Goal: Task Accomplishment & Management: Manage account settings

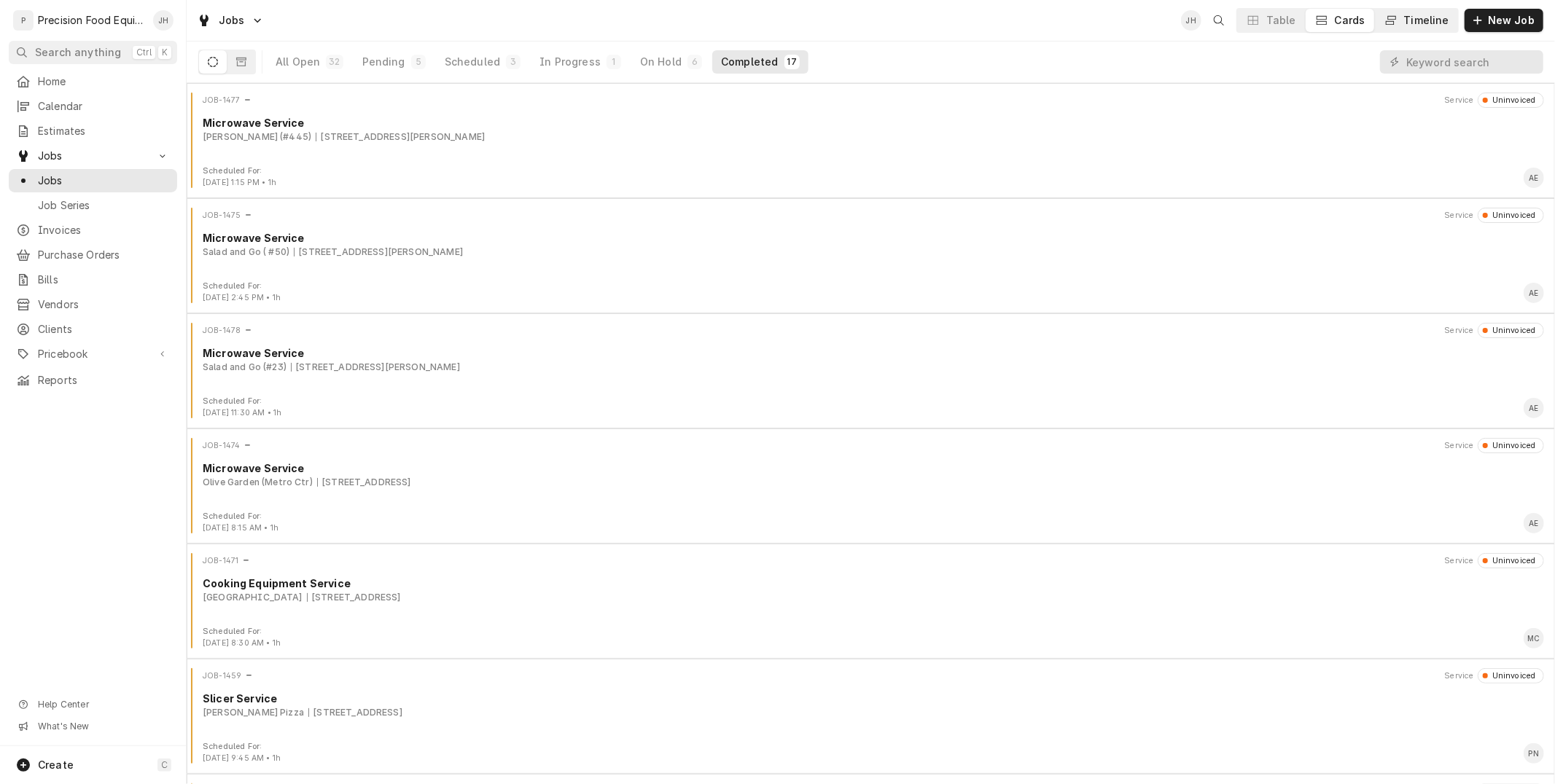
click at [1415, 18] on div "Timeline" at bounding box center [1426, 20] width 45 height 14
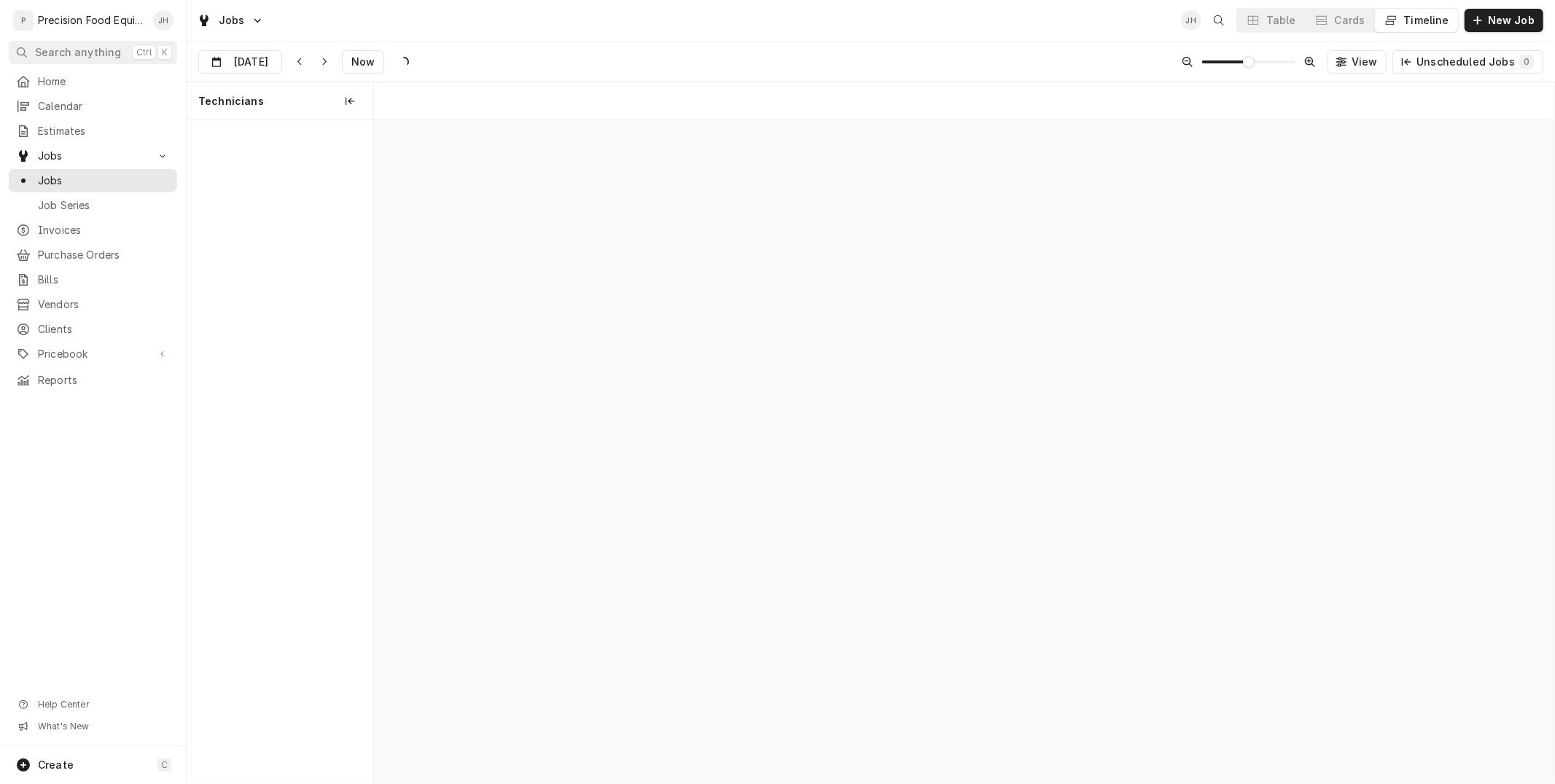
click at [1417, 19] on div "Timeline" at bounding box center [1426, 20] width 45 height 14
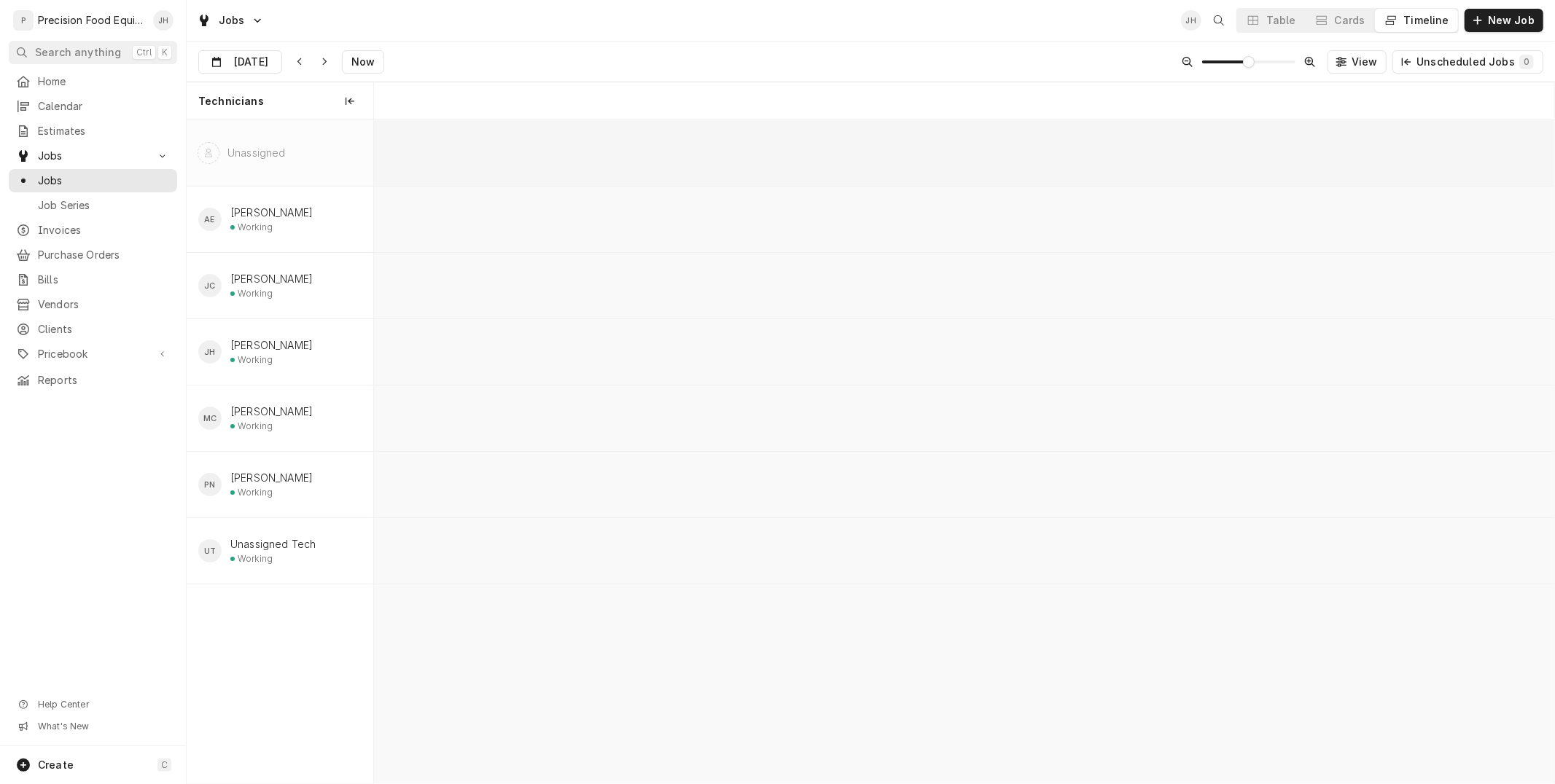
scroll to position [0, 23375]
drag, startPoint x: 1417, startPoint y: 19, endPoint x: 831, endPoint y: 20, distance: 586.0
click at [831, 20] on div "Jobs JH Table Cards Timeline New Job" at bounding box center [871, 20] width 1368 height 41
click at [1365, 22] on div "Cards" at bounding box center [1349, 20] width 30 height 14
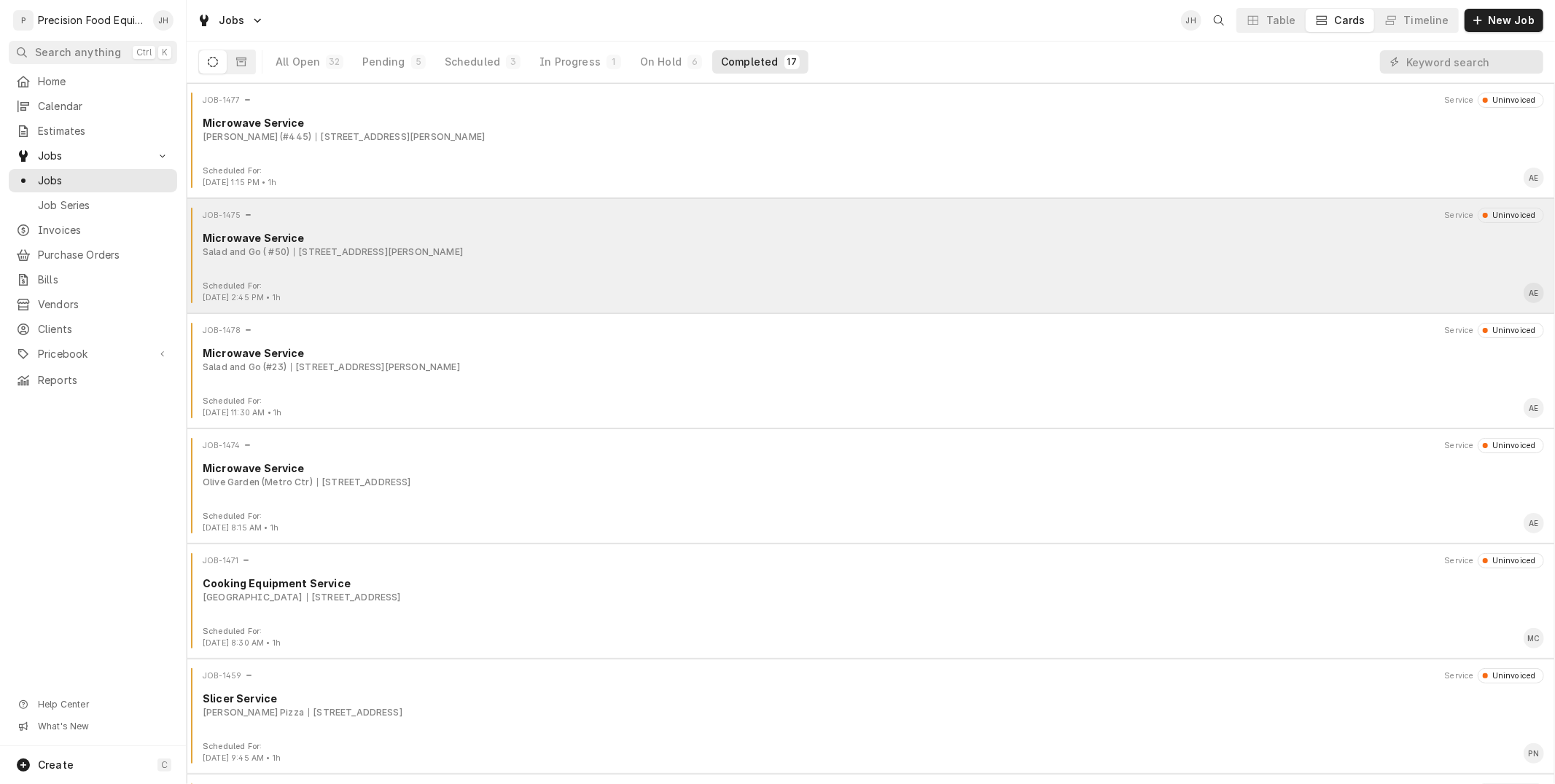
click at [513, 273] on div "JOB-1475 Service Uninvoiced Microwave Service Salad and Go ( #50) 1754 Hunt Hwy…" at bounding box center [871, 244] width 1357 height 73
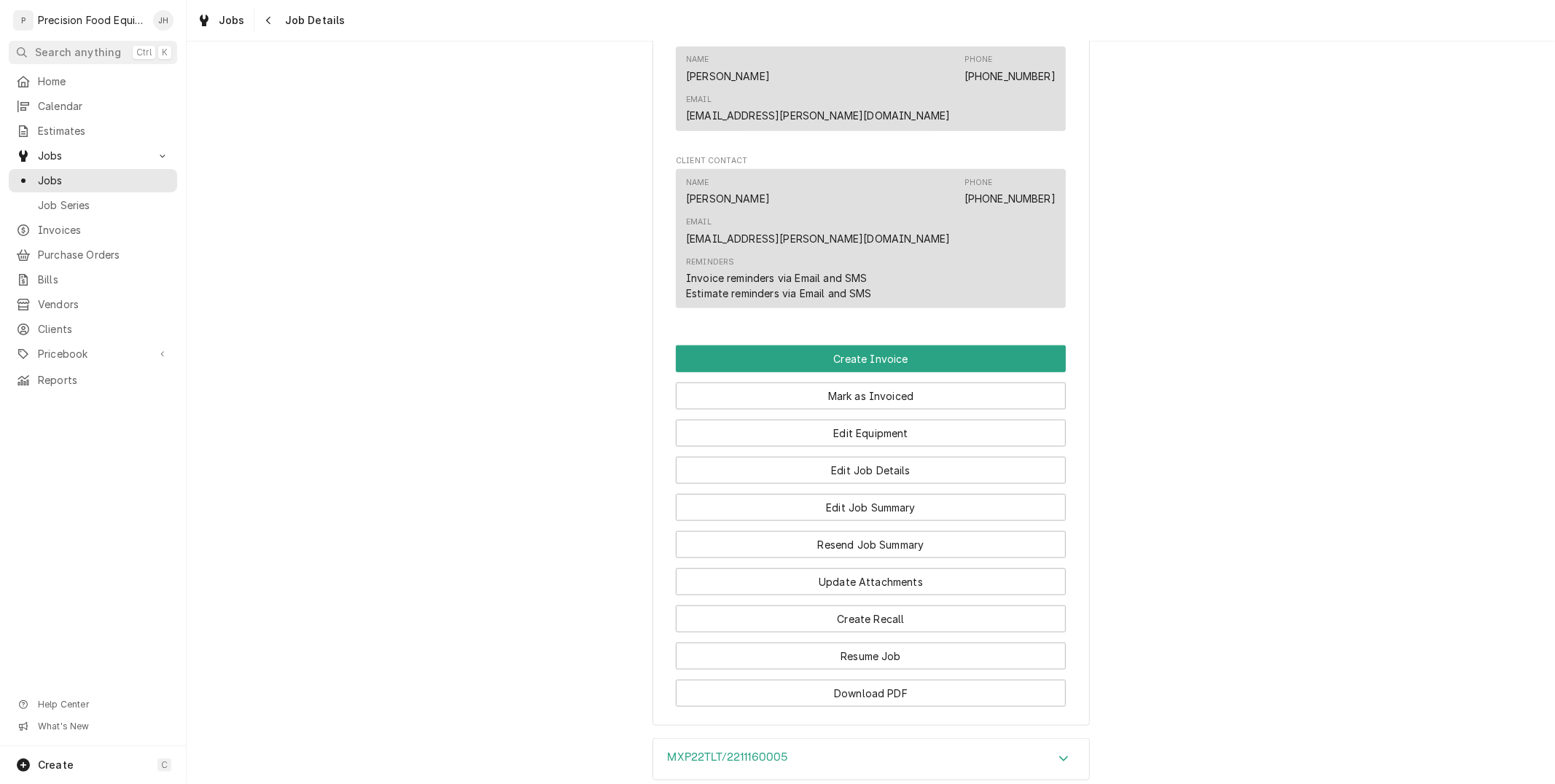
scroll to position [1214, 0]
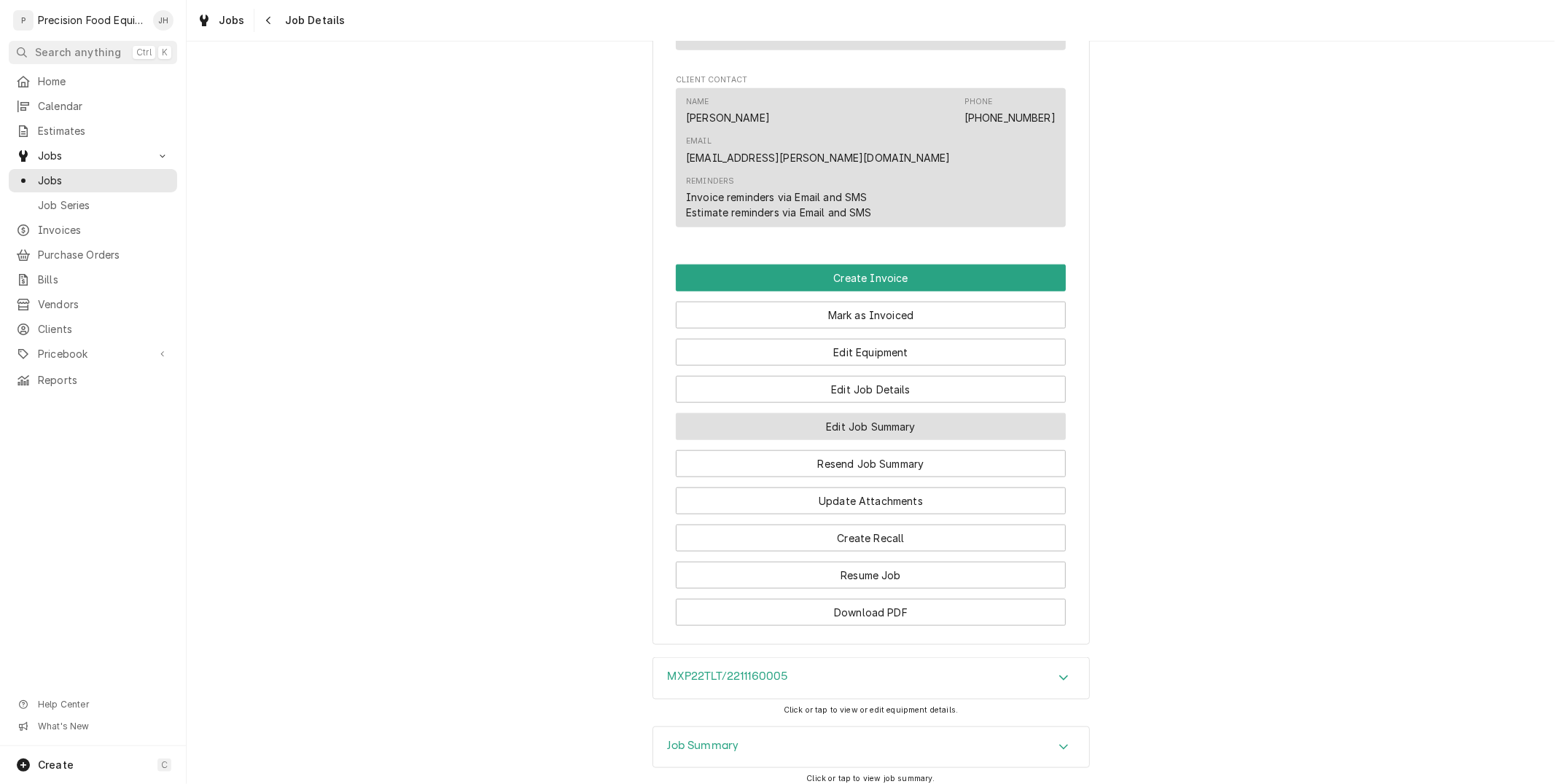
click at [819, 413] on button "Edit Job Summary" at bounding box center [871, 426] width 390 height 27
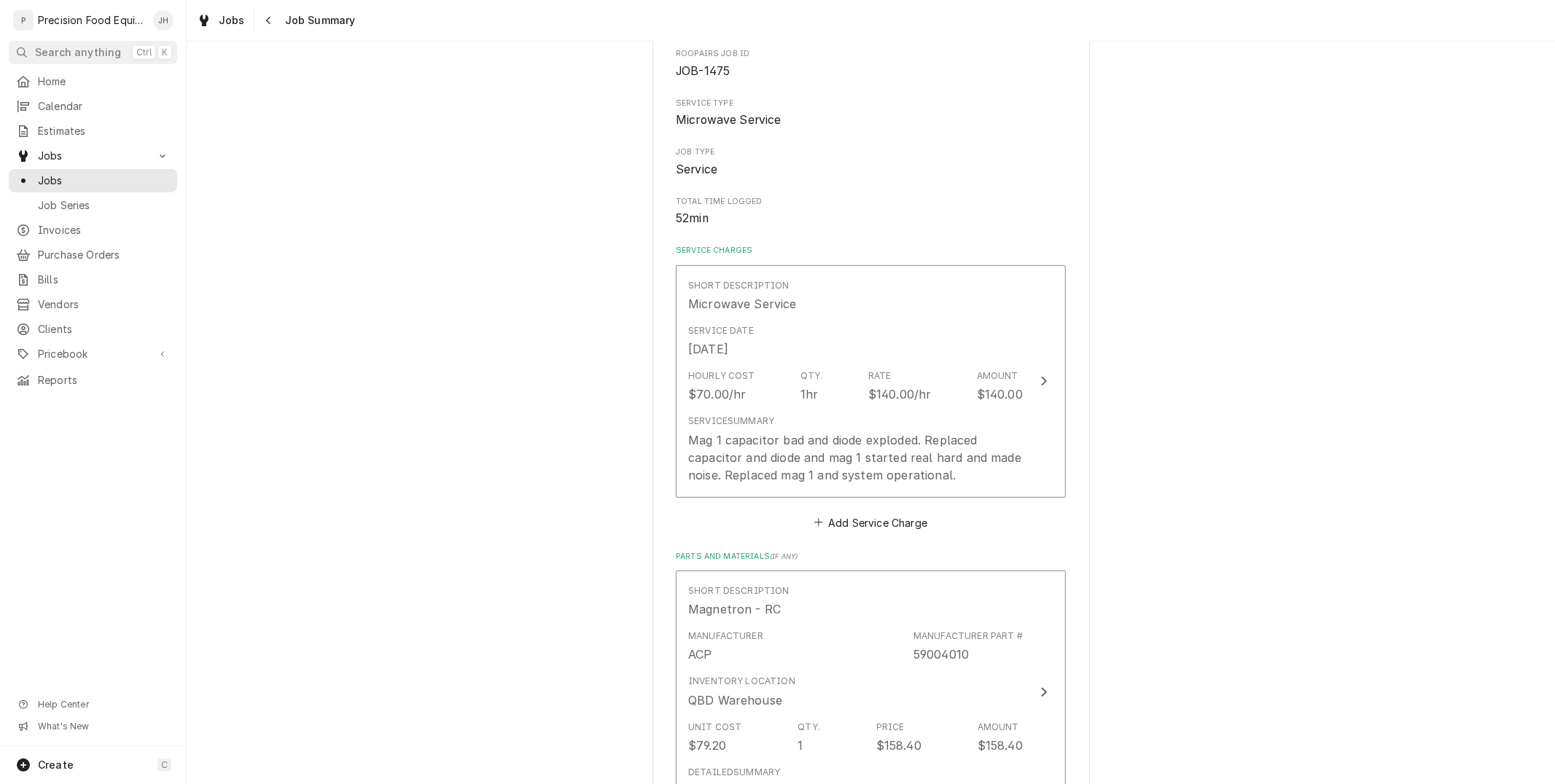
scroll to position [162, 0]
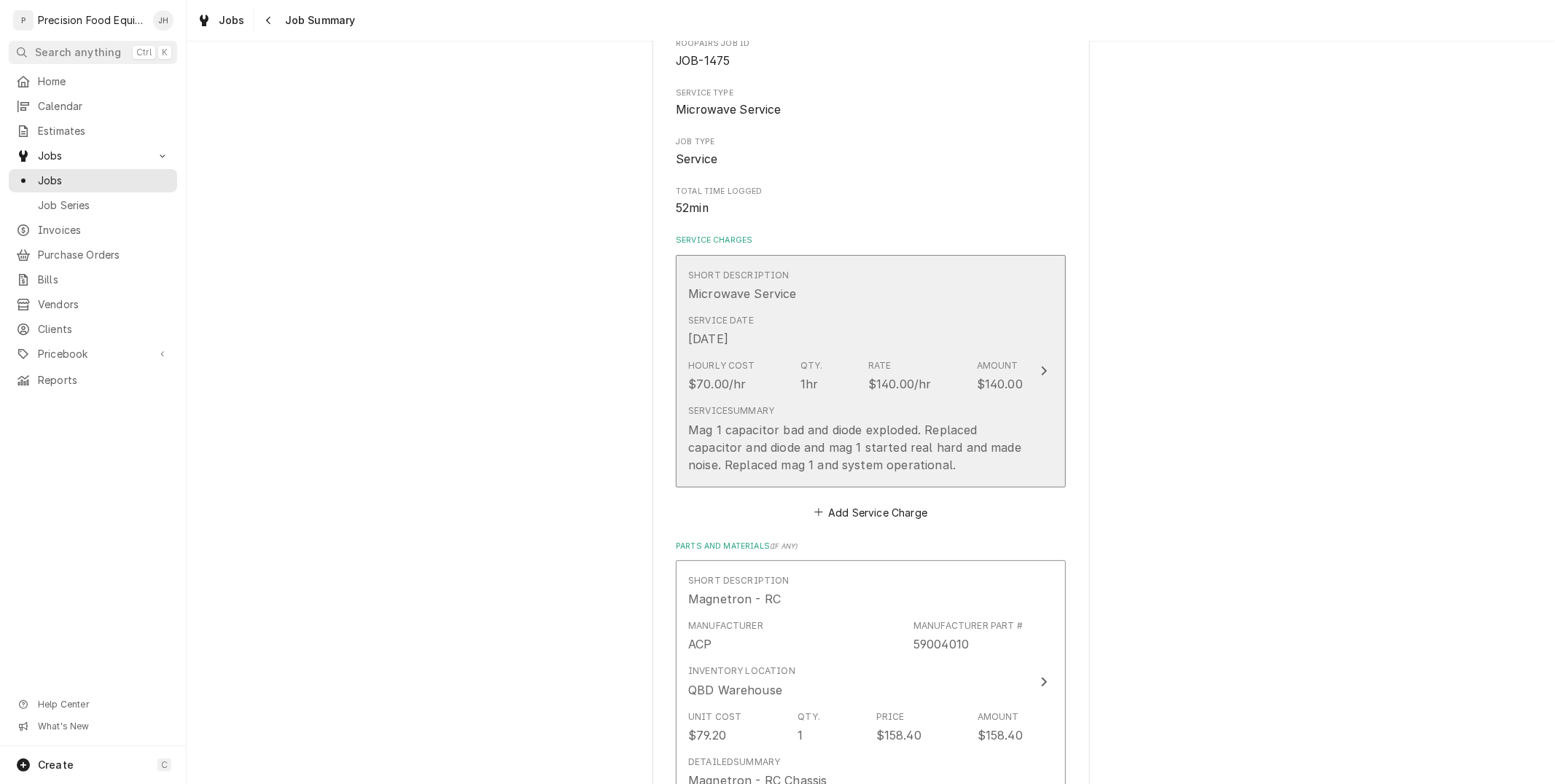
click at [754, 434] on div "Mag 1 capacitor bad and diode exploded. Replaced capacitor and diode and mag 1 …" at bounding box center [855, 447] width 335 height 53
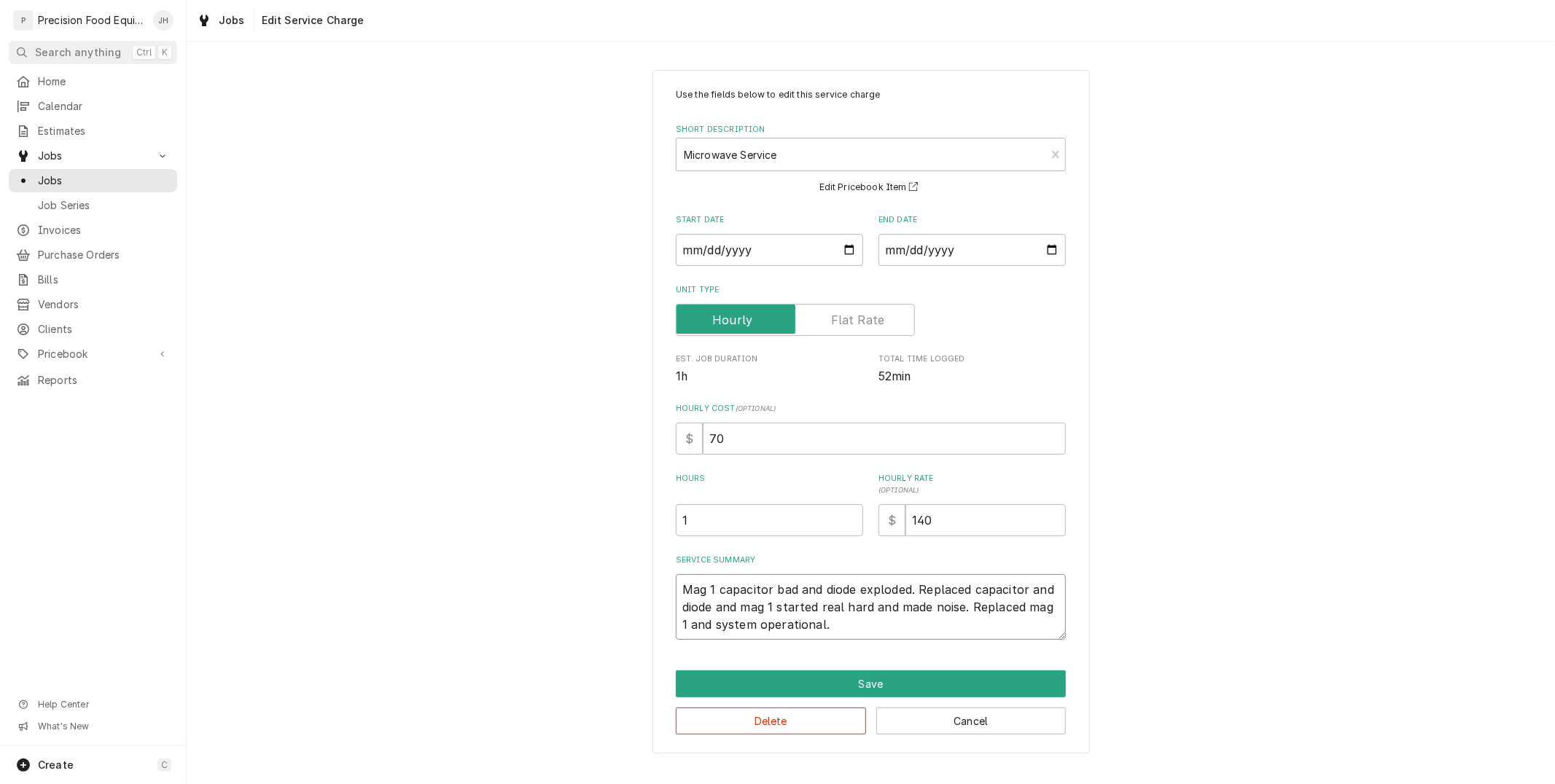
drag, startPoint x: 679, startPoint y: 588, endPoint x: 987, endPoint y: 605, distance: 308.5
click at [985, 620] on textarea "Mag 1 capacitor bad and diode exploded. Replaced capacitor and diode and mag 1 …" at bounding box center [871, 607] width 390 height 66
click at [974, 678] on button "Save" at bounding box center [871, 683] width 390 height 27
type textarea "x"
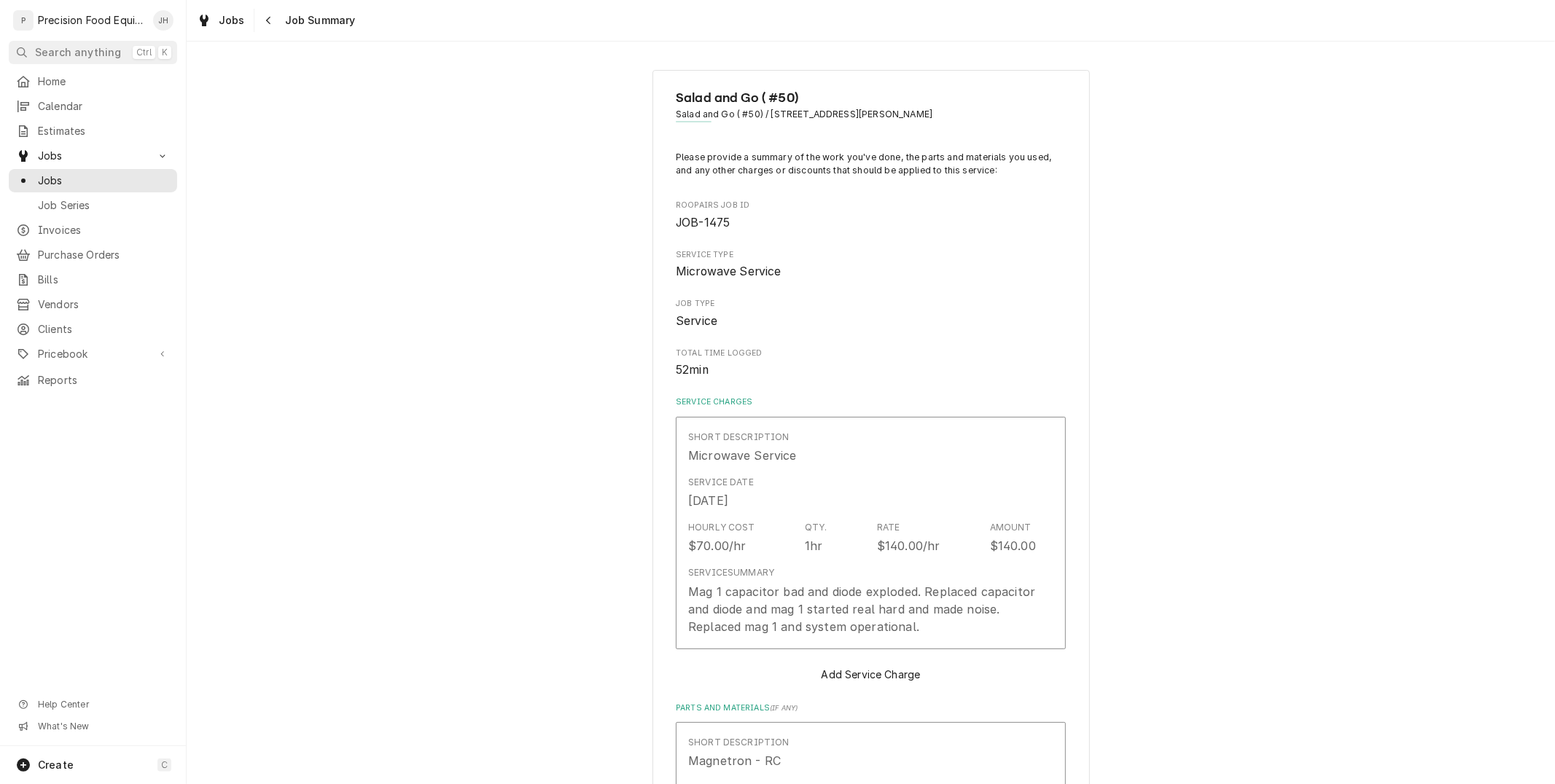
scroll to position [162, 0]
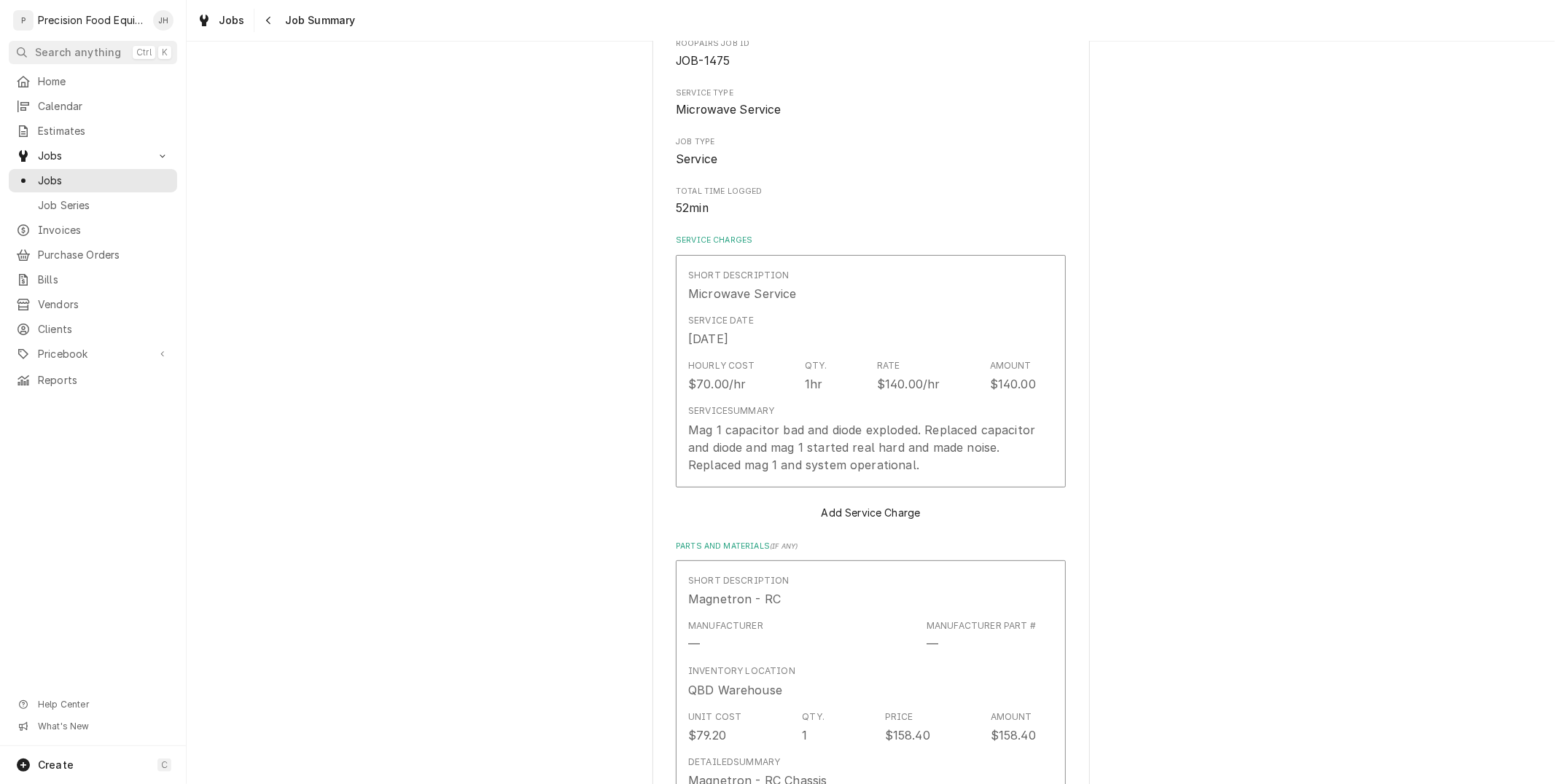
type textarea "x"
click at [265, 19] on icon "Navigate back" at bounding box center [268, 20] width 6 height 10
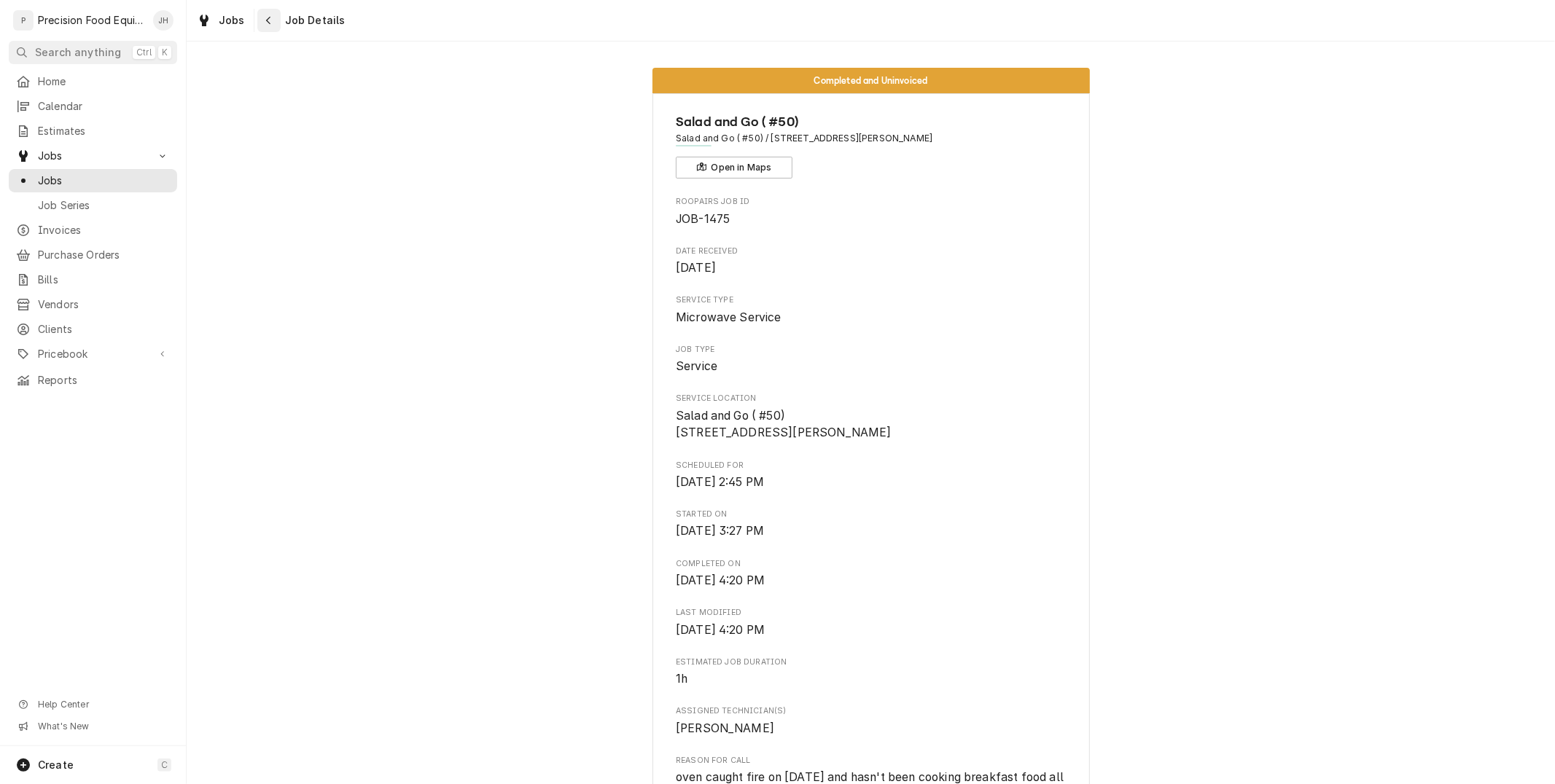
click at [265, 22] on icon "Navigate back" at bounding box center [268, 20] width 6 height 10
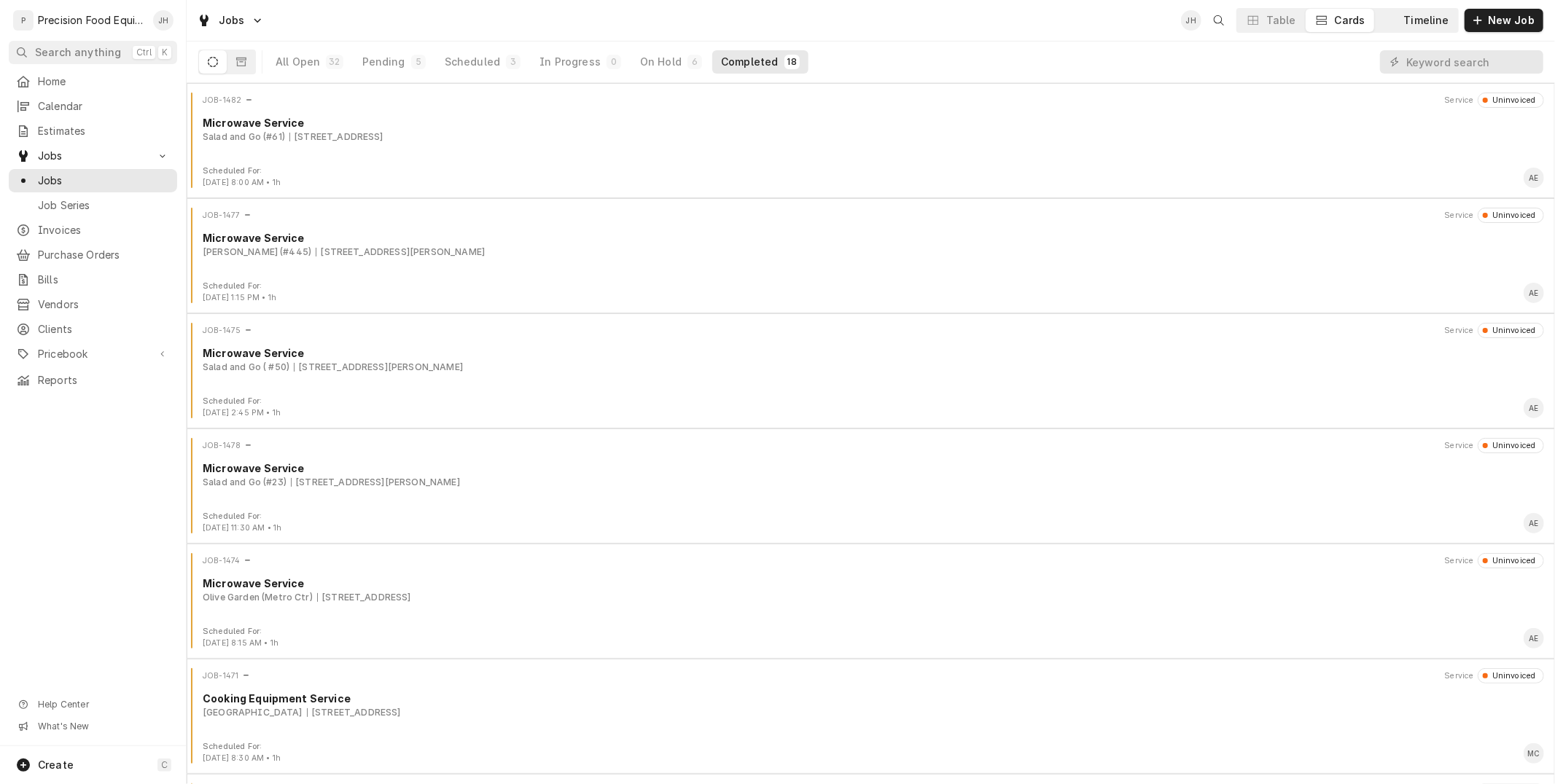
click at [1404, 17] on button "Timeline" at bounding box center [1415, 20] width 83 height 23
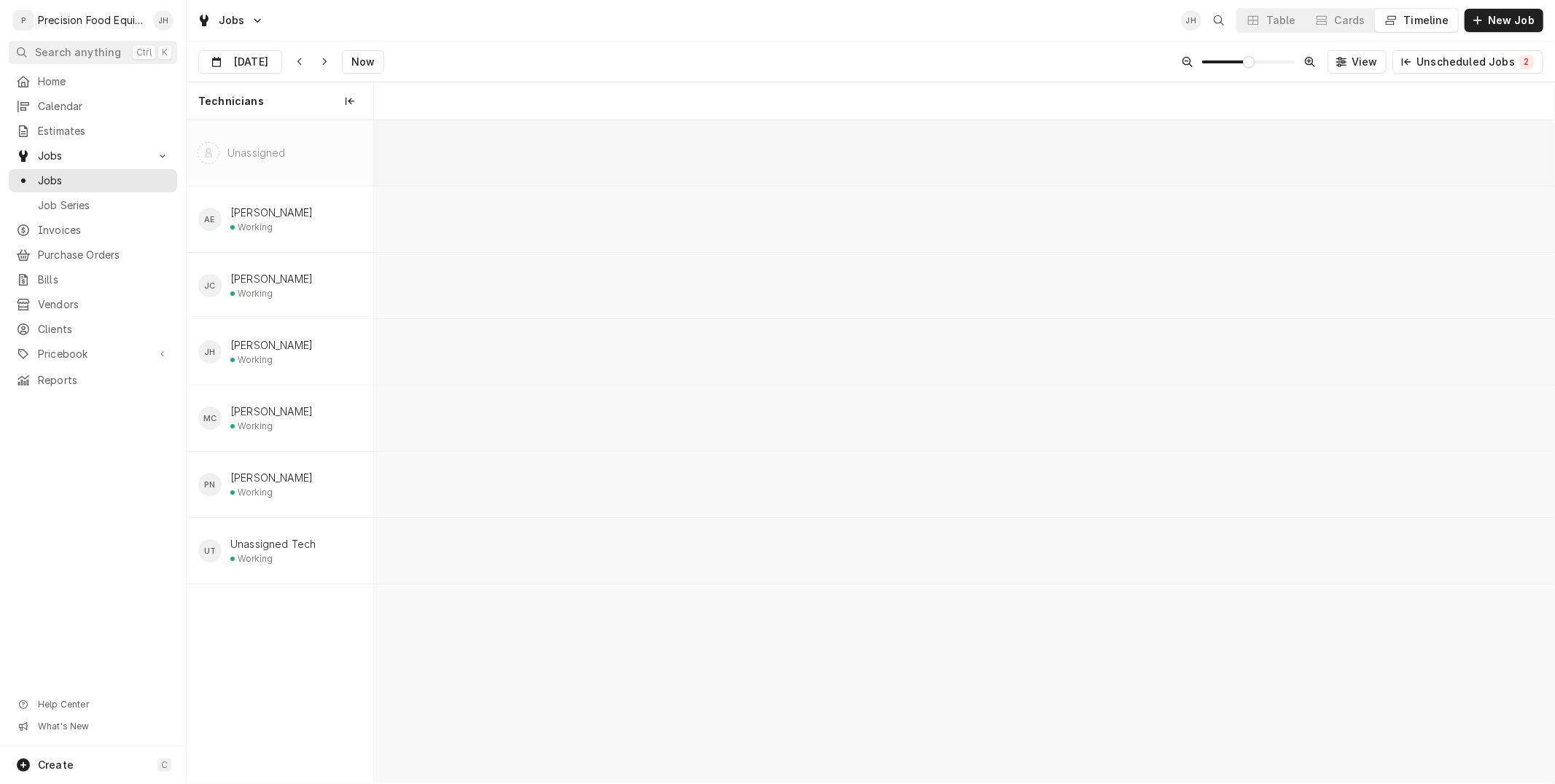
scroll to position [0, 23389]
click at [1523, 18] on span "New Job" at bounding box center [1510, 20] width 53 height 14
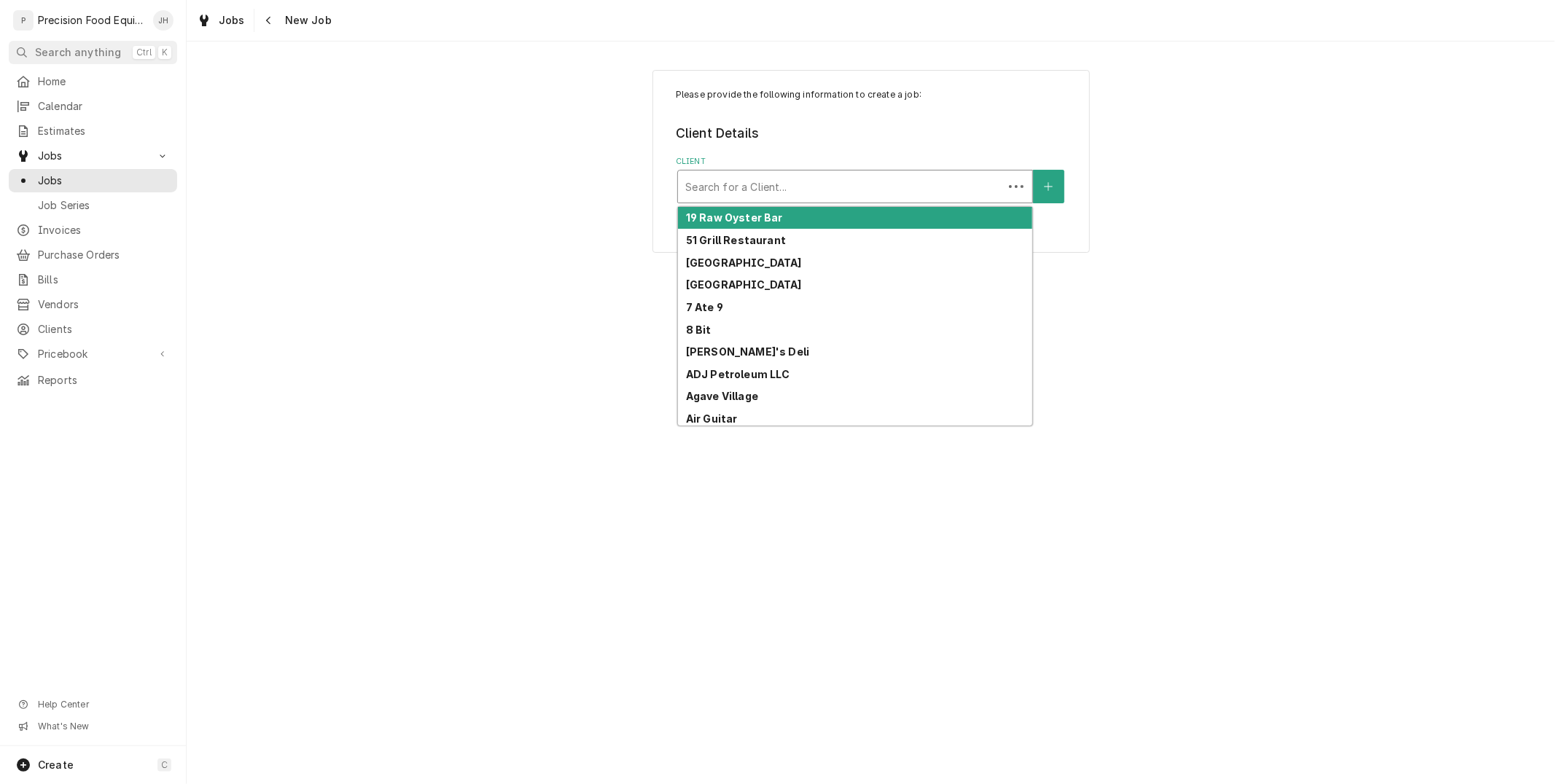
click at [802, 178] on div "Client" at bounding box center [840, 186] width 311 height 26
type input "829"
click at [776, 215] on div "Arby's (#5829)" at bounding box center [855, 218] width 354 height 22
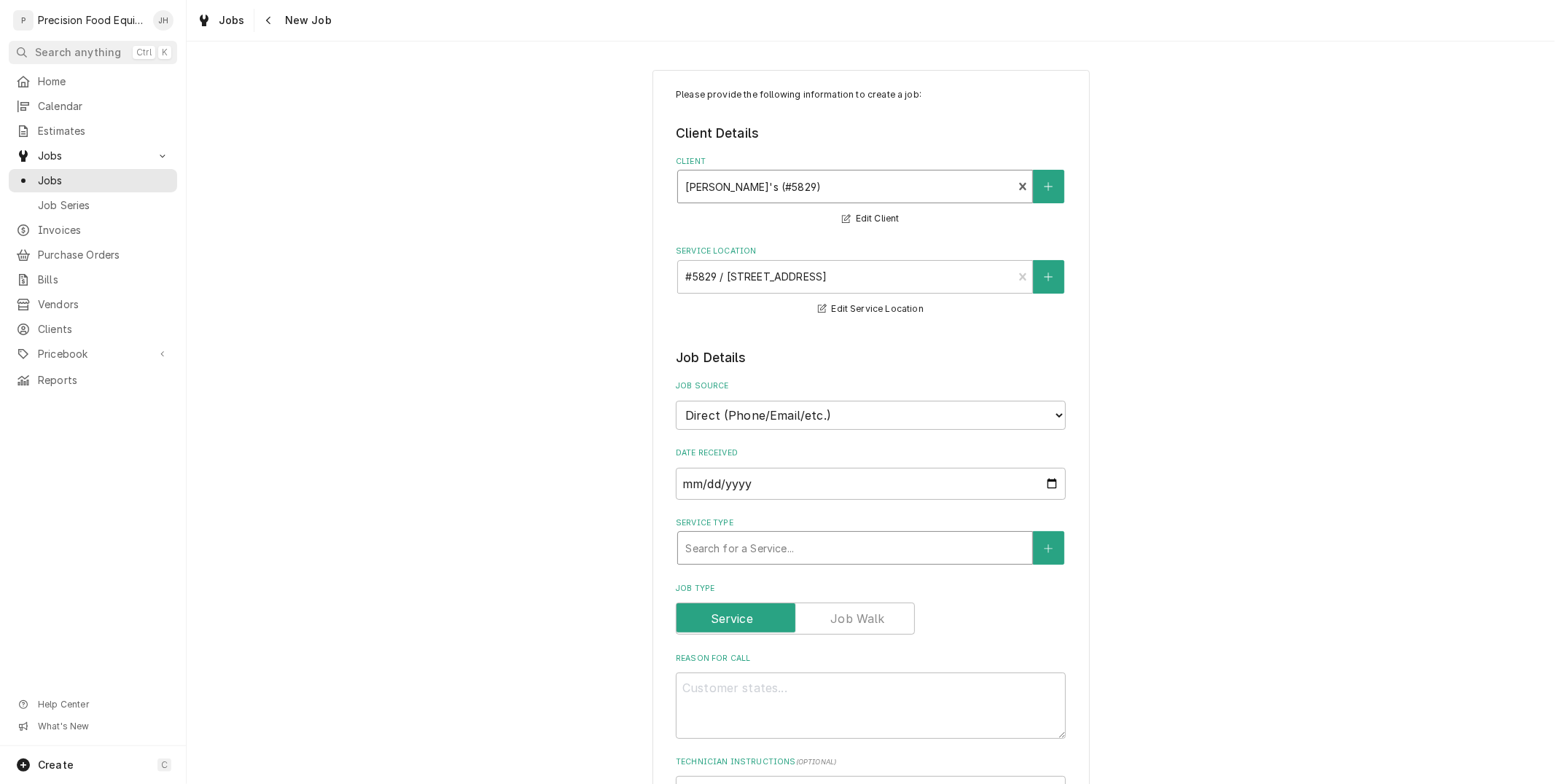
click at [871, 554] on div "Service Type" at bounding box center [855, 547] width 340 height 26
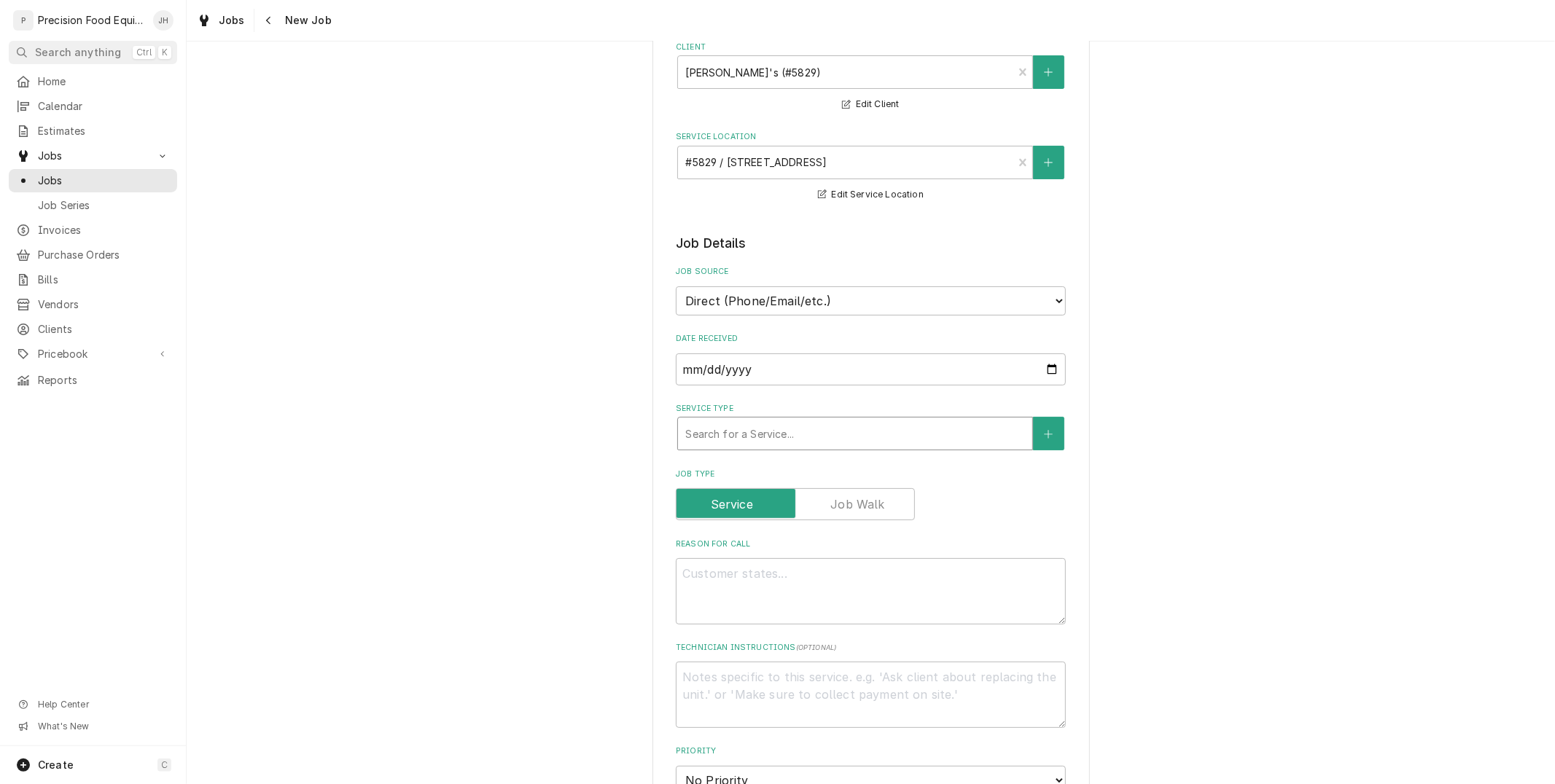
scroll to position [243, 0]
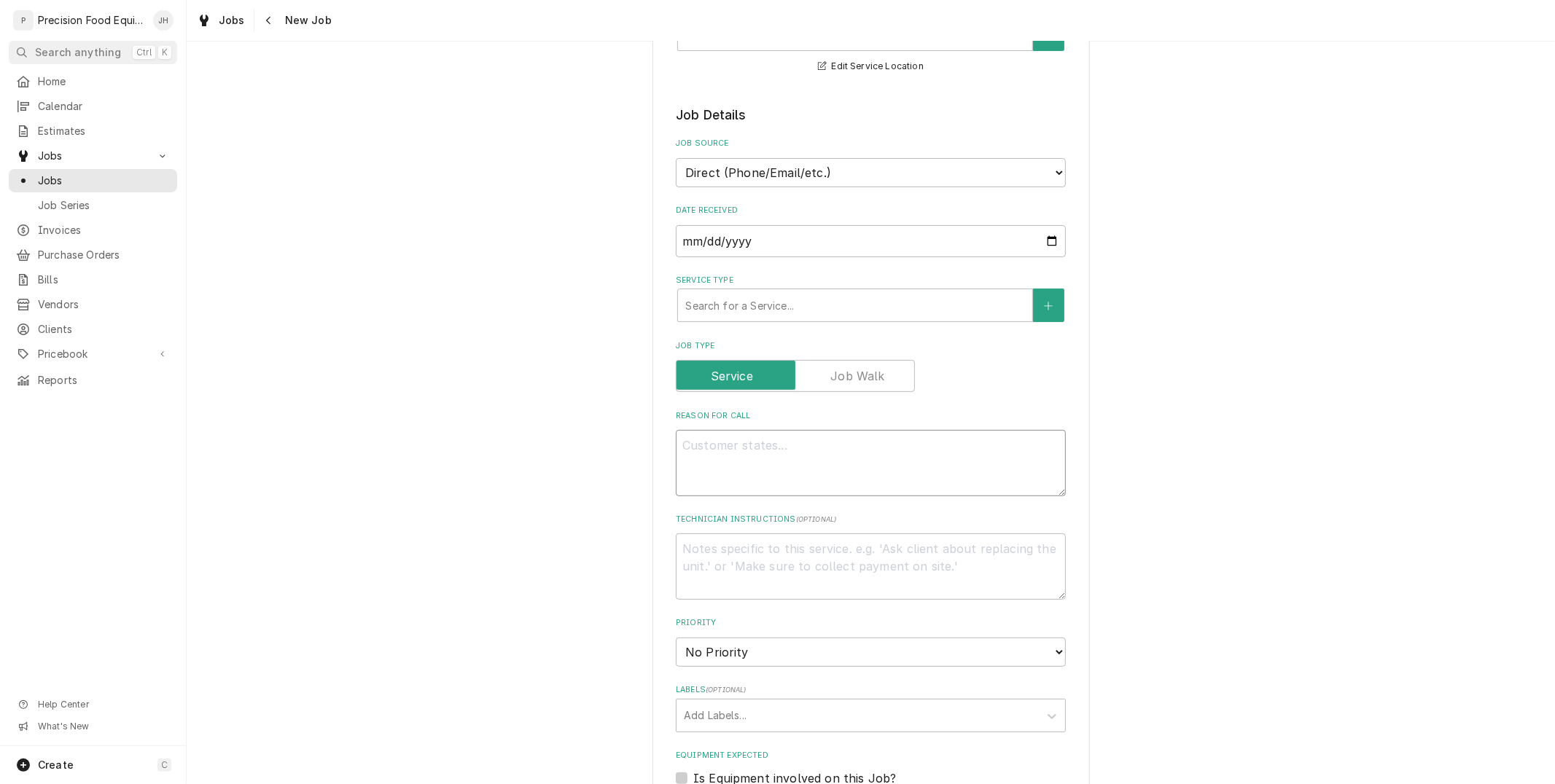
click at [783, 460] on textarea "Reason For Call" at bounding box center [871, 463] width 390 height 66
paste textarea "The sharpening stone is not lined up, it needs to be adjusted."
type textarea "x"
type textarea "The sharpening stone is not lined up, it needs to be adjusted."
type textarea "x"
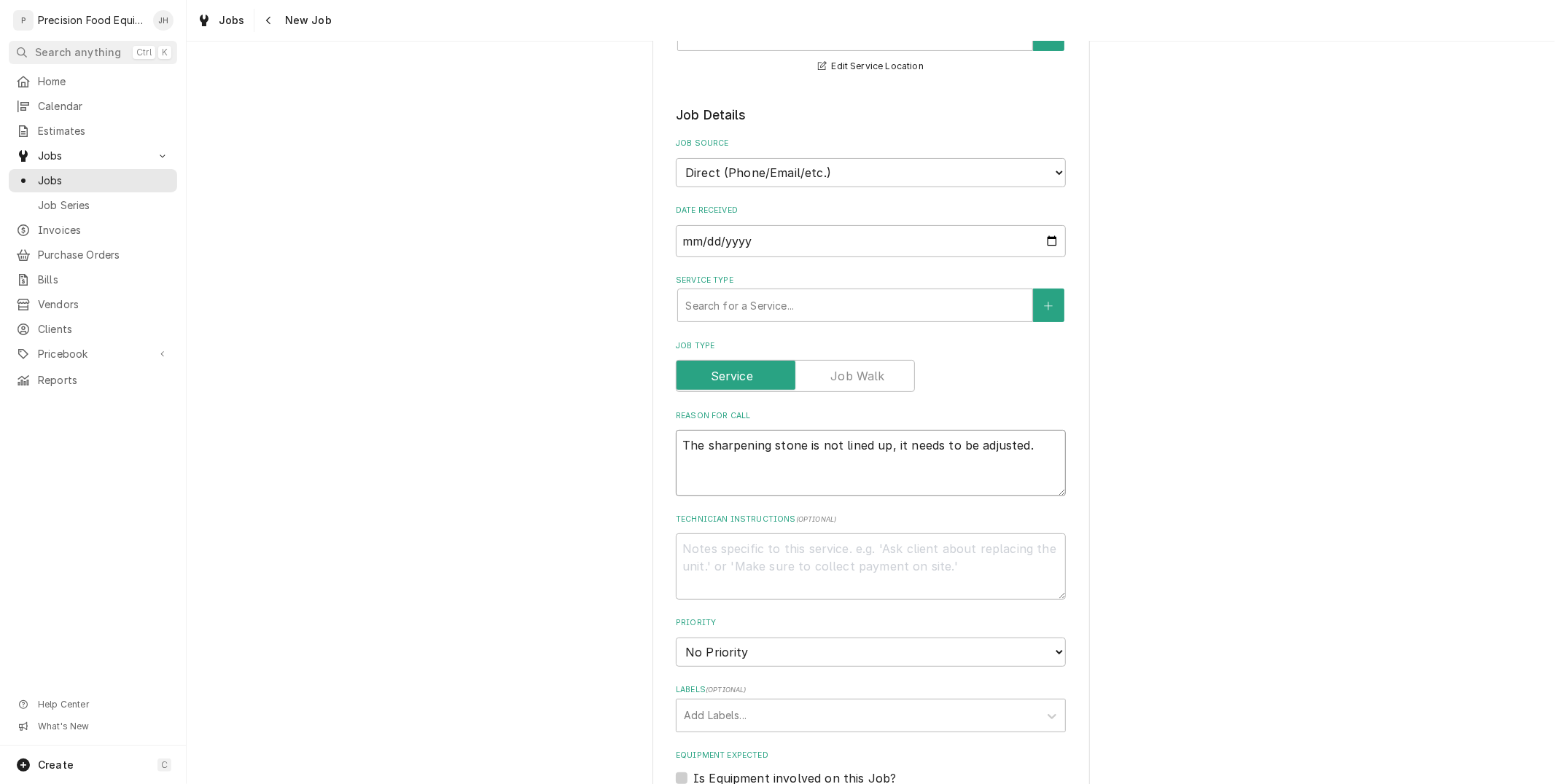
click at [1021, 474] on textarea "The sharpening stone is not lined up, it needs to be adjusted." at bounding box center [871, 463] width 390 height 66
type textarea "The sharpening stone is not lined up, it needs to be adjusted."
click at [774, 553] on textarea "Technician Instructions ( optional )" at bounding box center [871, 566] width 390 height 66
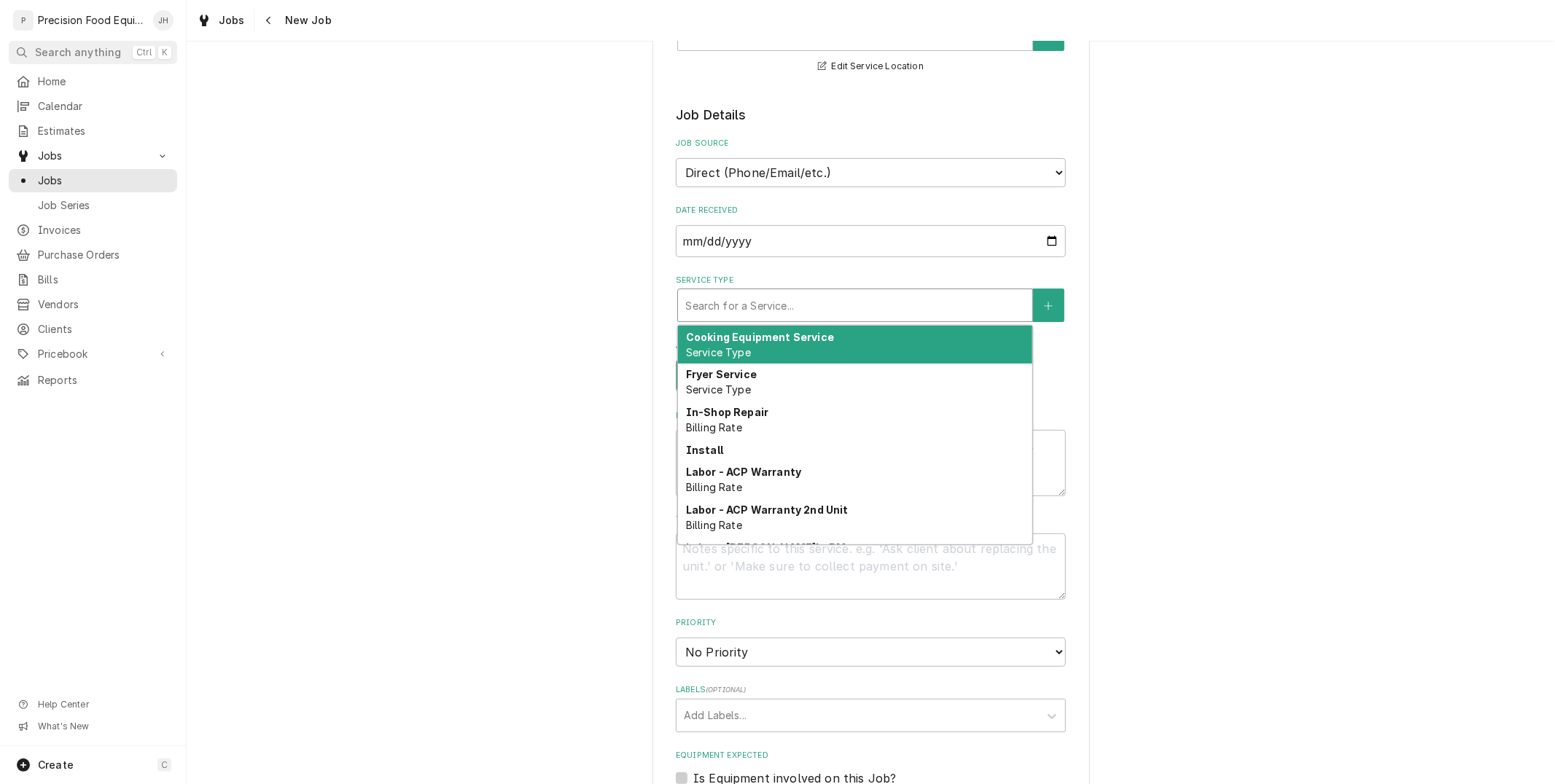
click at [698, 309] on div "Service Type" at bounding box center [855, 304] width 340 height 26
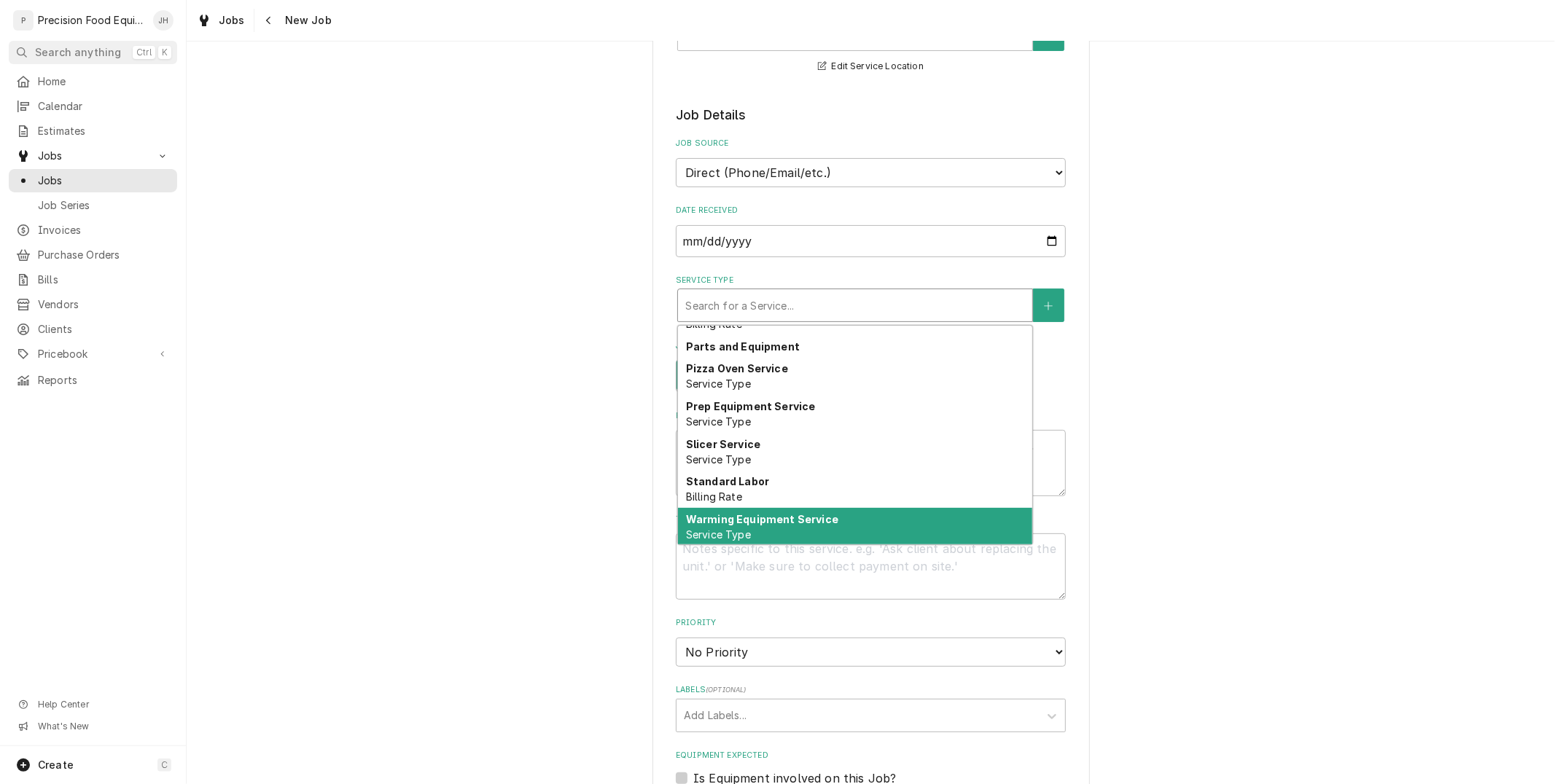
scroll to position [885, 0]
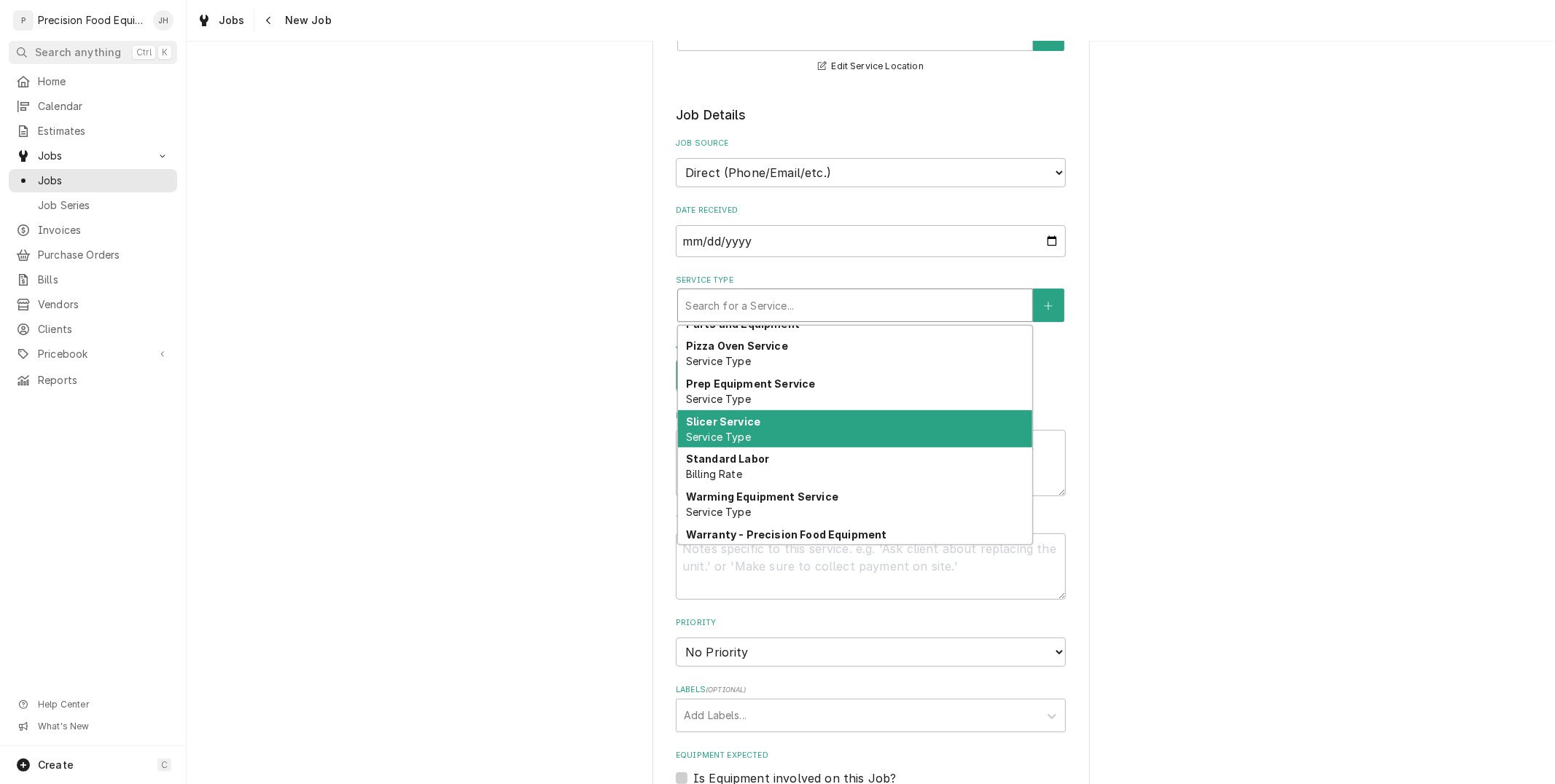
click at [782, 423] on div "Slicer Service Service Type" at bounding box center [855, 429] width 354 height 38
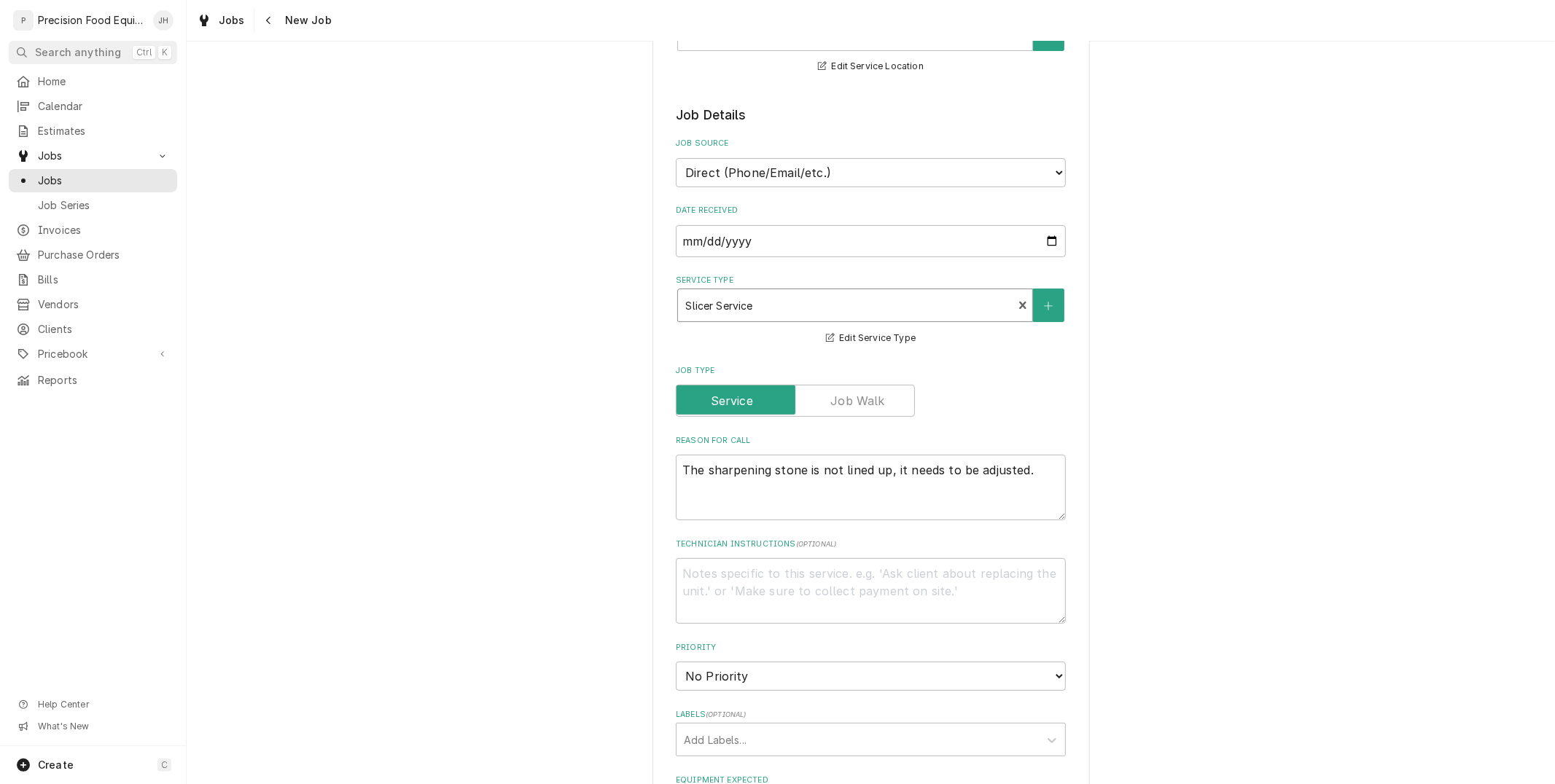
scroll to position [566, 0]
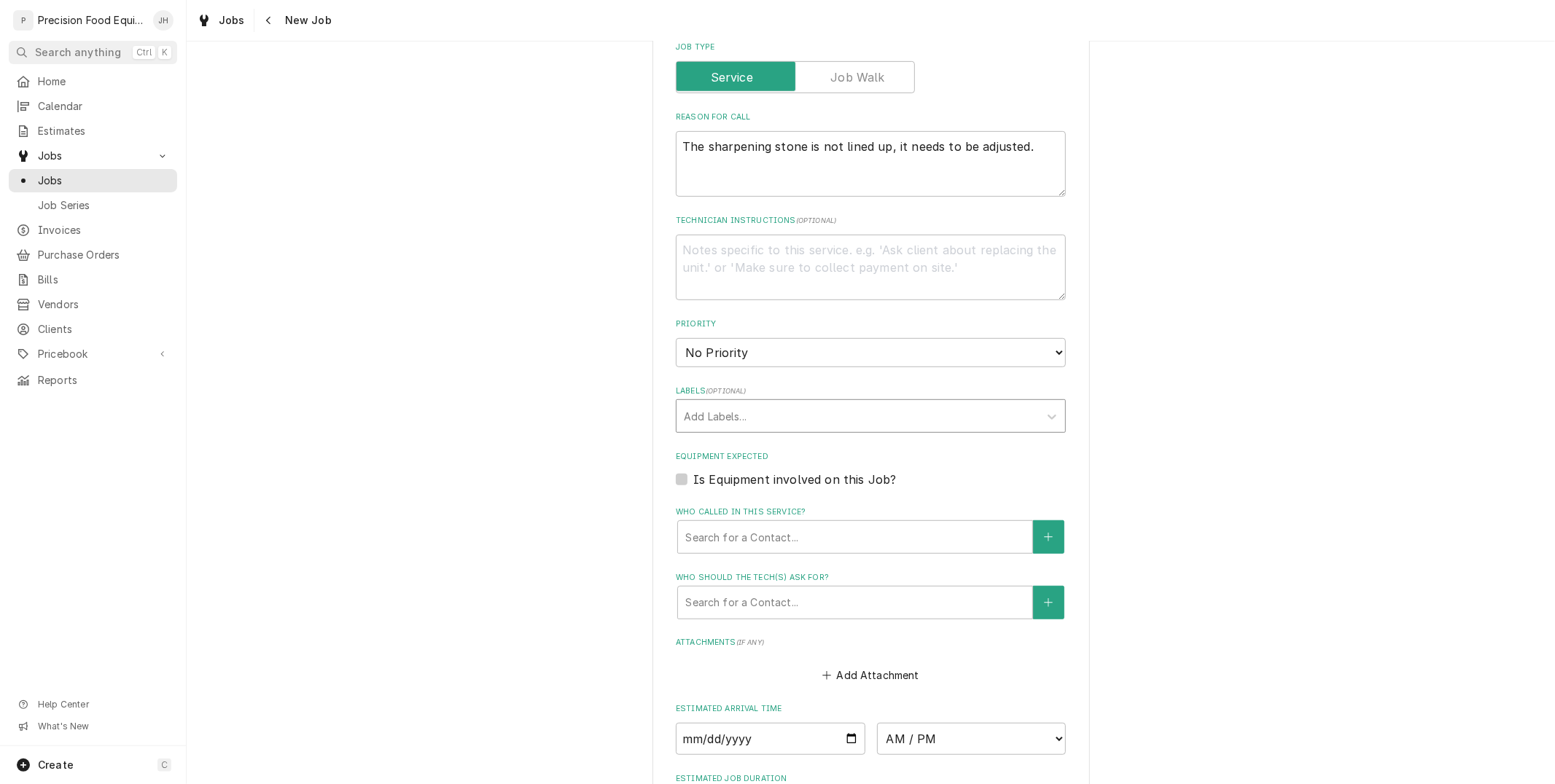
click at [780, 403] on div "Labels" at bounding box center [857, 416] width 348 height 26
click at [780, 406] on div "Labels" at bounding box center [857, 416] width 348 height 26
click at [798, 513] on label "Who called in this service?" at bounding box center [871, 512] width 390 height 12
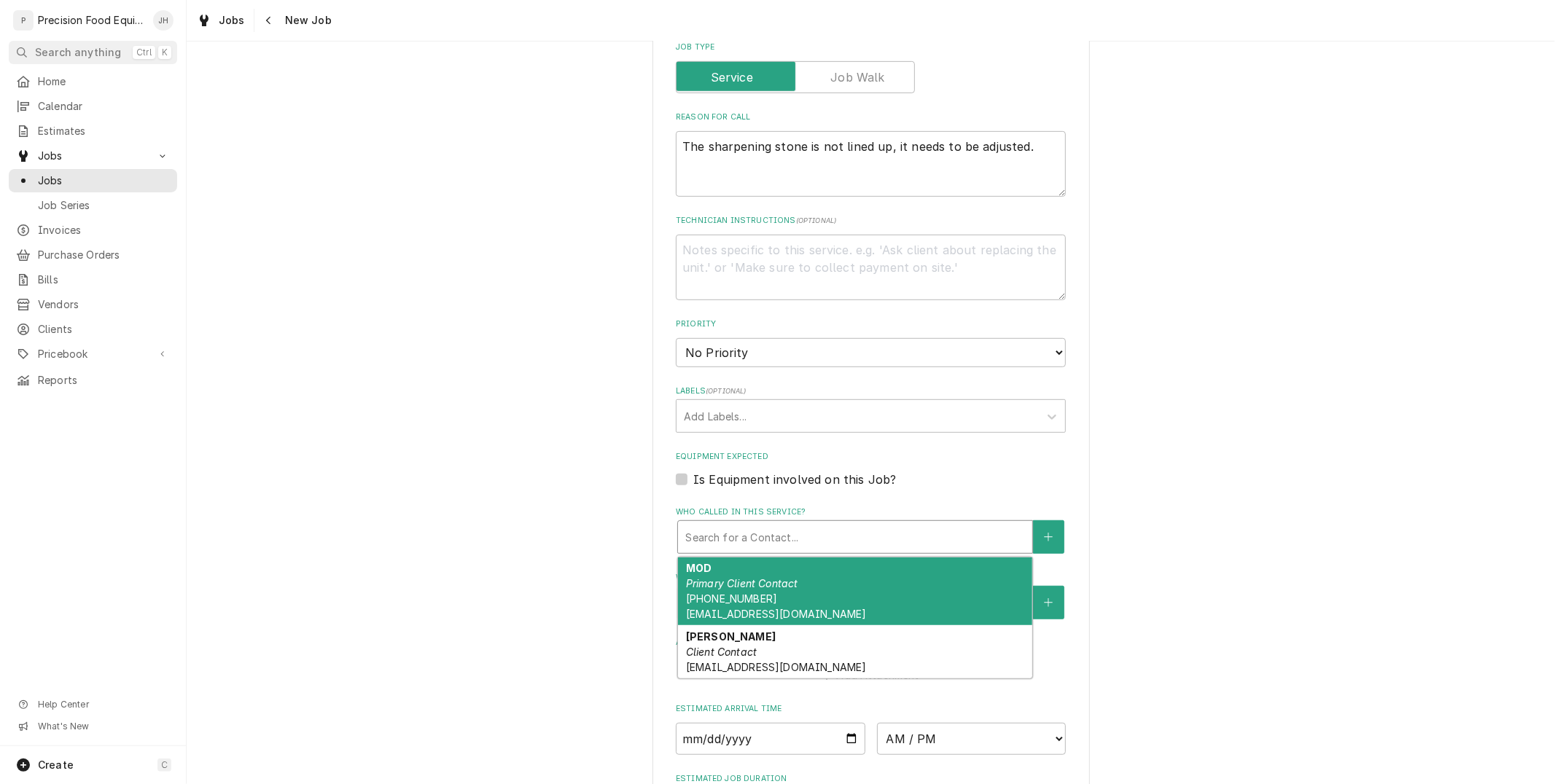
click at [800, 529] on div "Who called in this service?" at bounding box center [855, 537] width 340 height 26
click at [790, 570] on div "MOD Primary Client Contact (520) 421-0030 ar75829@kbpstores.com" at bounding box center [855, 591] width 354 height 69
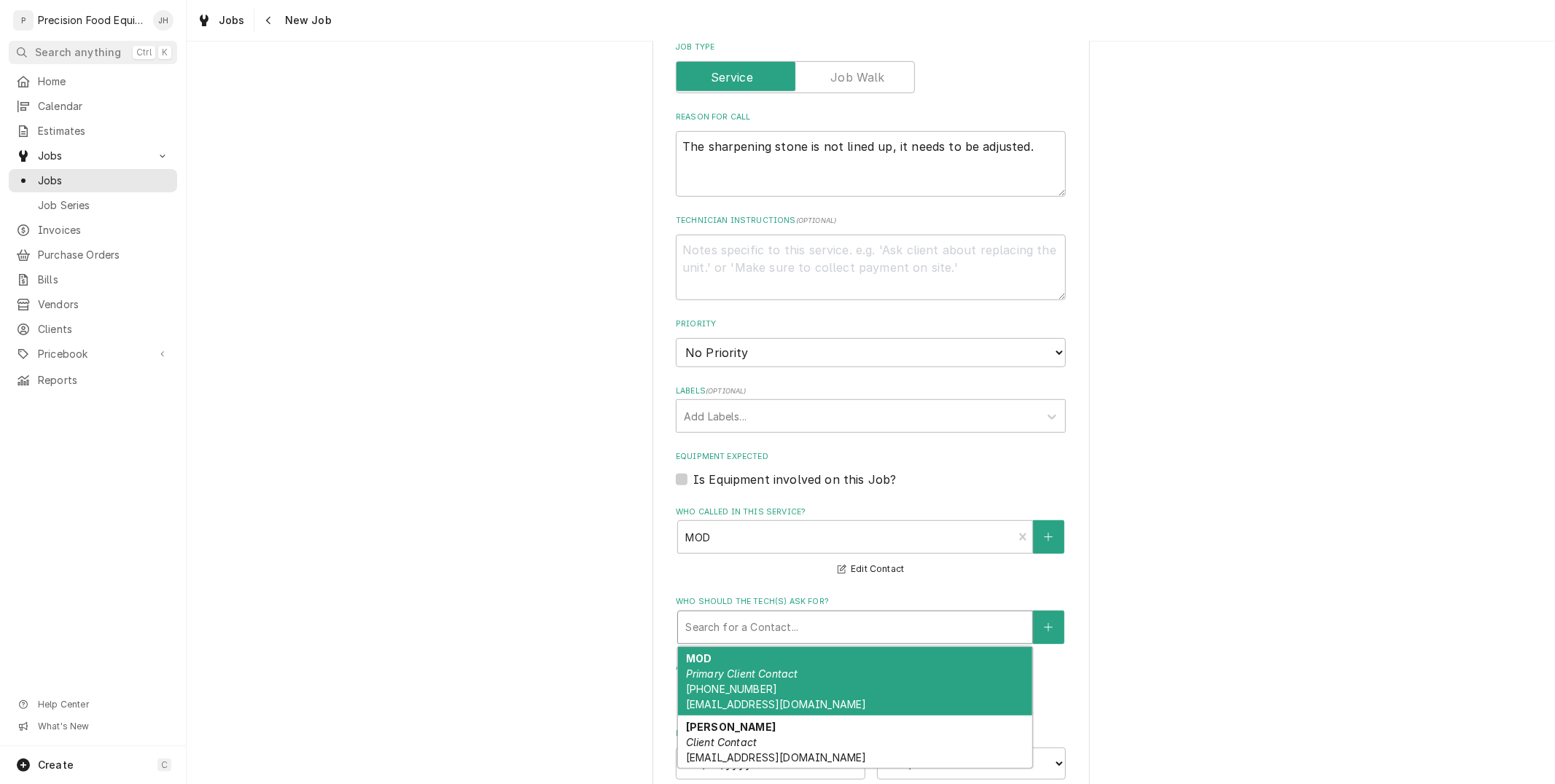
click at [813, 614] on div "Who should the tech(s) ask for?" at bounding box center [855, 626] width 340 height 26
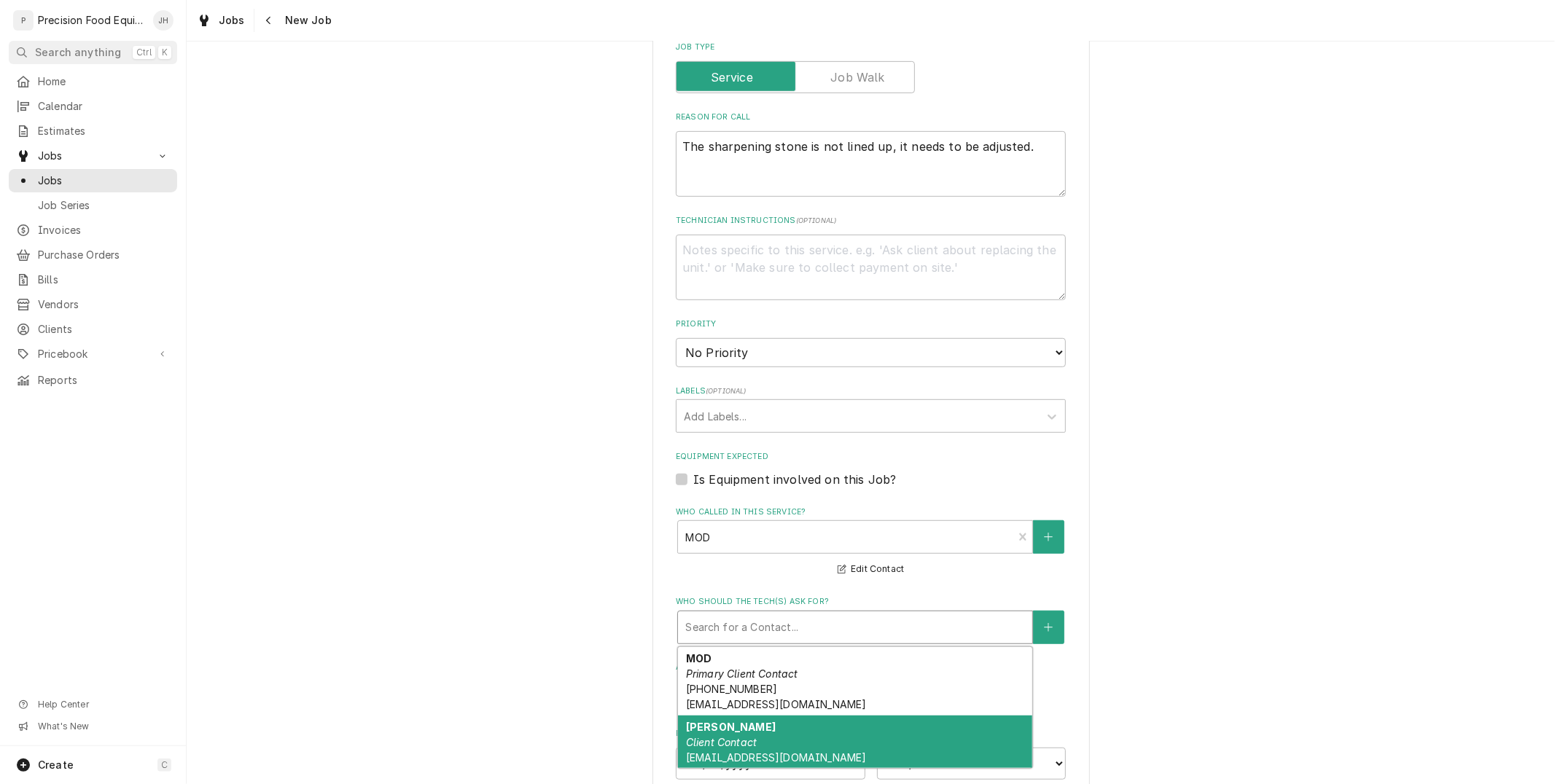
click at [788, 722] on div "Tyler Cook Client Contact tcook@kbpinspired.com" at bounding box center [855, 742] width 354 height 53
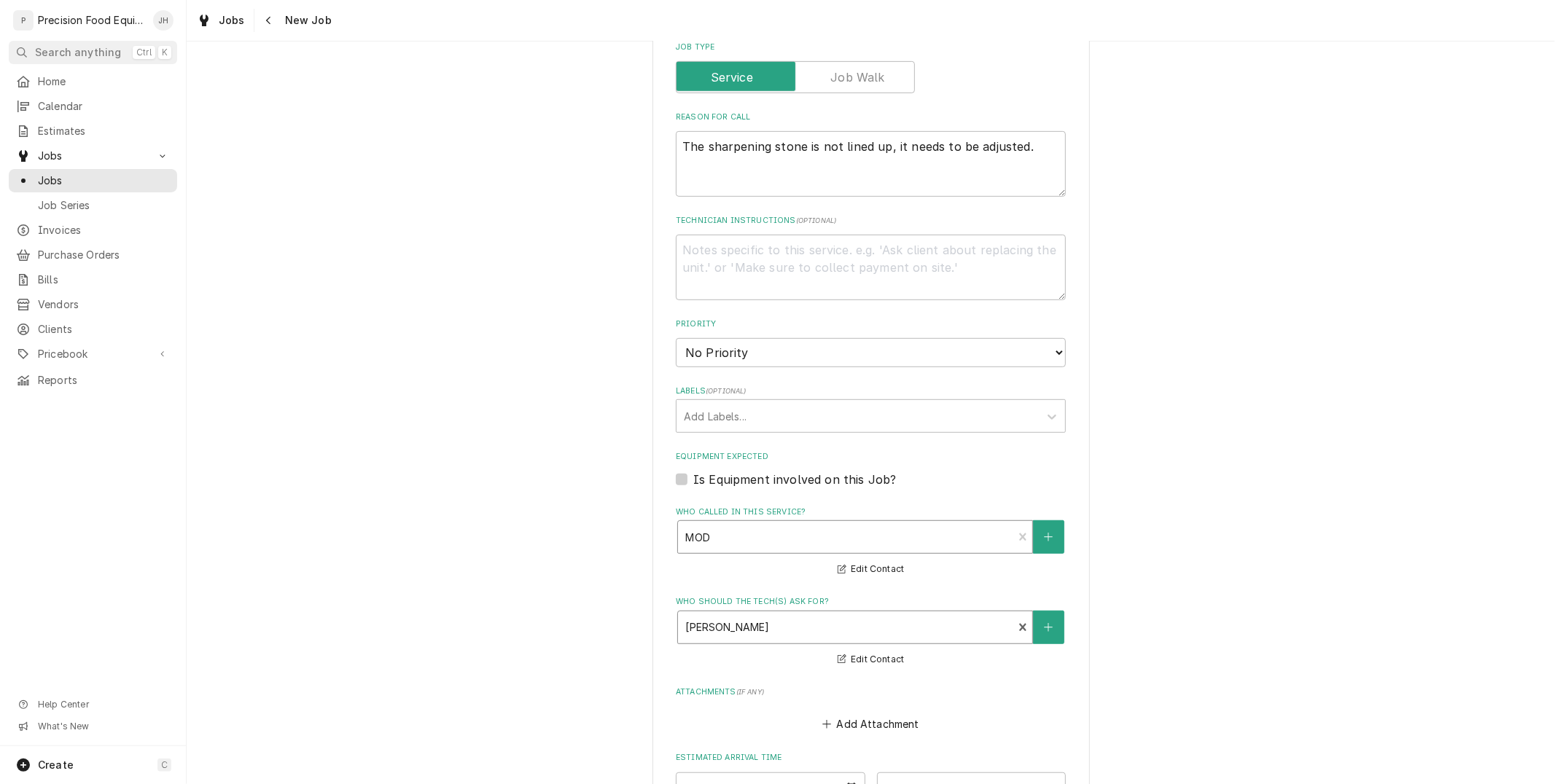
click at [817, 524] on div "Who called in this service?" at bounding box center [845, 537] width 320 height 26
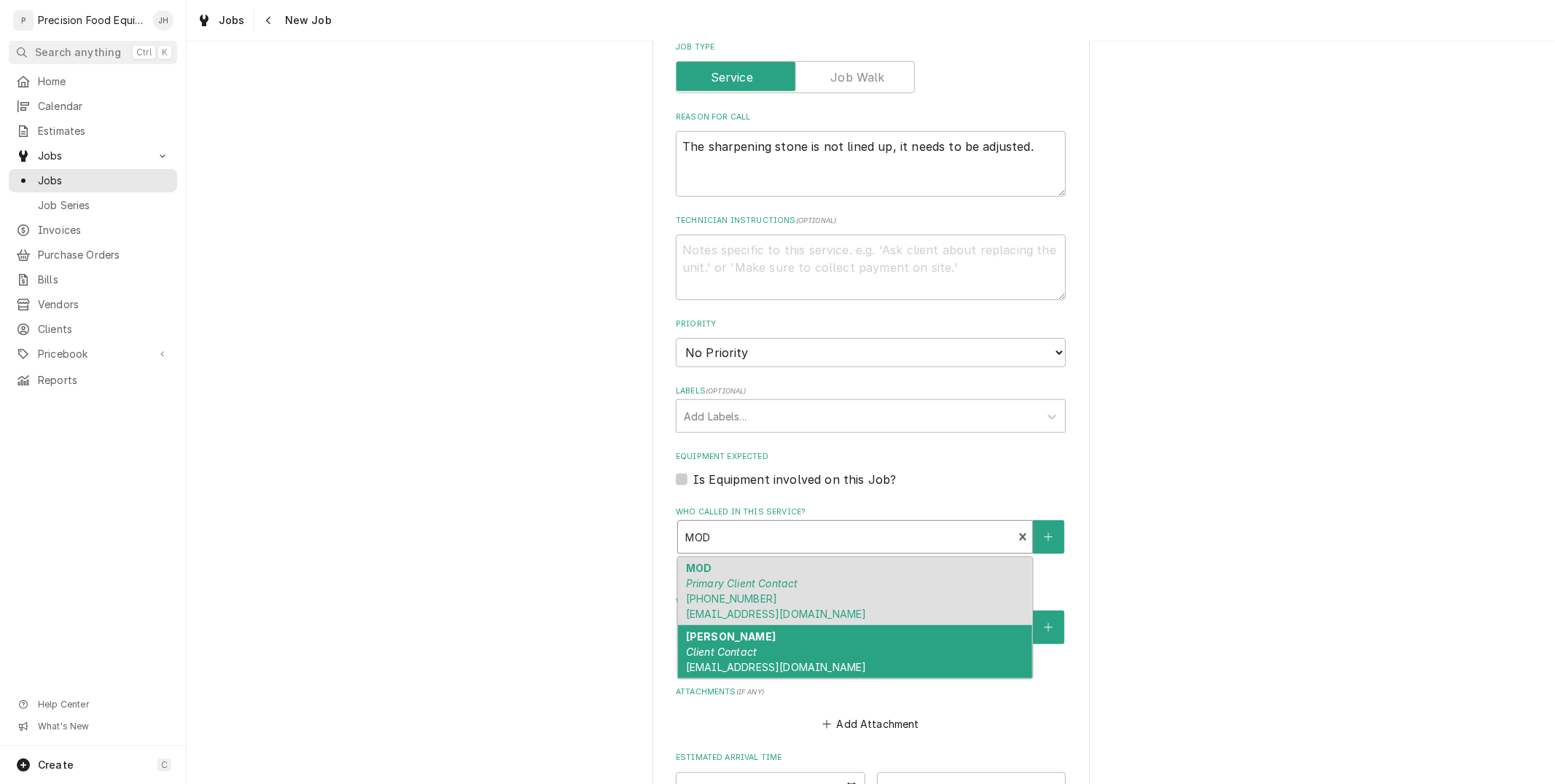
click at [790, 665] on span "tcook@kbpinspired.com" at bounding box center [776, 667] width 180 height 12
type textarea "x"
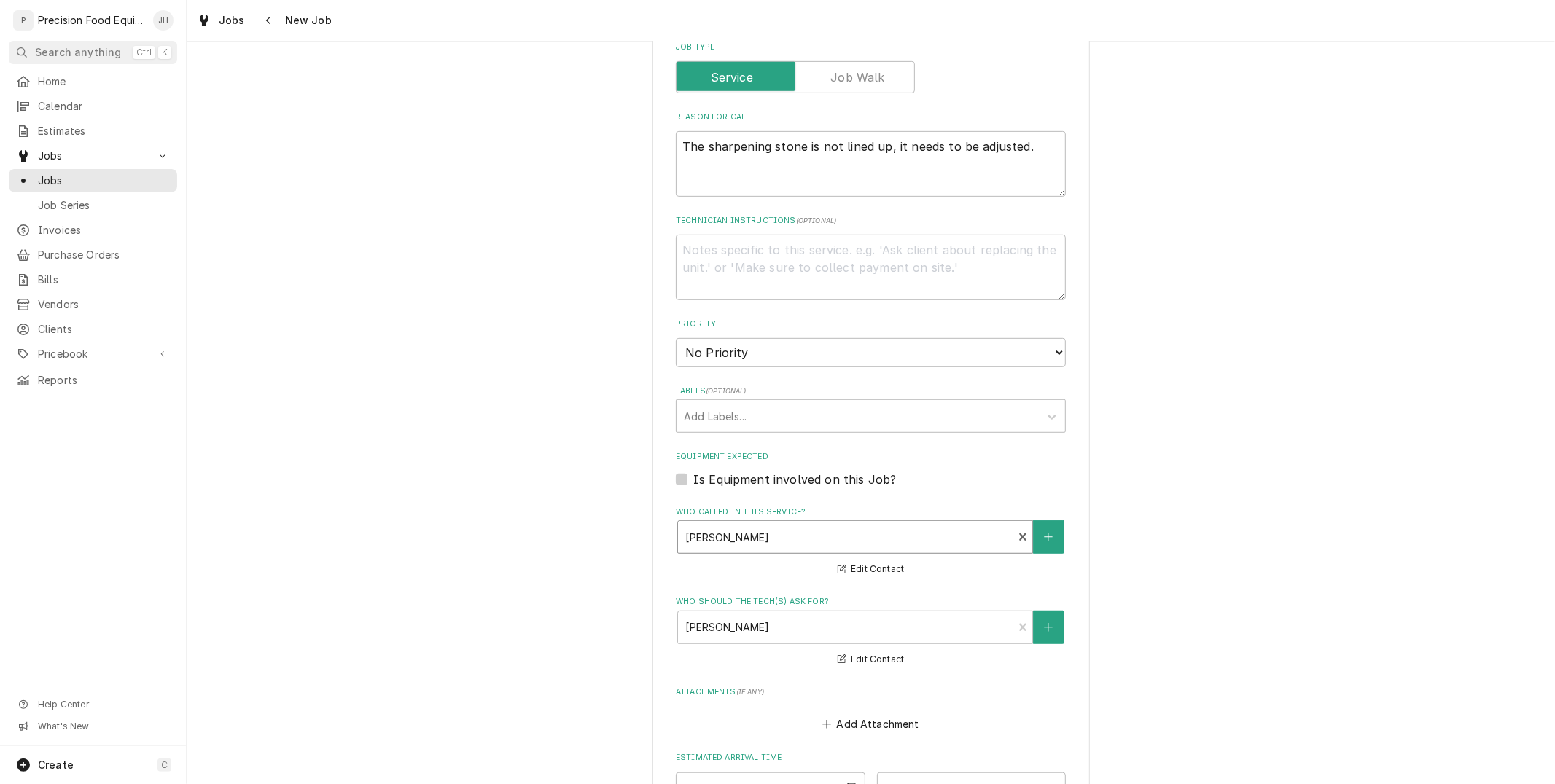
scroll to position [729, 0]
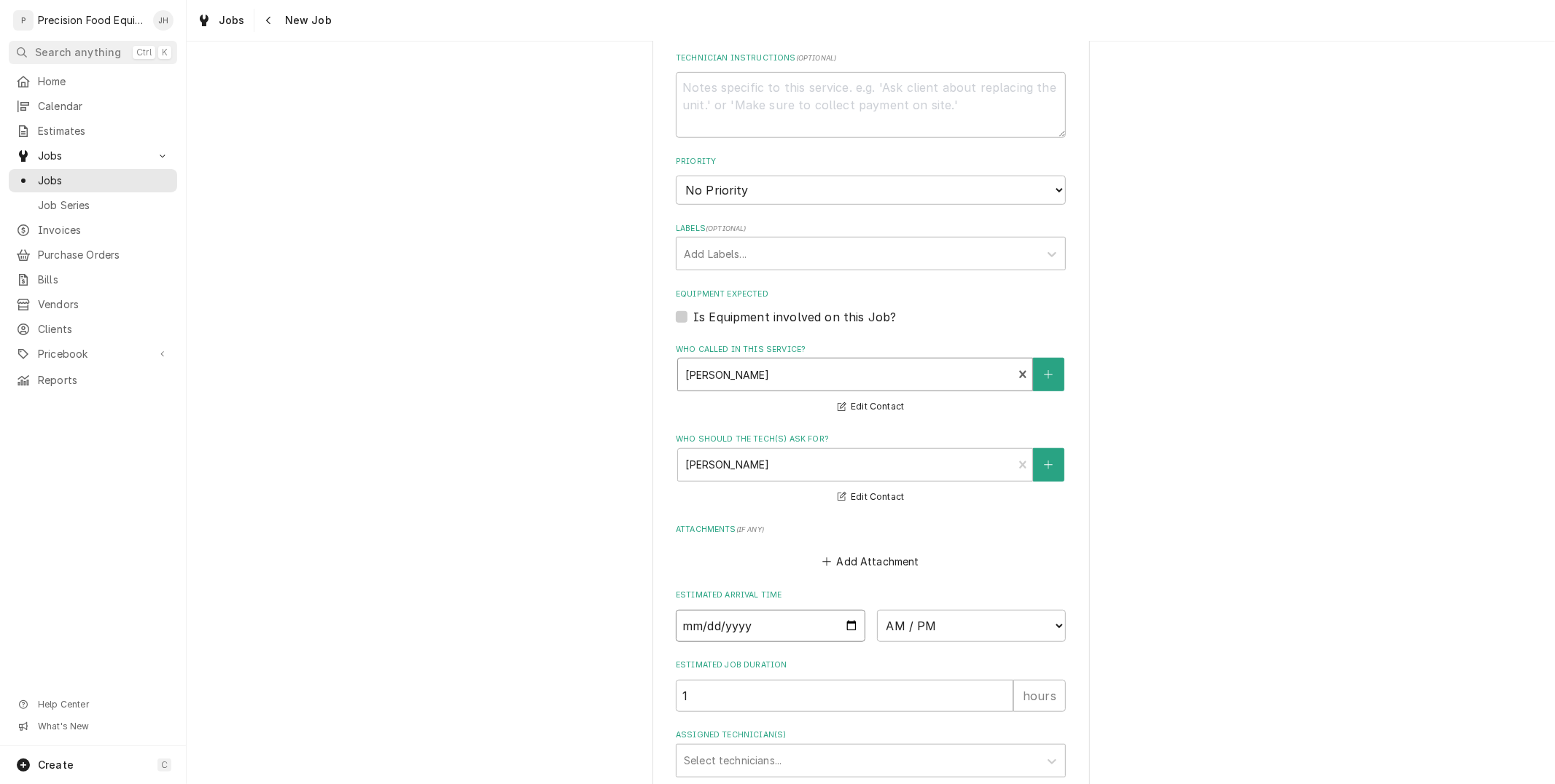
click at [847, 616] on input "Date" at bounding box center [770, 626] width 190 height 32
type input "2025-09-19"
type textarea "x"
click at [927, 629] on select "AM / PM 6:00 AM 6:15 AM 6:30 AM 6:45 AM 7:00 AM 7:15 AM 7:30 AM 7:45 AM 8:00 AM…" at bounding box center [971, 626] width 190 height 32
select select "08:00:00"
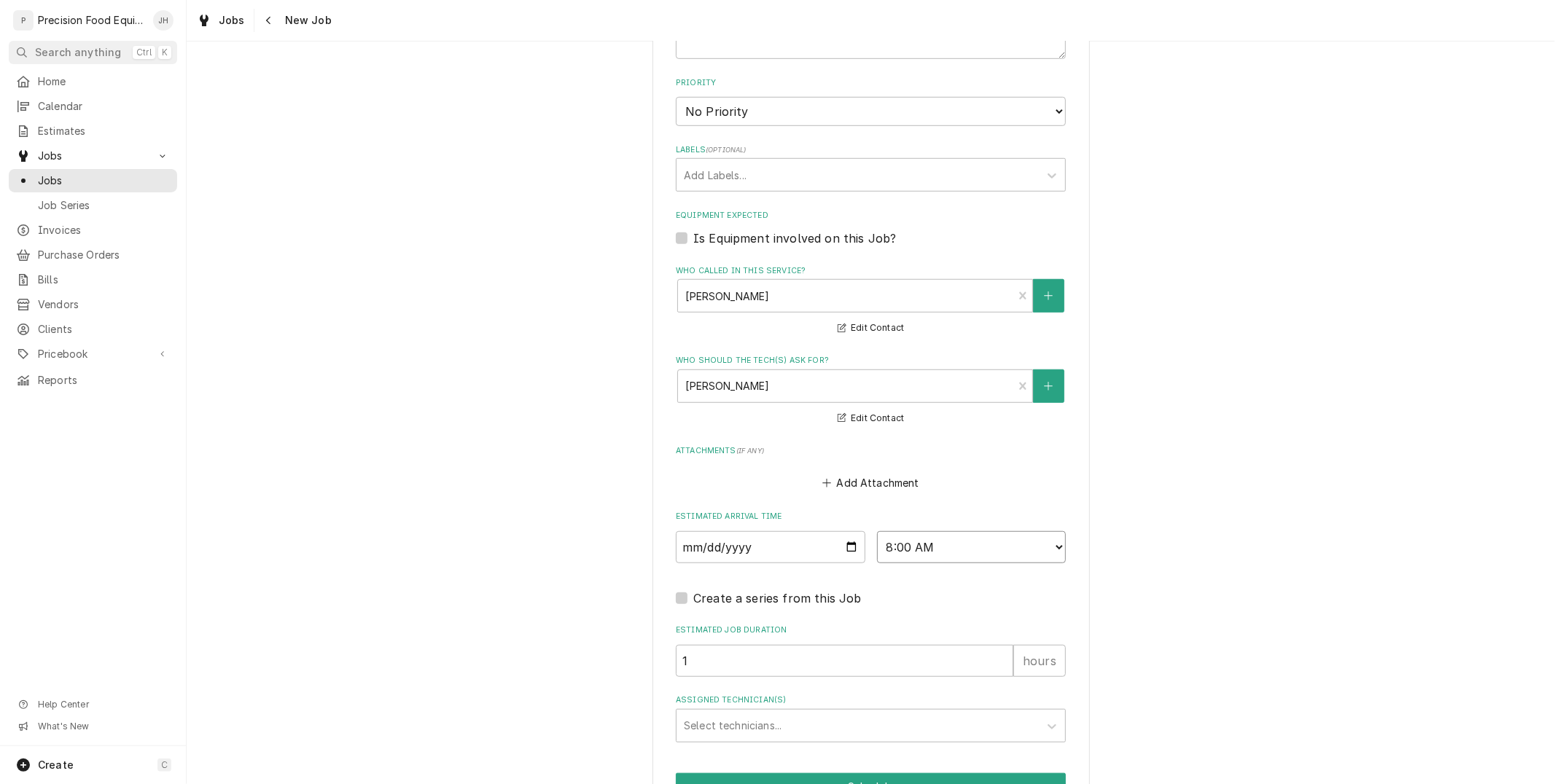
scroll to position [887, 0]
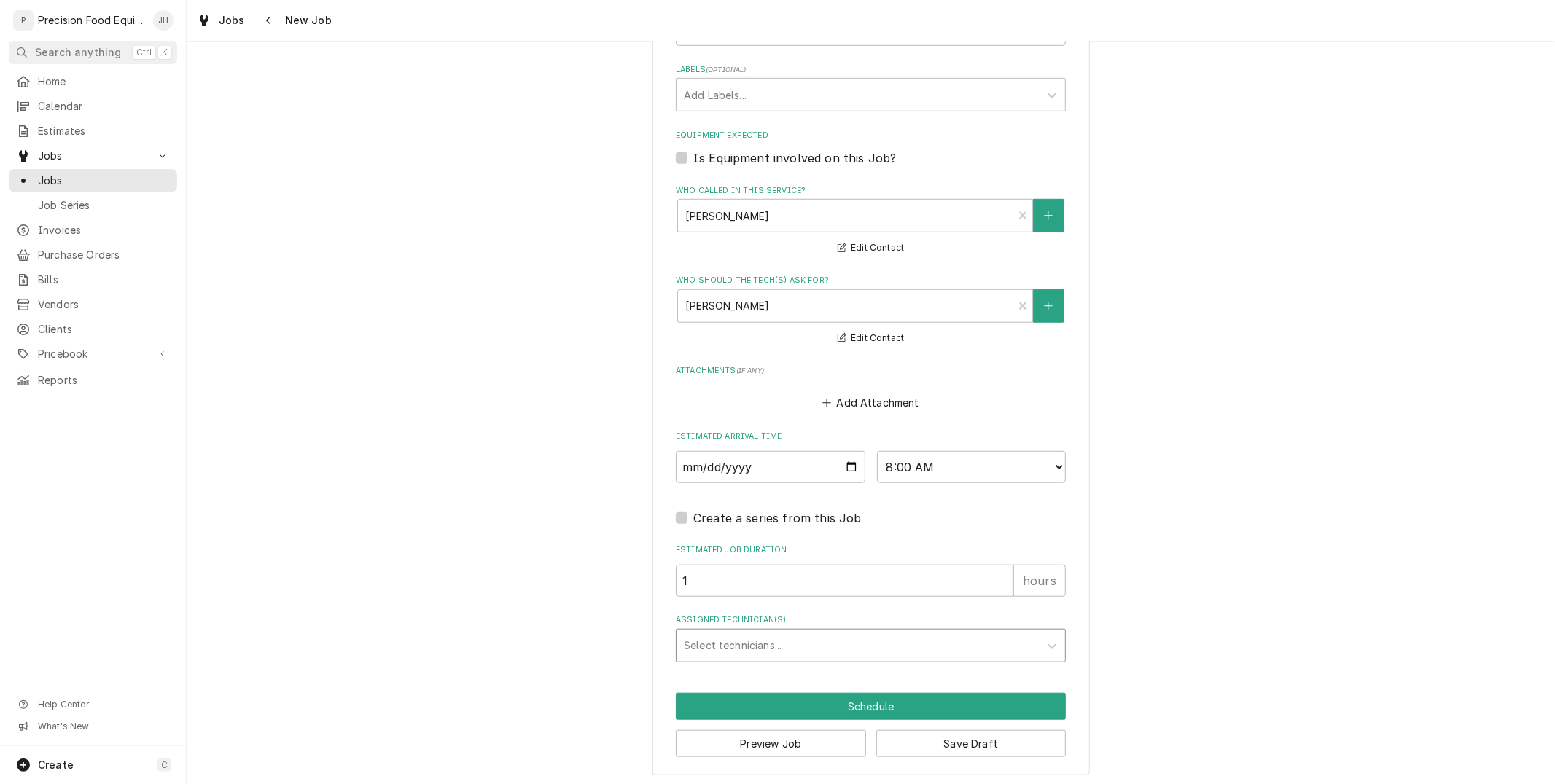
click at [750, 634] on div "Assigned Technician(s)" at bounding box center [857, 645] width 348 height 26
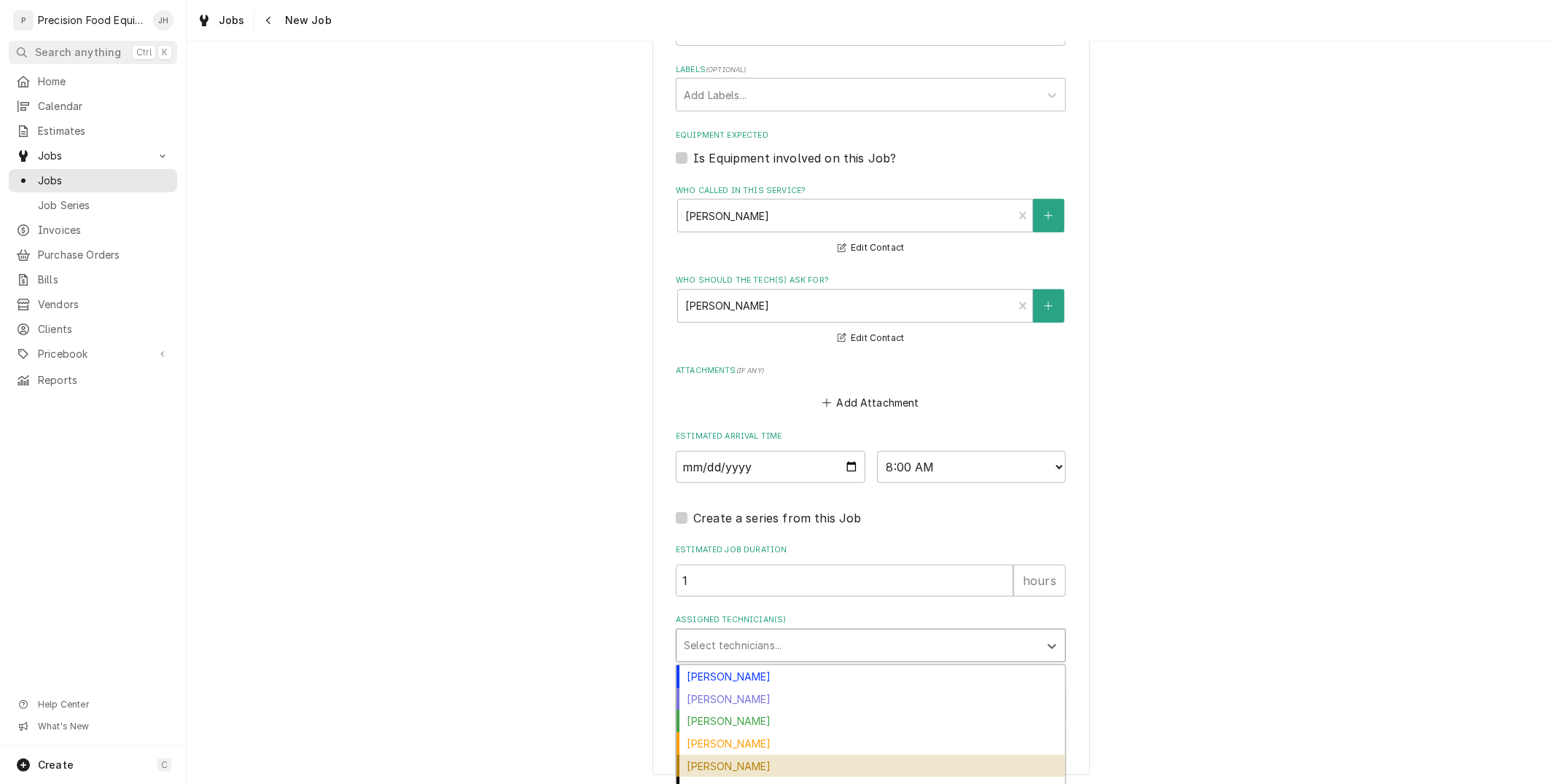
click at [737, 755] on div "Pete Nielson" at bounding box center [871, 765] width 388 height 22
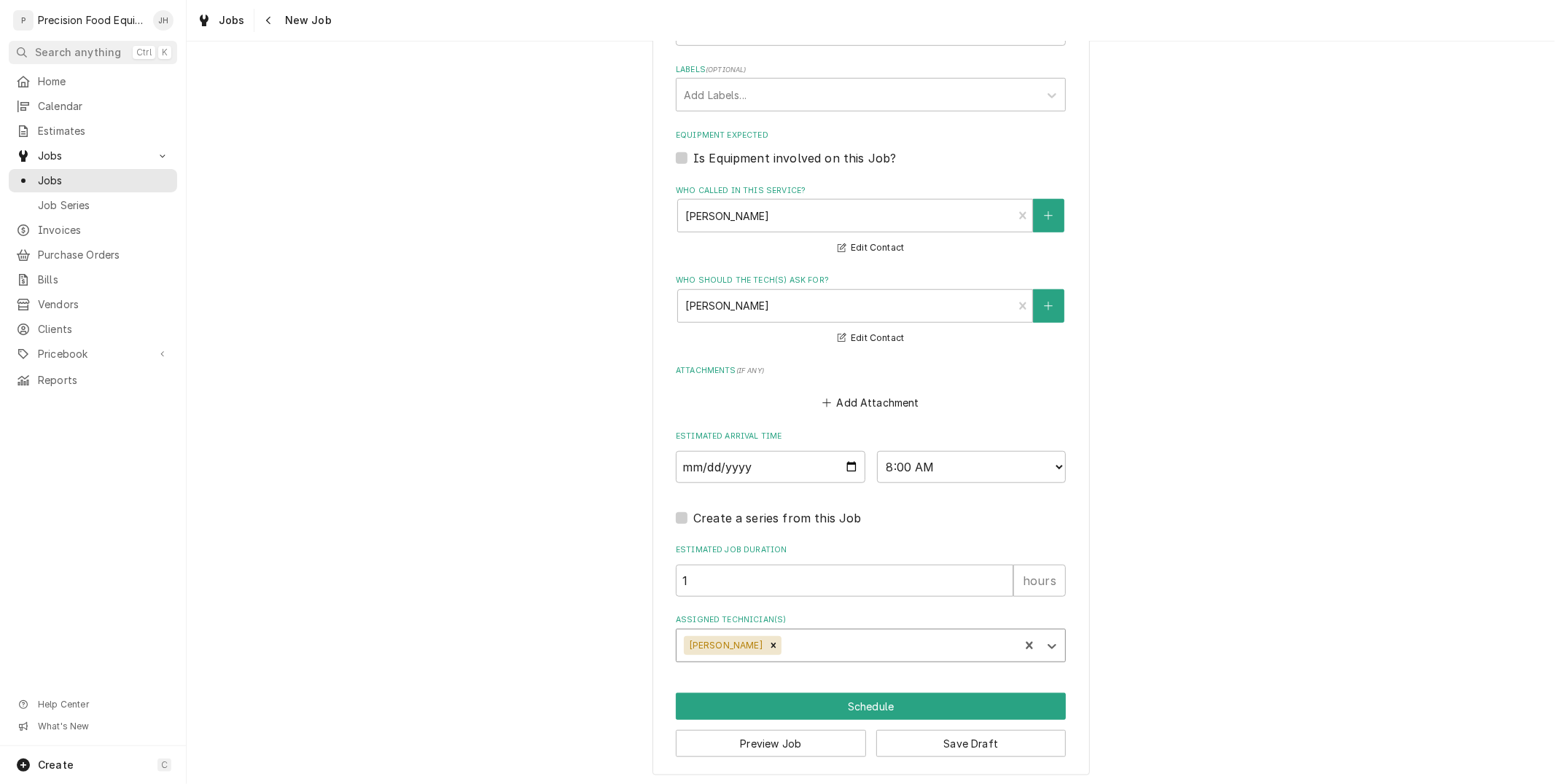
click at [876, 694] on button "Schedule" at bounding box center [871, 707] width 390 height 27
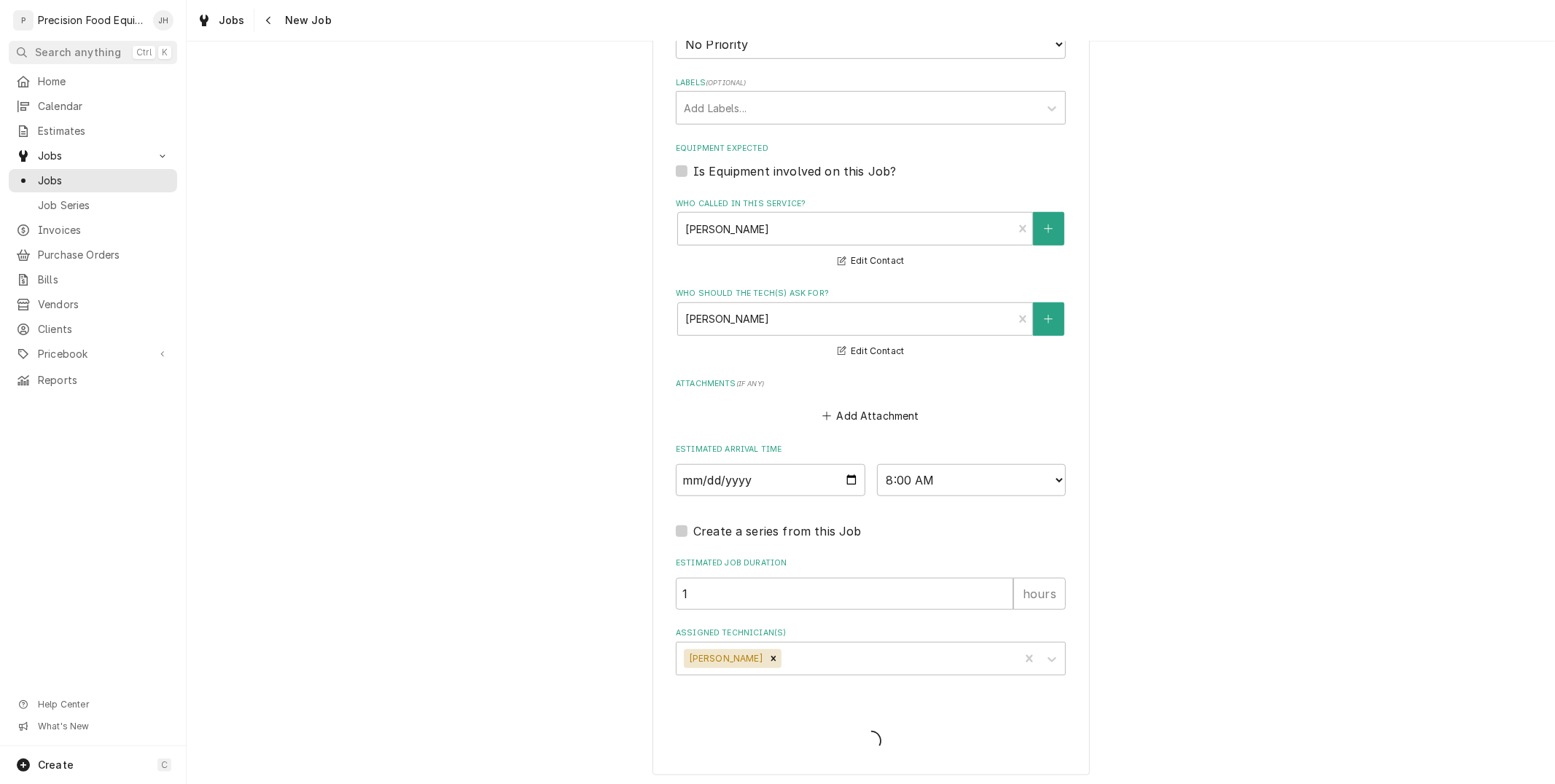
type textarea "x"
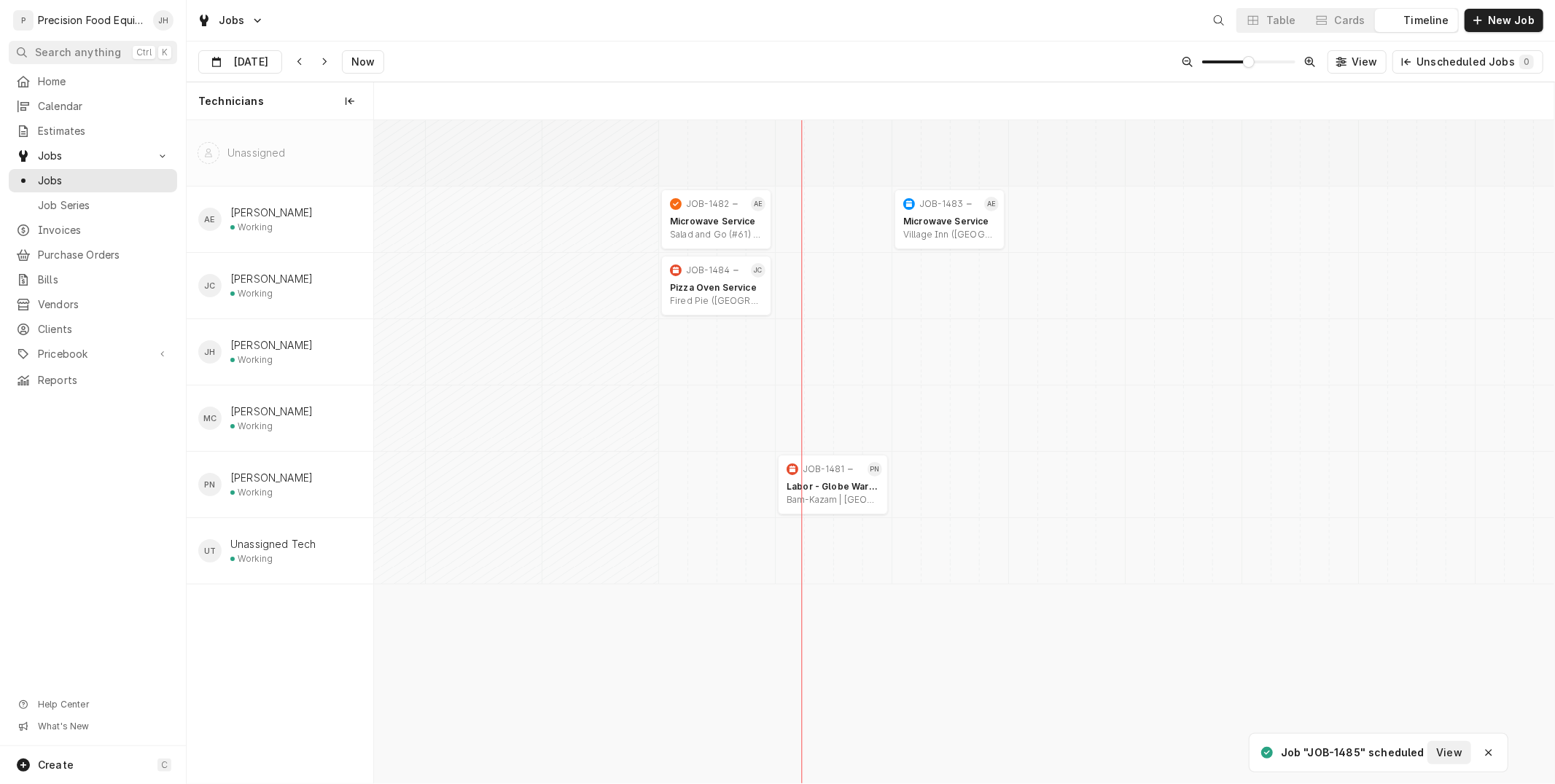
scroll to position [0, 23389]
click at [1359, 17] on div "Cards" at bounding box center [1349, 20] width 30 height 14
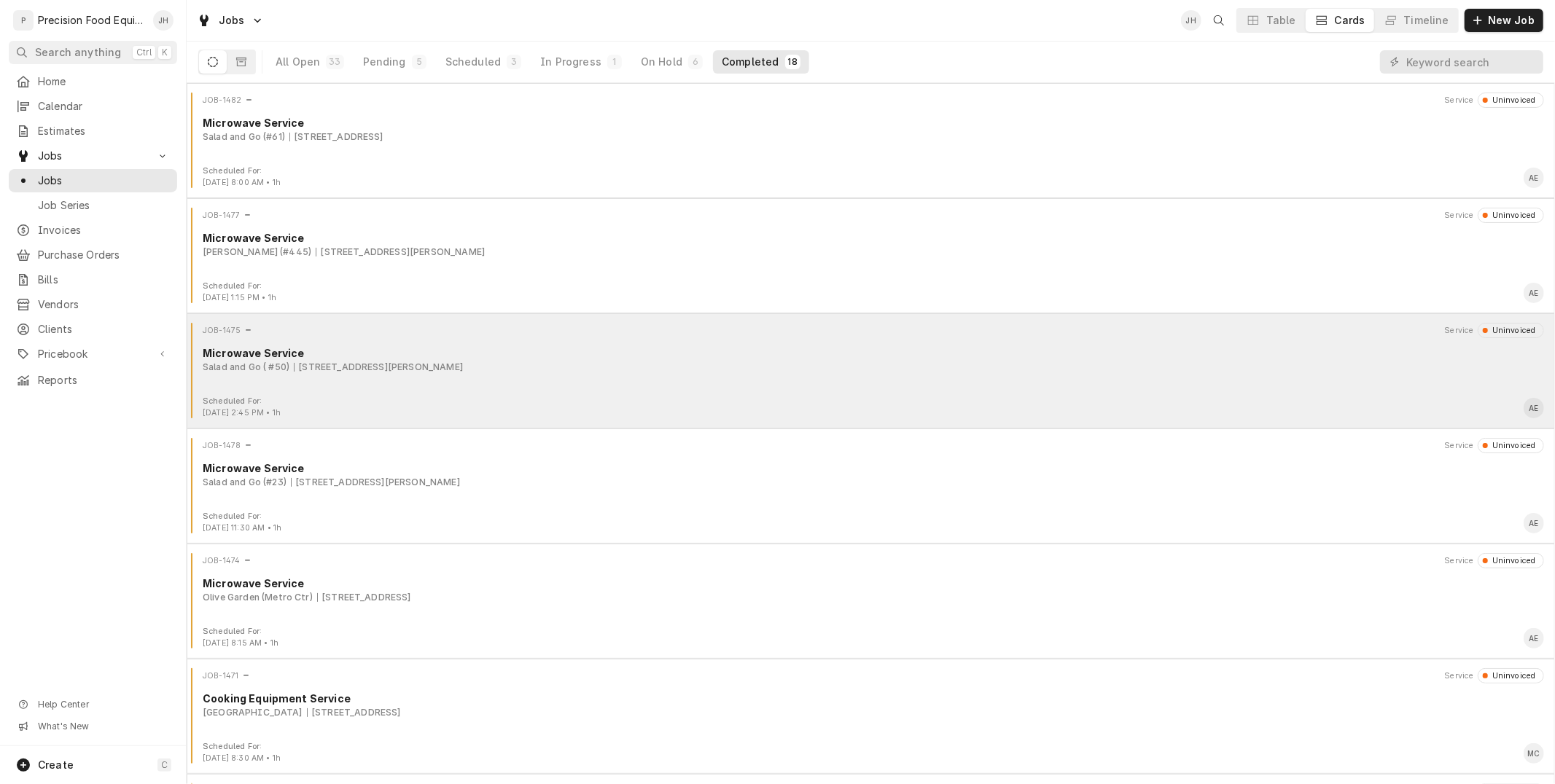
click at [920, 377] on div "JOB-1475 Service Uninvoiced Microwave Service Salad and Go ( #50) 1754 Hunt Hwy…" at bounding box center [871, 360] width 1357 height 73
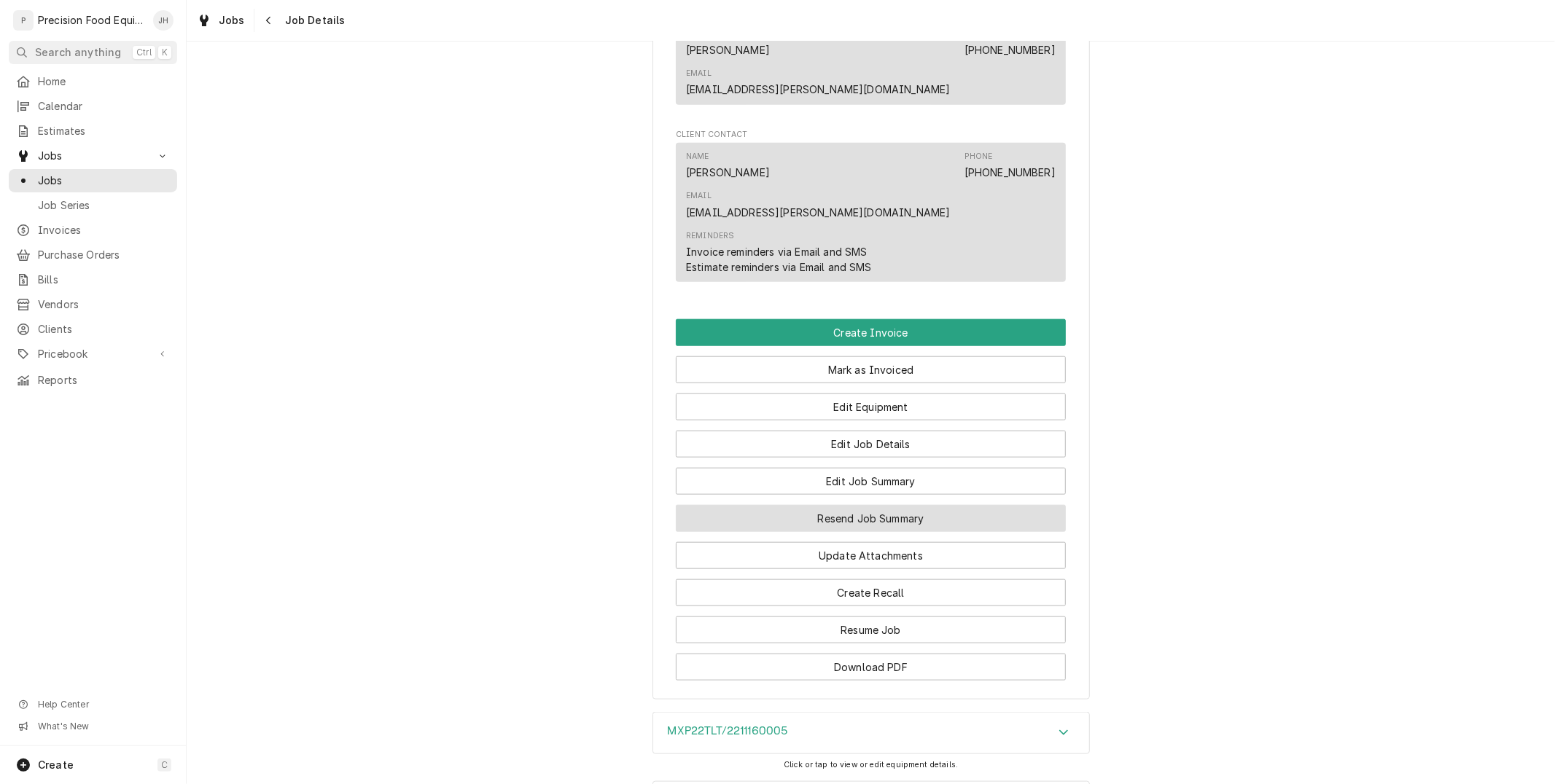
scroll to position [1019, 0]
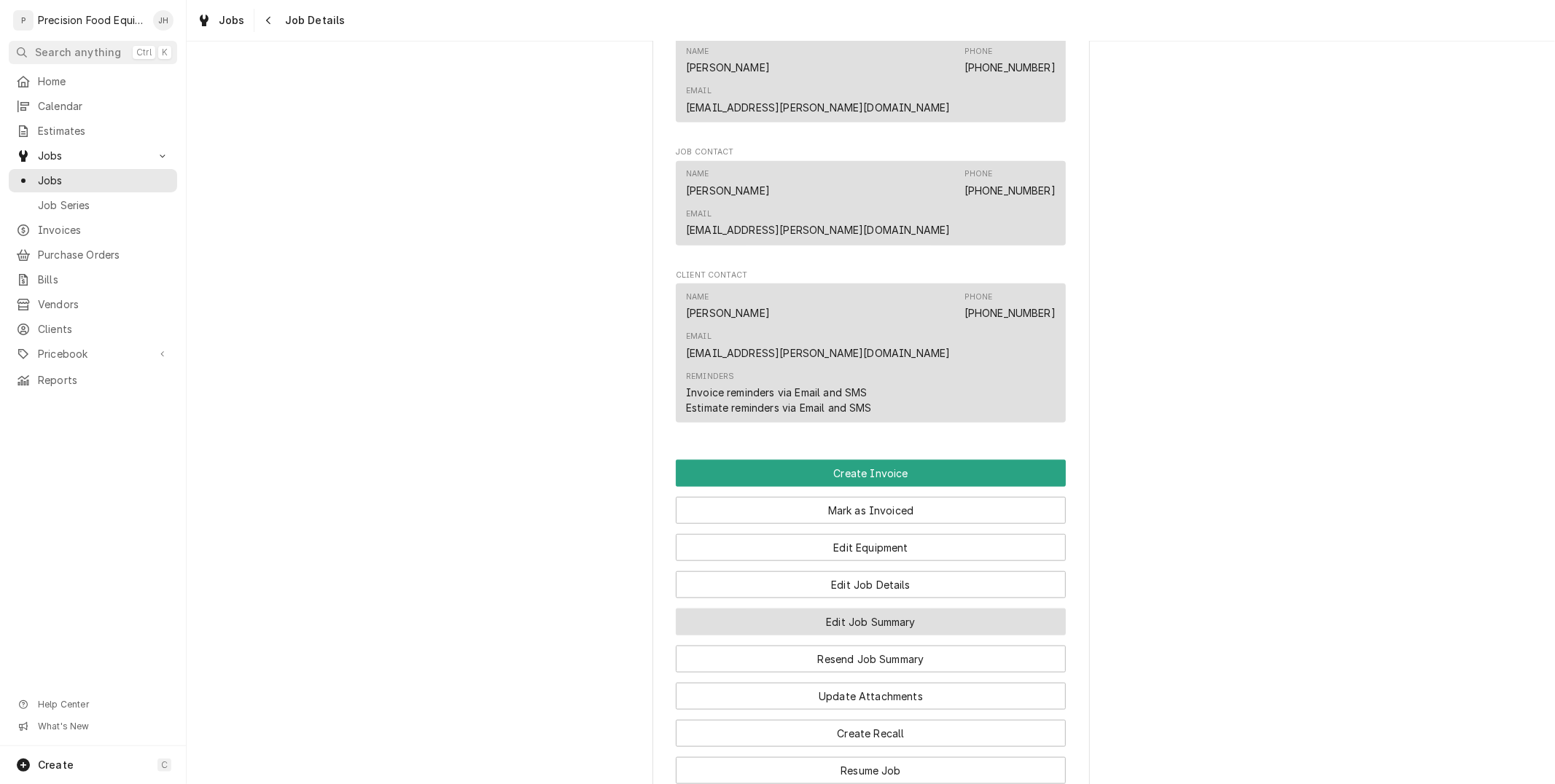
click at [932, 609] on button "Edit Job Summary" at bounding box center [871, 622] width 390 height 27
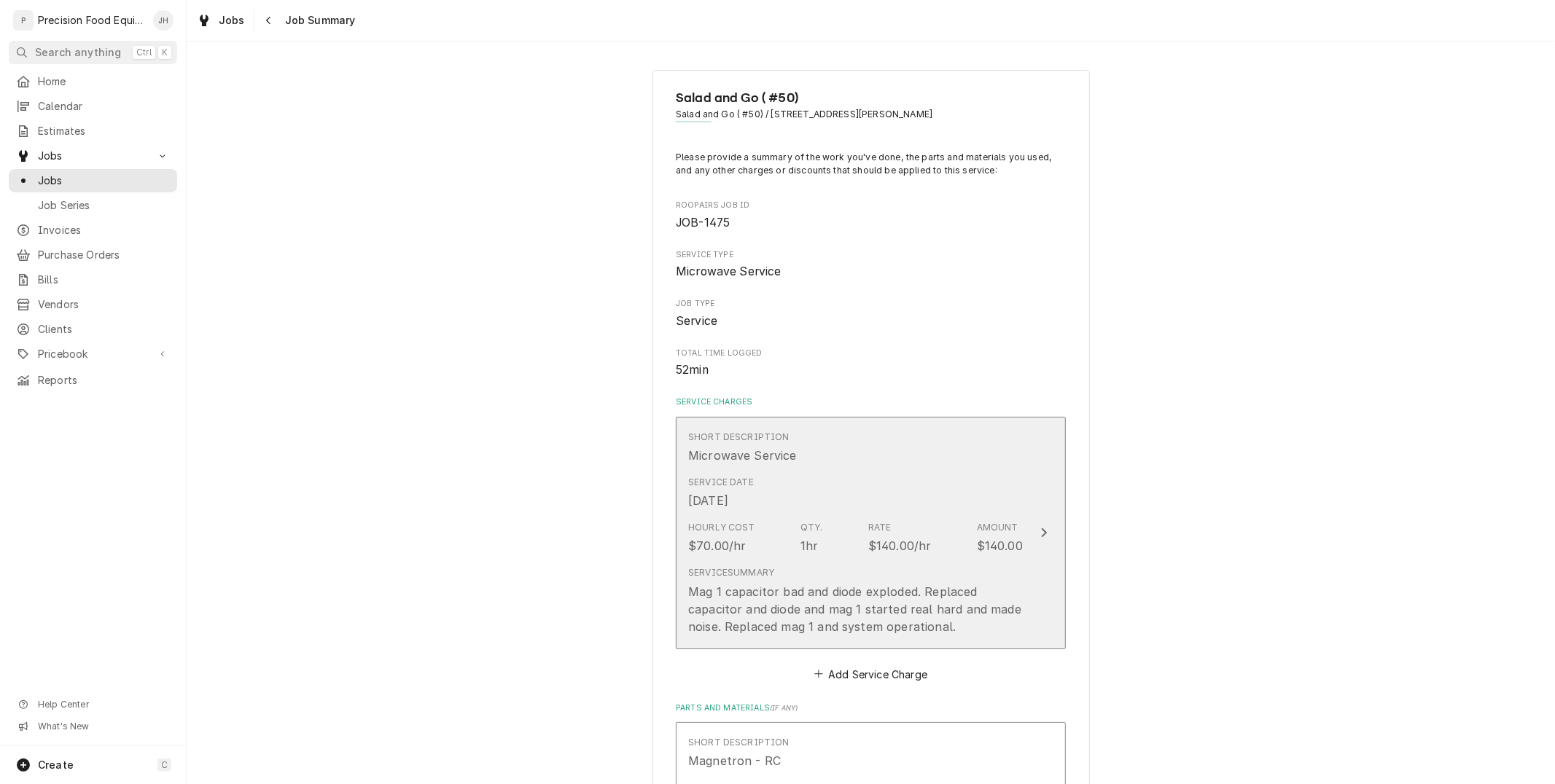
click at [928, 525] on div "Hourly Cost $70.00/hr Qty. 1hr Rate $140.00/hr Amount $140.00" at bounding box center [855, 537] width 335 height 45
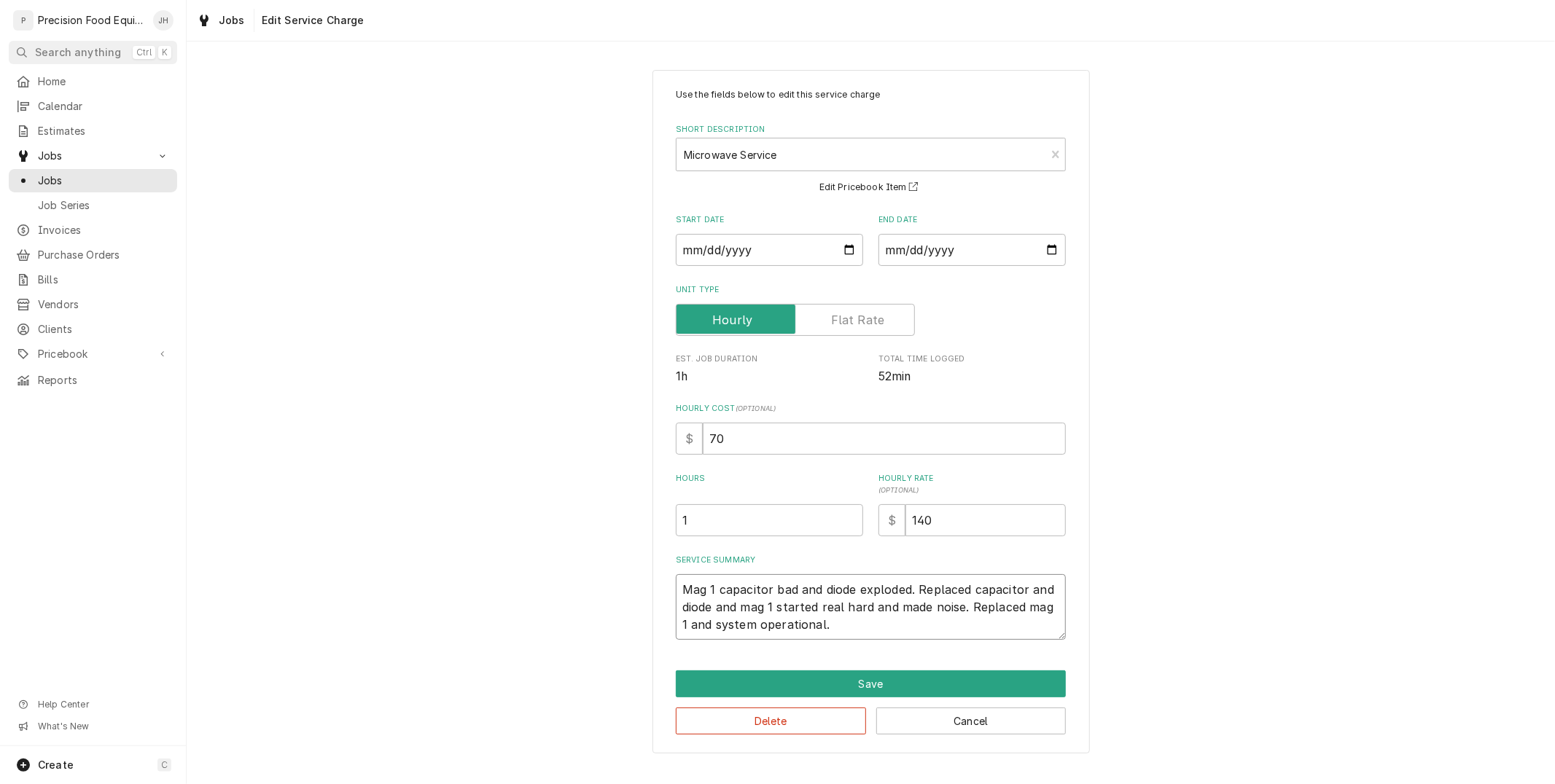
click at [835, 614] on textarea "Mag 1 capacitor bad and diode exploded. Replaced capacitor and diode and mag 1 …" at bounding box center [871, 607] width 390 height 66
click at [875, 629] on textarea "Mag 1 capacitor bad and diode exploded. Replaced capacitor and diode and mag 1 …" at bounding box center [871, 607] width 390 height 66
click at [862, 678] on button "Save" at bounding box center [871, 683] width 390 height 27
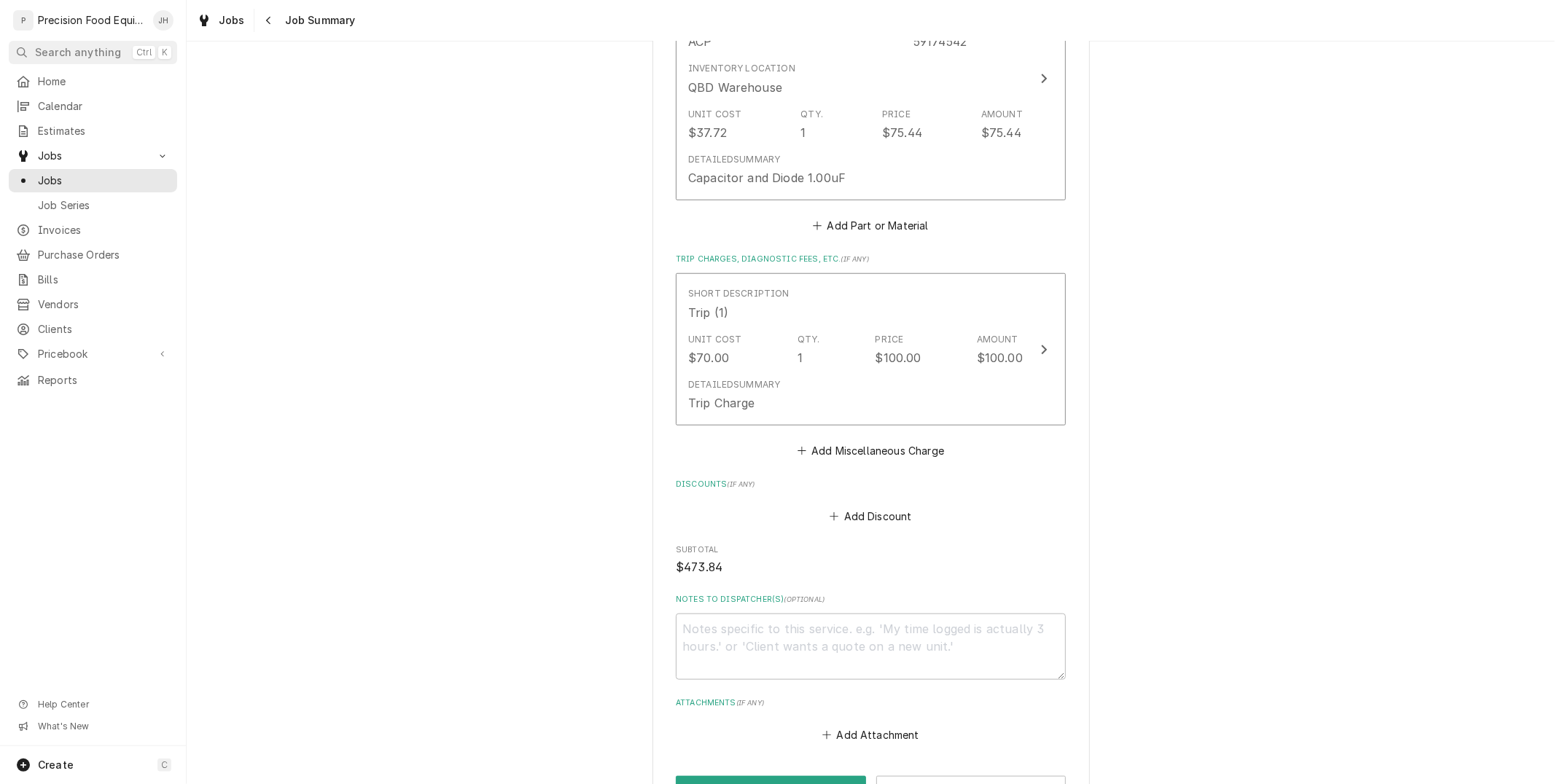
scroll to position [1133, 0]
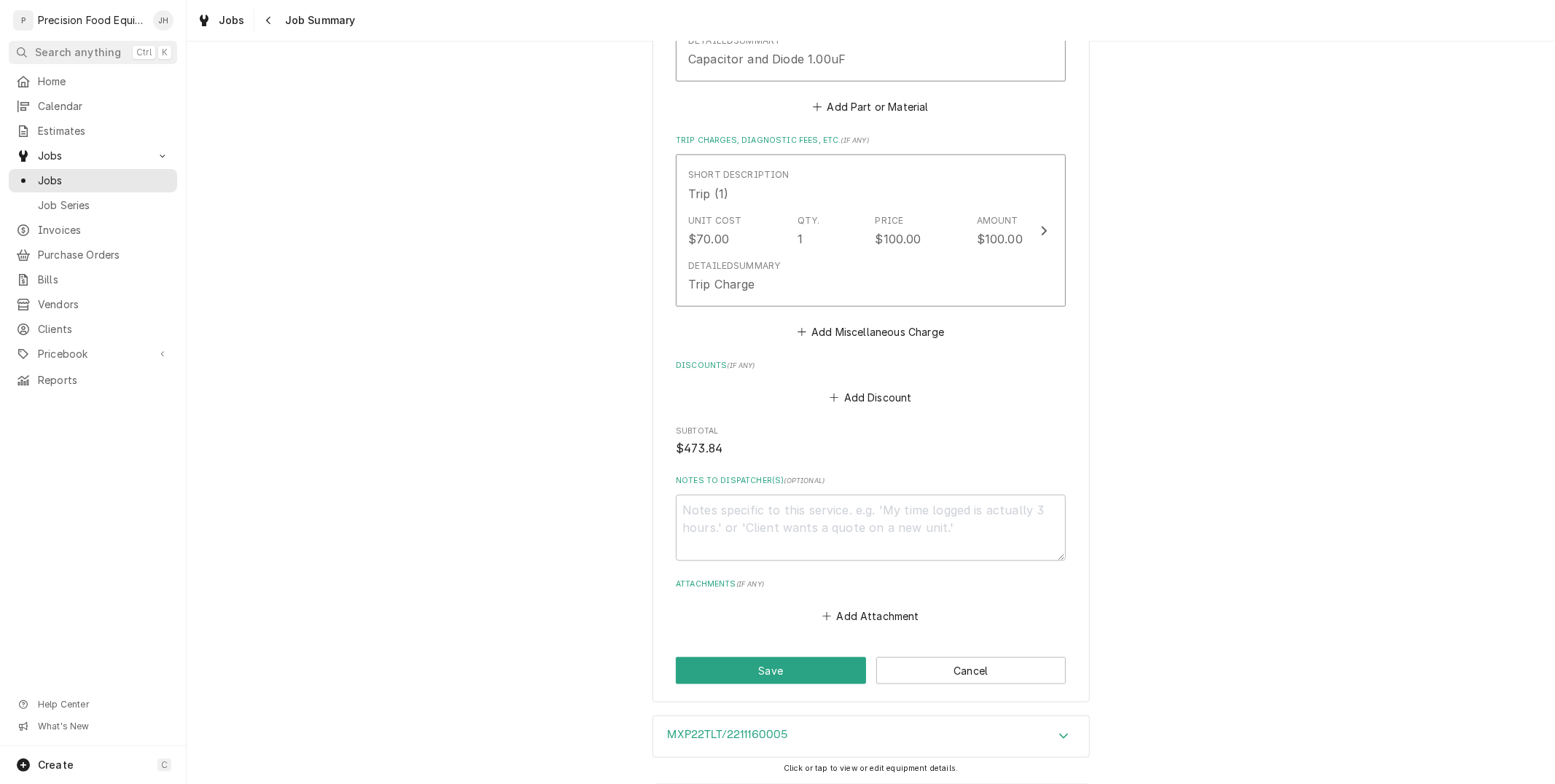
click at [819, 476] on label "Notes to Dispatcher(s) ( optional )" at bounding box center [871, 481] width 390 height 12
click at [819, 495] on textarea "Notes to Dispatcher(s) ( optional )" at bounding box center [871, 528] width 390 height 66
click at [814, 512] on textarea "Notes to Dispatcher(s) ( optional )" at bounding box center [871, 528] width 390 height 66
type textarea "x"
type textarea "Rea"
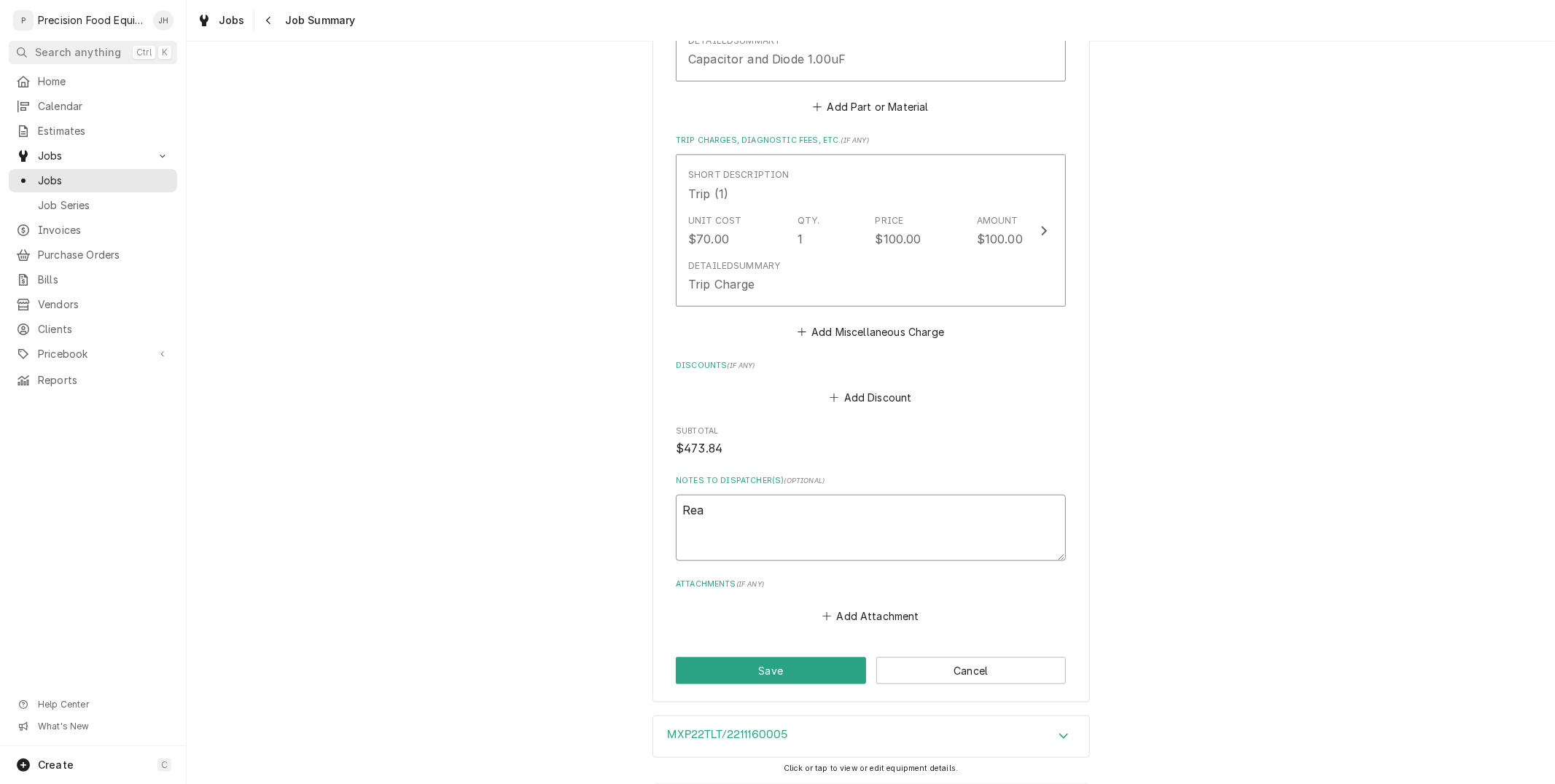
type textarea "x"
type textarea "Read"
type textarea "x"
type textarea "Ready"
type textarea "x"
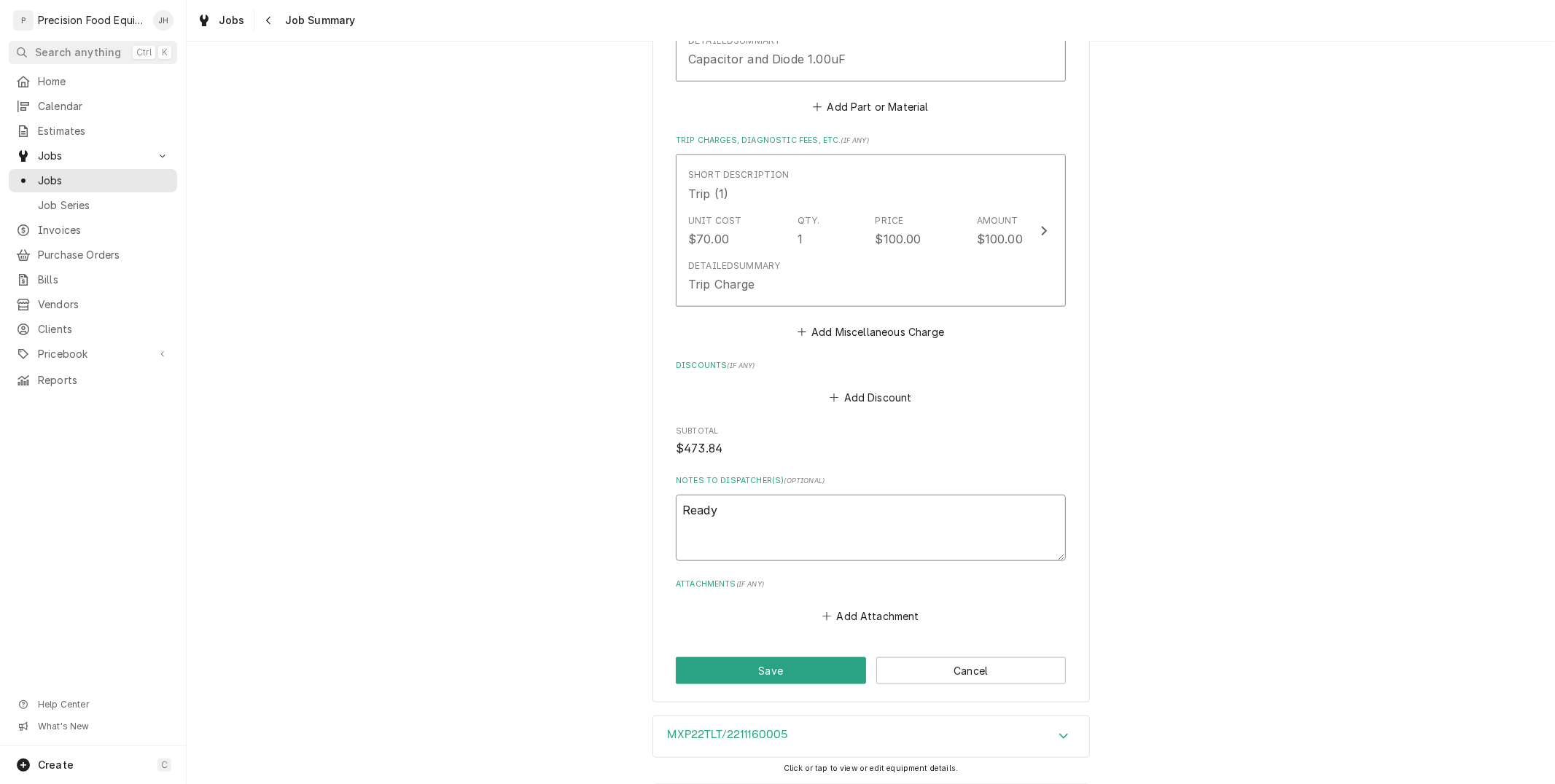
type textarea "Ready t"
type textarea "x"
type textarea "Ready to"
type textarea "x"
type textarea "Ready to i"
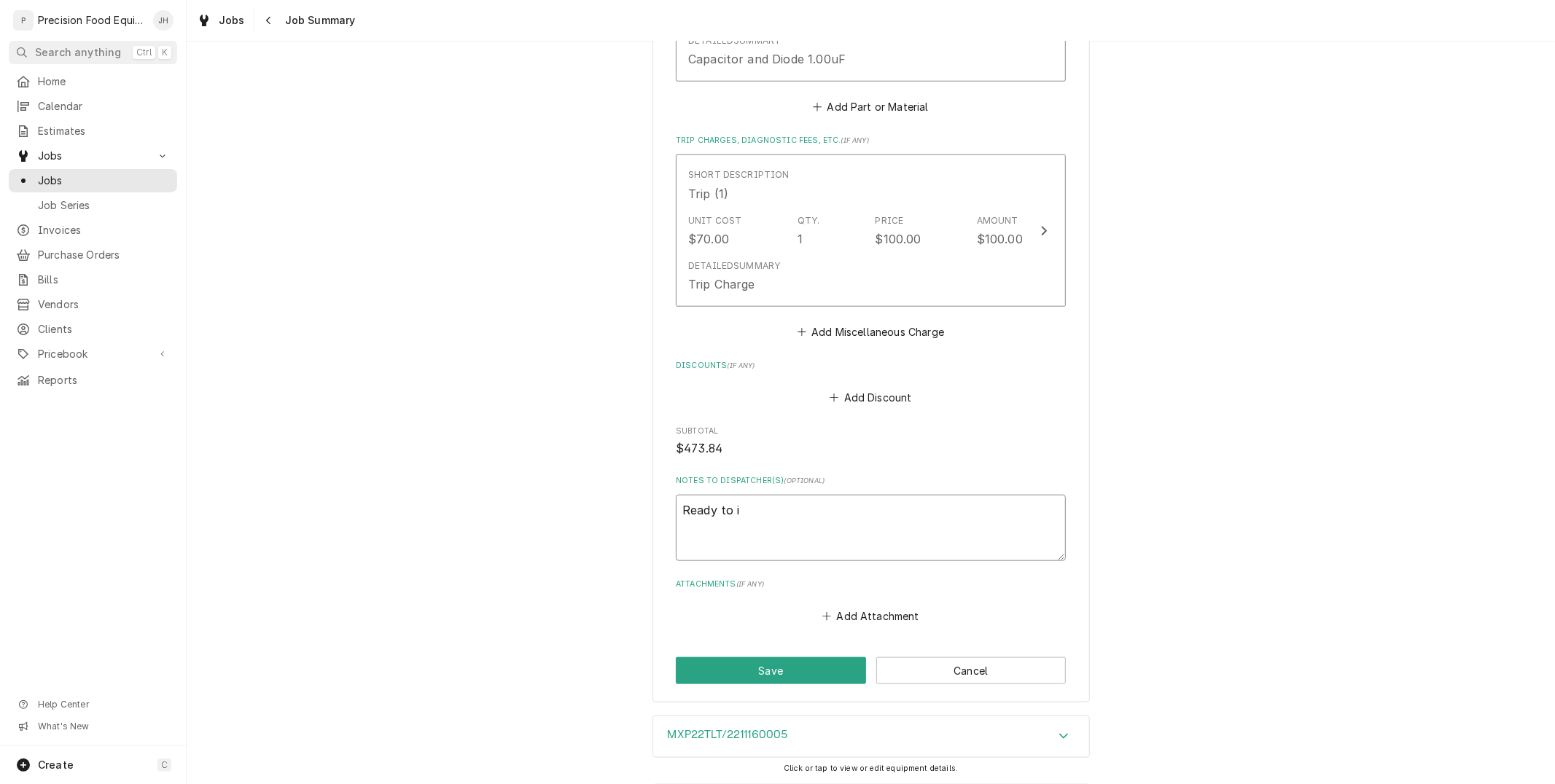
type textarea "x"
type textarea "Ready to in"
type textarea "x"
type textarea "Ready to inv"
type textarea "x"
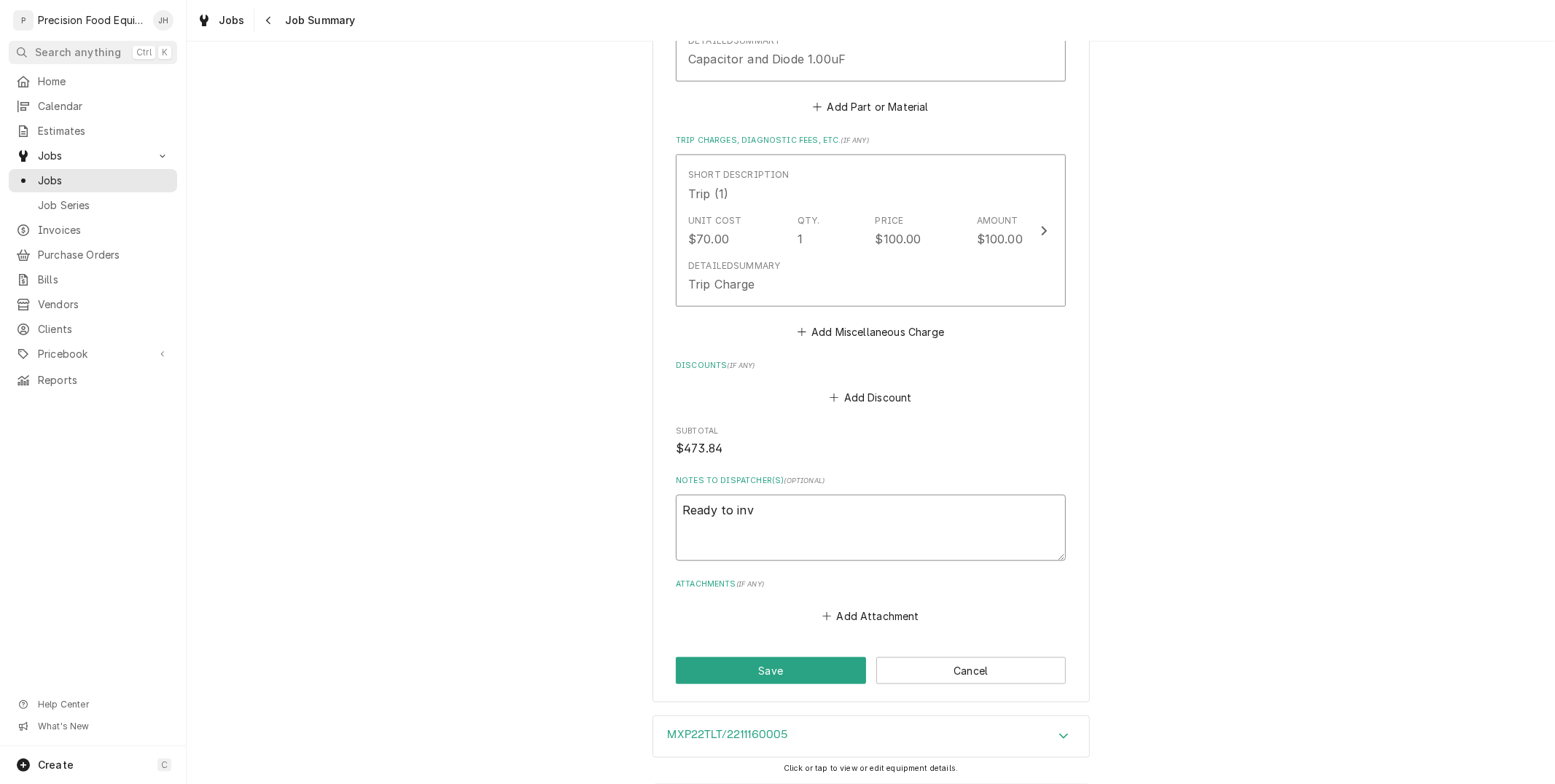
type textarea "Ready to invo"
type textarea "x"
type textarea "Ready to invoi"
type textarea "x"
type textarea "Ready to invoice"
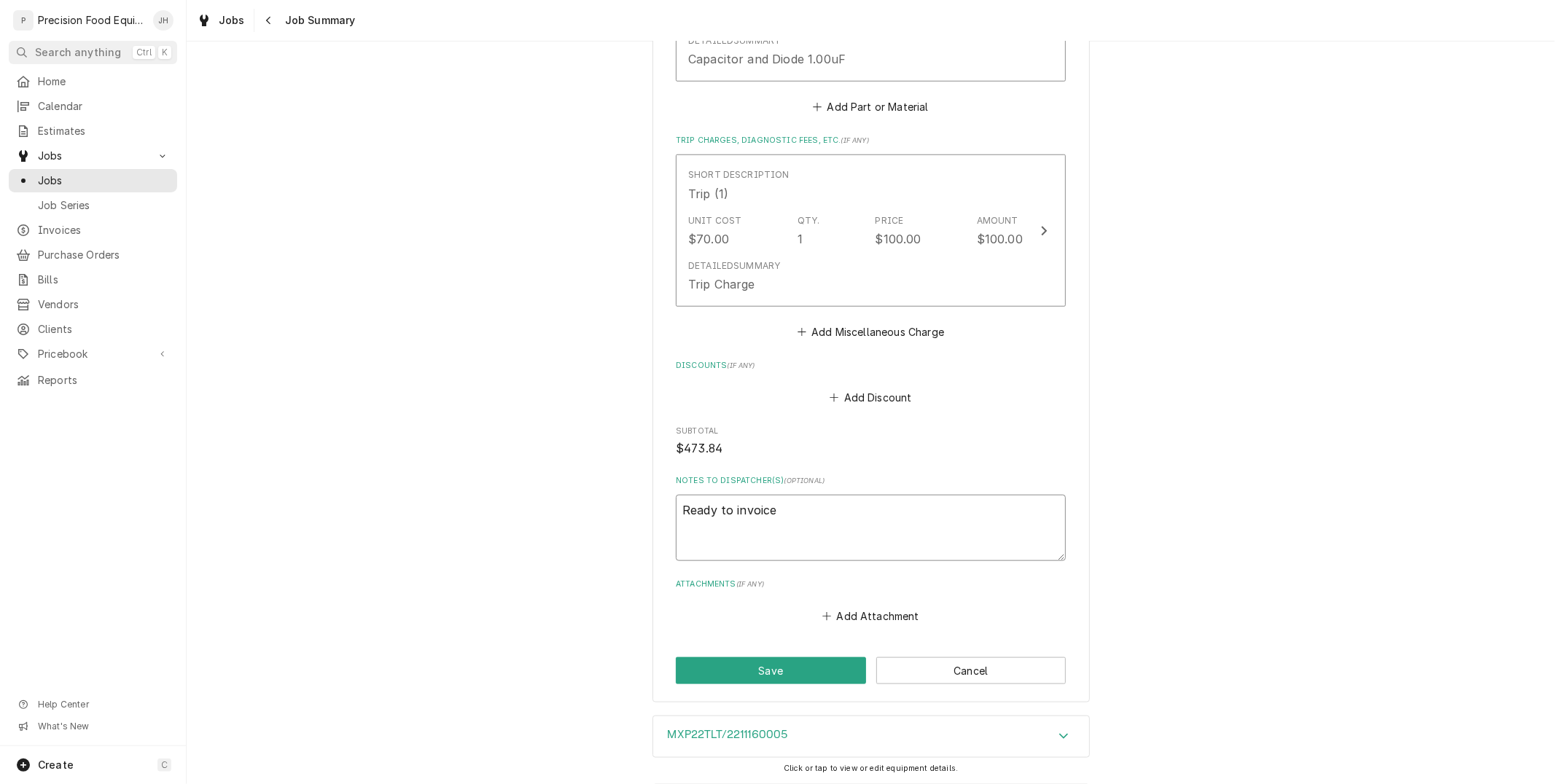
type textarea "x"
type textarea "Ready to invoice"
click at [806, 674] on button "Save" at bounding box center [771, 671] width 190 height 27
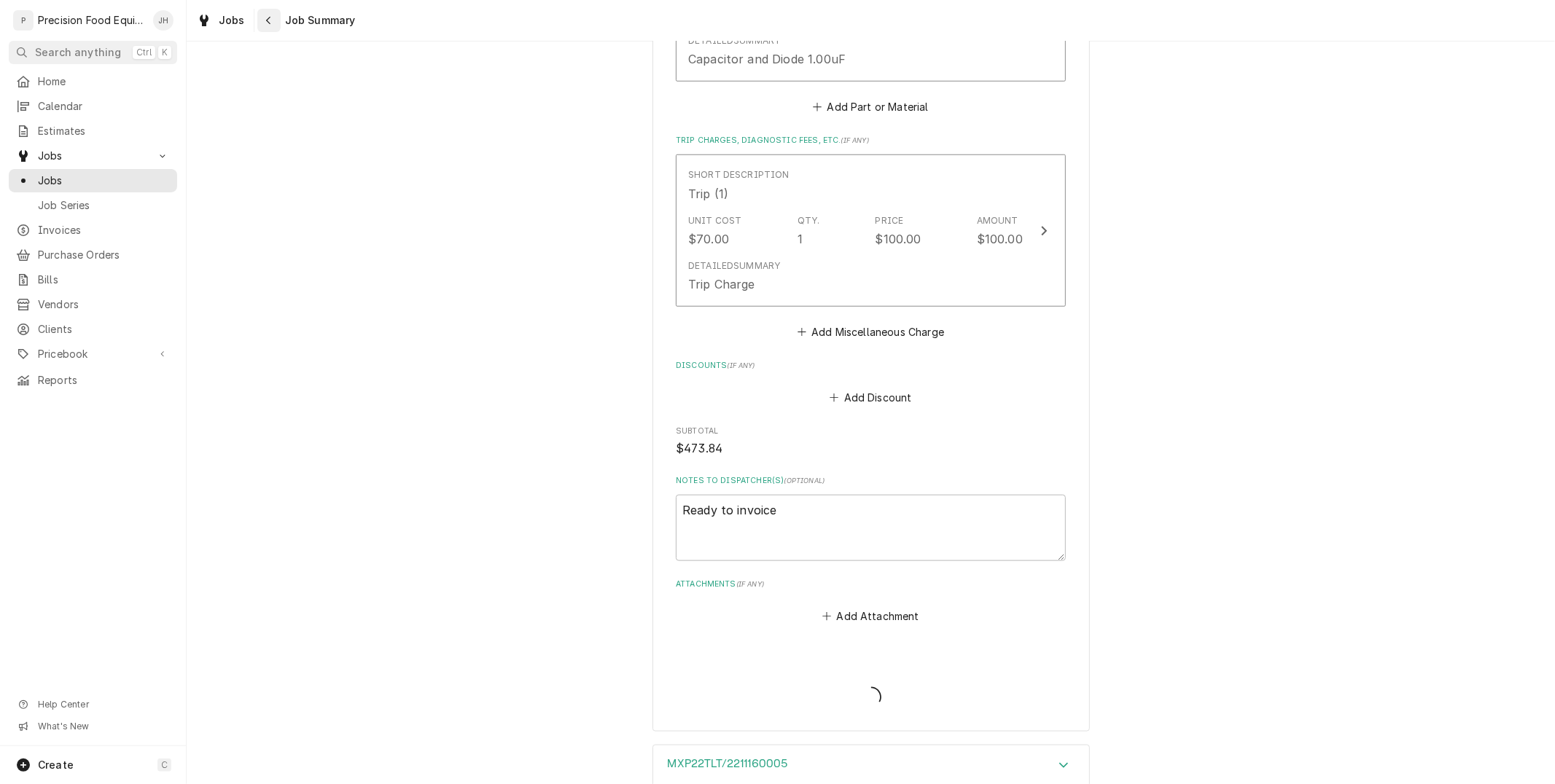
type textarea "x"
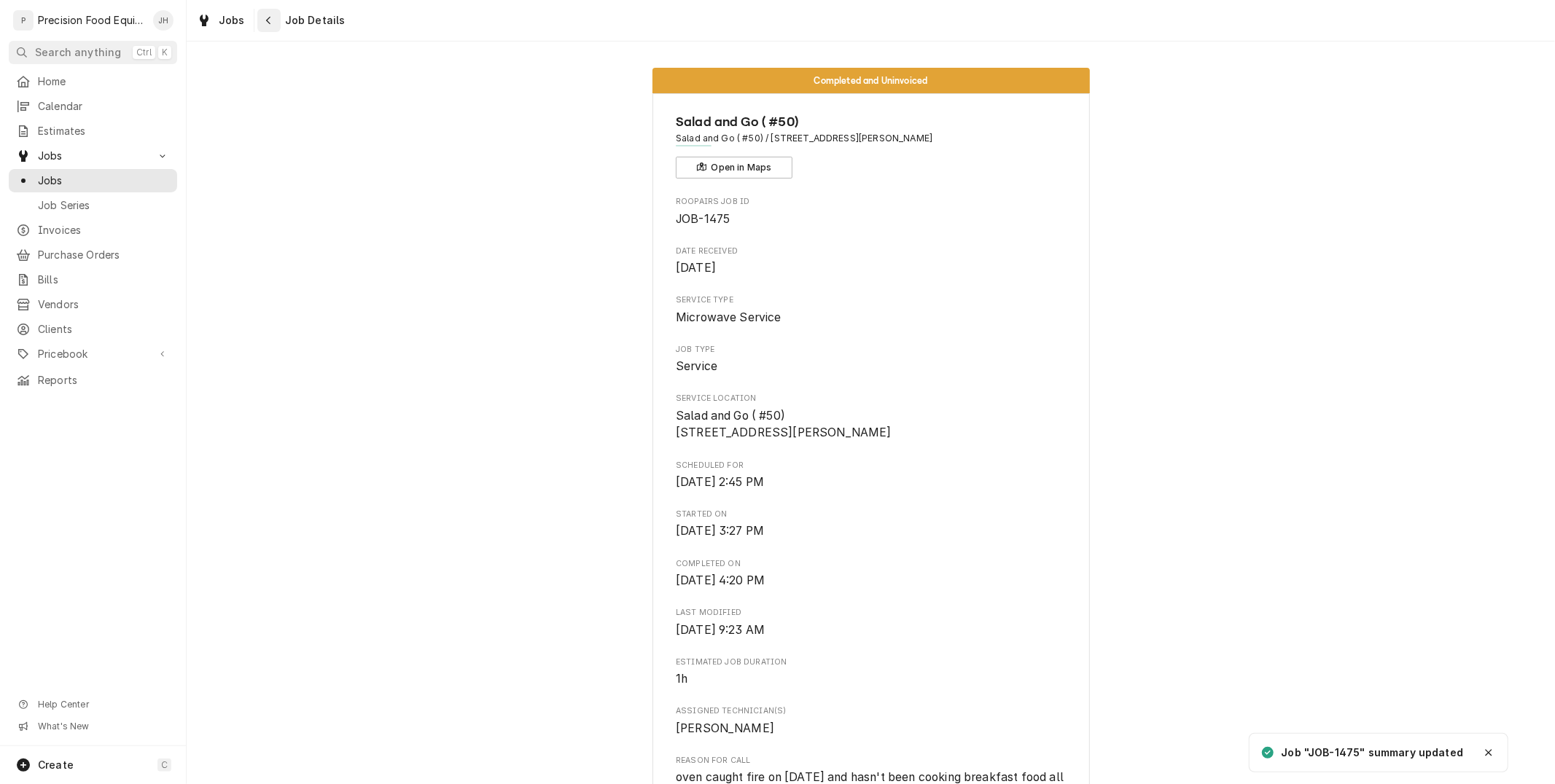
click at [265, 22] on icon "Navigate back" at bounding box center [268, 20] width 6 height 10
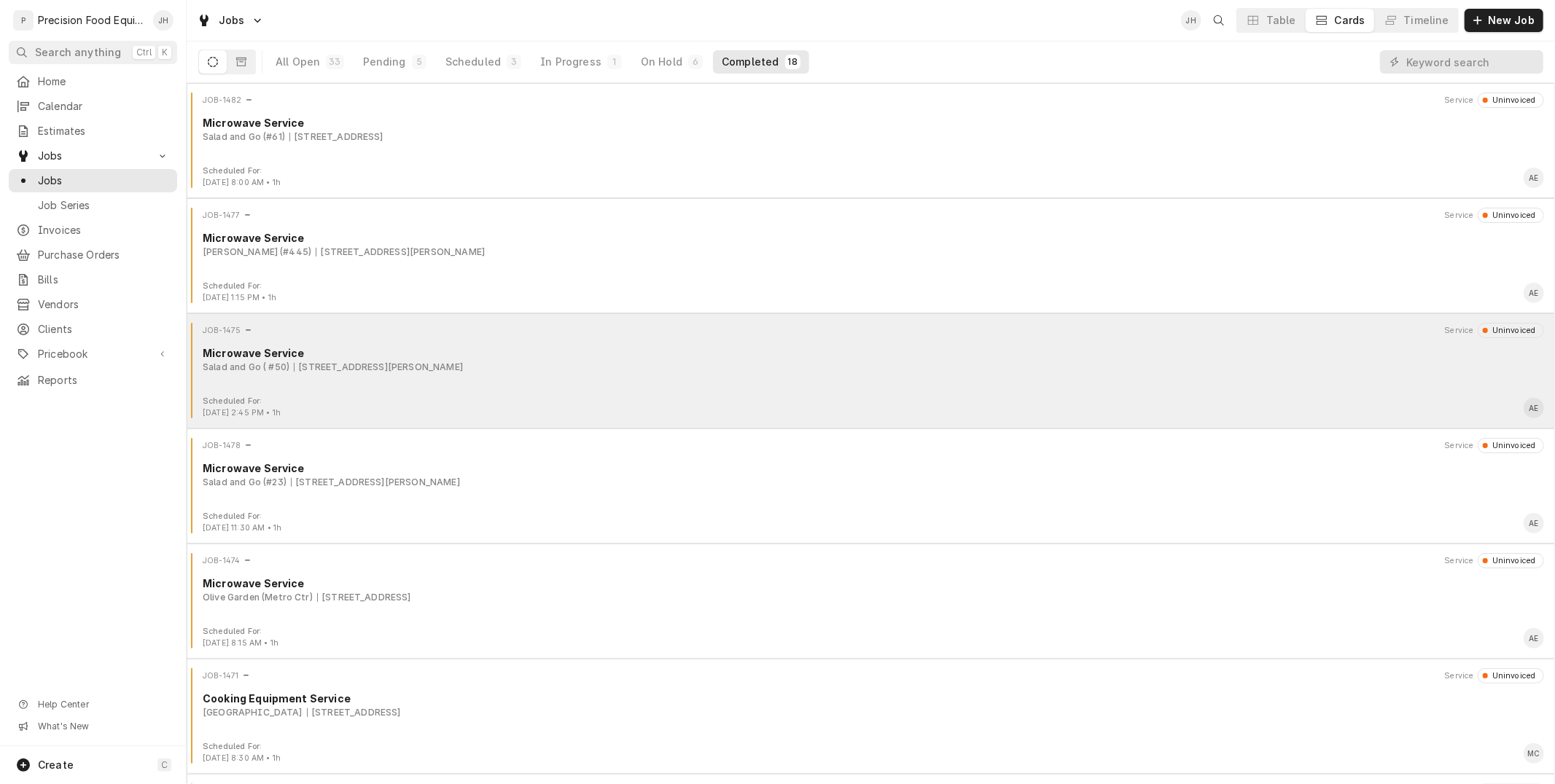
click at [814, 400] on div "Scheduled For: [DATE] 2:45 PM • 1h AE" at bounding box center [871, 408] width 1357 height 23
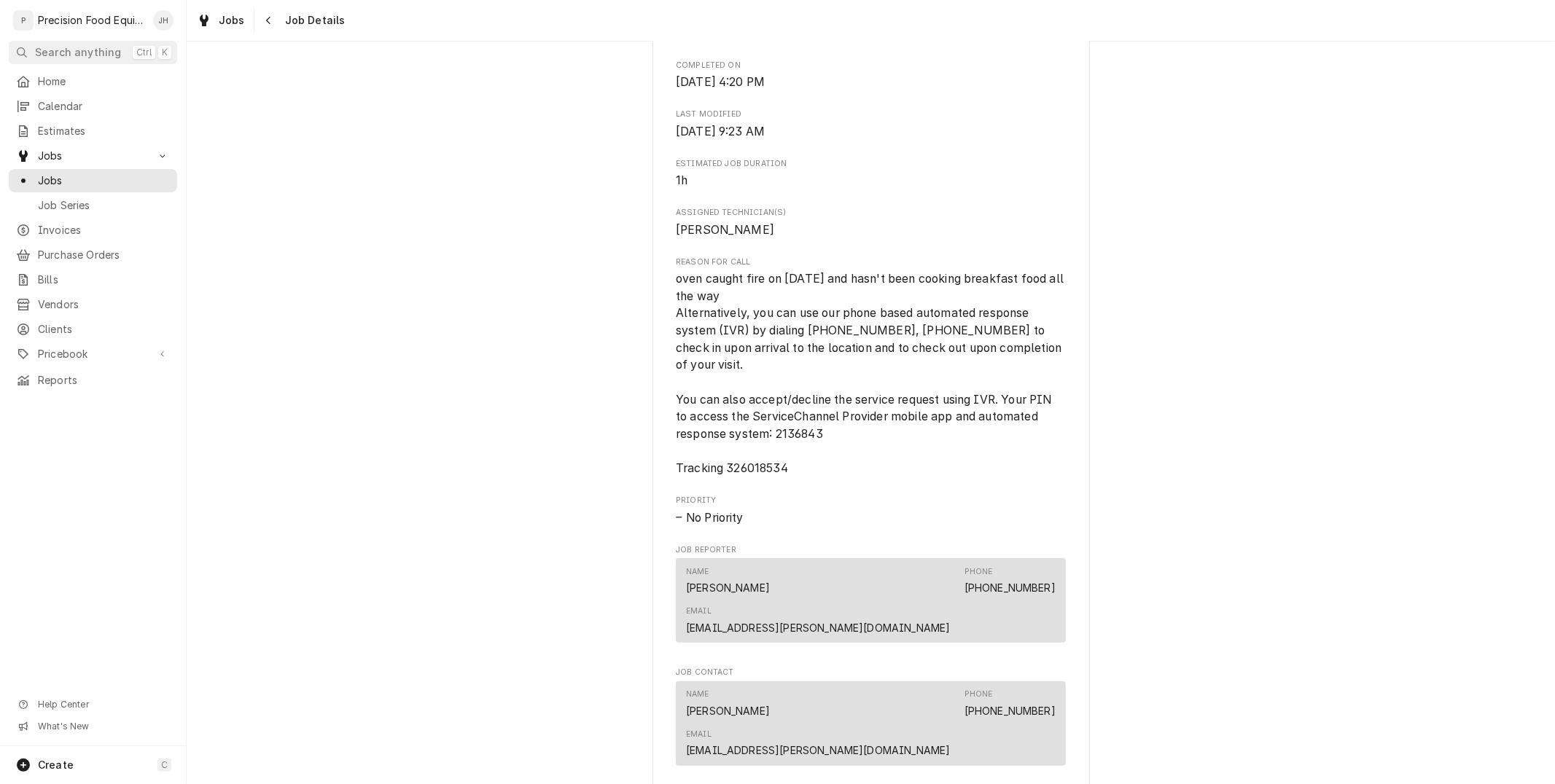
scroll to position [1214, 0]
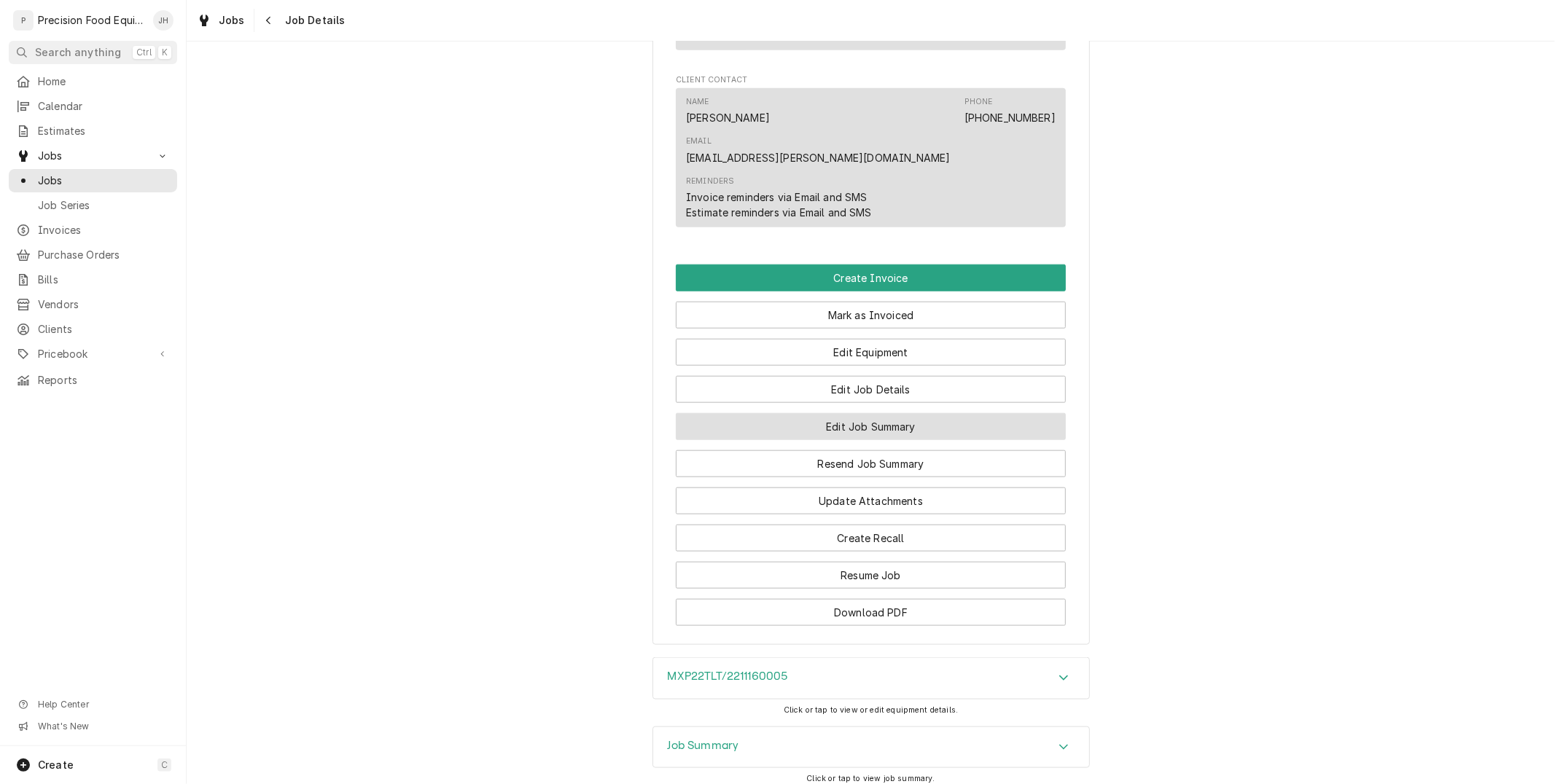
click at [854, 413] on button "Edit Job Summary" at bounding box center [871, 426] width 390 height 27
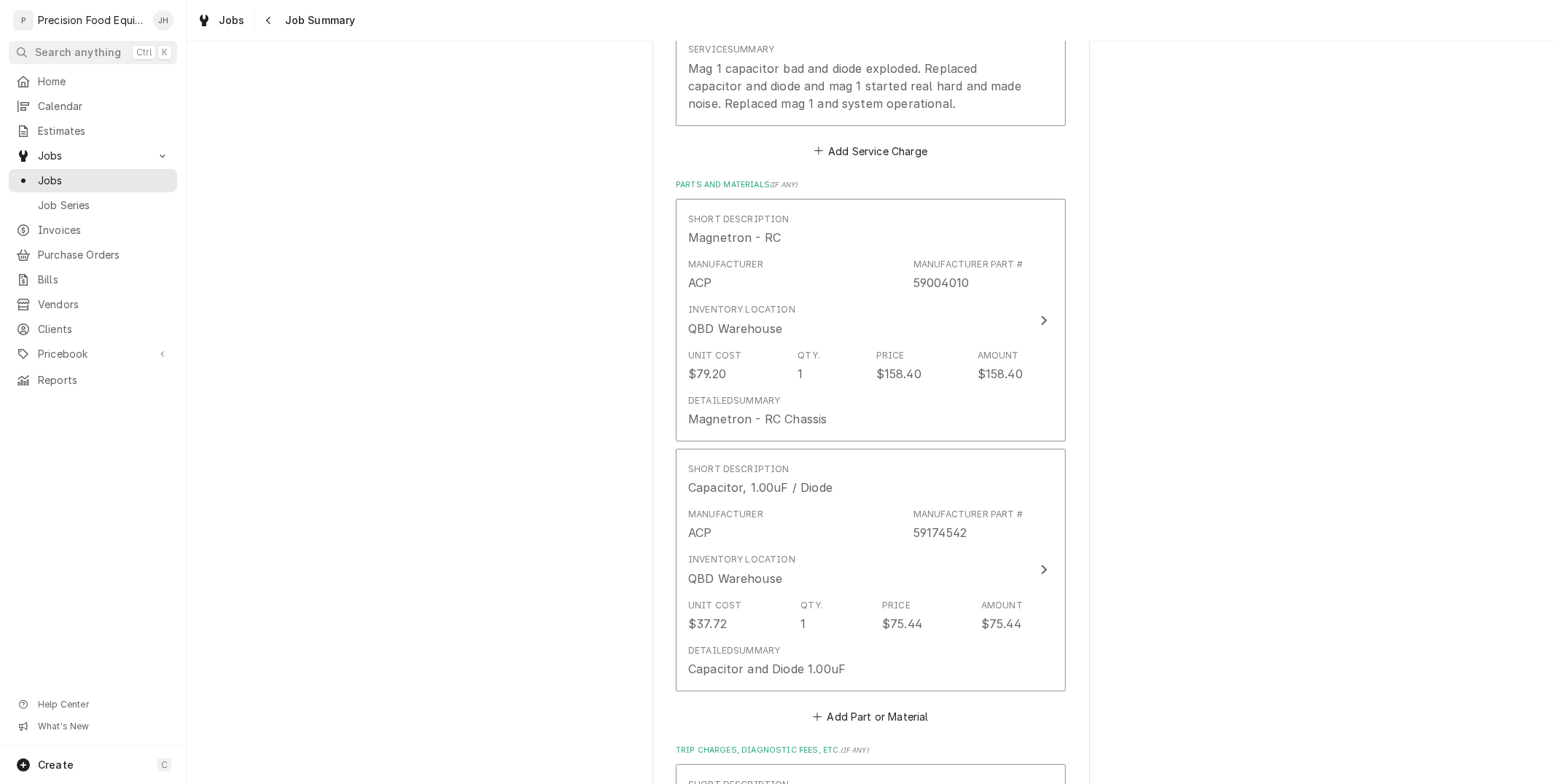
scroll to position [324, 0]
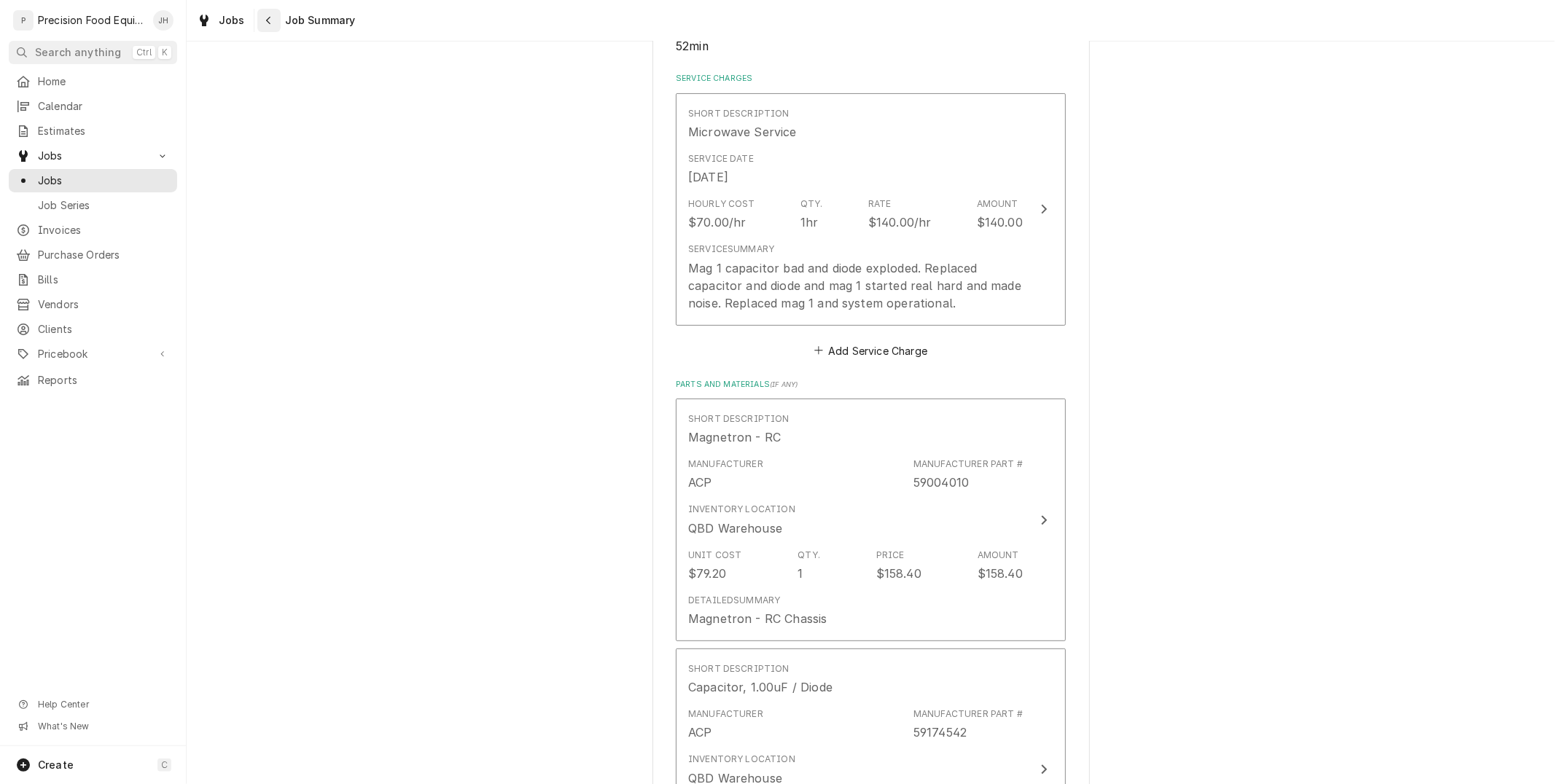
click at [267, 25] on icon "Navigate back" at bounding box center [268, 20] width 6 height 10
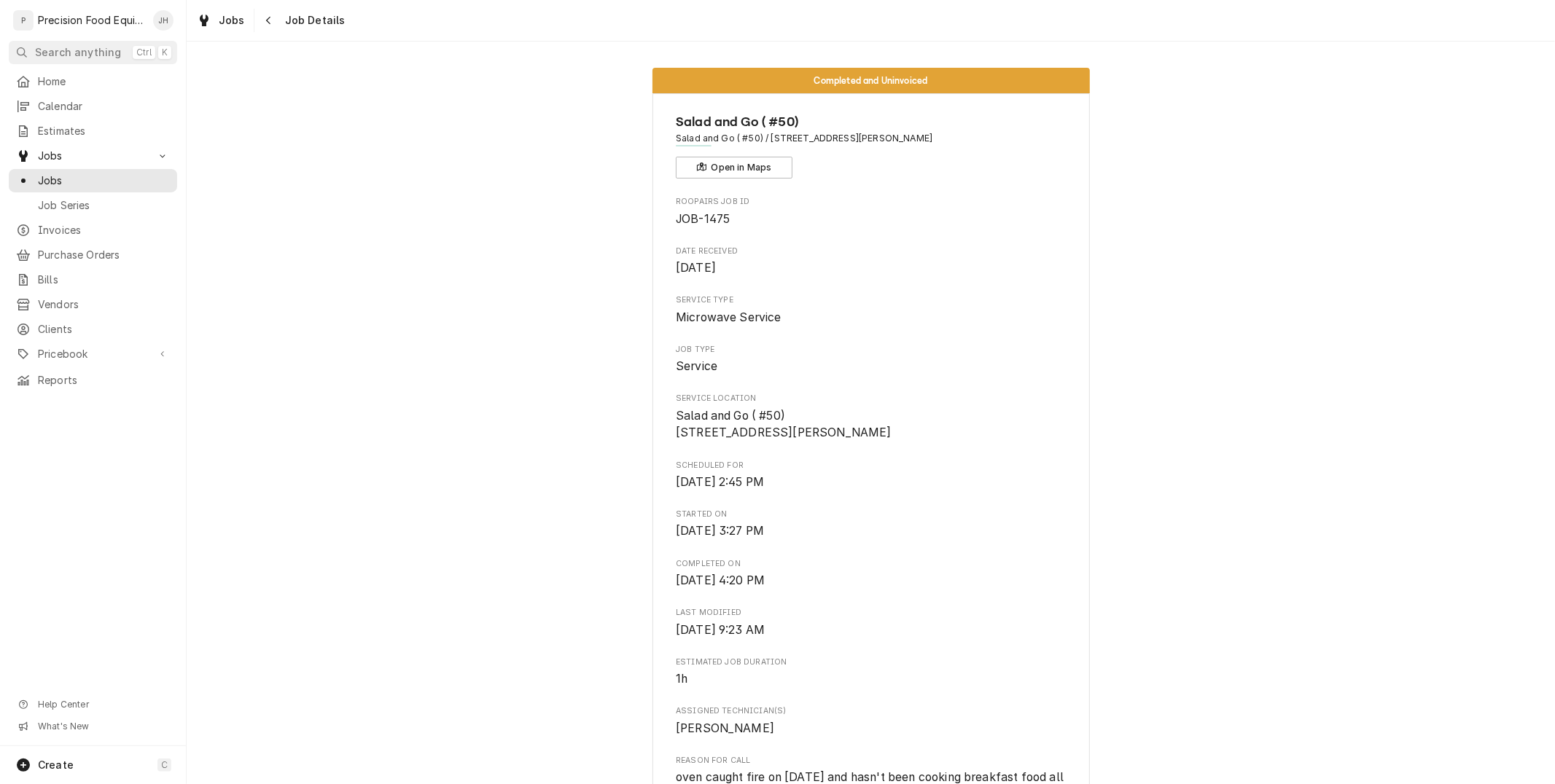
click at [267, 25] on icon "Navigate back" at bounding box center [268, 20] width 6 height 10
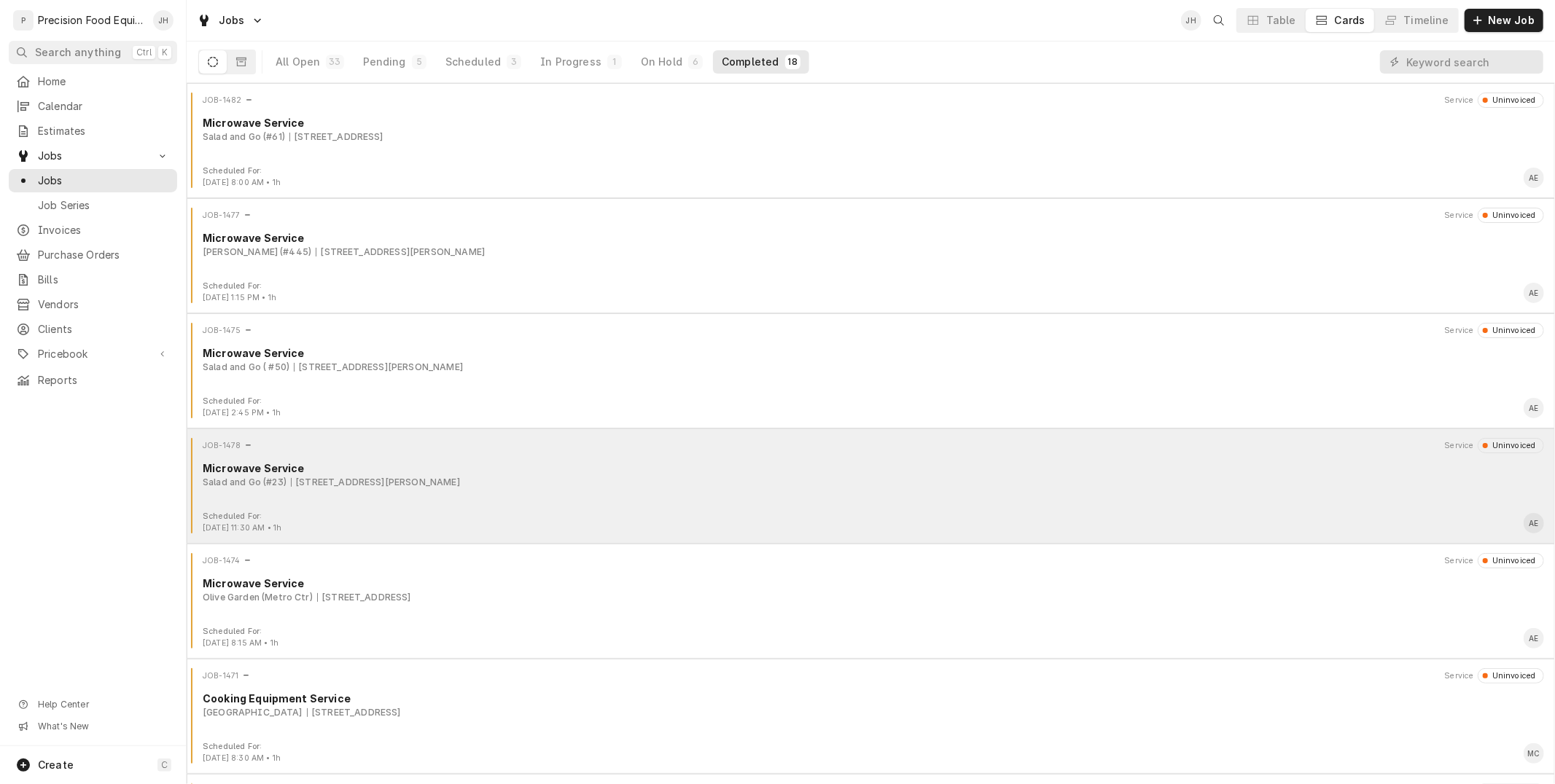
click at [675, 513] on div "Scheduled For: [DATE] 11:30 AM • 1h AE" at bounding box center [871, 522] width 1357 height 23
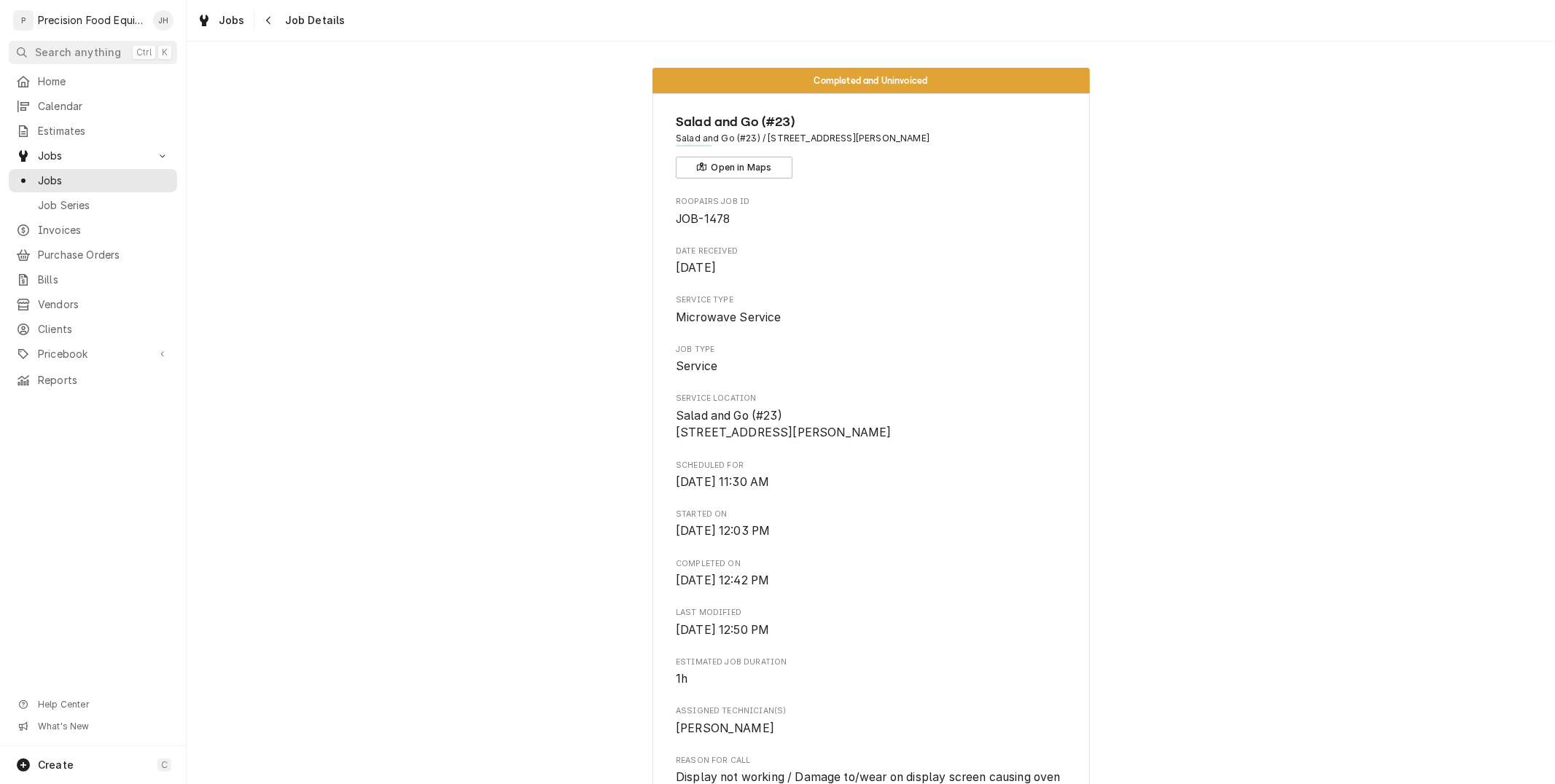
scroll to position [1052, 0]
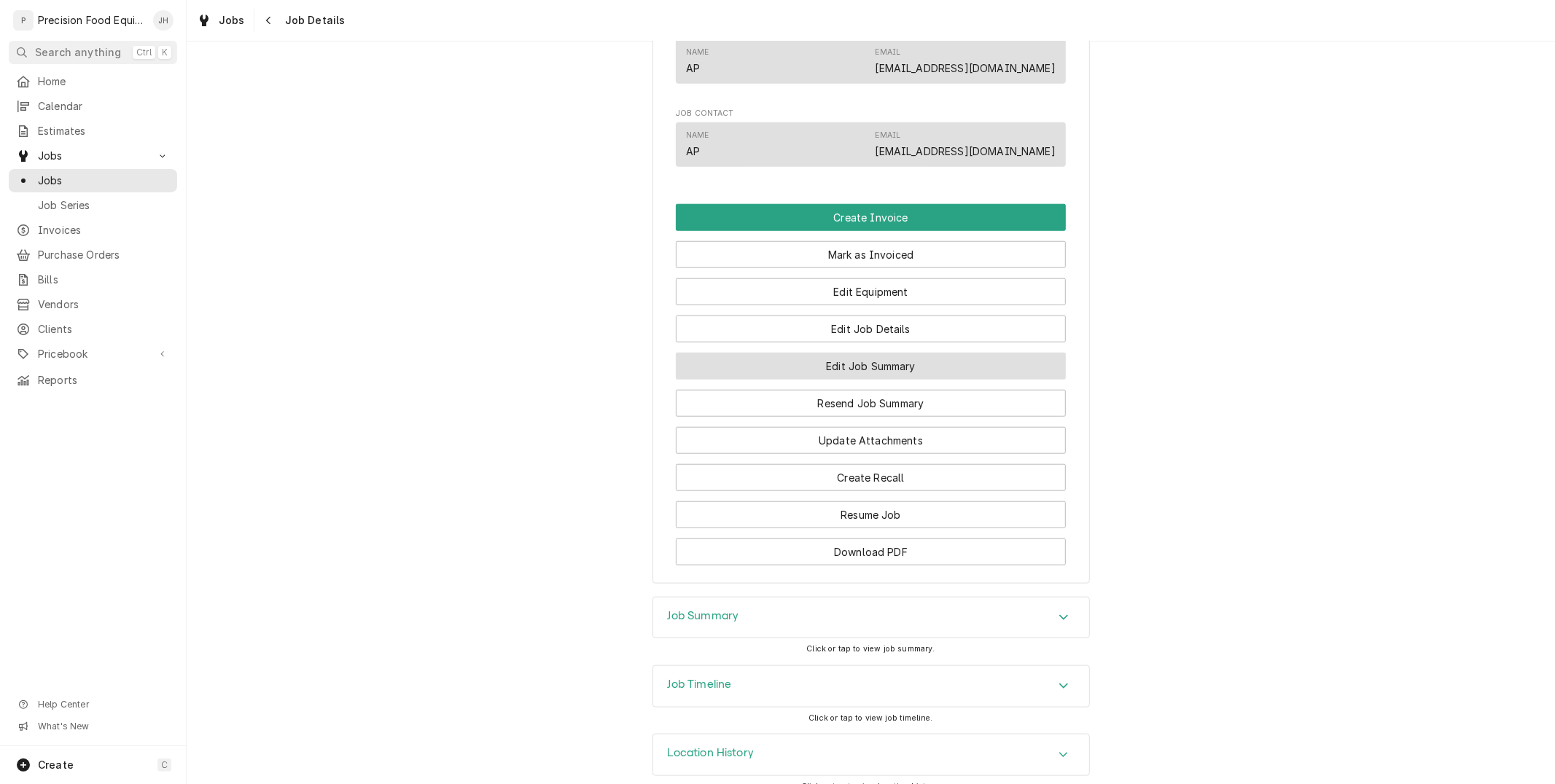
click at [882, 380] on button "Edit Job Summary" at bounding box center [871, 366] width 390 height 27
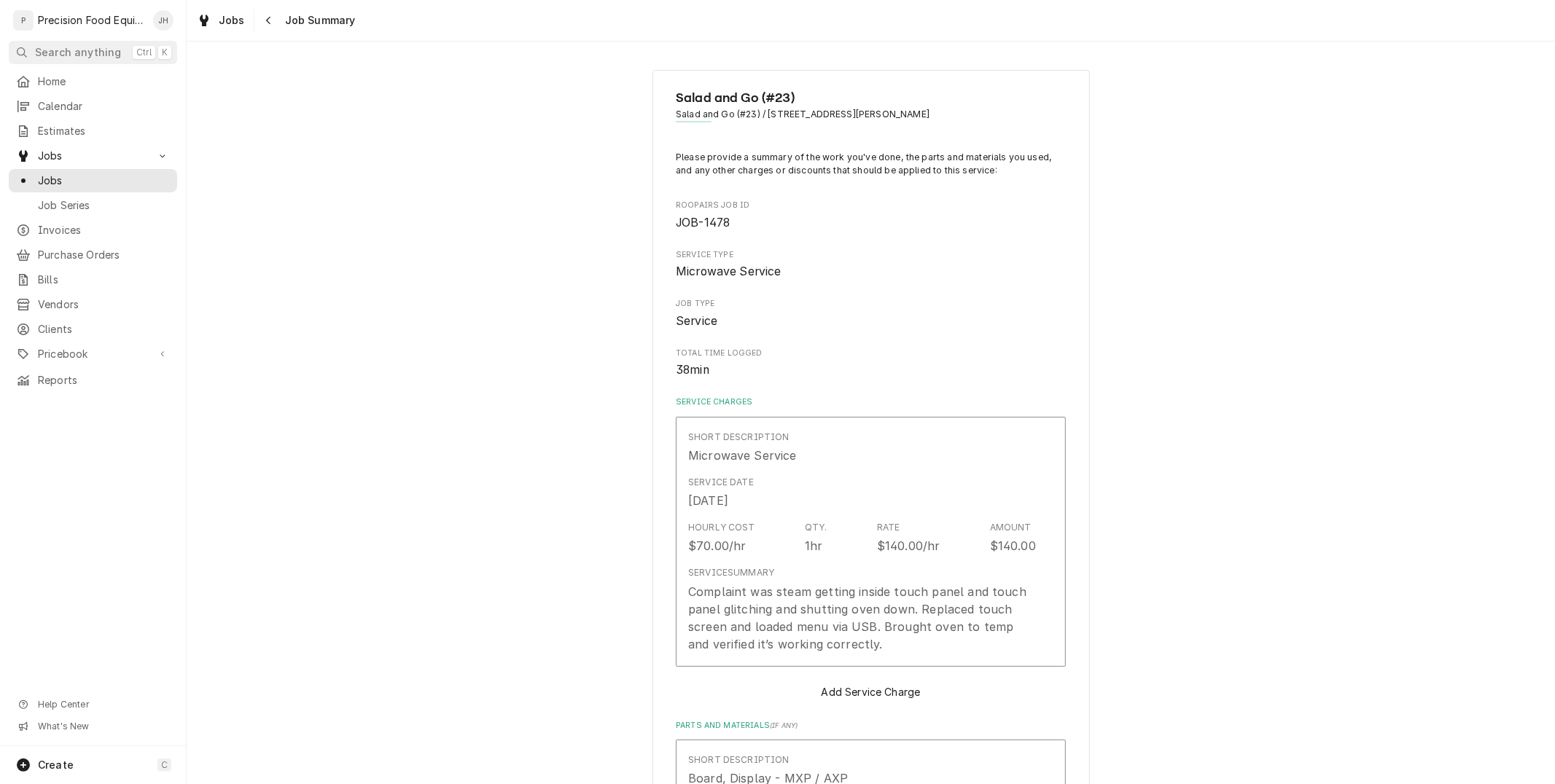
type textarea "x"
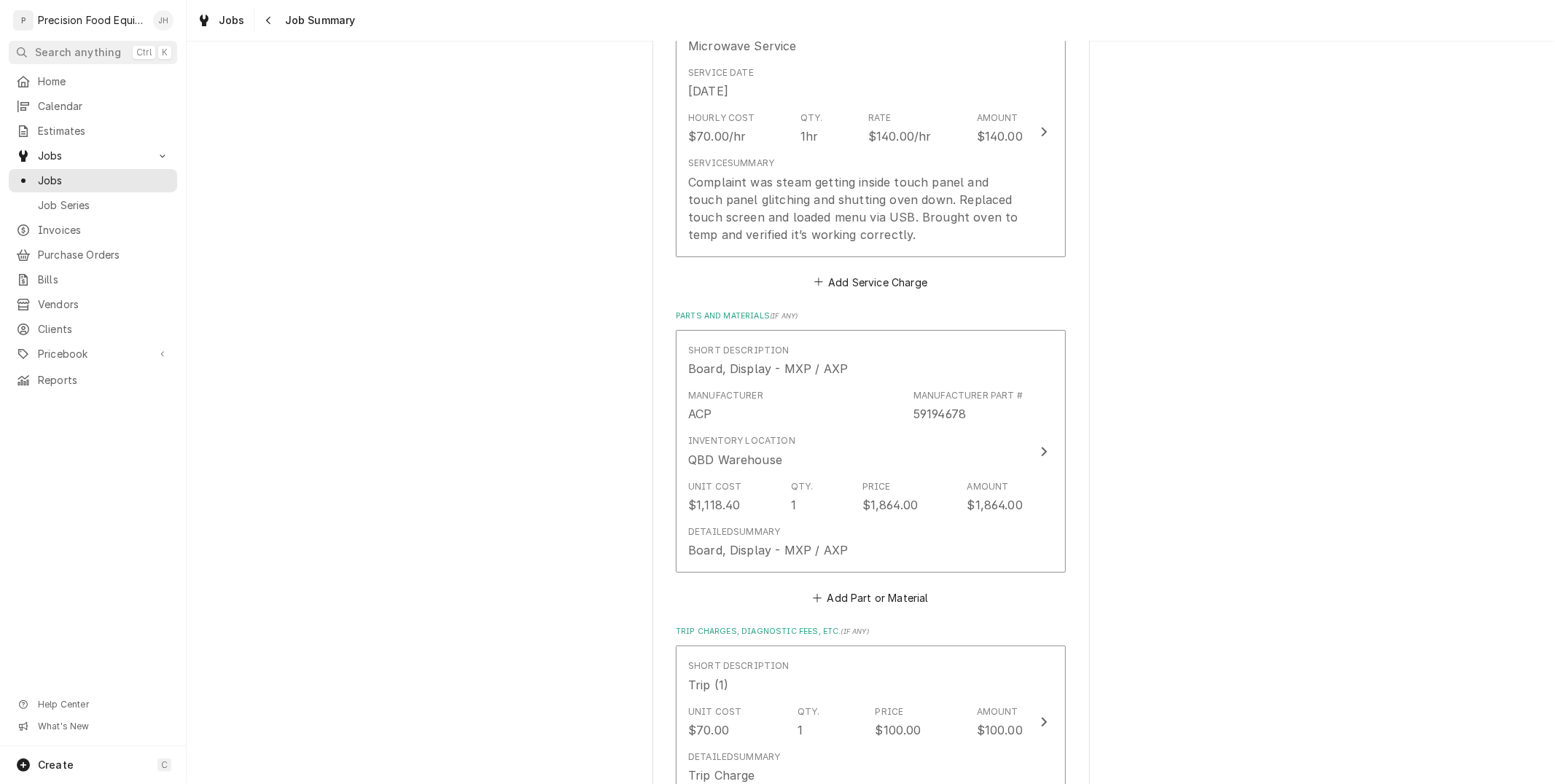
scroll to position [10, 0]
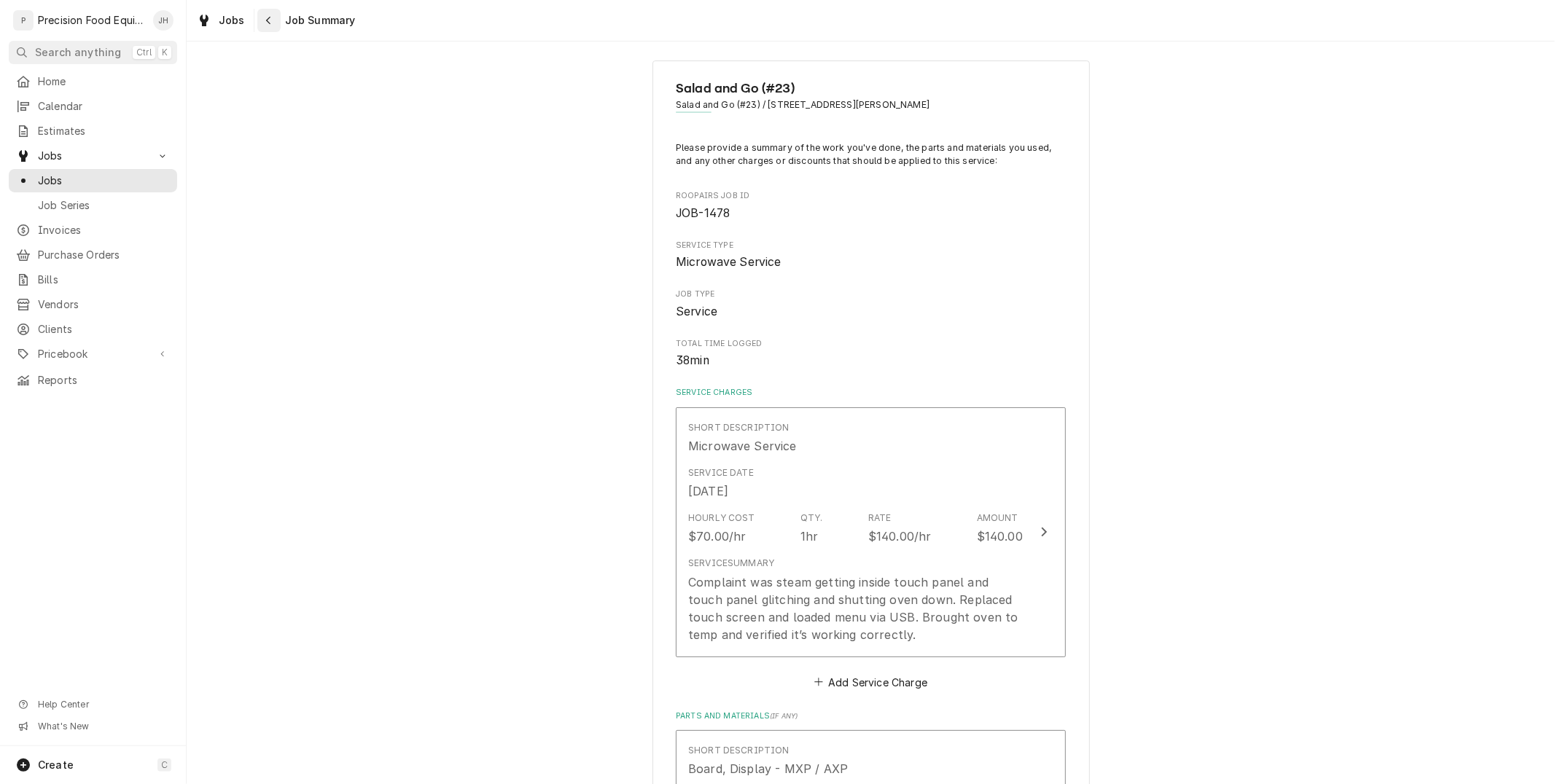
click at [259, 20] on button "Navigate back" at bounding box center [269, 20] width 23 height 23
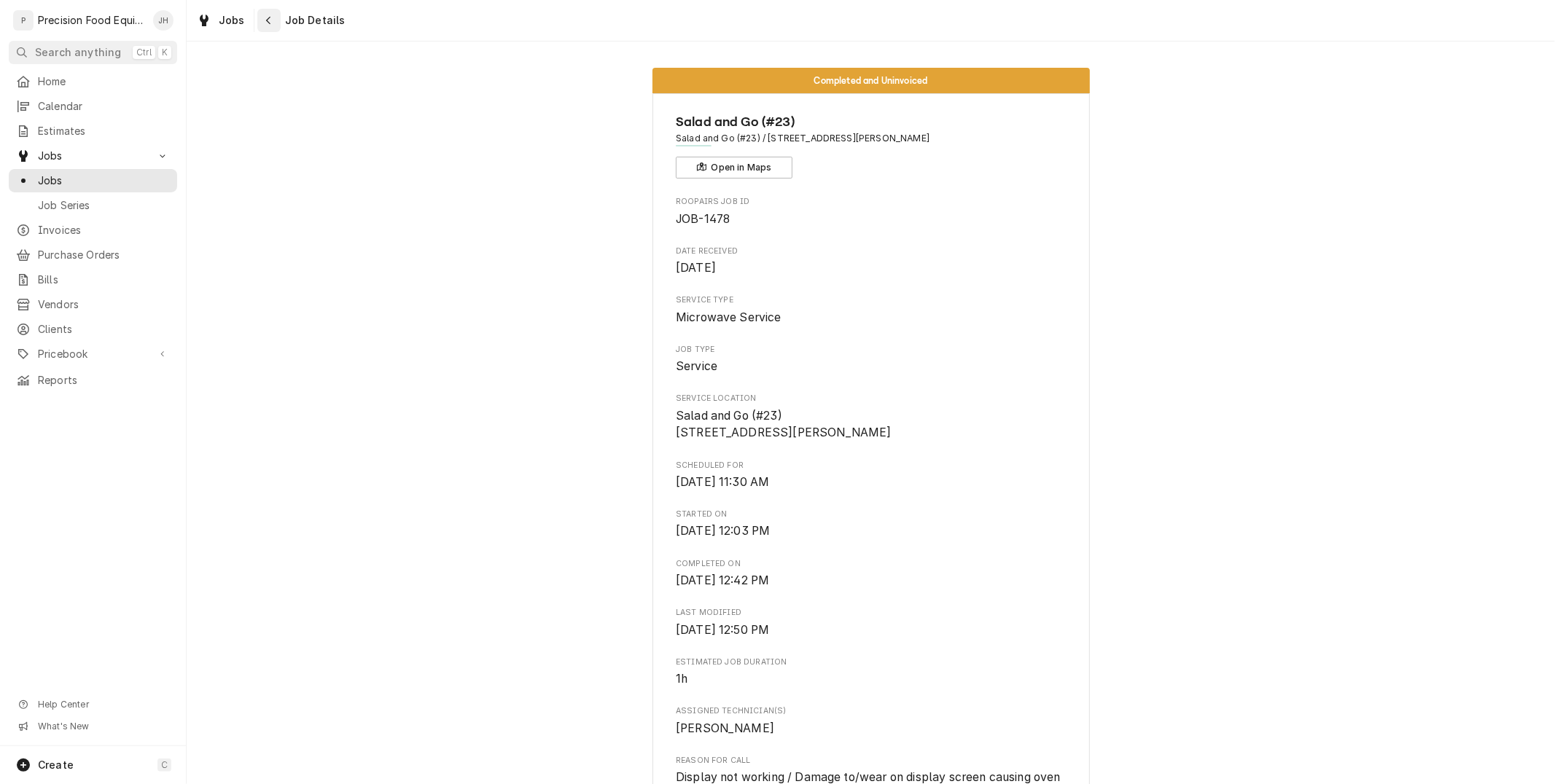
click at [272, 16] on div "Navigate back" at bounding box center [269, 20] width 14 height 14
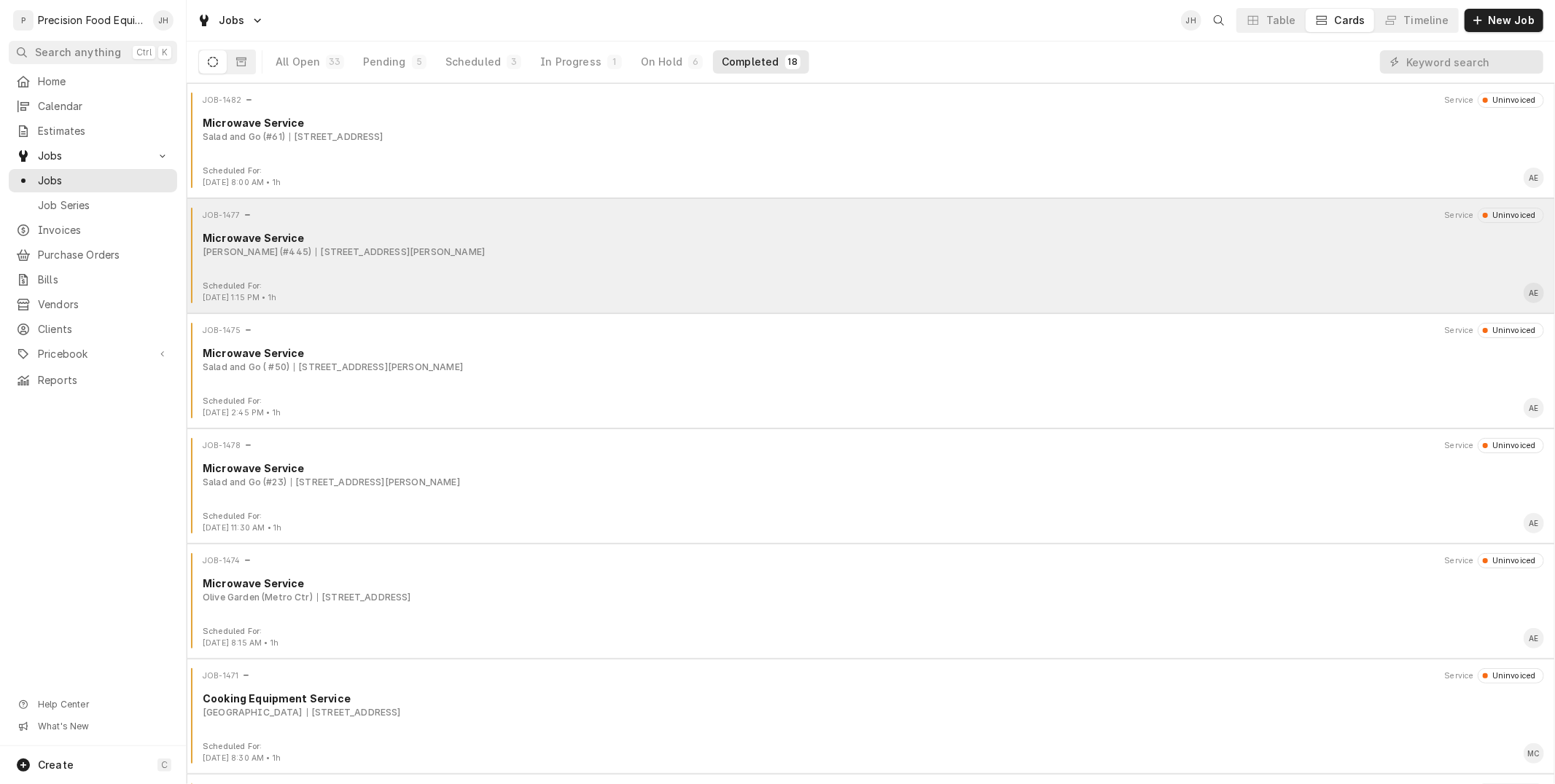
click at [592, 263] on div "JOB-1477 Service Uninvoiced Microwave Service [PERSON_NAME] (#445) [STREET_ADDR…" at bounding box center [871, 244] width 1357 height 73
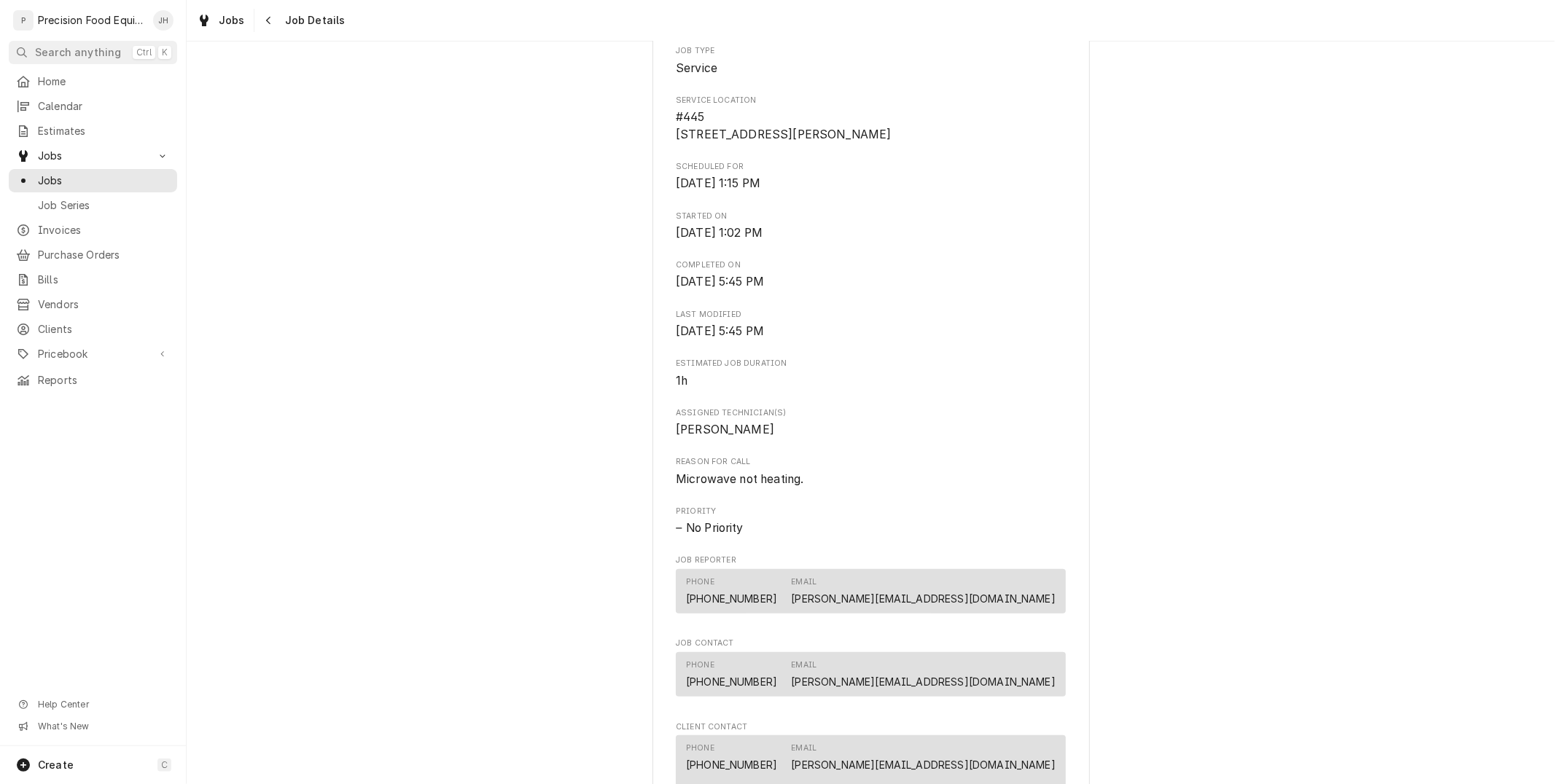
scroll to position [1051, 0]
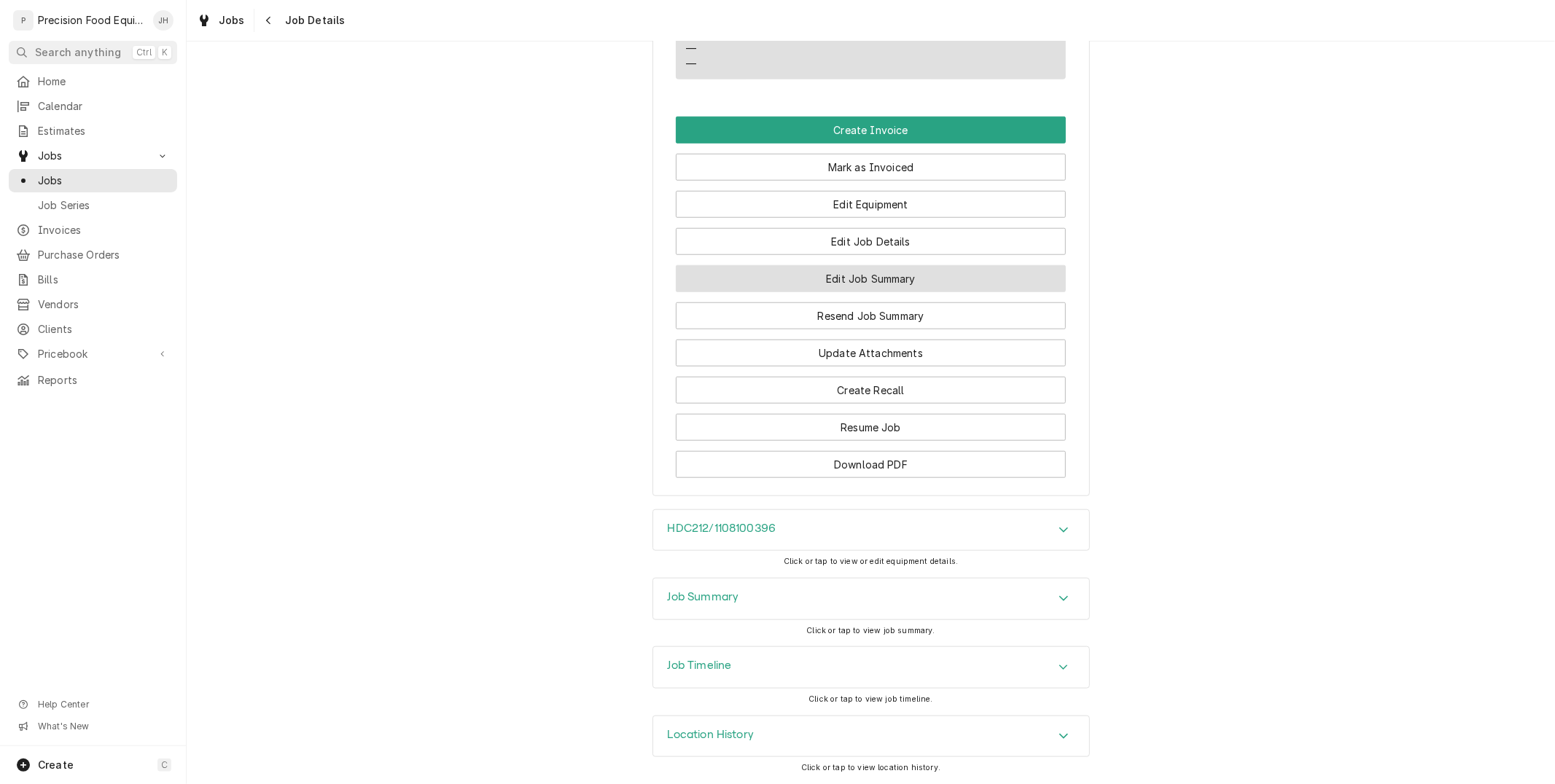
click at [865, 271] on button "Edit Job Summary" at bounding box center [871, 279] width 390 height 27
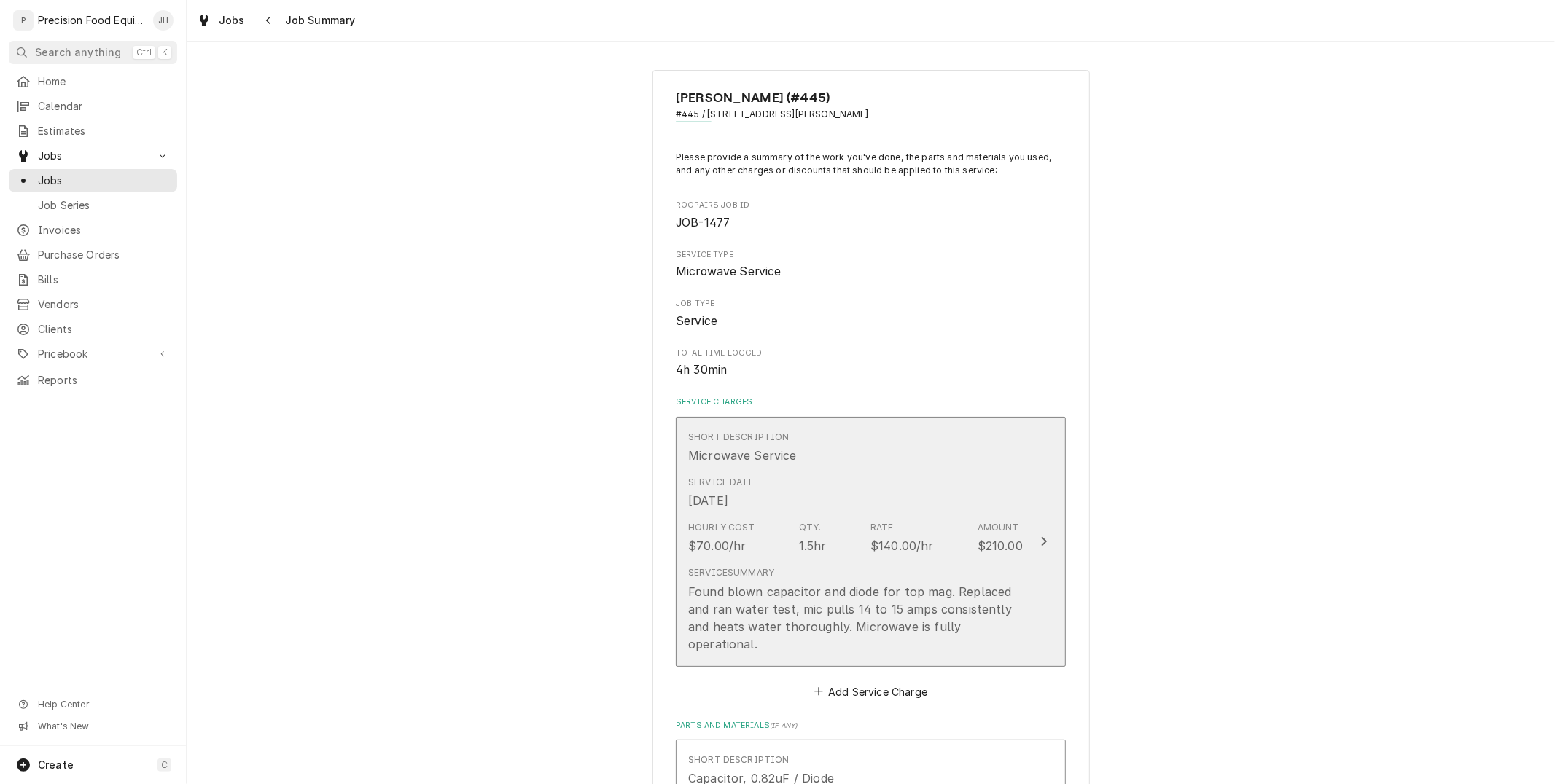
click at [944, 513] on div "Service Date Sep 17, 2025" at bounding box center [855, 492] width 335 height 45
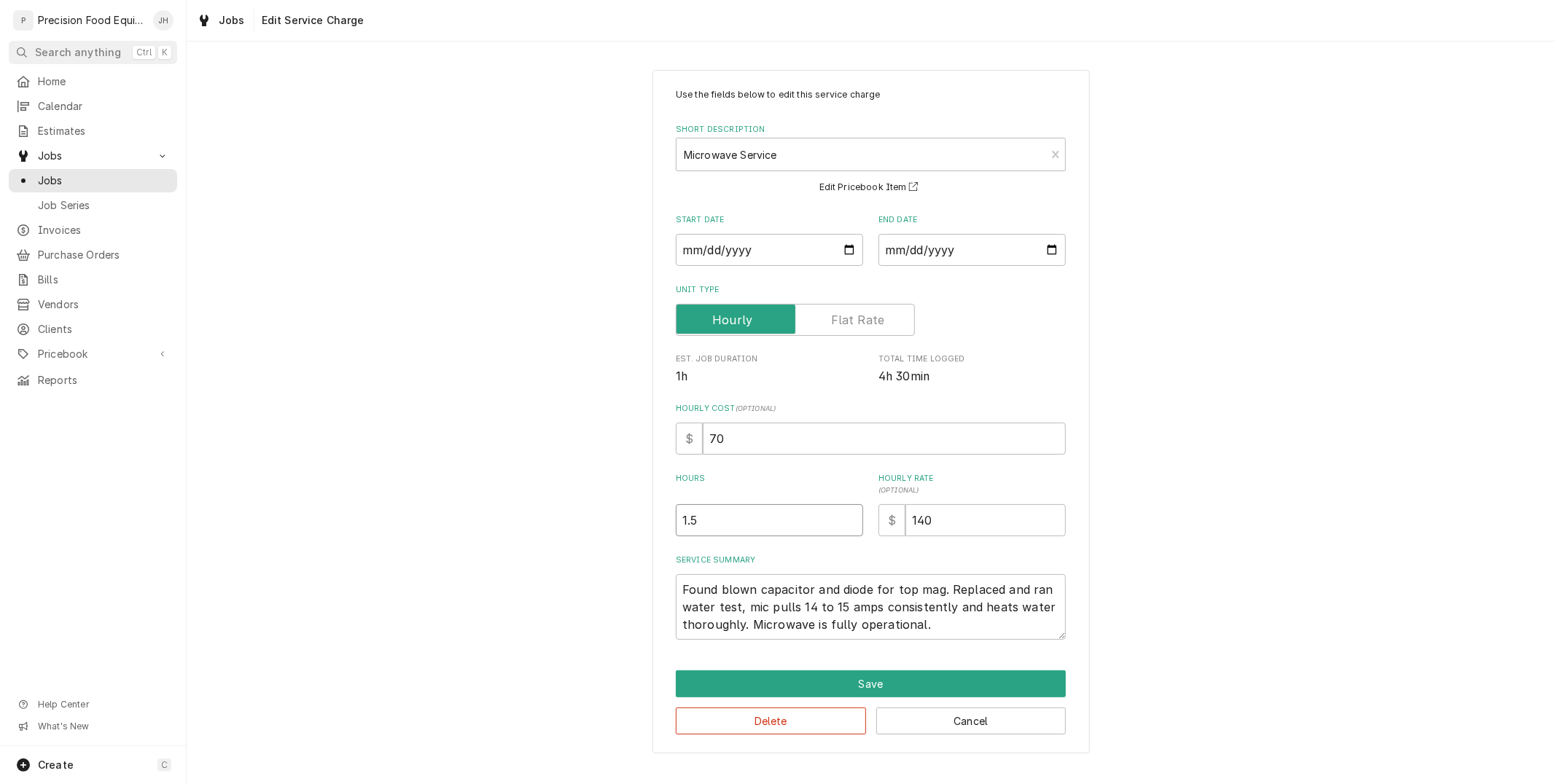
drag, startPoint x: 796, startPoint y: 521, endPoint x: 623, endPoint y: 484, distance: 176.9
click at [623, 484] on div "Use the fields below to edit this service charge Short Description Microwave Se…" at bounding box center [871, 411] width 1368 height 709
type textarea "x"
type input "4"
type textarea "x"
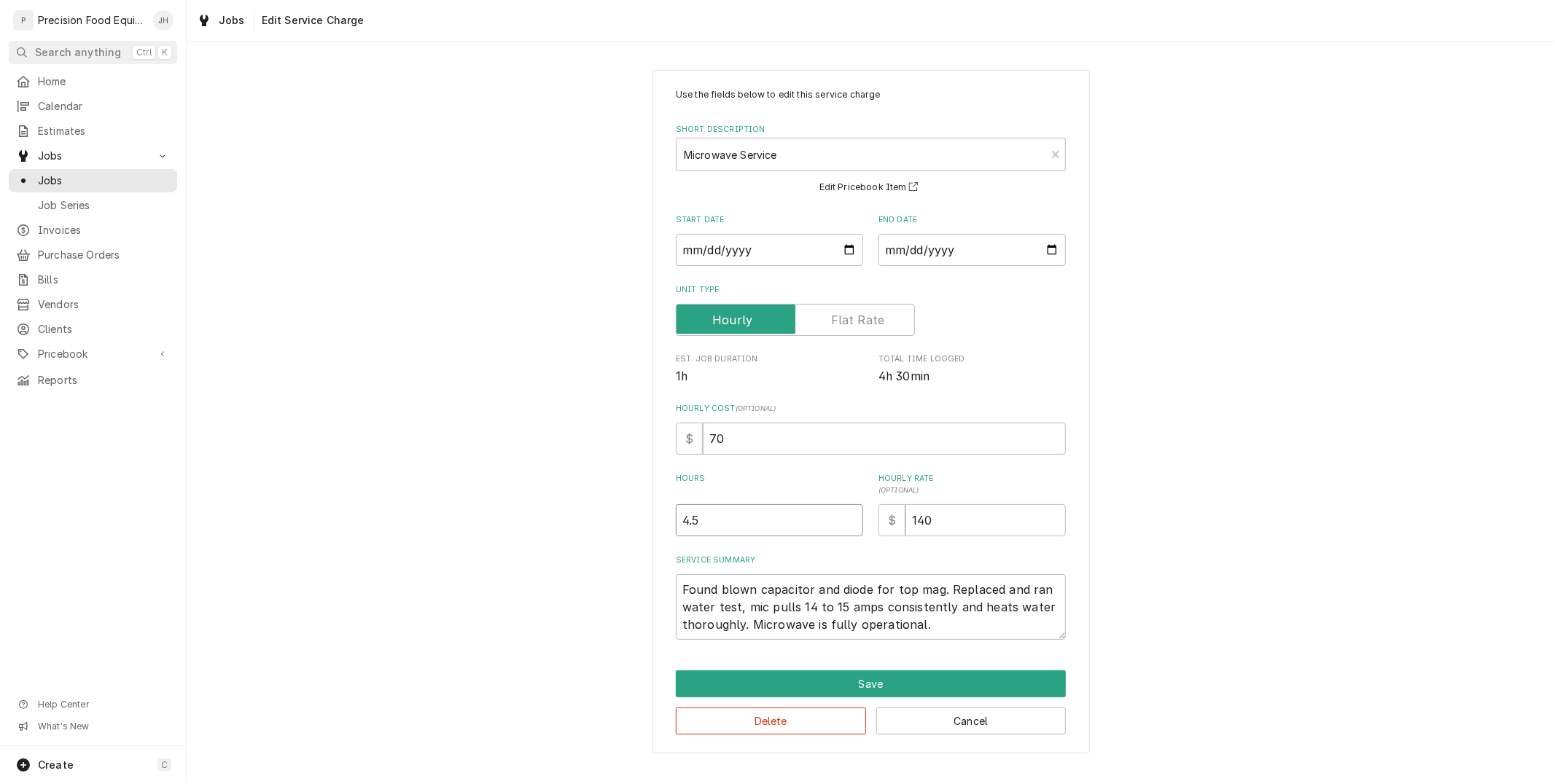
type input "4.5"
click at [940, 589] on textarea "Found blown capacitor and diode for top mag. Replaced and ran water test, mic p…" at bounding box center [871, 607] width 390 height 66
click at [952, 623] on textarea "Found blown capacitor and diode for top mag. Replaced and ran water test, mic p…" at bounding box center [871, 607] width 390 height 66
click at [944, 682] on button "Save" at bounding box center [871, 683] width 390 height 27
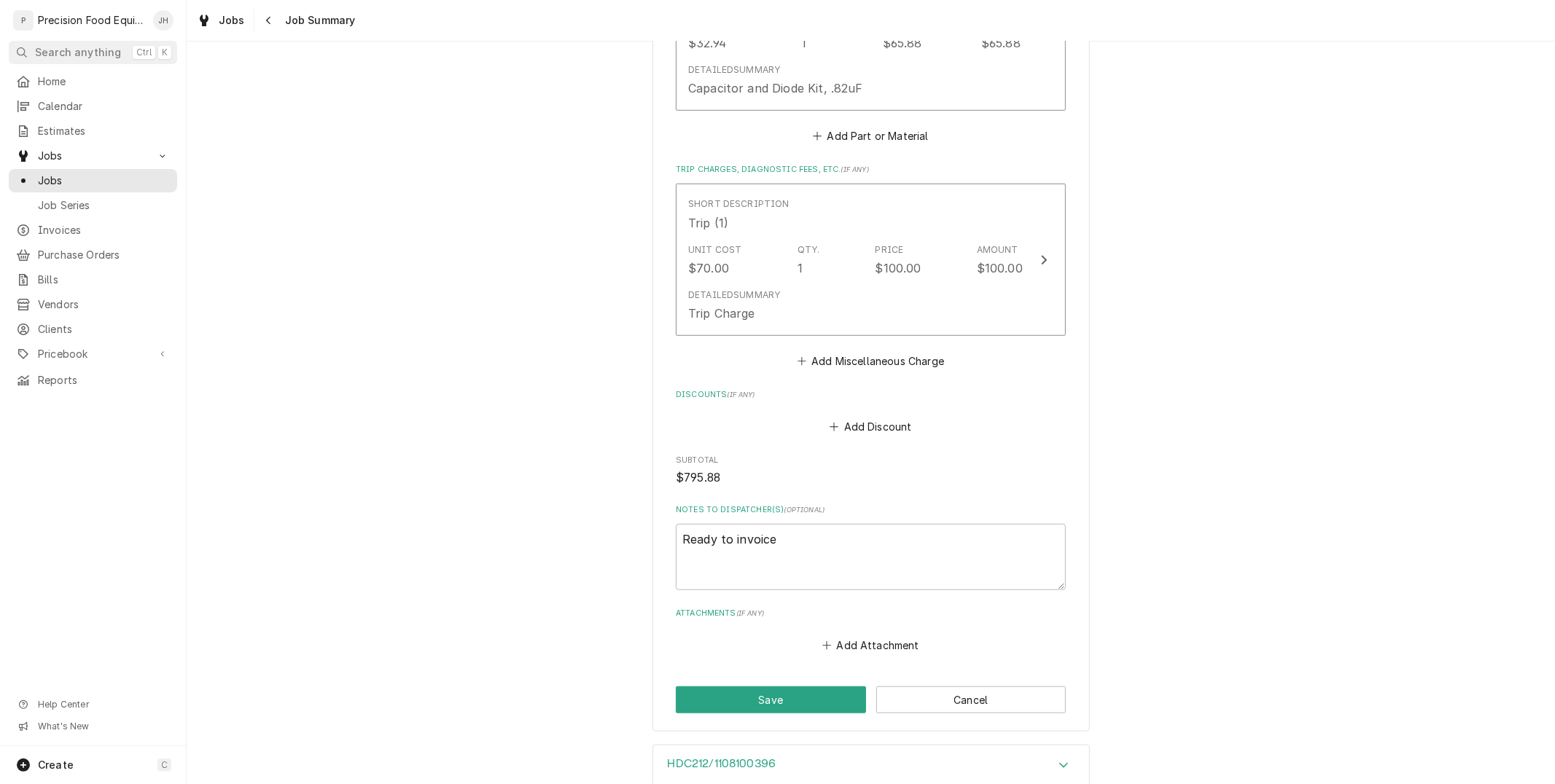
scroll to position [951, 0]
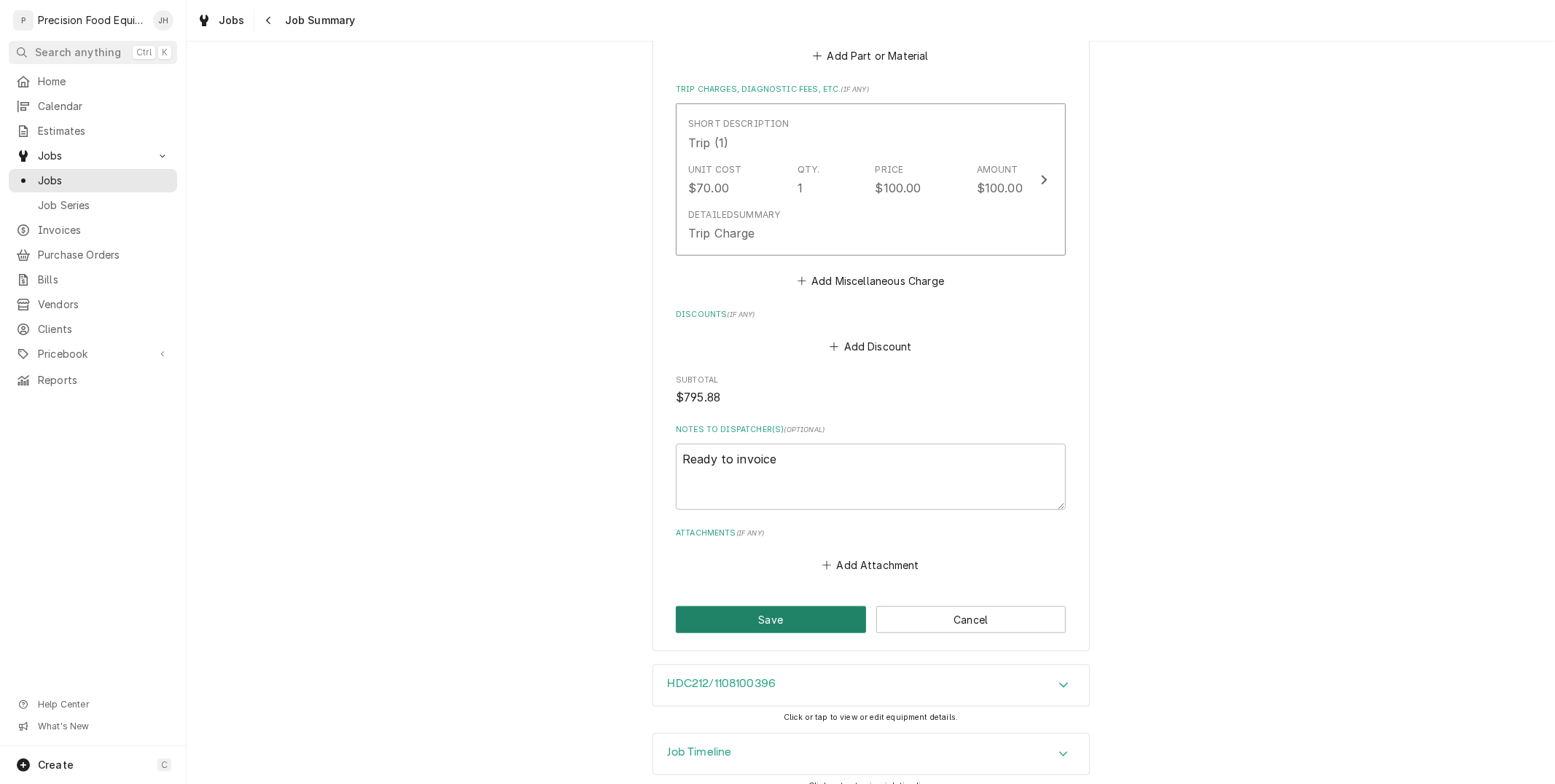
click at [811, 607] on button "Save" at bounding box center [771, 619] width 190 height 27
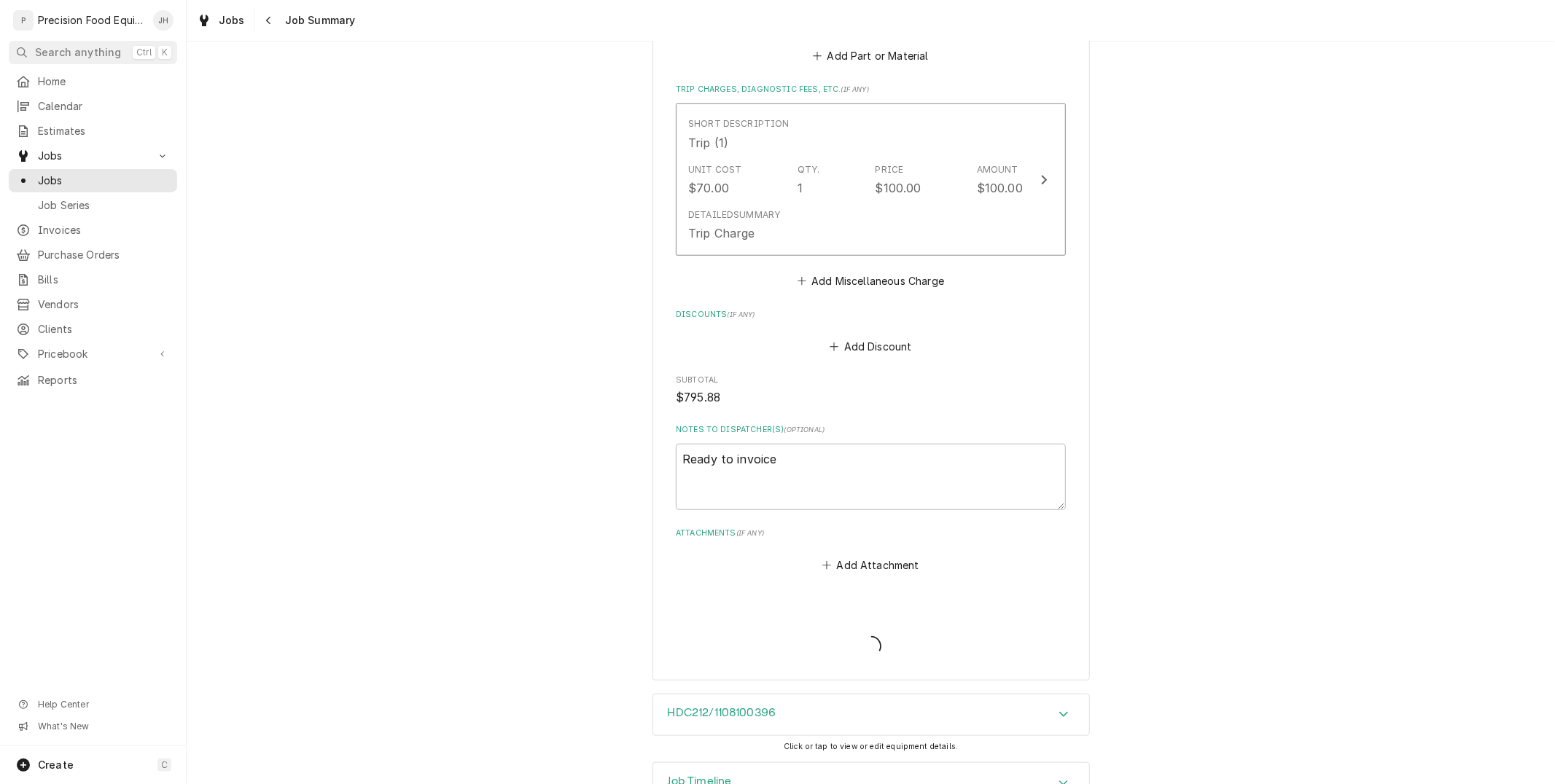
type textarea "x"
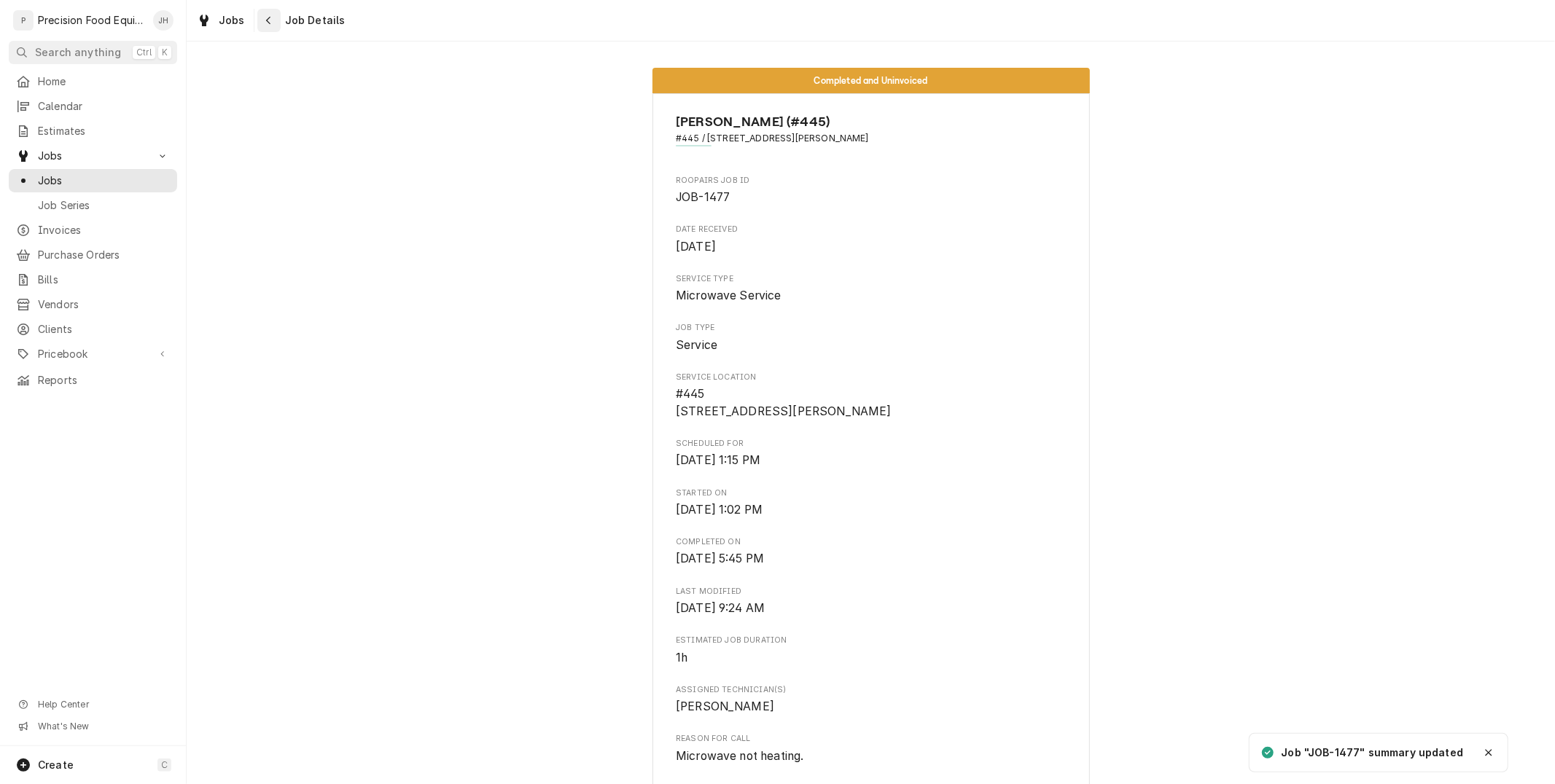
click at [271, 22] on div "Navigate back" at bounding box center [269, 20] width 14 height 14
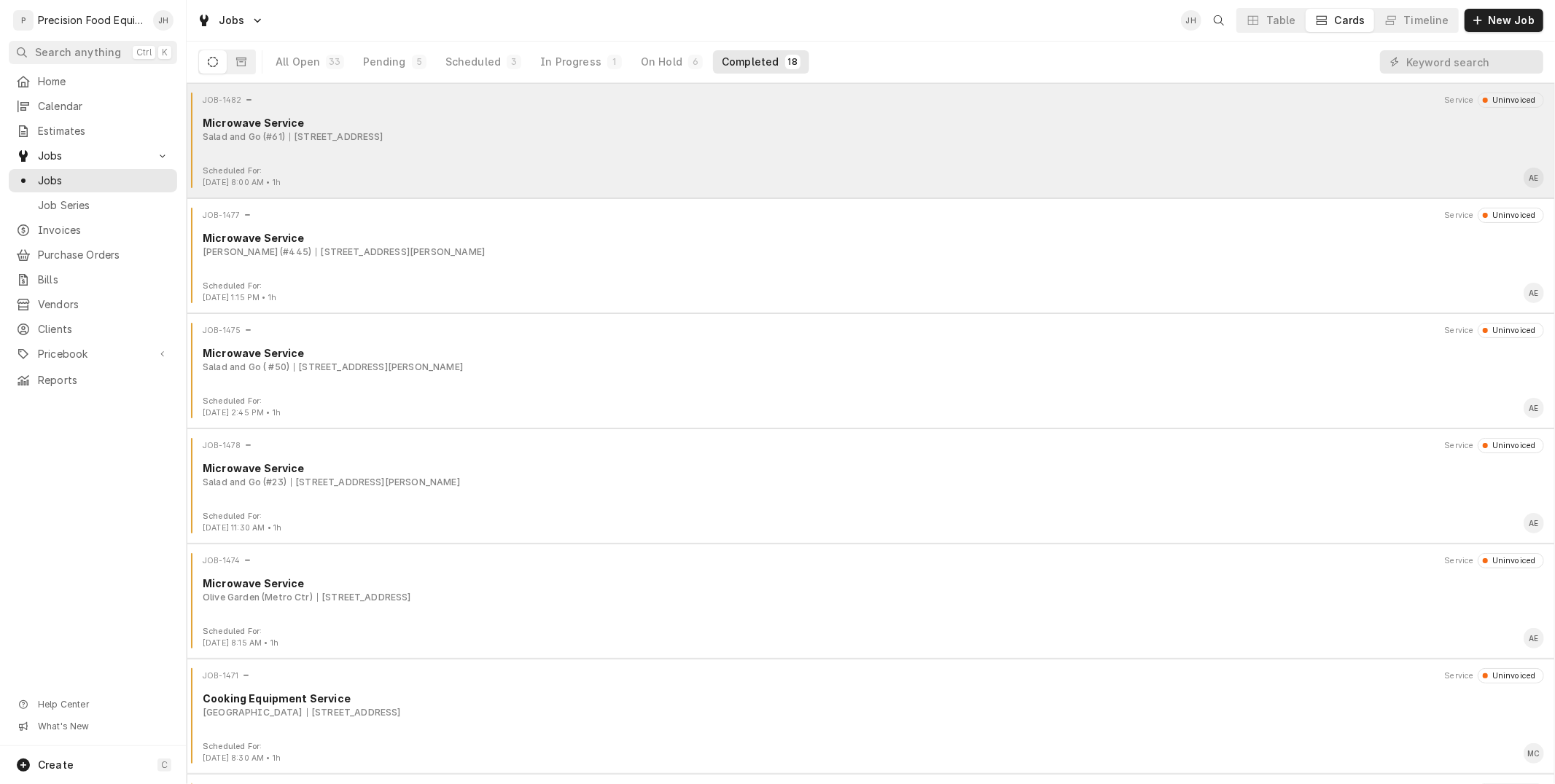
click at [570, 162] on div "JOB-1482 Service Uninvoiced Microwave Service Salad and Go (#61) [STREET_ADDRES…" at bounding box center [871, 129] width 1357 height 73
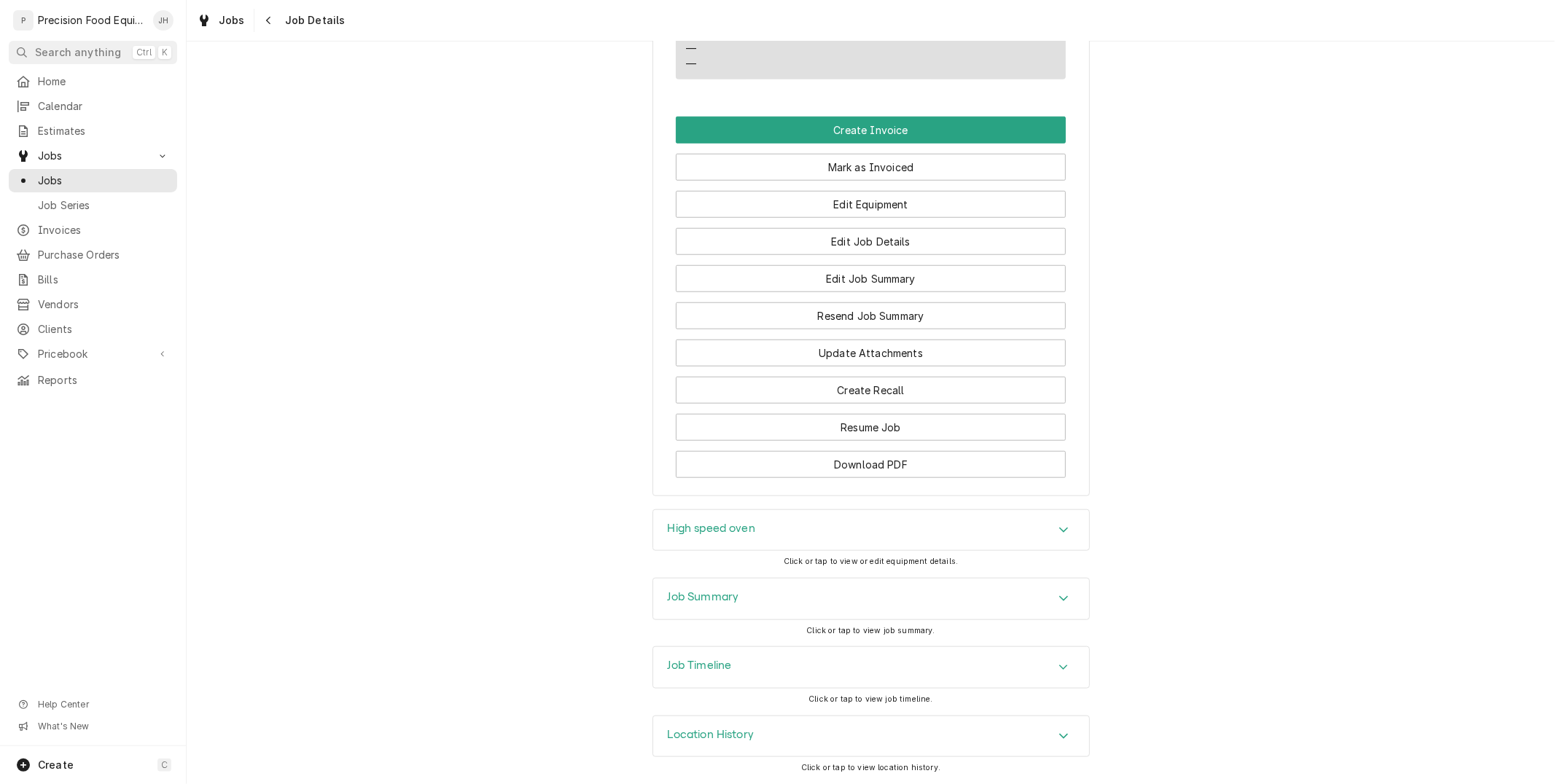
scroll to position [1079, 0]
click at [847, 281] on button "Edit Job Summary" at bounding box center [871, 279] width 390 height 27
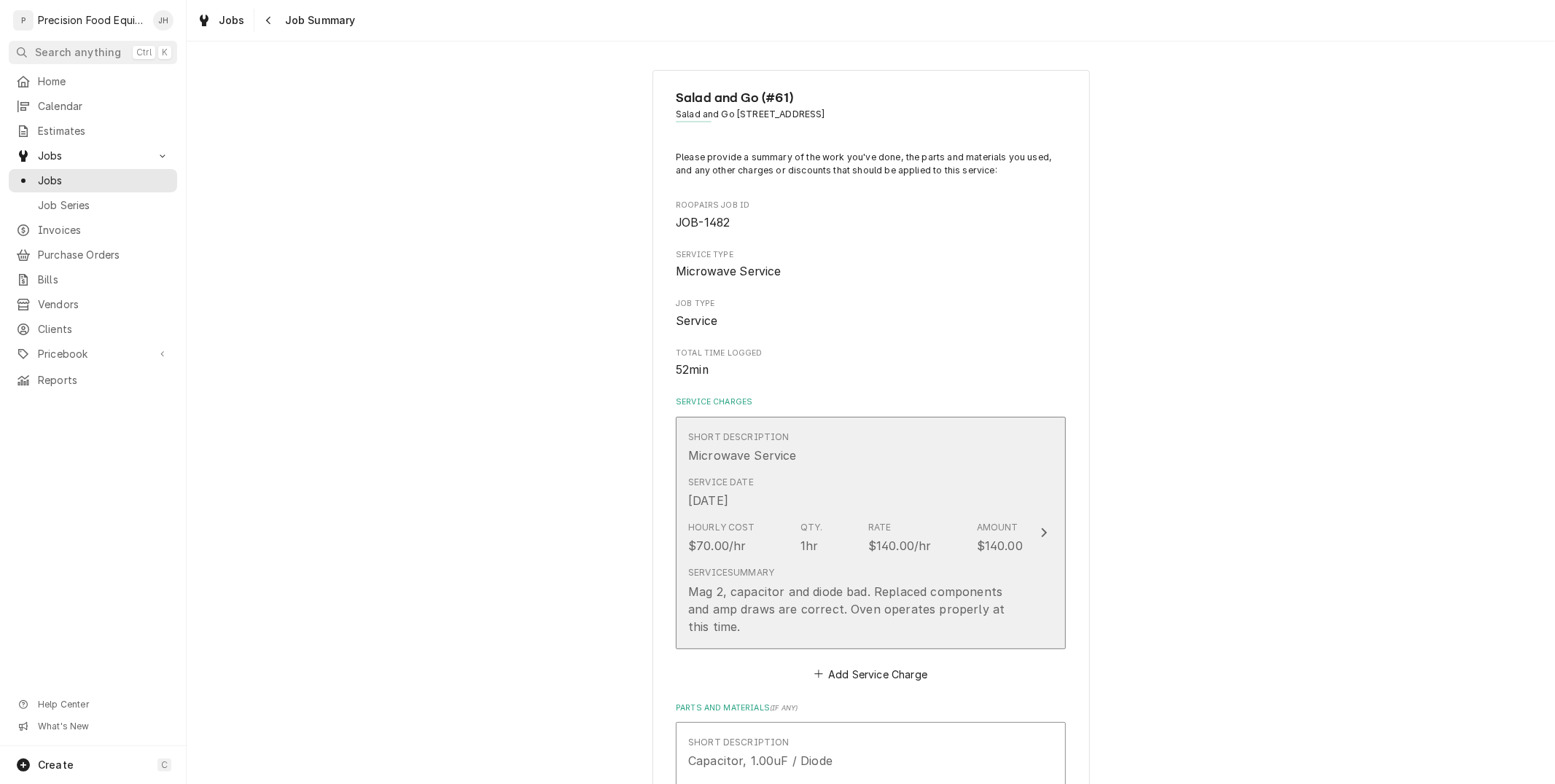
click at [900, 573] on div "Service Summary Mag 2, capacitor and diode bad. Replaced components and amp dra…" at bounding box center [855, 600] width 335 height 69
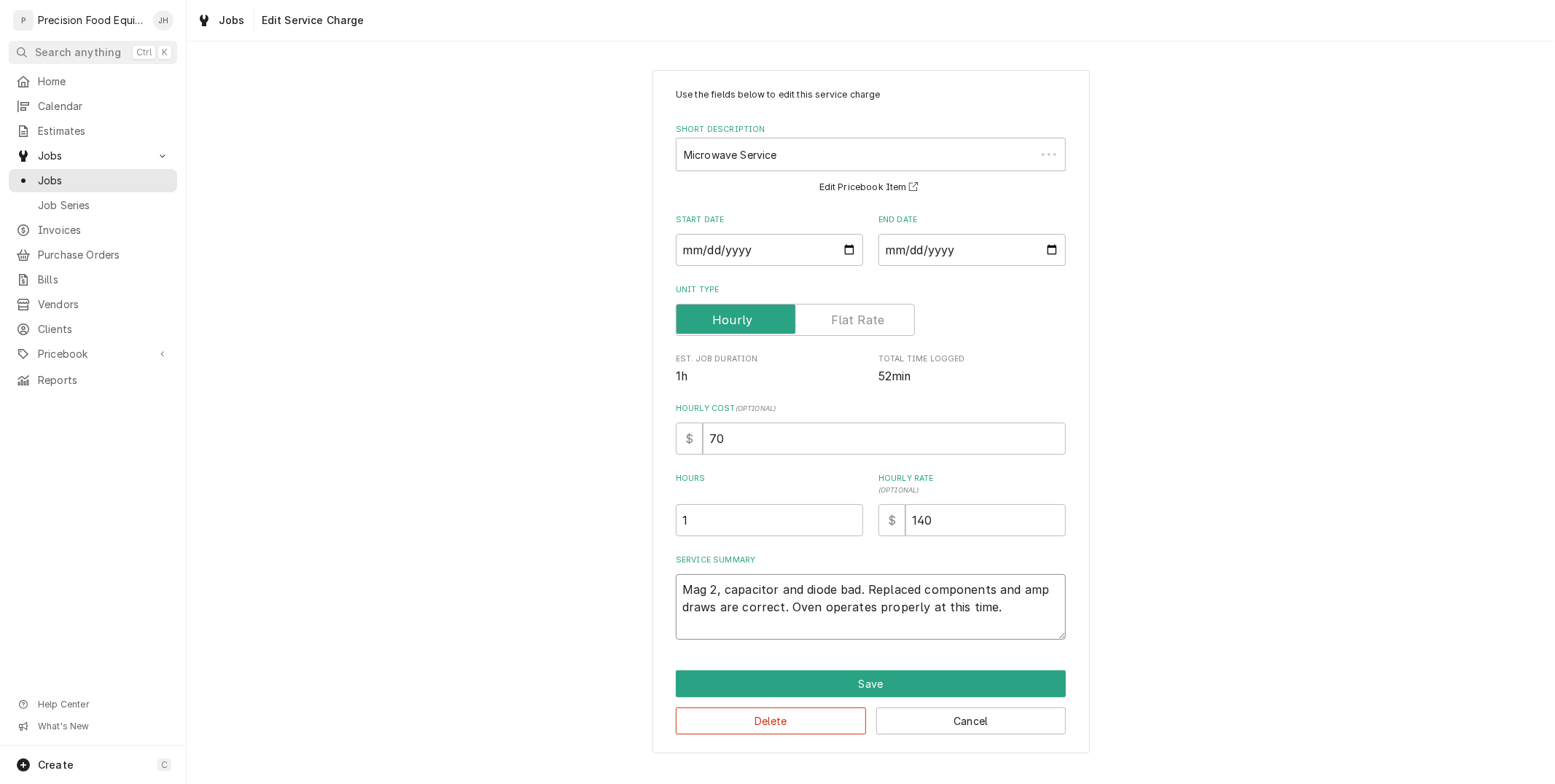
click at [896, 605] on textarea "Mag 2, capacitor and diode bad. Replaced components and amp draws are correct. …" at bounding box center [871, 607] width 390 height 66
drag, startPoint x: 676, startPoint y: 588, endPoint x: 995, endPoint y: 623, distance: 320.9
click at [1009, 632] on textarea "Mag 2, capacitor and diode bad. Replaced components and amp draws are correct. …" at bounding box center [871, 607] width 390 height 66
click at [960, 688] on button "Save" at bounding box center [871, 683] width 390 height 27
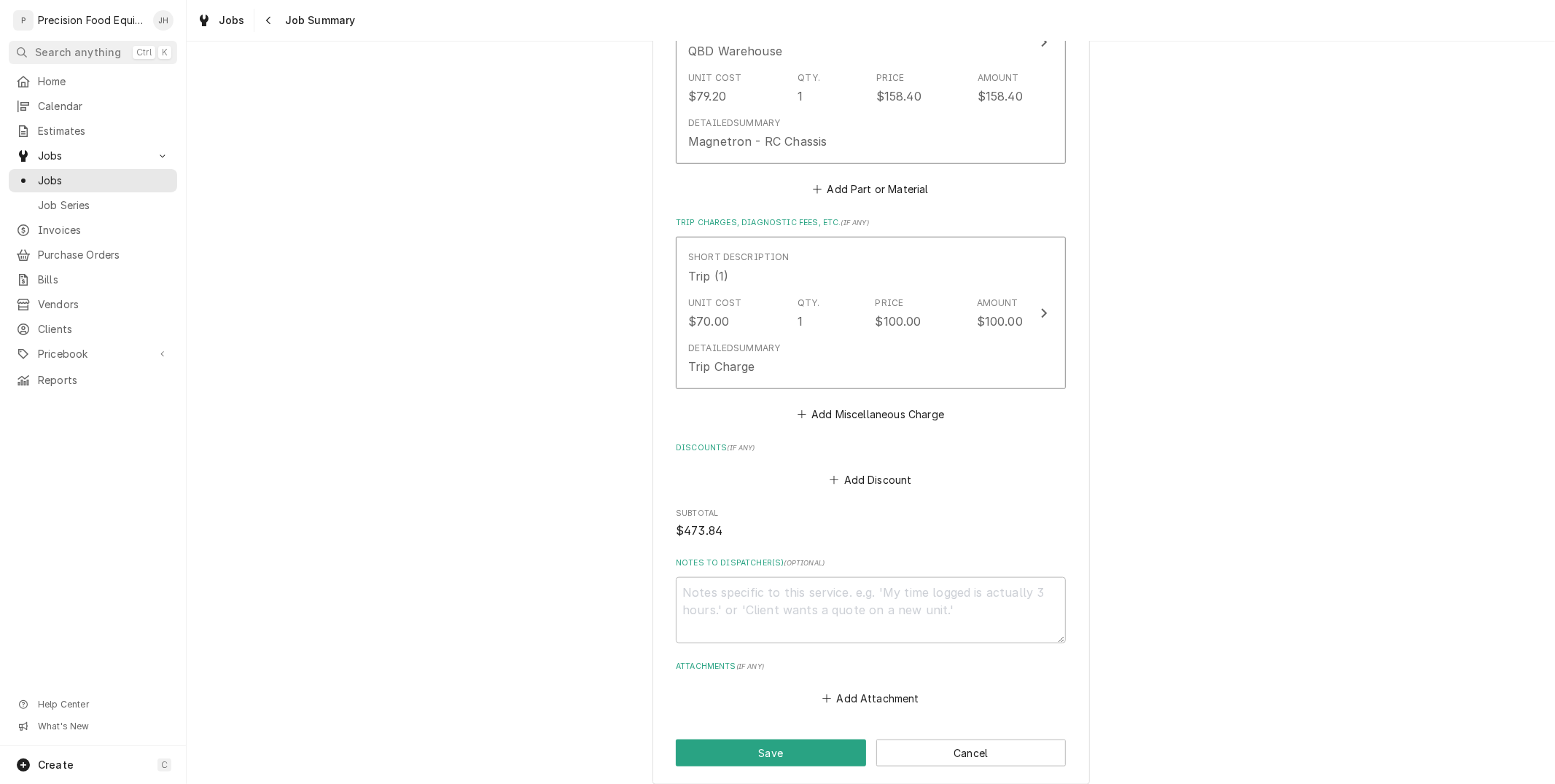
scroll to position [1052, 0]
click at [949, 612] on textarea "Notes to Dispatcher(s) ( optional )" at bounding box center [871, 609] width 390 height 66
type textarea "x"
type textarea "R"
type textarea "x"
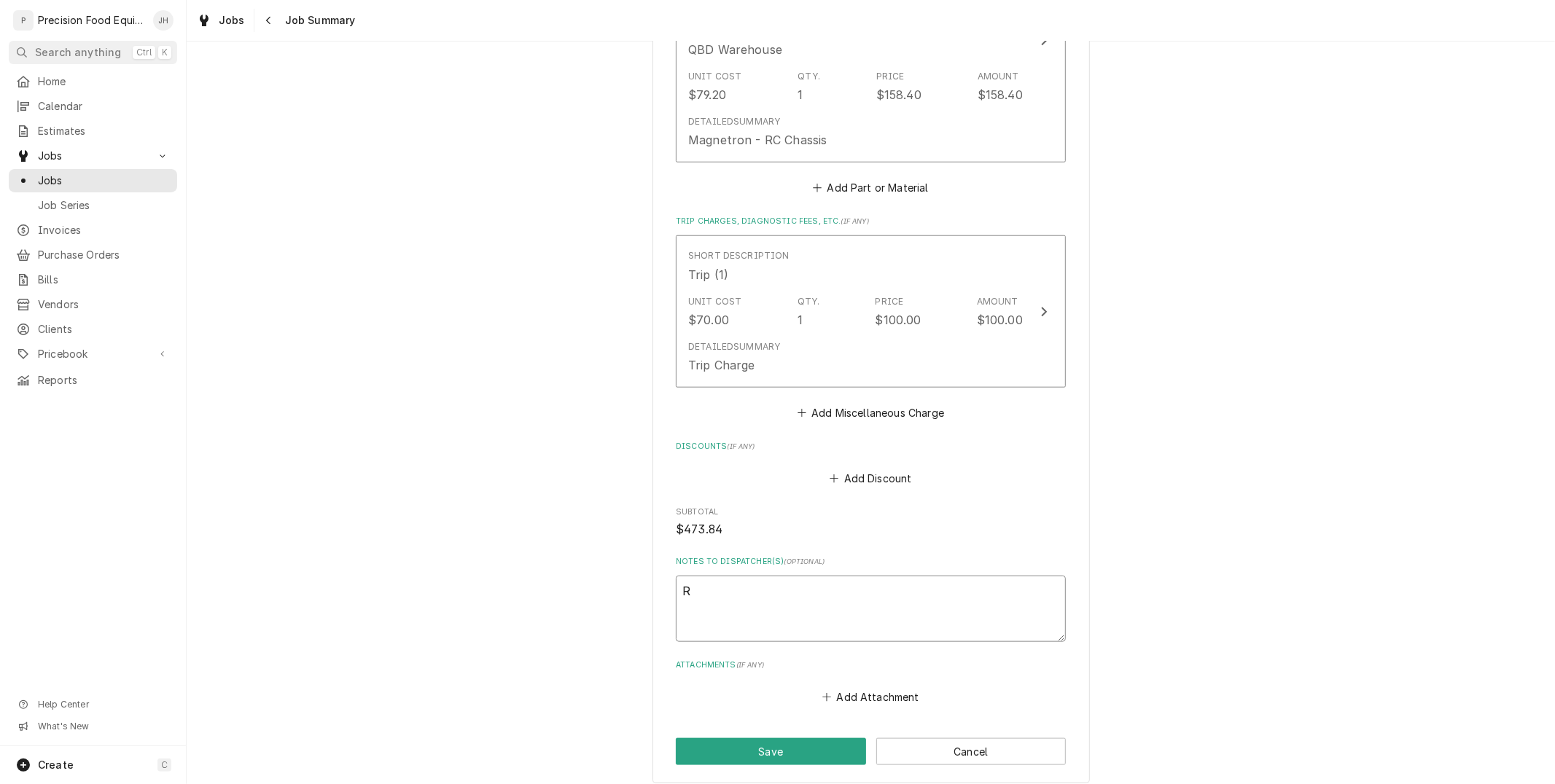
type textarea "Re"
type textarea "x"
type textarea "Rea"
type textarea "x"
type textarea "Read"
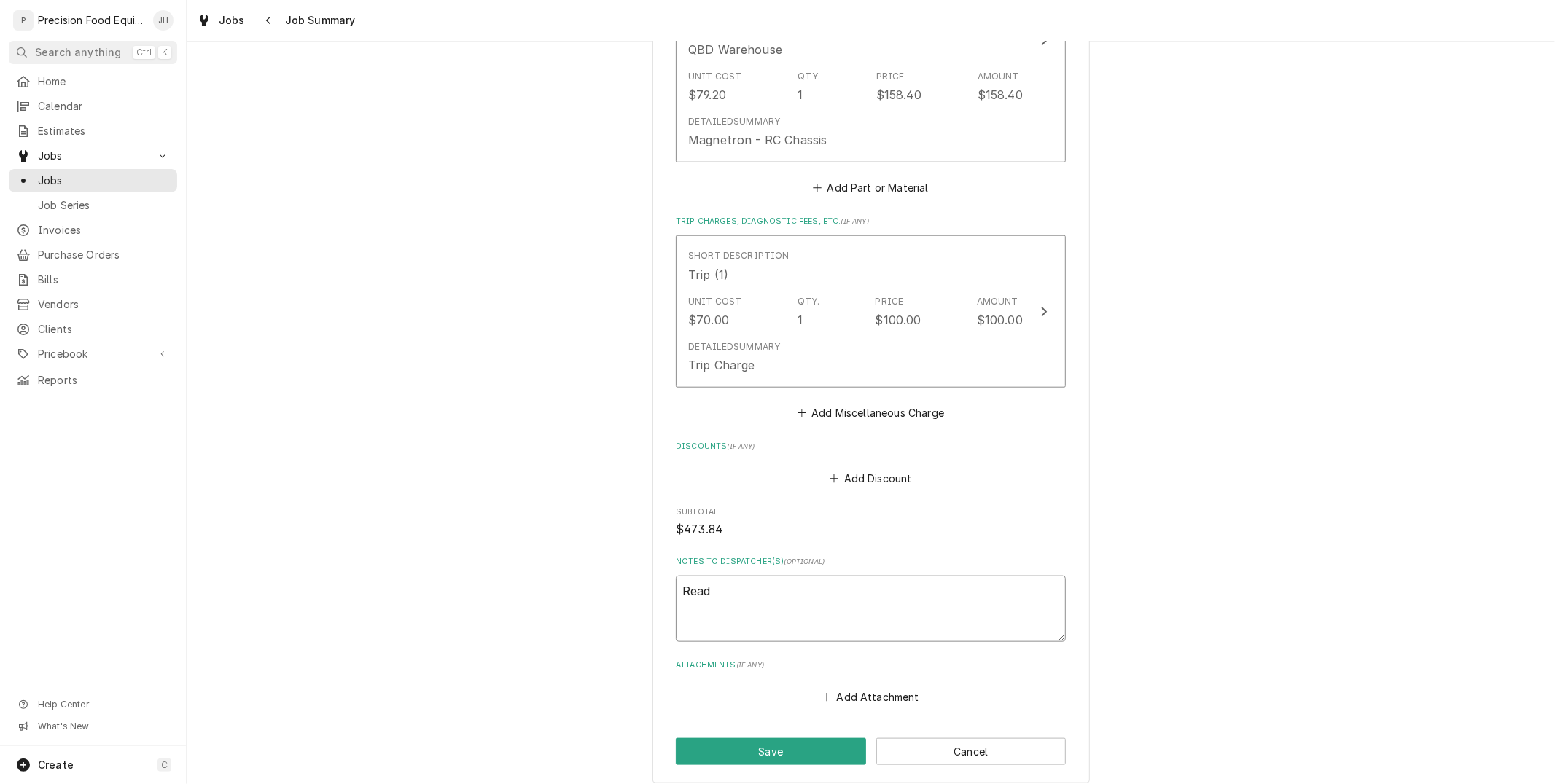
type textarea "x"
type textarea "Ready"
type textarea "x"
type textarea "Ready"
type textarea "x"
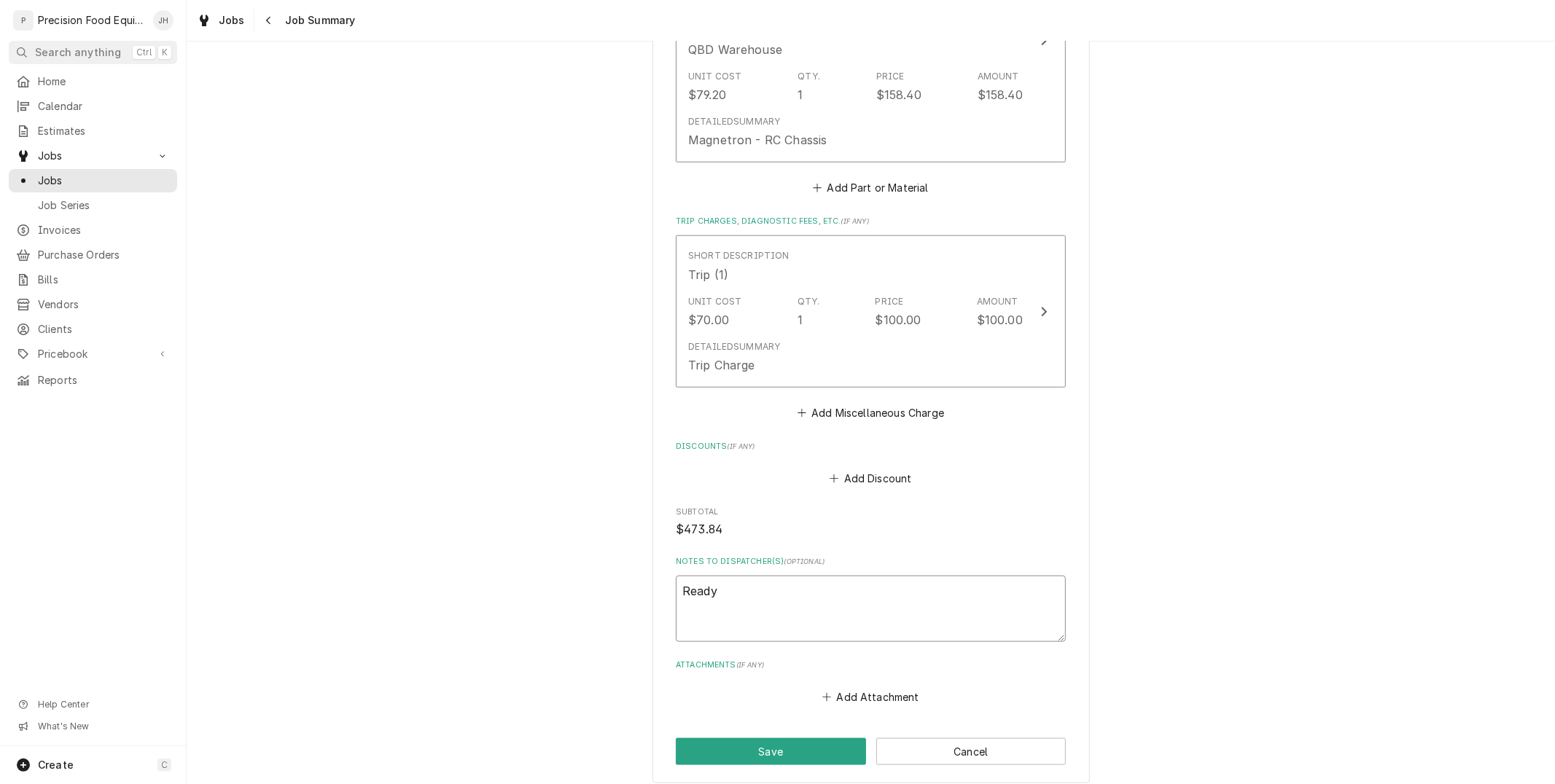
type textarea "Ready t"
type textarea "x"
type textarea "Ready to"
type textarea "x"
type textarea "Ready to"
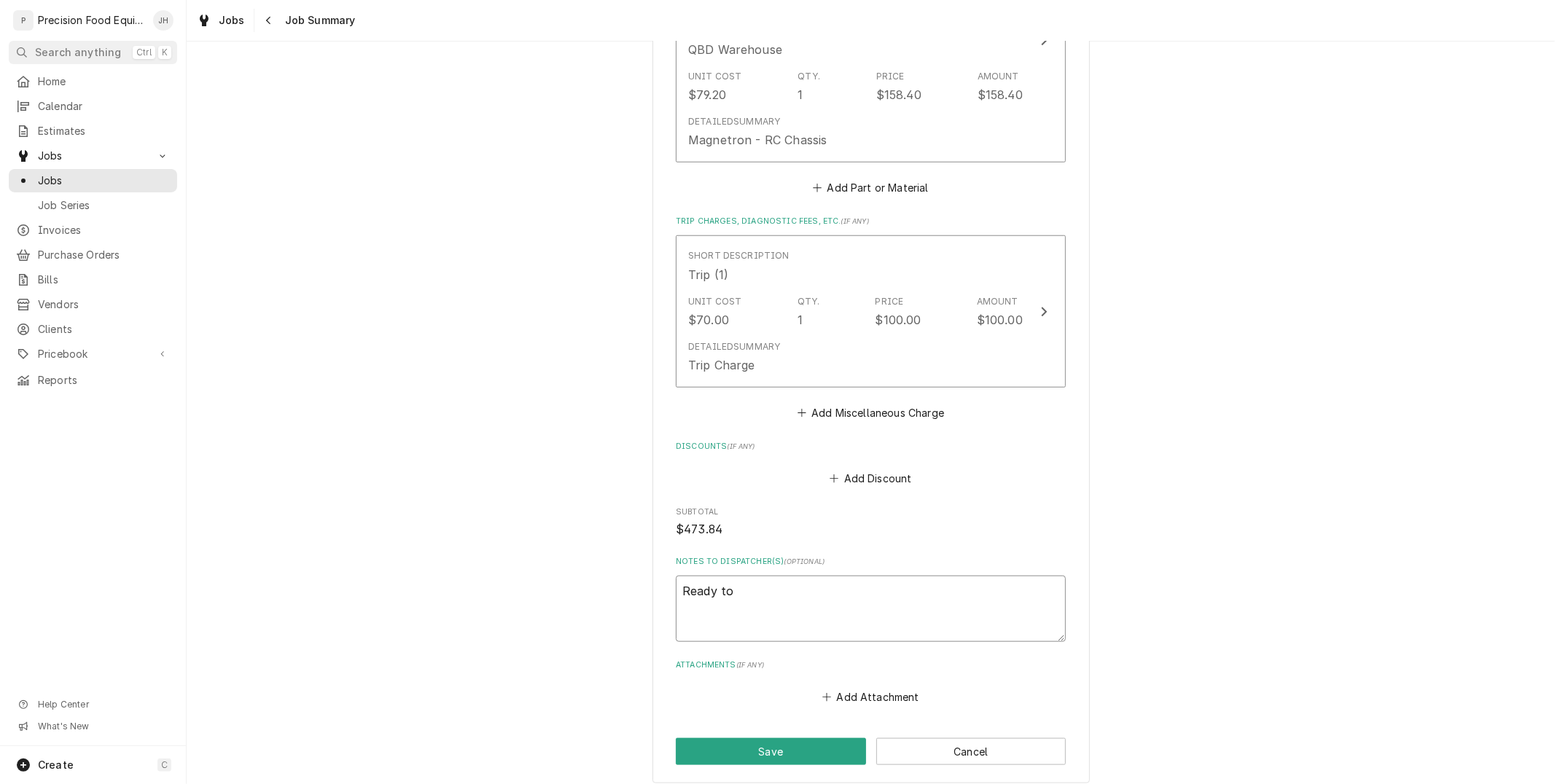
type textarea "x"
type textarea "Ready to i"
type textarea "x"
type textarea "Ready to in"
type textarea "x"
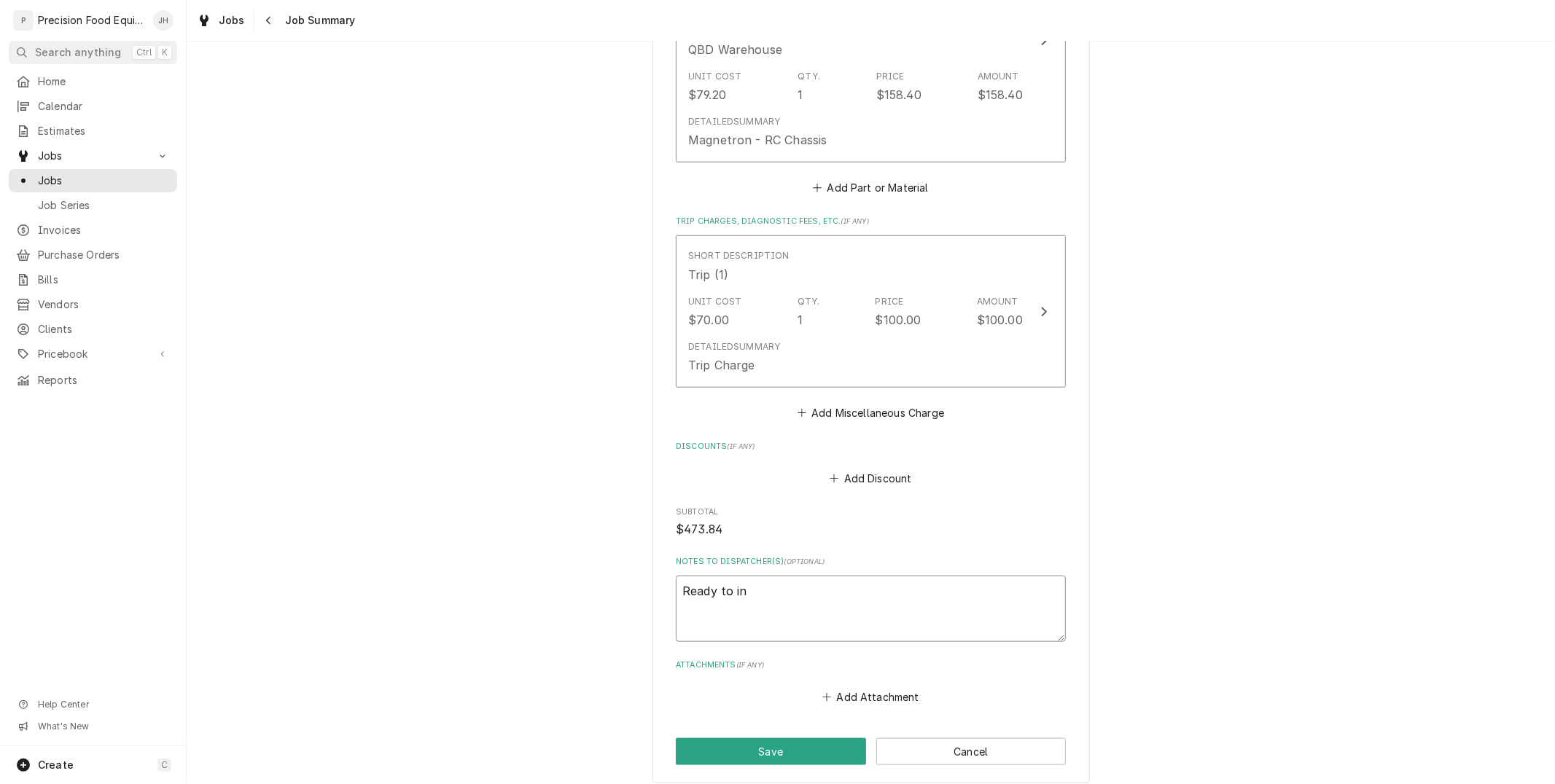
type textarea "Ready to inv"
type textarea "x"
type textarea "Ready to invo"
type textarea "x"
type textarea "Ready to invoi"
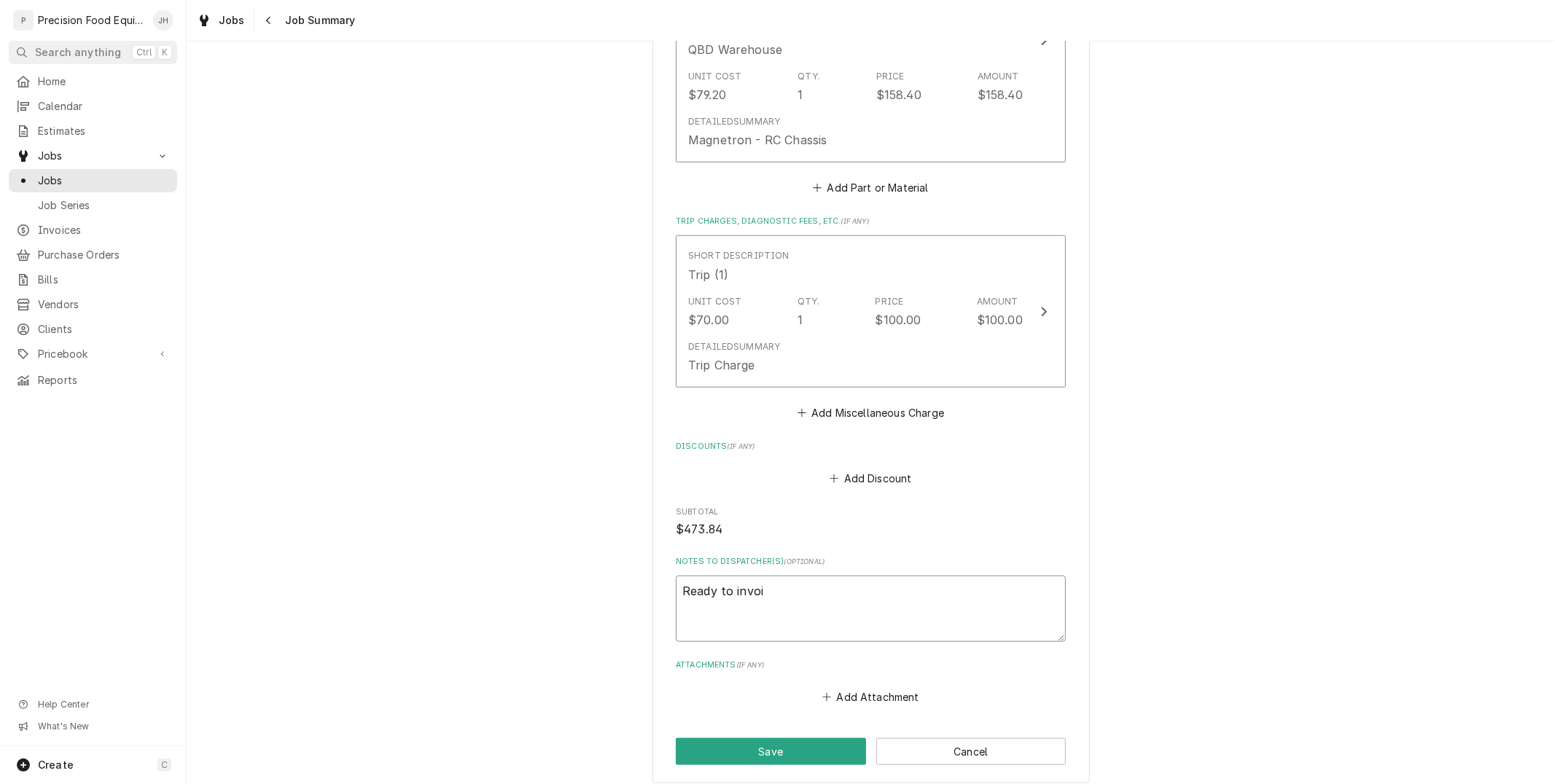
type textarea "x"
type textarea "Ready to invoic"
type textarea "x"
type textarea "Ready to invoice"
type textarea "x"
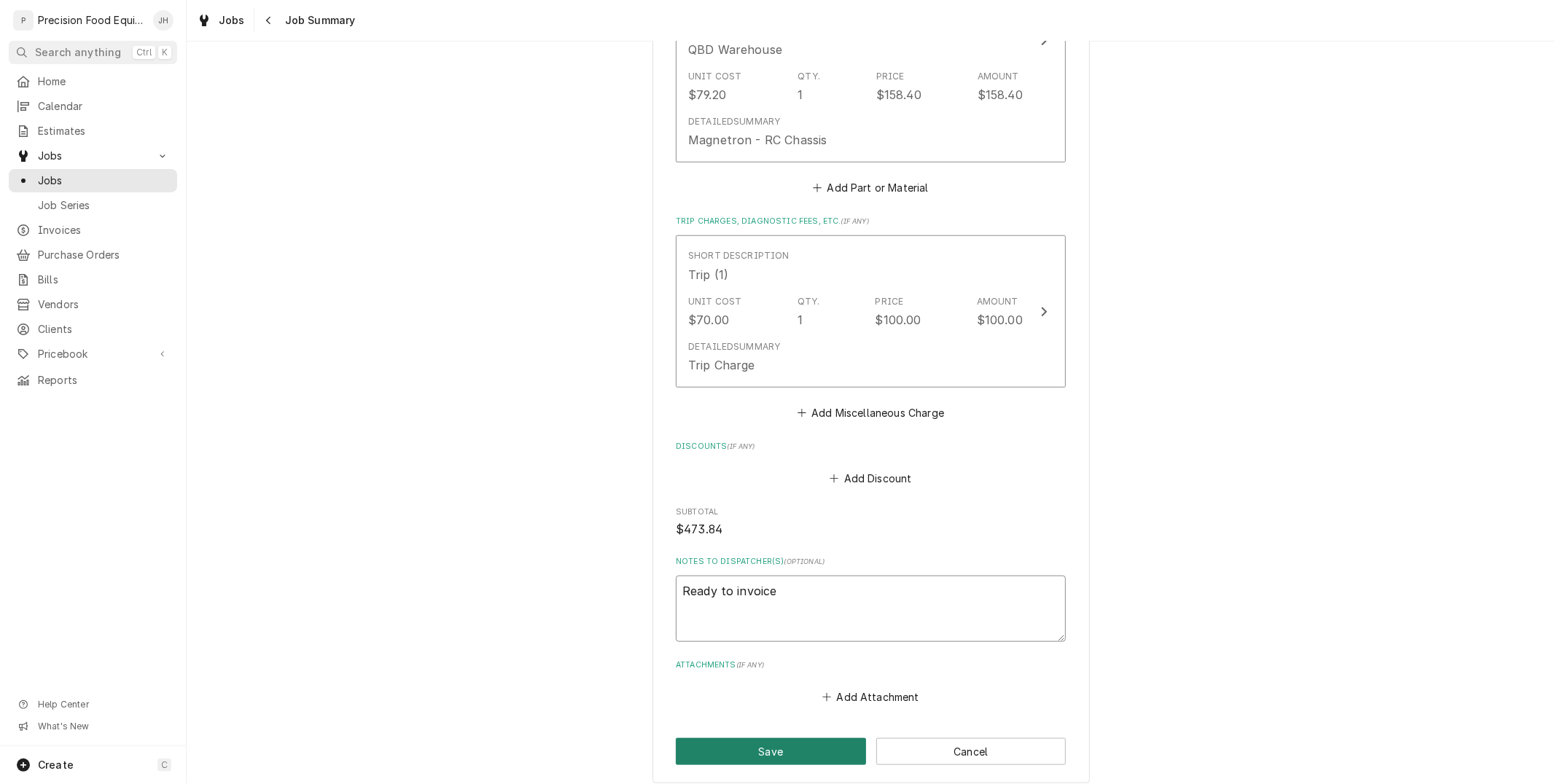
type textarea "Ready to invoice"
click at [830, 758] on button "Save" at bounding box center [771, 752] width 190 height 27
type textarea "x"
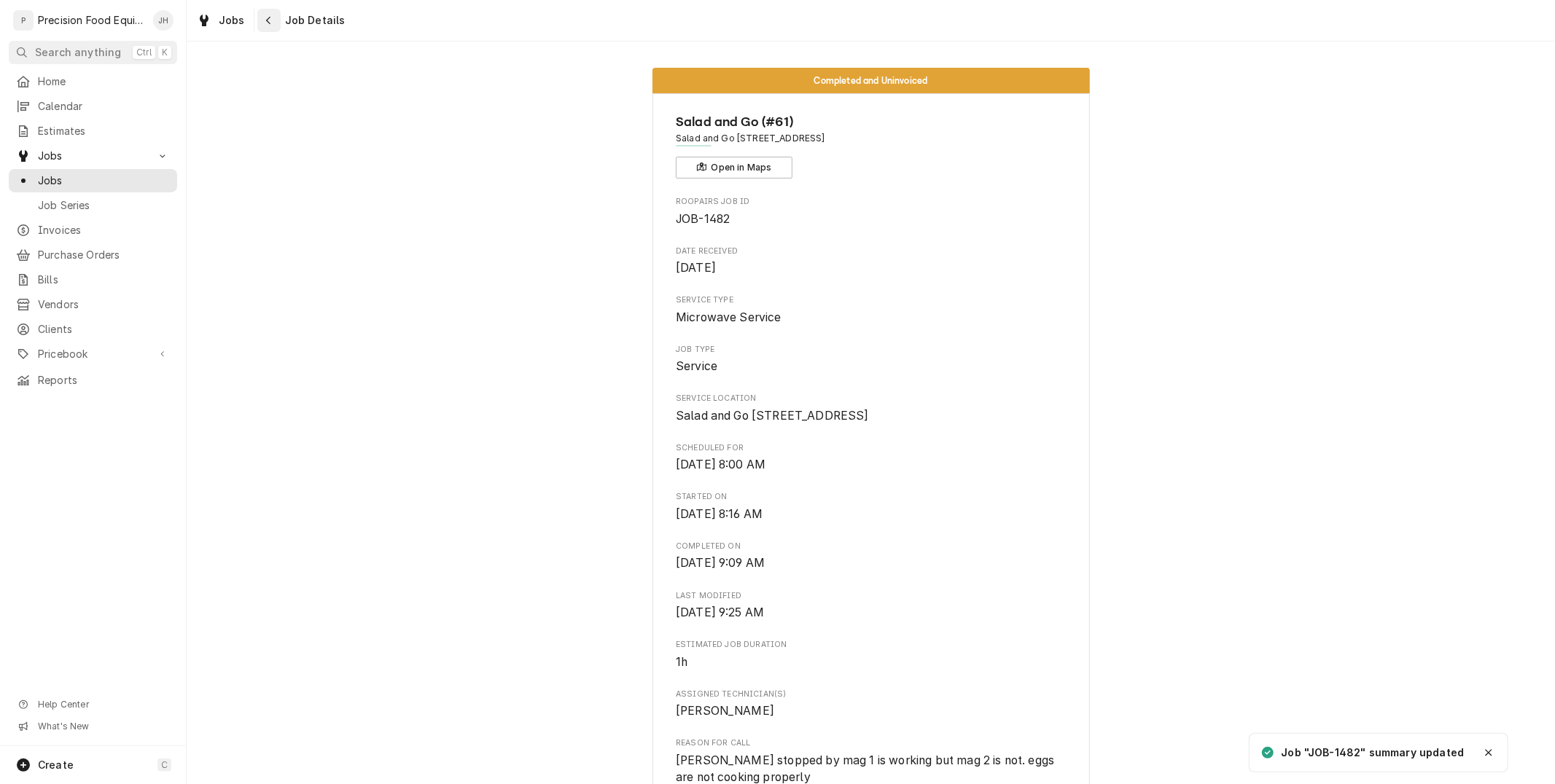
click at [271, 24] on div "Navigate back" at bounding box center [269, 20] width 14 height 14
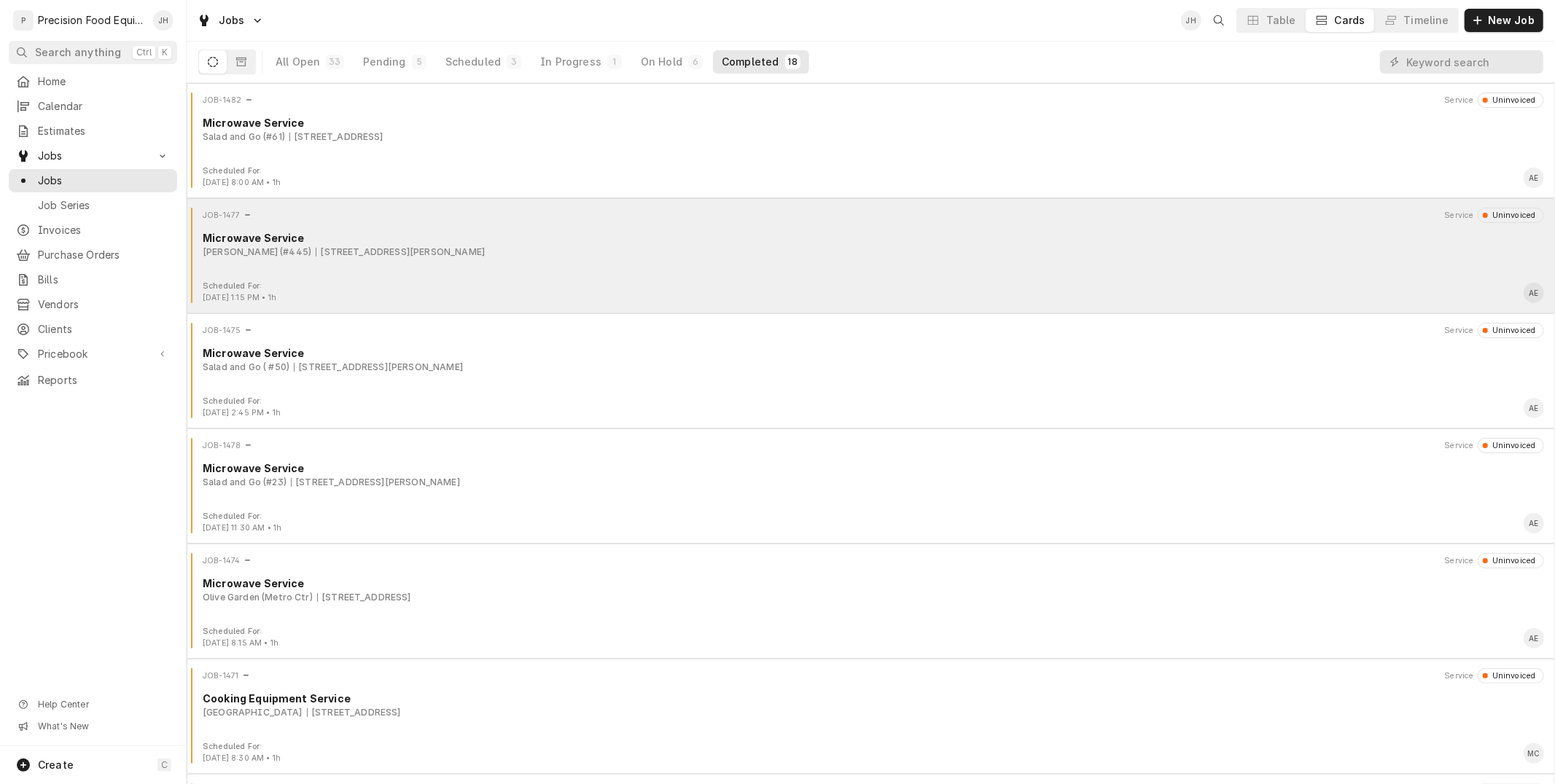
click at [674, 214] on div "JOB-1477 Service Uninvoiced" at bounding box center [871, 214] width 1357 height 14
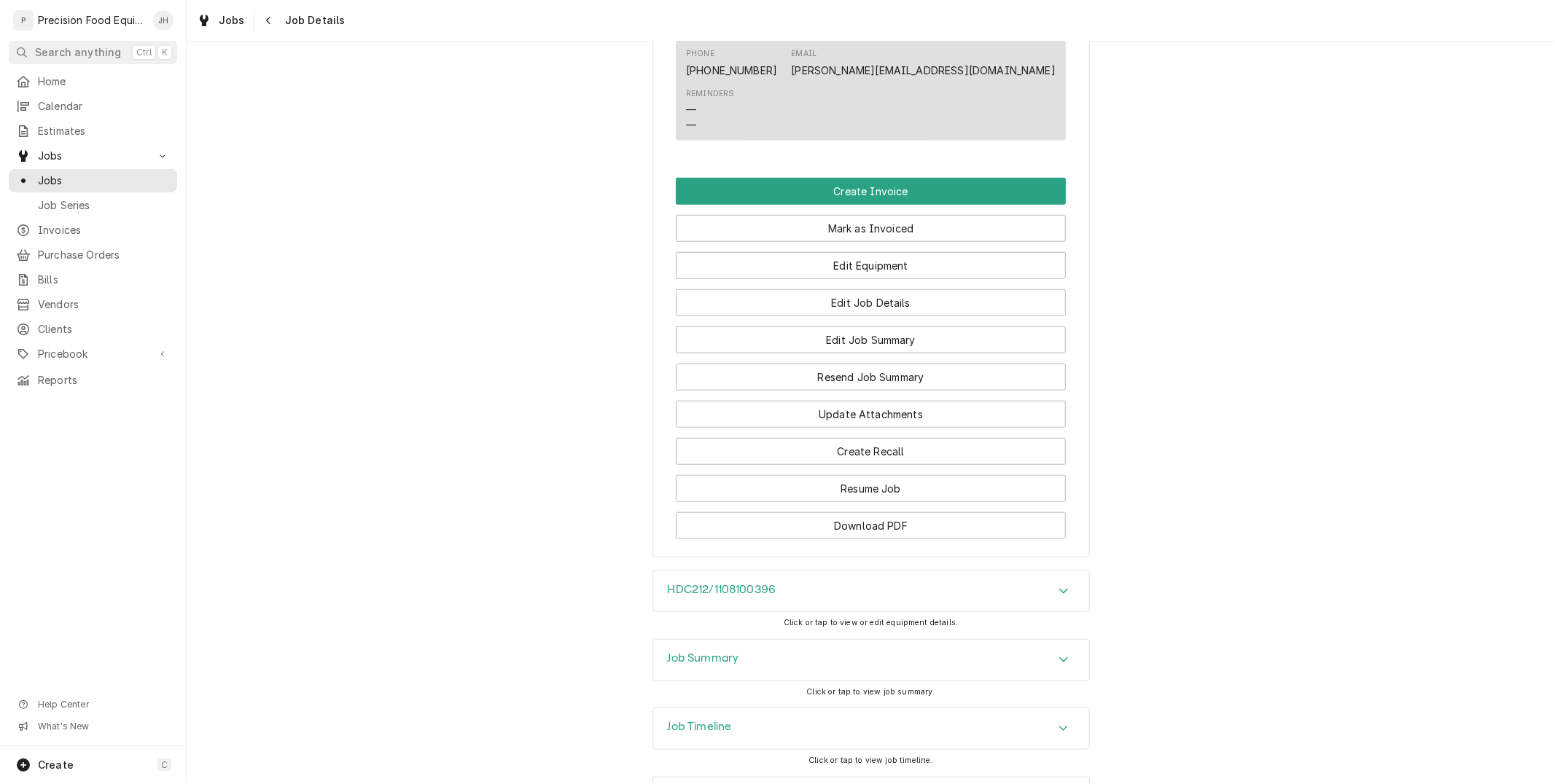
scroll to position [1051, 0]
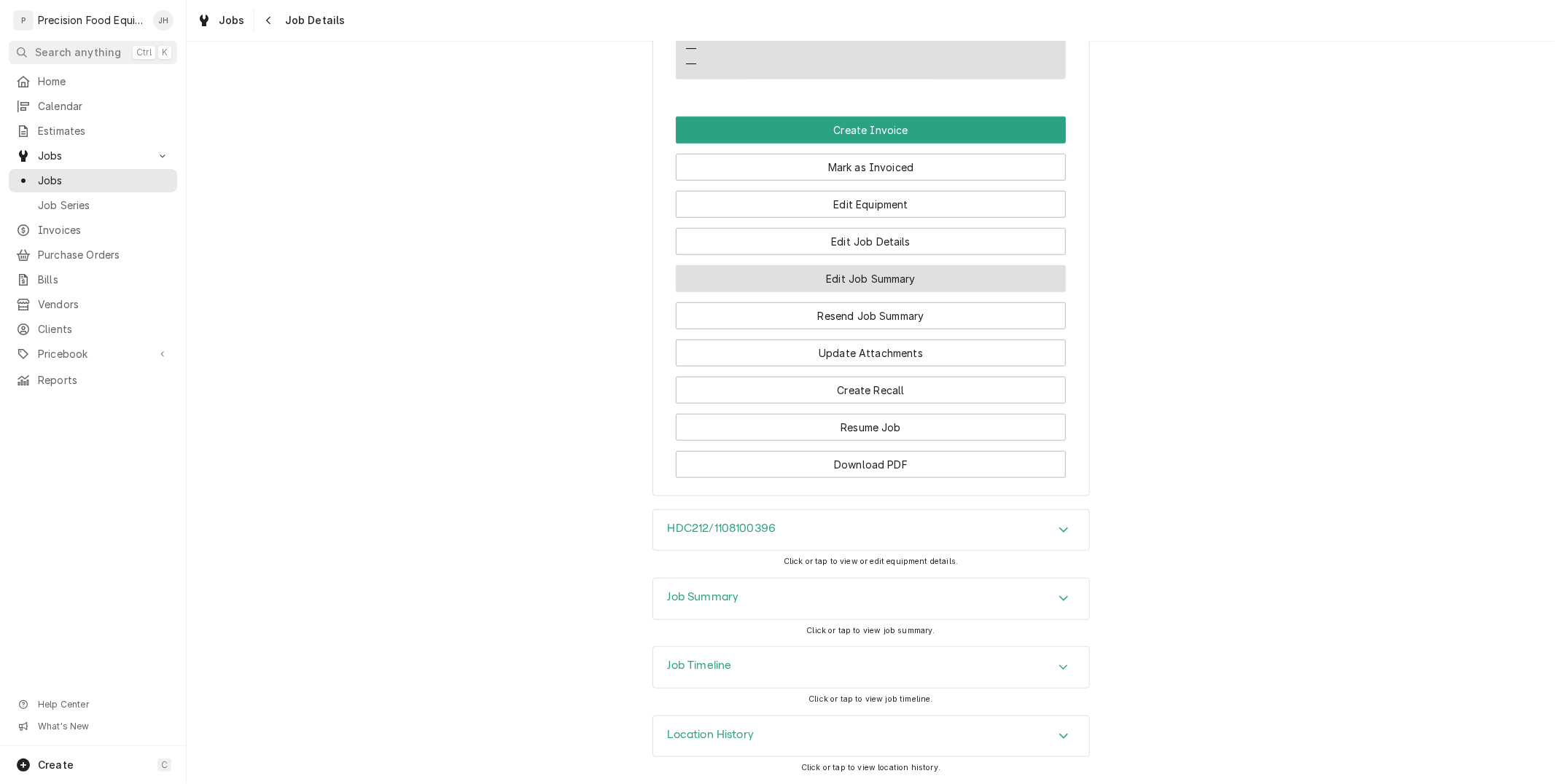
click at [899, 272] on button "Edit Job Summary" at bounding box center [871, 279] width 390 height 27
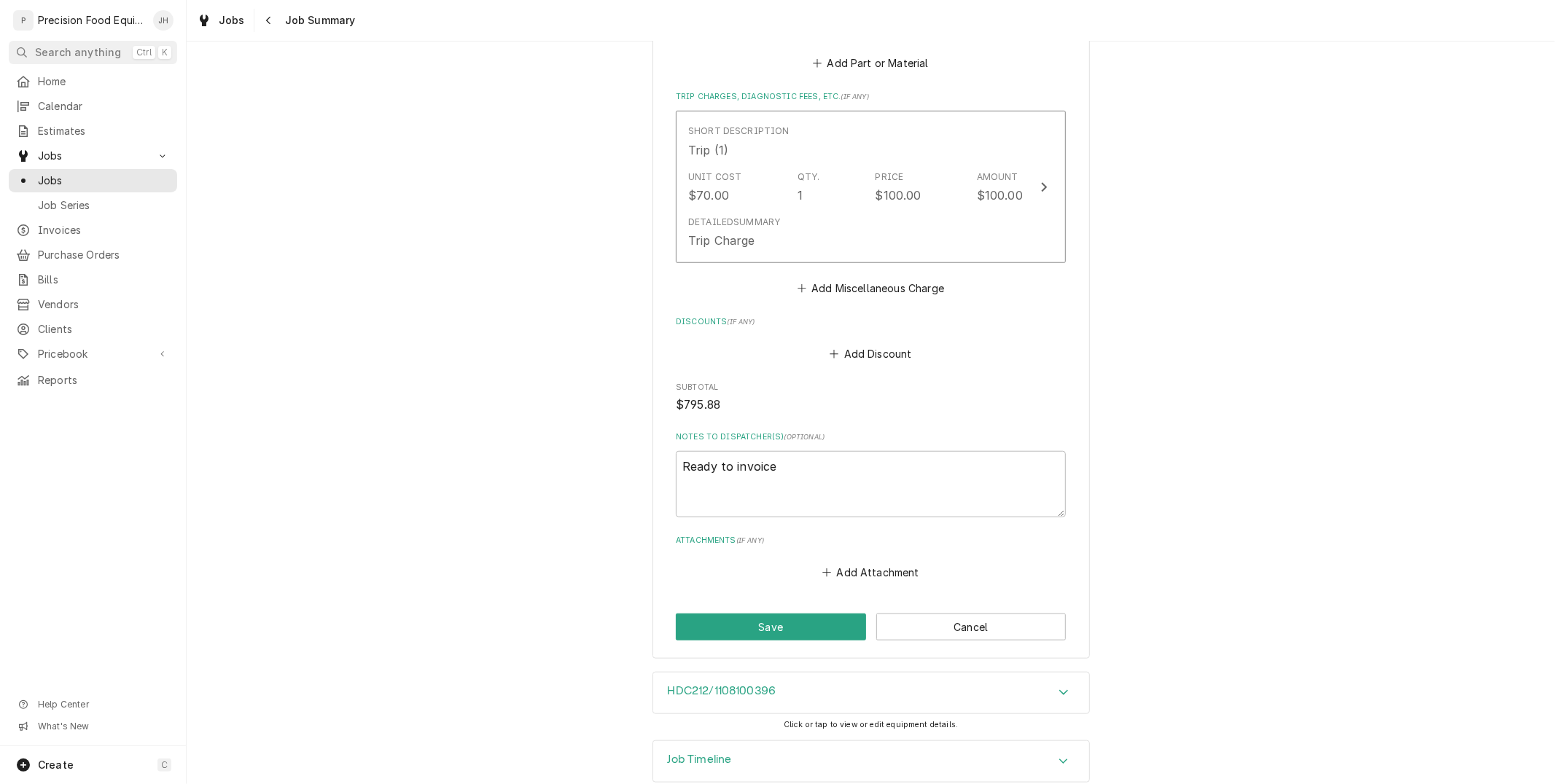
scroll to position [951, 0]
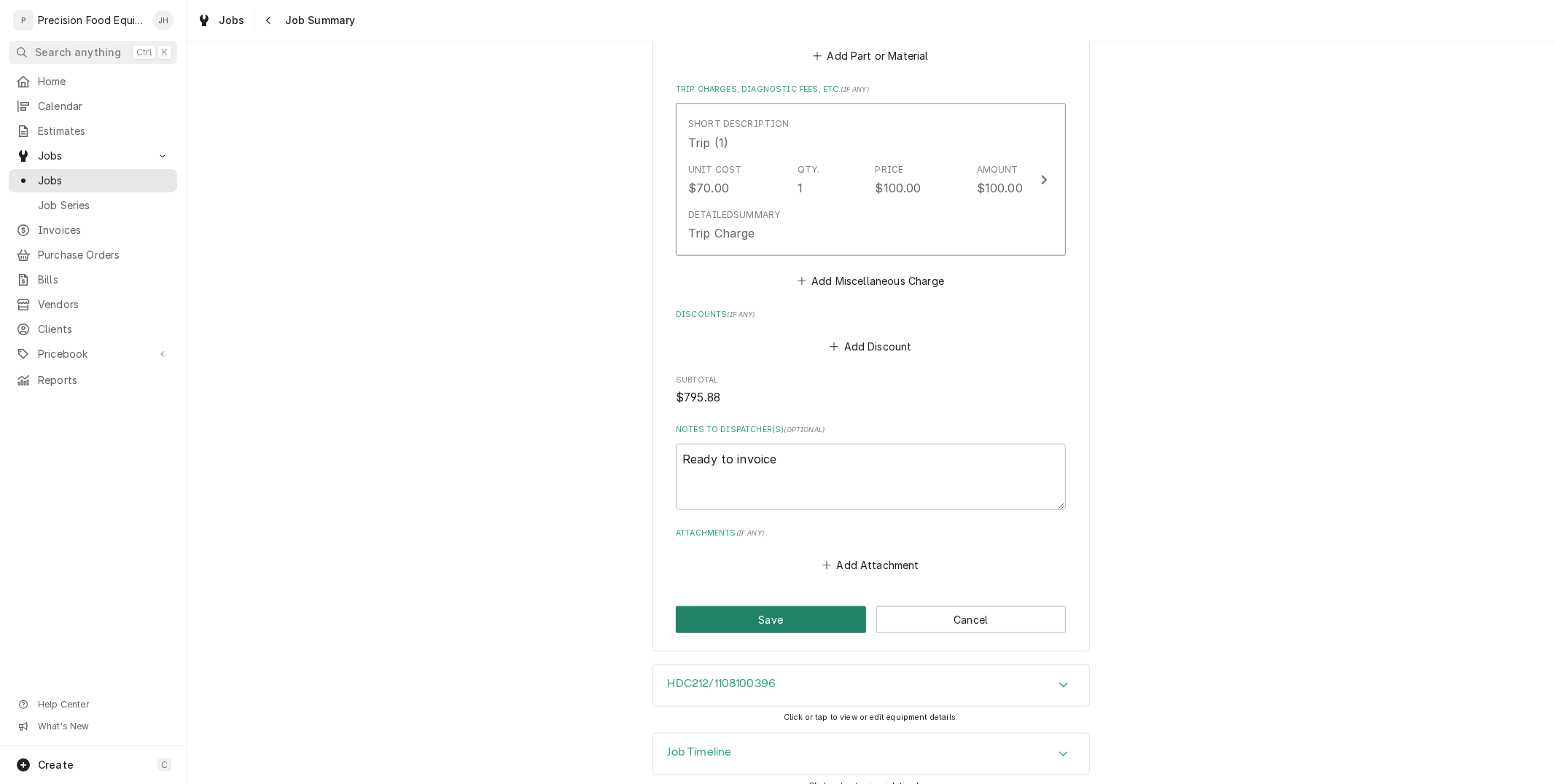
click at [782, 606] on button "Save" at bounding box center [771, 619] width 190 height 27
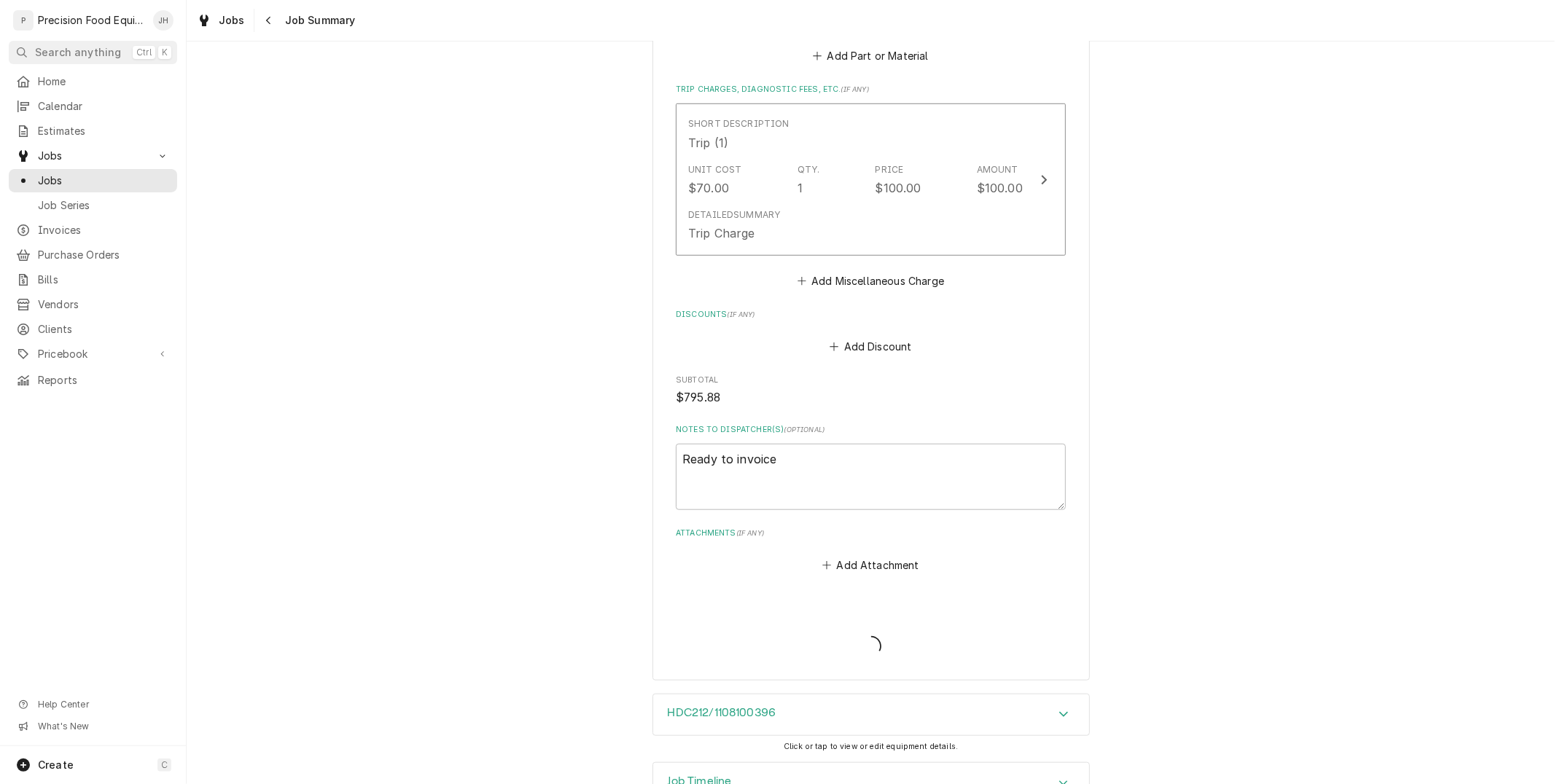
type textarea "x"
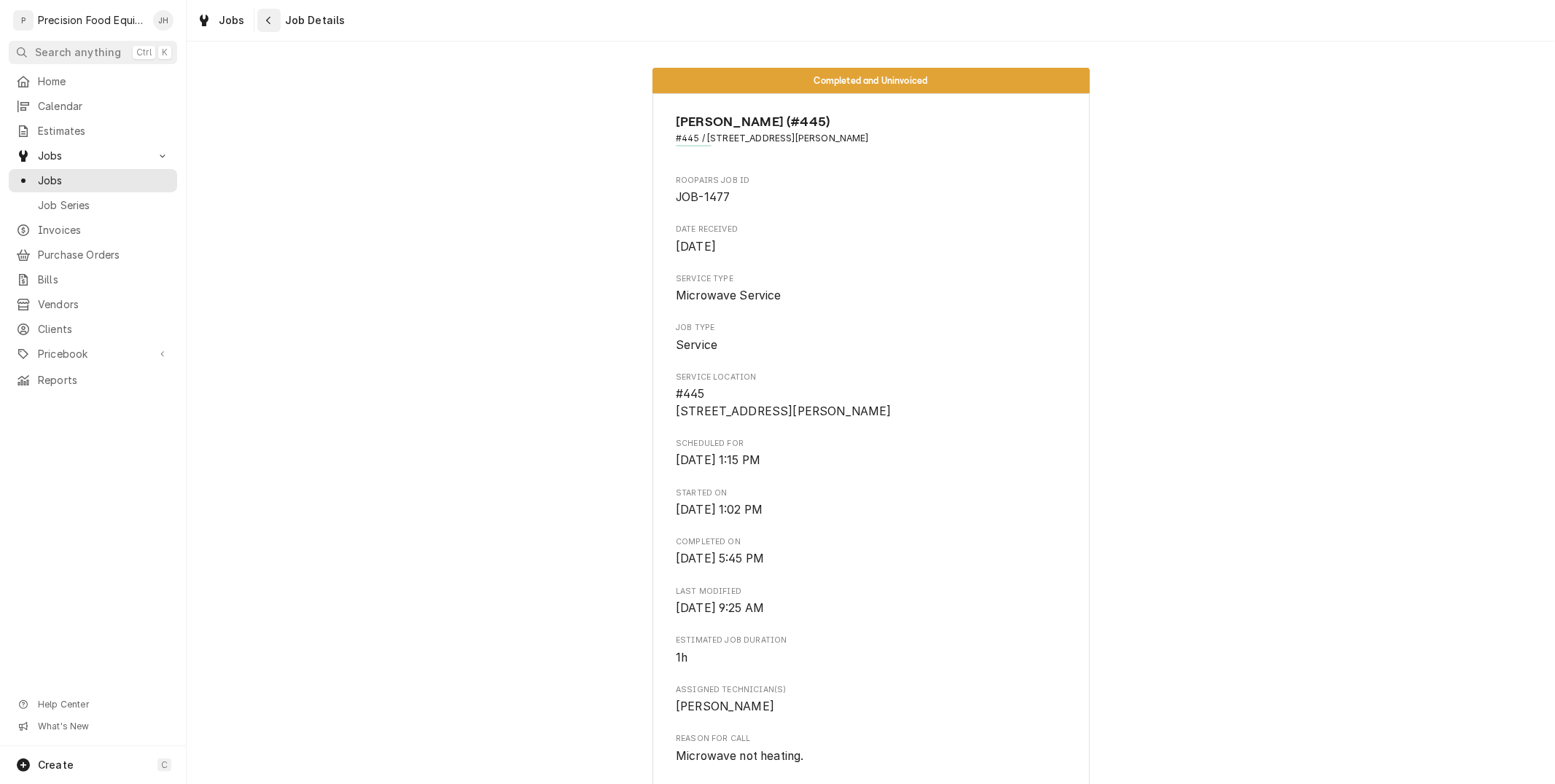
click at [265, 22] on icon "Navigate back" at bounding box center [268, 20] width 6 height 10
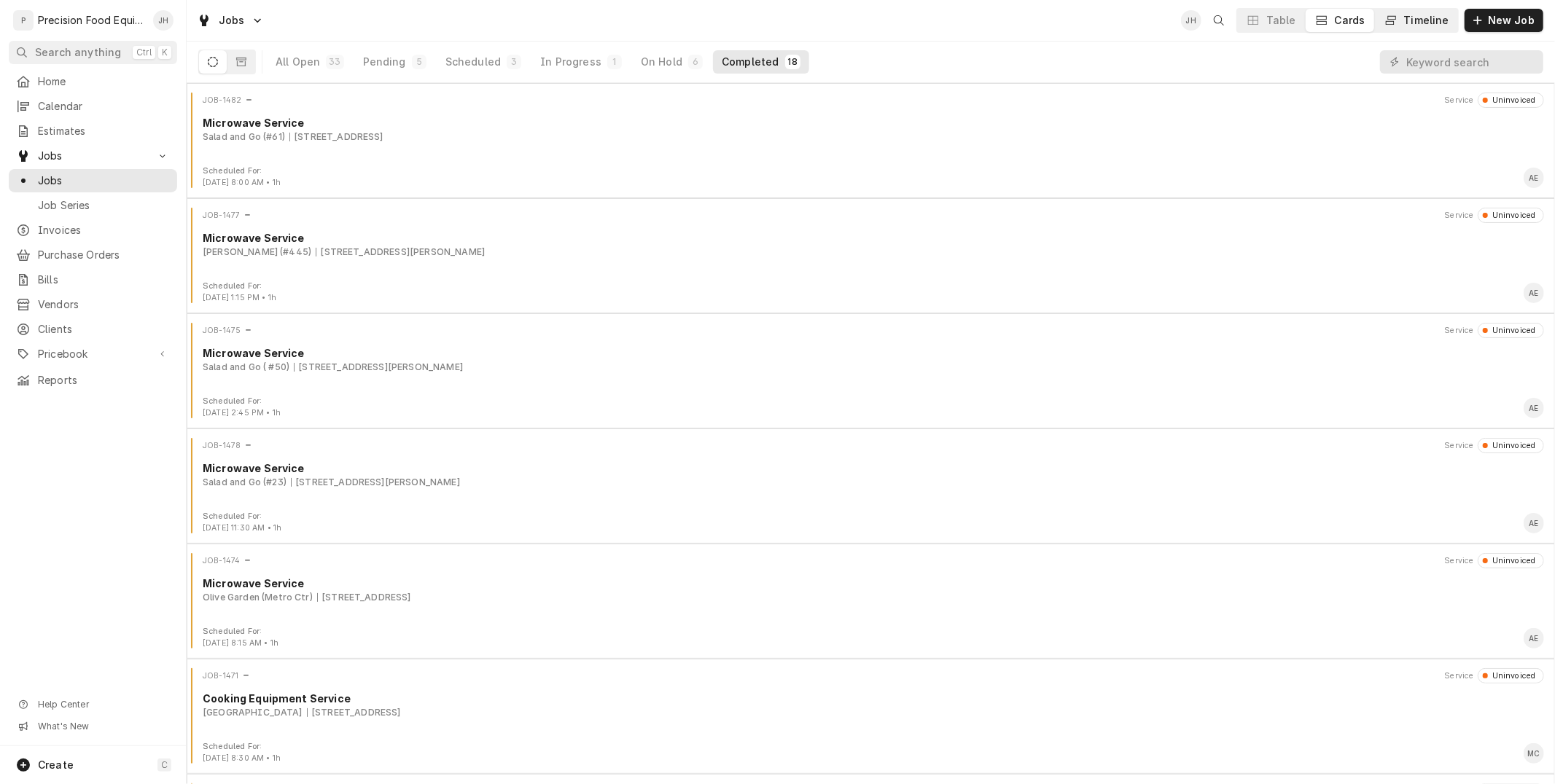
click at [1420, 29] on button "Timeline" at bounding box center [1415, 20] width 83 height 23
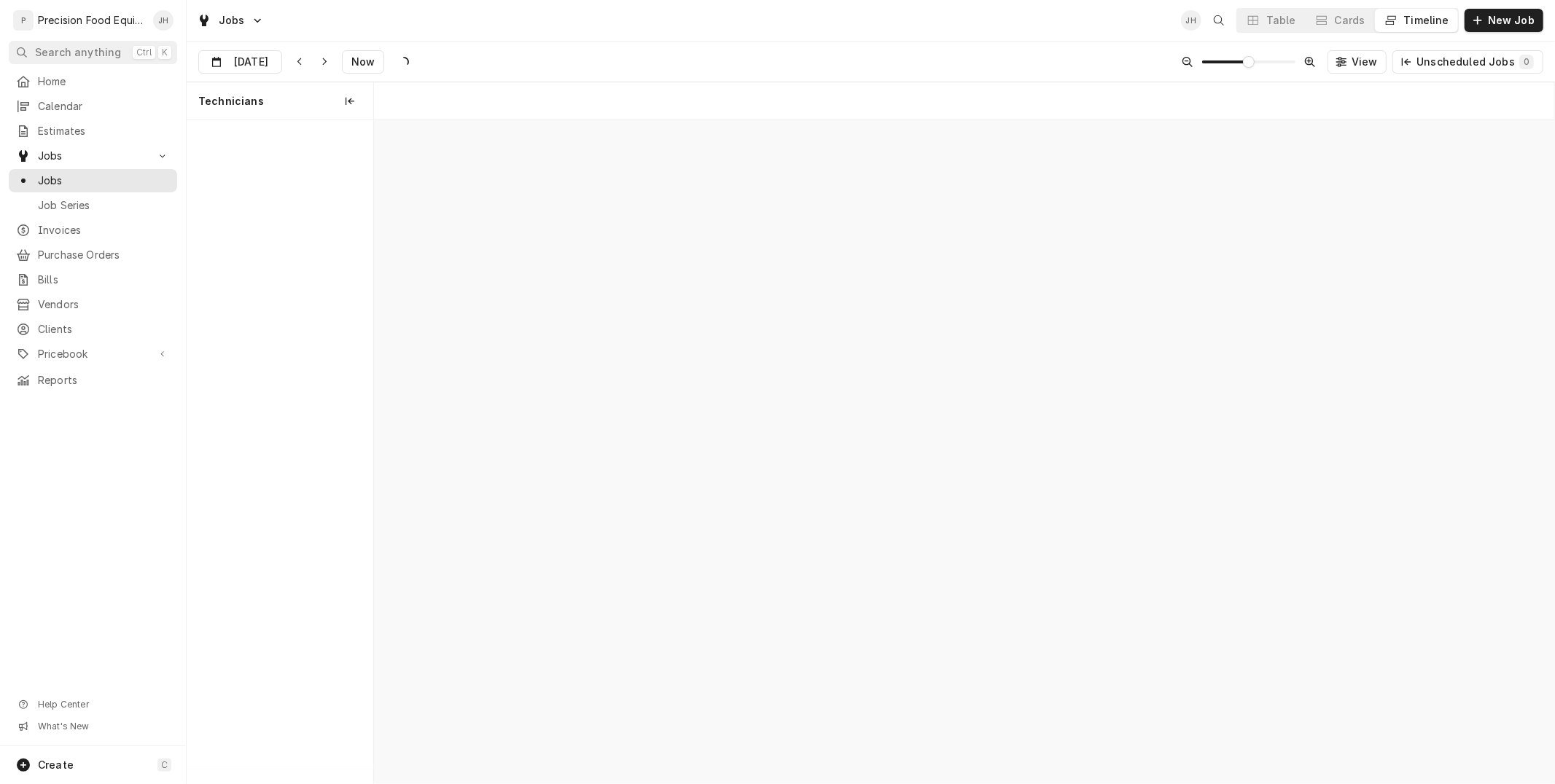
scroll to position [0, 23389]
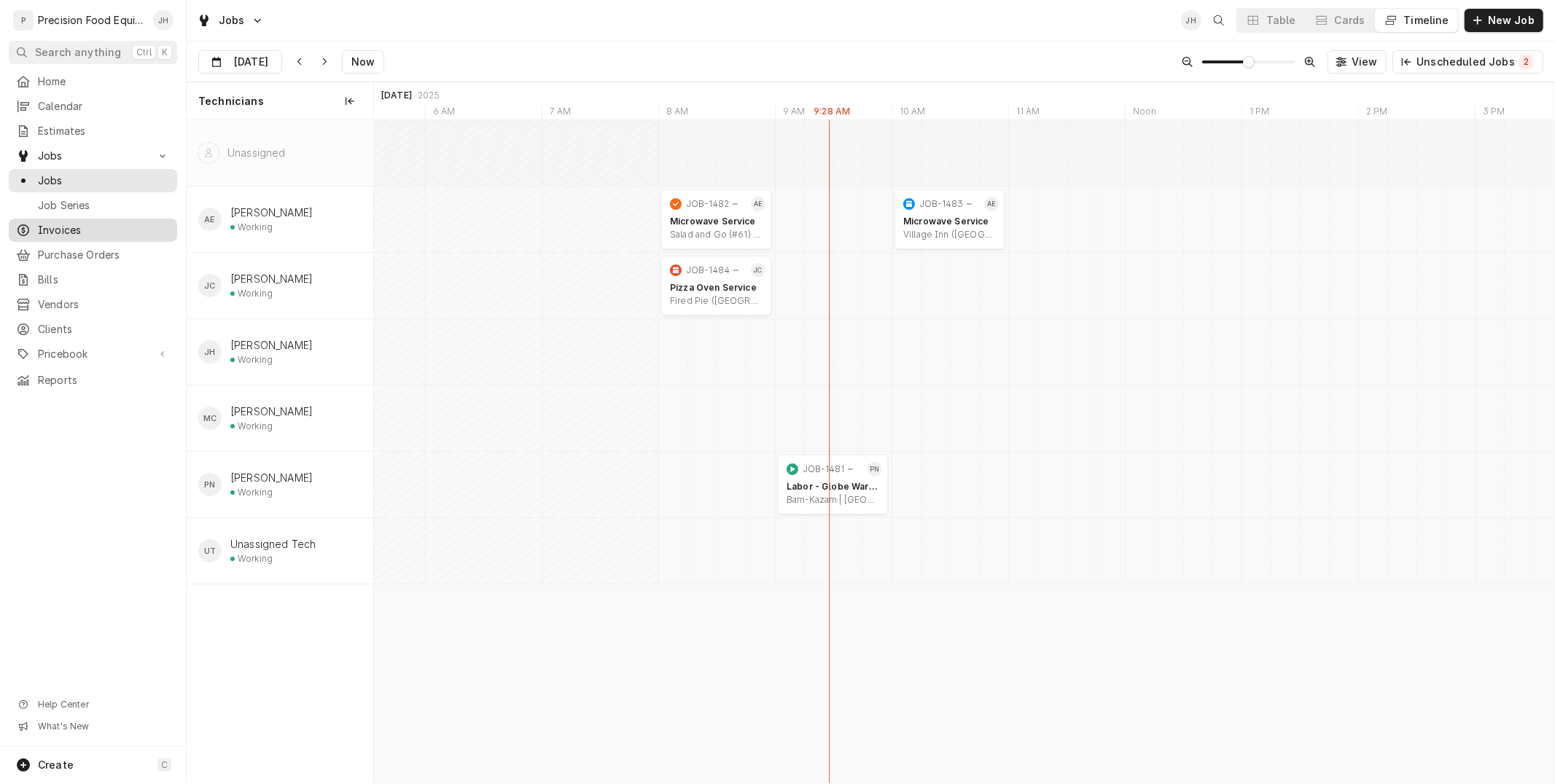
click at [108, 222] on div "Invoices" at bounding box center [93, 230] width 163 height 18
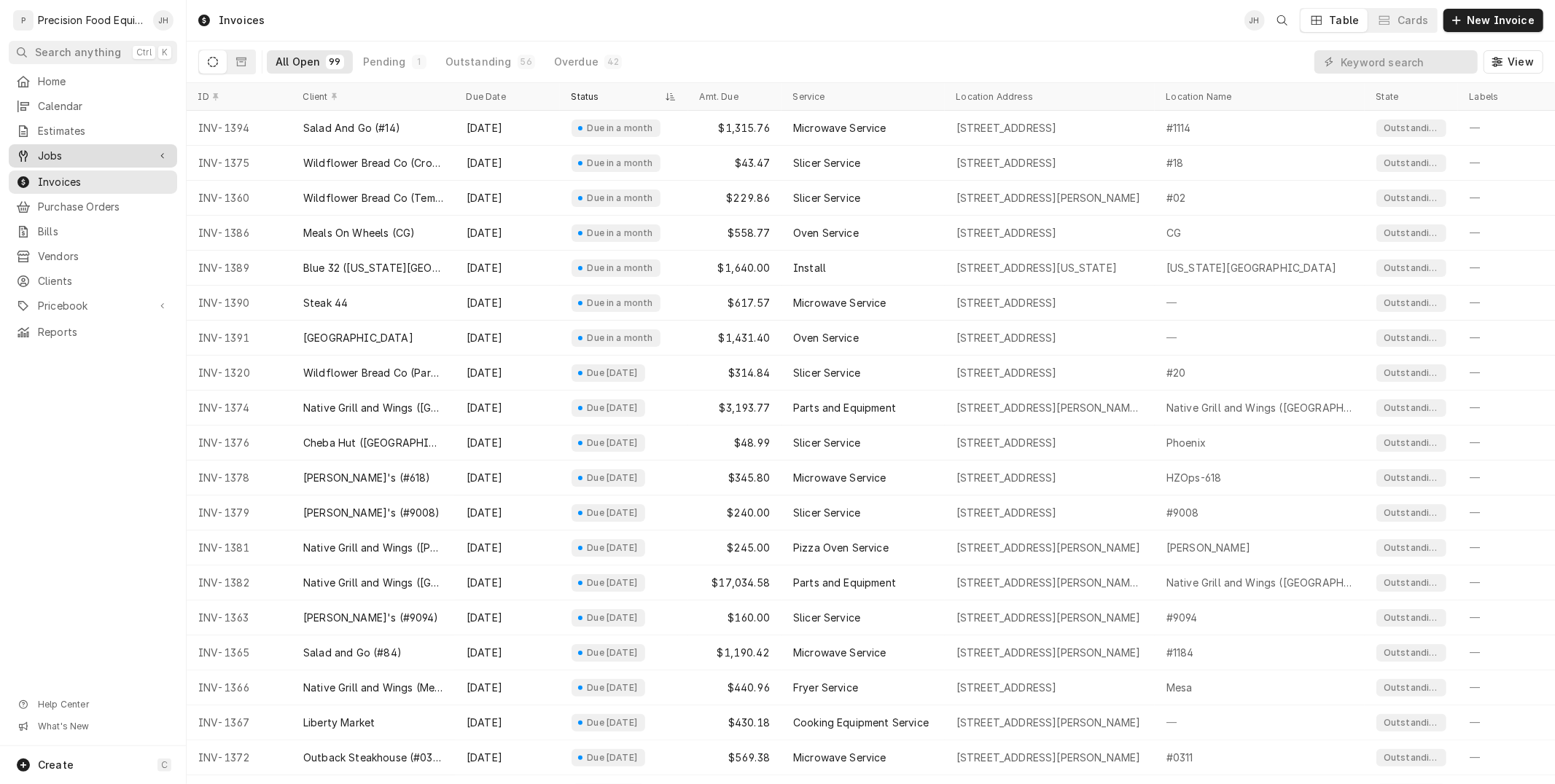
click at [103, 157] on span "Jobs" at bounding box center [93, 156] width 110 height 14
click at [81, 172] on div "Jobs" at bounding box center [93, 181] width 163 height 18
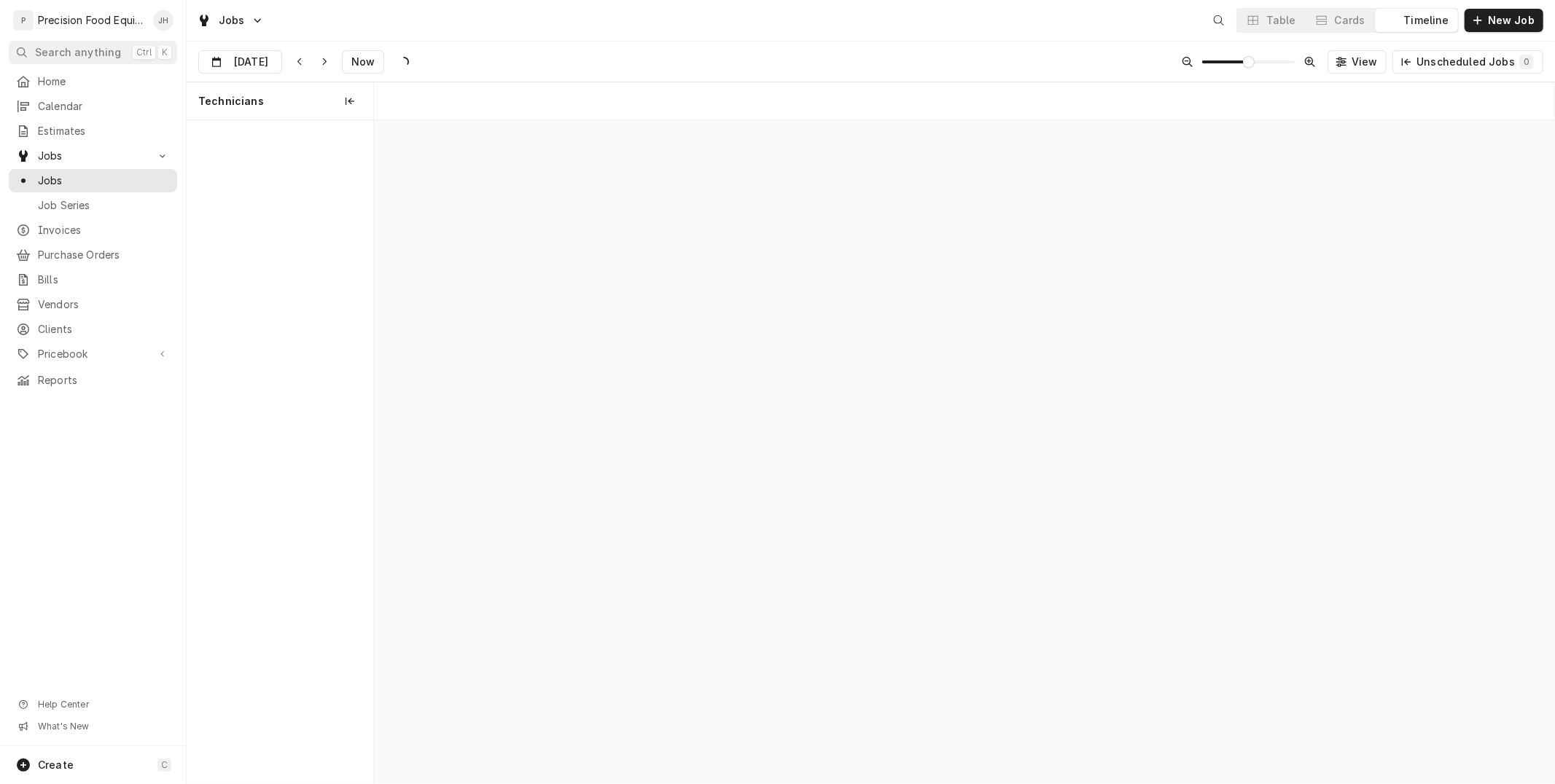
scroll to position [0, 23389]
drag, startPoint x: 1432, startPoint y: 26, endPoint x: 1361, endPoint y: 23, distance: 71.1
click at [1364, 28] on div "Table Cards Timeline" at bounding box center [1348, 20] width 223 height 25
click at [1361, 22] on div "Cards" at bounding box center [1349, 20] width 30 height 14
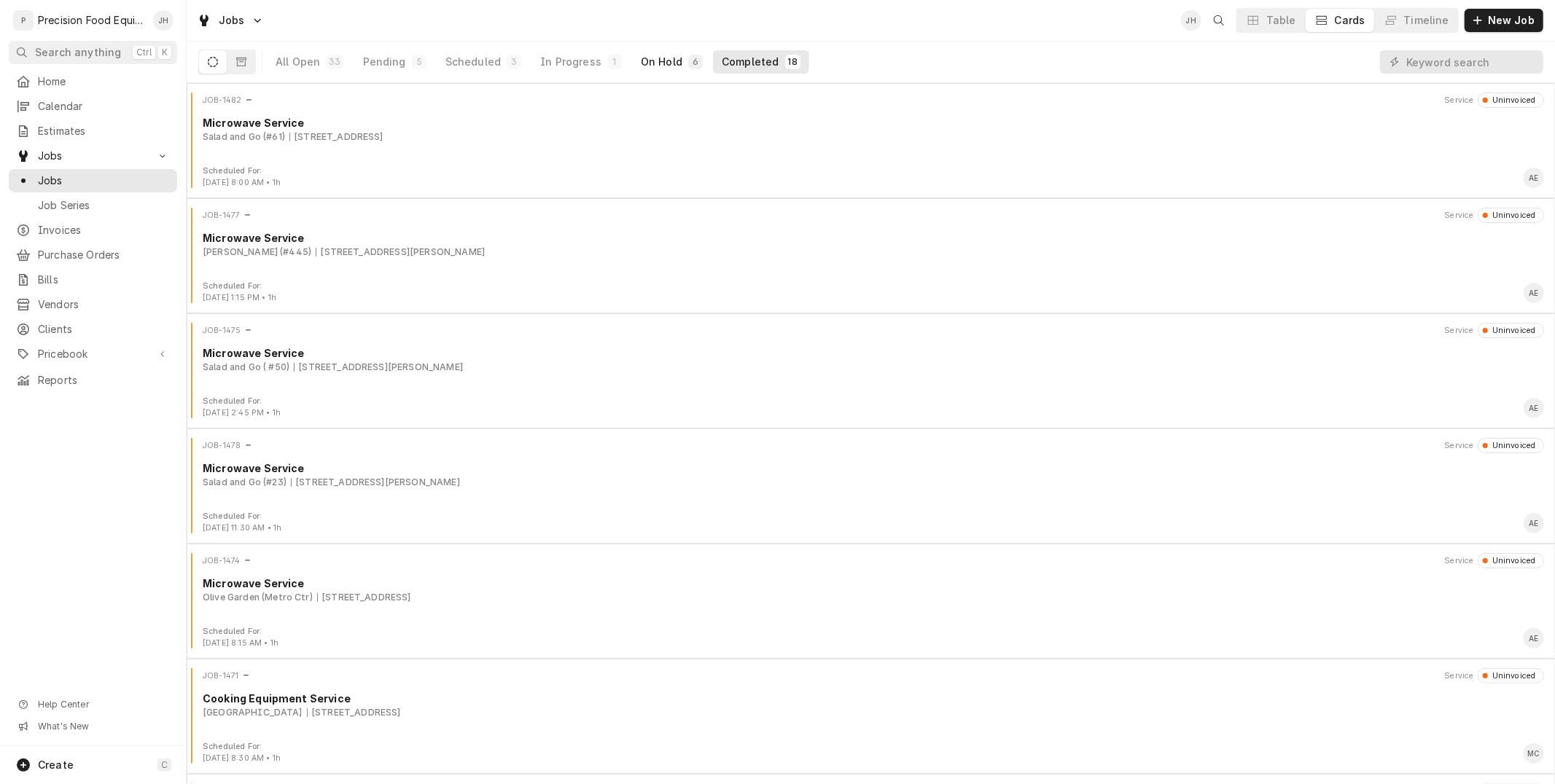
click at [671, 62] on button "On Hold 6" at bounding box center [671, 62] width 79 height 23
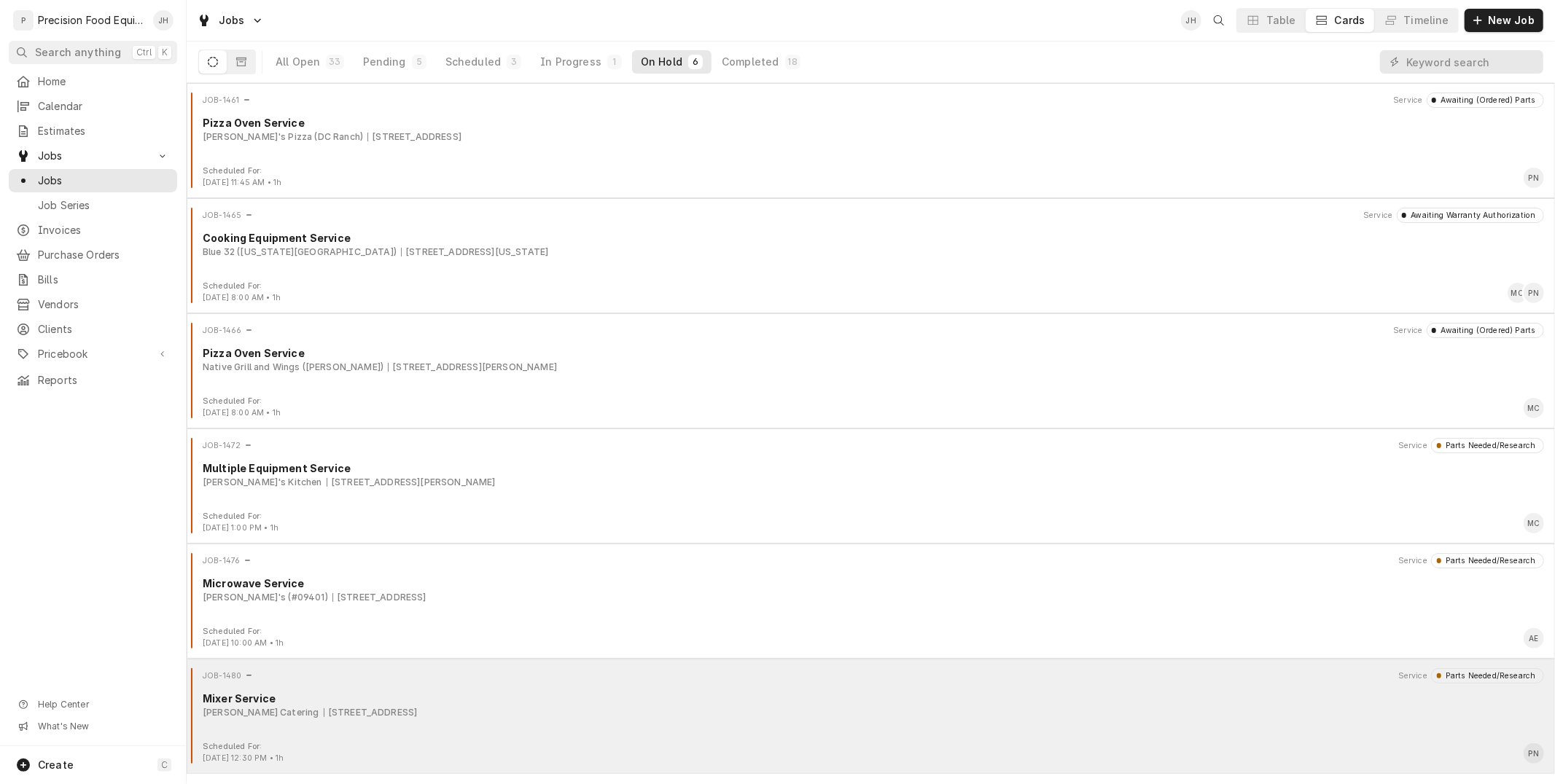
click at [862, 736] on div "JOB-1480 Service Parts Needed/Research Mixer Service [PERSON_NAME] Catering [ST…" at bounding box center [871, 705] width 1357 height 73
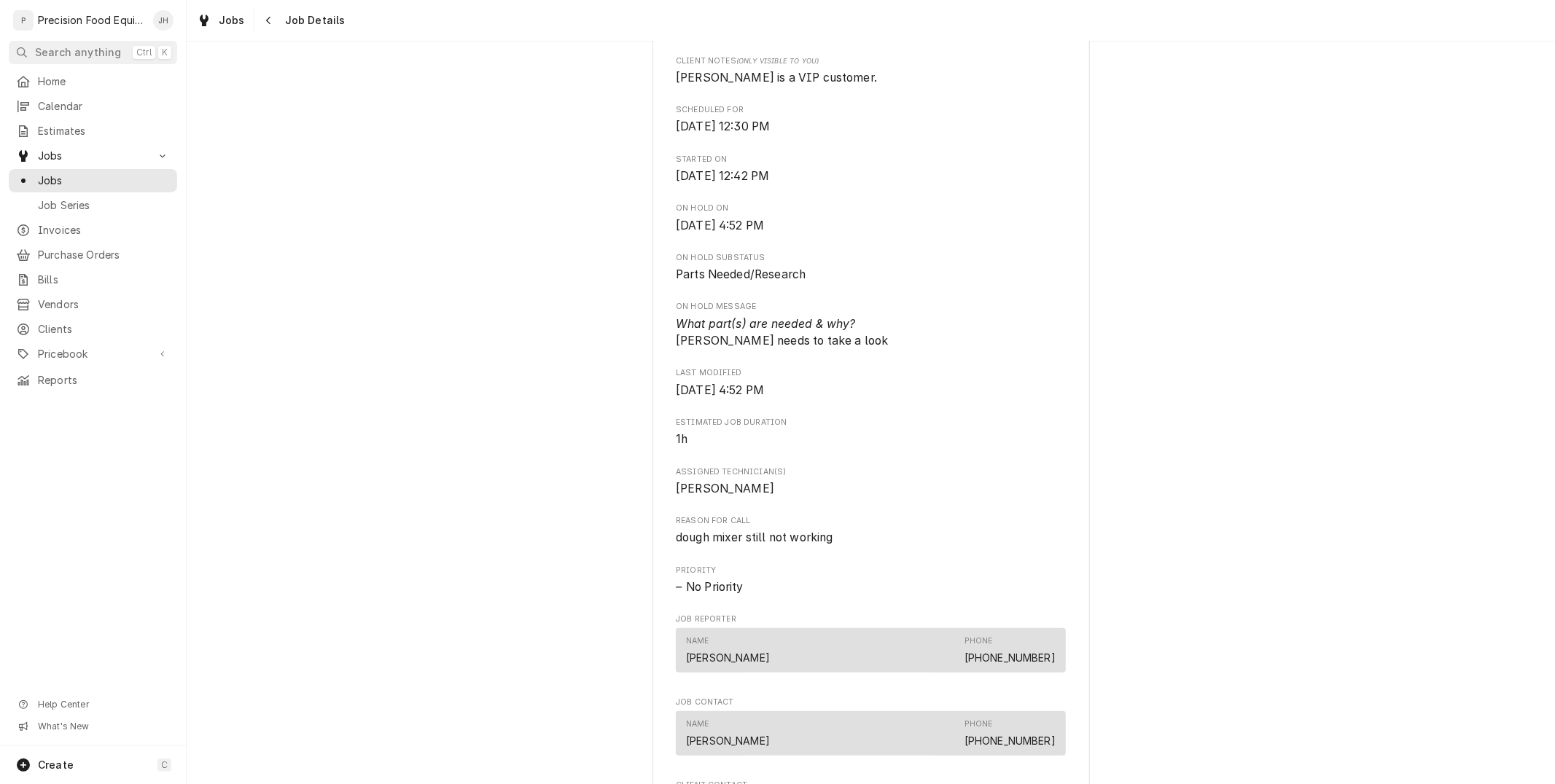
scroll to position [485, 0]
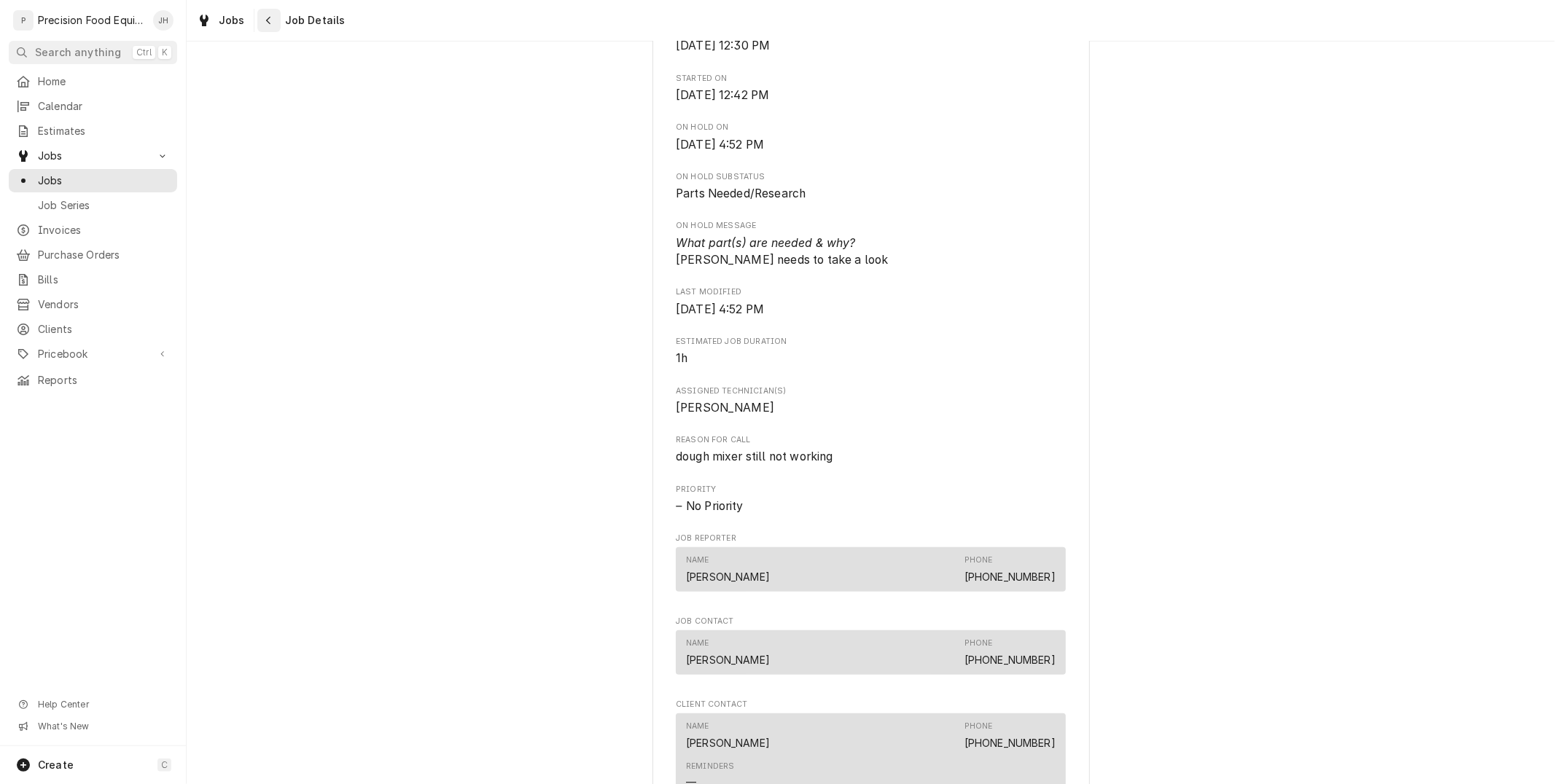
click at [279, 16] on button "Navigate back" at bounding box center [269, 20] width 23 height 23
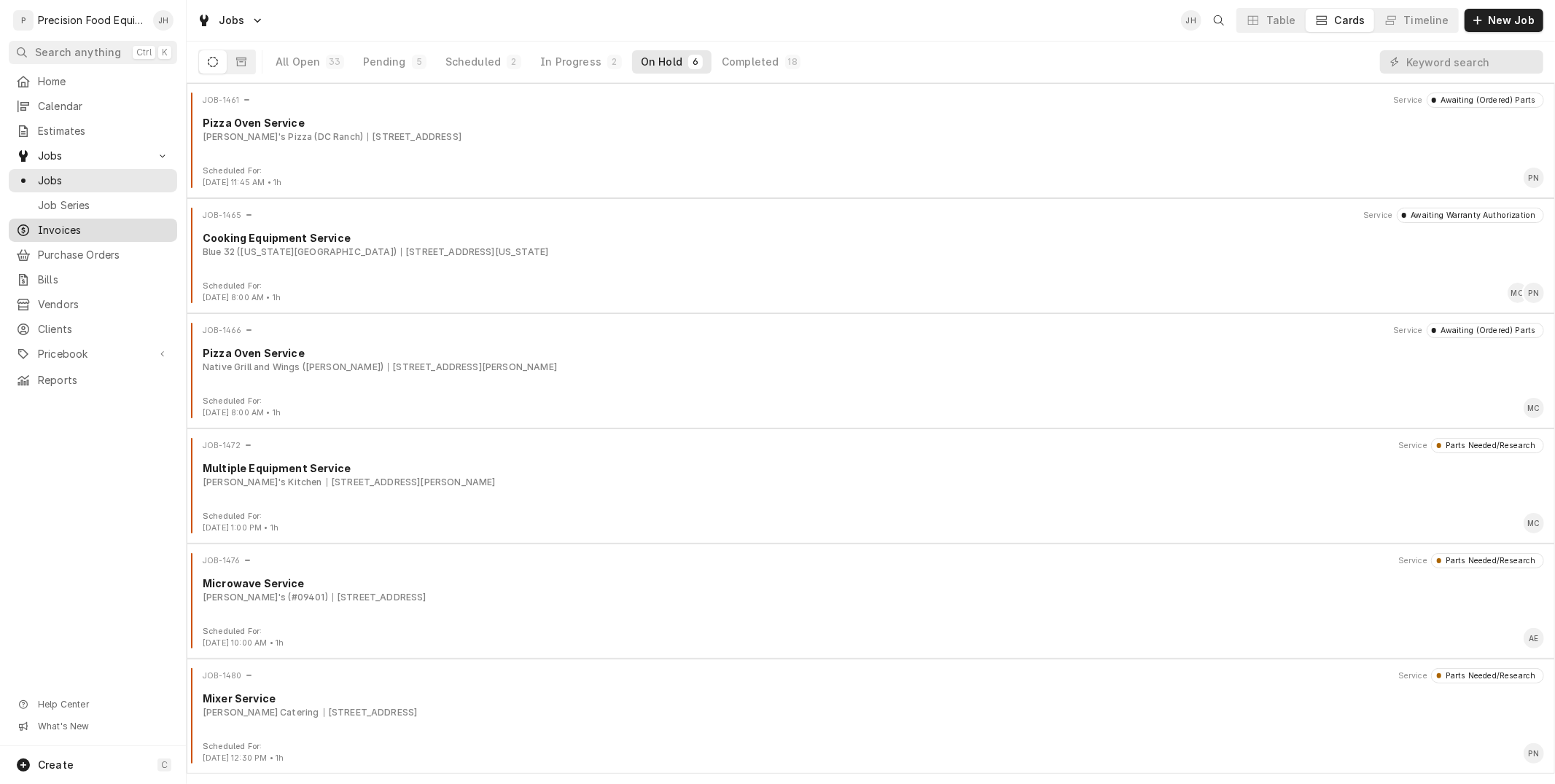
click at [77, 227] on span "Invoices" at bounding box center [104, 230] width 132 height 14
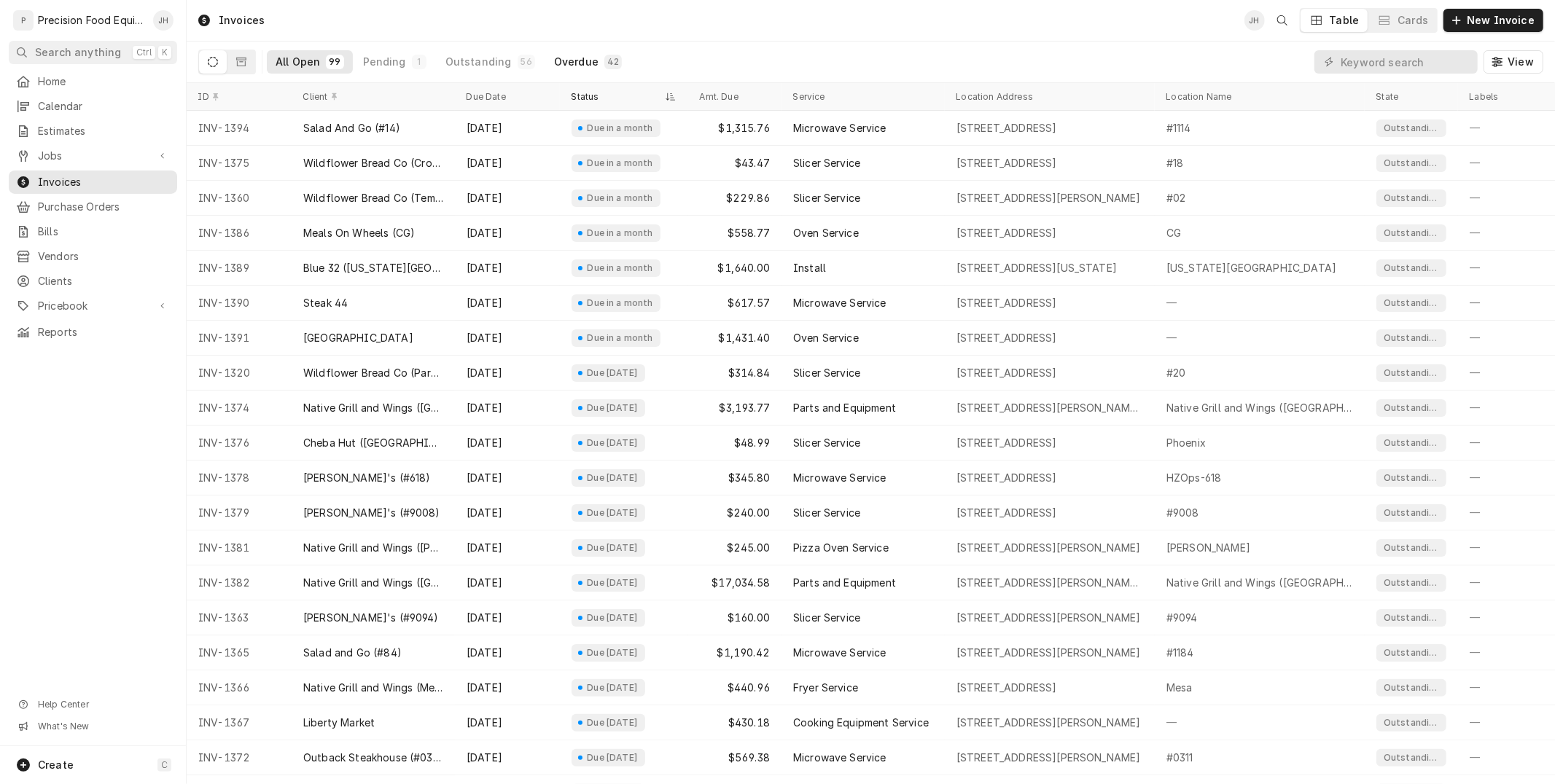
click at [563, 64] on div "Overdue" at bounding box center [576, 61] width 45 height 14
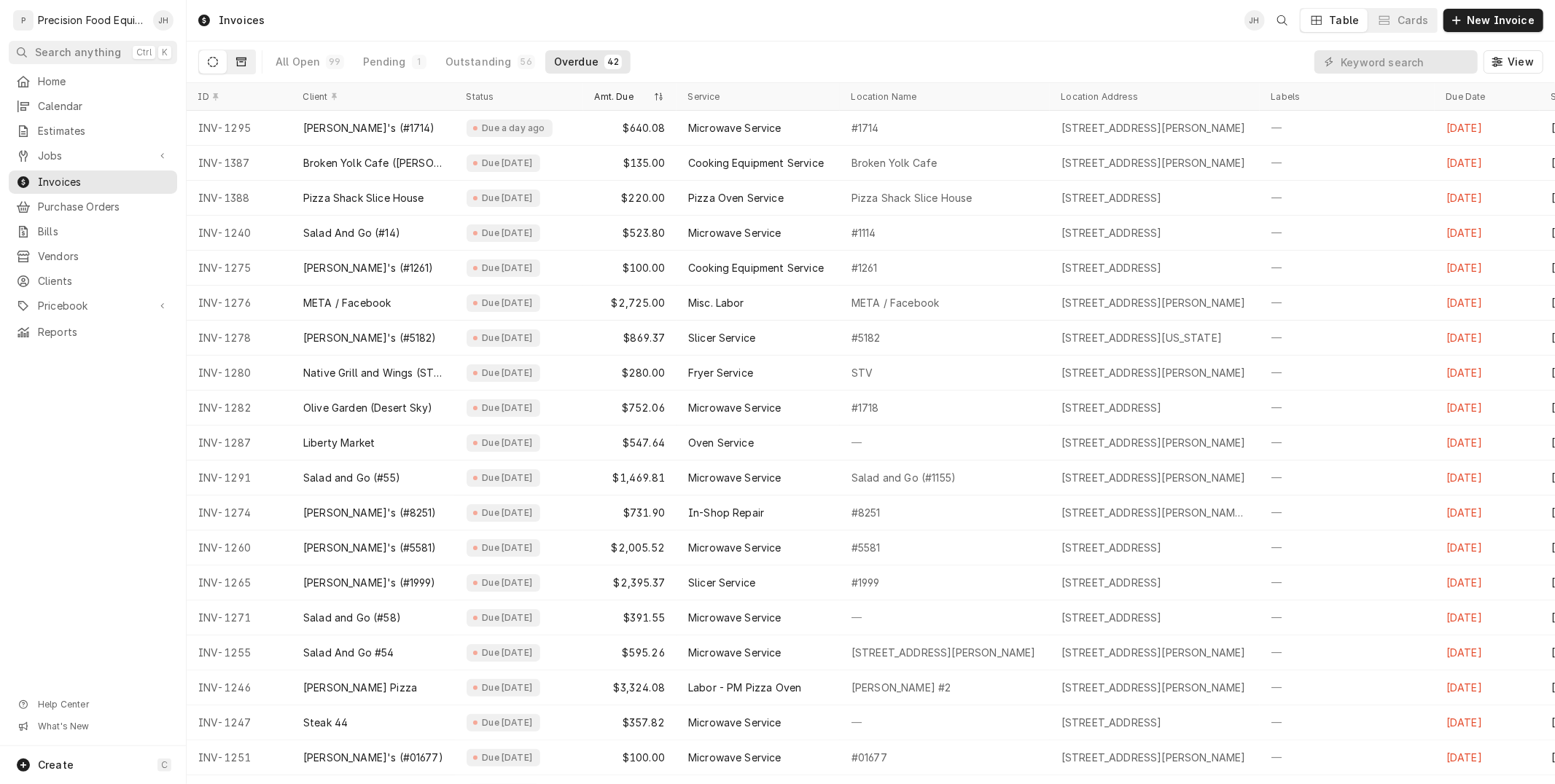
click at [247, 59] on button "Dynamic Content Wrapper" at bounding box center [240, 62] width 28 height 23
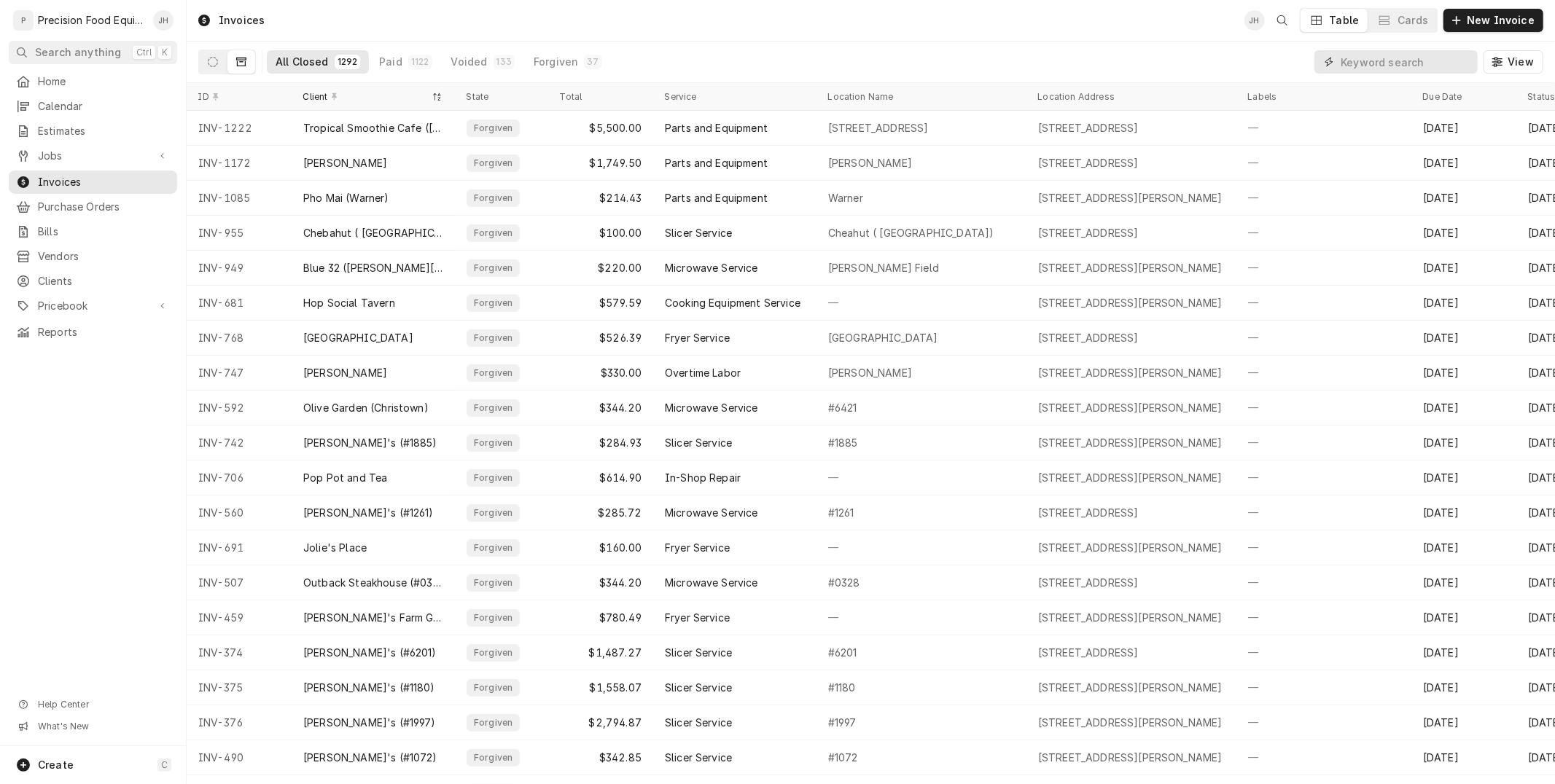
click at [1373, 68] on input "Dynamic Content Wrapper" at bounding box center [1405, 62] width 130 height 23
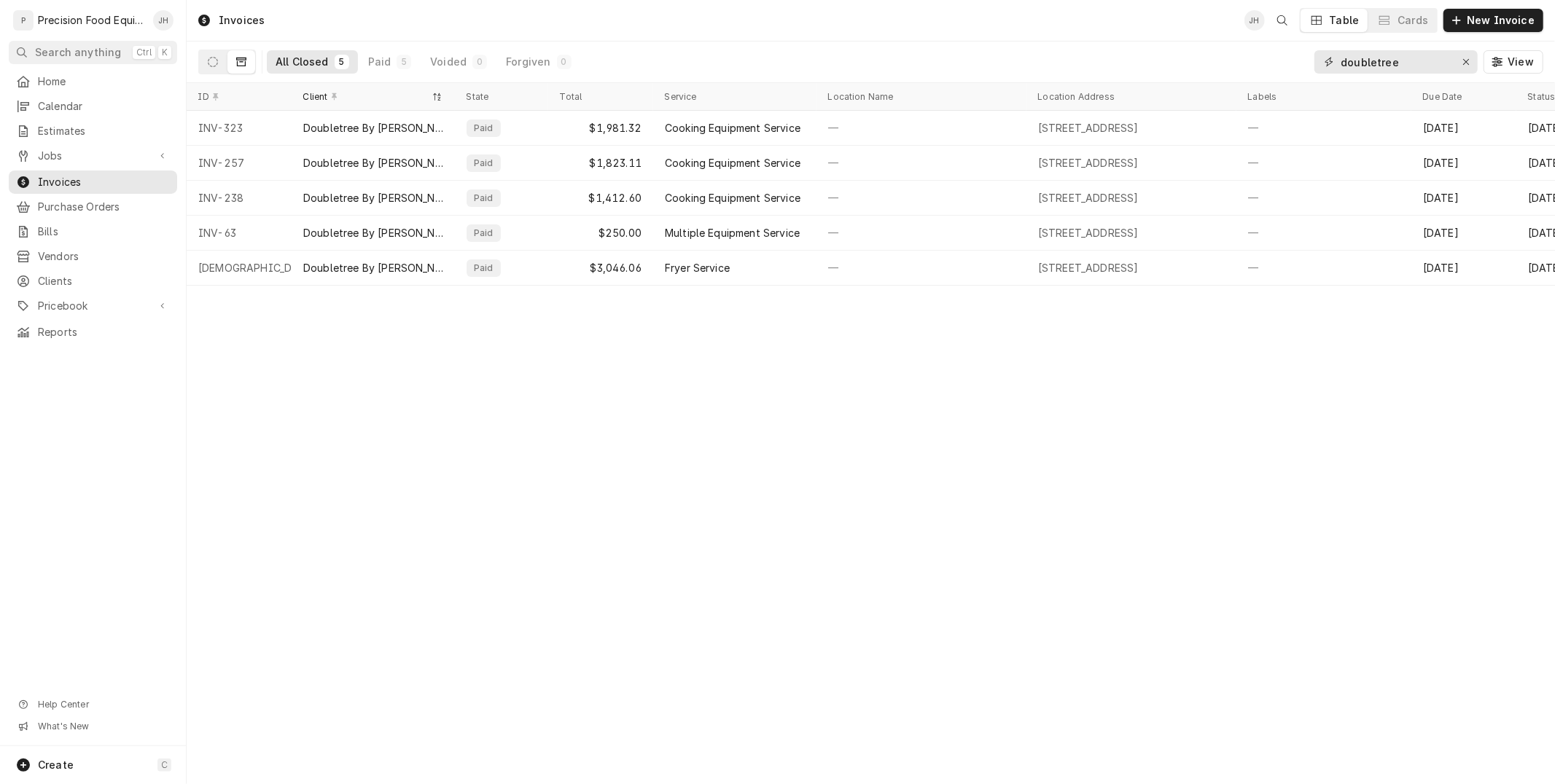
type input "doubletree"
click at [1458, 67] on button "Erase input" at bounding box center [1466, 62] width 23 height 23
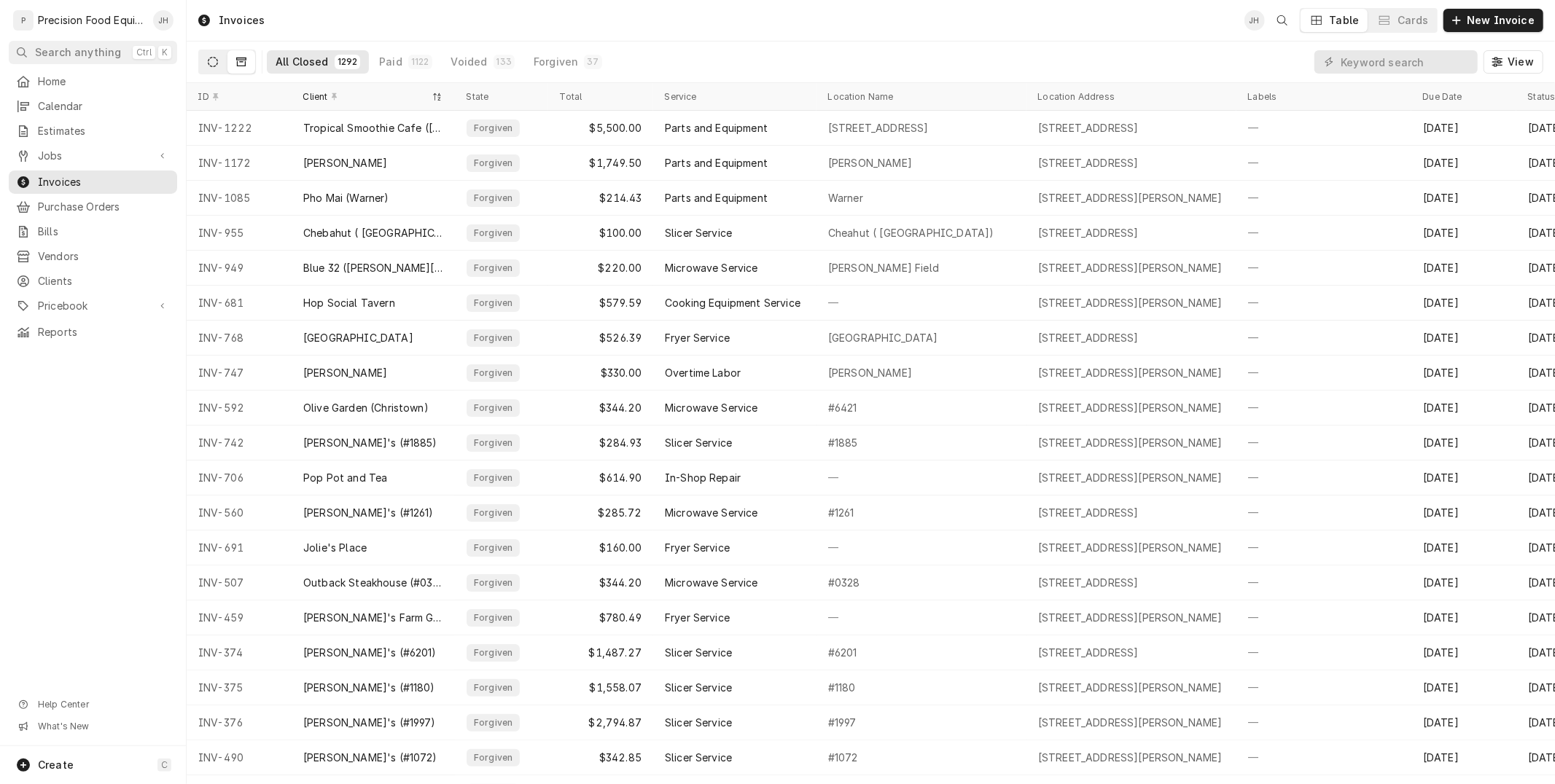
click at [205, 59] on button "Dynamic Content Wrapper" at bounding box center [213, 62] width 28 height 23
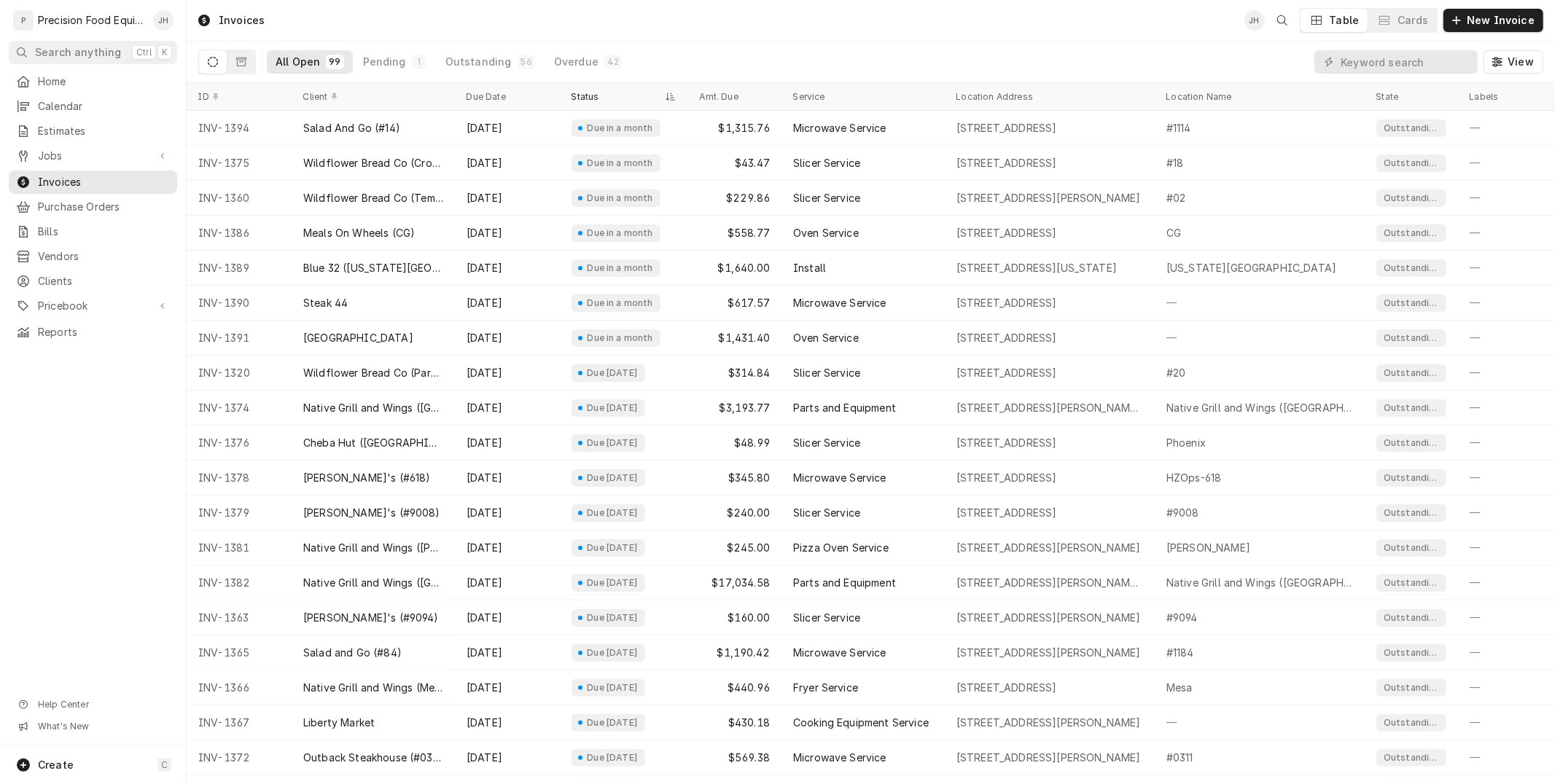
click at [591, 94] on div "Status" at bounding box center [617, 96] width 91 height 12
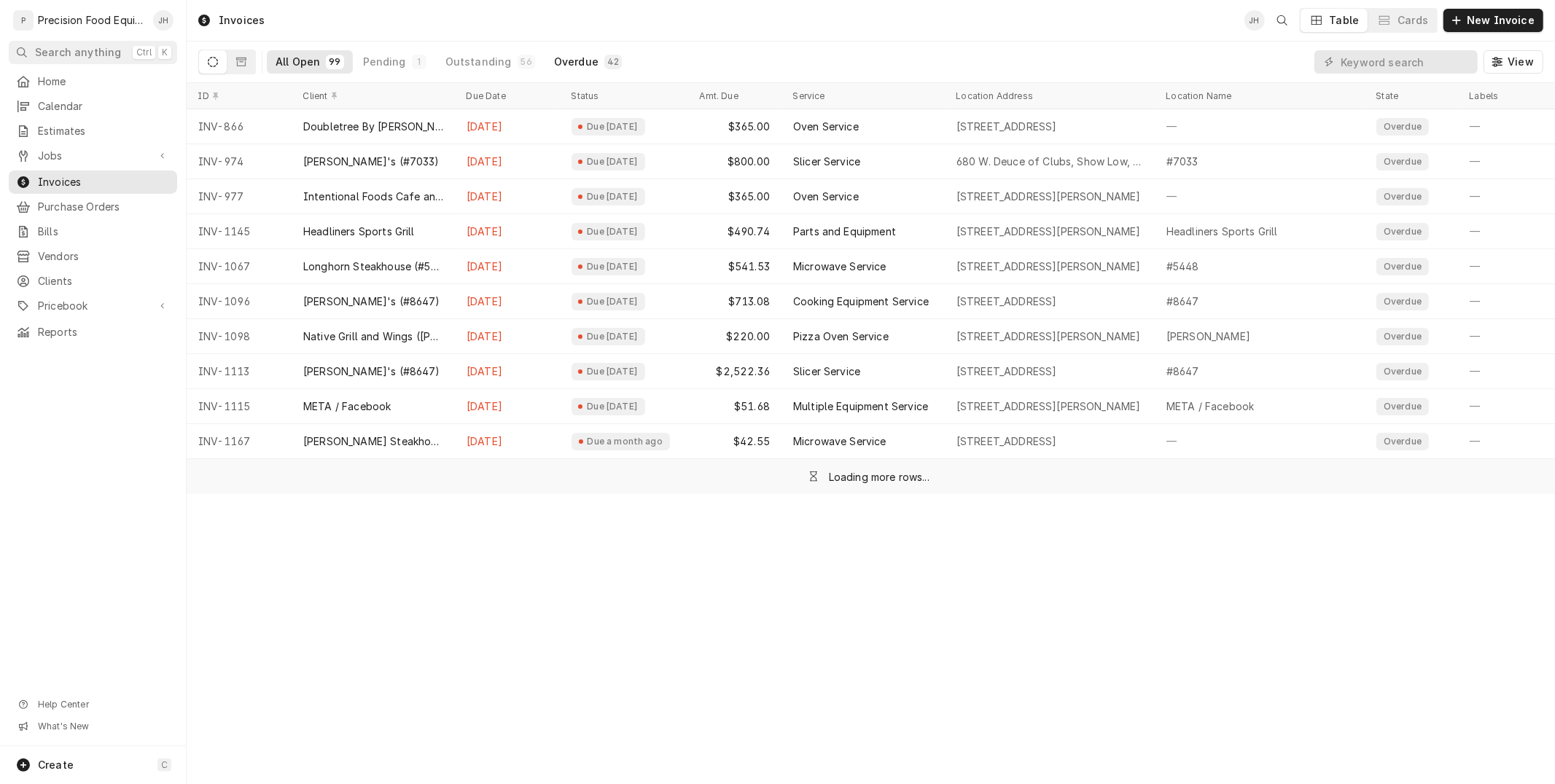
click at [584, 56] on div "Overdue" at bounding box center [576, 61] width 45 height 14
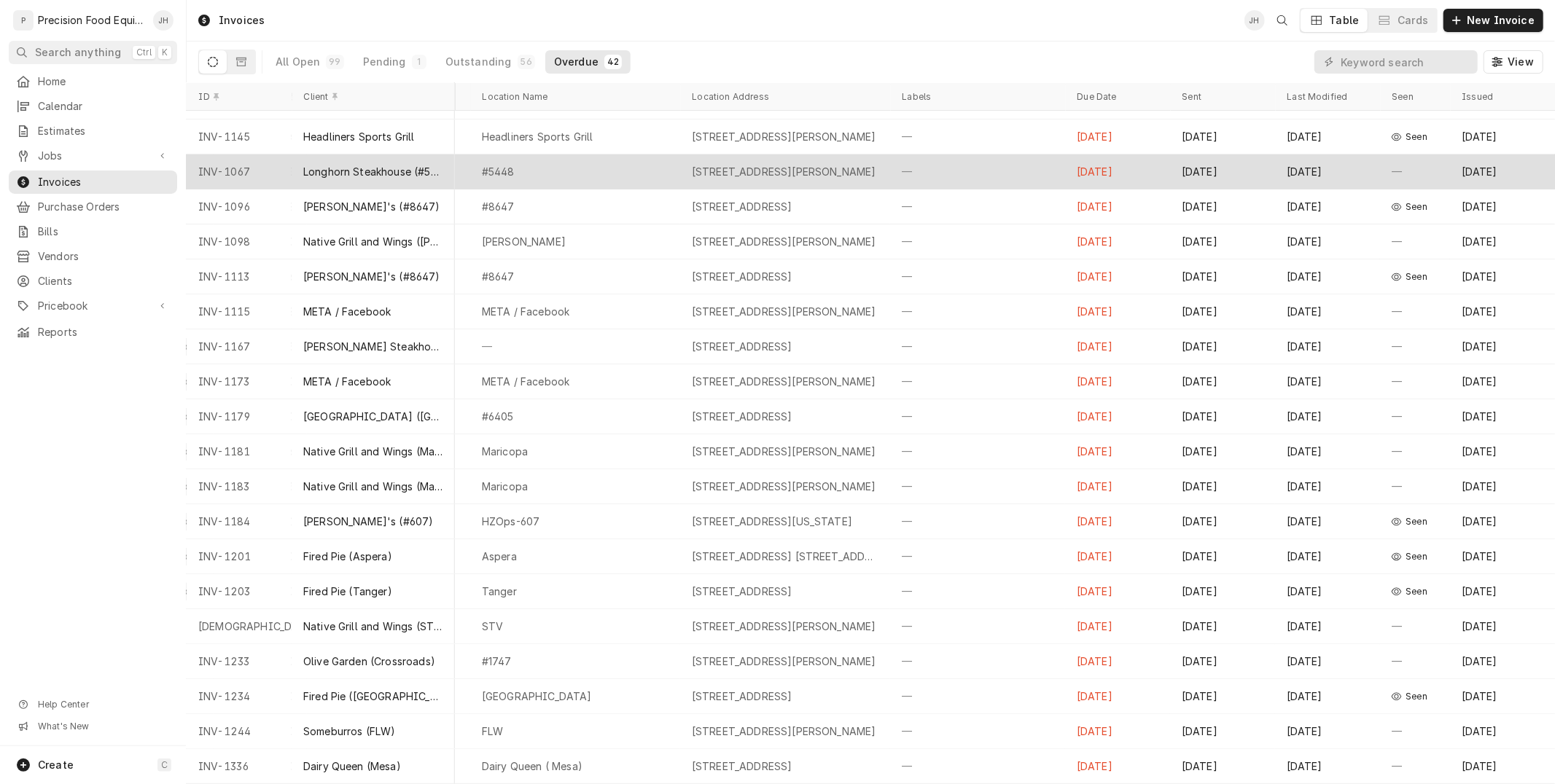
scroll to position [0, 383]
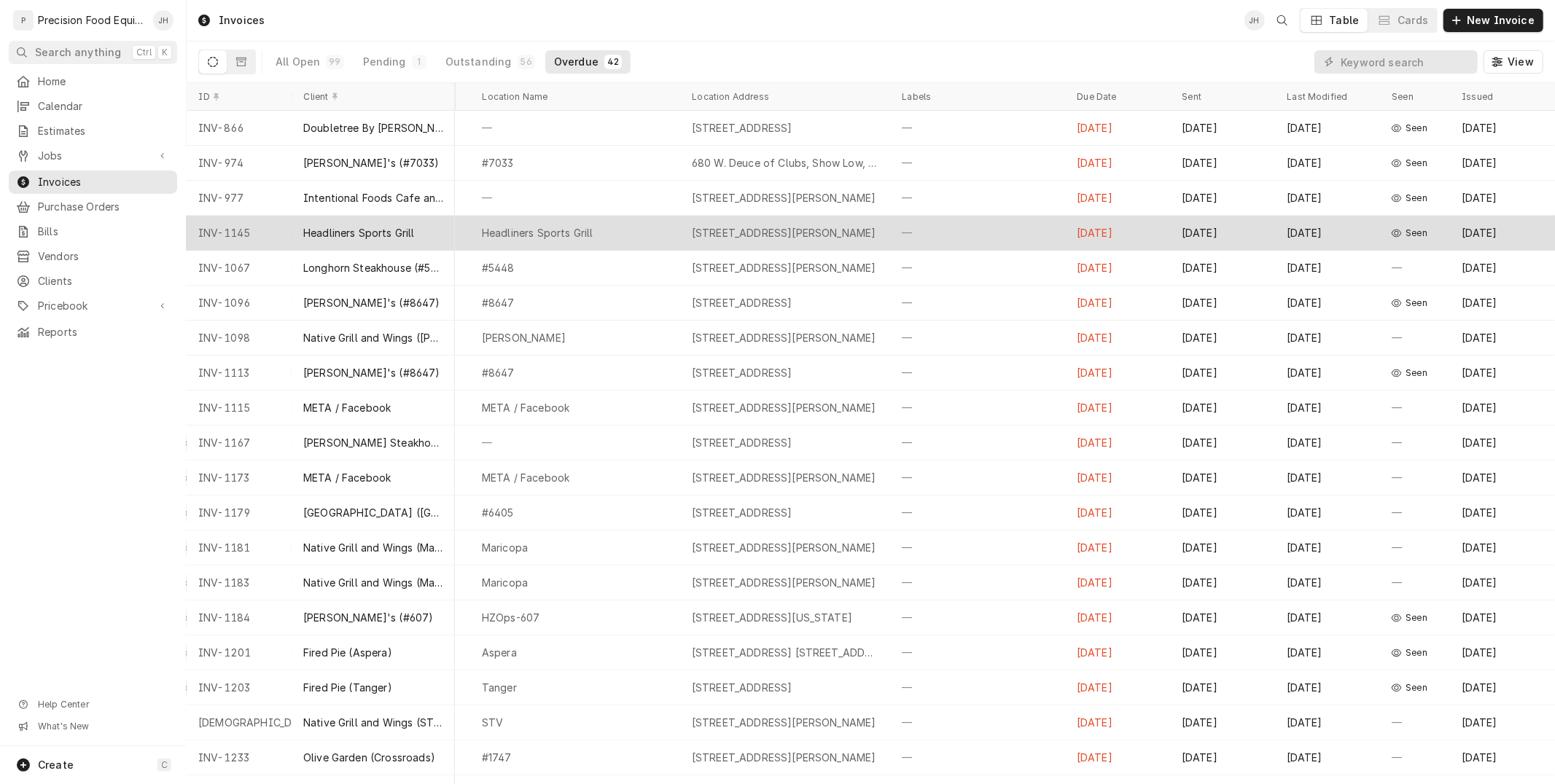
click at [854, 244] on div "4142 E Chandler Blvd, Phoenix, AZ 85048" at bounding box center [785, 232] width 210 height 35
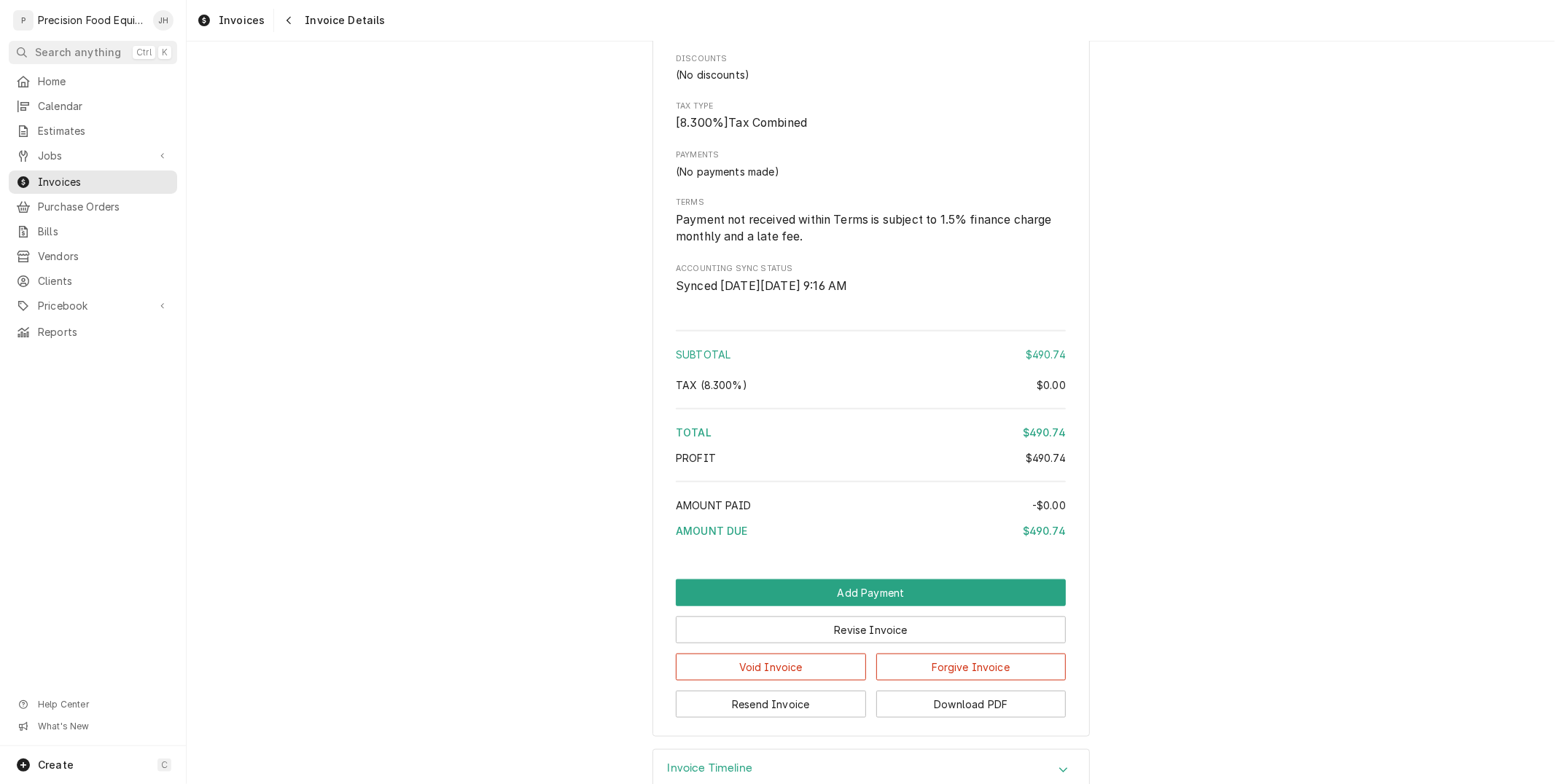
scroll to position [1176, 0]
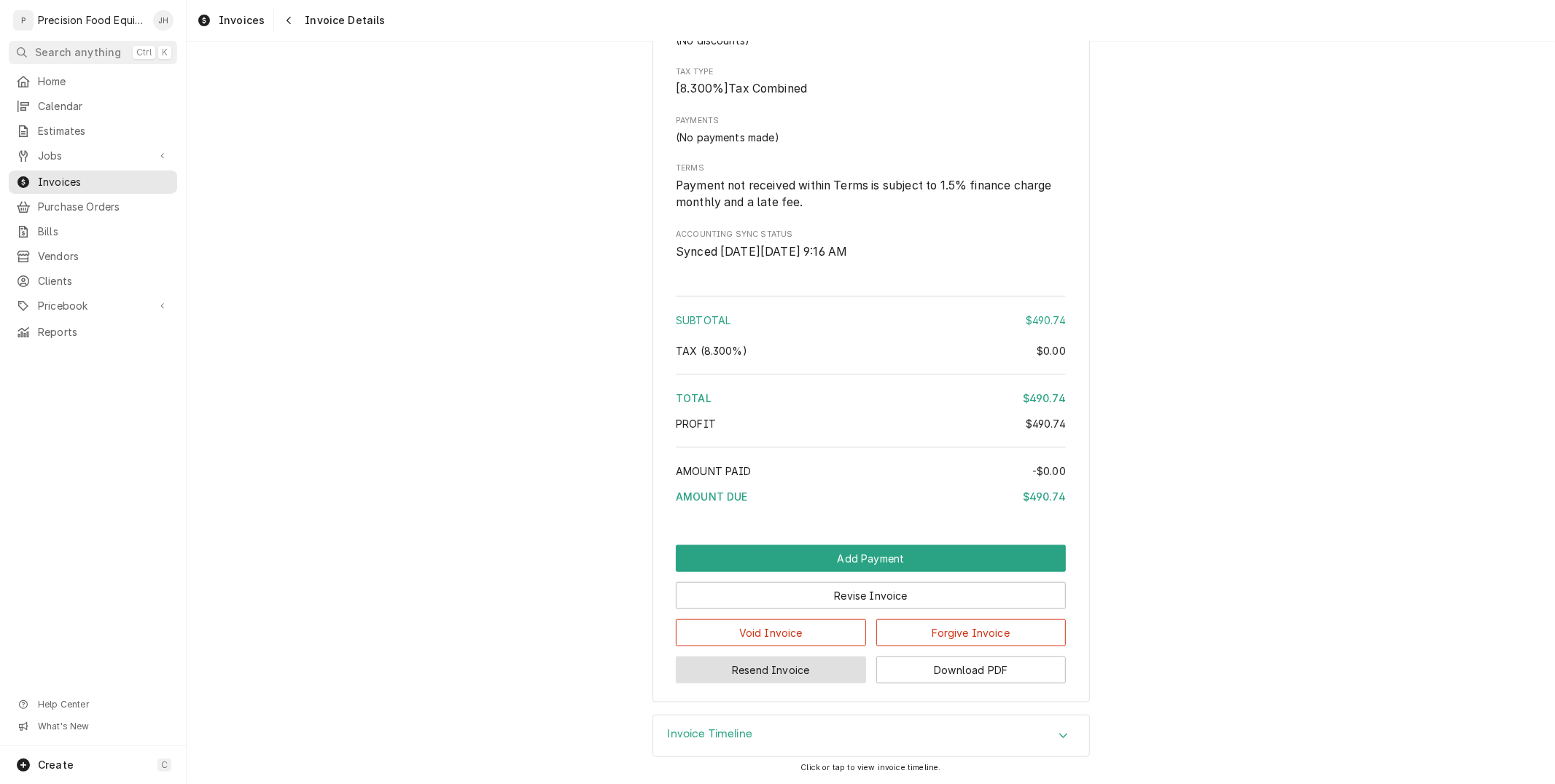
click at [766, 671] on button "Resend Invoice" at bounding box center [771, 670] width 190 height 27
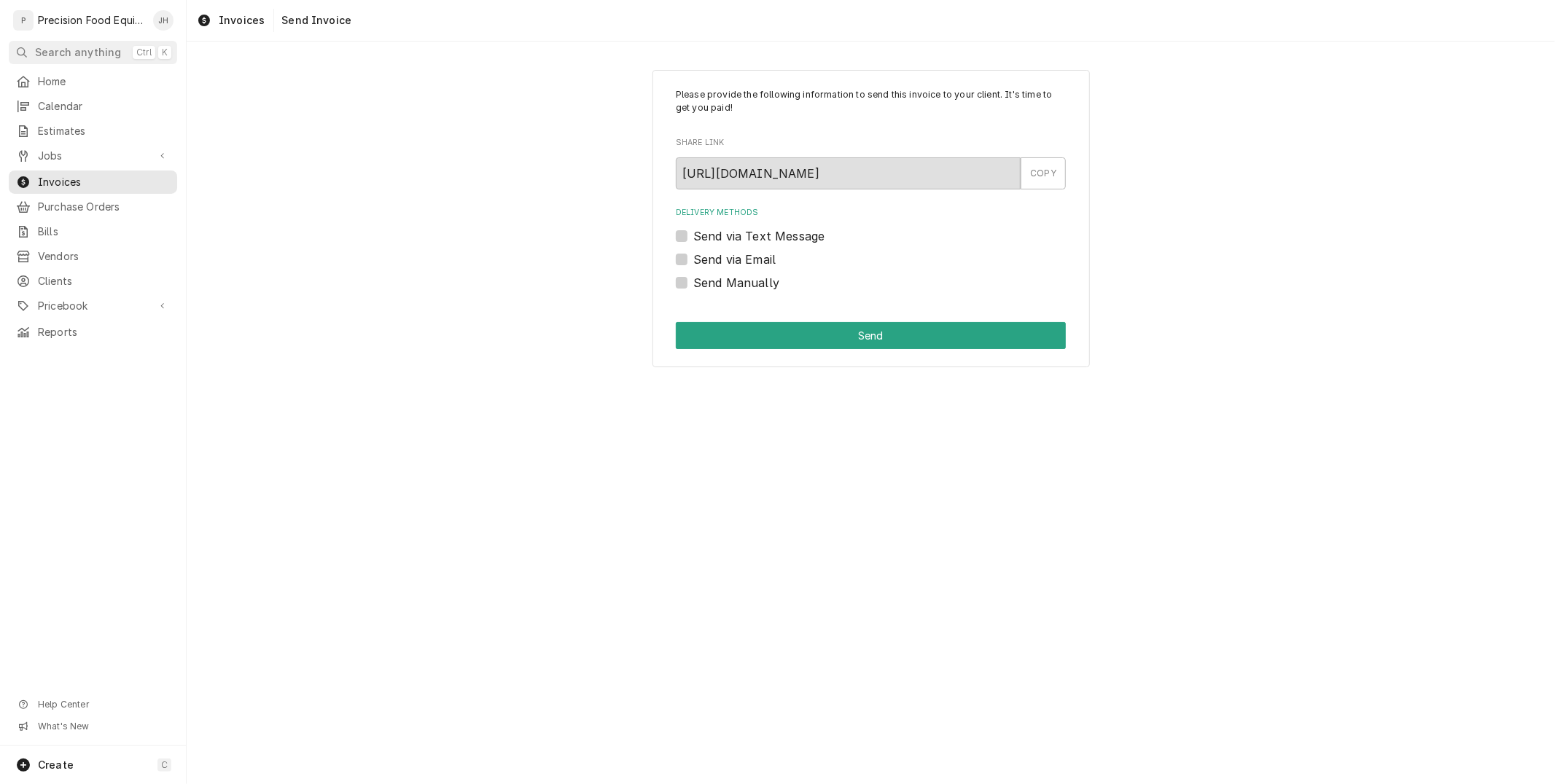
click at [693, 238] on label "Send via Text Message" at bounding box center [758, 236] width 131 height 18
click at [693, 238] on input "Send via Text Message" at bounding box center [888, 243] width 390 height 32
checkbox input "true"
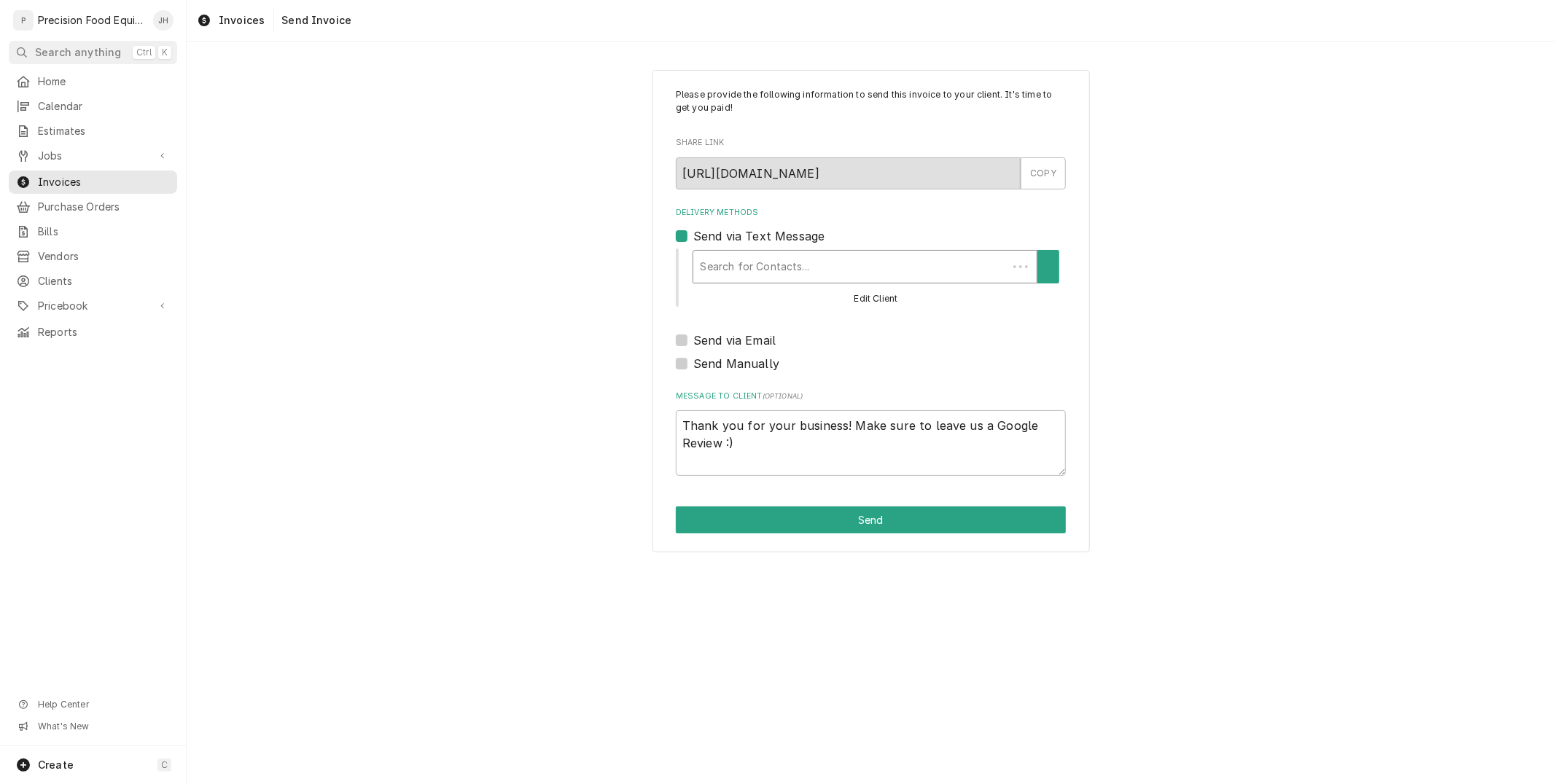
click at [793, 252] on div "Search for Contacts..." at bounding box center [851, 267] width 315 height 32
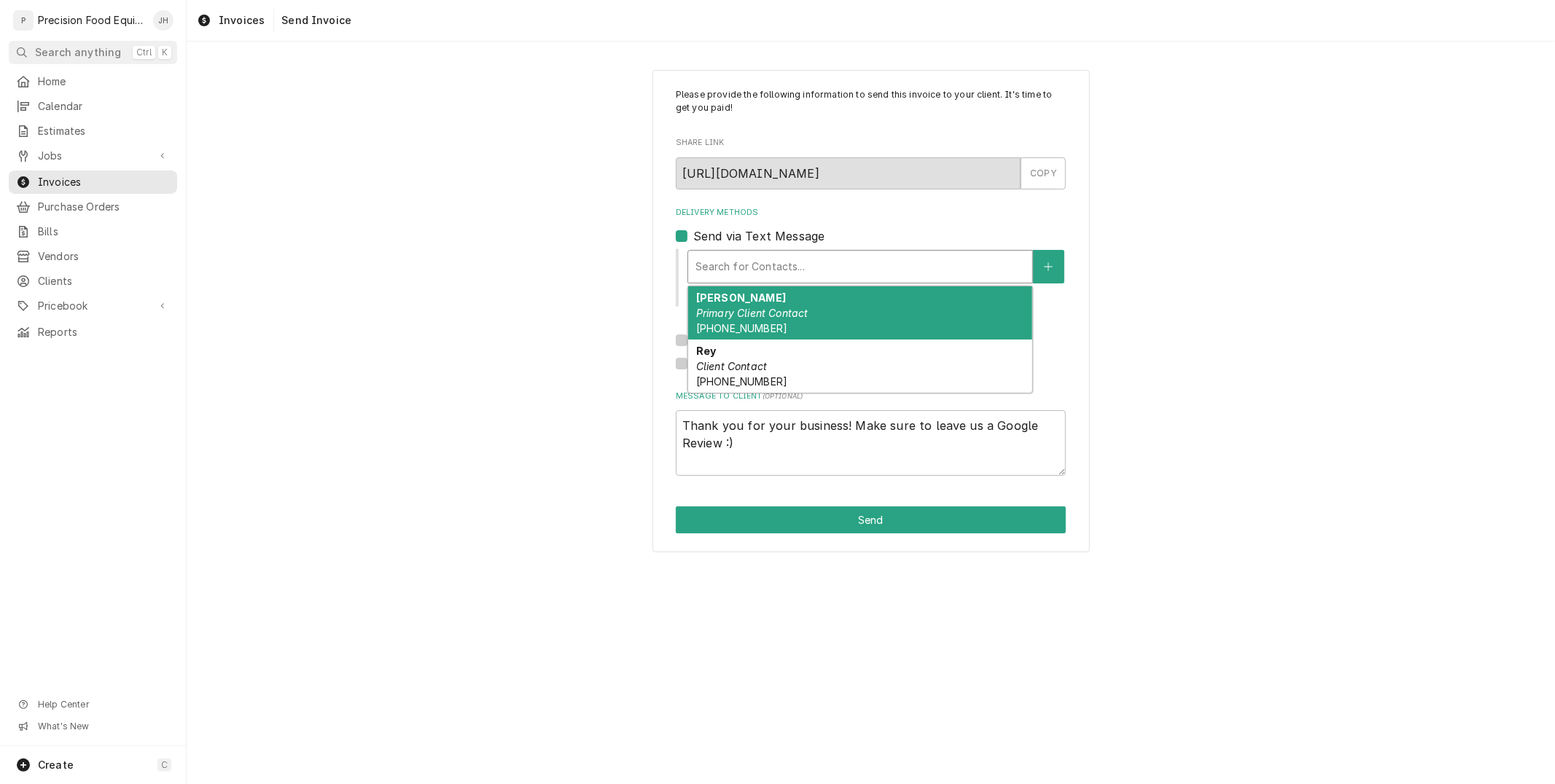
click at [809, 293] on div "Jessica Primary Client Contact (480) 906-6977" at bounding box center [860, 313] width 344 height 53
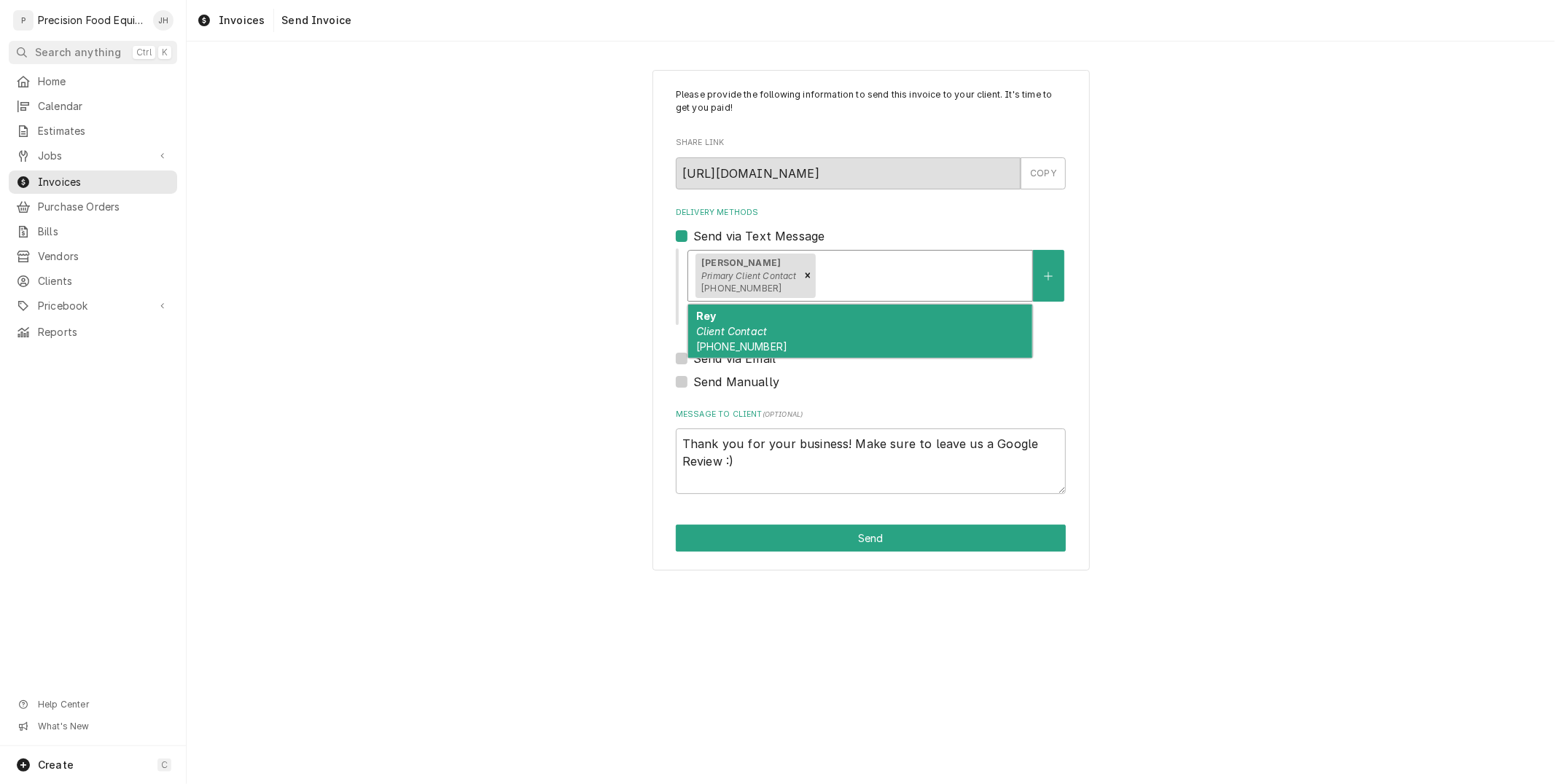
click at [919, 261] on div "Jessica Primary Client Contact (480) 906-6977" at bounding box center [860, 276] width 344 height 51
click at [887, 309] on div "Rey Client Contact (602) 810-4536" at bounding box center [860, 331] width 344 height 53
type textarea "x"
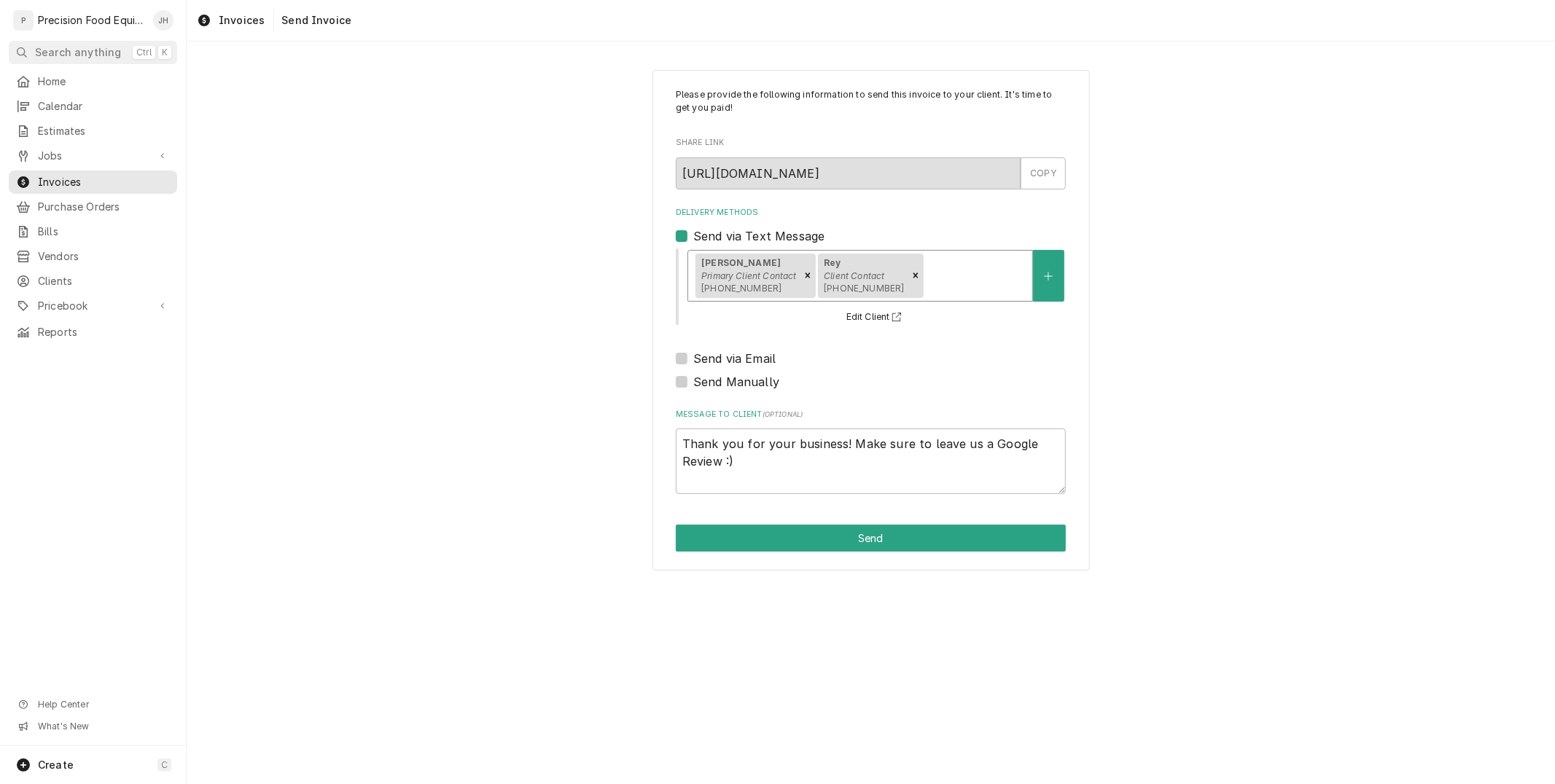
click at [693, 363] on label "Send via Email" at bounding box center [734, 359] width 83 height 18
click at [693, 363] on input "Send via Email" at bounding box center [888, 366] width 390 height 32
checkbox input "true"
type textarea "x"
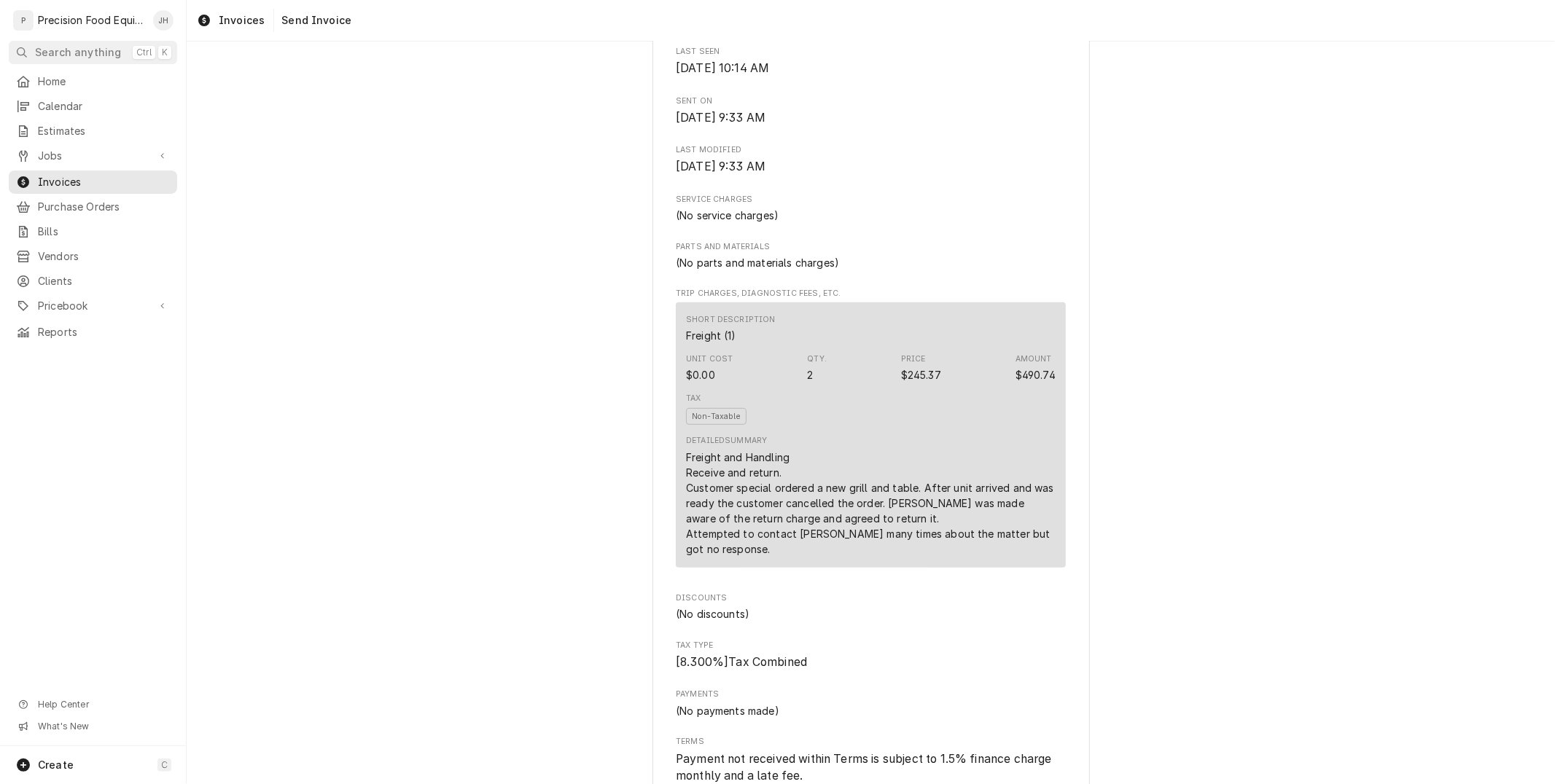
scroll to position [529, 0]
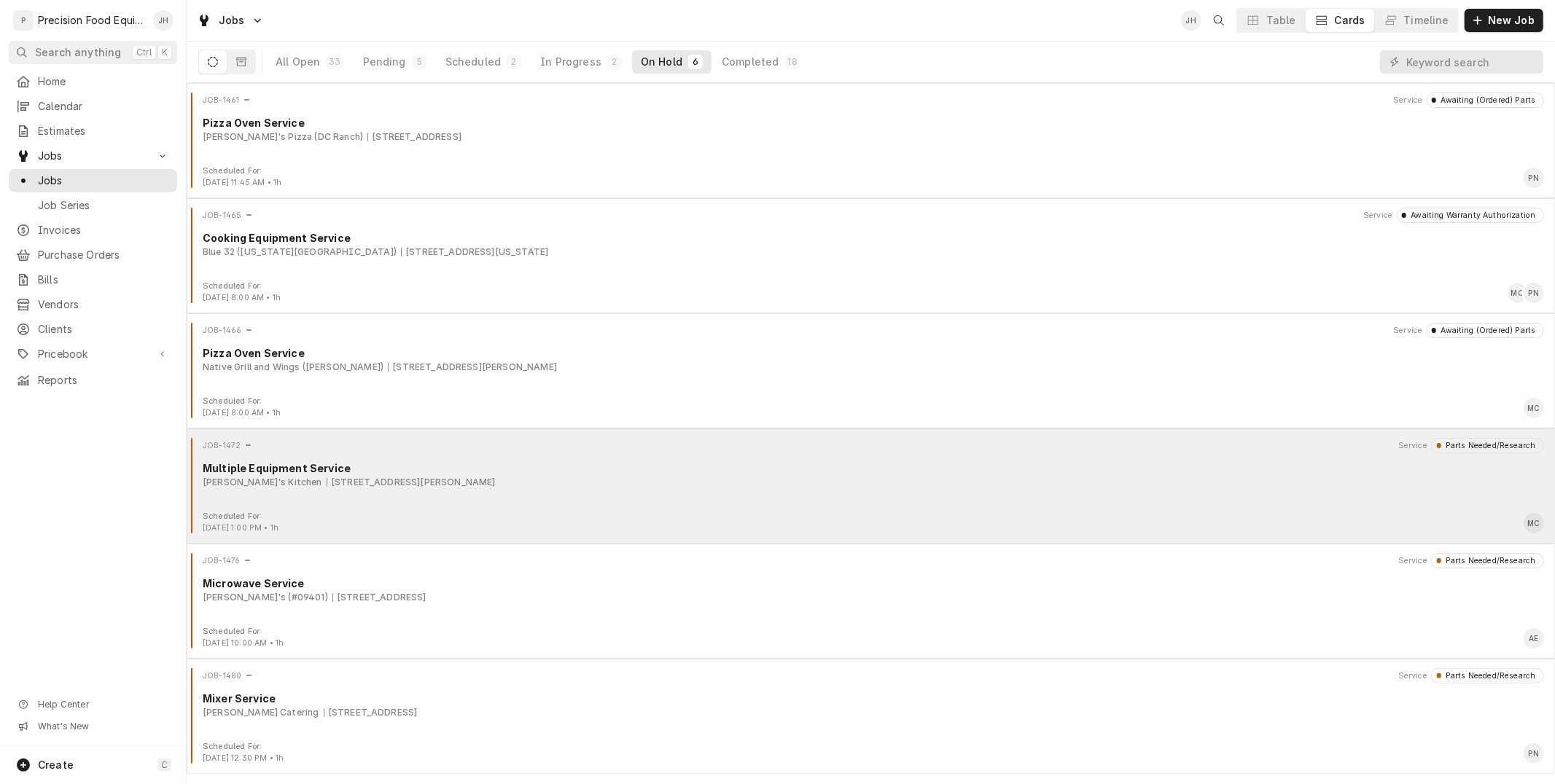
click at [602, 501] on div "JOB-1472 Service Parts Needed/Research Multiple Equipment Service [PERSON_NAME]…" at bounding box center [871, 474] width 1357 height 73
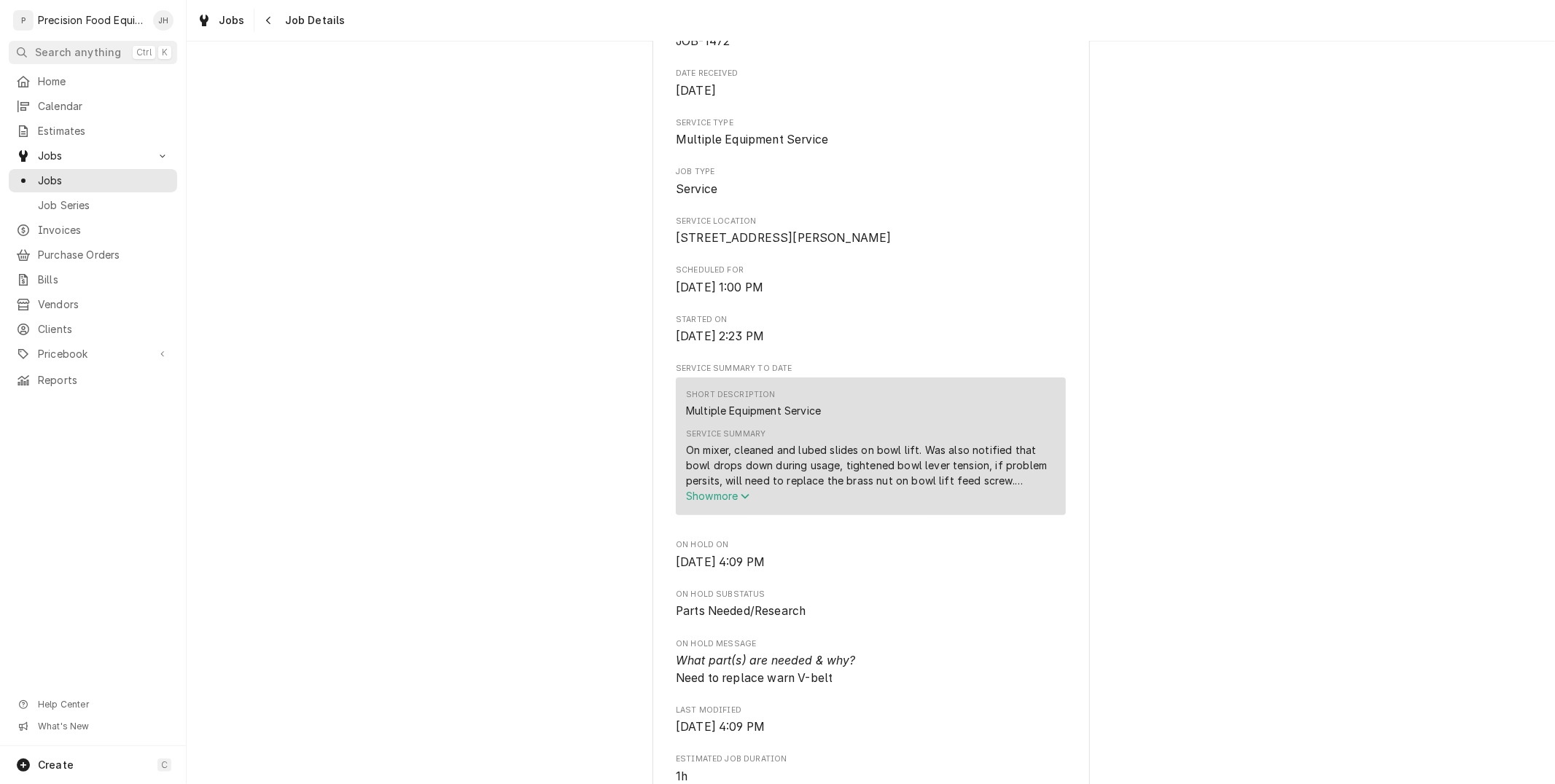
scroll to position [162, 0]
click at [706, 497] on span "Show more" at bounding box center [718, 490] width 64 height 12
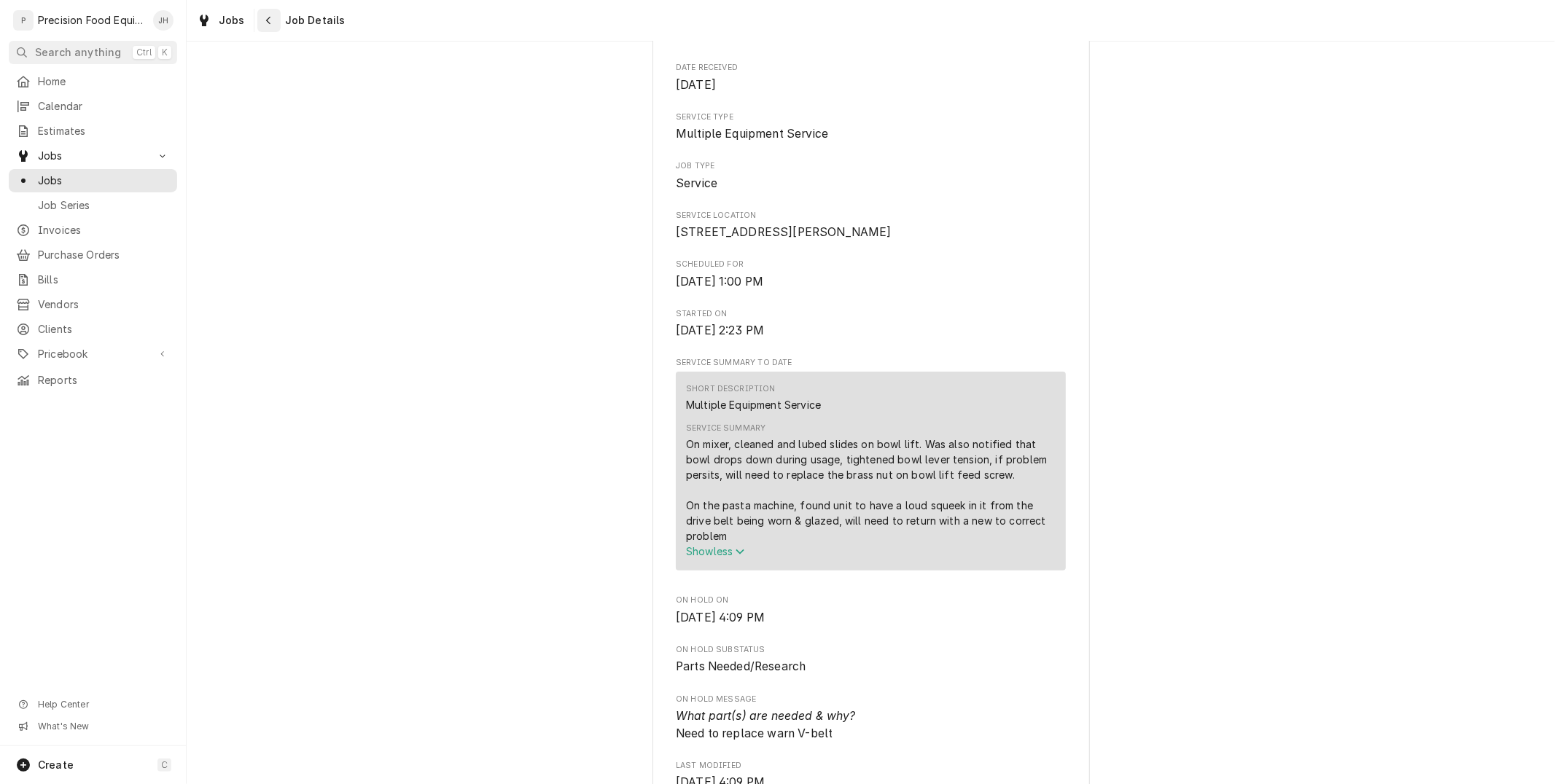
click at [262, 20] on div "Navigate back" at bounding box center [269, 20] width 14 height 14
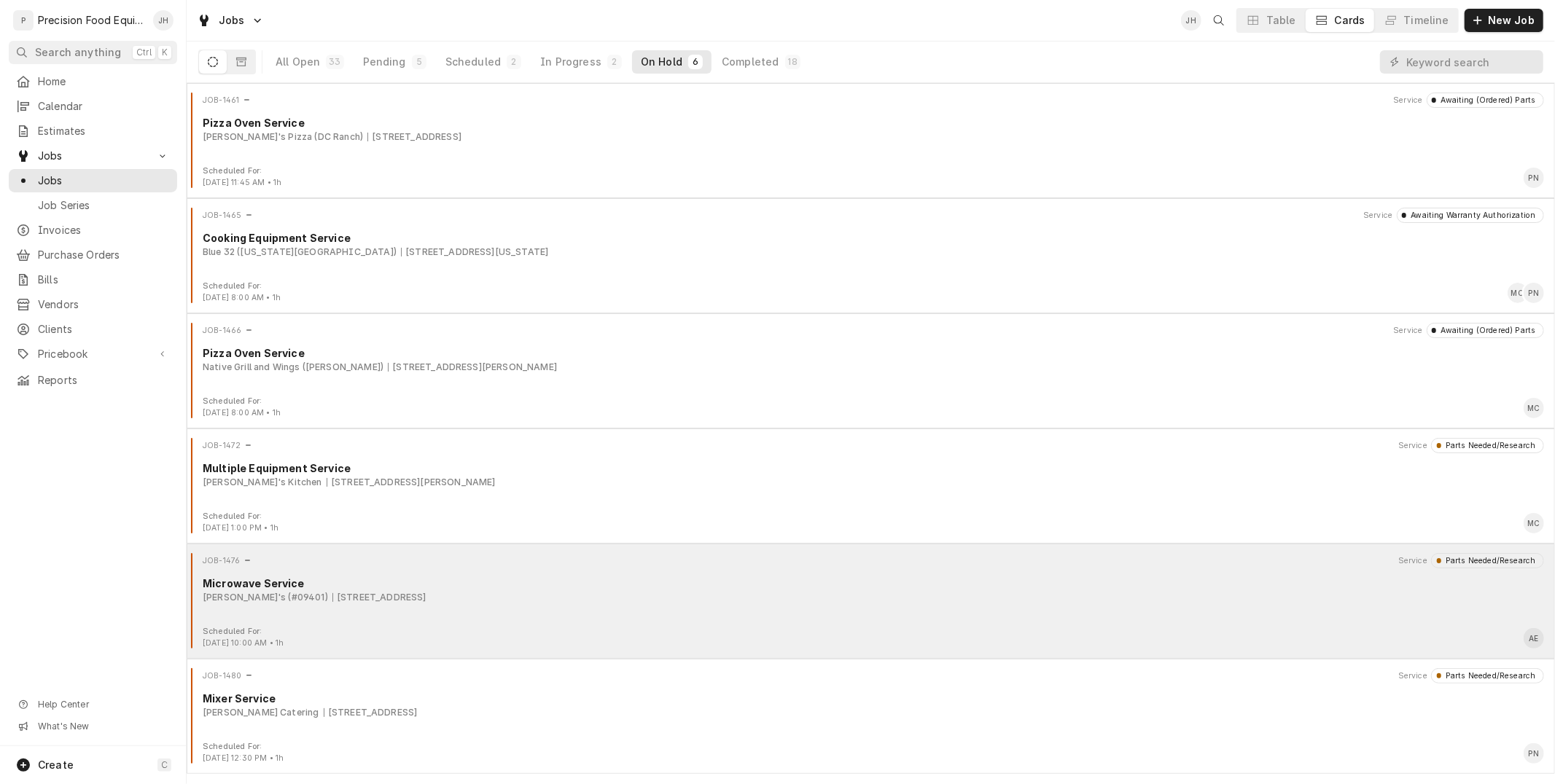
click at [497, 614] on div "JOB-1476 Service Parts Needed/Research Microwave Service Wendy's (#09401) [STRE…" at bounding box center [871, 590] width 1357 height 73
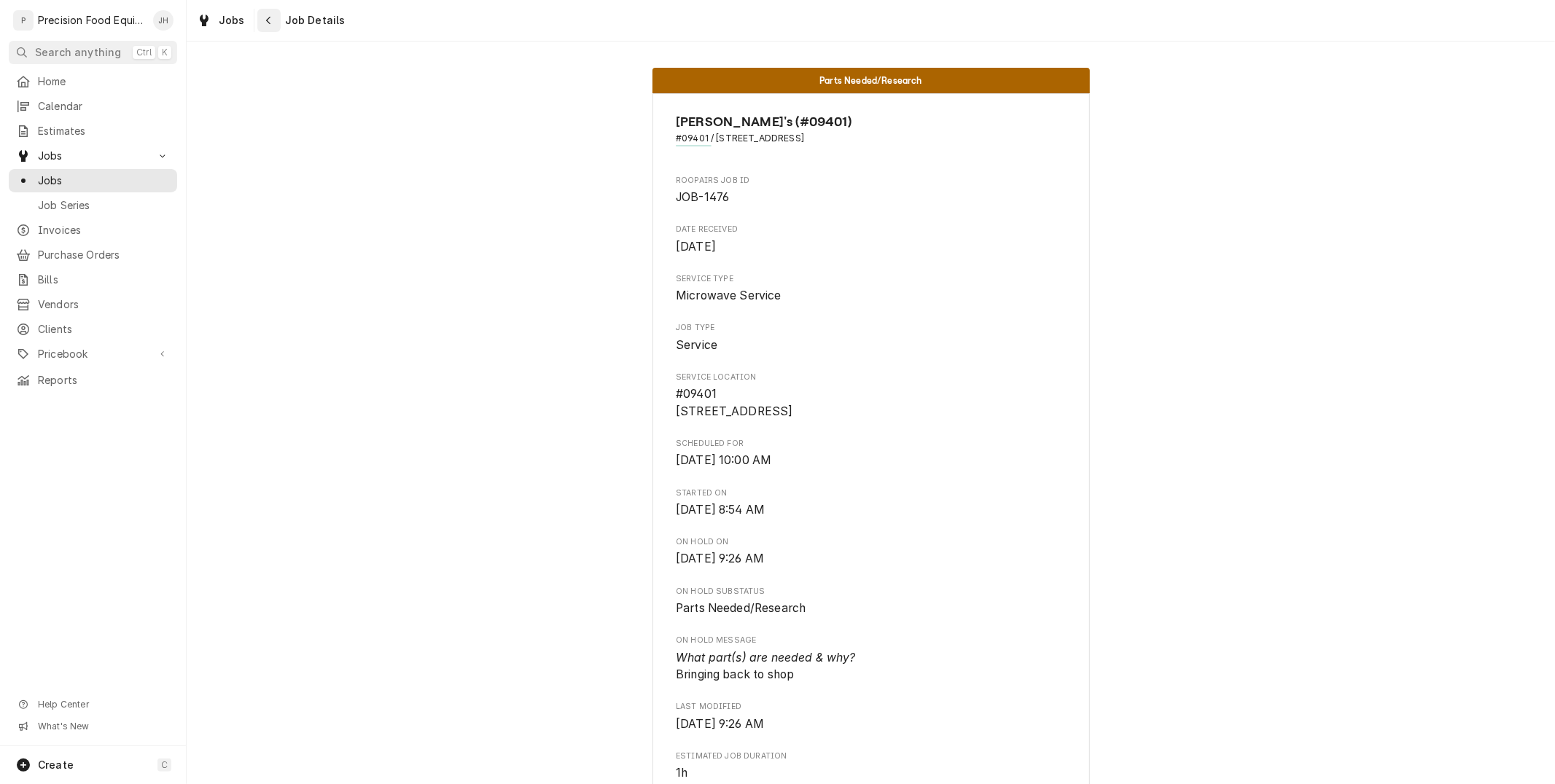
click at [265, 18] on icon "Navigate back" at bounding box center [268, 20] width 6 height 10
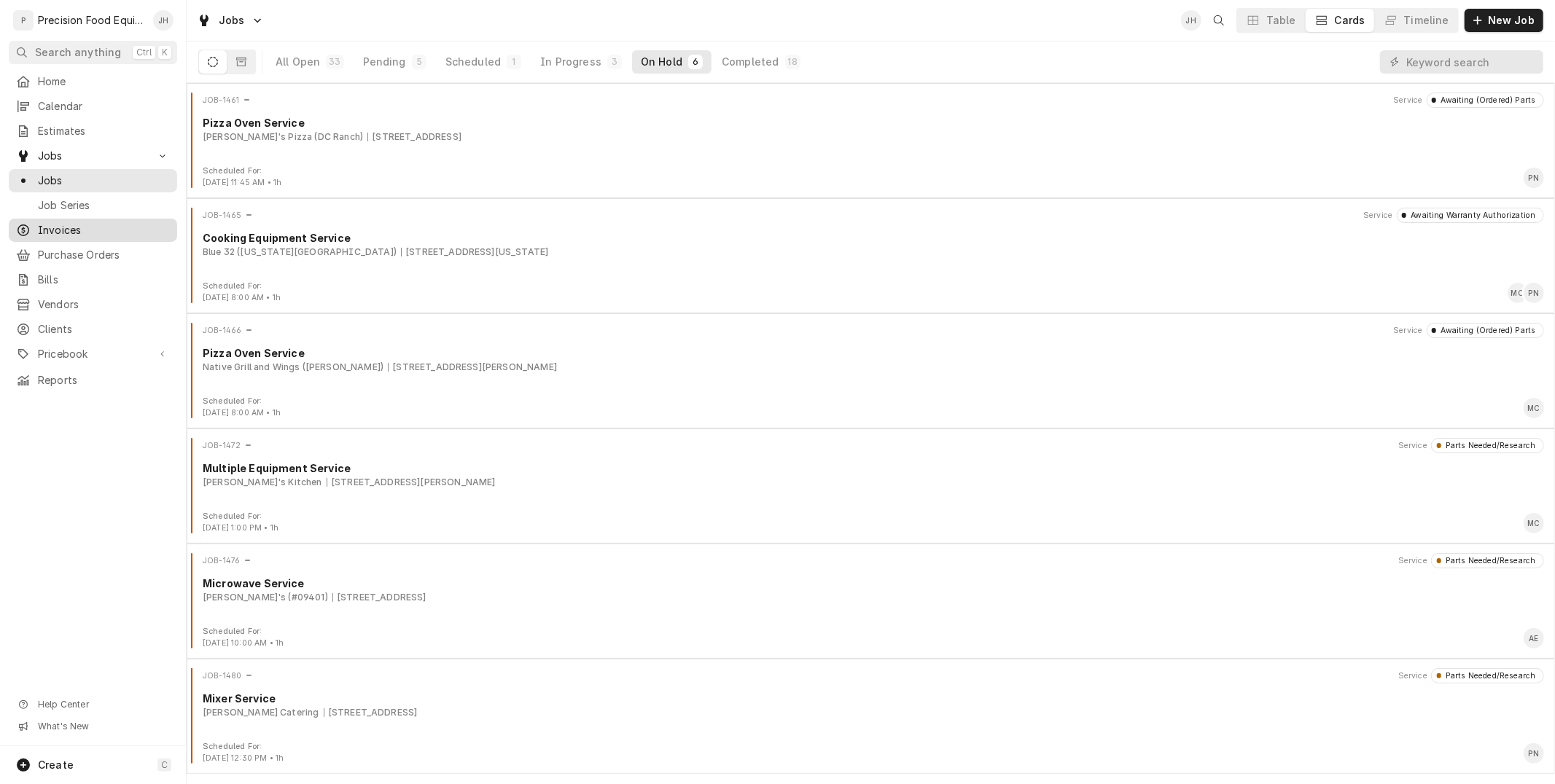
click at [85, 230] on span "Invoices" at bounding box center [104, 230] width 132 height 14
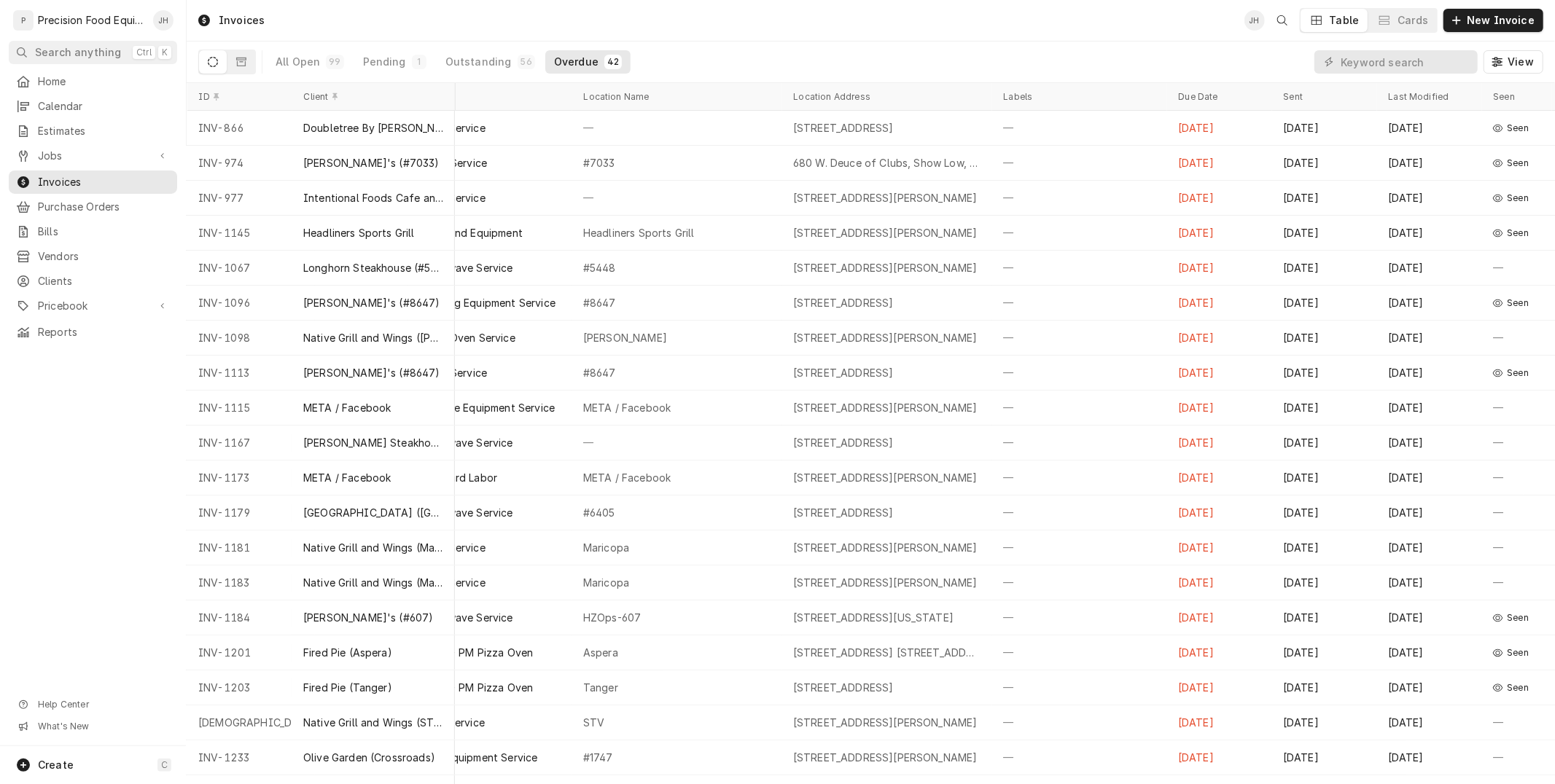
scroll to position [0, 343]
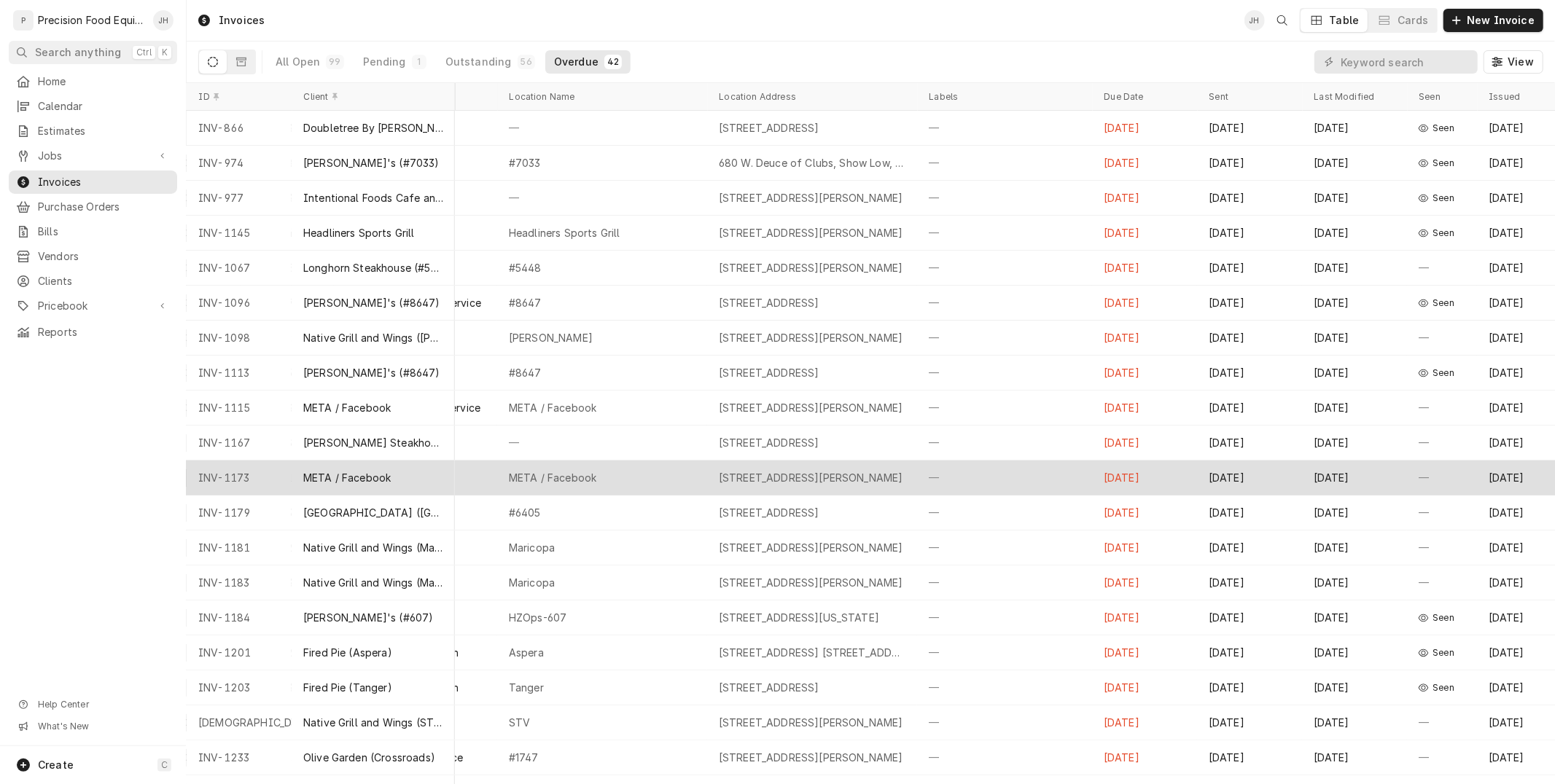
click at [569, 480] on div "META / Facebook" at bounding box center [553, 478] width 87 height 14
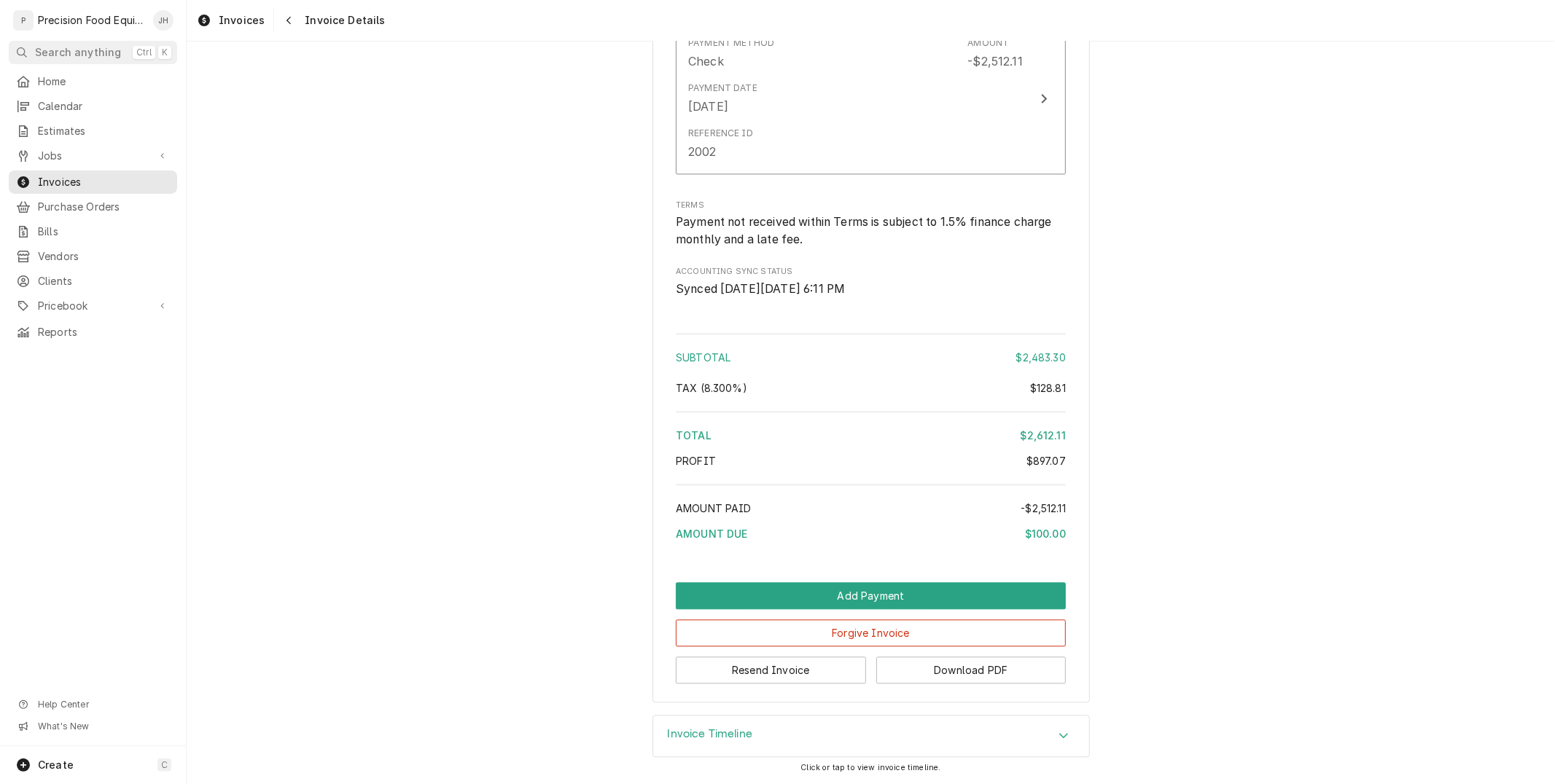
scroll to position [2665, 0]
click at [798, 666] on button "Resend Invoice" at bounding box center [771, 670] width 190 height 27
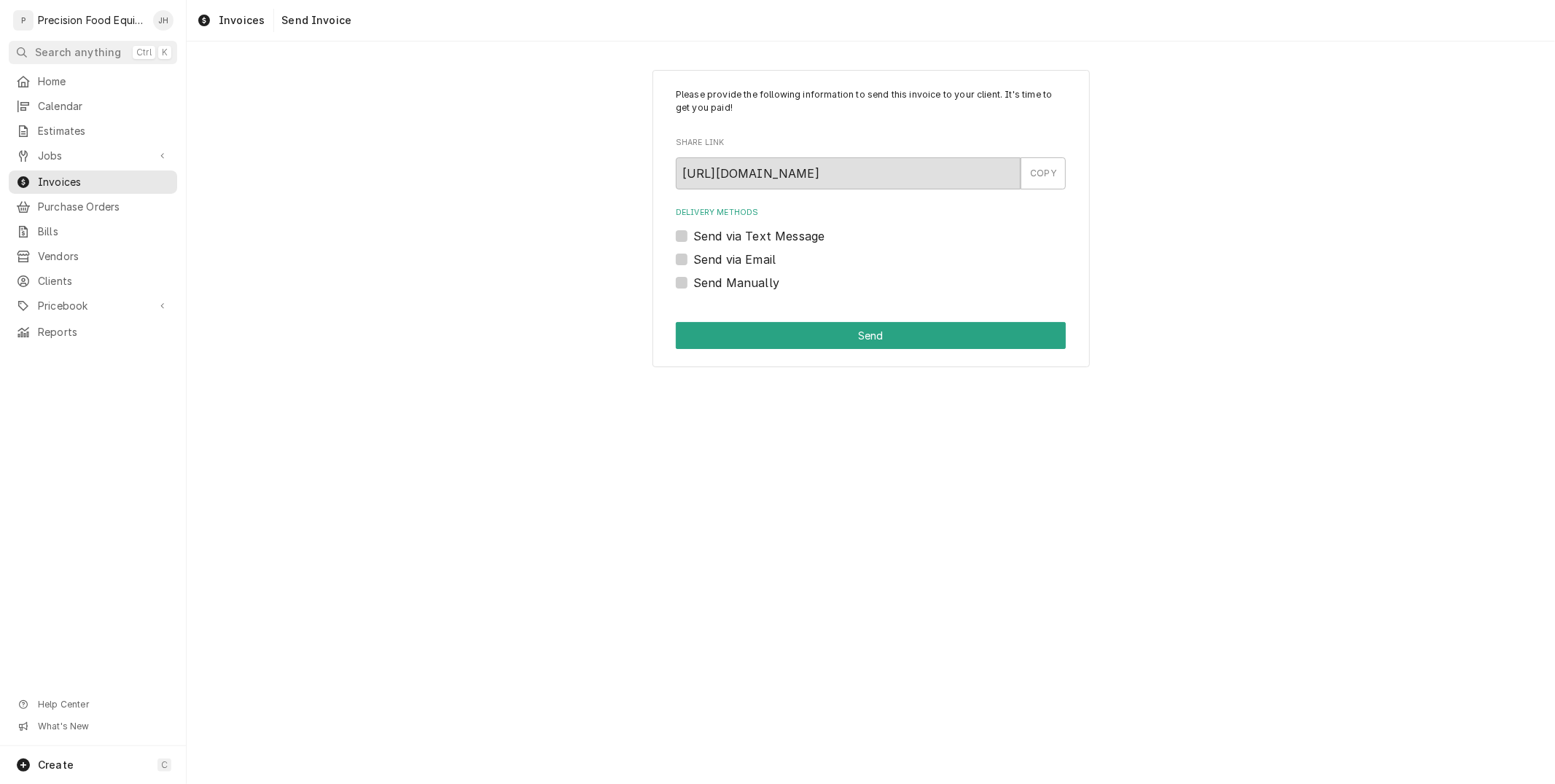
click at [693, 236] on label "Send via Text Message" at bounding box center [758, 236] width 131 height 18
click at [693, 236] on input "Send via Text Message" at bounding box center [888, 243] width 390 height 32
checkbox input "true"
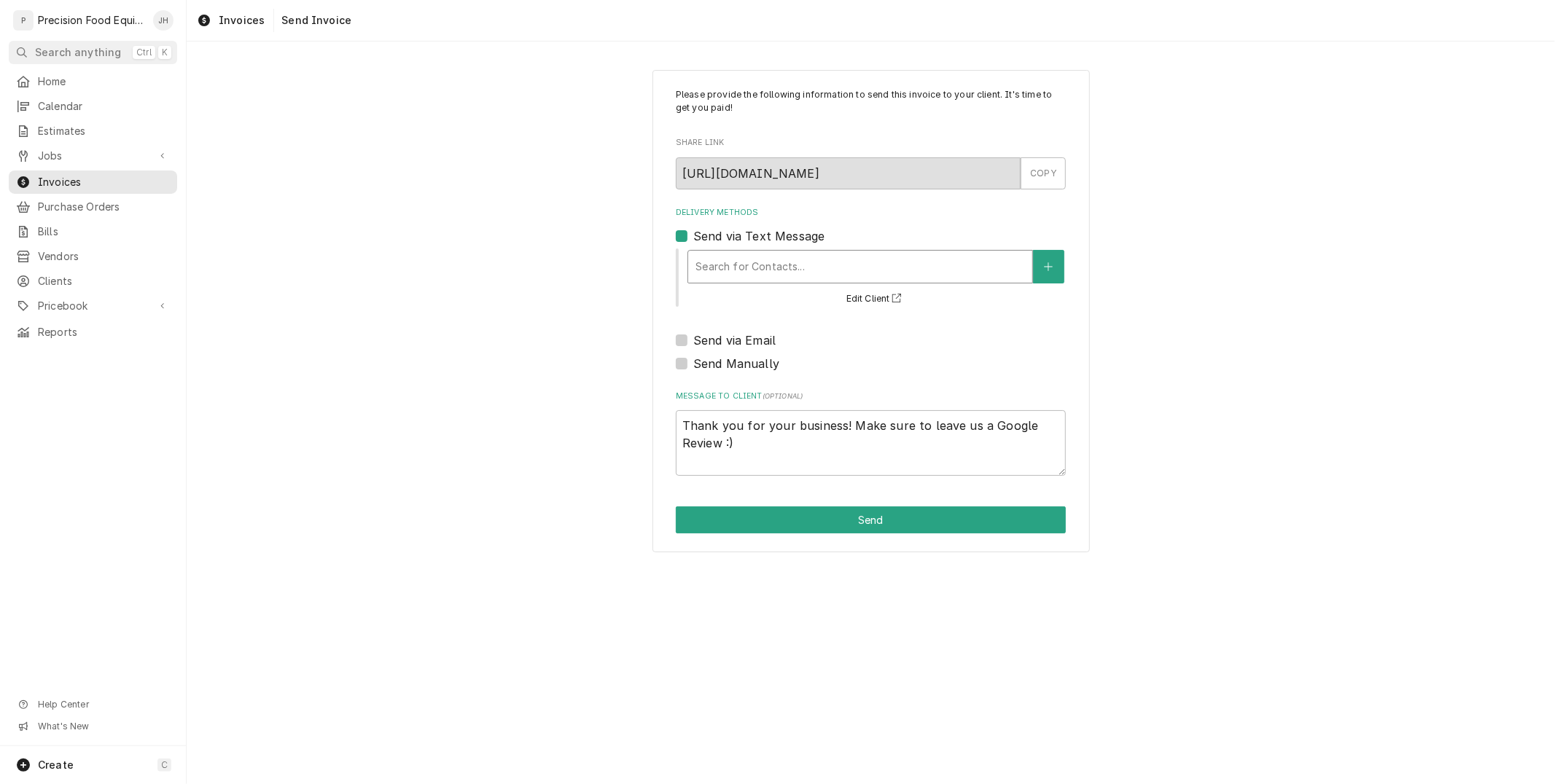
click at [751, 272] on div "Delivery Methods" at bounding box center [860, 266] width 329 height 26
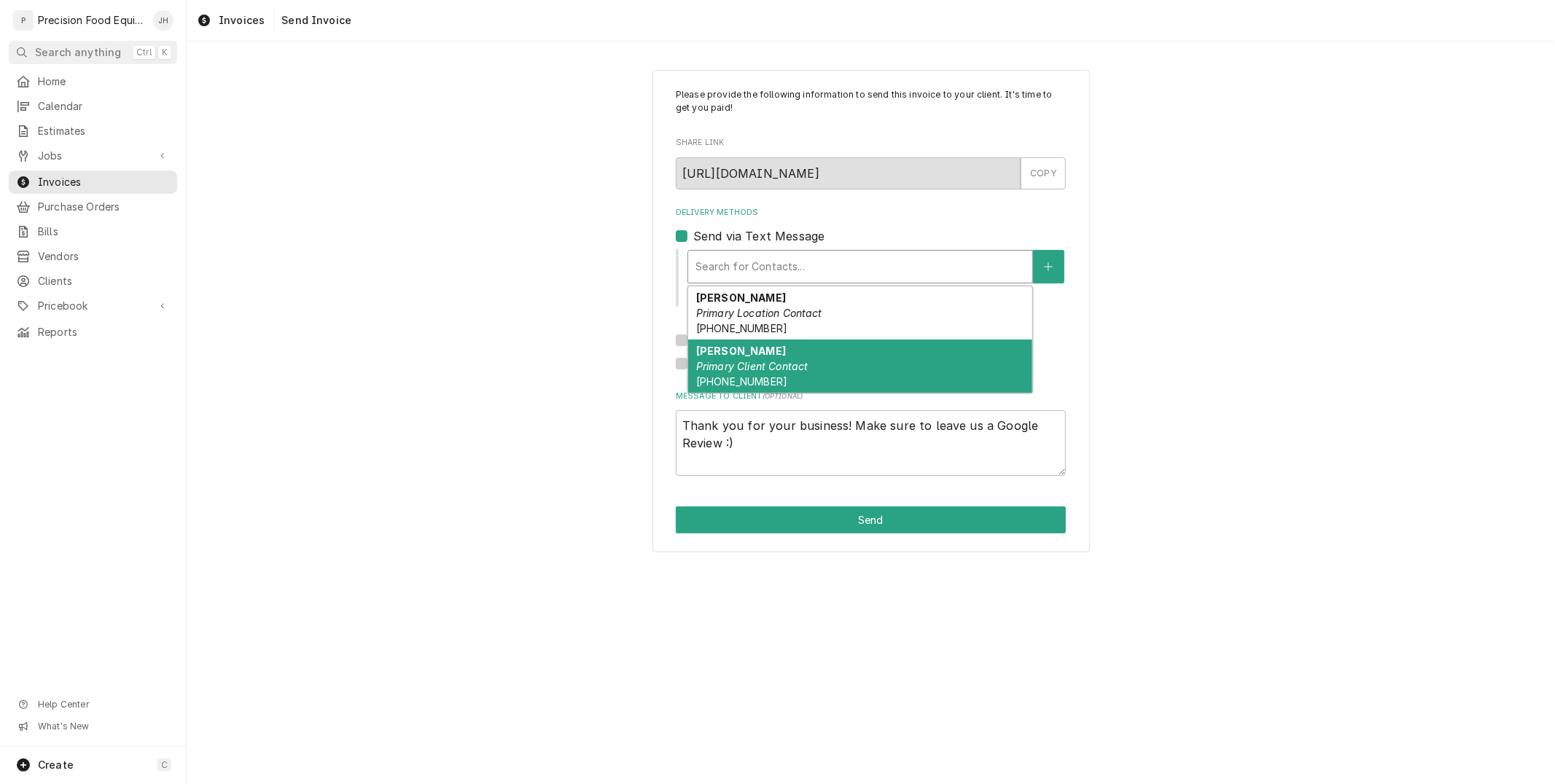
click at [773, 365] on em "Primary Client Contact" at bounding box center [752, 367] width 112 height 12
type textarea "x"
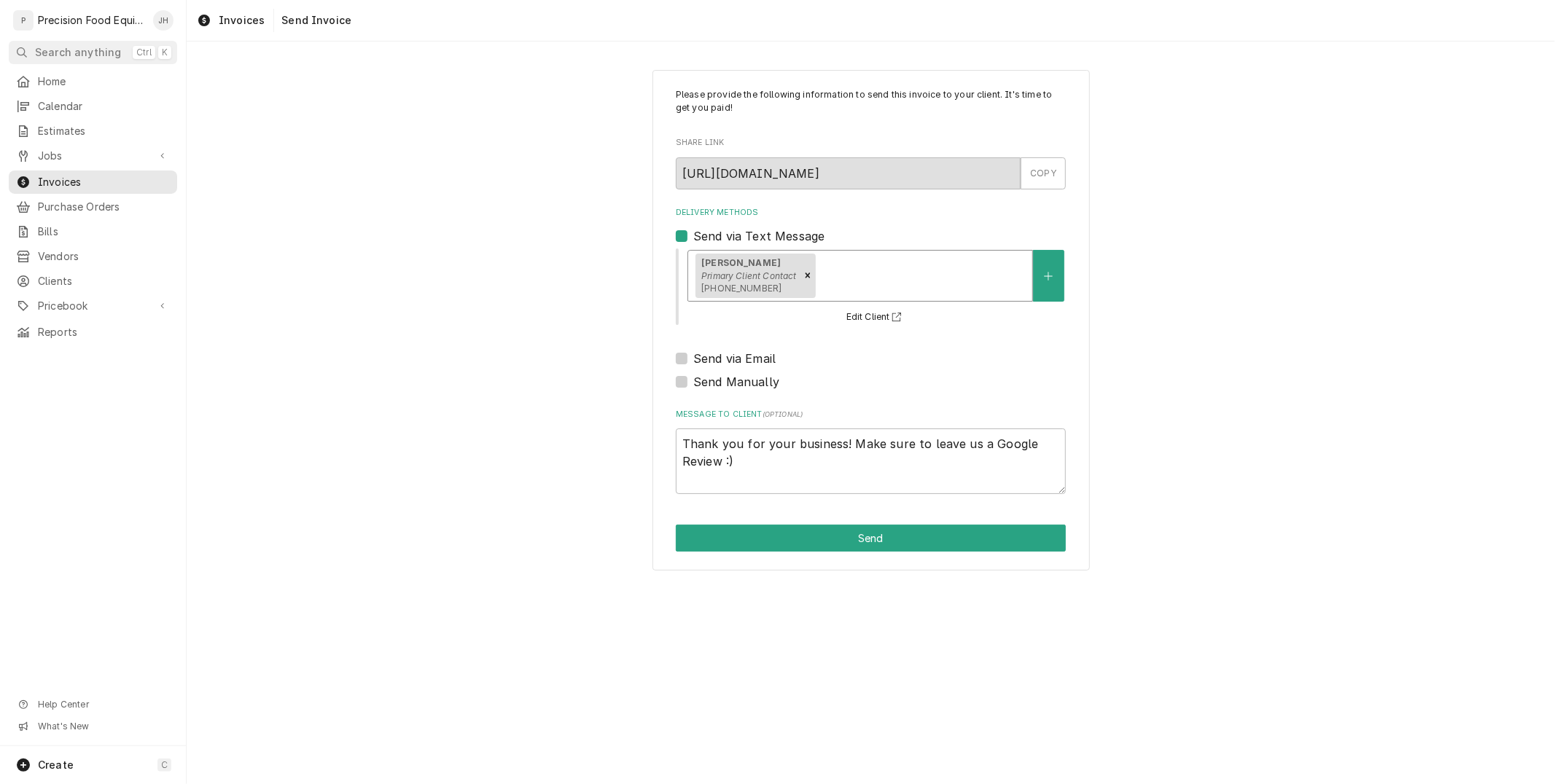
click at [693, 352] on label "Send via Email" at bounding box center [734, 359] width 83 height 18
click at [693, 352] on input "Send via Email" at bounding box center [888, 366] width 390 height 32
checkbox input "true"
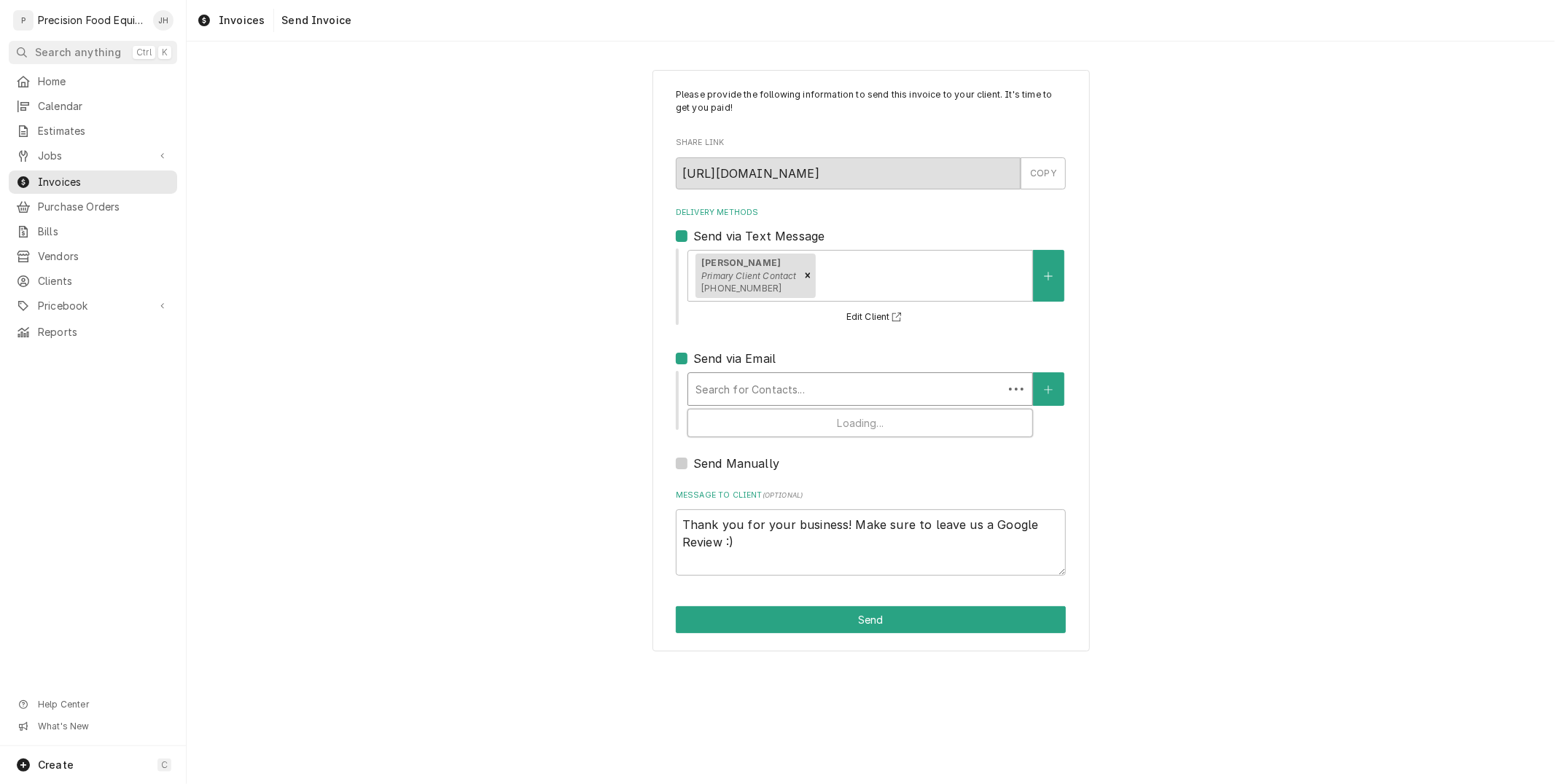
click at [765, 372] on div "Search for Contacts..." at bounding box center [860, 389] width 345 height 34
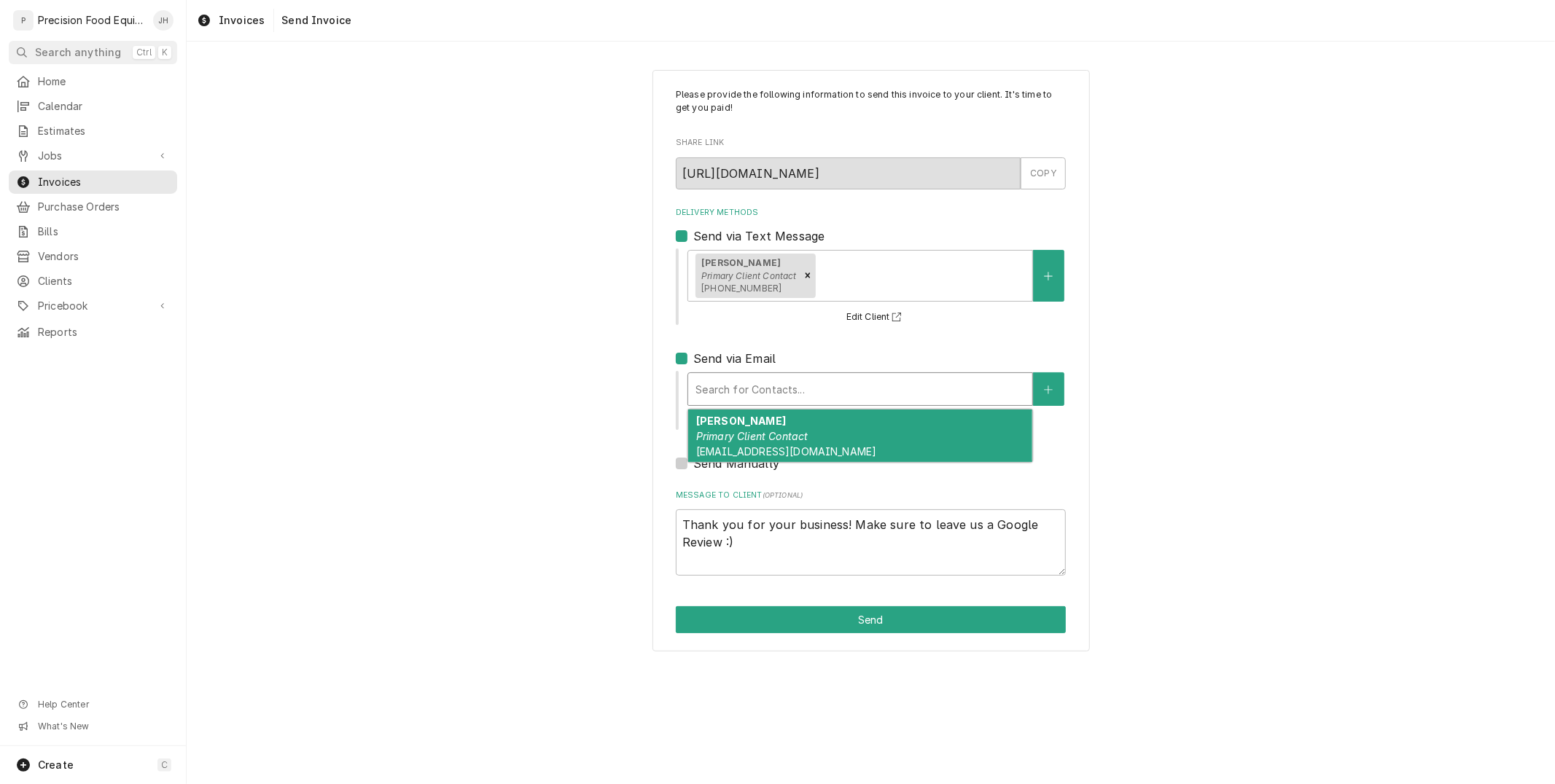
click at [767, 423] on div "Todd Wilson Primary Client Contact toddw@cleaningconnection.net" at bounding box center [860, 436] width 344 height 53
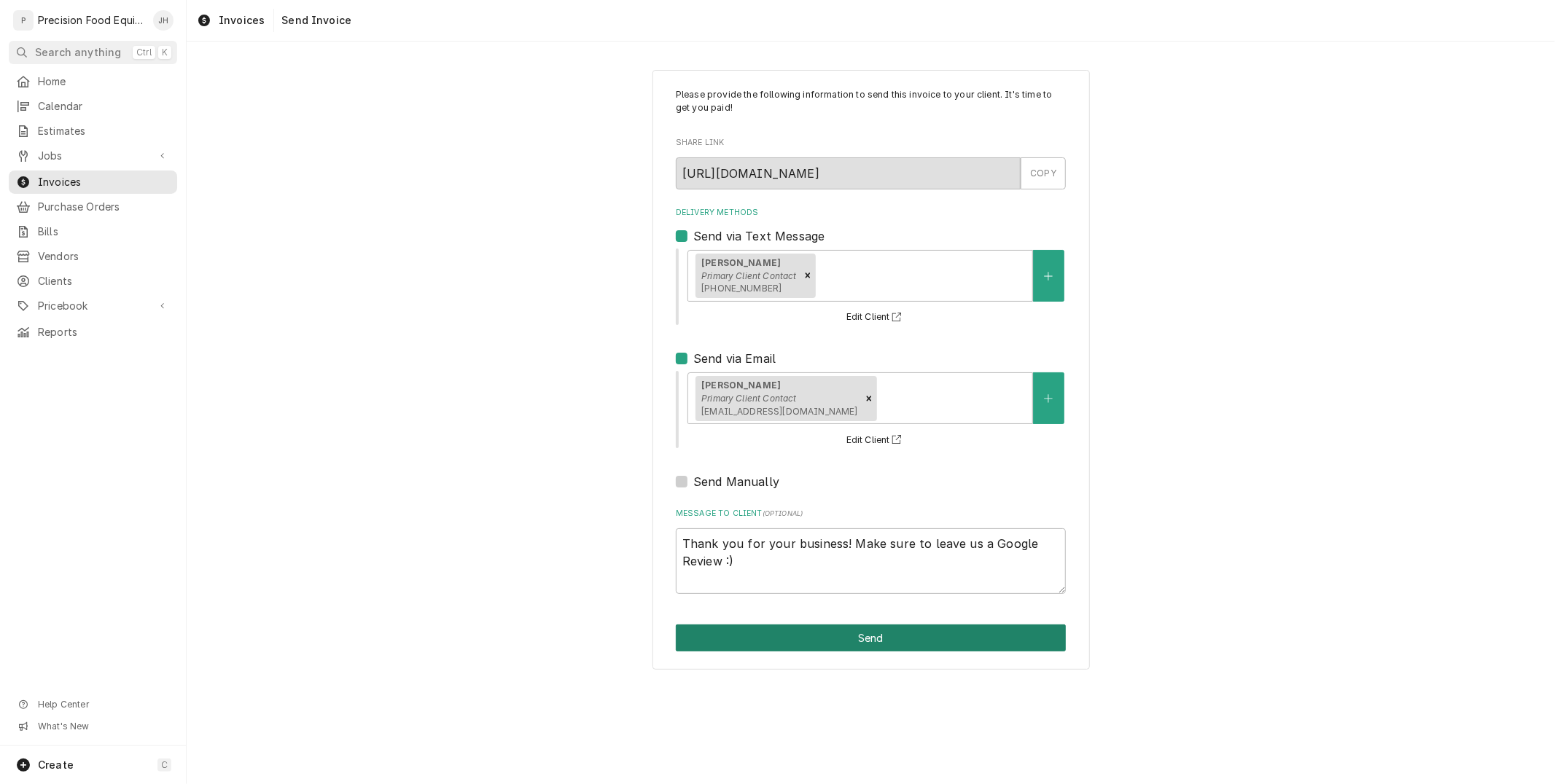
click at [811, 637] on button "Send" at bounding box center [871, 638] width 390 height 27
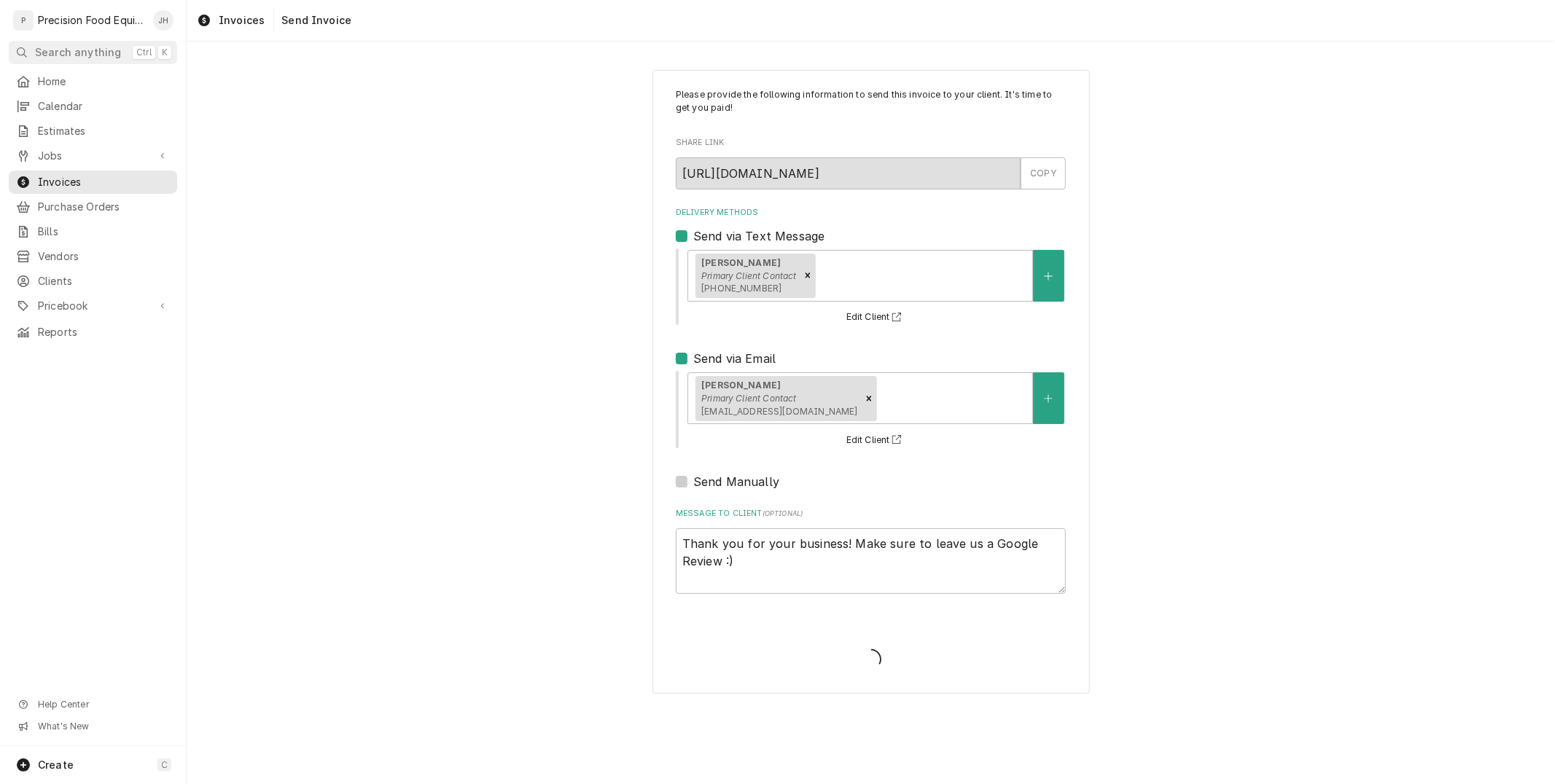
type textarea "x"
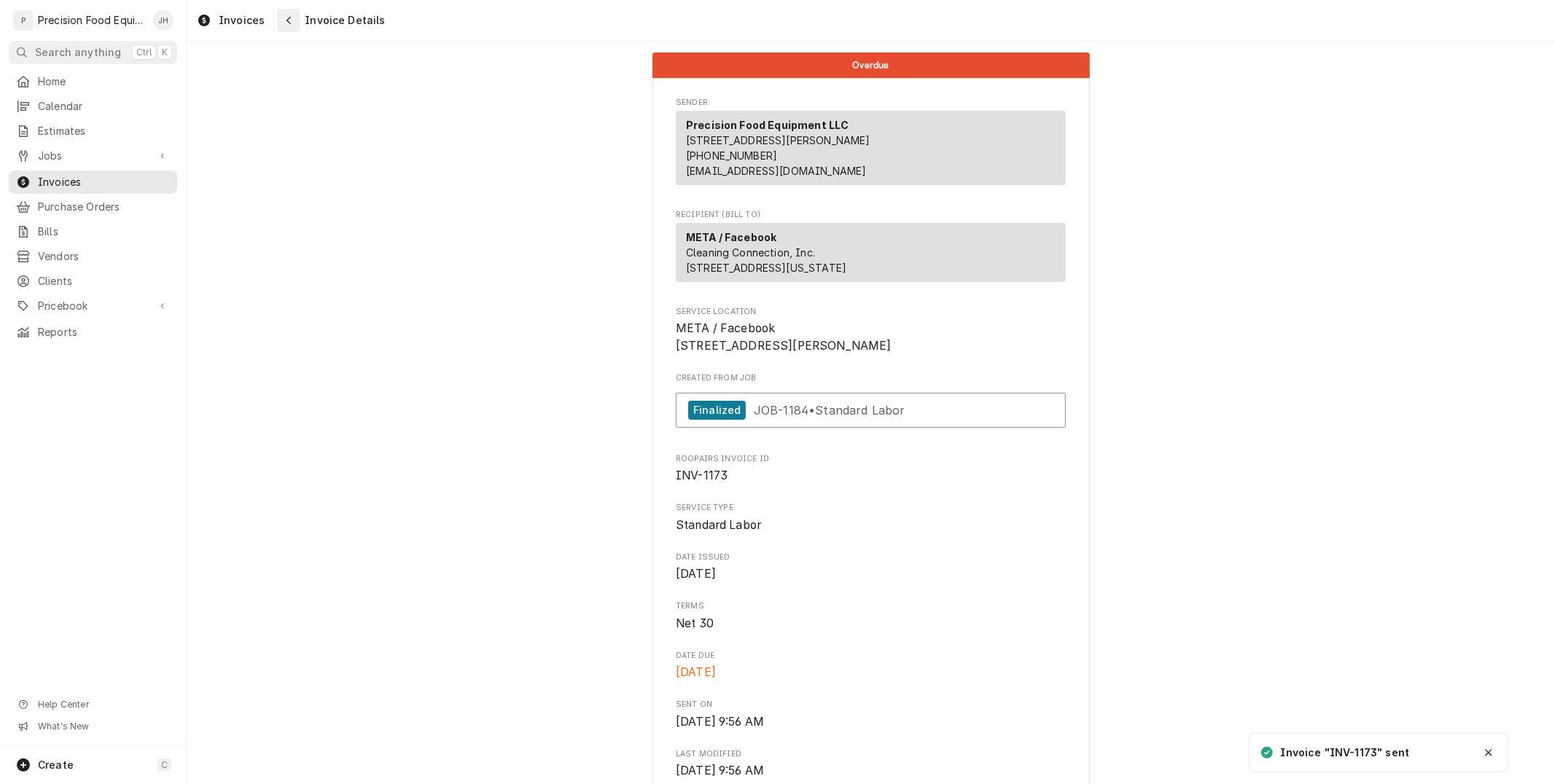
click at [281, 20] on div "Navigate back" at bounding box center [288, 20] width 14 height 14
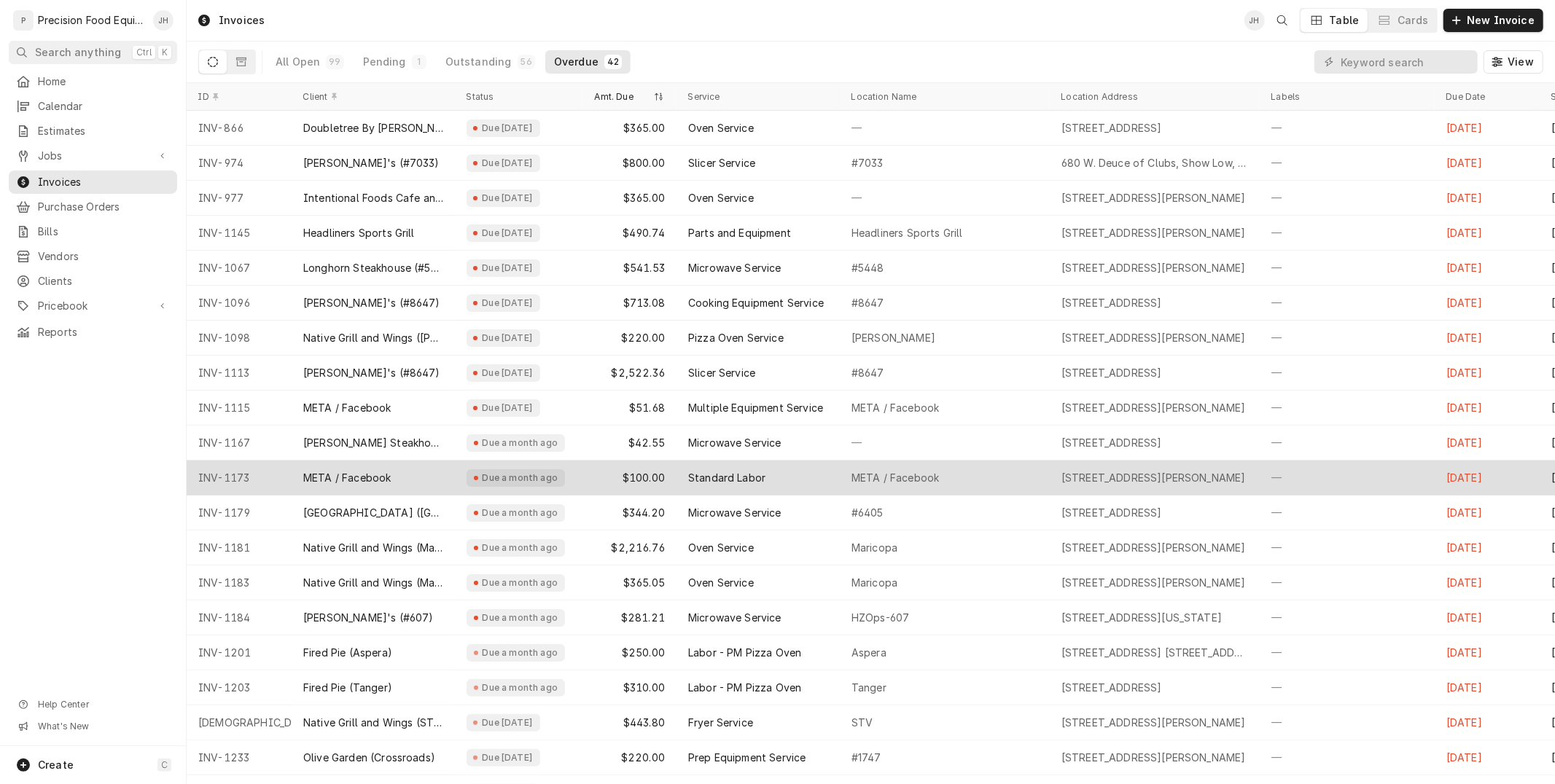
click at [704, 482] on div "Standard Labor" at bounding box center [726, 478] width 77 height 14
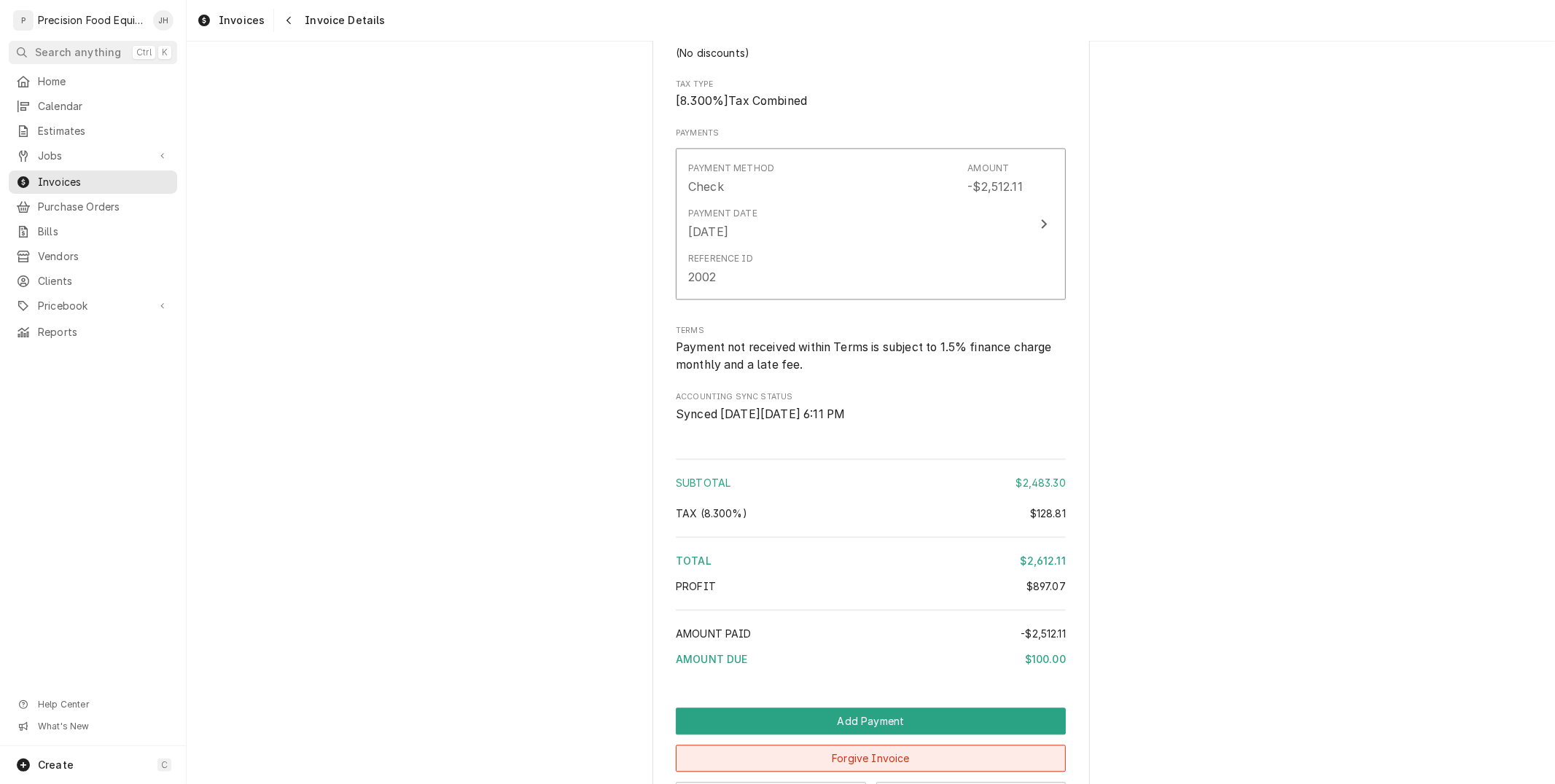
scroll to position [2665, 0]
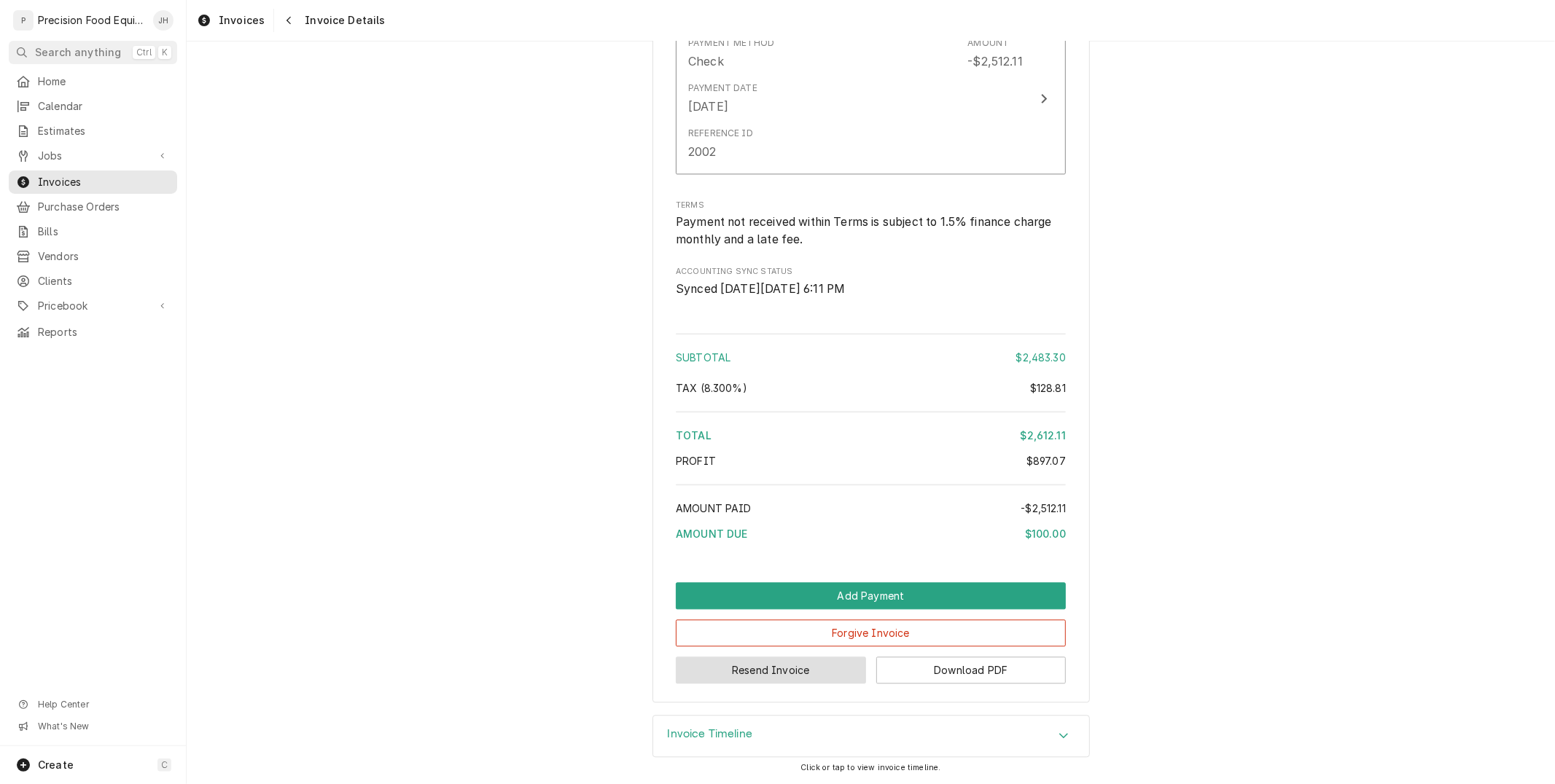
click at [763, 680] on button "Resend Invoice" at bounding box center [771, 670] width 190 height 27
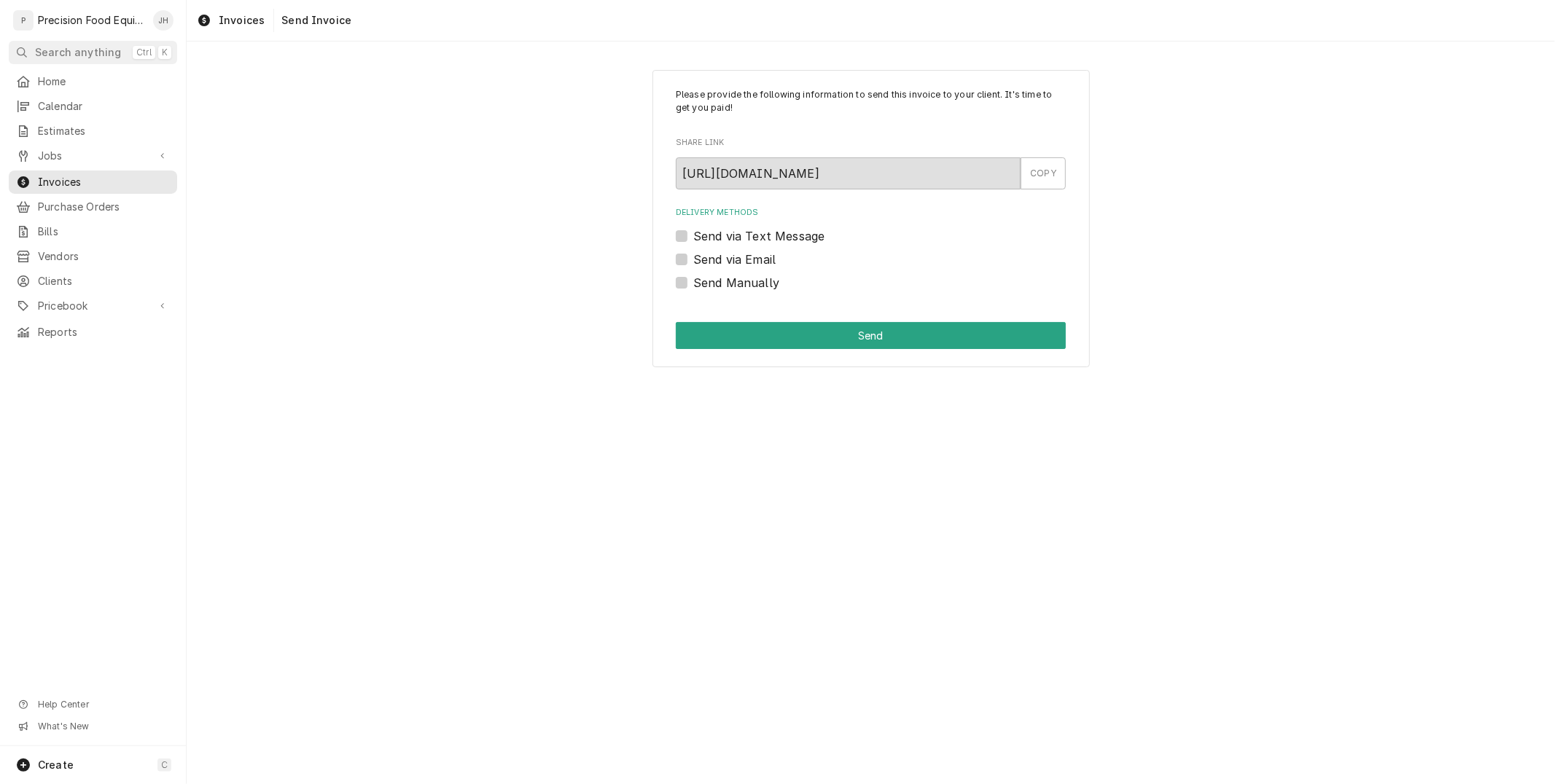
click at [693, 236] on label "Send via Text Message" at bounding box center [758, 236] width 131 height 18
click at [693, 236] on input "Send via Text Message" at bounding box center [888, 243] width 390 height 32
checkbox input "true"
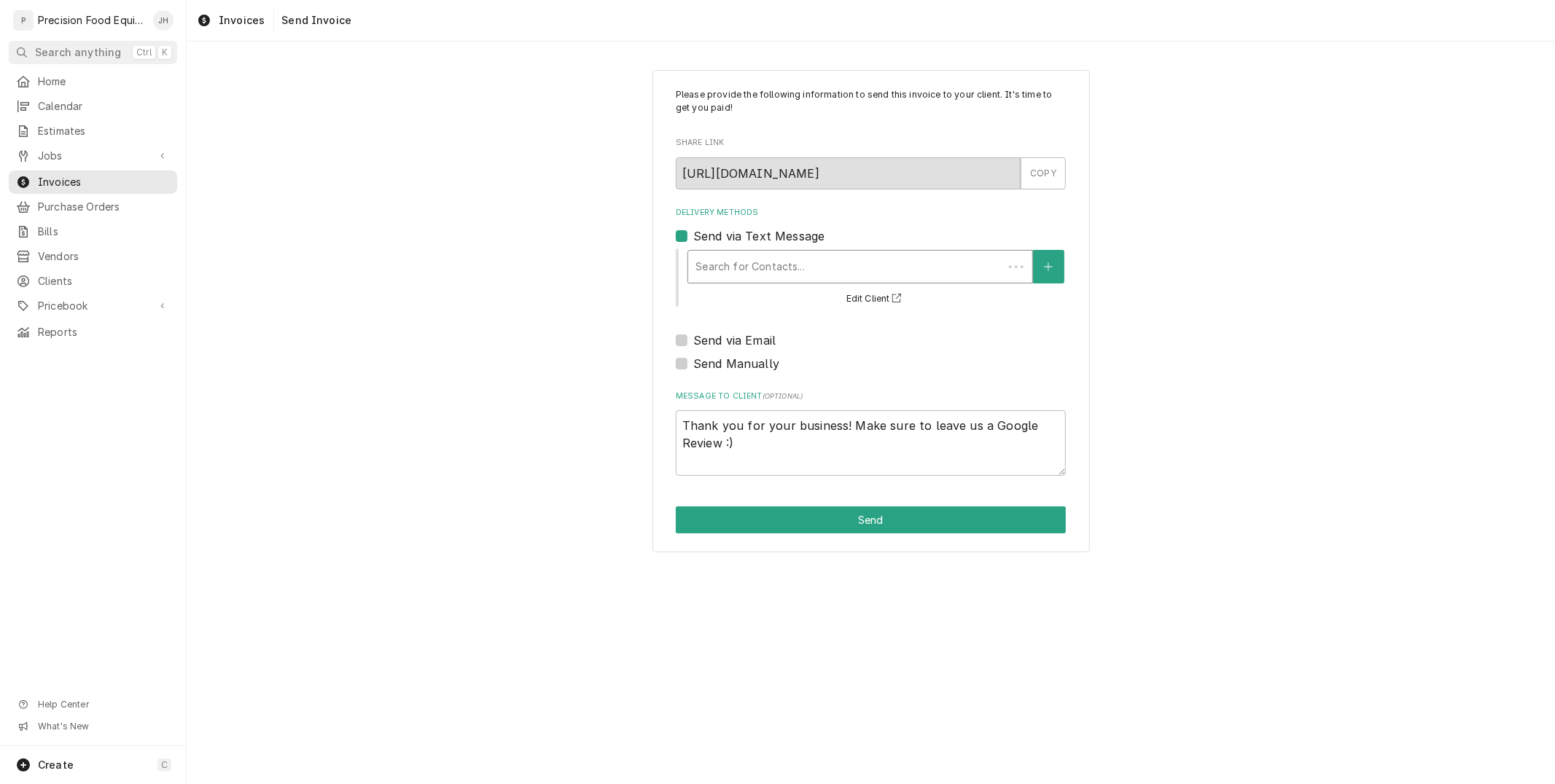
click at [778, 263] on div "Delivery Methods" at bounding box center [845, 266] width 300 height 26
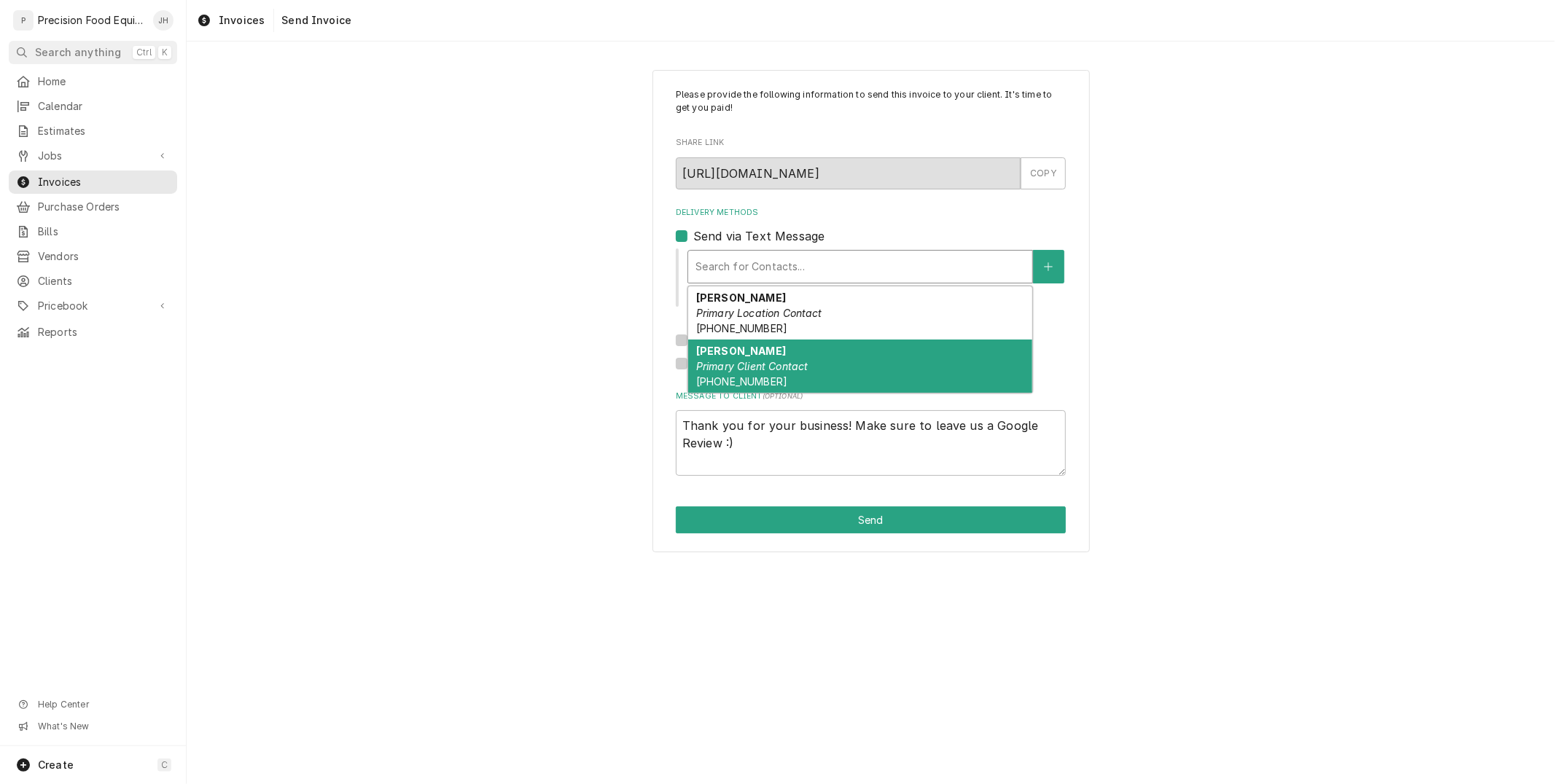
click at [763, 368] on em "Primary Client Contact" at bounding box center [752, 367] width 112 height 12
type textarea "x"
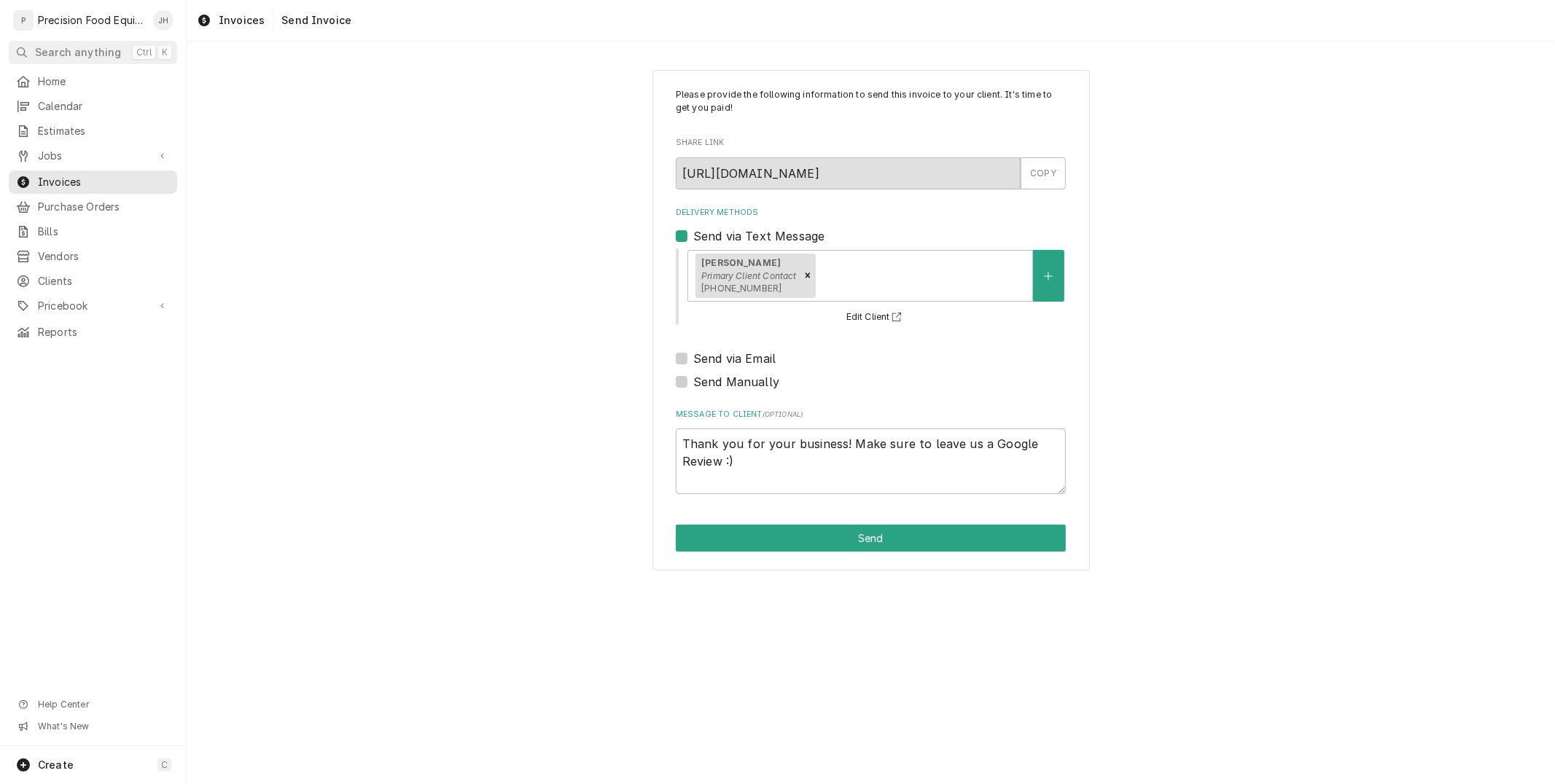
click at [693, 357] on label "Send via Email" at bounding box center [734, 359] width 83 height 18
click at [693, 357] on input "Send via Email" at bounding box center [888, 366] width 390 height 32
checkbox input "true"
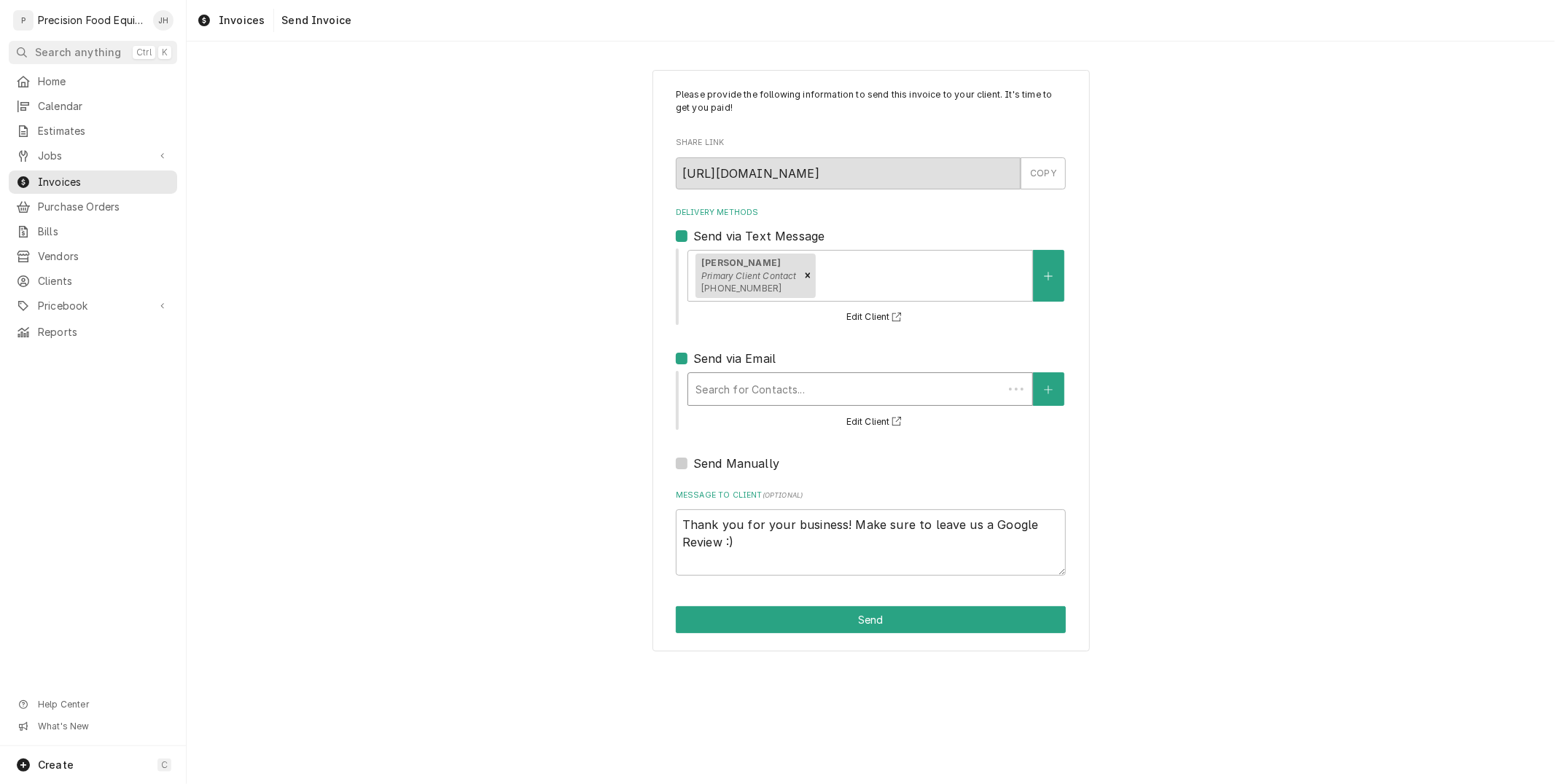
click at [722, 388] on div "Delivery Methods" at bounding box center [845, 389] width 300 height 26
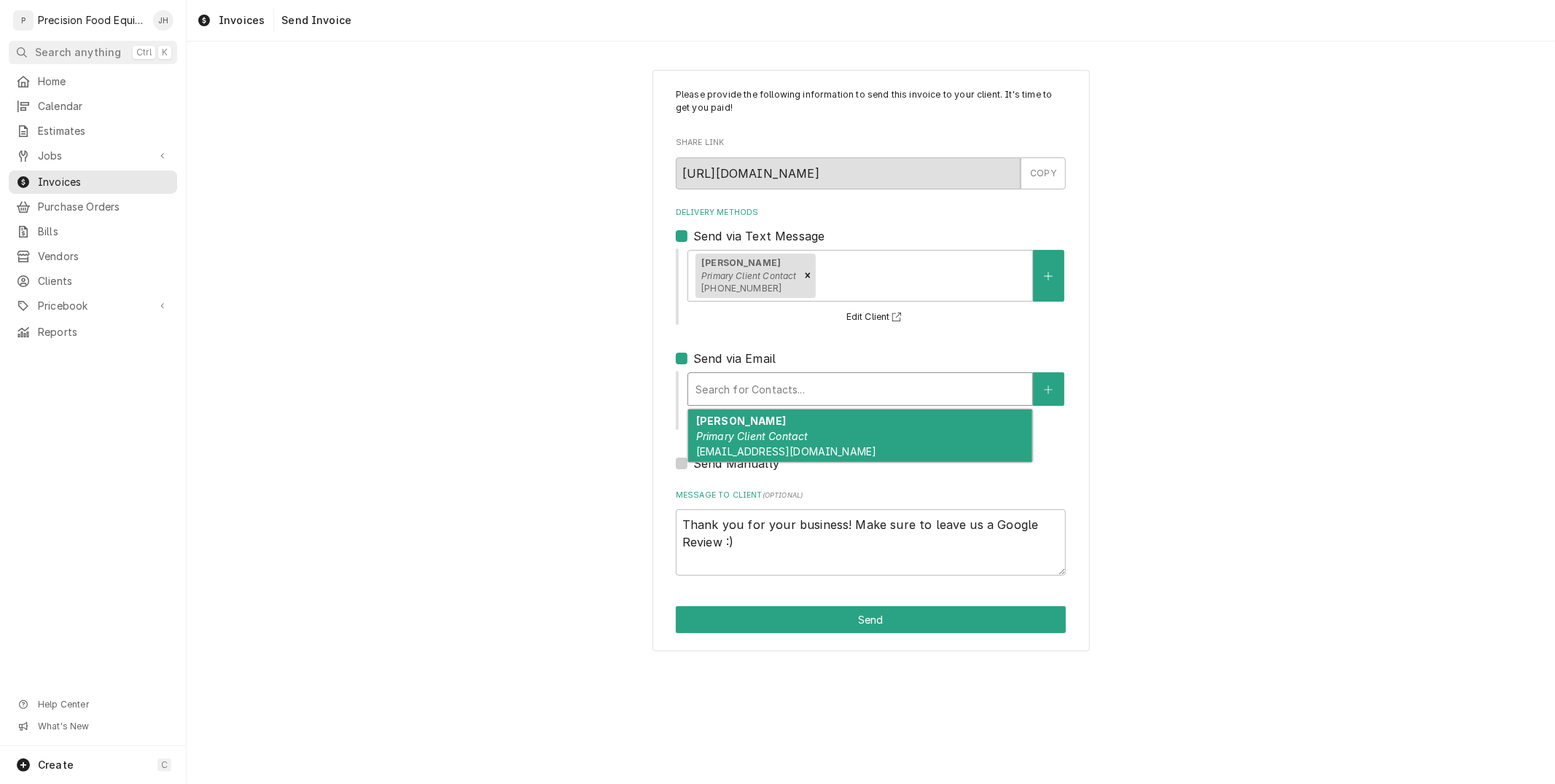
click at [744, 440] on em "Primary Client Contact" at bounding box center [752, 436] width 112 height 12
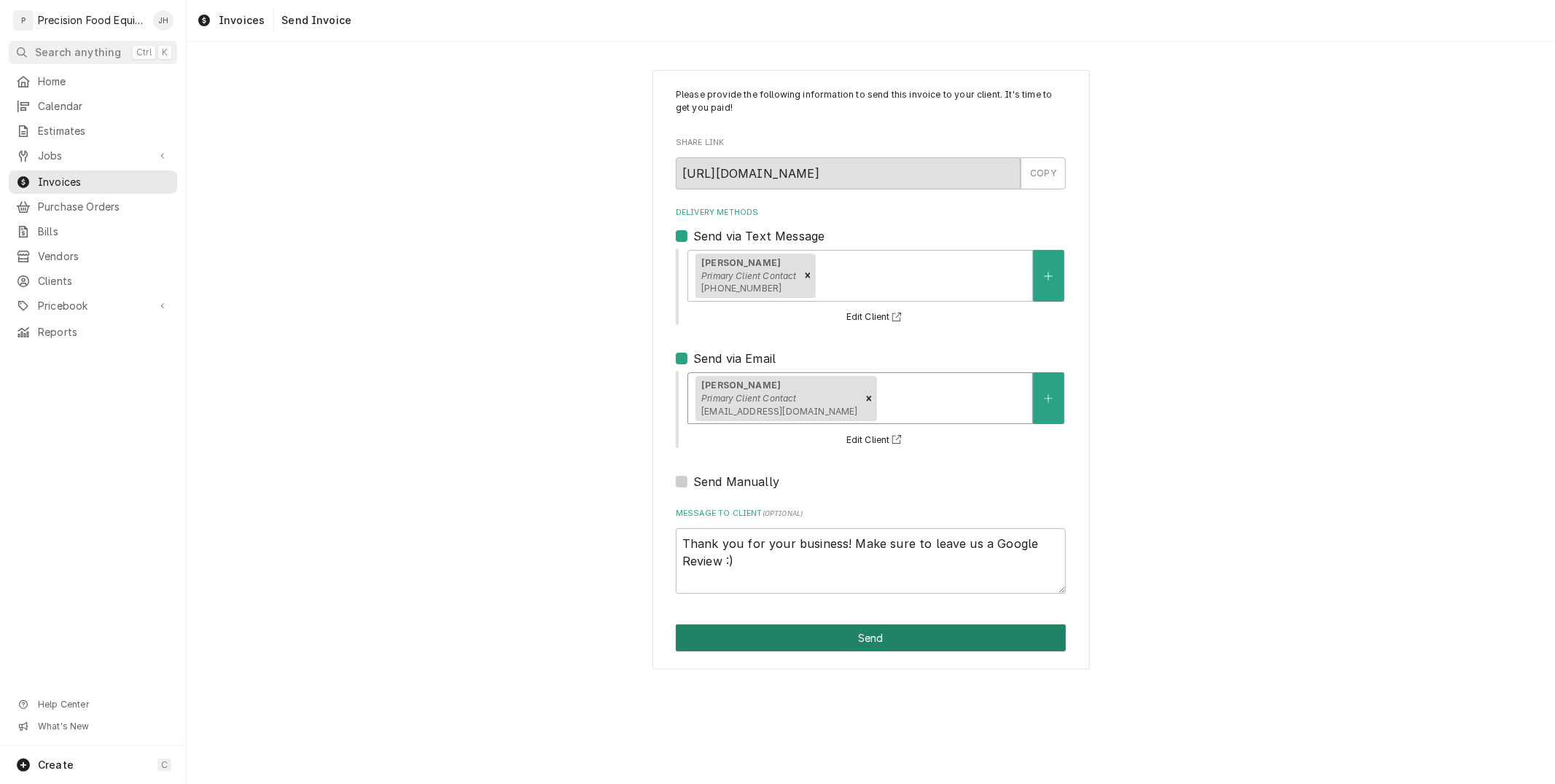
click at [831, 642] on button "Send" at bounding box center [871, 638] width 390 height 27
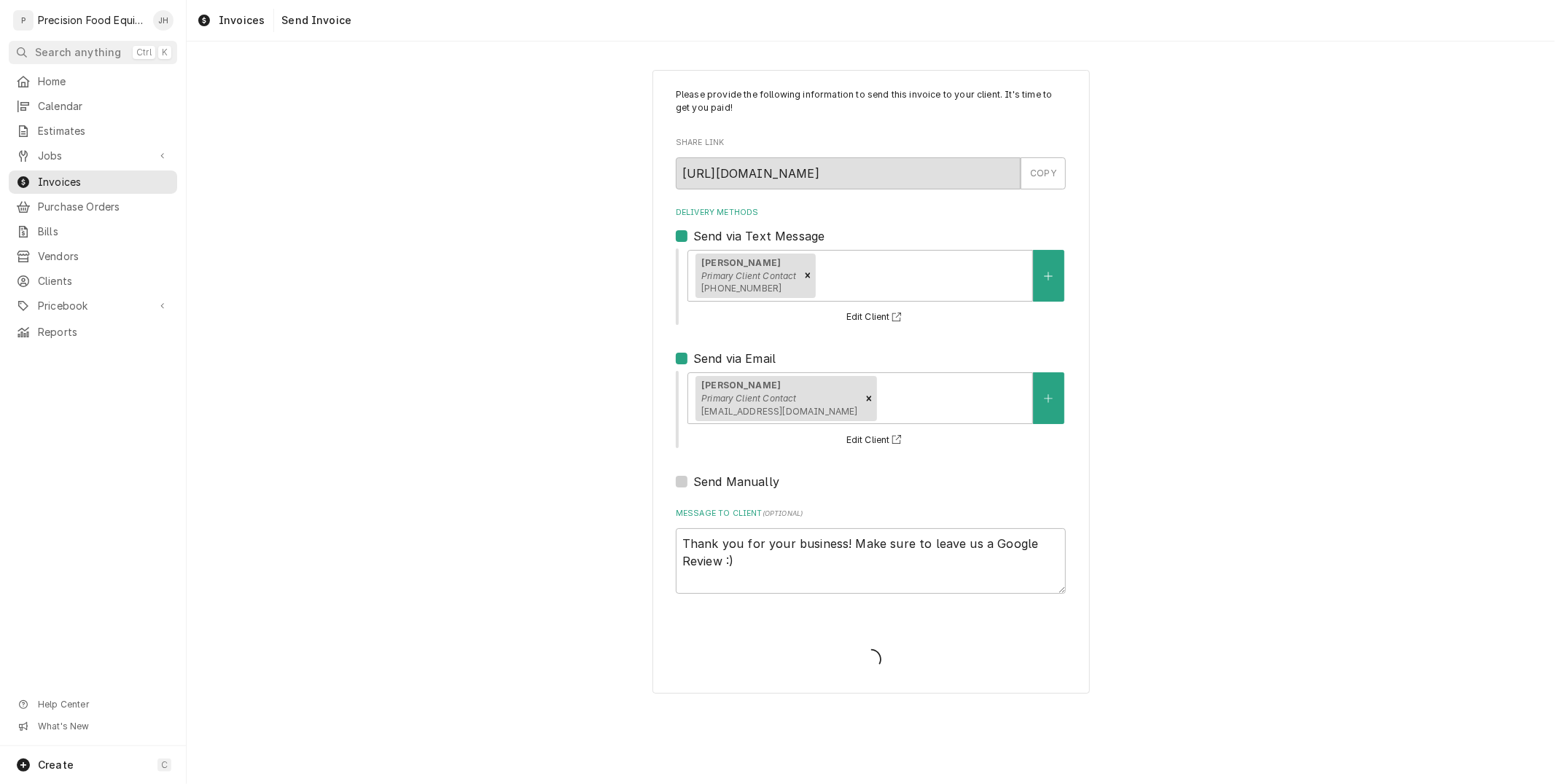
type textarea "x"
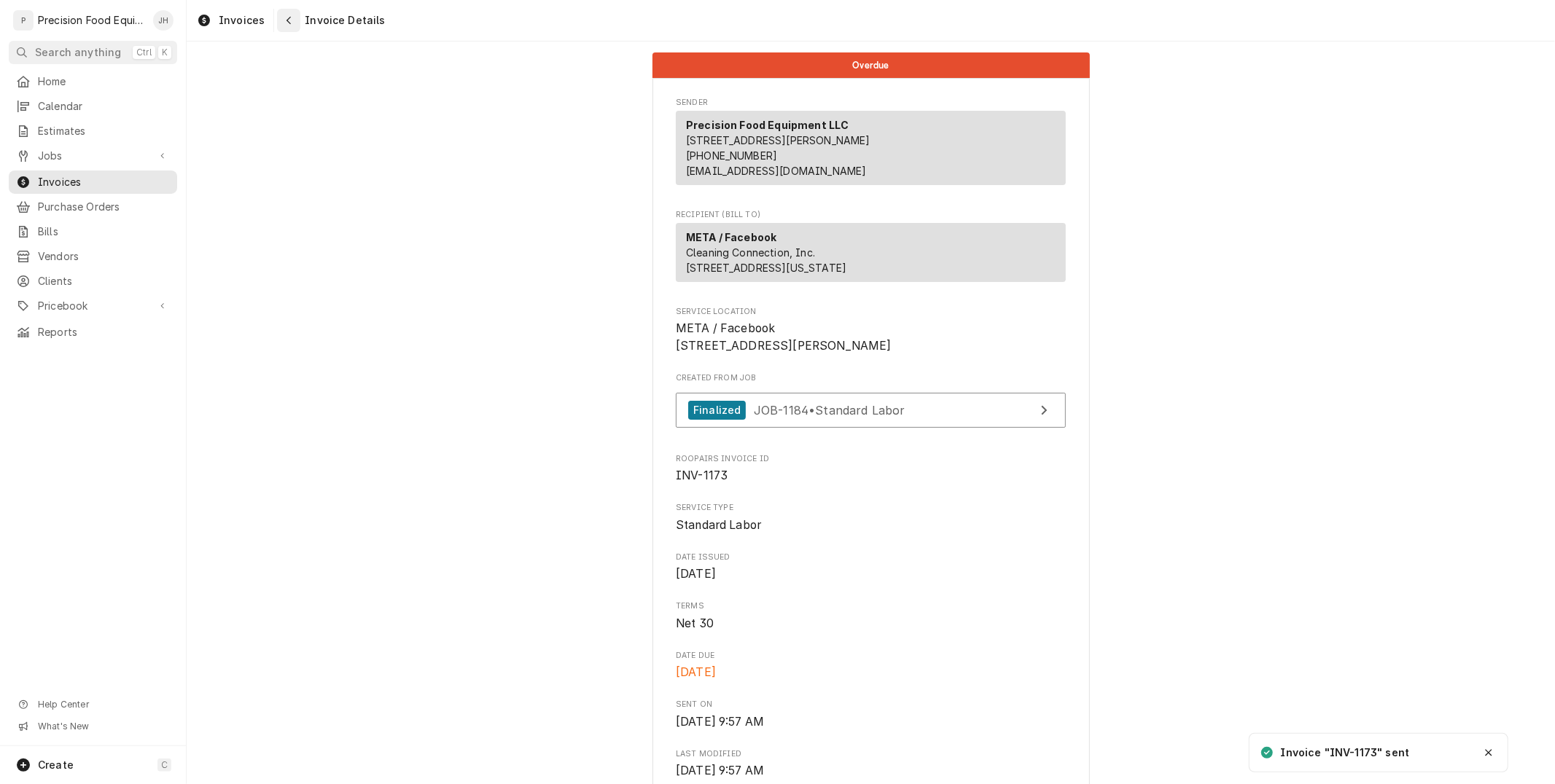
click at [286, 24] on icon "Navigate back" at bounding box center [288, 20] width 6 height 10
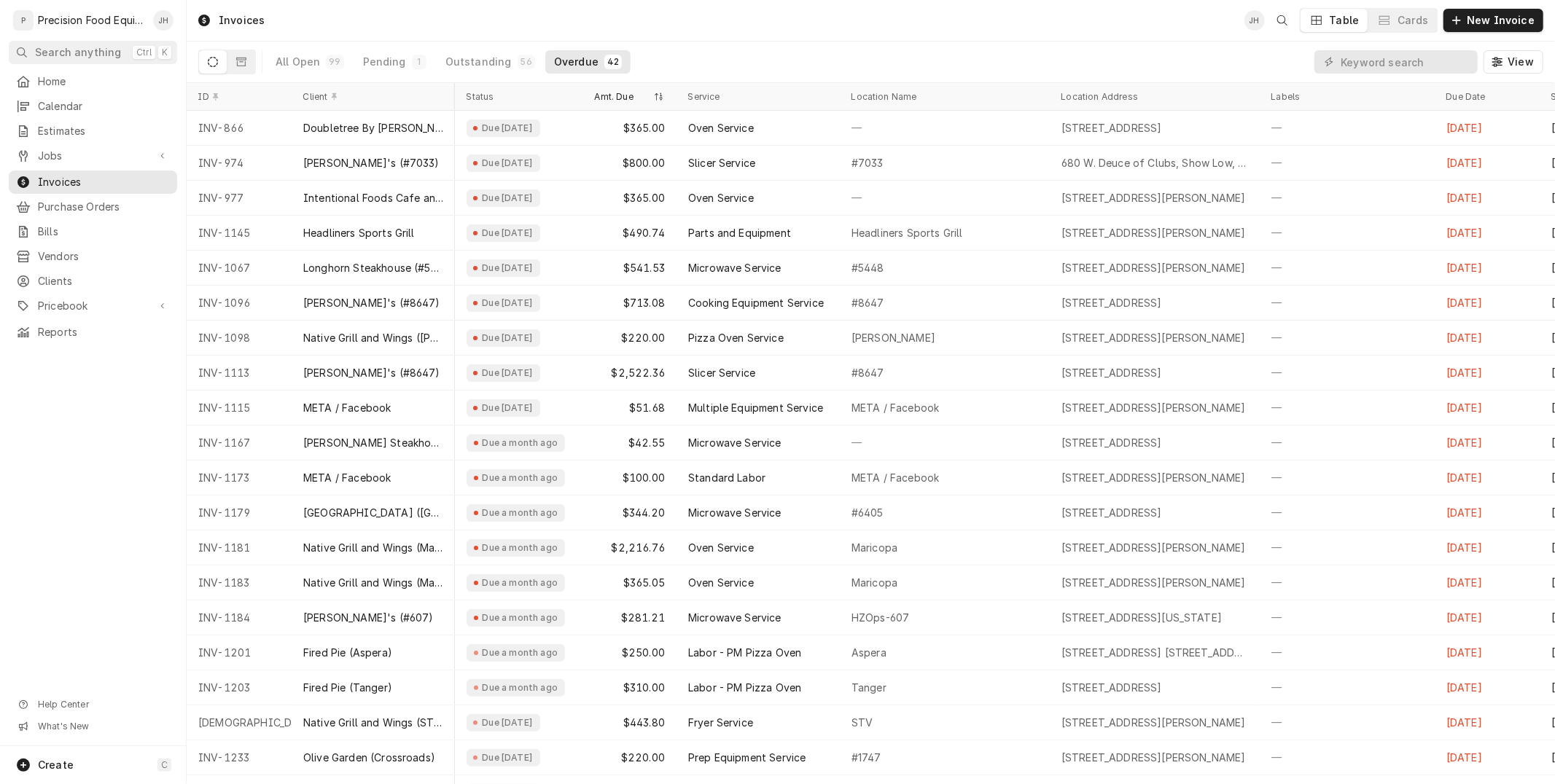
scroll to position [0, 247]
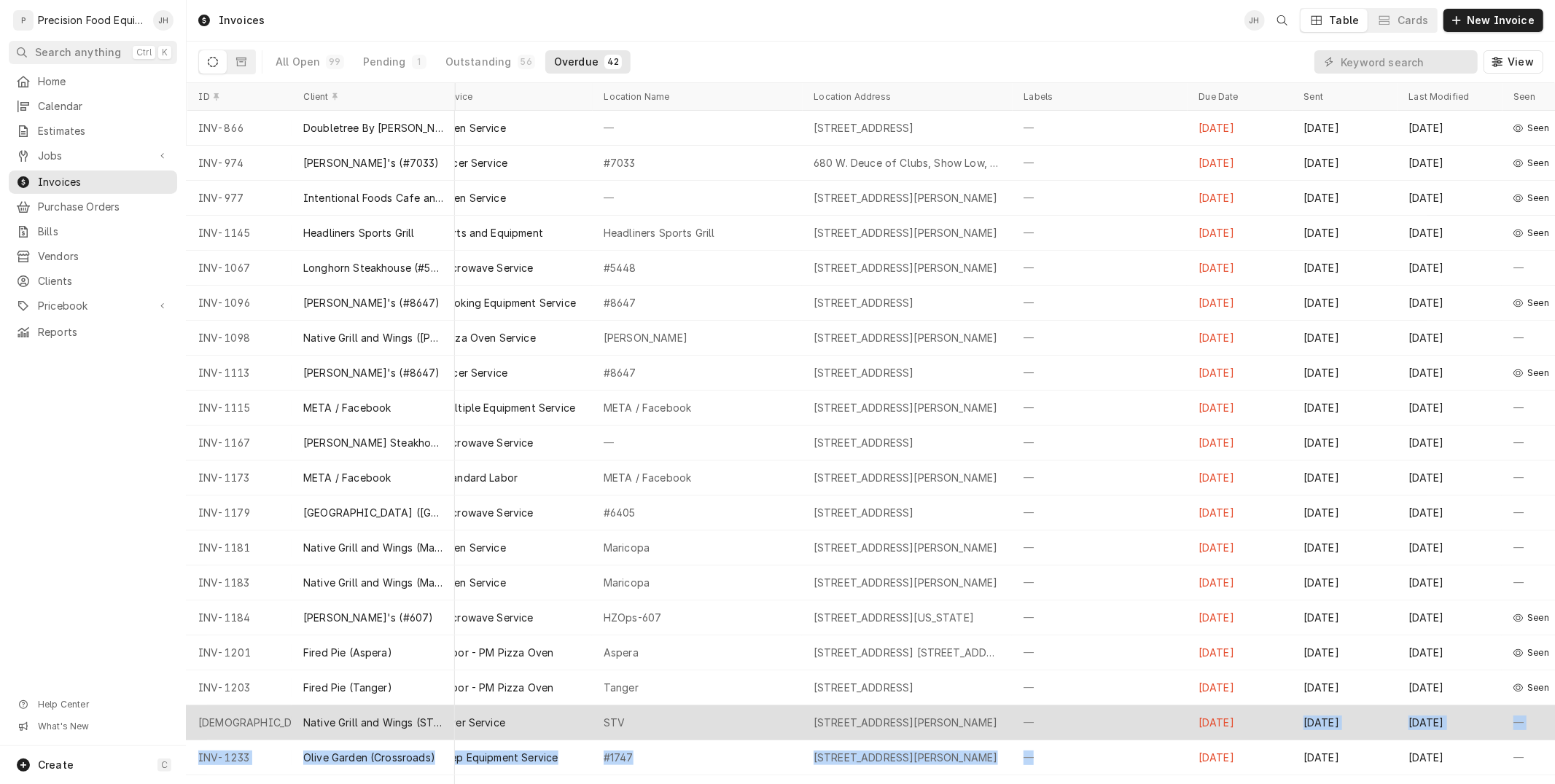
drag, startPoint x: 1109, startPoint y: 740, endPoint x: 1276, endPoint y: 723, distance: 167.9
click at [1276, 723] on tbody "INV-866 Doubletree By [PERSON_NAME] Due [DATE] $365.00 Oven Service — [STREET_A…" at bounding box center [622, 447] width 1368 height 674
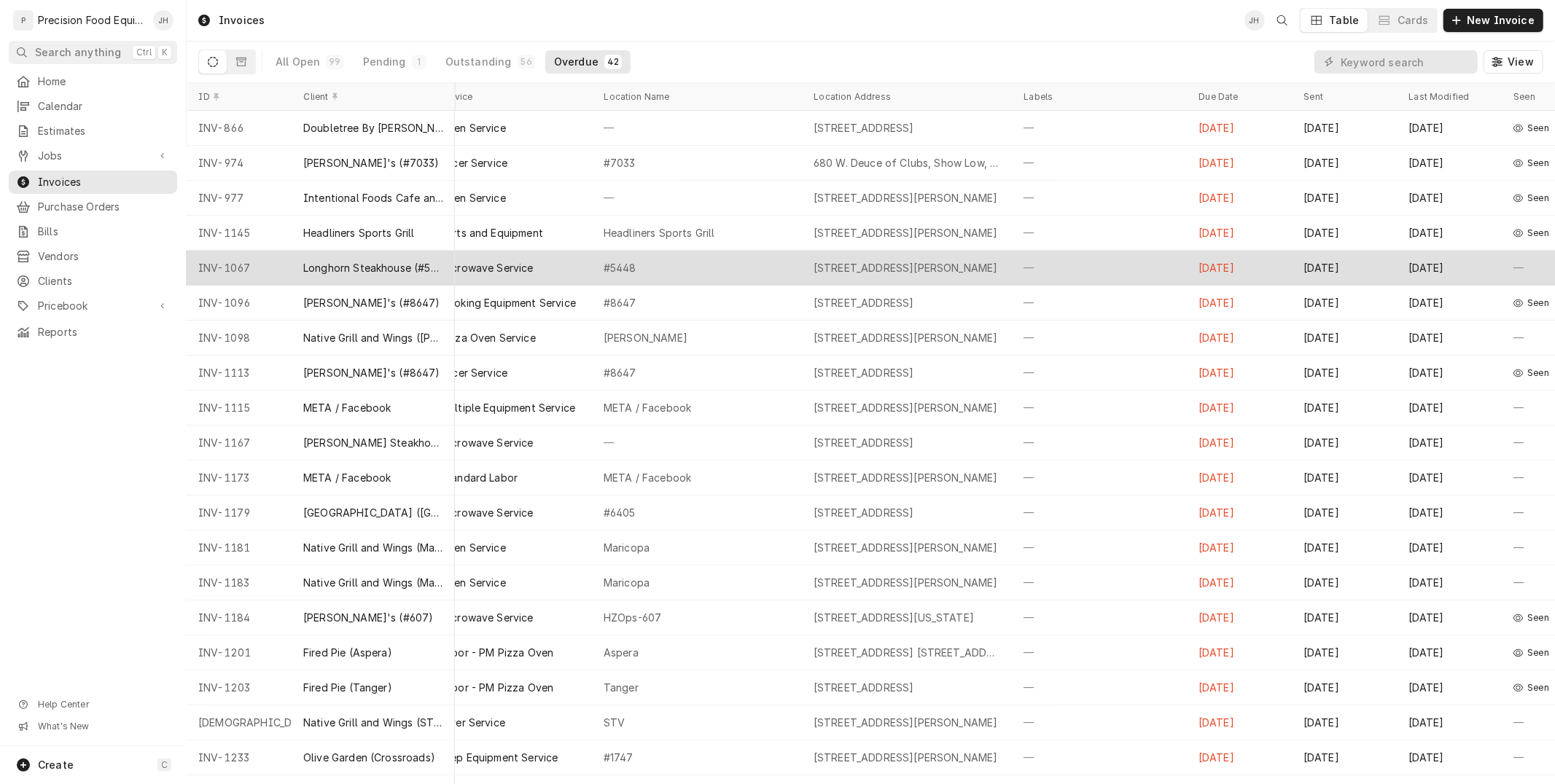
click at [848, 271] on div "[STREET_ADDRESS][PERSON_NAME]" at bounding box center [905, 268] width 184 height 14
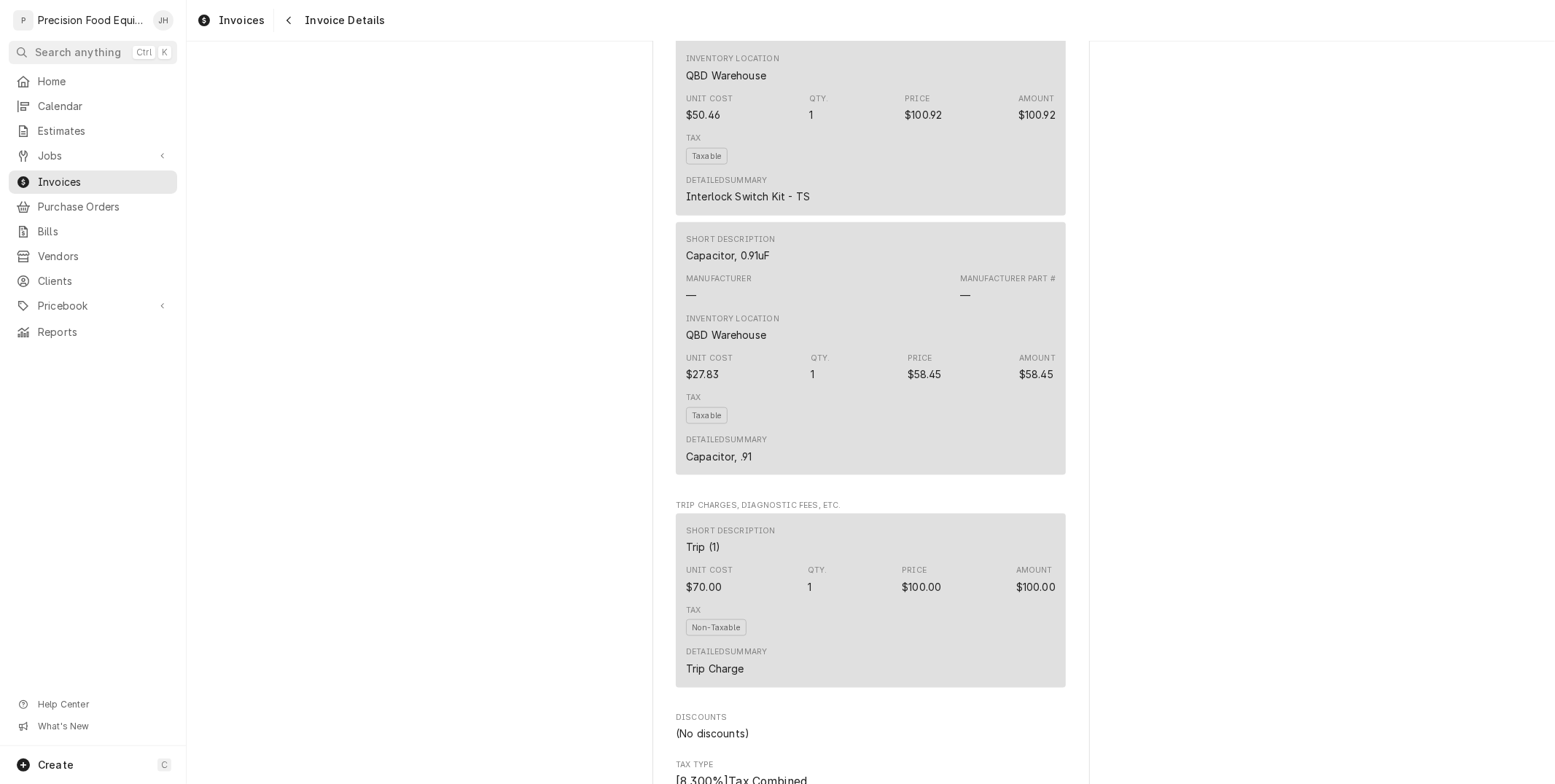
scroll to position [2108, 0]
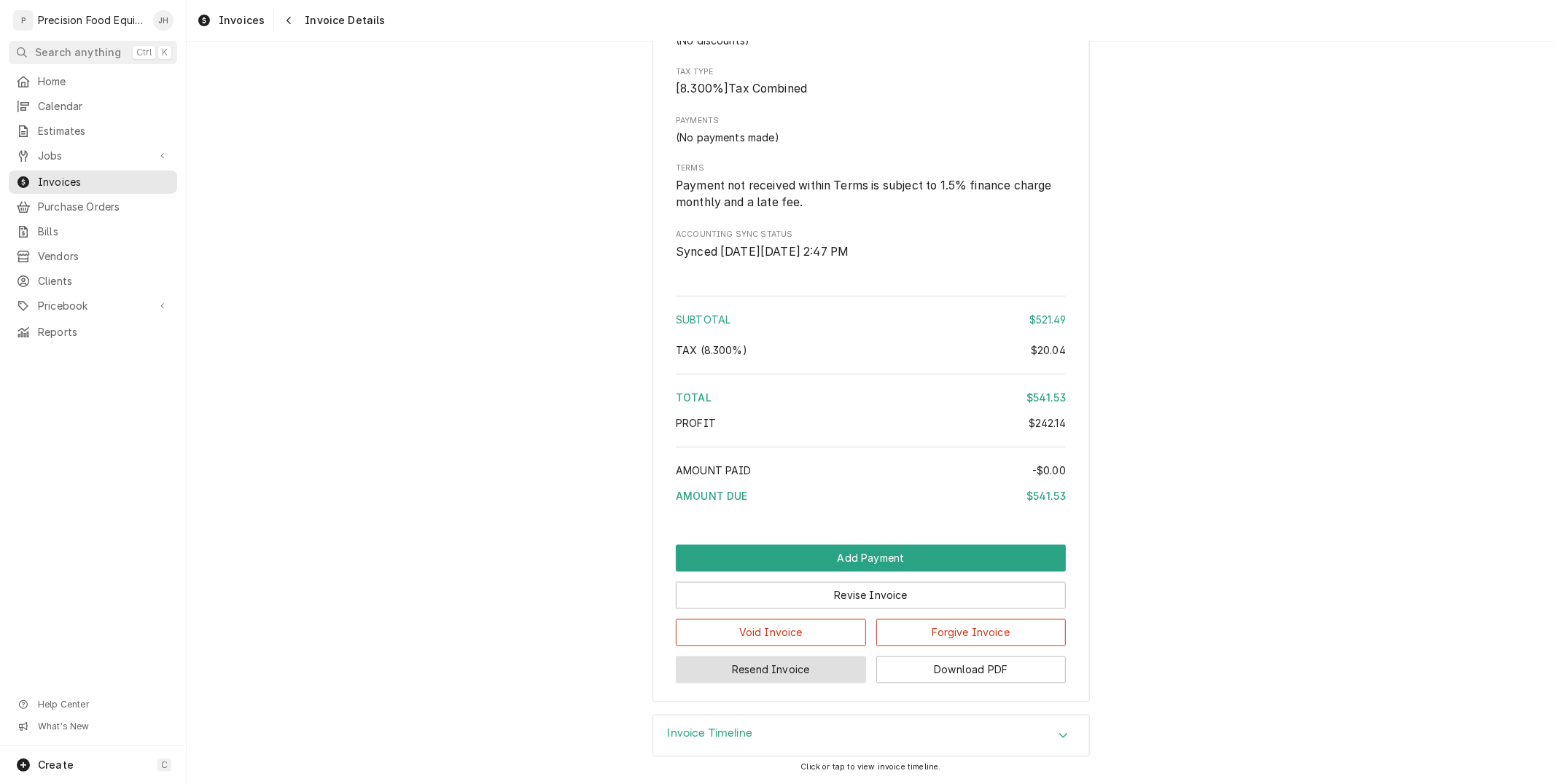
click at [745, 681] on button "Resend Invoice" at bounding box center [771, 670] width 190 height 27
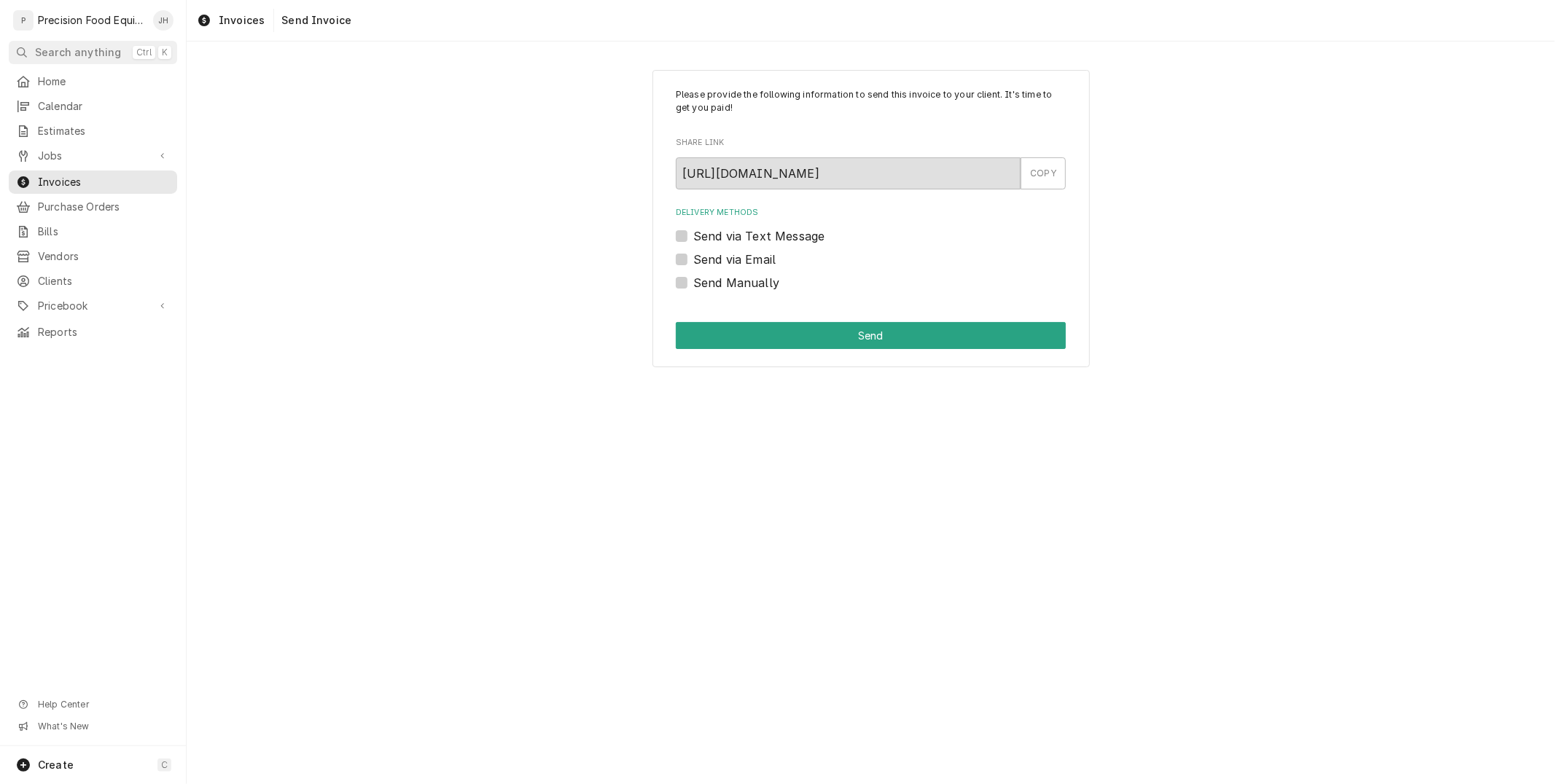
click at [693, 237] on label "Send via Text Message" at bounding box center [758, 236] width 131 height 18
click at [693, 237] on input "Send via Text Message" at bounding box center [888, 243] width 390 height 32
checkbox input "true"
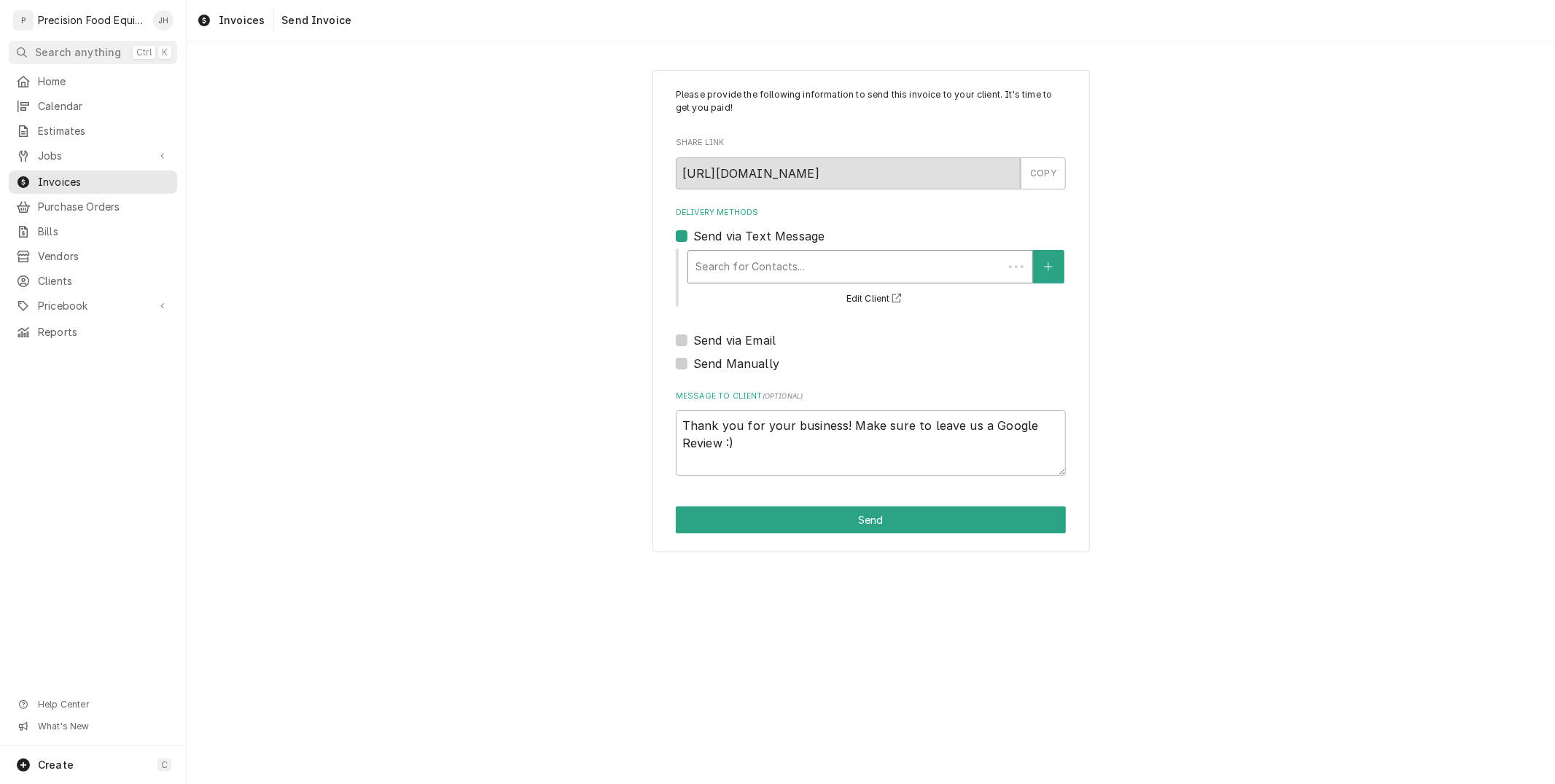
click at [785, 271] on div "Delivery Methods" at bounding box center [845, 266] width 300 height 26
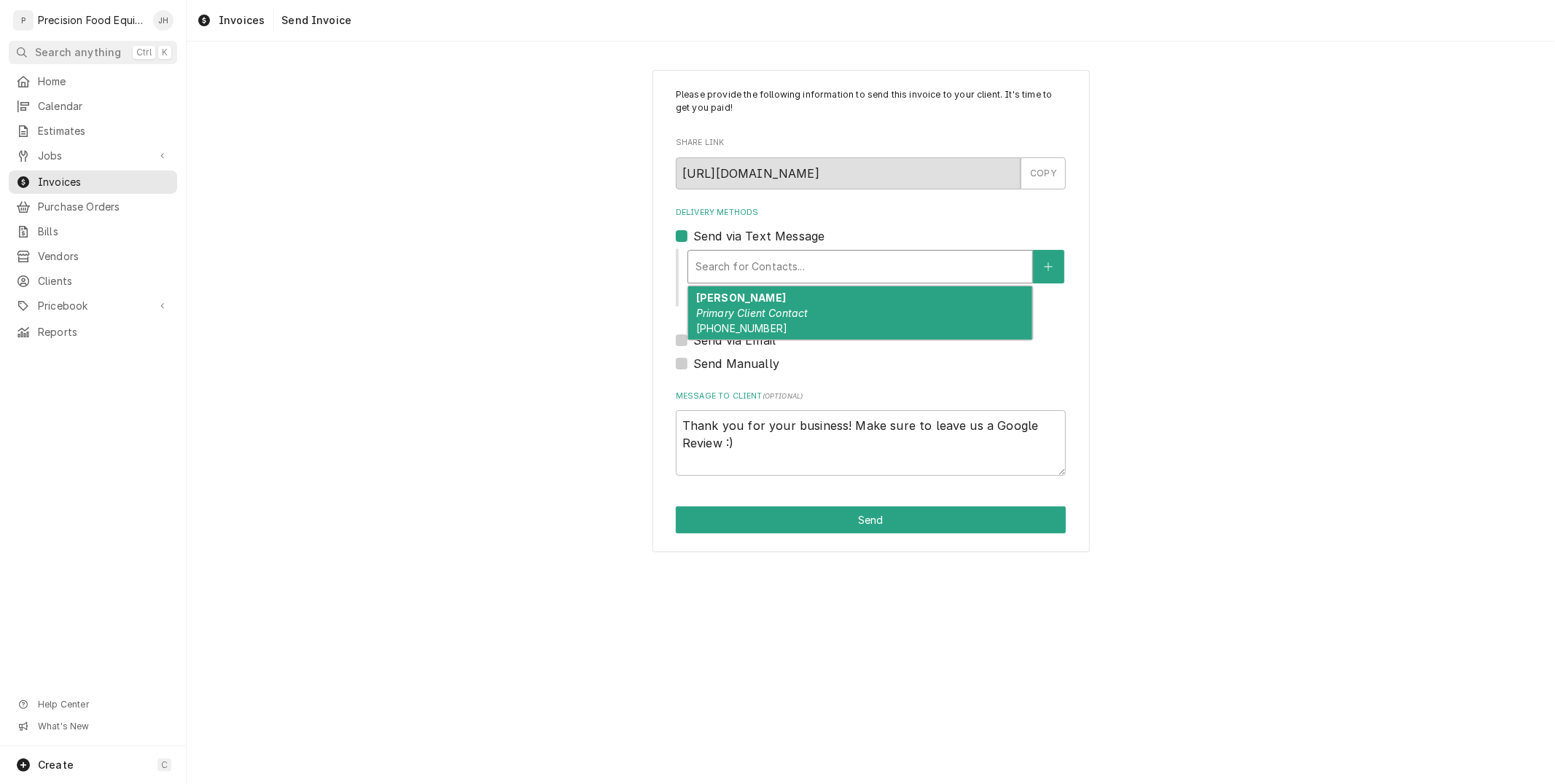
click at [754, 316] on em "Primary Client Contact" at bounding box center [752, 313] width 112 height 12
type textarea "x"
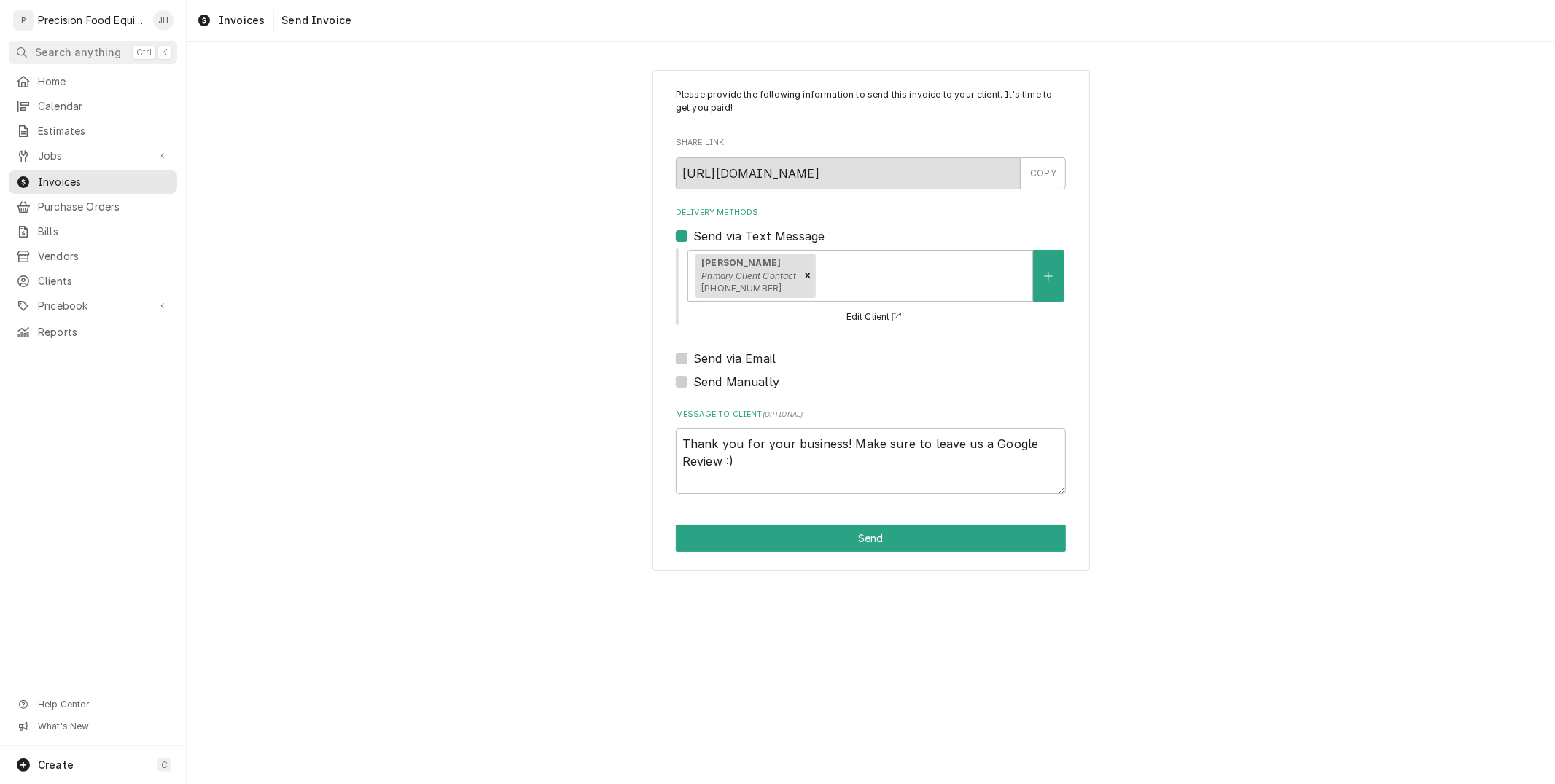
click at [693, 357] on label "Send via Email" at bounding box center [734, 359] width 83 height 18
click at [693, 357] on input "Send via Email" at bounding box center [888, 366] width 390 height 32
checkbox input "true"
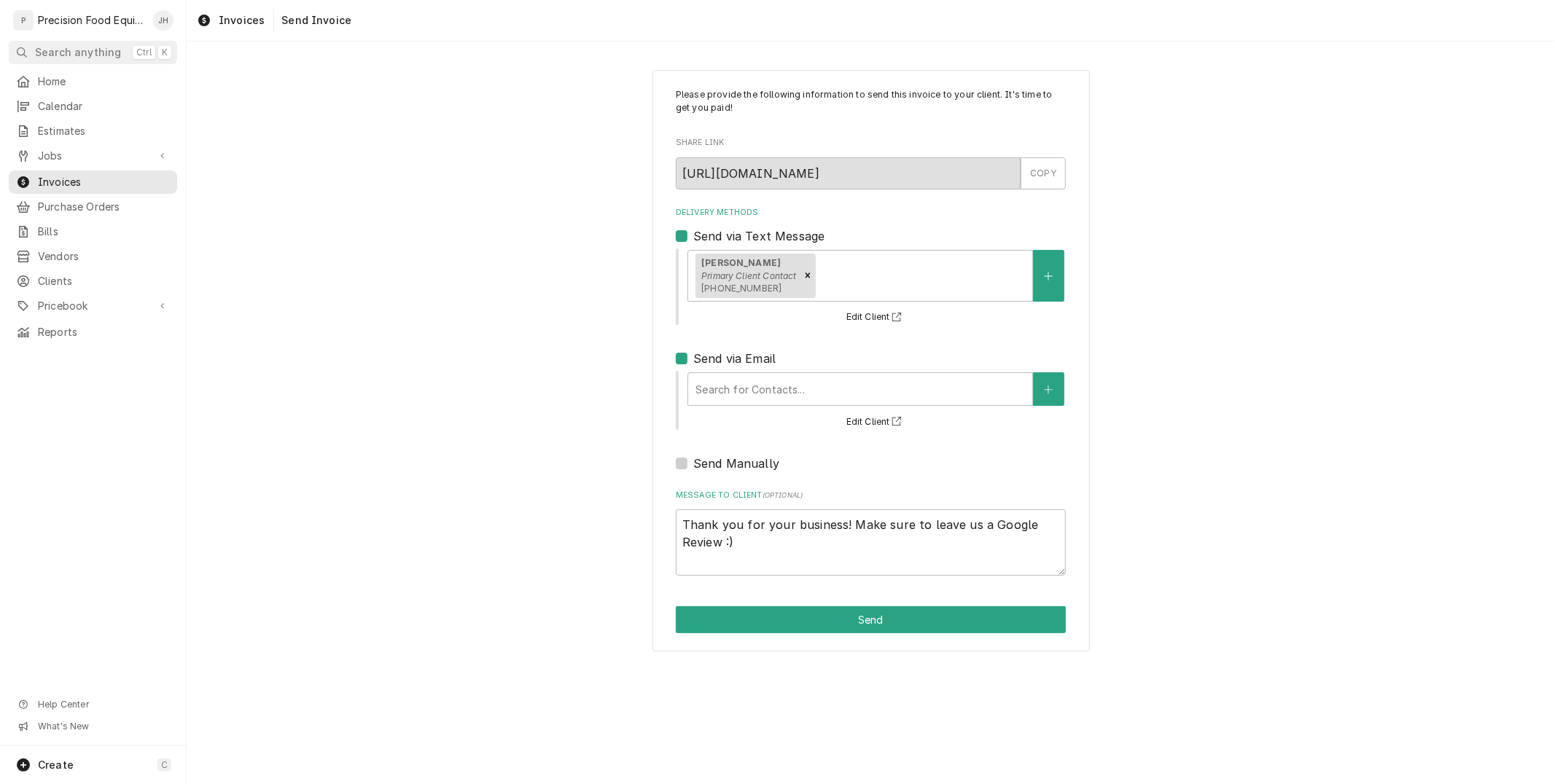
click at [737, 368] on div "Search for Contacts... Edit Client" at bounding box center [871, 399] width 390 height 63
click at [755, 379] on div "Delivery Methods" at bounding box center [860, 389] width 329 height 26
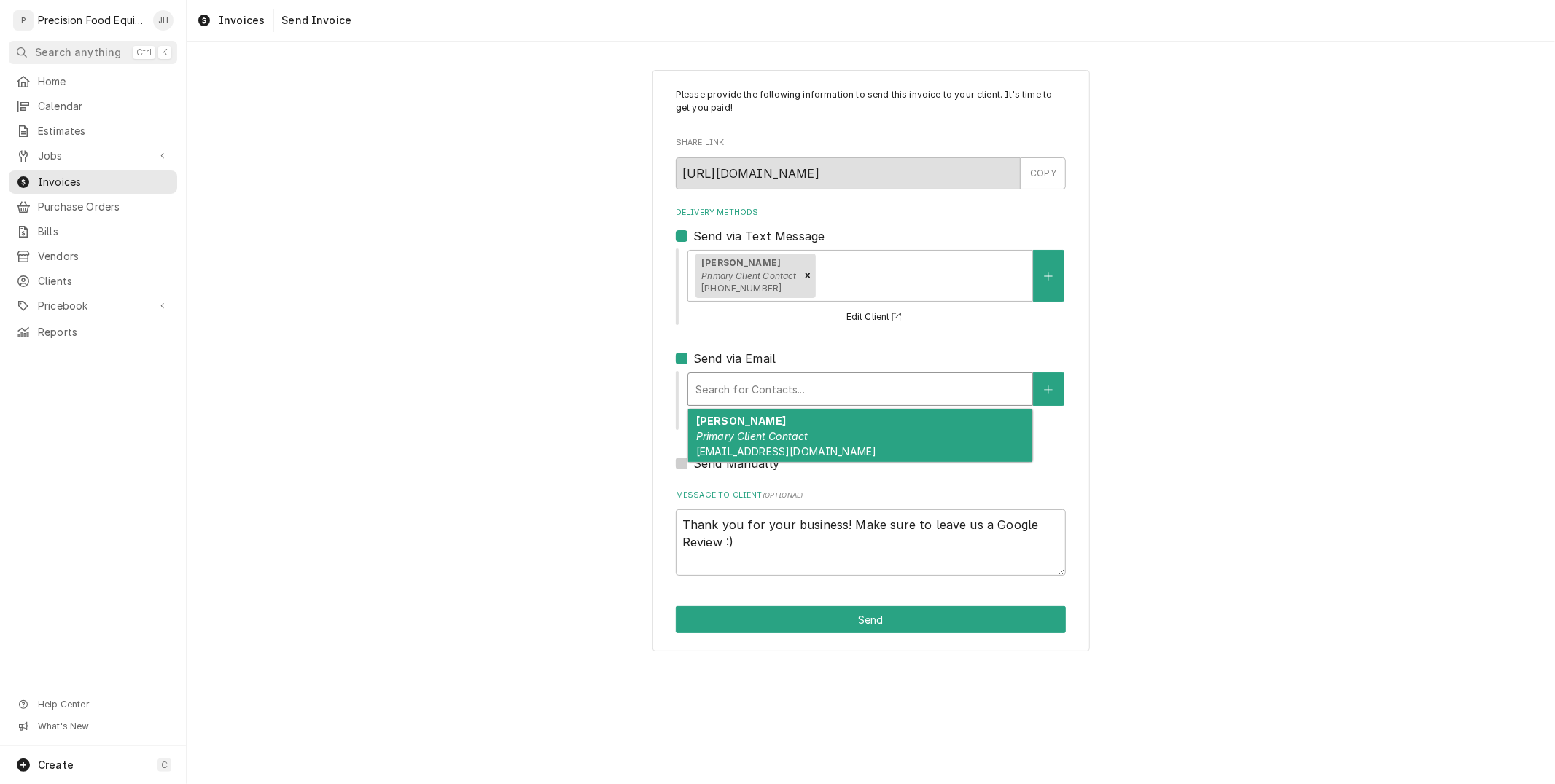
click at [787, 428] on div "Mike Jackson Primary Client Contact mjackson@loho.com" at bounding box center [860, 436] width 344 height 53
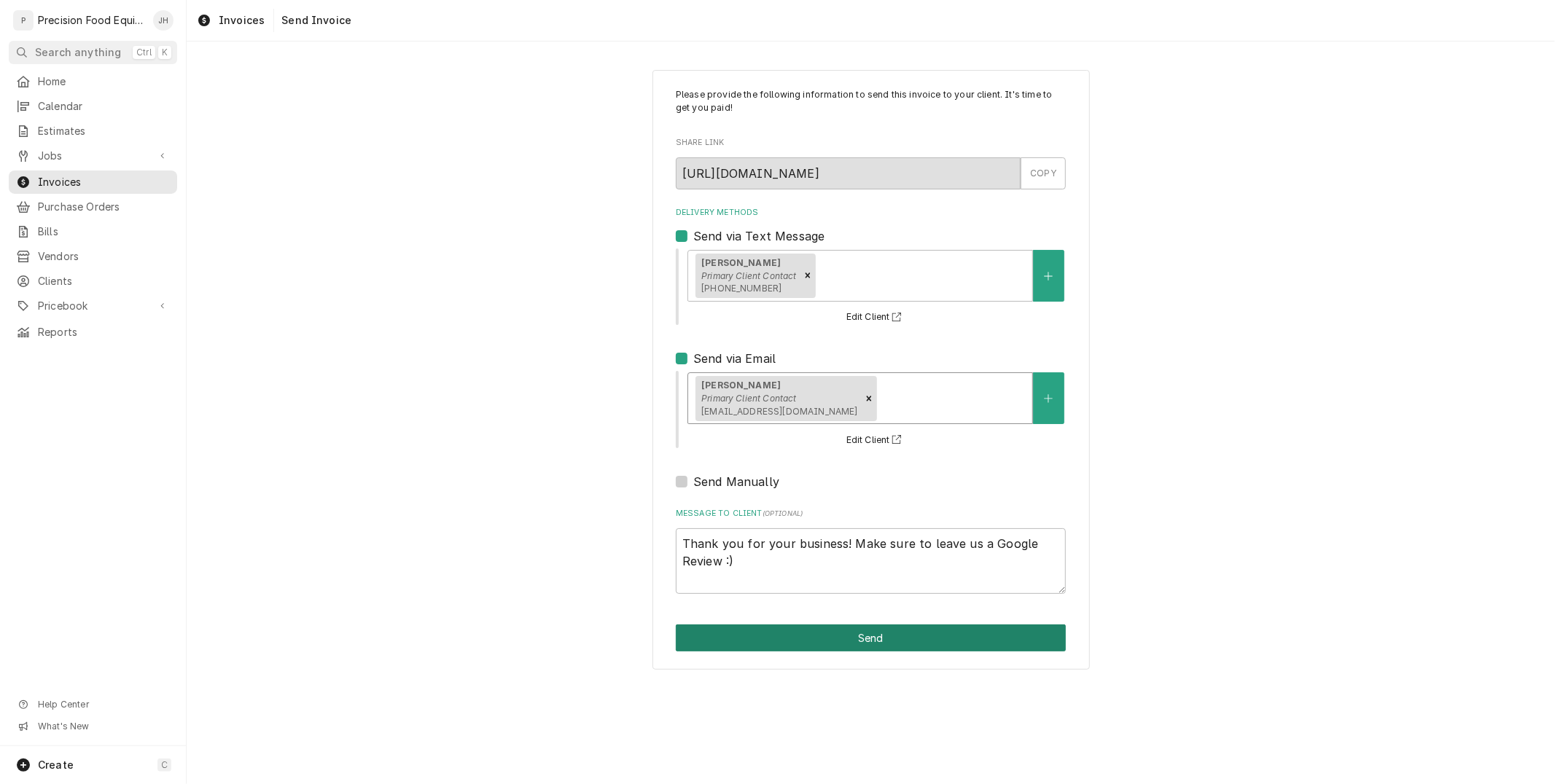
click at [873, 636] on button "Send" at bounding box center [871, 638] width 390 height 27
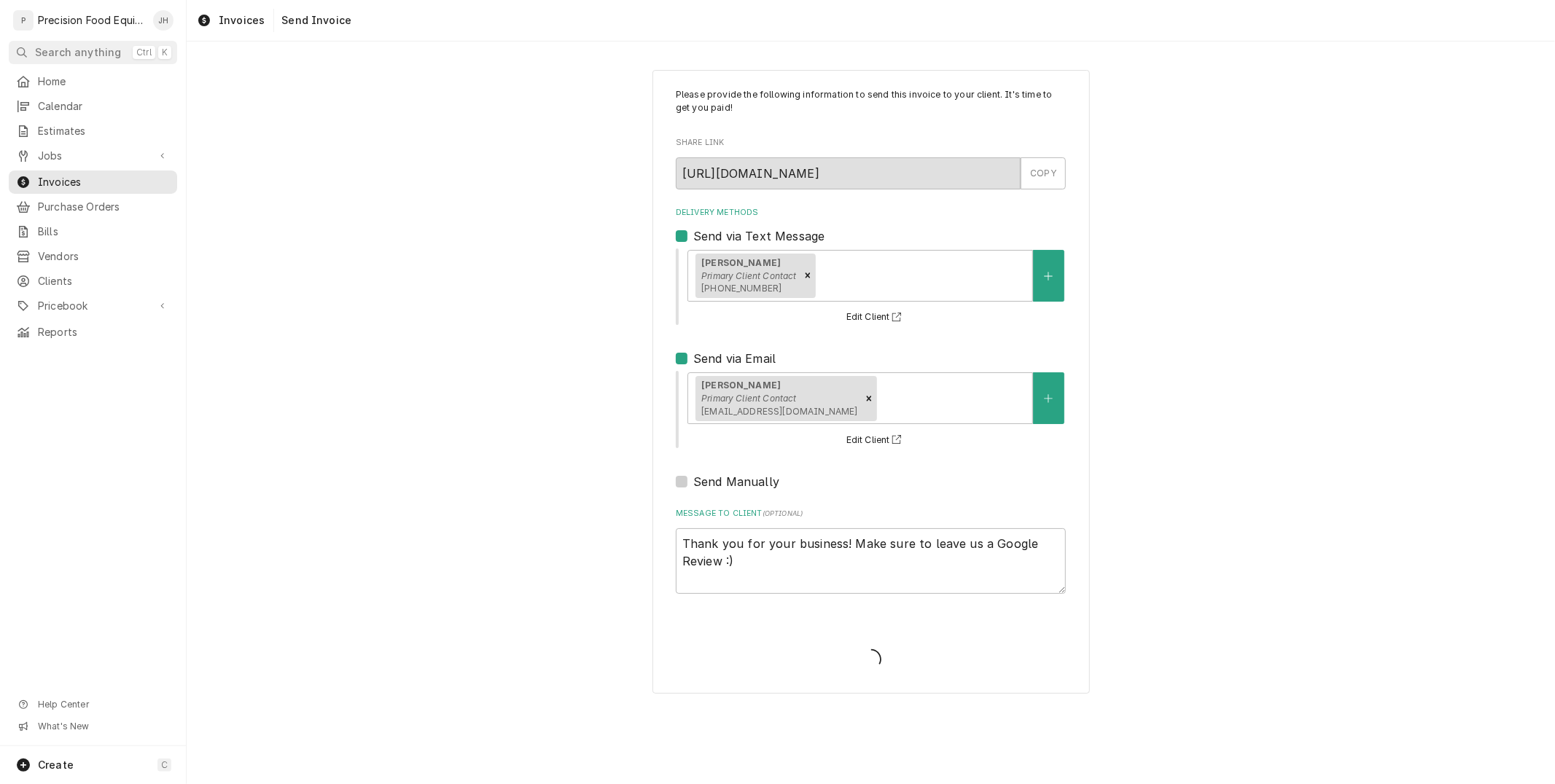
type textarea "x"
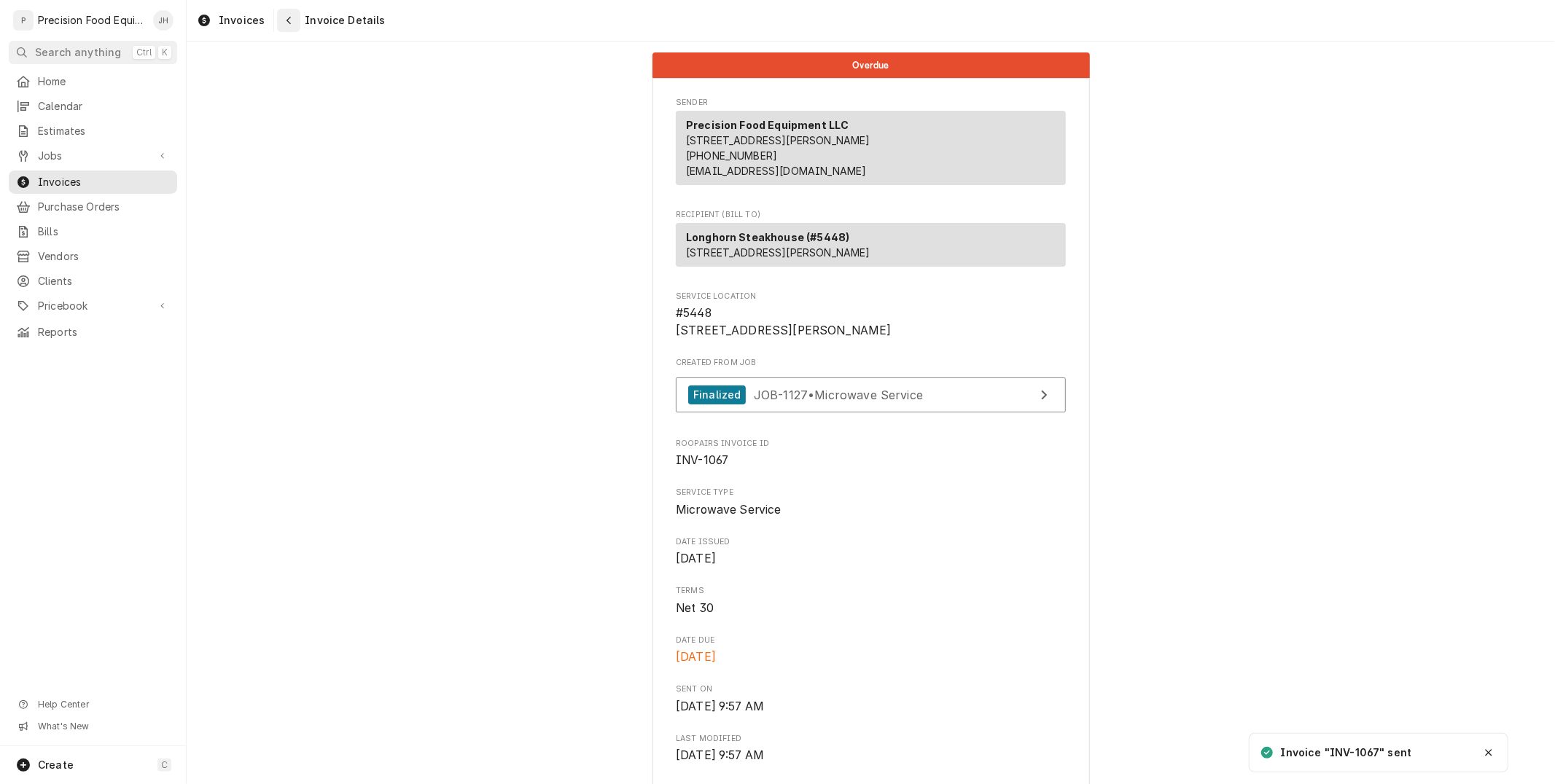
click at [294, 23] on button "Navigate back" at bounding box center [288, 20] width 23 height 23
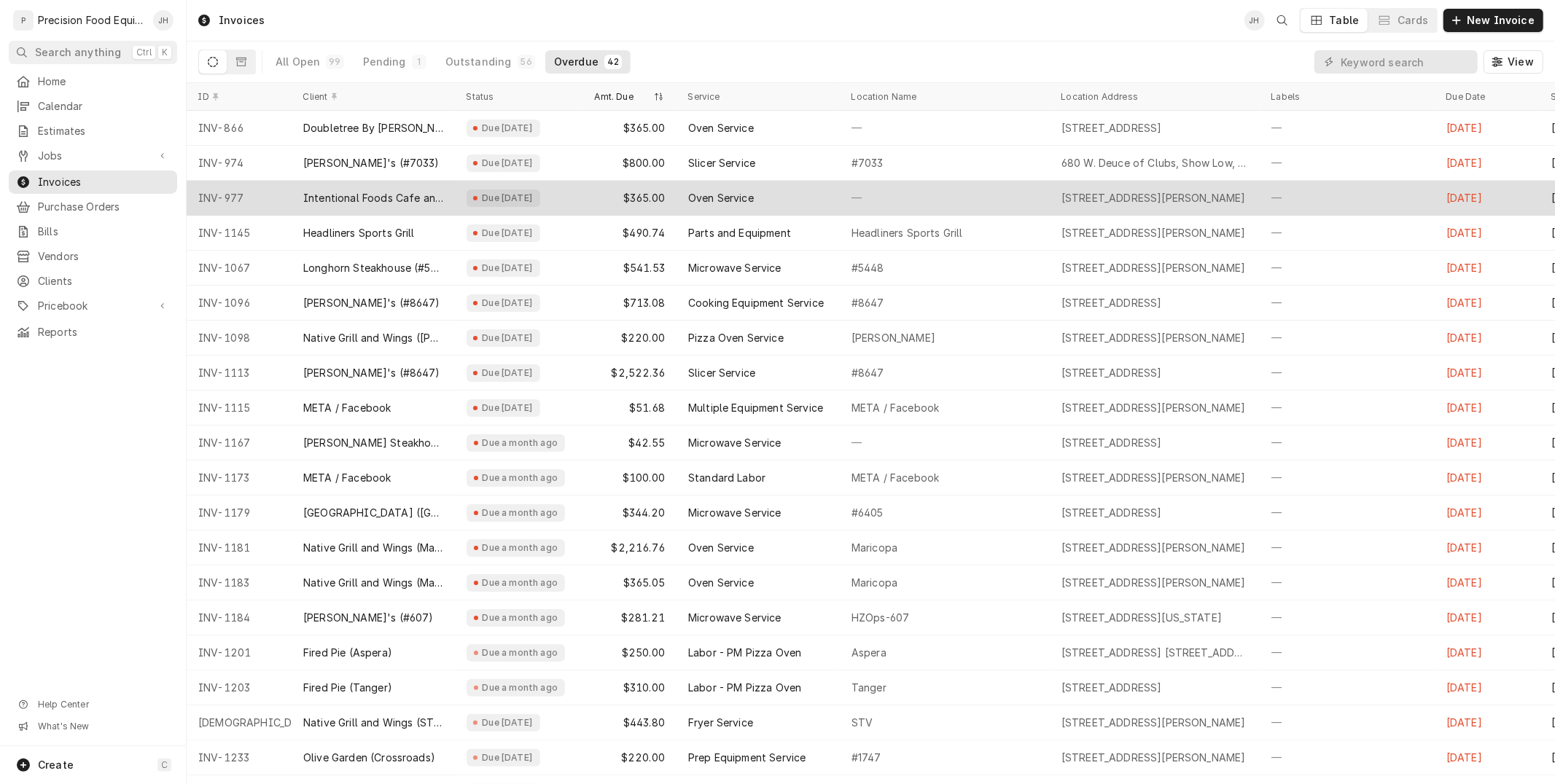
click at [686, 206] on div "Oven Service" at bounding box center [757, 198] width 163 height 35
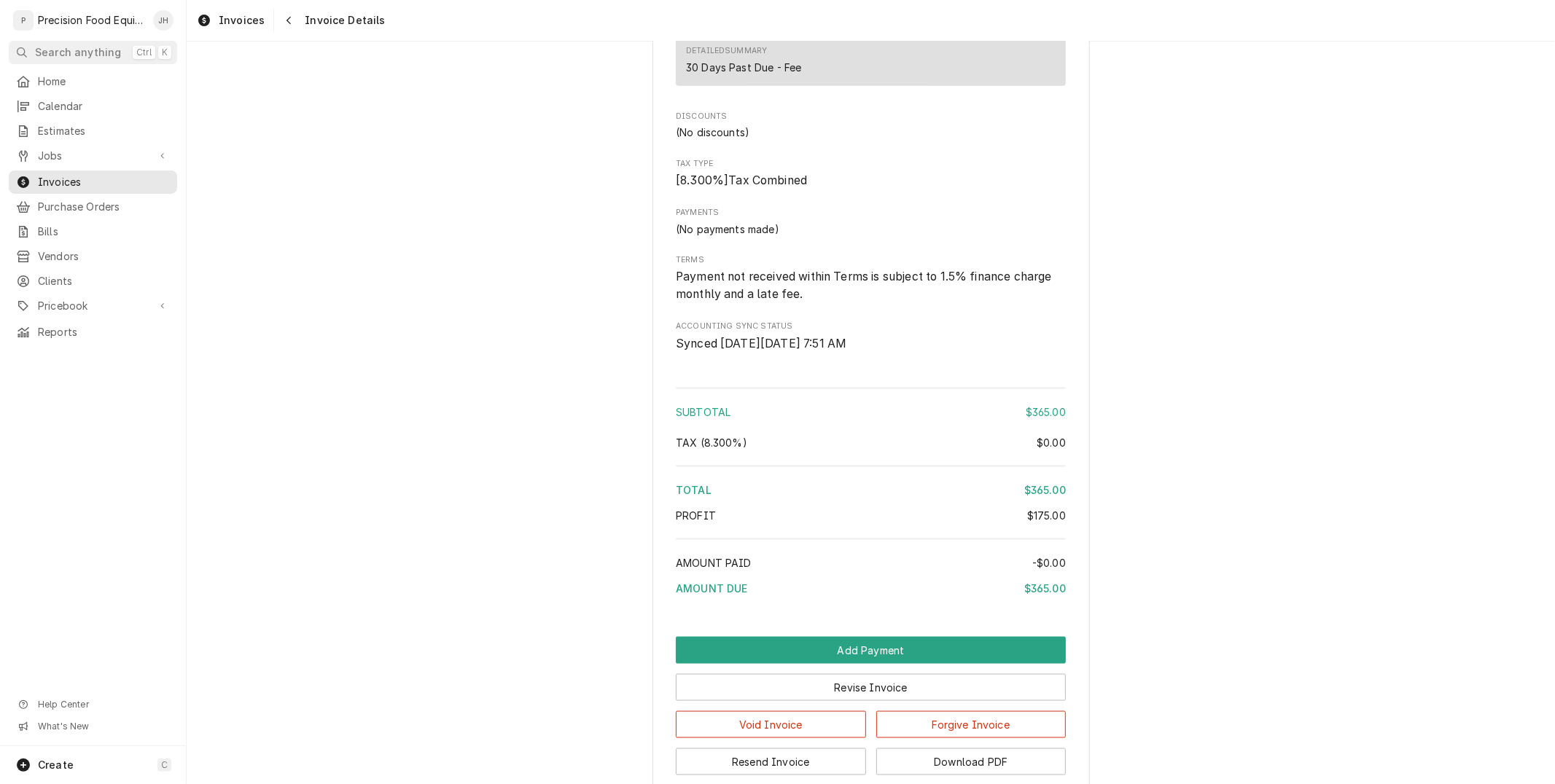
scroll to position [1623, 0]
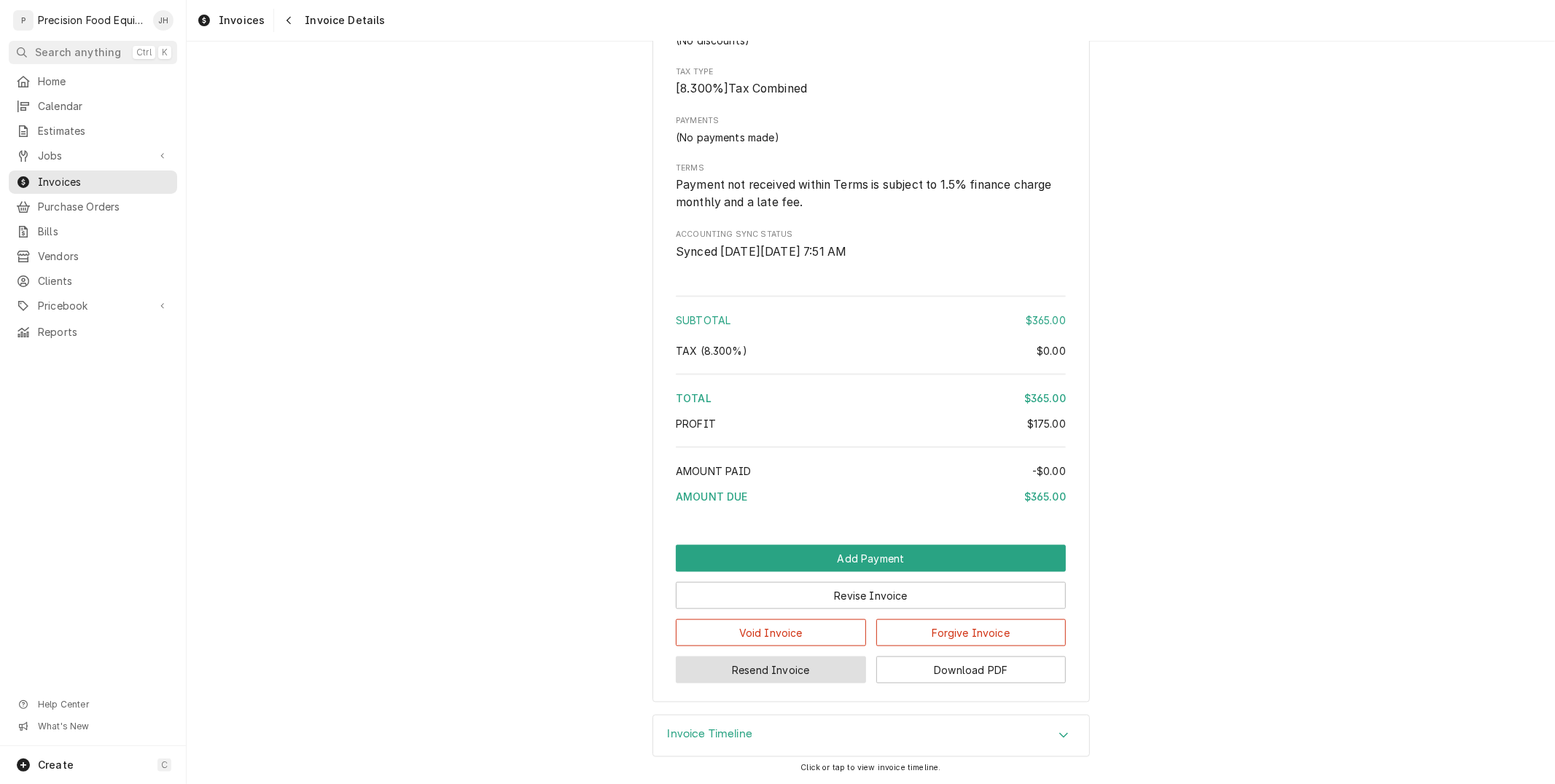
click at [798, 675] on button "Resend Invoice" at bounding box center [771, 670] width 190 height 27
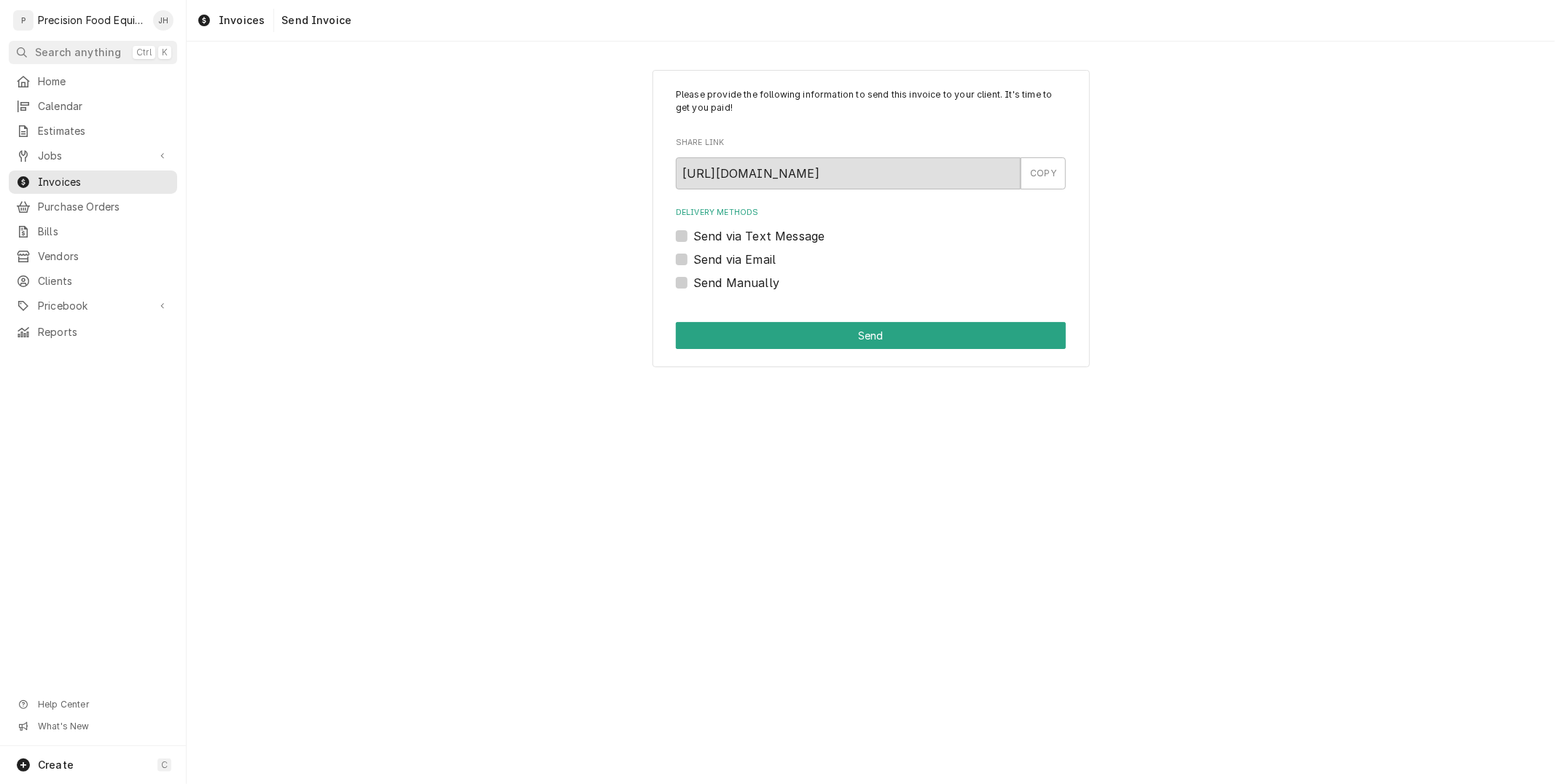
click at [693, 234] on label "Send via Text Message" at bounding box center [758, 236] width 131 height 18
click at [693, 234] on input "Send via Text Message" at bounding box center [888, 243] width 390 height 32
checkbox input "true"
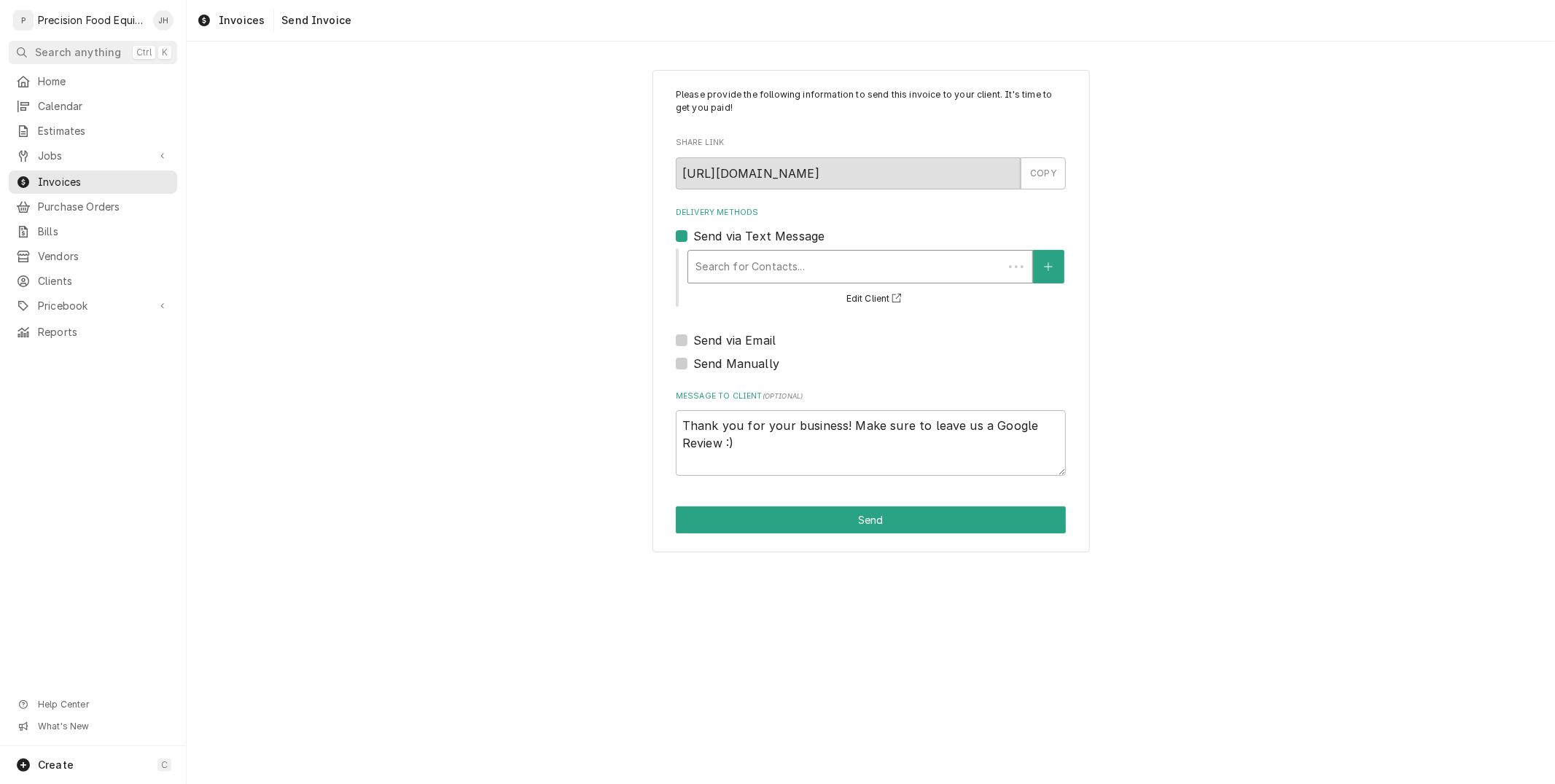
click at [798, 263] on div "Search for Contacts..." at bounding box center [846, 267] width 315 height 32
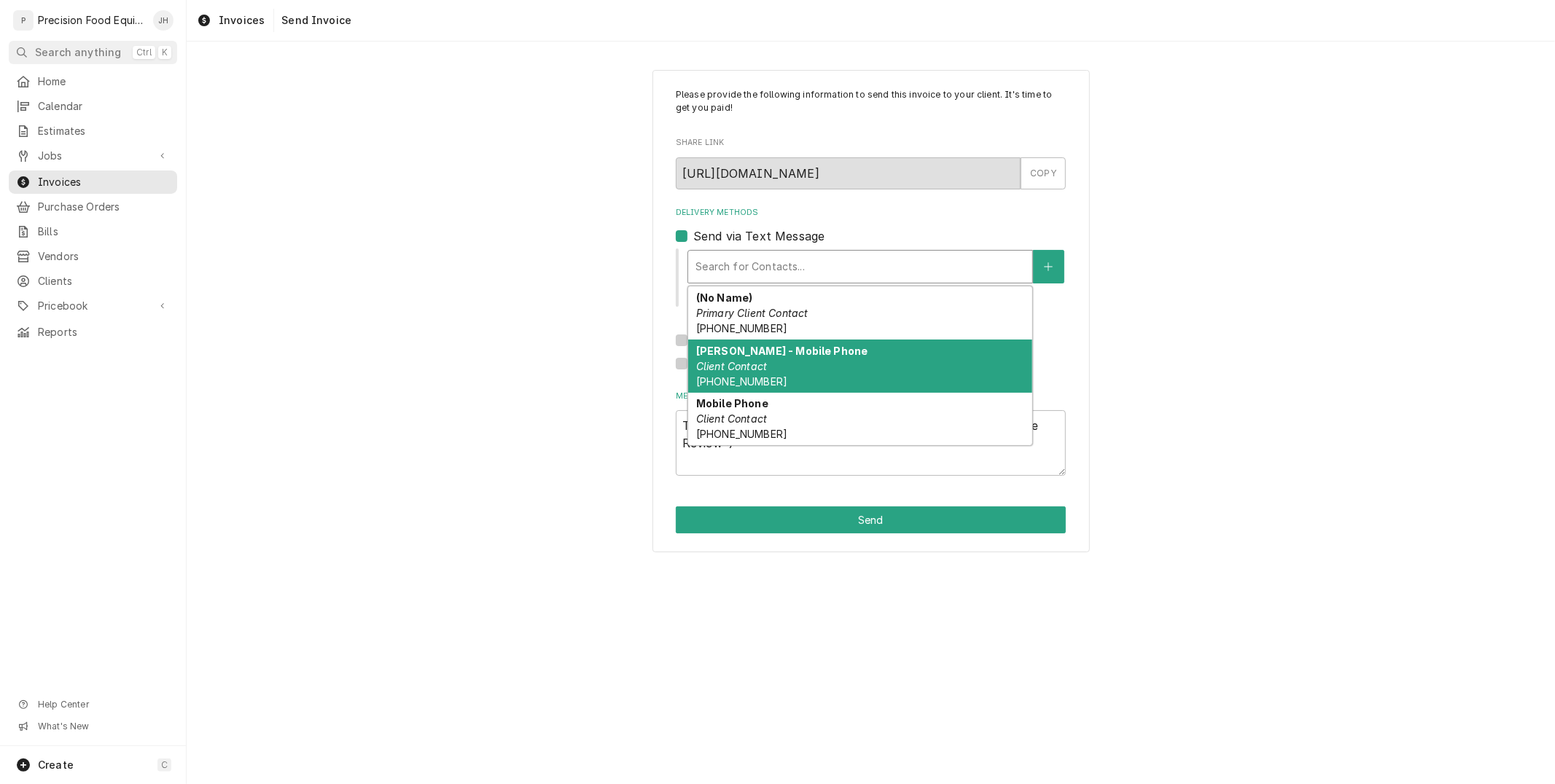
click at [814, 352] on div "Lisa - Mobile Phone Client Contact (858) 405-3991" at bounding box center [860, 367] width 344 height 53
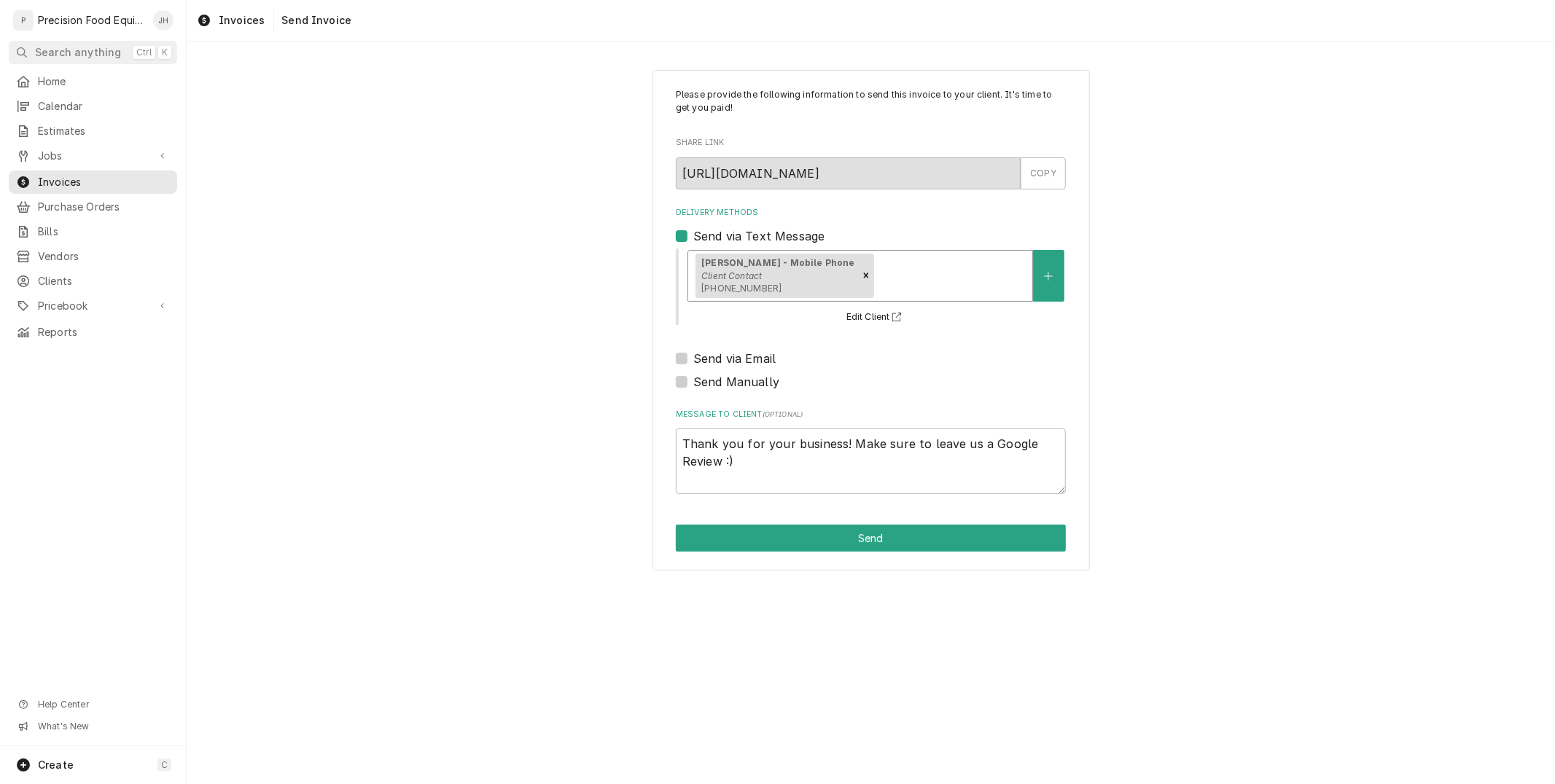
click at [896, 288] on div "Lisa - Mobile Phone Client Contact (858) 405-3991" at bounding box center [860, 276] width 344 height 51
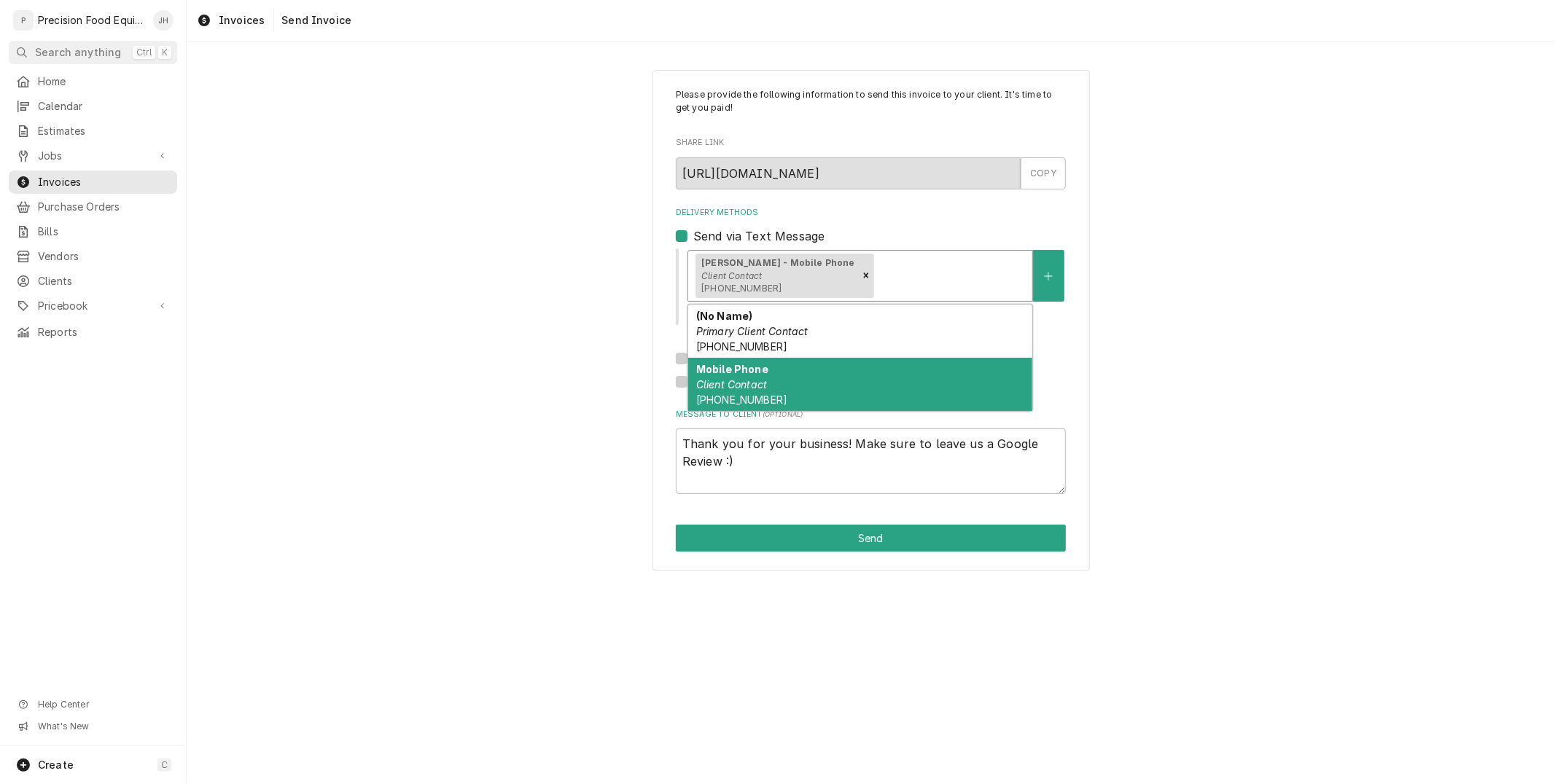
click at [872, 380] on div "Mobile Phone Client Contact (480) 580-5518" at bounding box center [860, 384] width 344 height 53
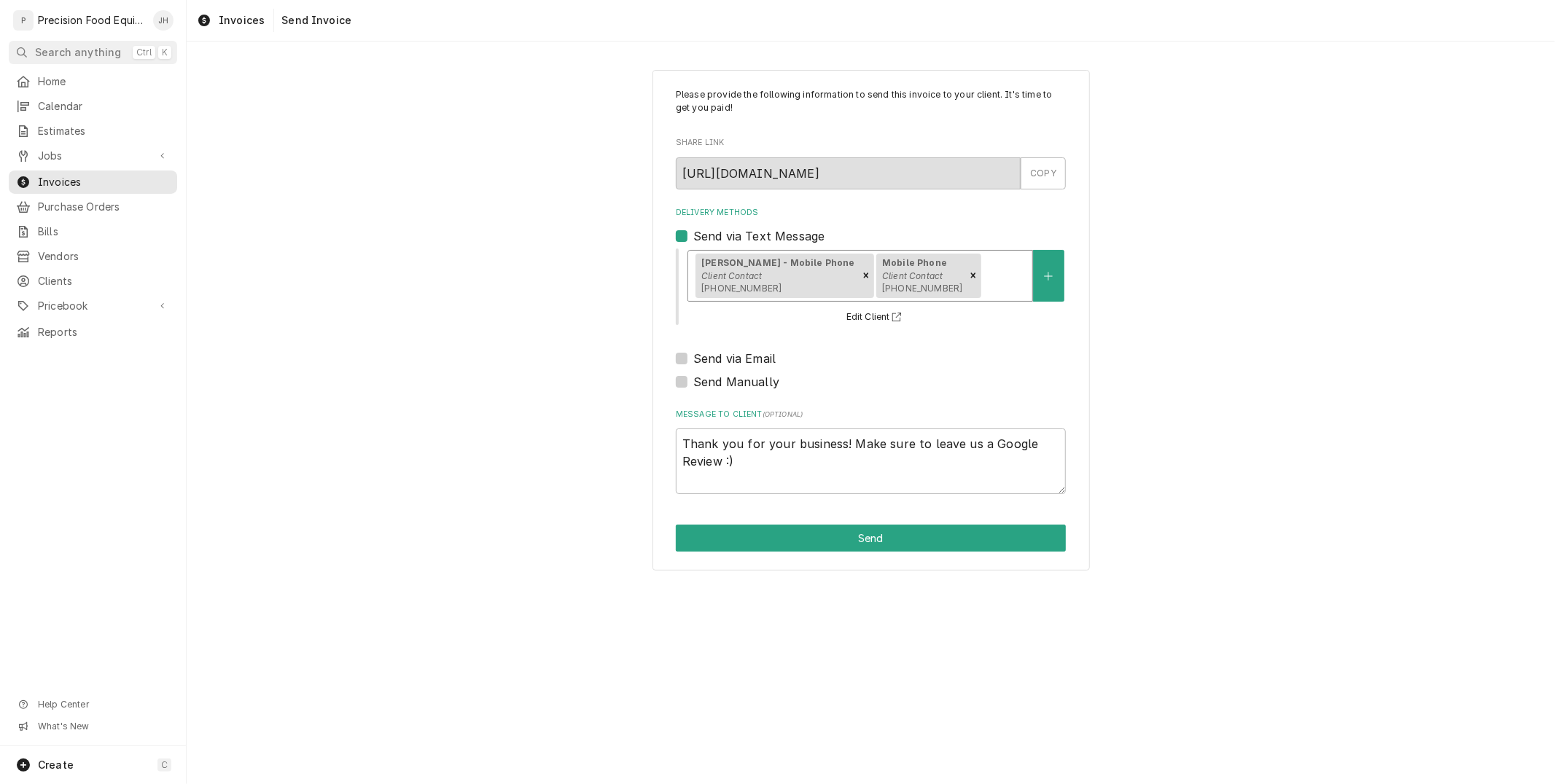
click at [939, 288] on div "Lisa - Mobile Phone Client Contact (858) 405-3991 Mobile Phone Client Contact (…" at bounding box center [860, 276] width 344 height 51
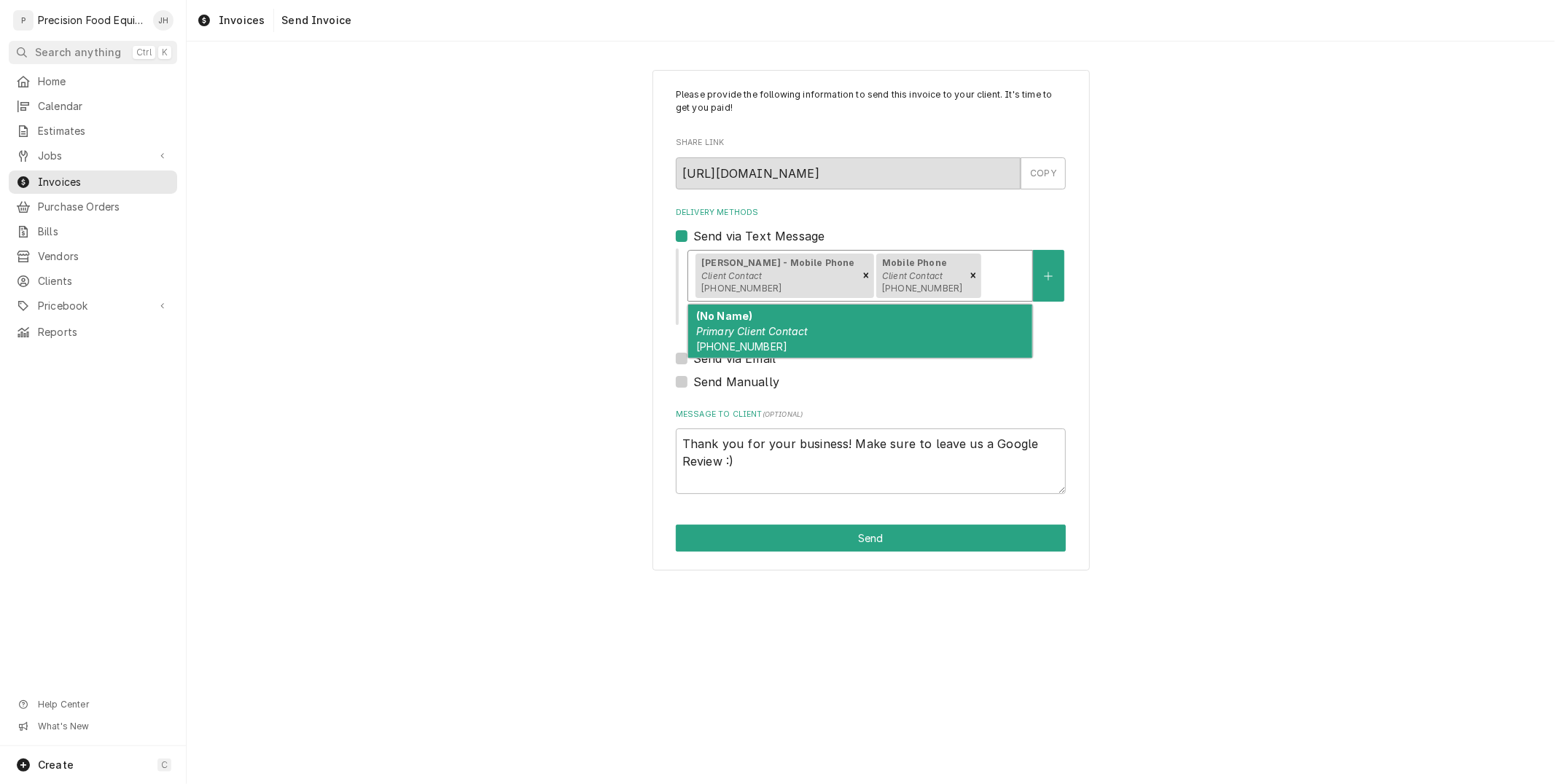
click at [917, 337] on div "(No Name) Primary Client Contact (480) 264-7002" at bounding box center [860, 331] width 344 height 53
type textarea "x"
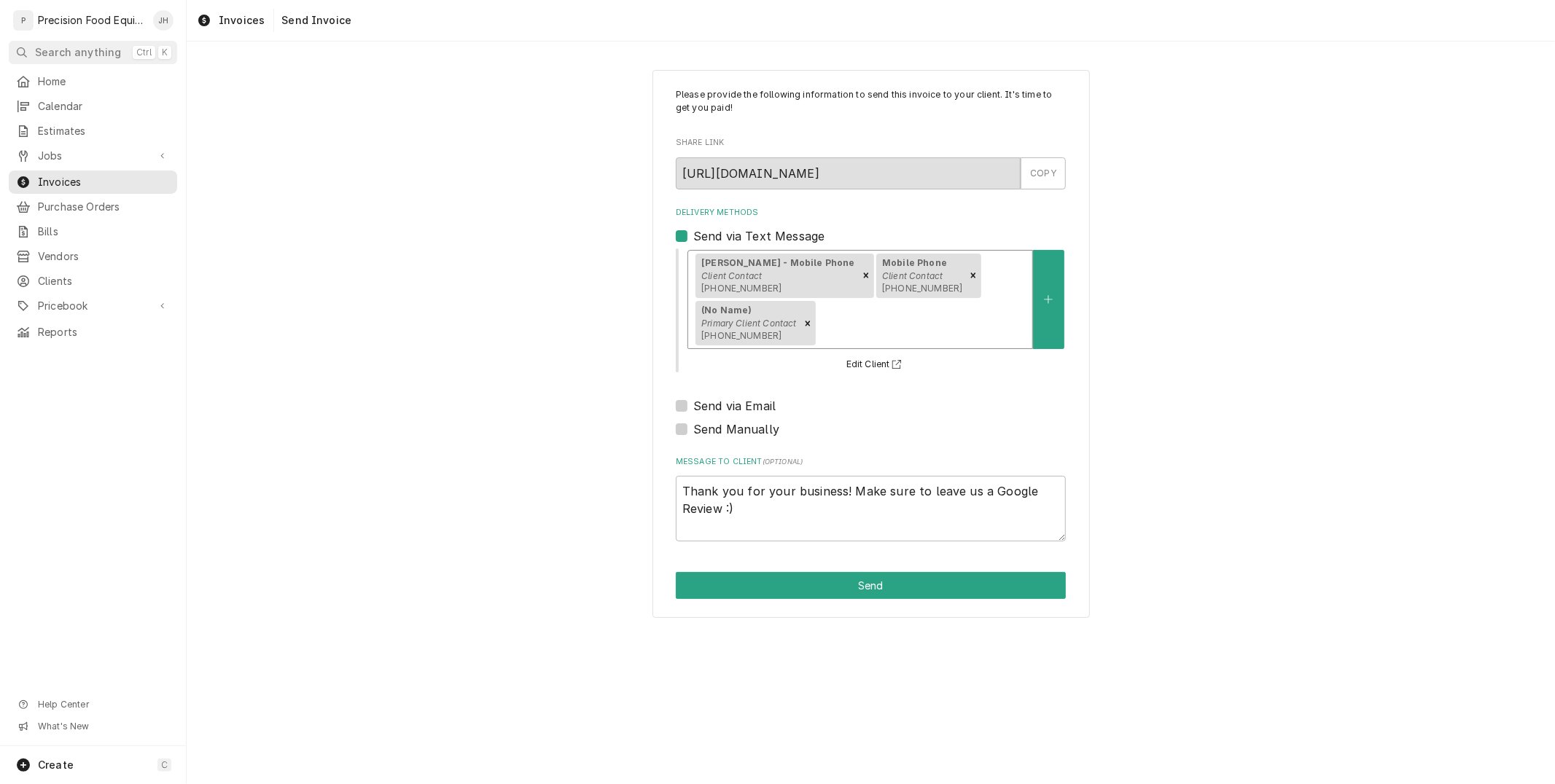
click at [693, 397] on label "Send via Email" at bounding box center [734, 406] width 83 height 18
click at [693, 397] on input "Send via Email" at bounding box center [888, 413] width 390 height 32
checkbox input "true"
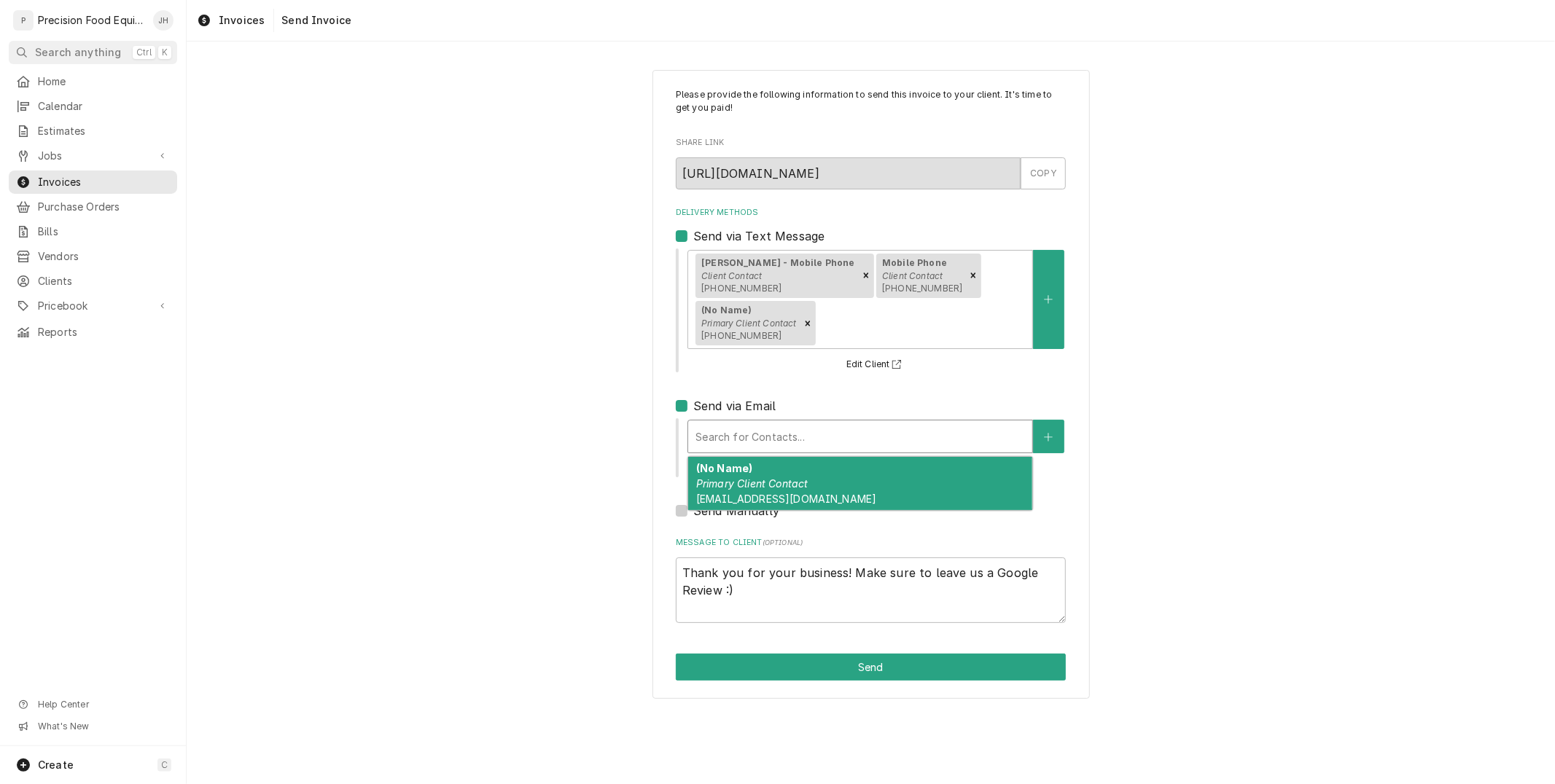
click at [742, 424] on div "Delivery Methods" at bounding box center [860, 436] width 329 height 26
click at [757, 457] on div "(No Name) Primary Client Contact Chefned@Intentionalfoods.org" at bounding box center [860, 483] width 344 height 53
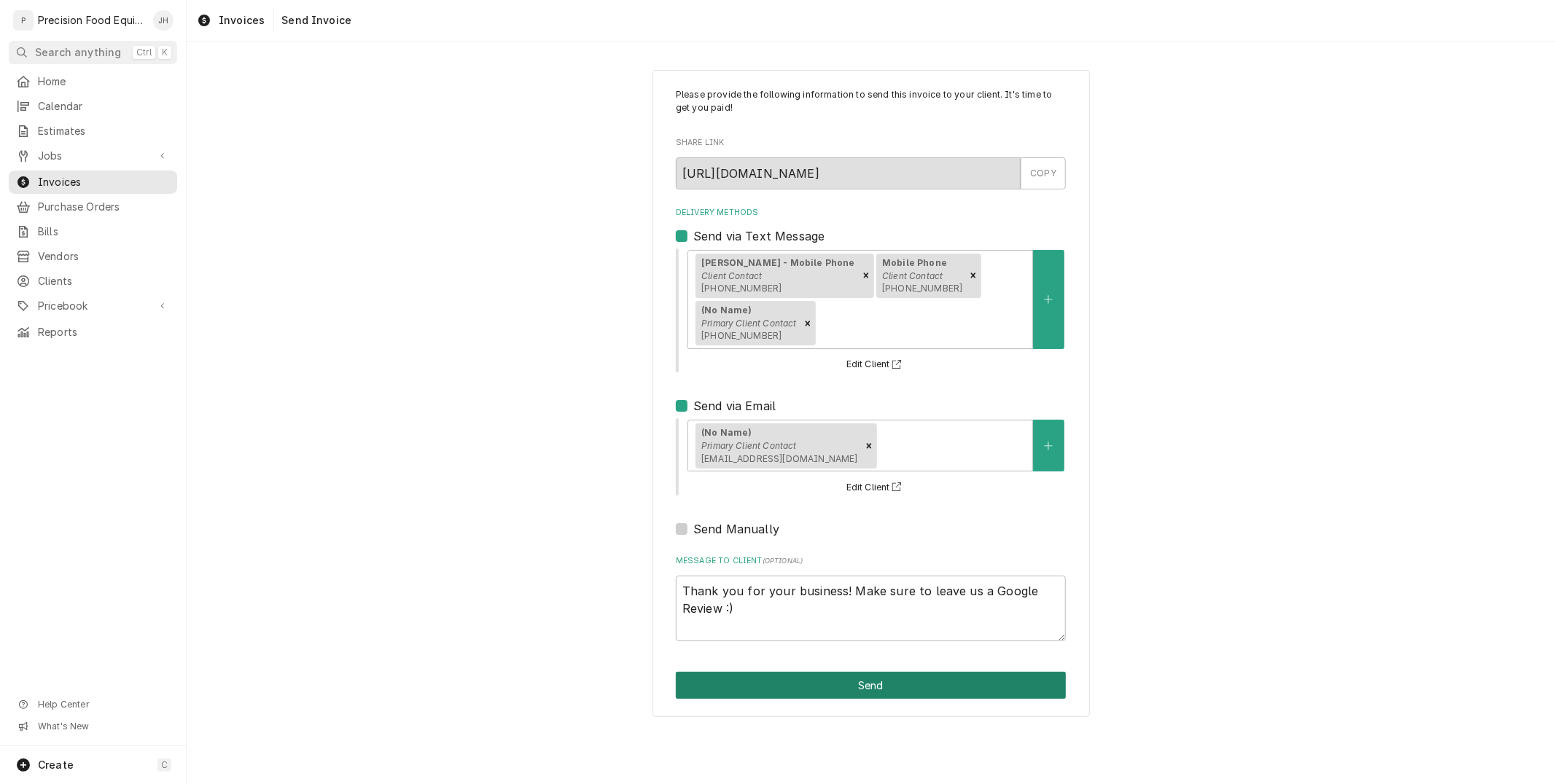
click at [871, 672] on button "Send" at bounding box center [871, 685] width 390 height 27
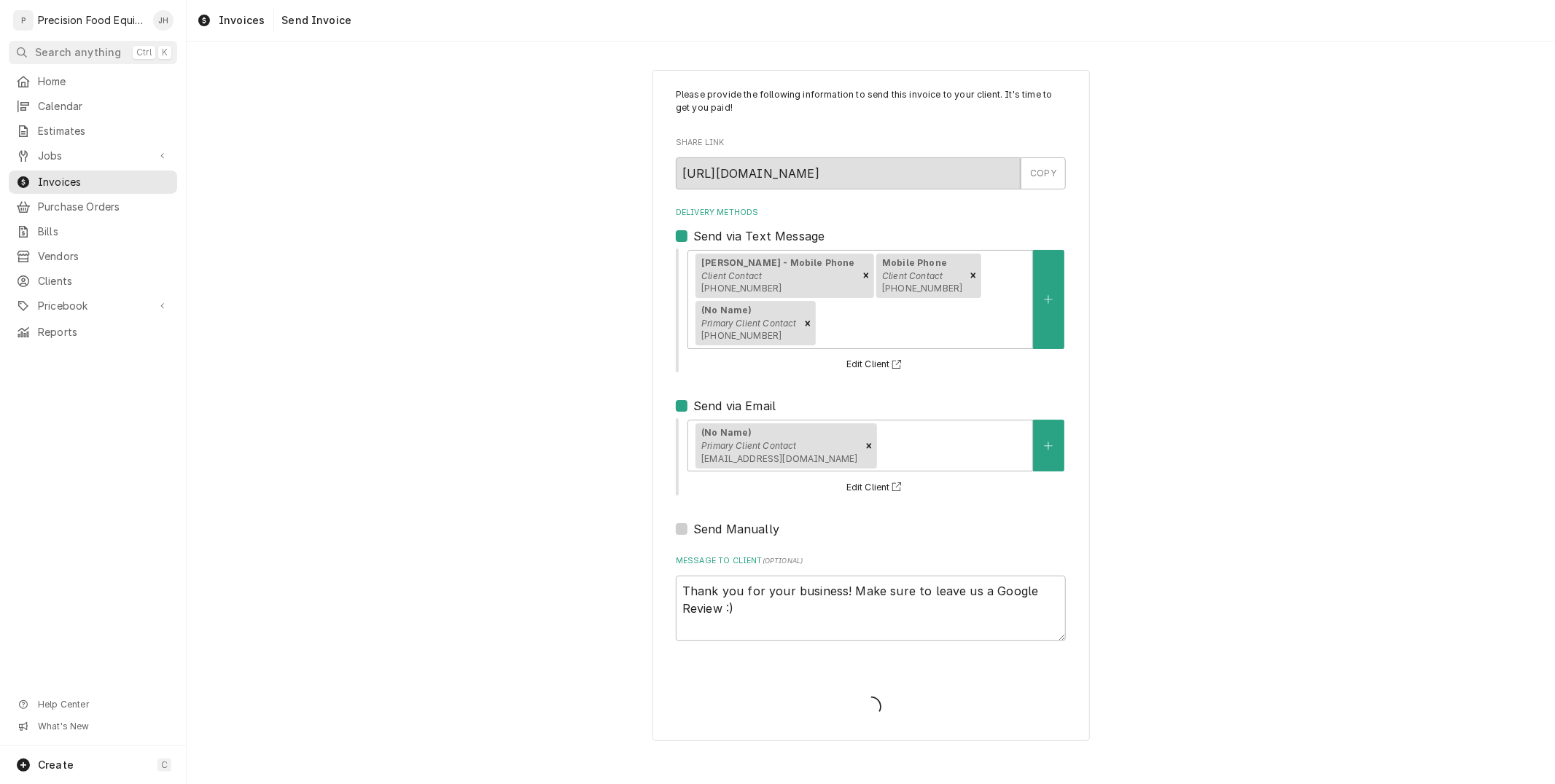
type textarea "x"
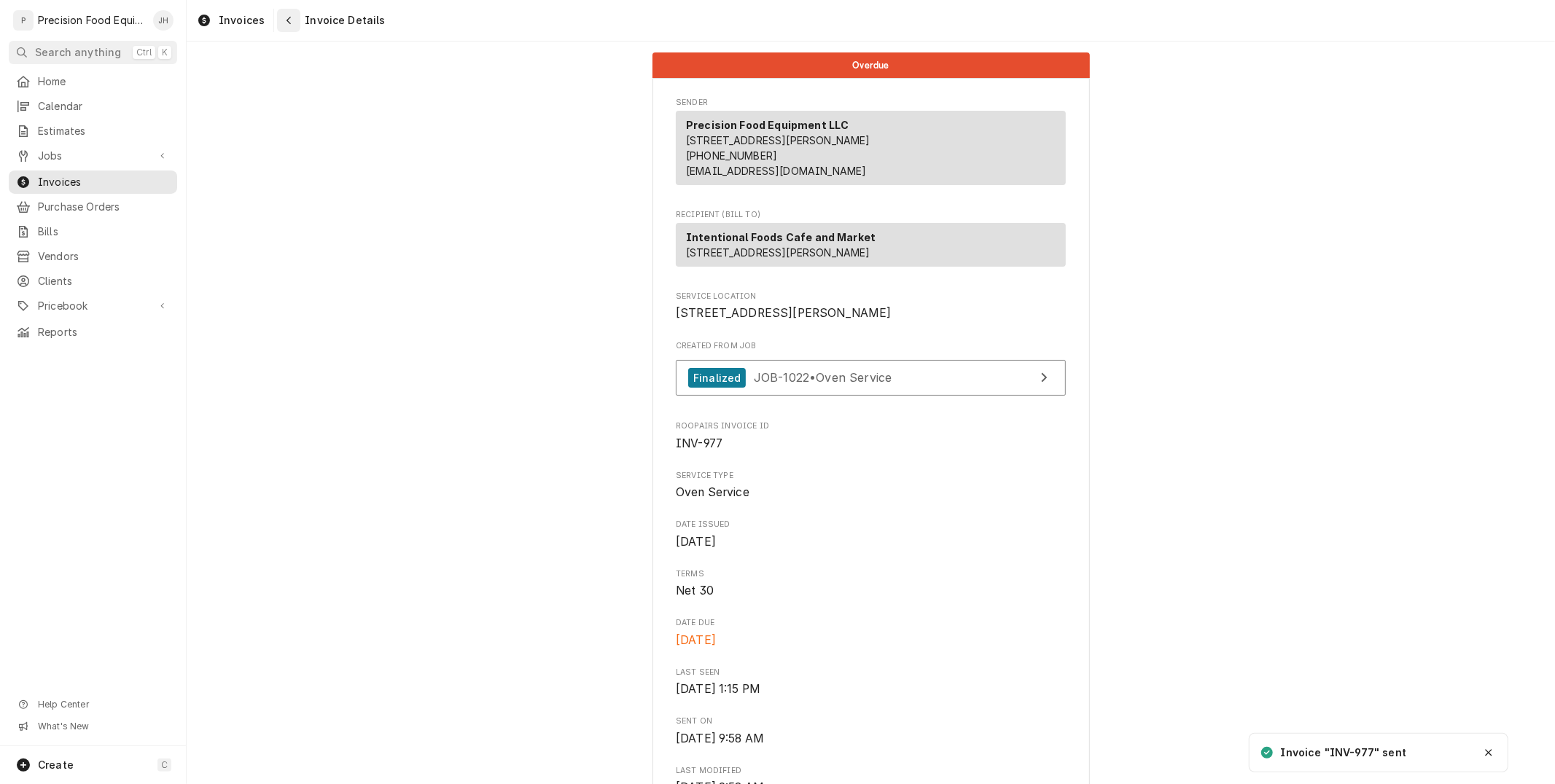
click at [289, 25] on div "Navigate back" at bounding box center [288, 20] width 14 height 14
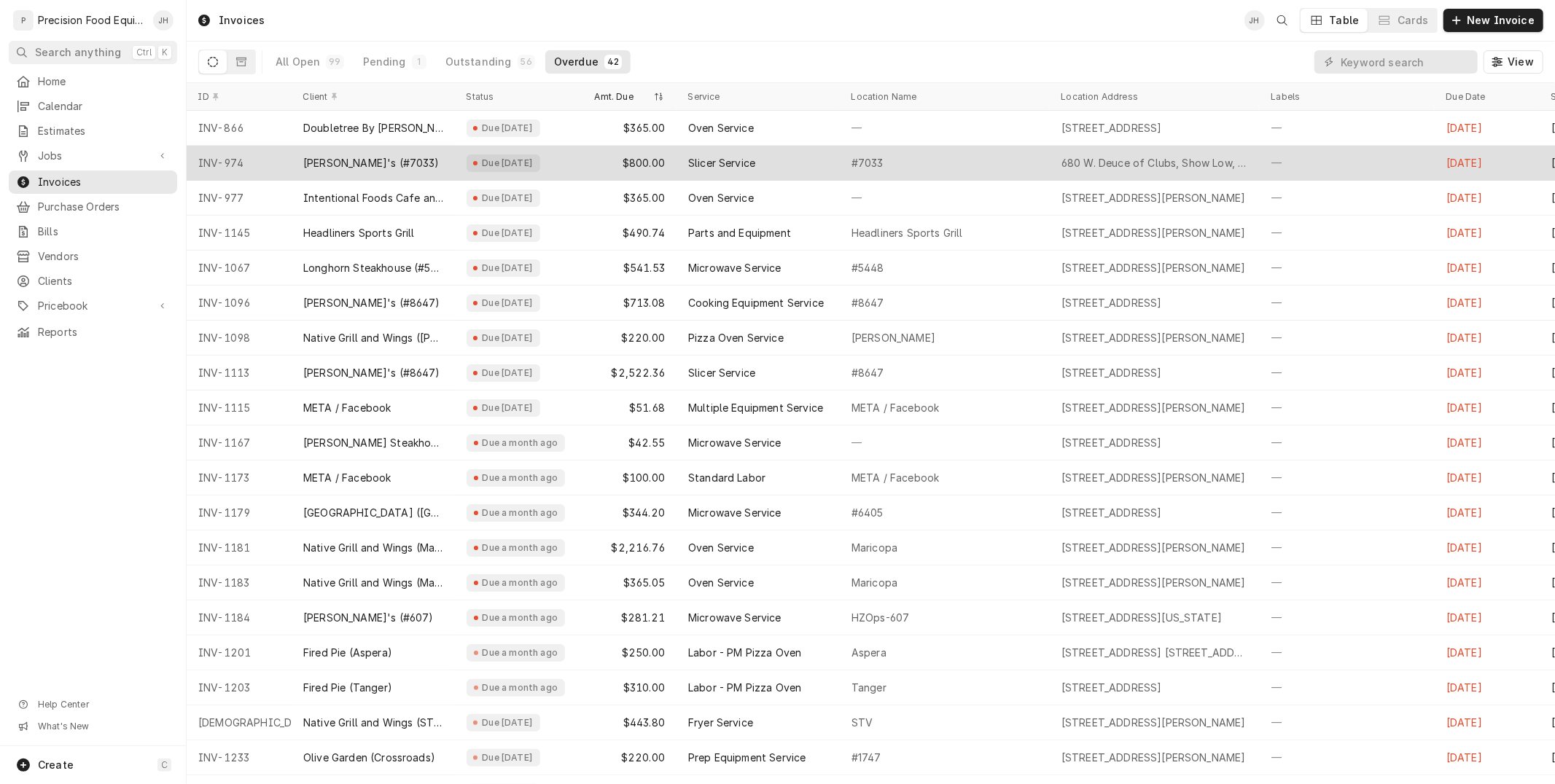
click at [895, 166] on div "#7033" at bounding box center [944, 163] width 210 height 35
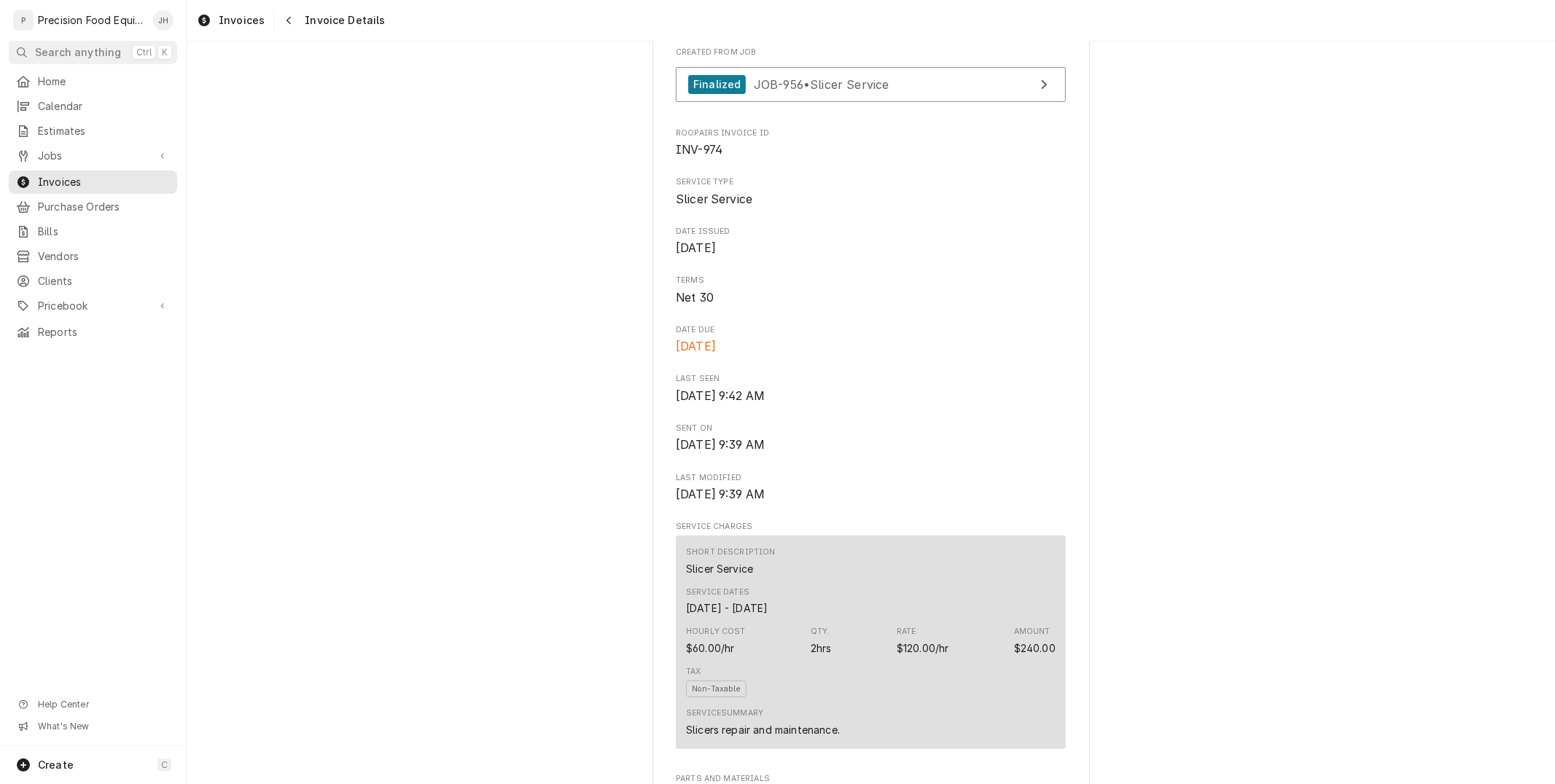
scroll to position [647, 0]
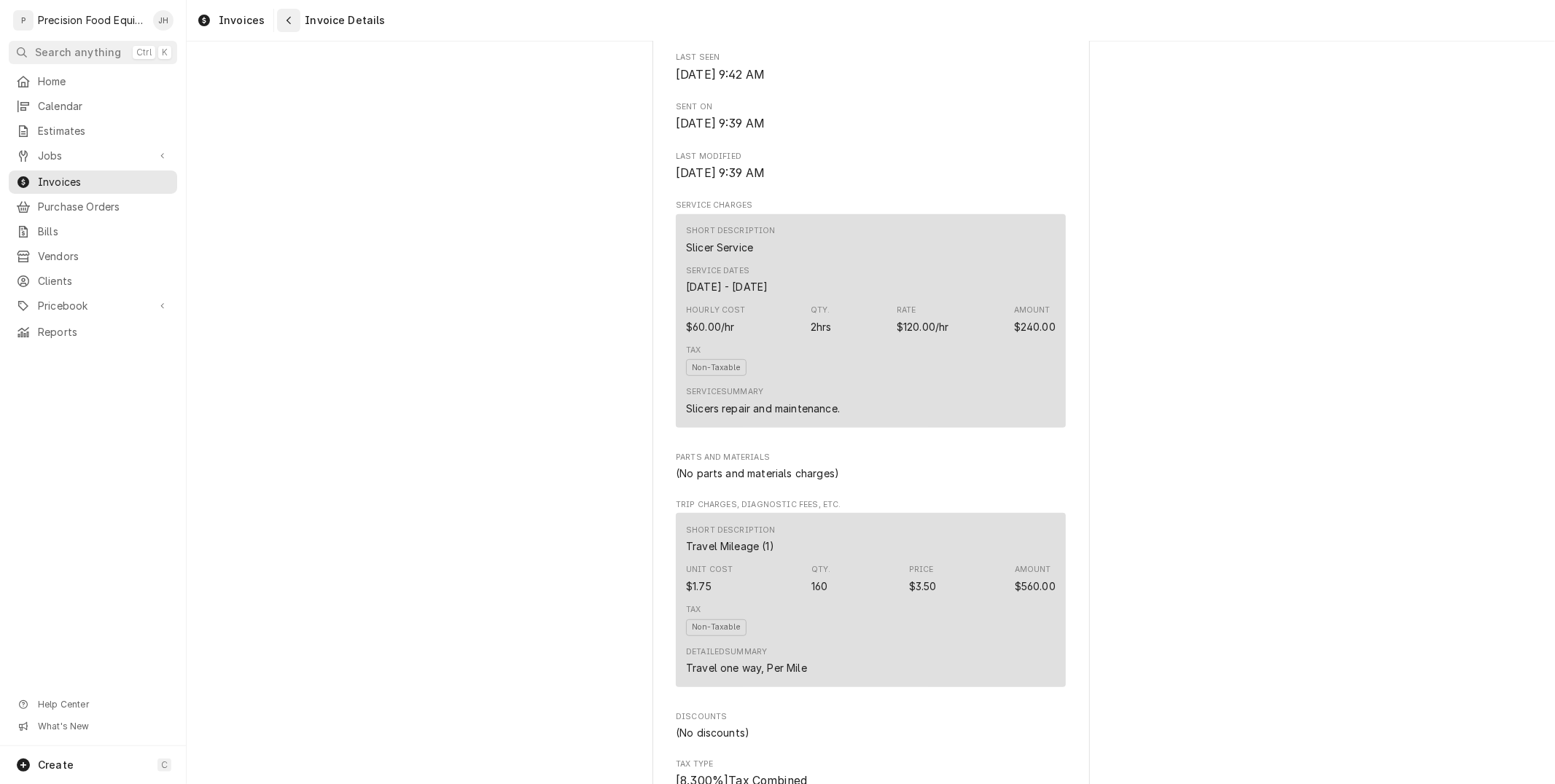
click at [281, 18] on div "Navigate back" at bounding box center [288, 20] width 14 height 14
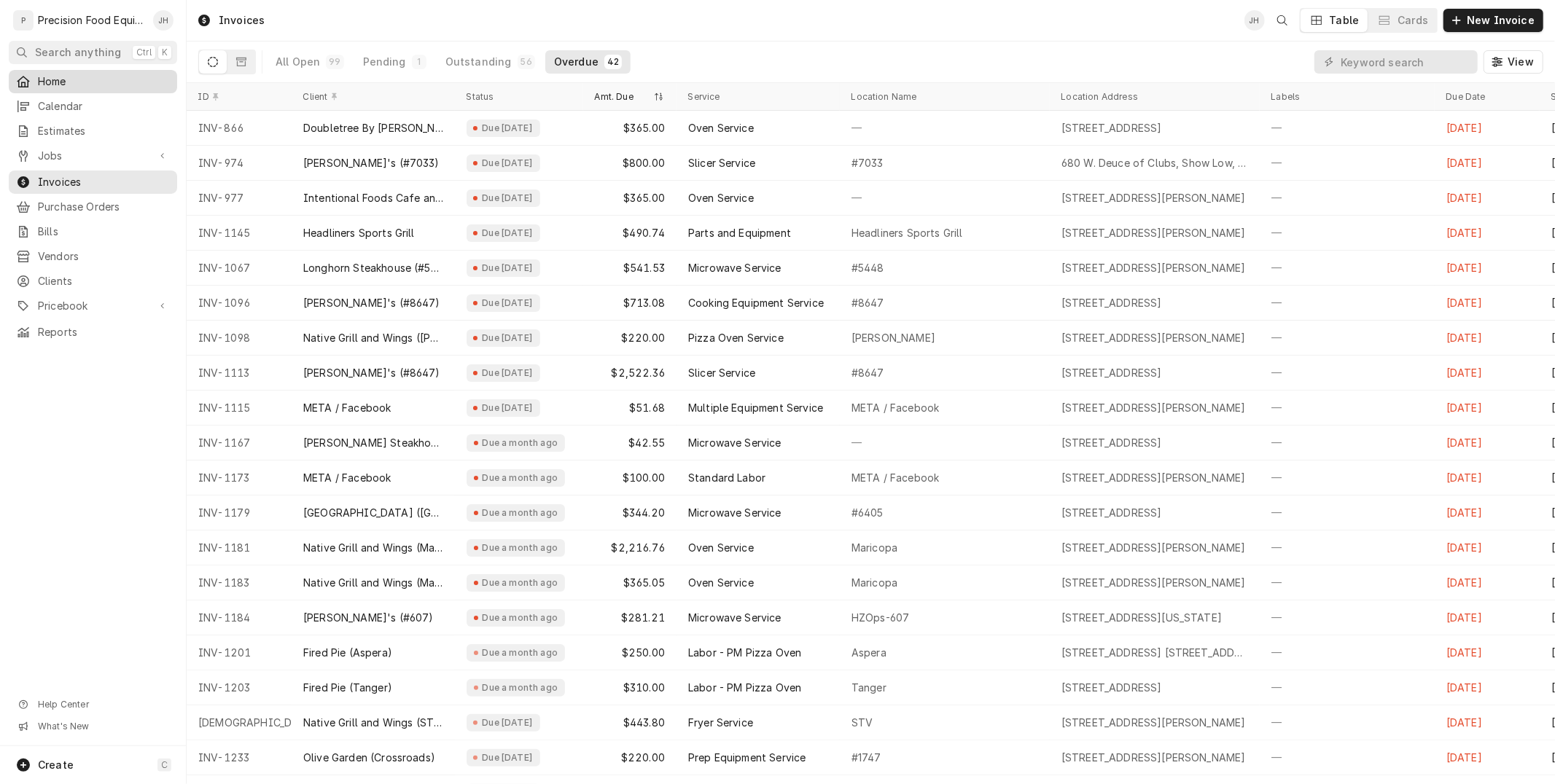
click at [55, 80] on span "Home" at bounding box center [104, 82] width 132 height 14
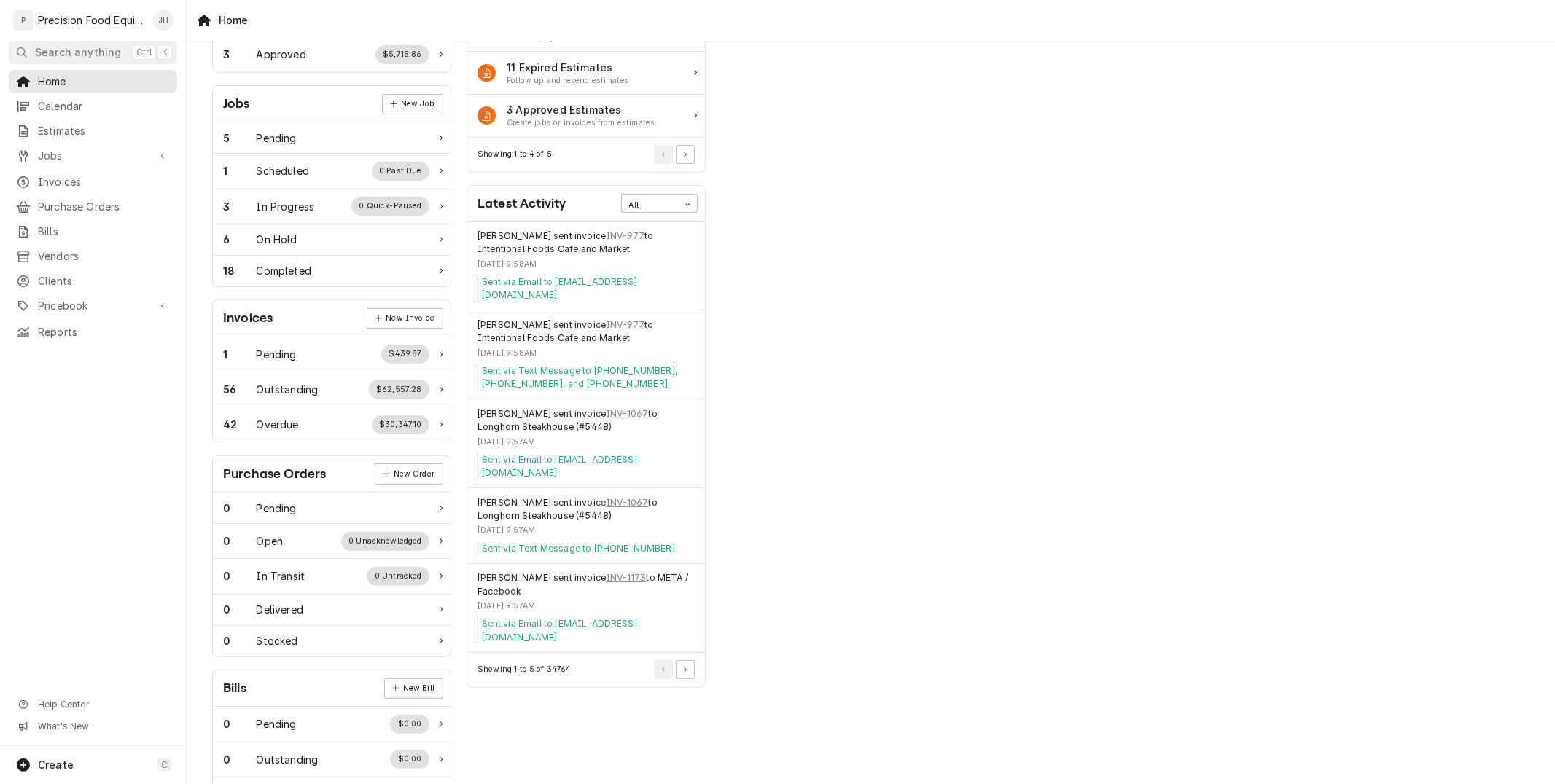
scroll to position [235, 0]
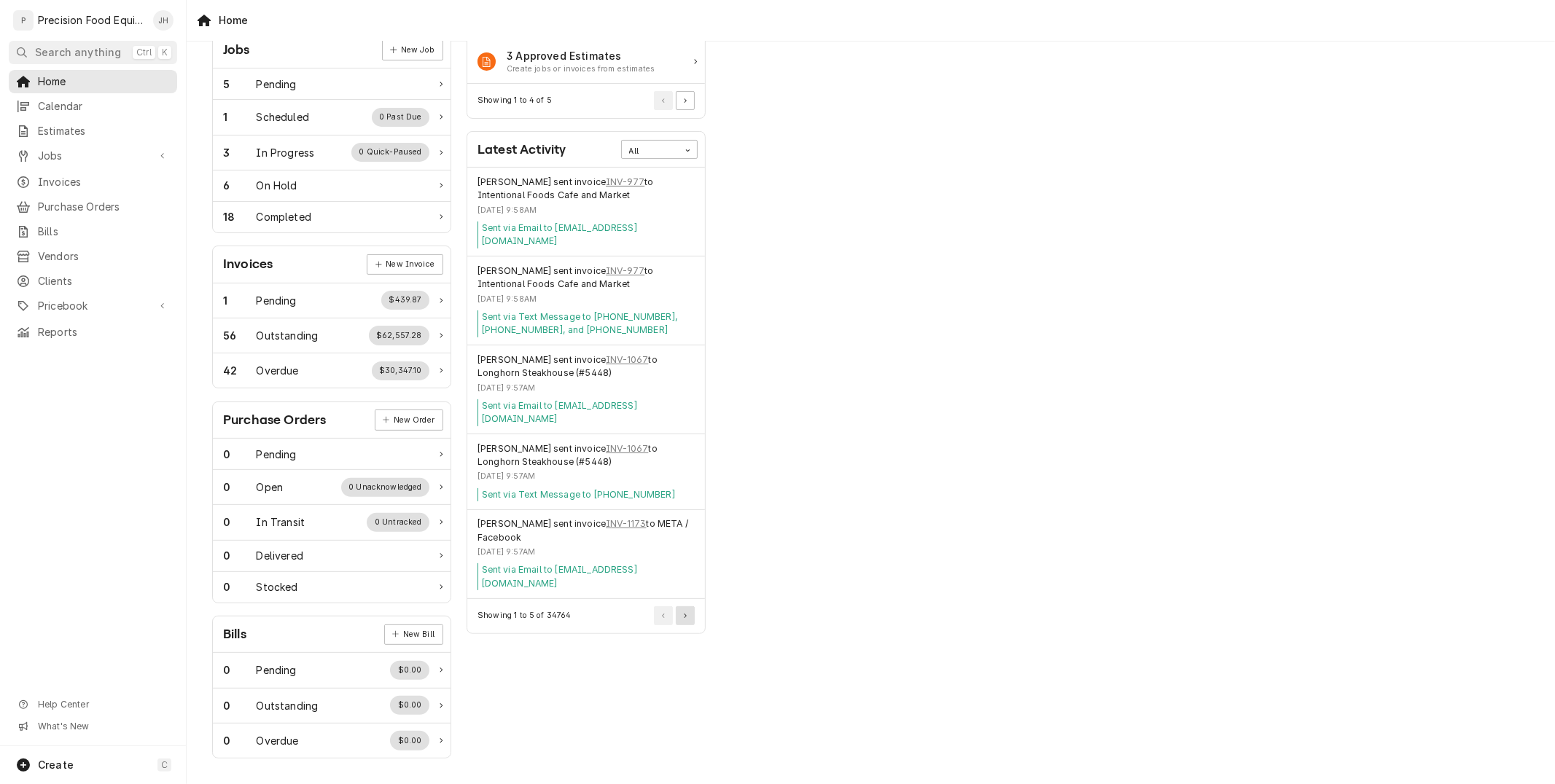
click at [687, 606] on button "Pagination Controls" at bounding box center [684, 615] width 19 height 19
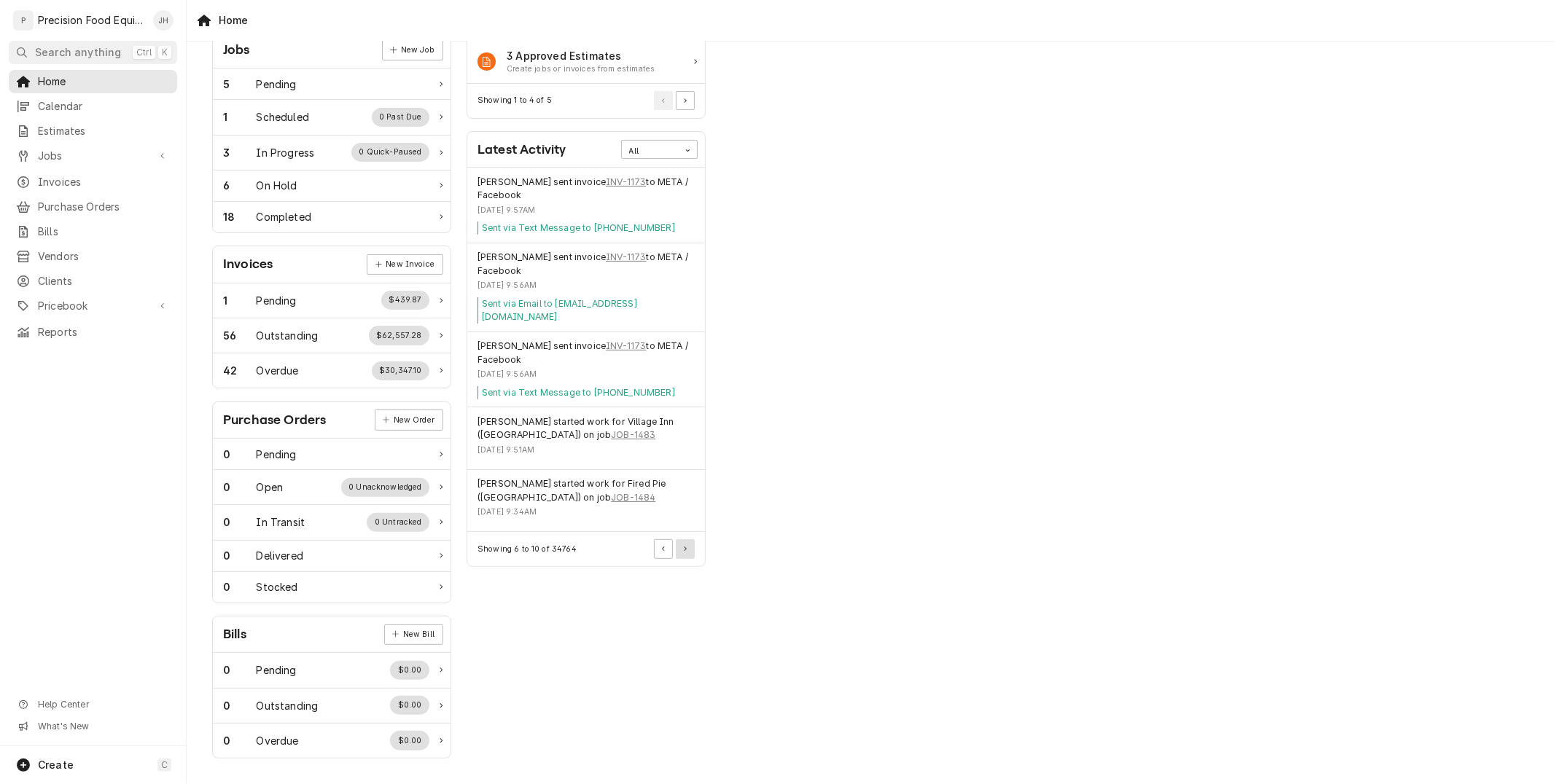
click at [684, 546] on icon "Pagination Controls" at bounding box center [684, 549] width 3 height 5
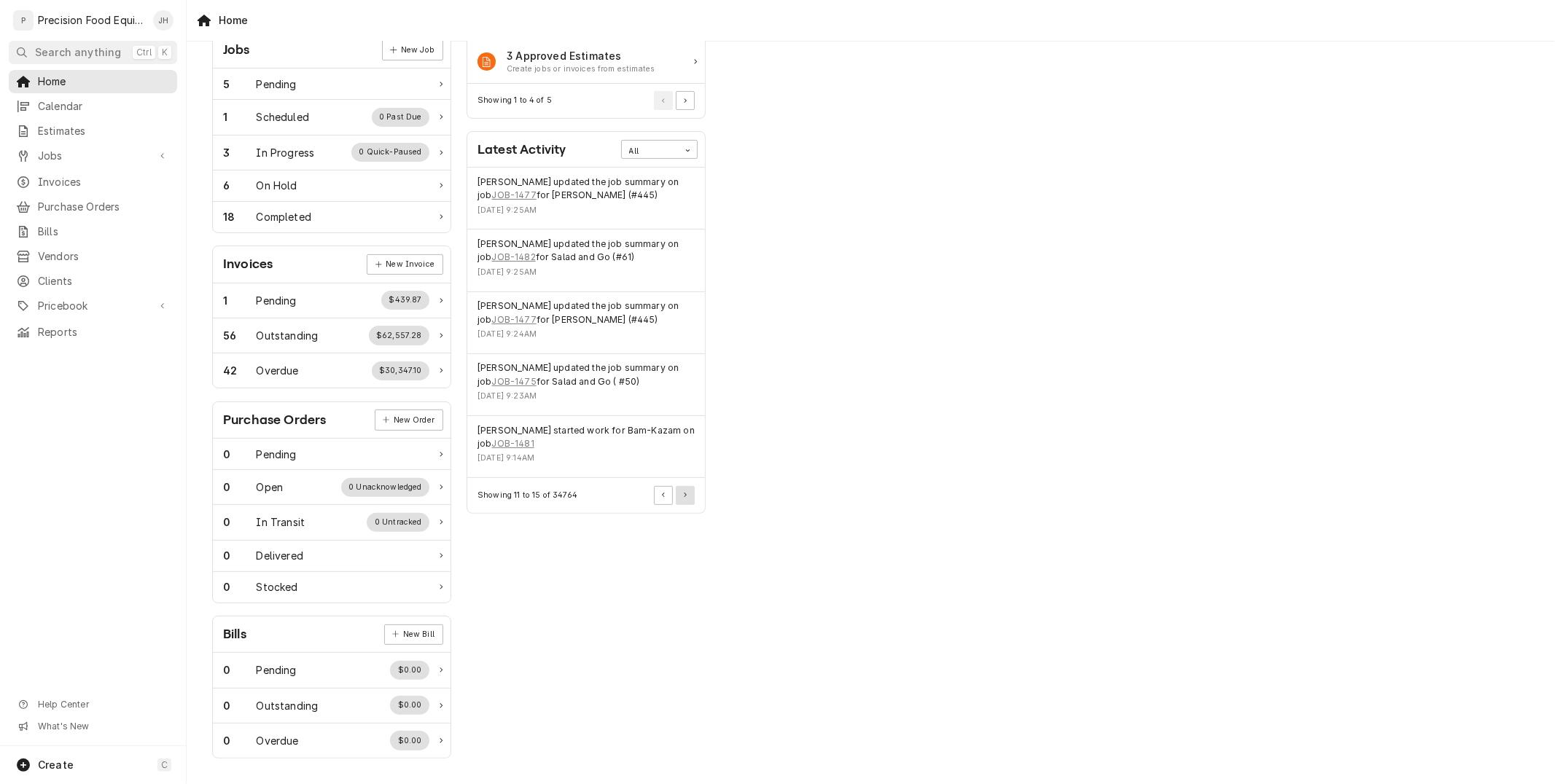
click at [684, 498] on button "Pagination Controls" at bounding box center [684, 495] width 19 height 19
click at [678, 530] on button "Pagination Controls" at bounding box center [684, 535] width 19 height 19
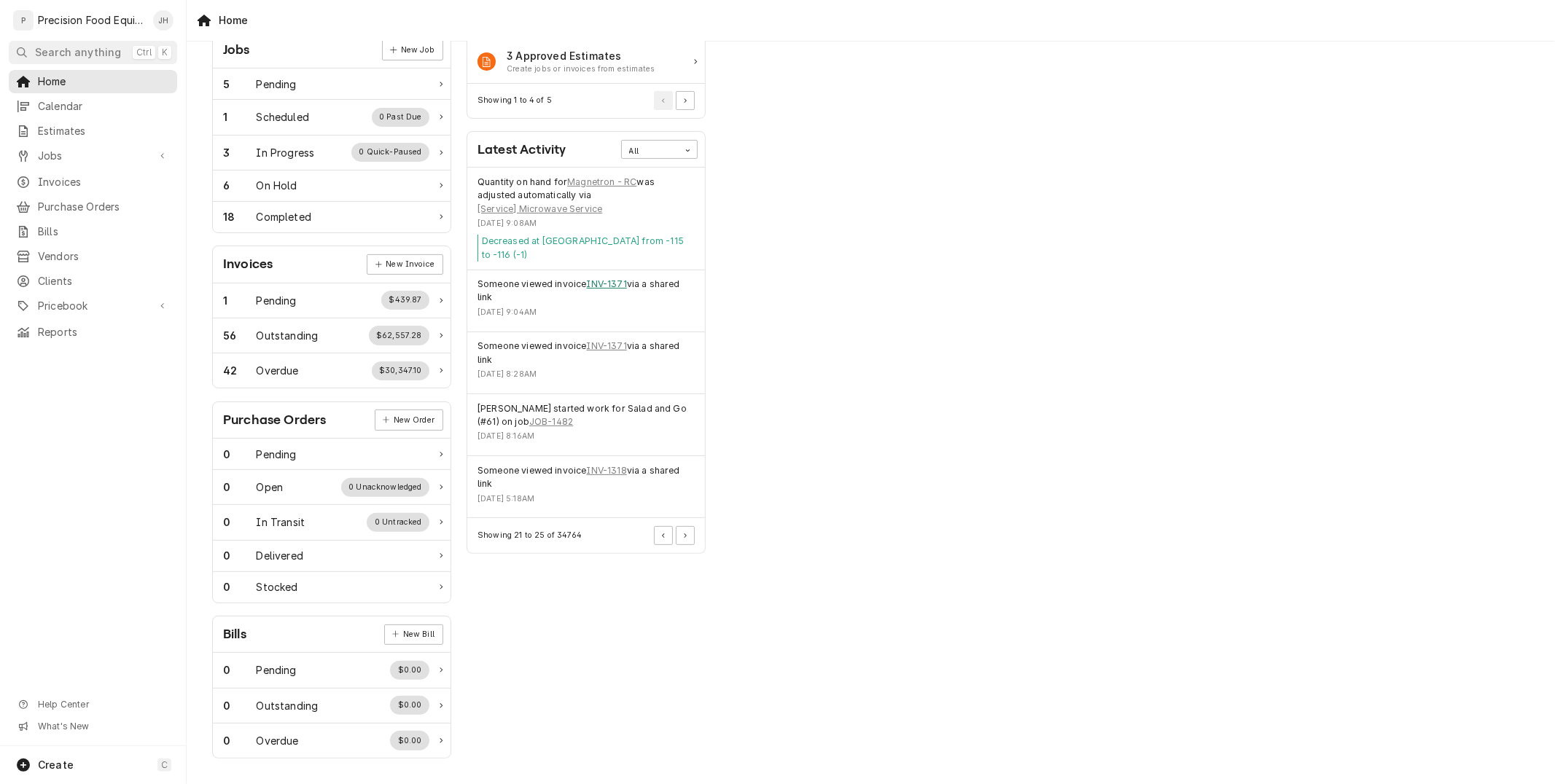
click at [612, 285] on link "INV-1371" at bounding box center [606, 284] width 40 height 13
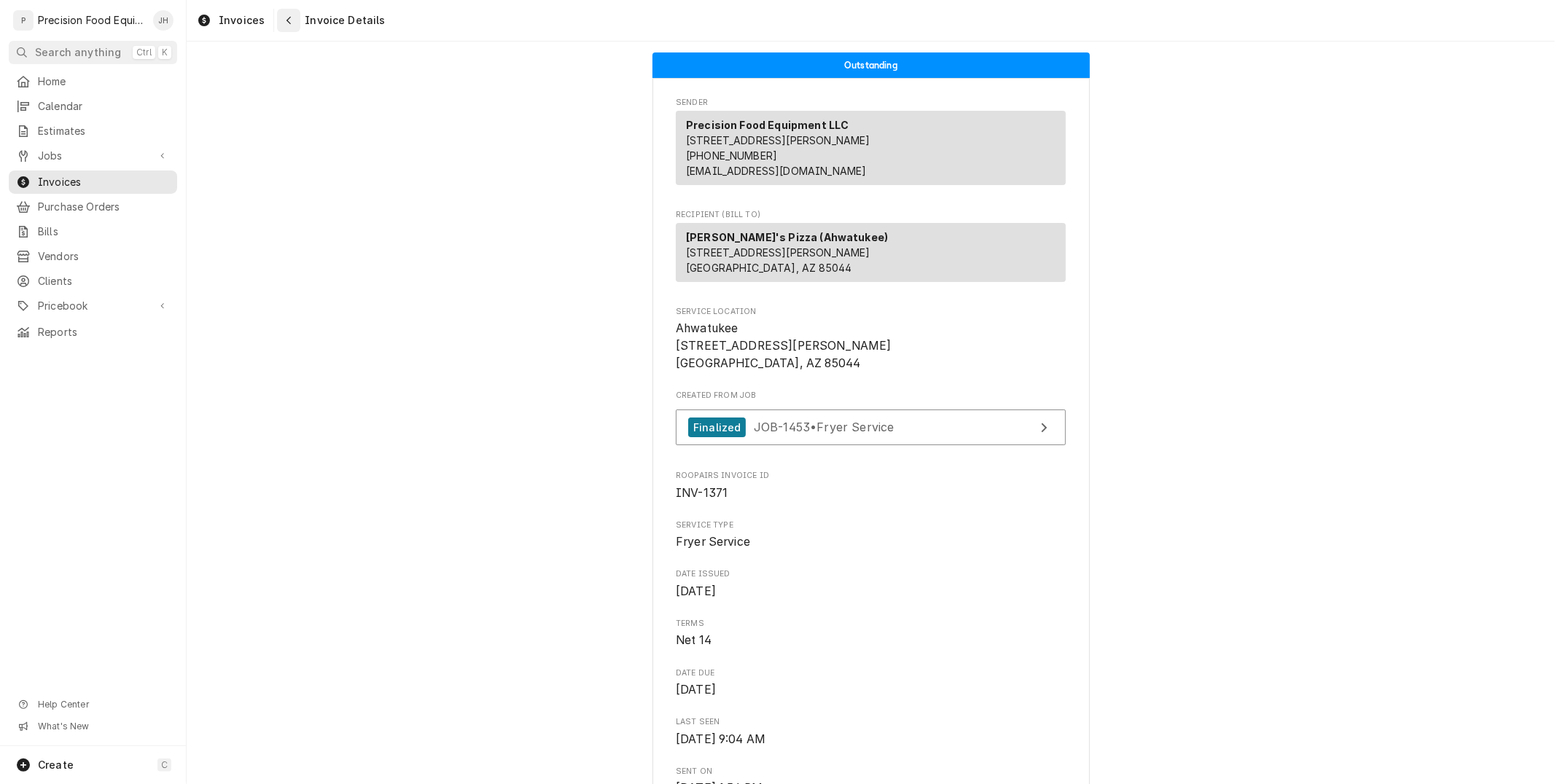
click at [286, 18] on icon "Navigate back" at bounding box center [288, 20] width 6 height 10
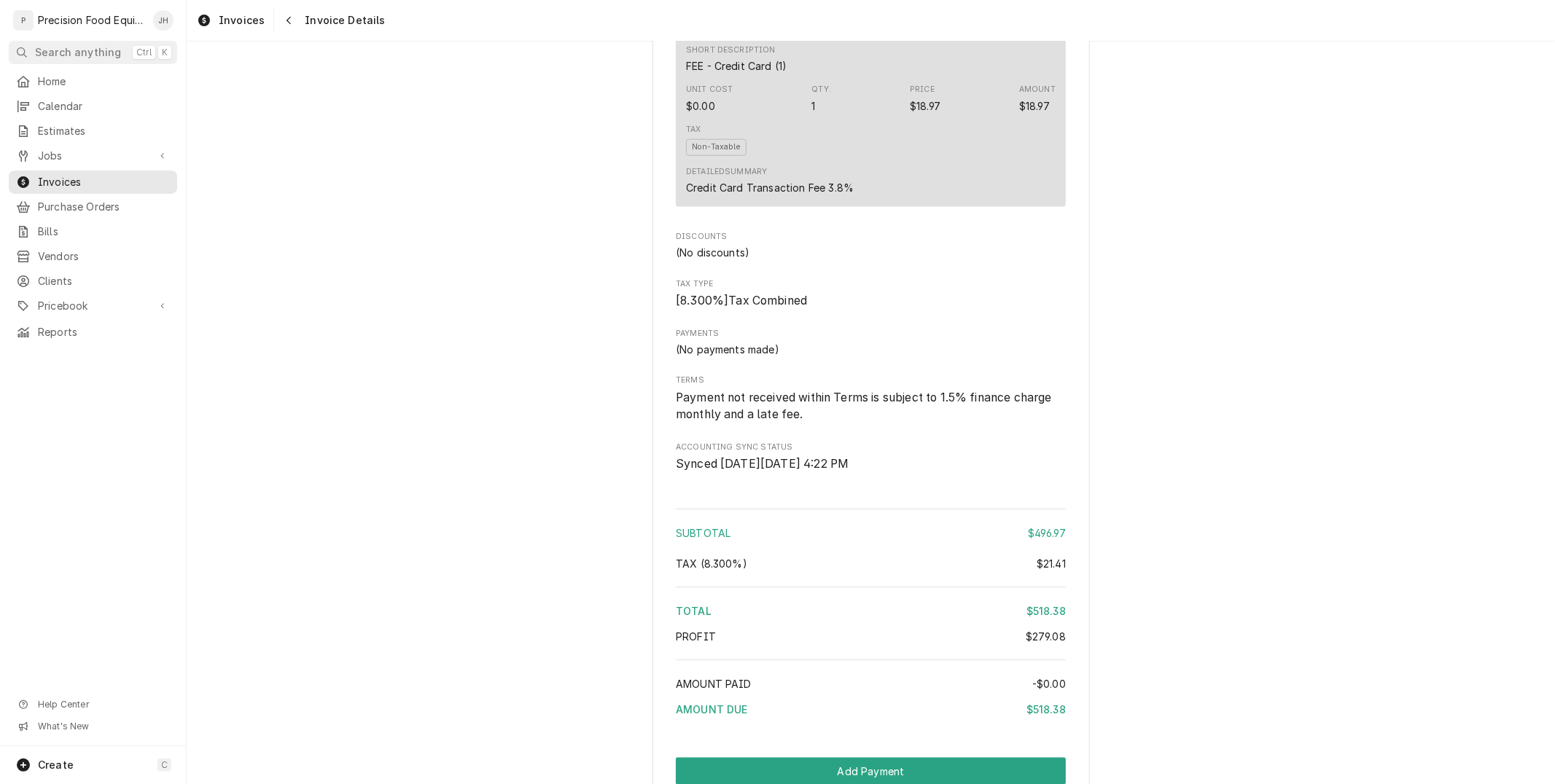
scroll to position [1808, 0]
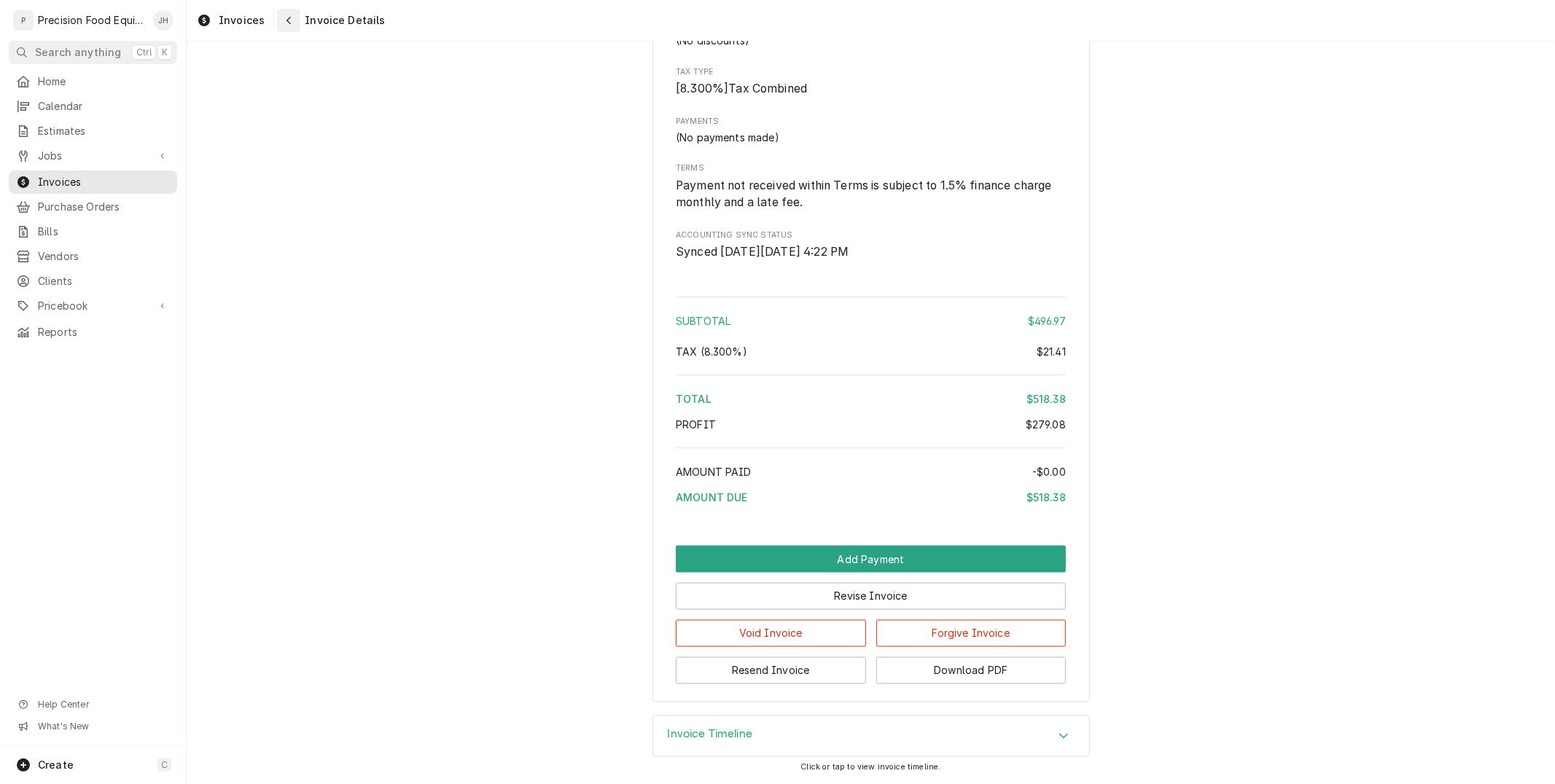
click at [288, 22] on icon "Navigate back" at bounding box center [288, 20] width 6 height 10
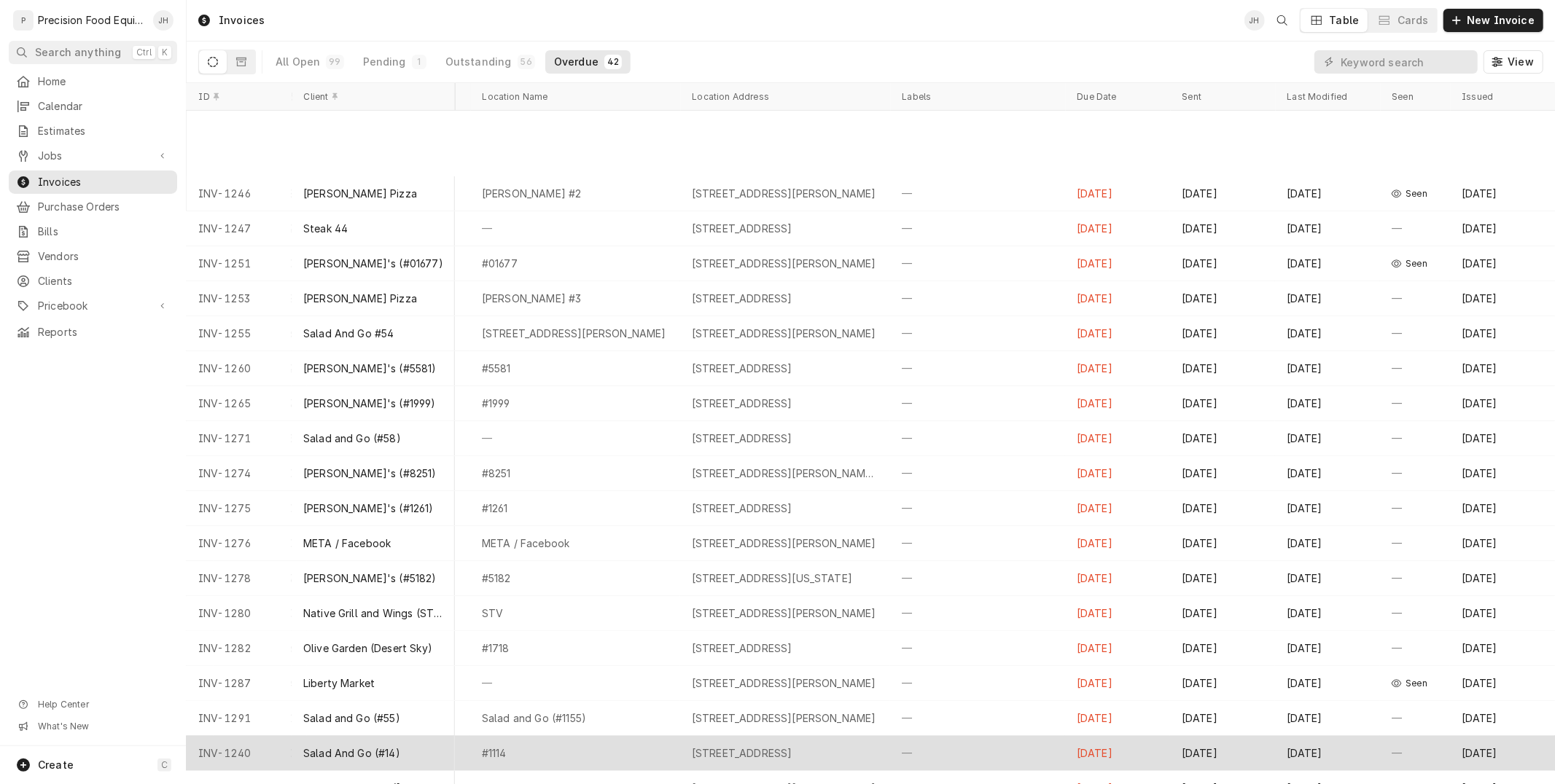
scroll to position [809, 383]
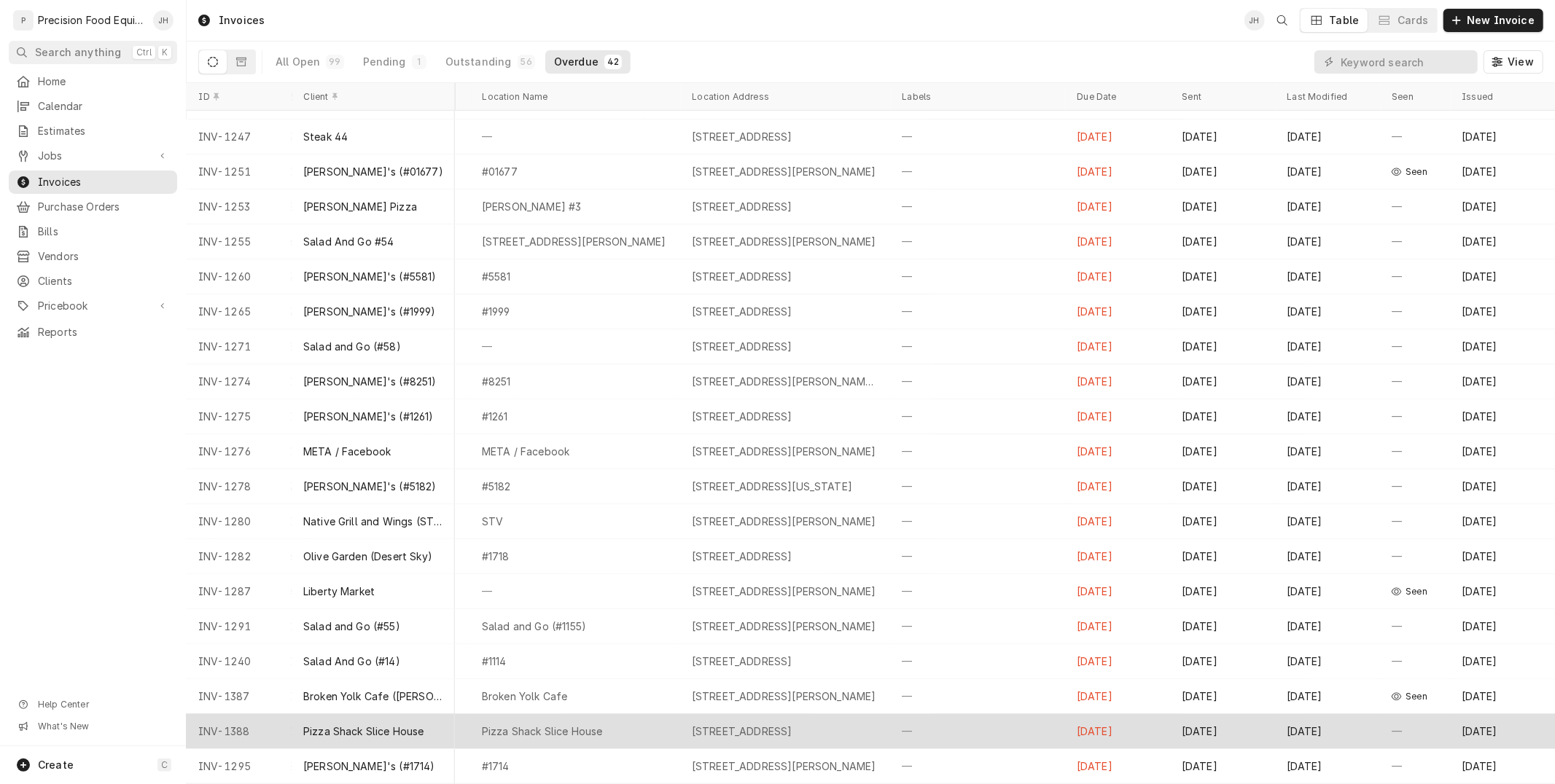
click at [1275, 715] on div "Sep 15" at bounding box center [1327, 731] width 105 height 35
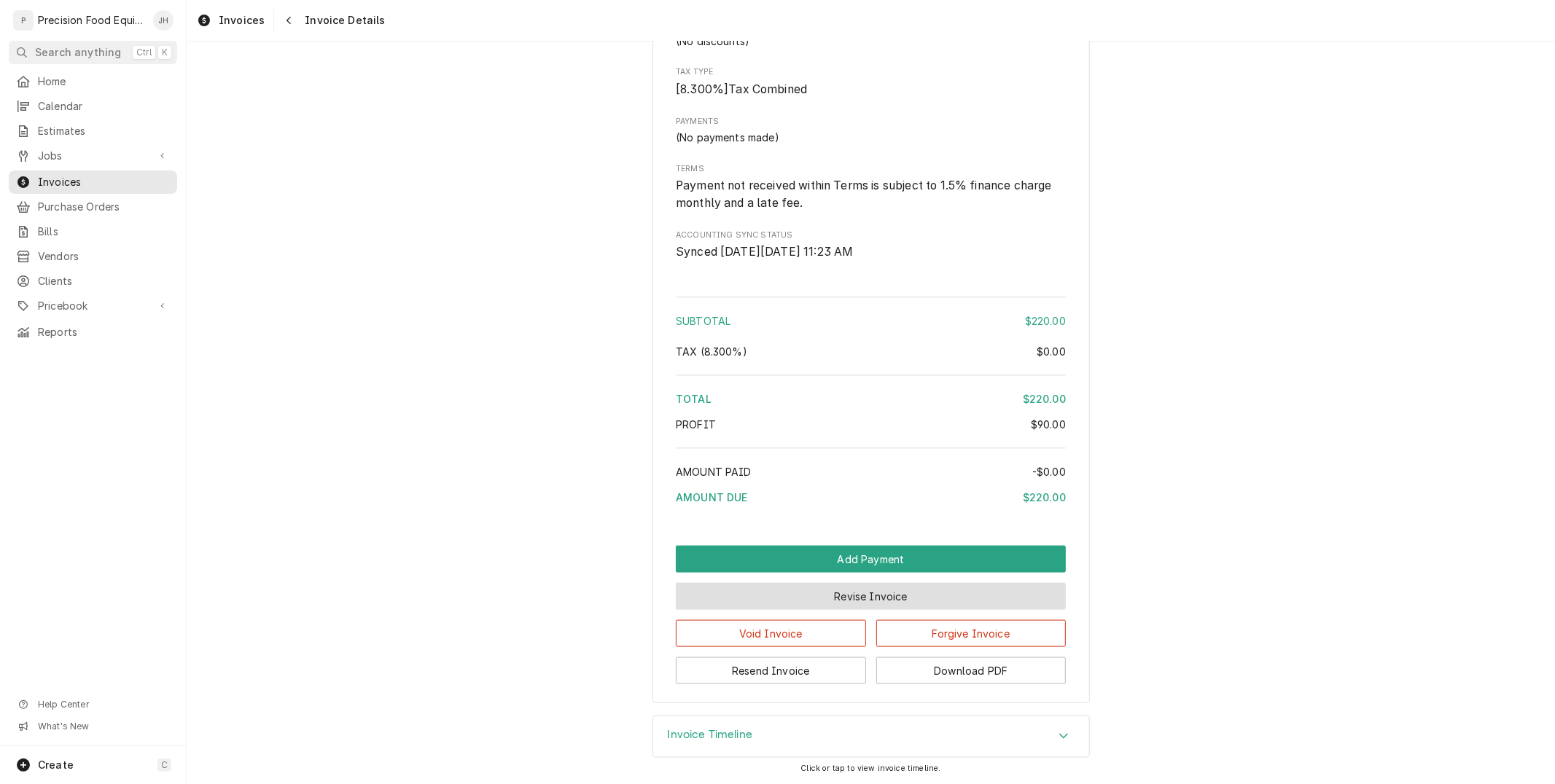
scroll to position [1366, 0]
click at [766, 669] on button "Resend Invoice" at bounding box center [771, 671] width 190 height 27
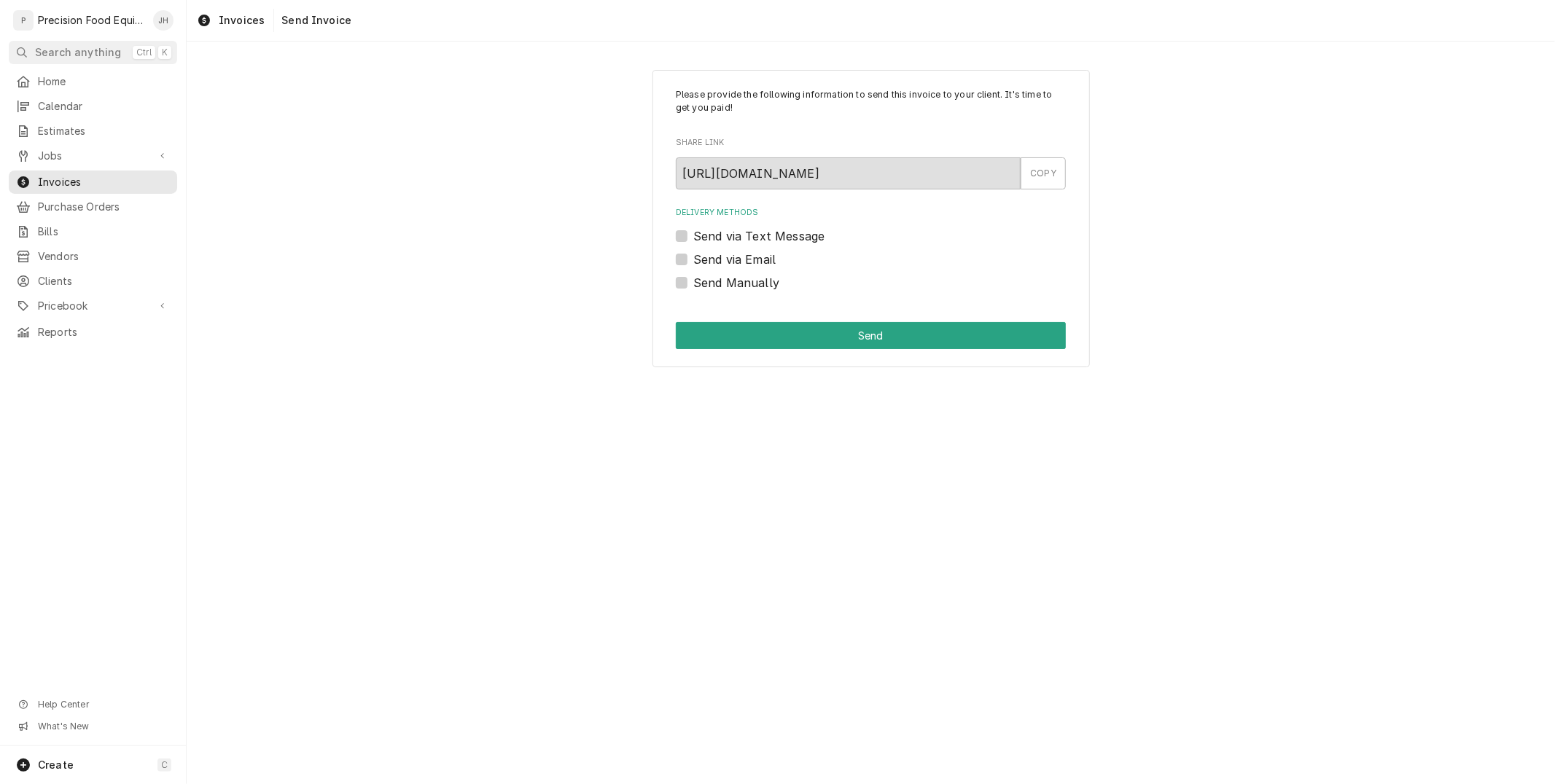
click at [688, 236] on div "Send via Text Message" at bounding box center [871, 236] width 390 height 18
click at [693, 235] on label "Send via Text Message" at bounding box center [758, 236] width 131 height 18
click at [693, 235] on input "Send via Text Message" at bounding box center [888, 243] width 390 height 32
checkbox input "true"
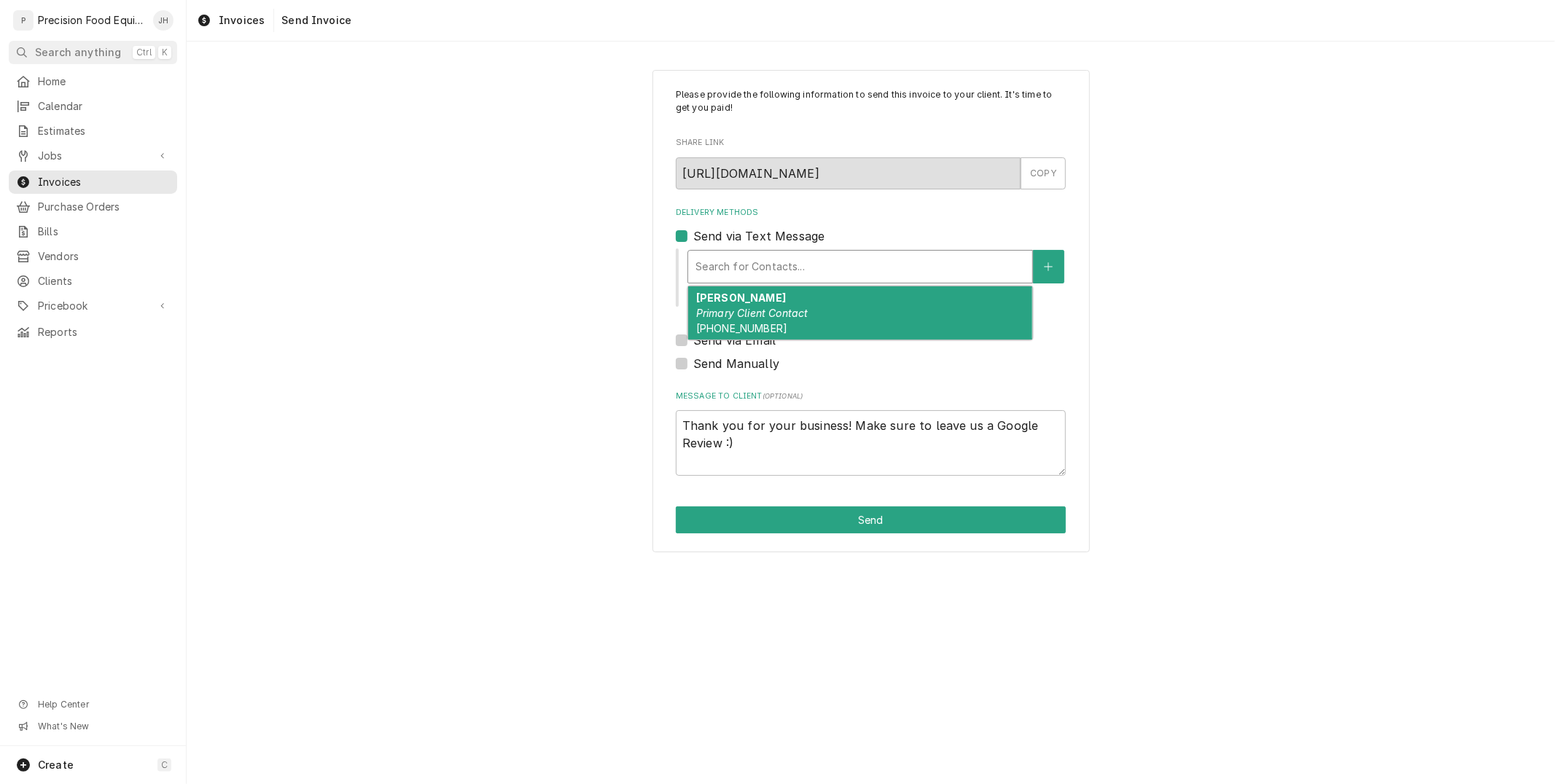
click at [753, 271] on div "Delivery Methods" at bounding box center [860, 266] width 329 height 26
click at [763, 301] on div "Shawn Primary Client Contact (480) 406-0474" at bounding box center [860, 313] width 344 height 53
type textarea "x"
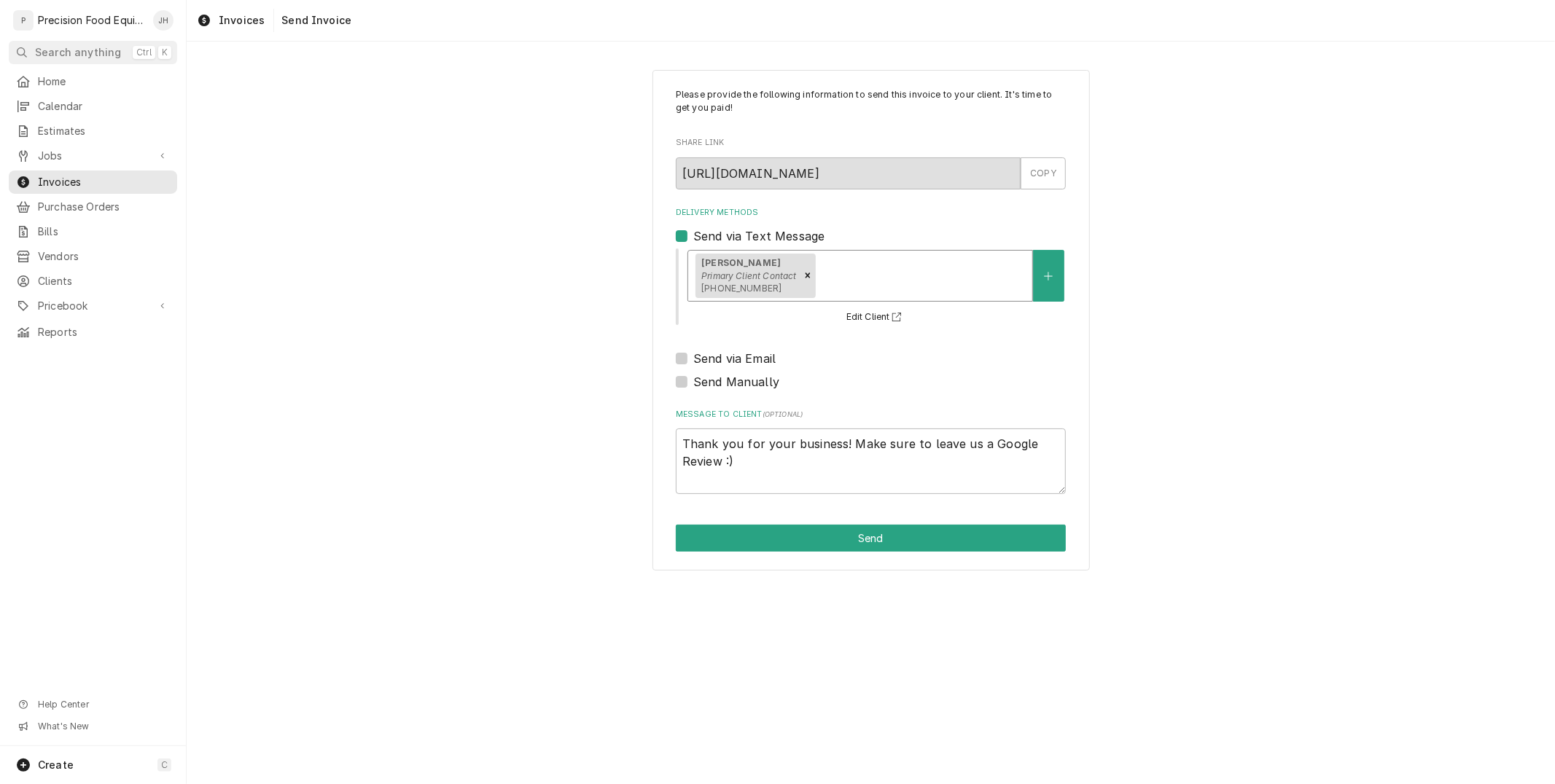
click at [693, 356] on label "Send via Email" at bounding box center [734, 359] width 83 height 18
click at [693, 356] on input "Send via Email" at bounding box center [888, 366] width 390 height 32
checkbox input "true"
type textarea "x"
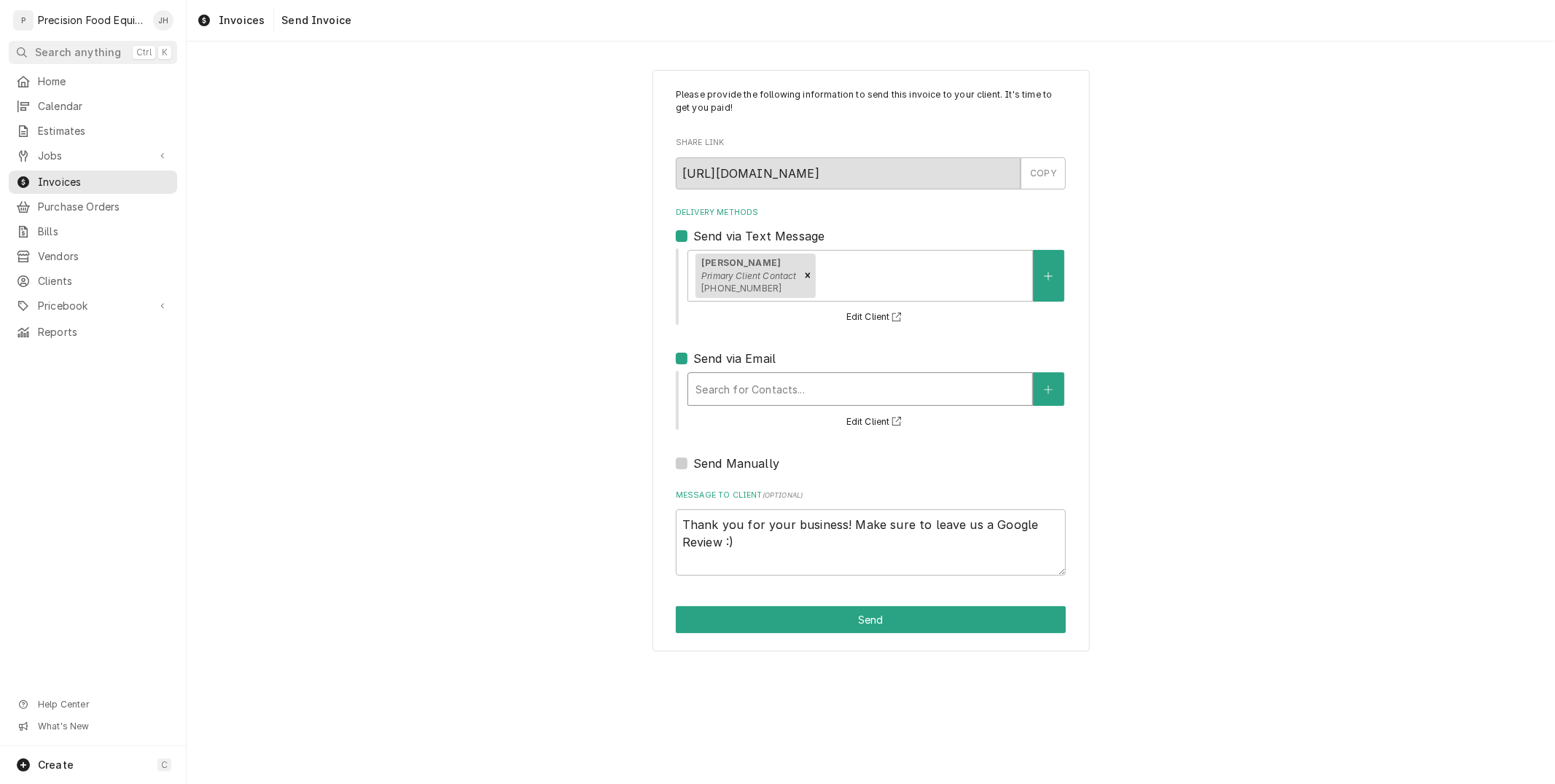
click at [745, 386] on div "Delivery Methods" at bounding box center [860, 389] width 329 height 26
click at [693, 353] on label "Send via Email" at bounding box center [734, 359] width 83 height 18
click at [693, 353] on input "Send via Email" at bounding box center [888, 366] width 390 height 32
checkbox input "false"
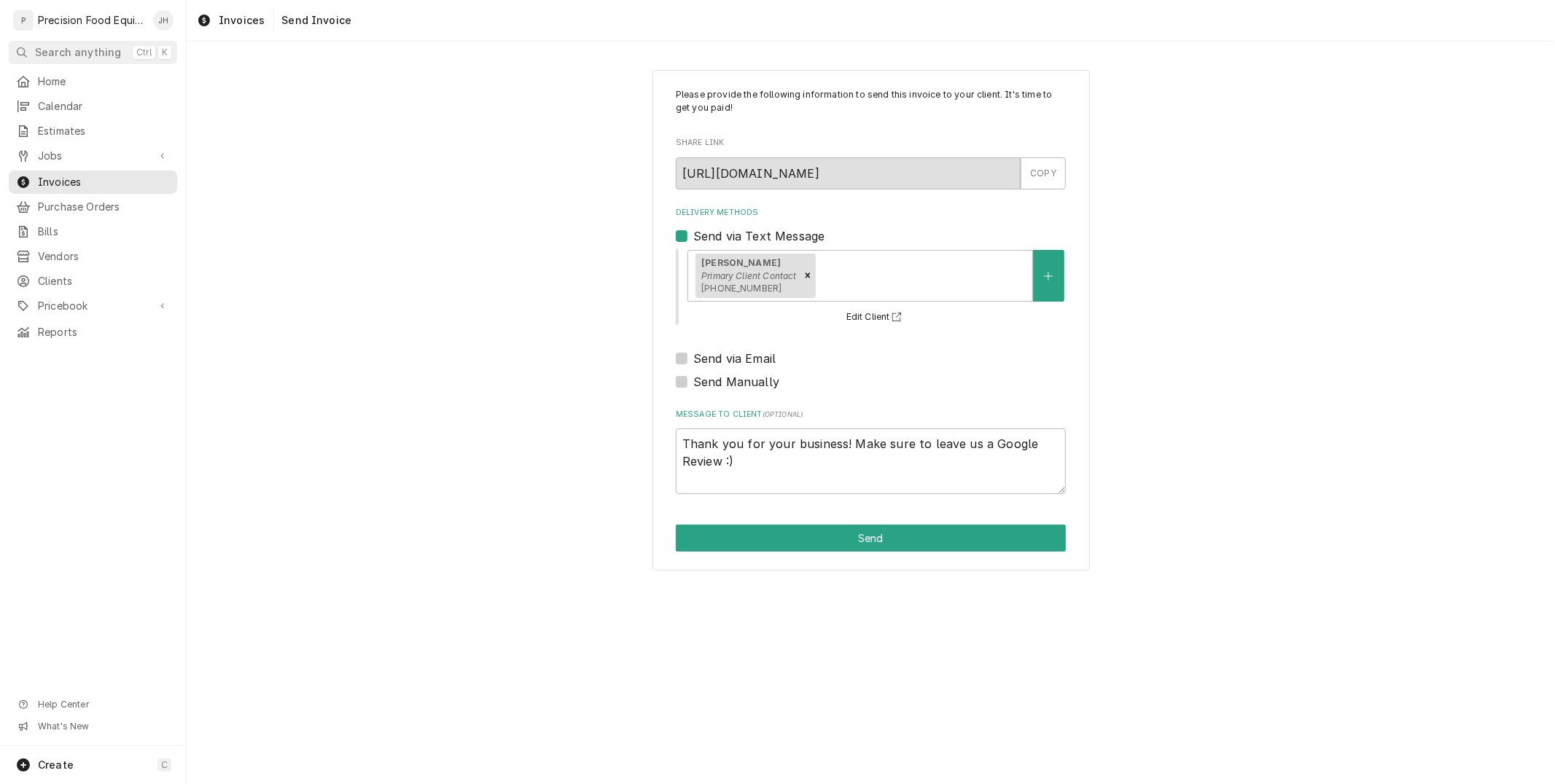
click at [799, 522] on div "Please provide the following information to send this invoice to your client. I…" at bounding box center [871, 320] width 437 height 501
click at [807, 543] on button "Send" at bounding box center [871, 538] width 390 height 27
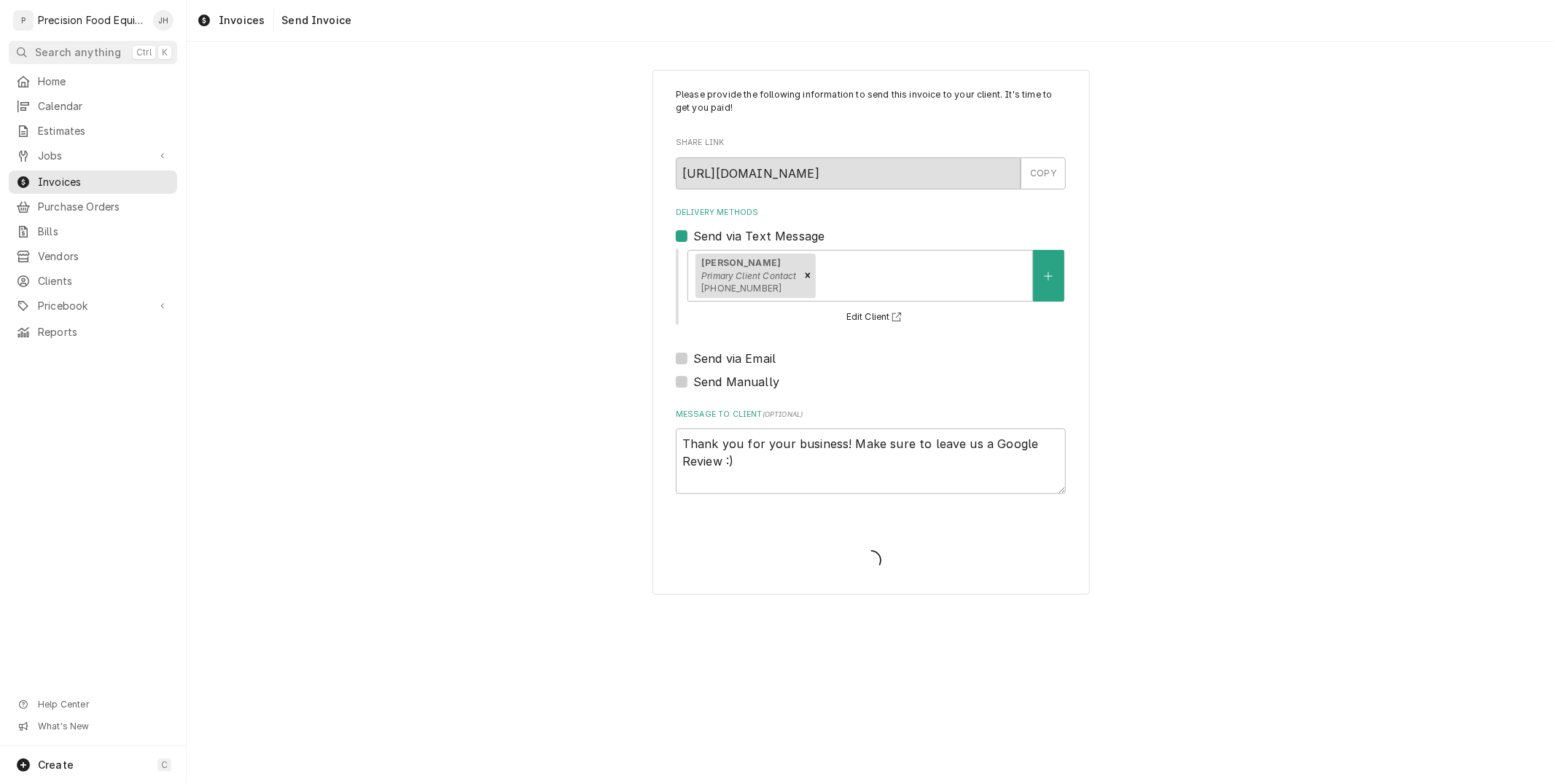
type textarea "x"
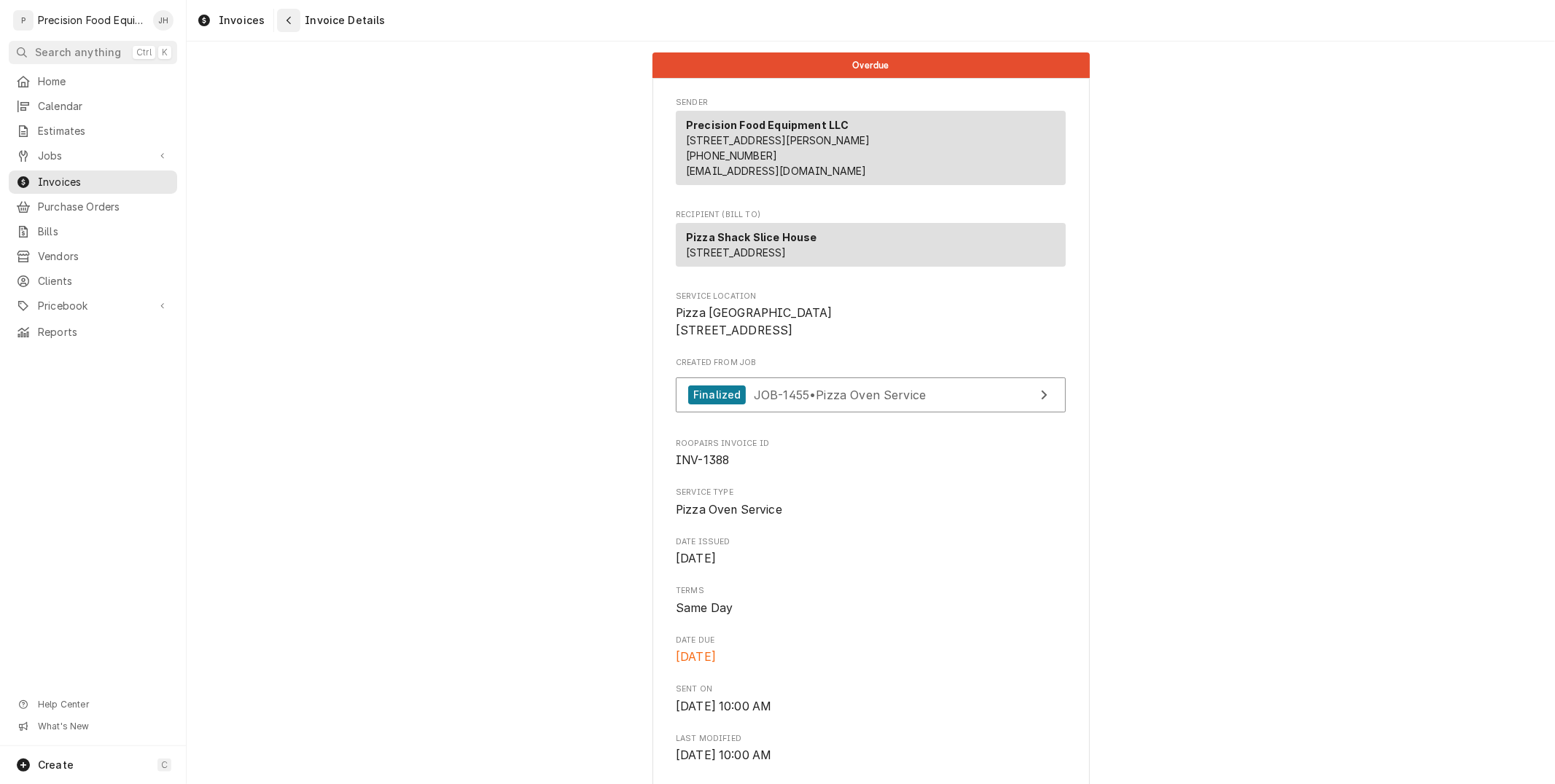
click at [286, 23] on icon "Navigate back" at bounding box center [288, 20] width 6 height 10
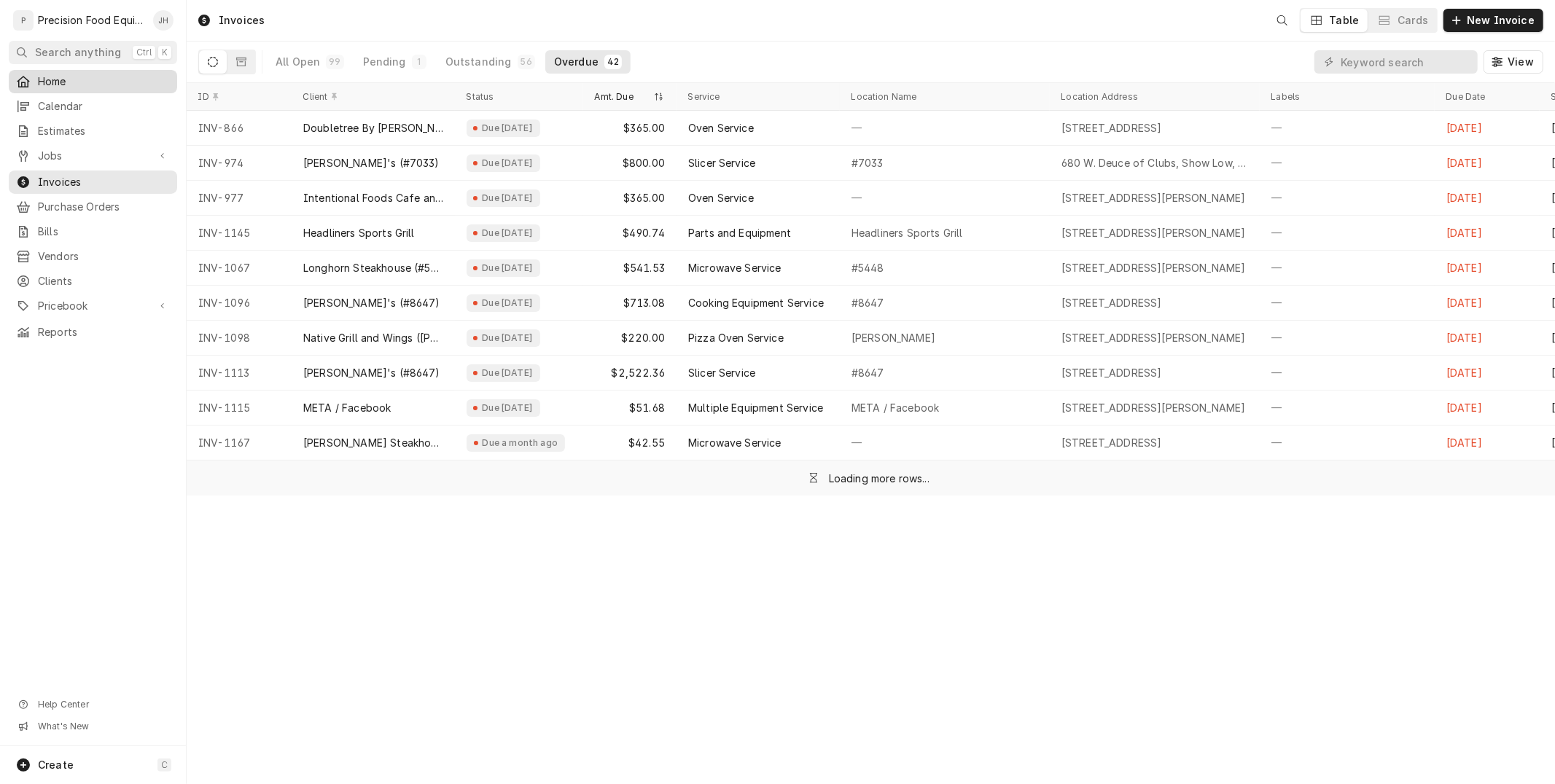
click at [46, 70] on link "Home" at bounding box center [93, 82] width 168 height 23
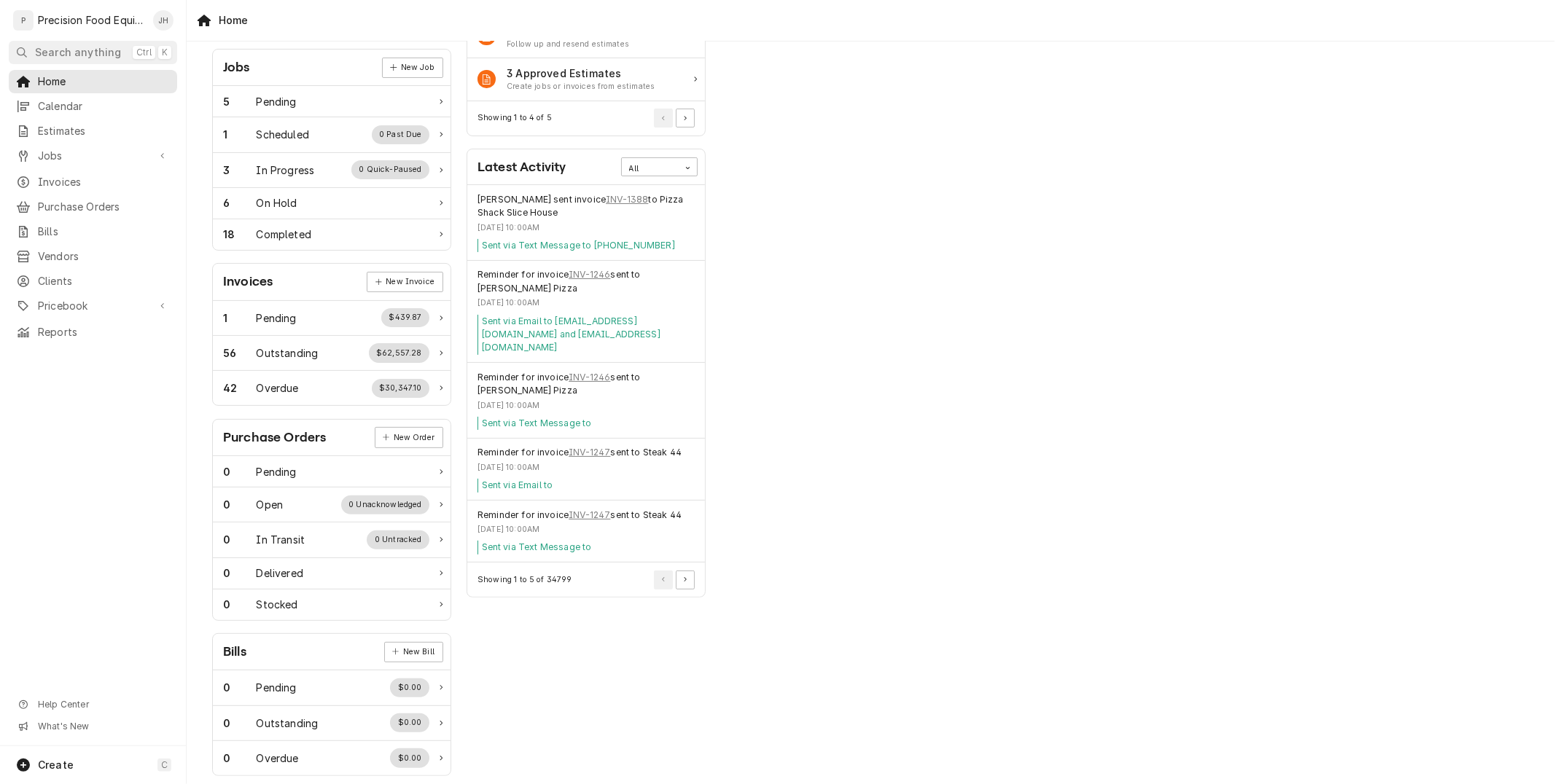
scroll to position [235, 0]
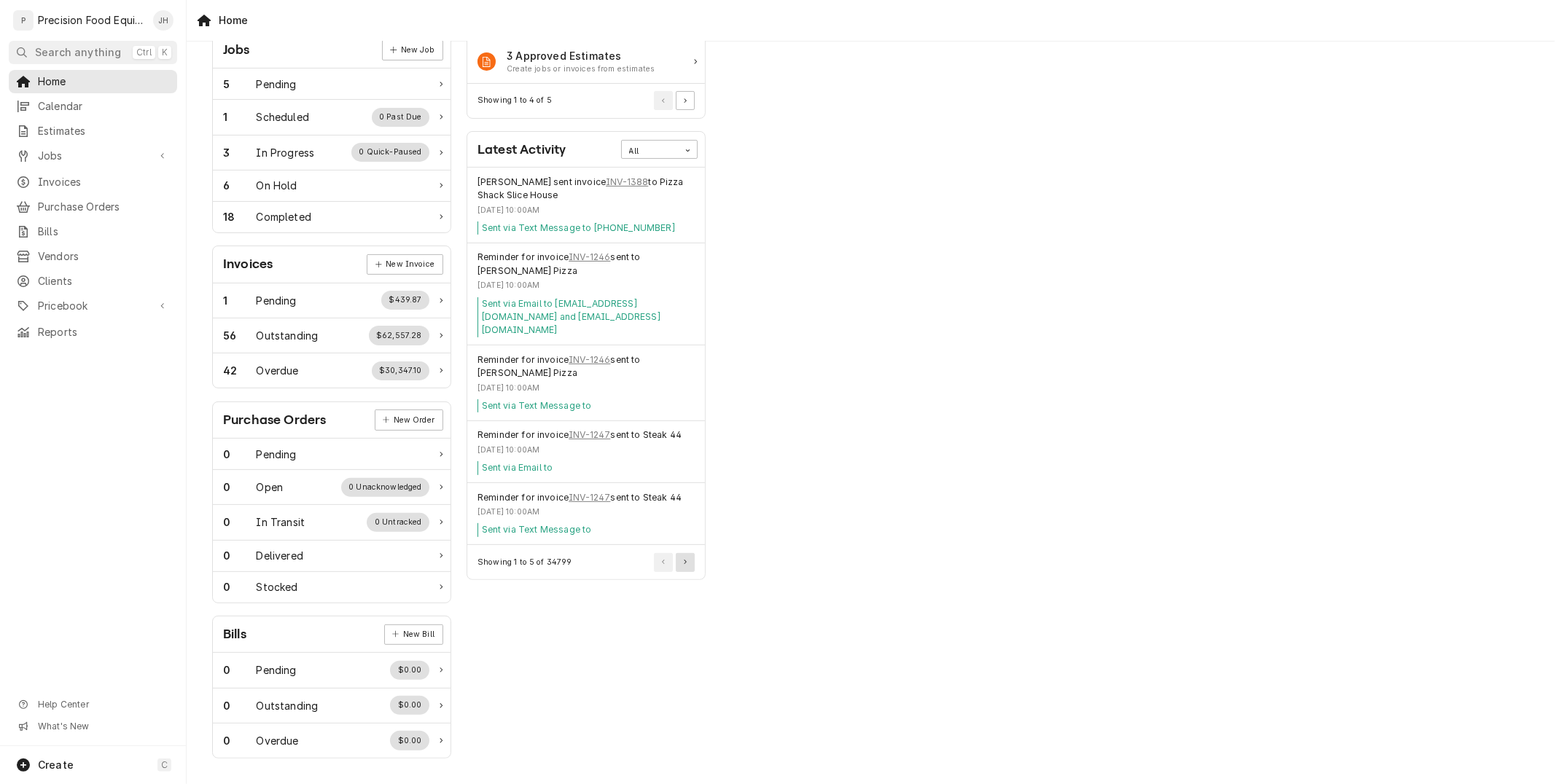
click at [688, 554] on button "Pagination Controls" at bounding box center [684, 562] width 19 height 19
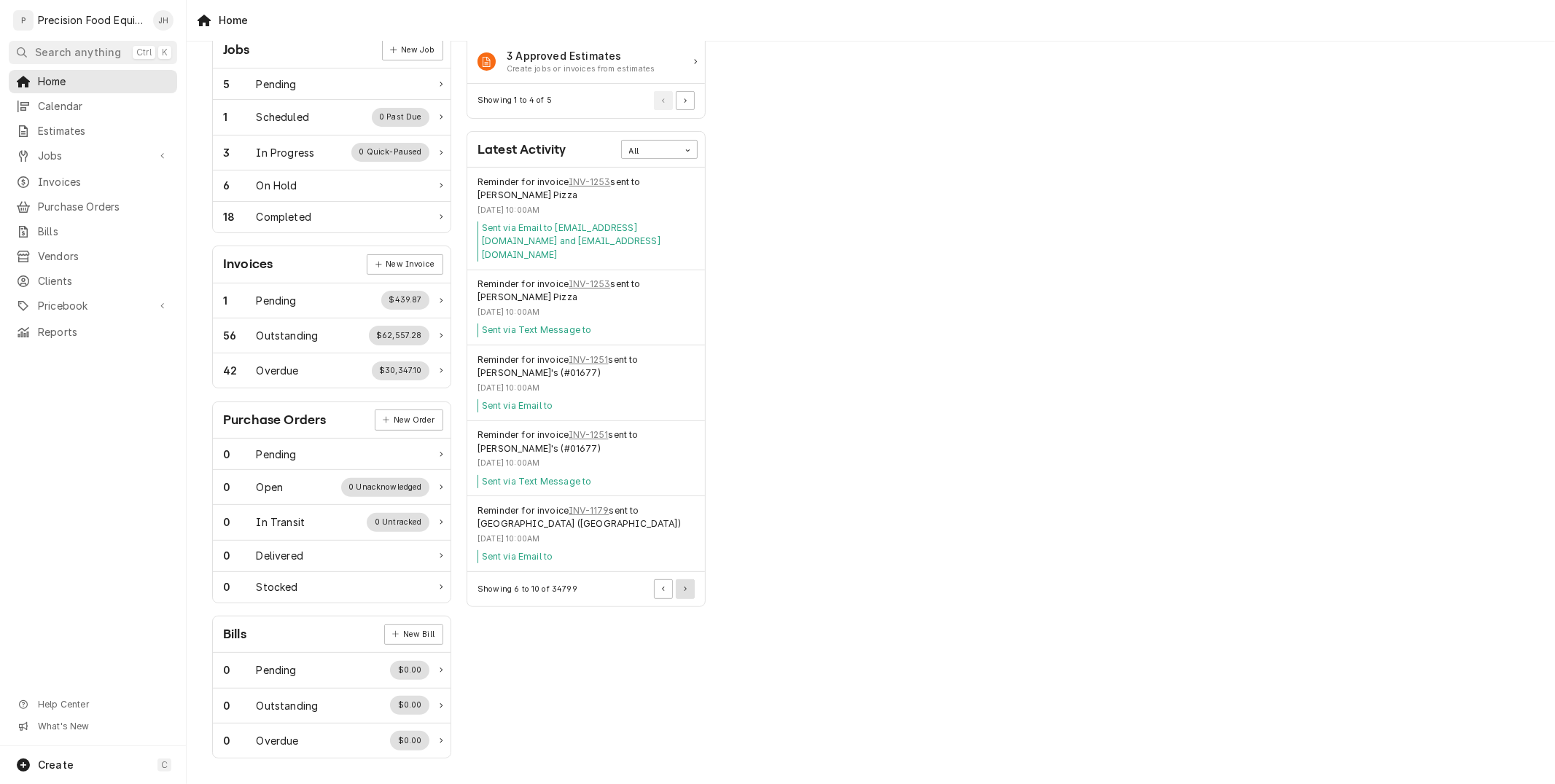
click at [682, 579] on button "Pagination Controls" at bounding box center [684, 588] width 19 height 19
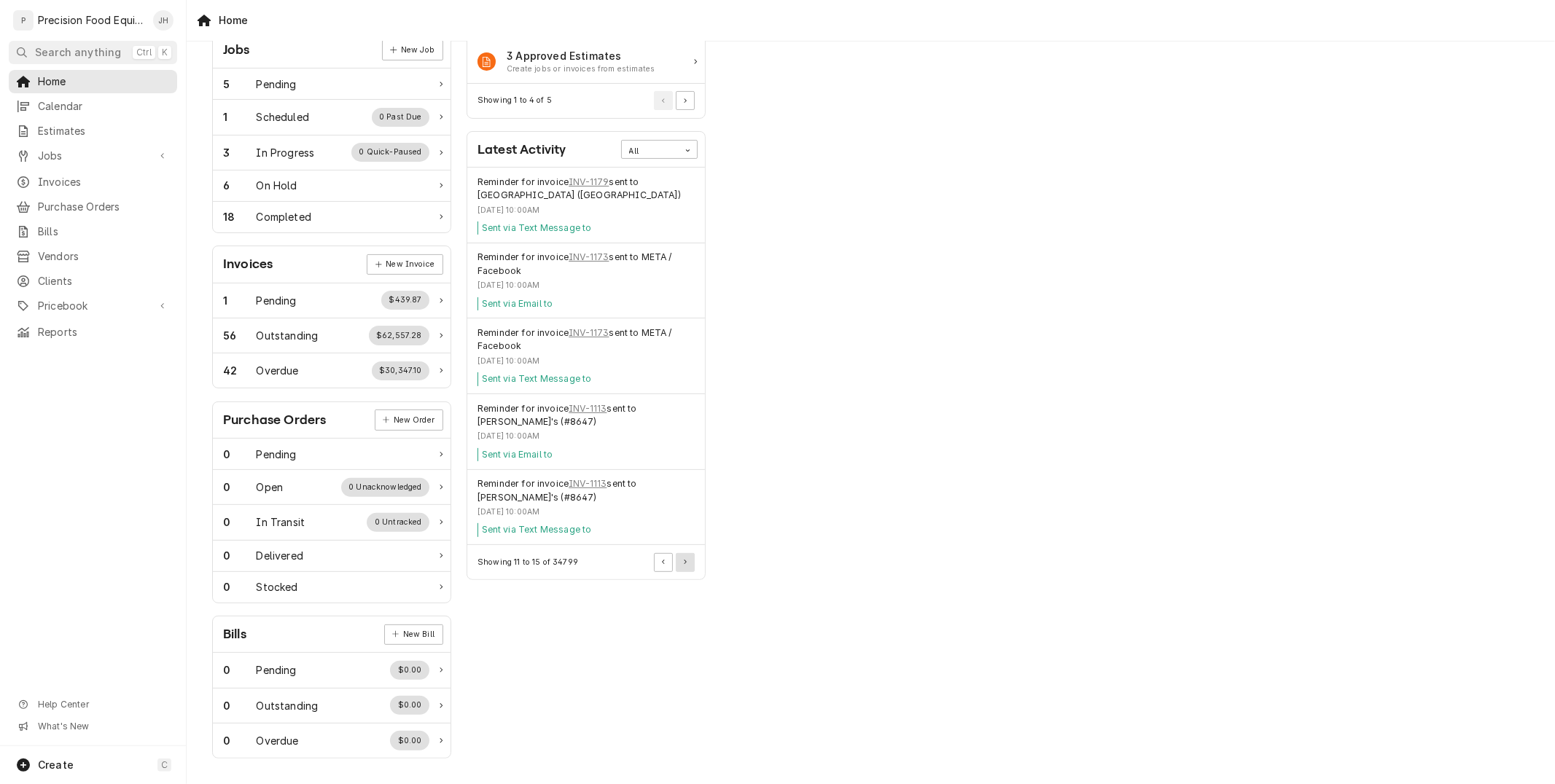
click at [682, 569] on button "Pagination Controls" at bounding box center [684, 562] width 19 height 19
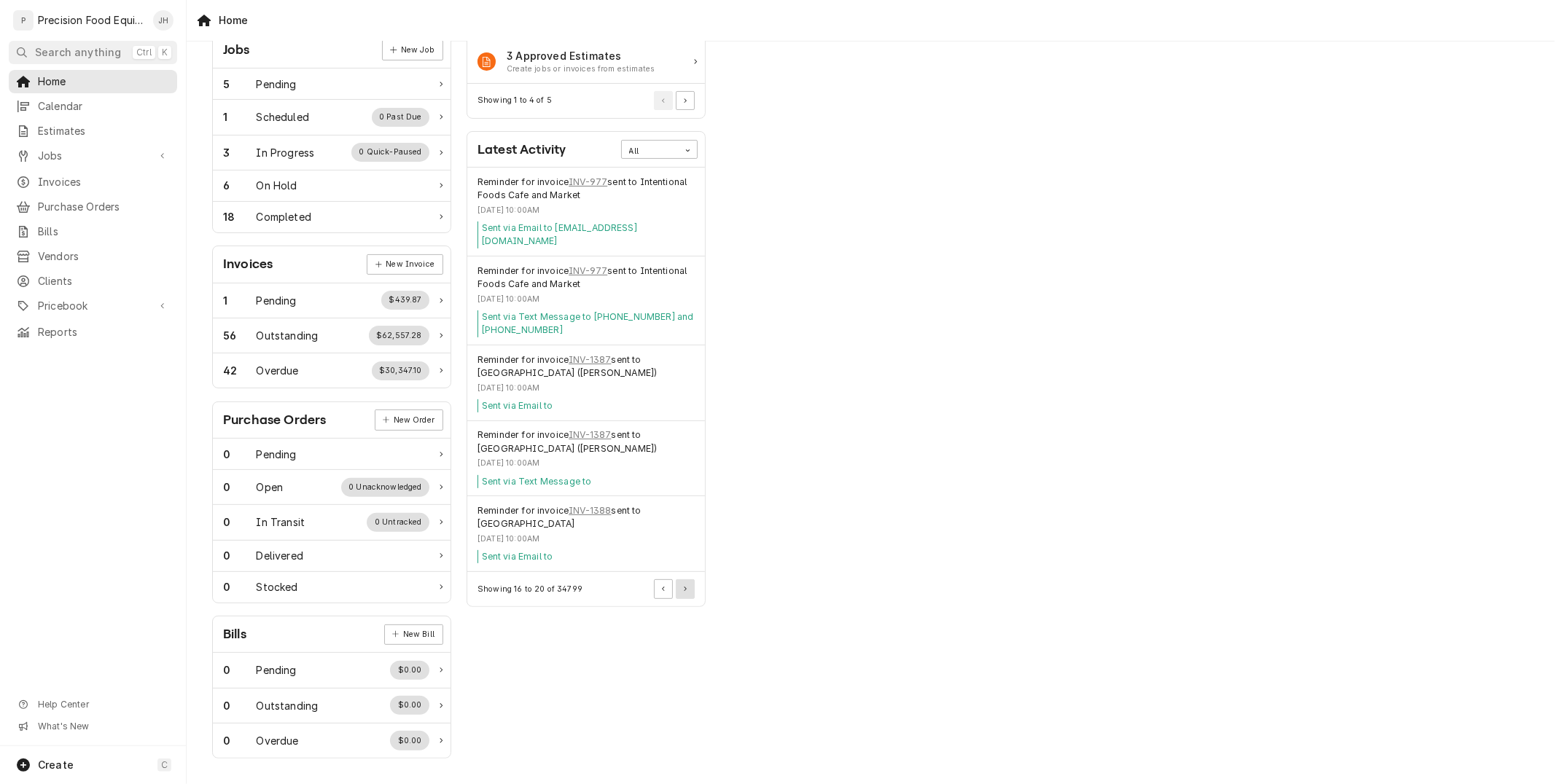
click at [682, 579] on button "Pagination Controls" at bounding box center [684, 588] width 19 height 19
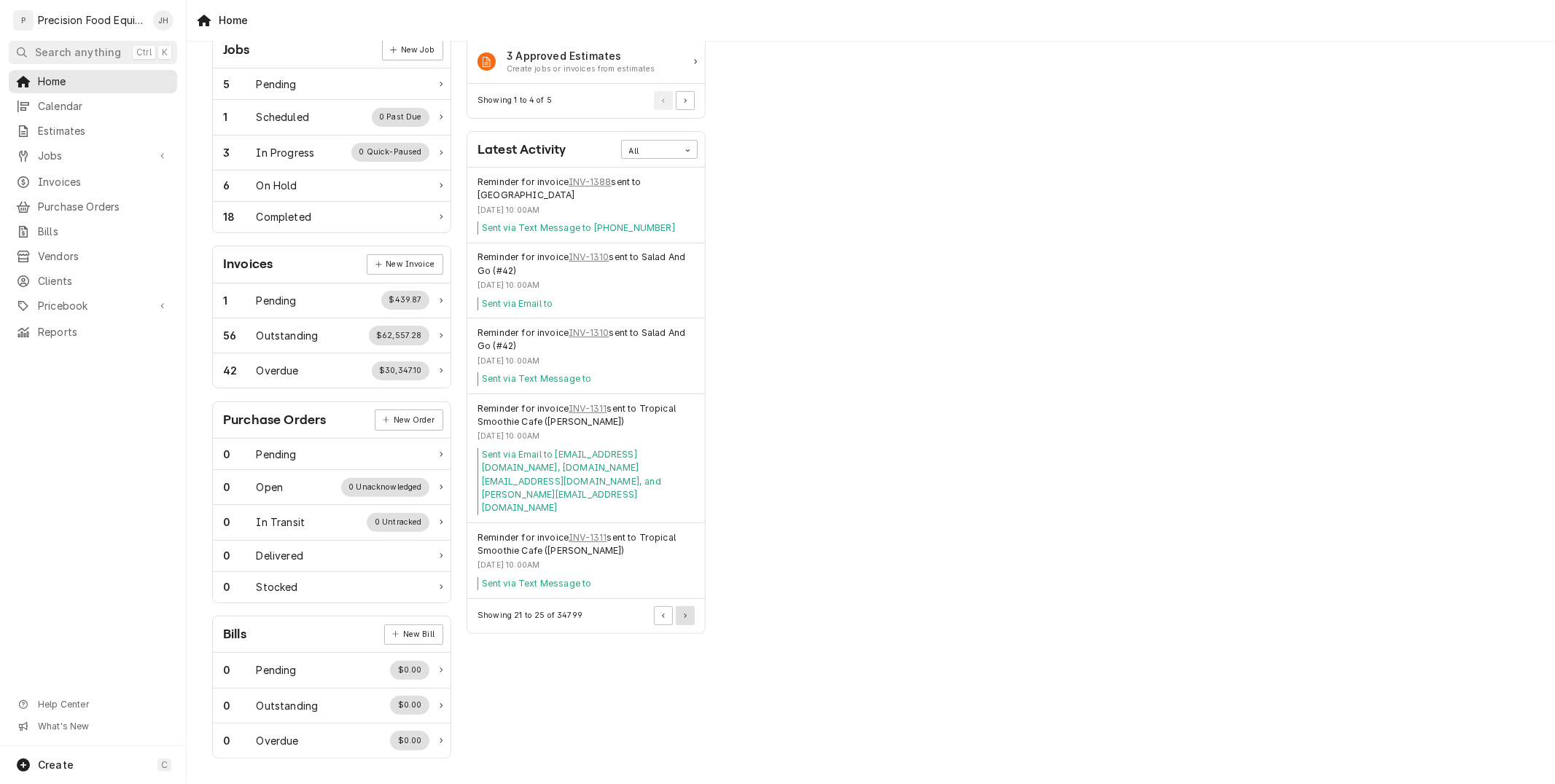
click at [684, 613] on icon "Pagination Controls" at bounding box center [684, 616] width 3 height 5
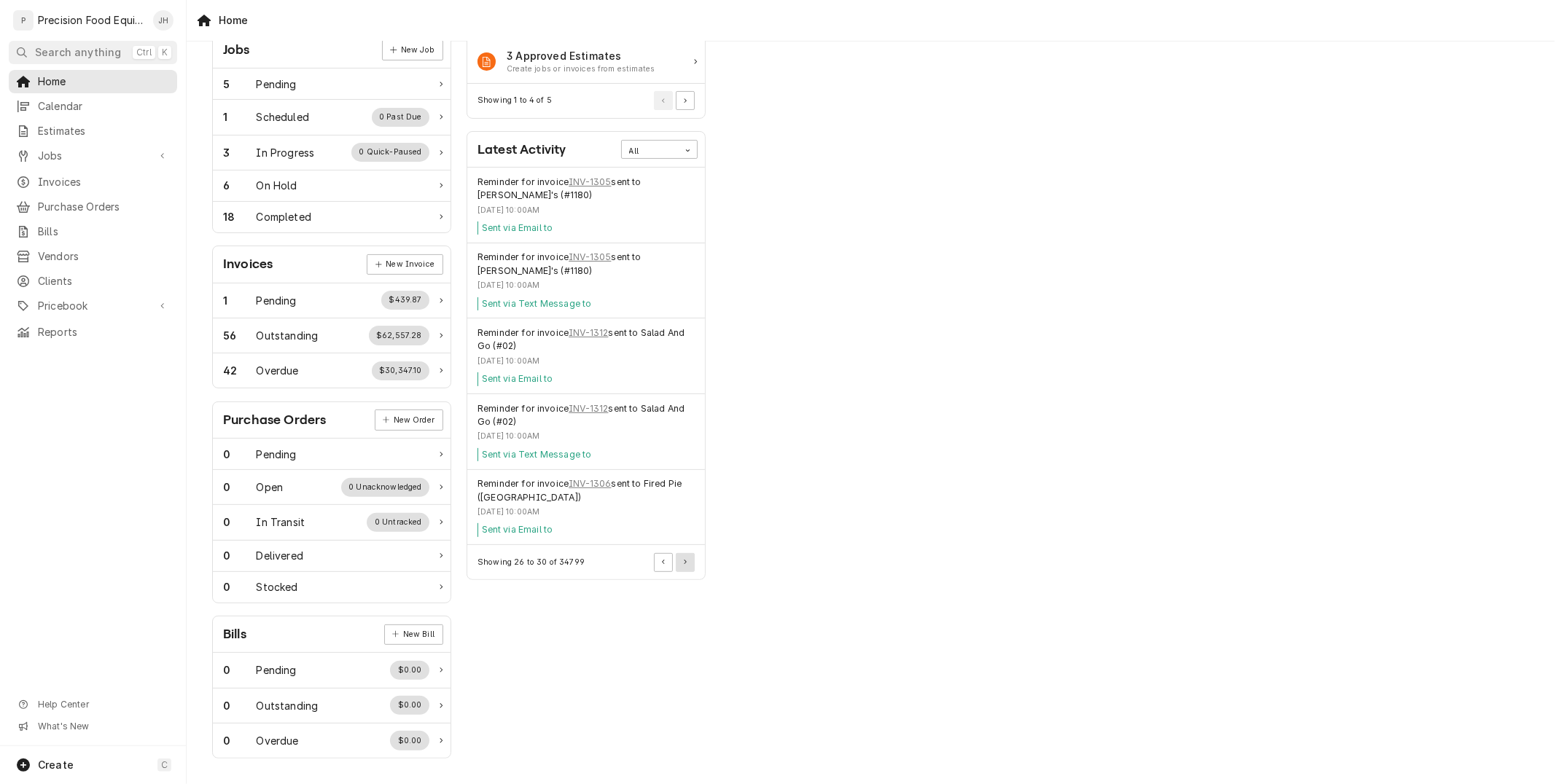
click at [682, 570] on button "Pagination Controls" at bounding box center [684, 562] width 19 height 19
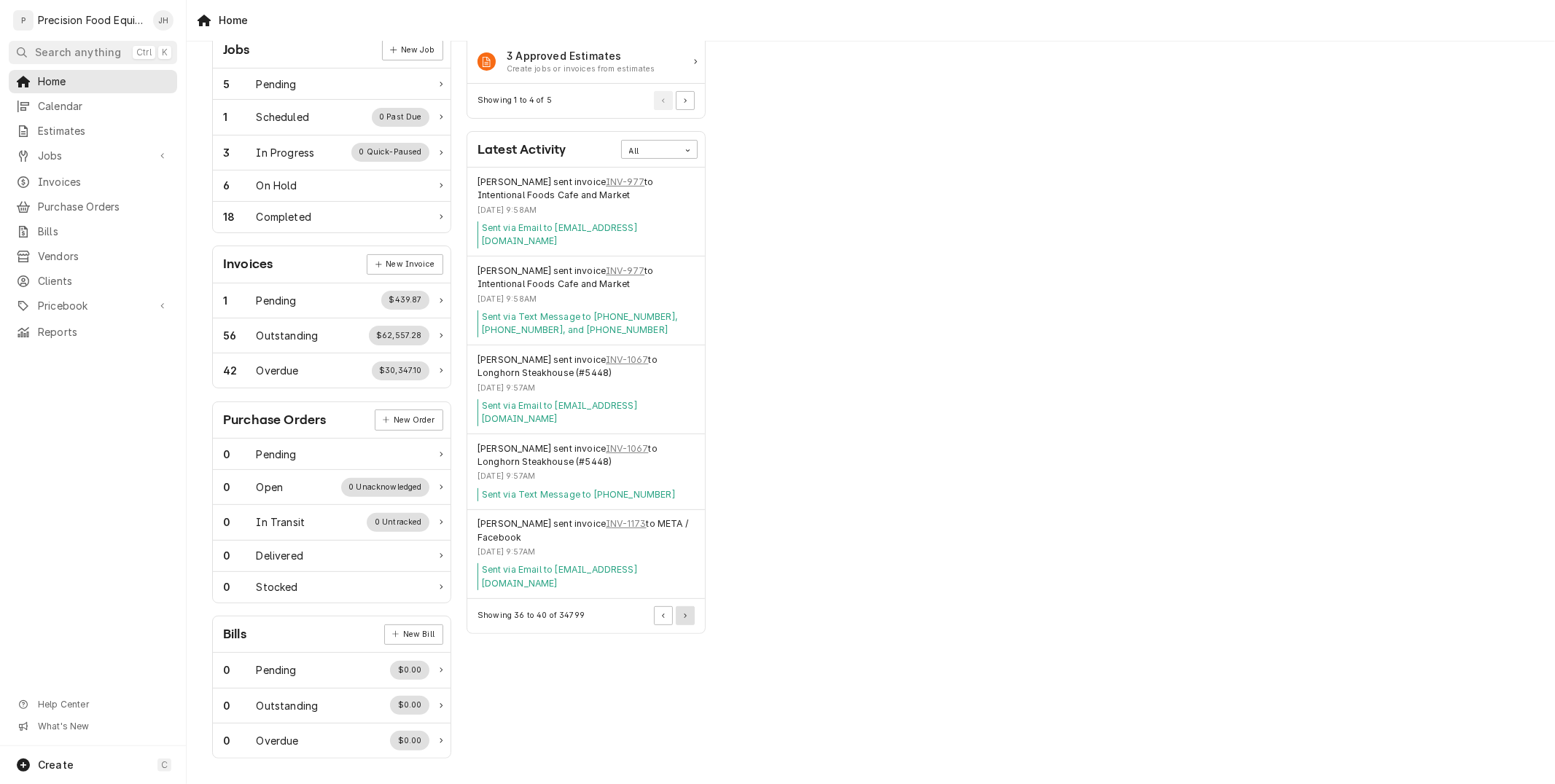
click at [682, 606] on button "Pagination Controls" at bounding box center [684, 615] width 19 height 19
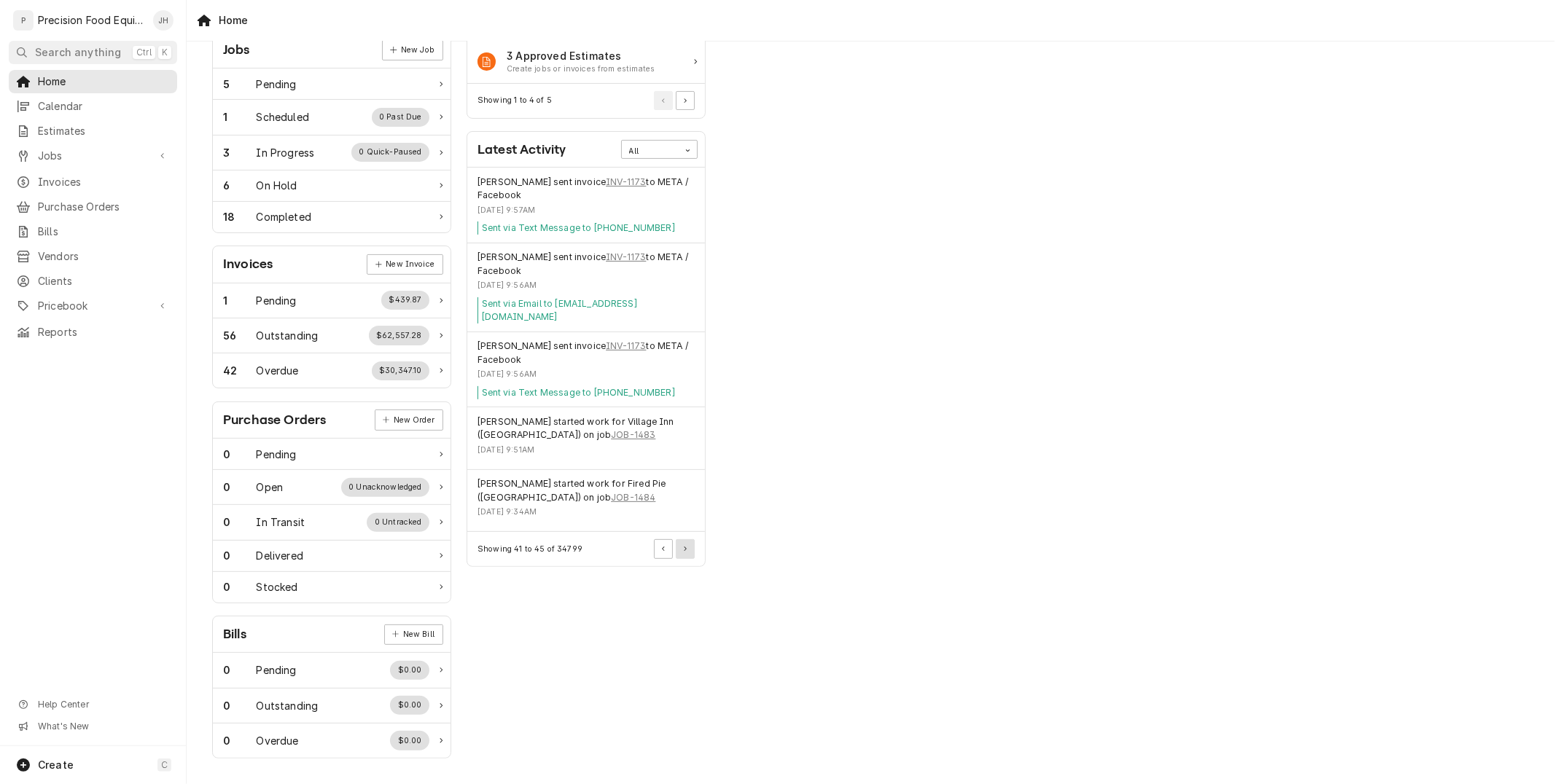
click at [682, 570] on div "Actions Urgent Actions All 2 Unconfirmed Parts Confirm or delete items 42 Overd…" at bounding box center [587, 294] width 255 height 946
click at [684, 546] on icon "Pagination Controls" at bounding box center [684, 549] width 3 height 5
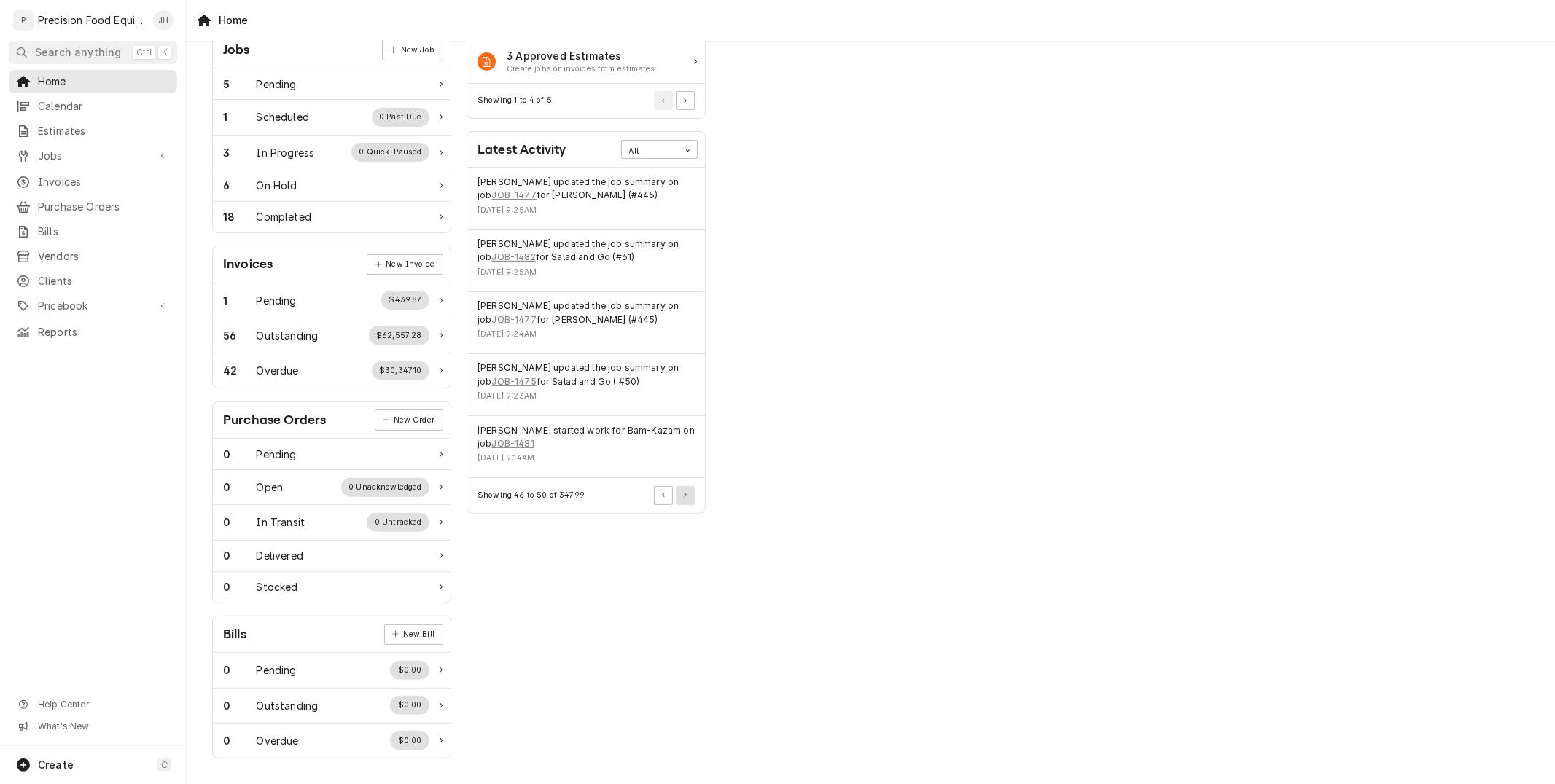
click at [679, 497] on button "Pagination Controls" at bounding box center [684, 495] width 19 height 19
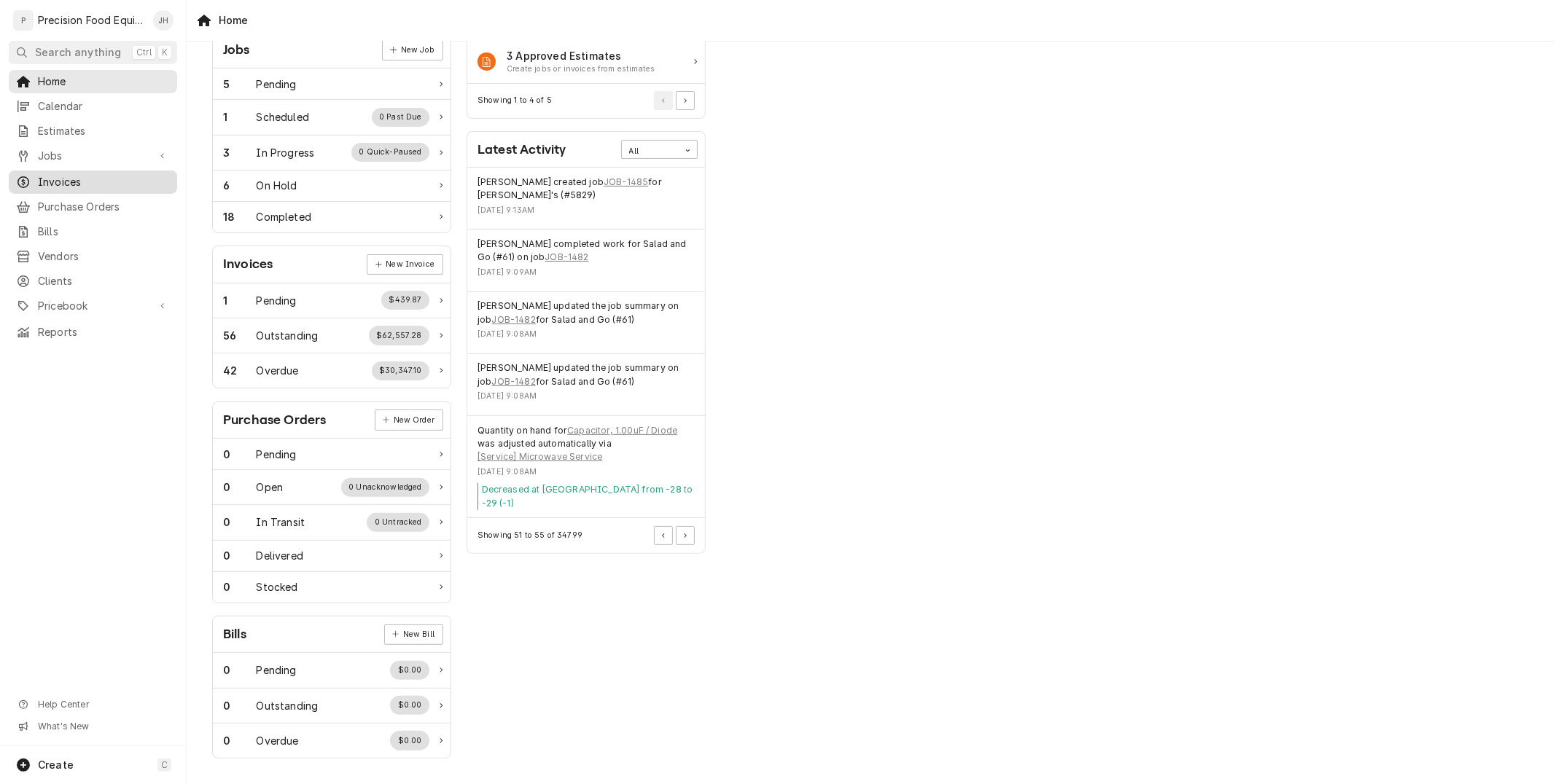
click at [87, 182] on span "Invoices" at bounding box center [104, 182] width 132 height 14
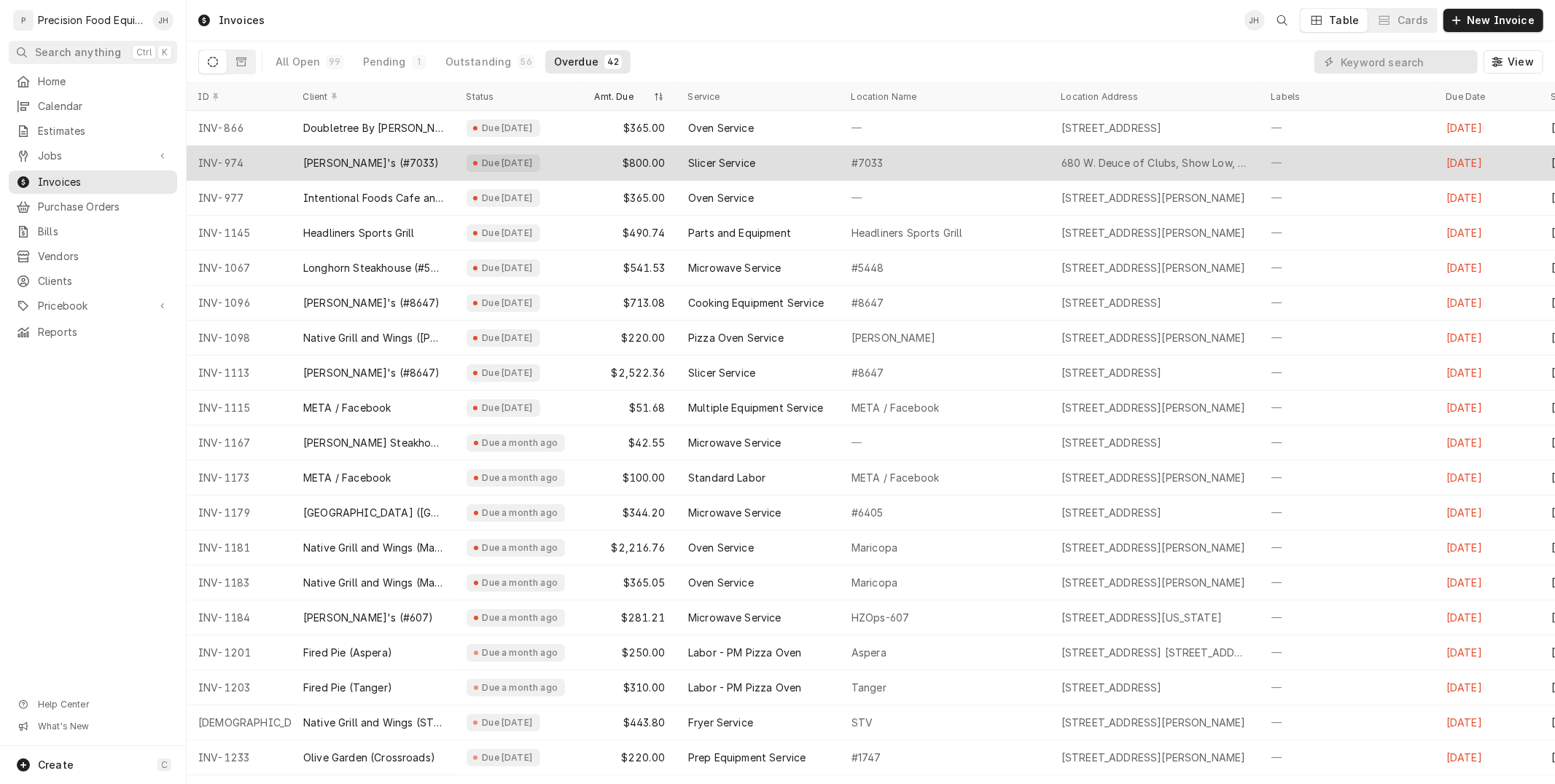
click at [1175, 171] on div "680 W. Deuce of Clubs, Show Low, AZ 85901" at bounding box center [1154, 163] width 210 height 35
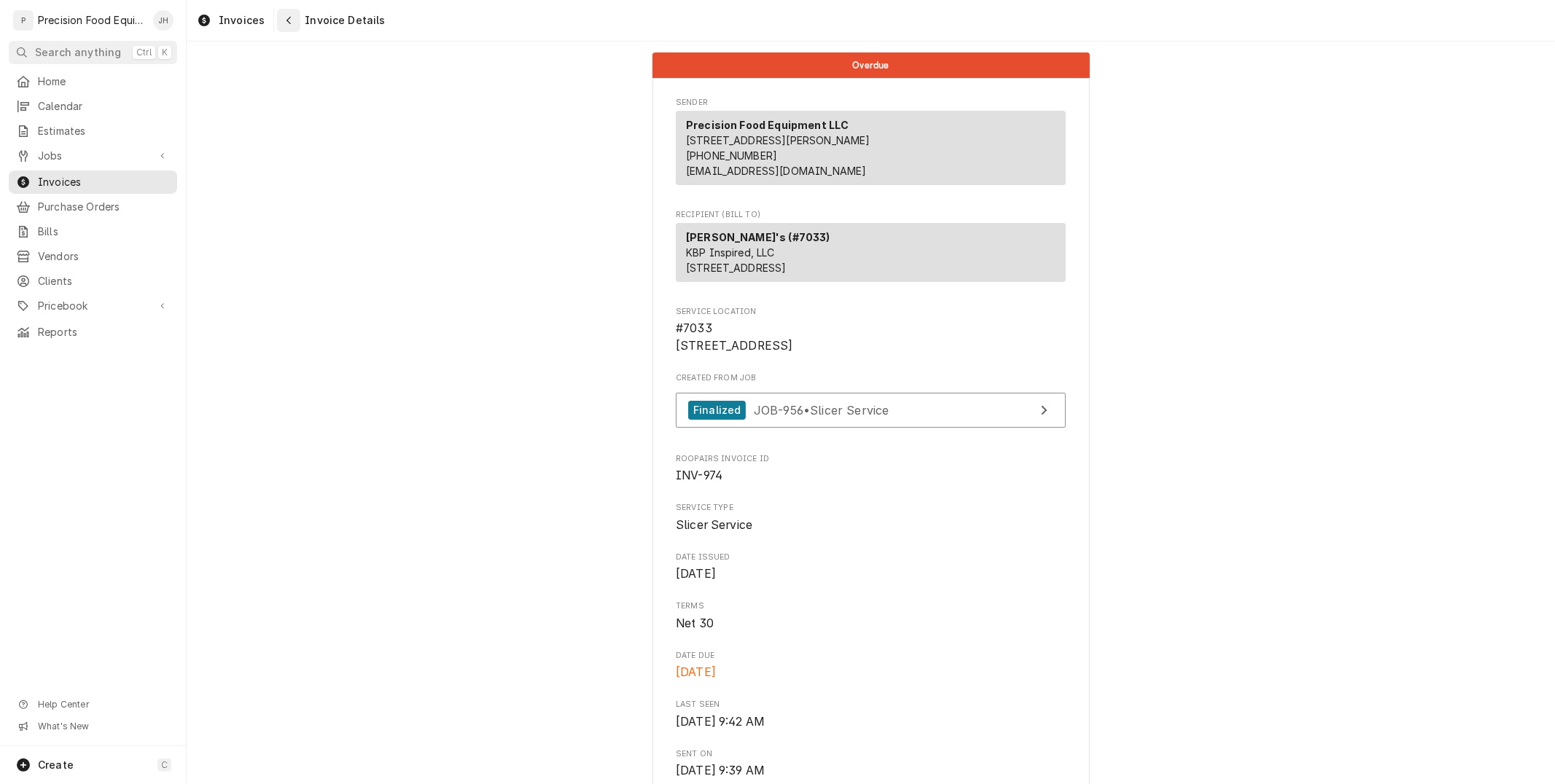
click at [282, 26] on div "Navigate back" at bounding box center [288, 20] width 14 height 14
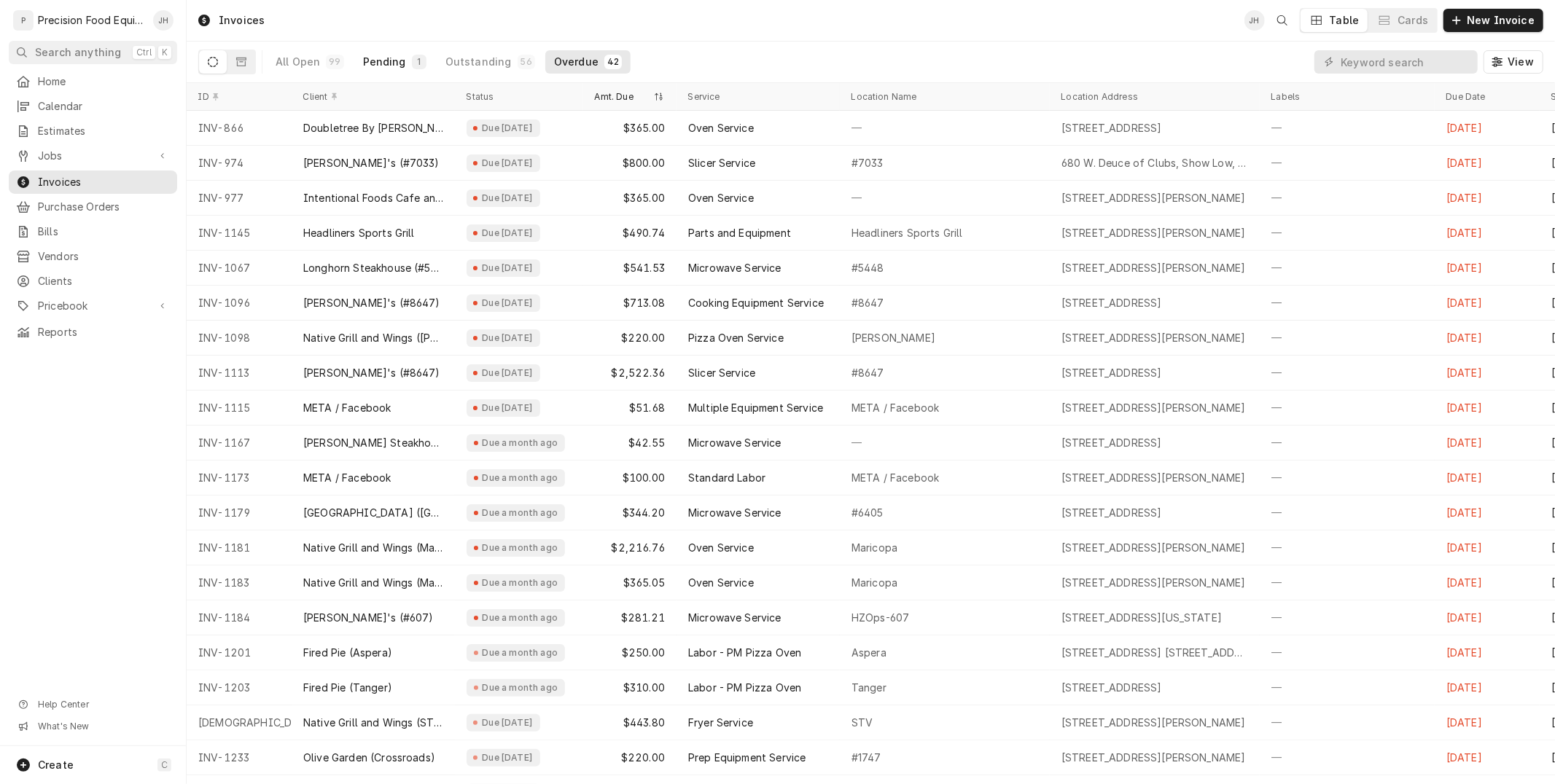
click at [386, 69] on button "Pending 1" at bounding box center [394, 62] width 81 height 23
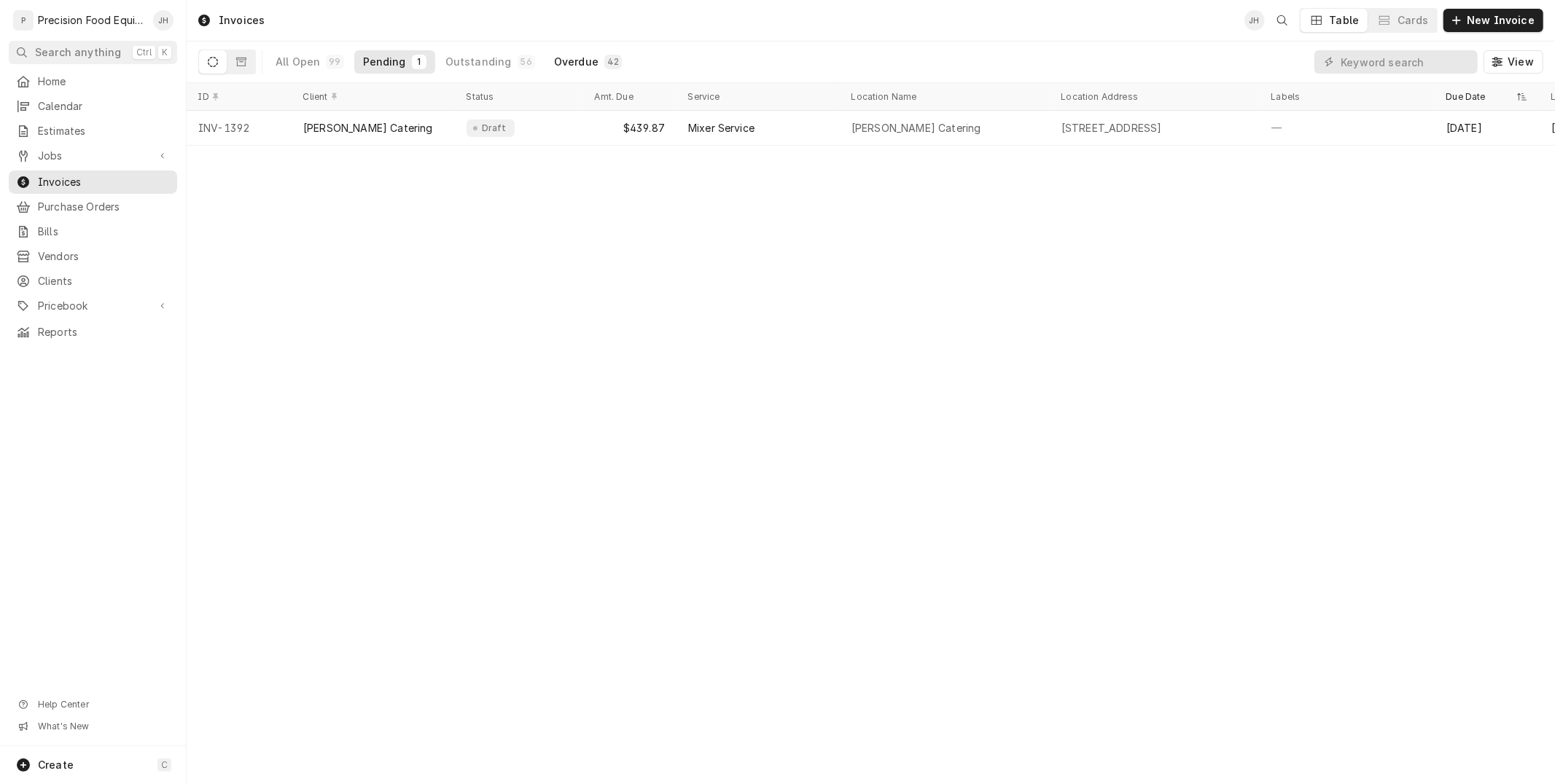
click at [577, 56] on div "Overdue" at bounding box center [576, 61] width 45 height 14
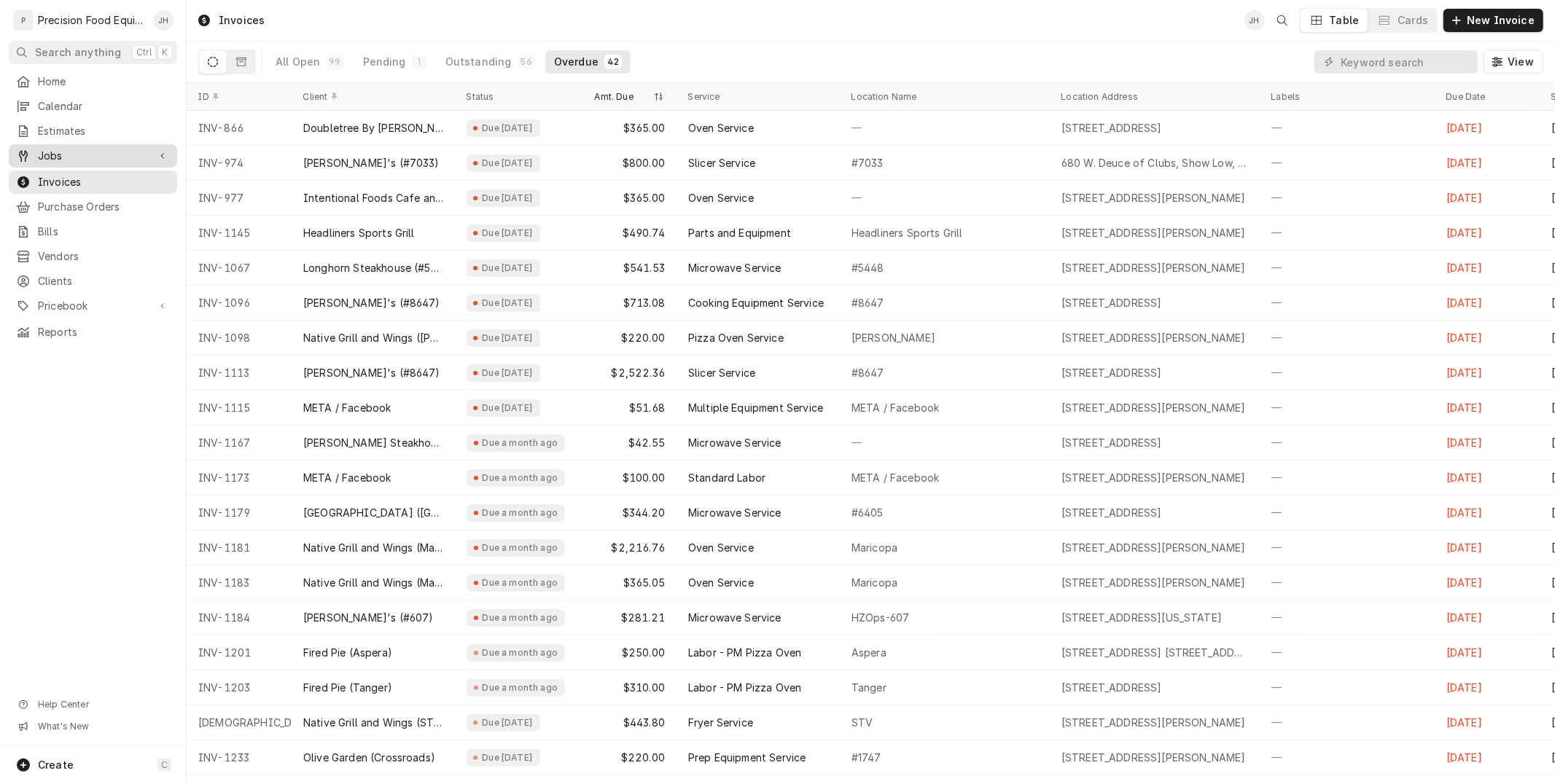
click at [34, 149] on div "Jobs" at bounding box center [82, 156] width 132 height 14
click at [70, 179] on span "Jobs" at bounding box center [104, 181] width 132 height 14
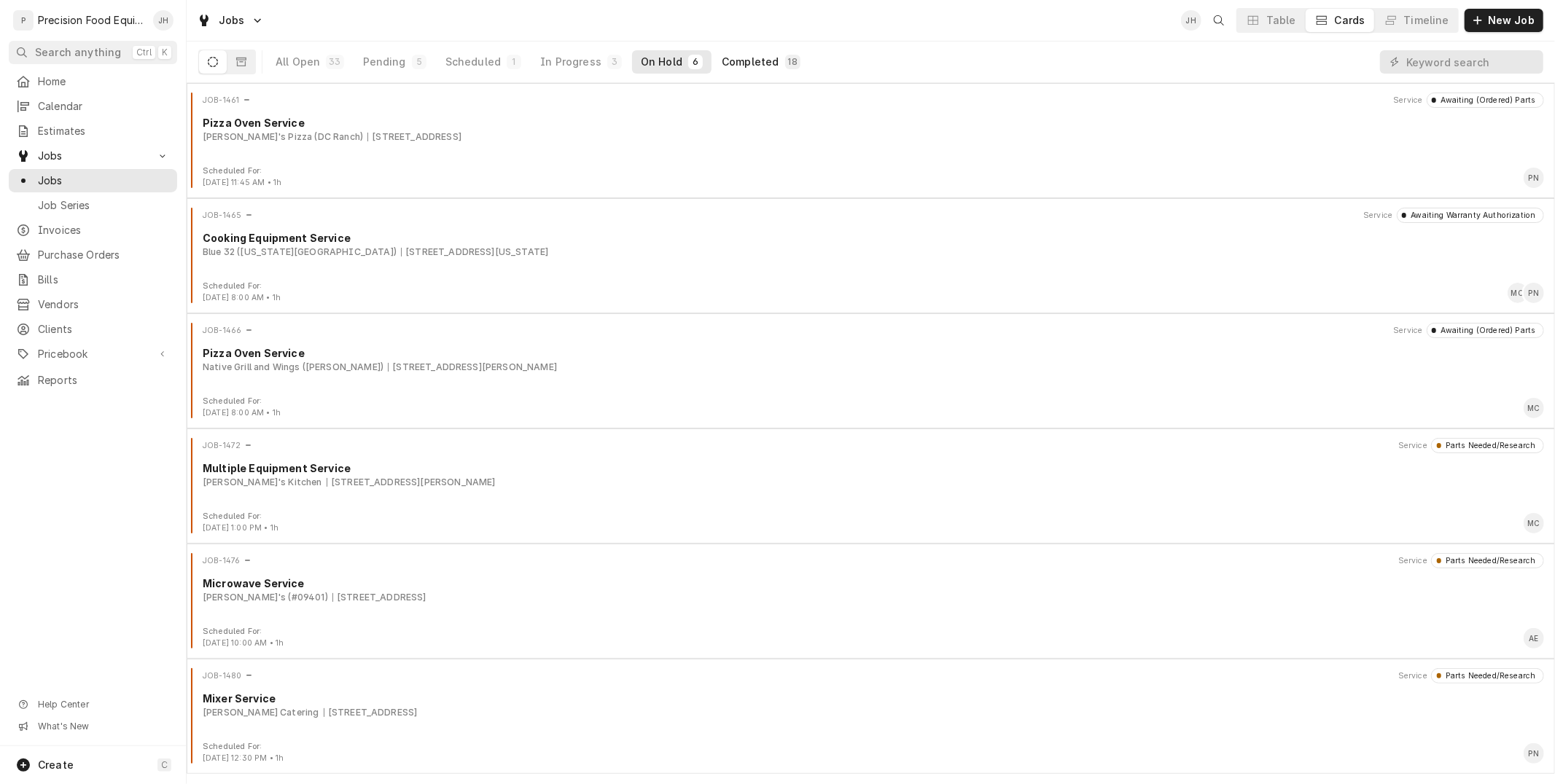
click at [740, 67] on div "Completed" at bounding box center [750, 61] width 57 height 14
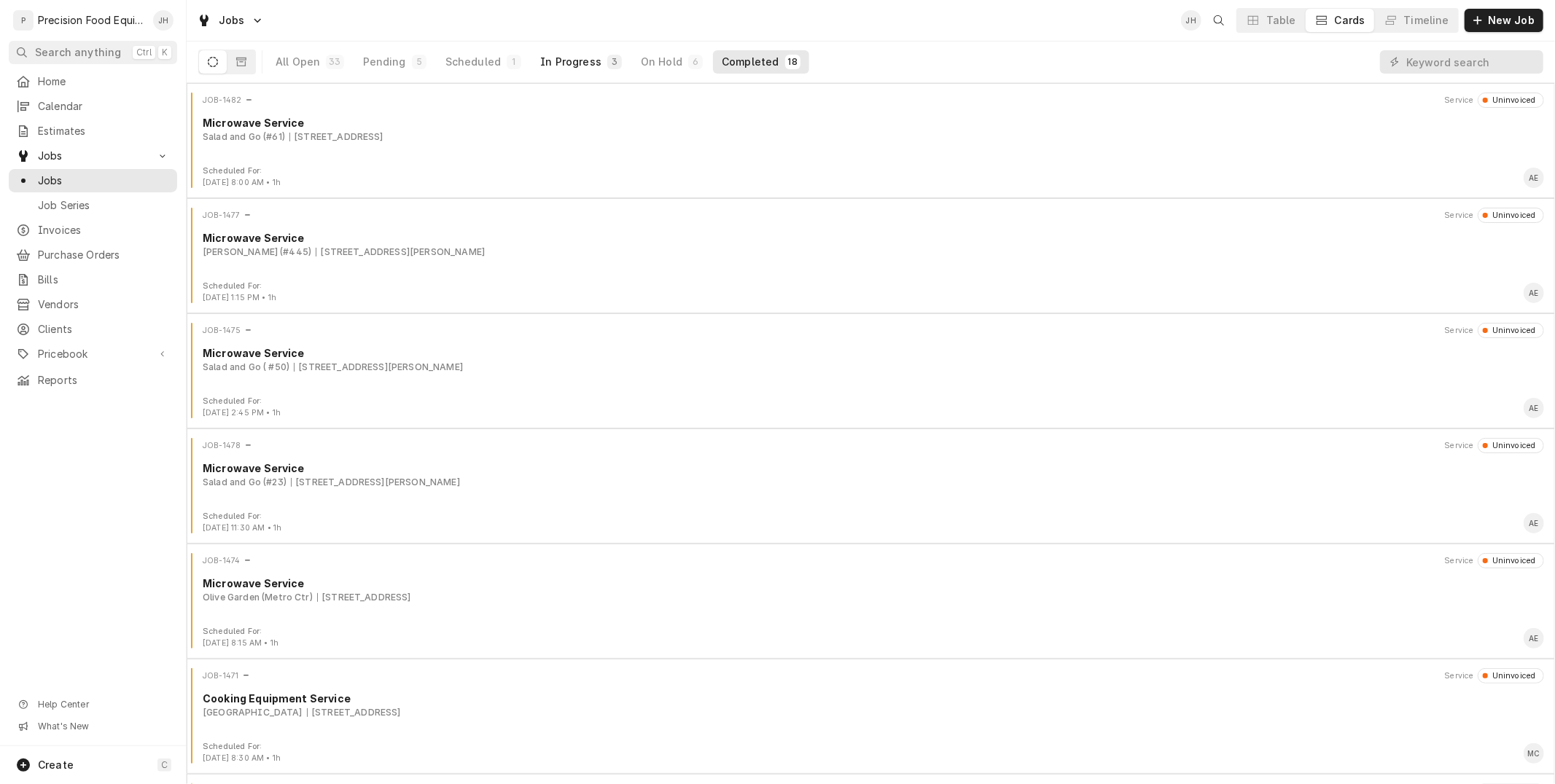
click at [562, 68] on div "In Progress" at bounding box center [571, 61] width 61 height 14
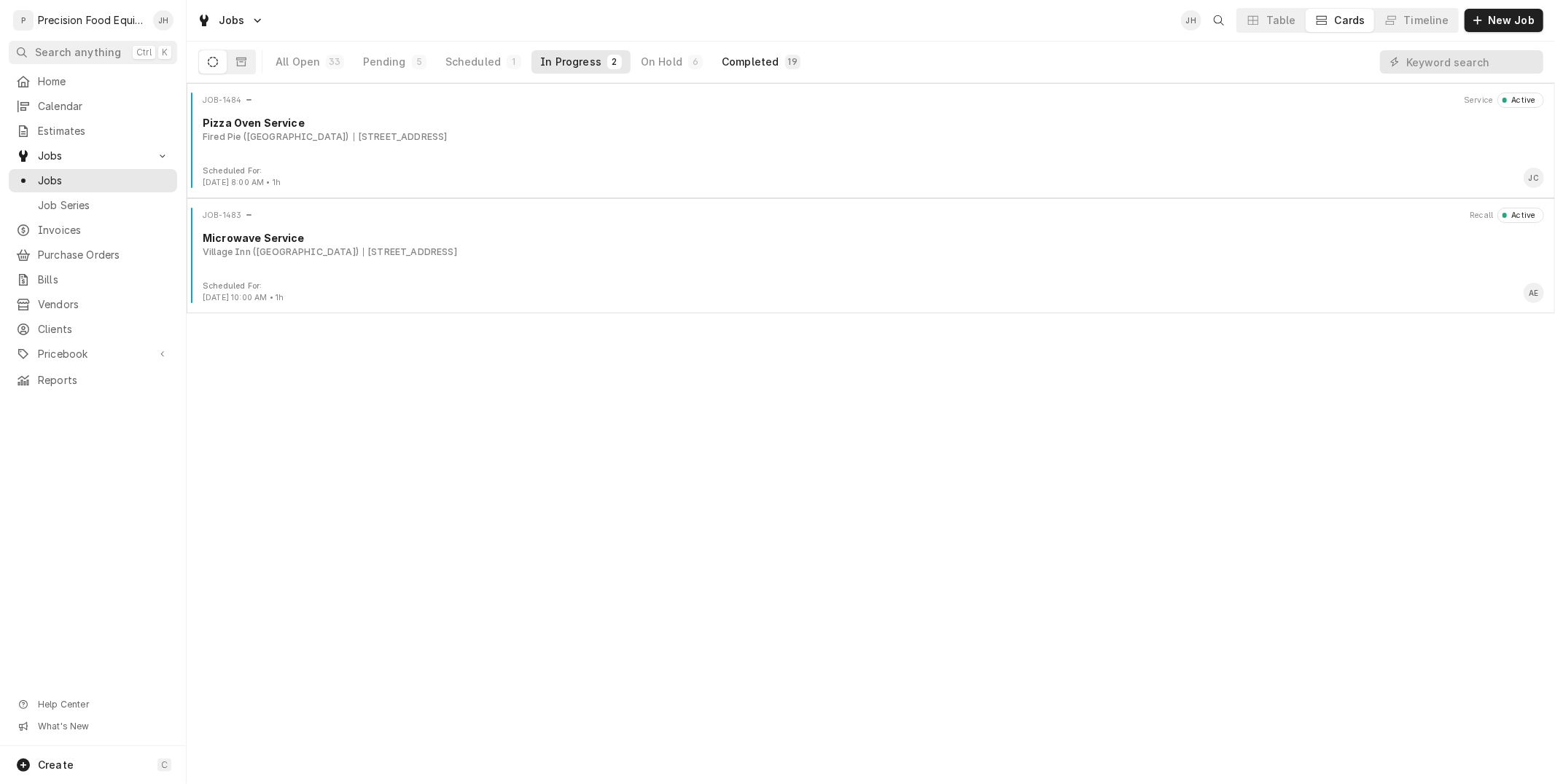
click at [769, 63] on button "Completed 19" at bounding box center [761, 62] width 96 height 23
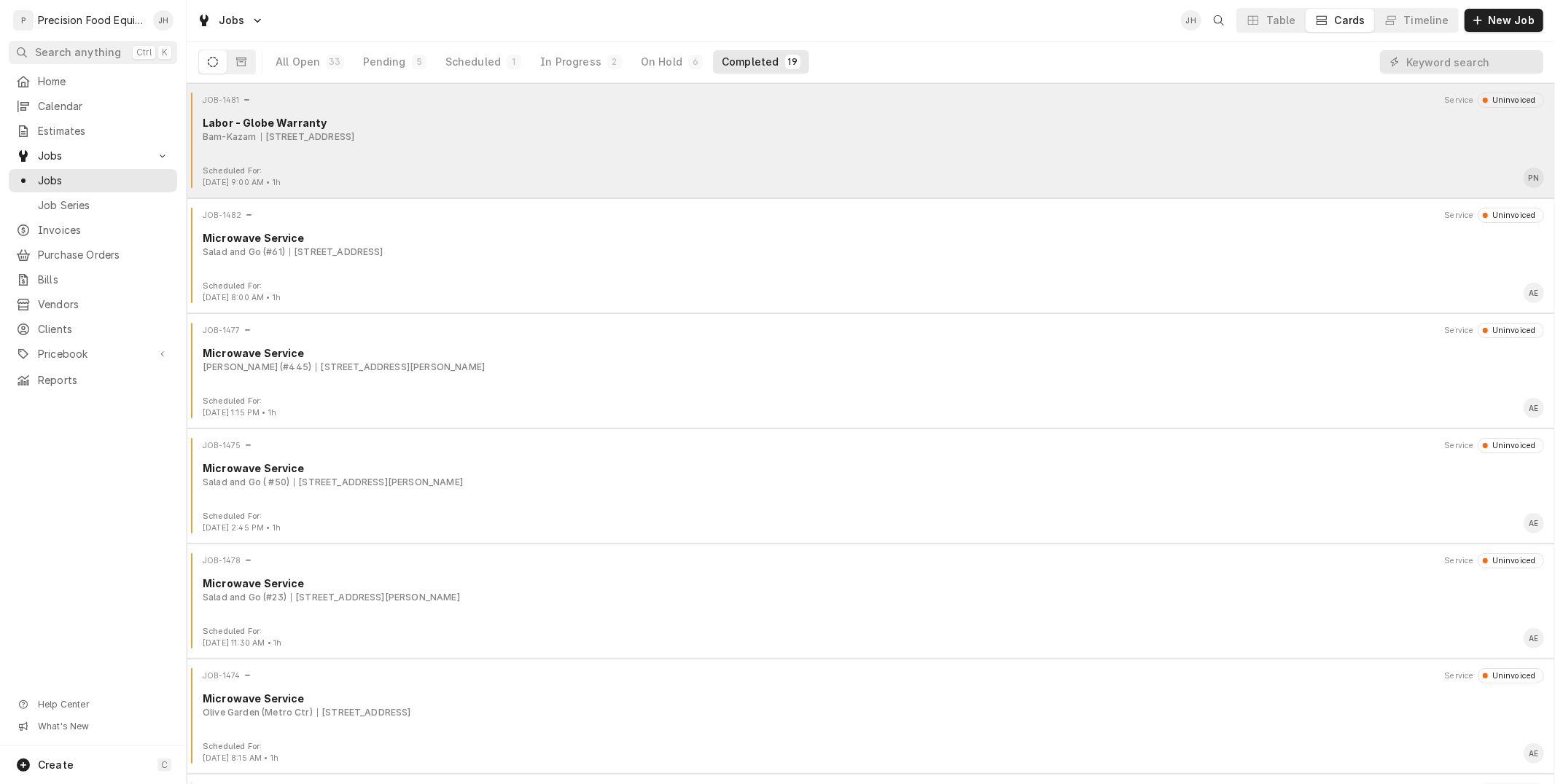
click at [560, 148] on div "JOB-1481 Service Uninvoiced Labor - Globe Warranty Bam-Kazam [STREET_ADDRESS]" at bounding box center [871, 129] width 1357 height 73
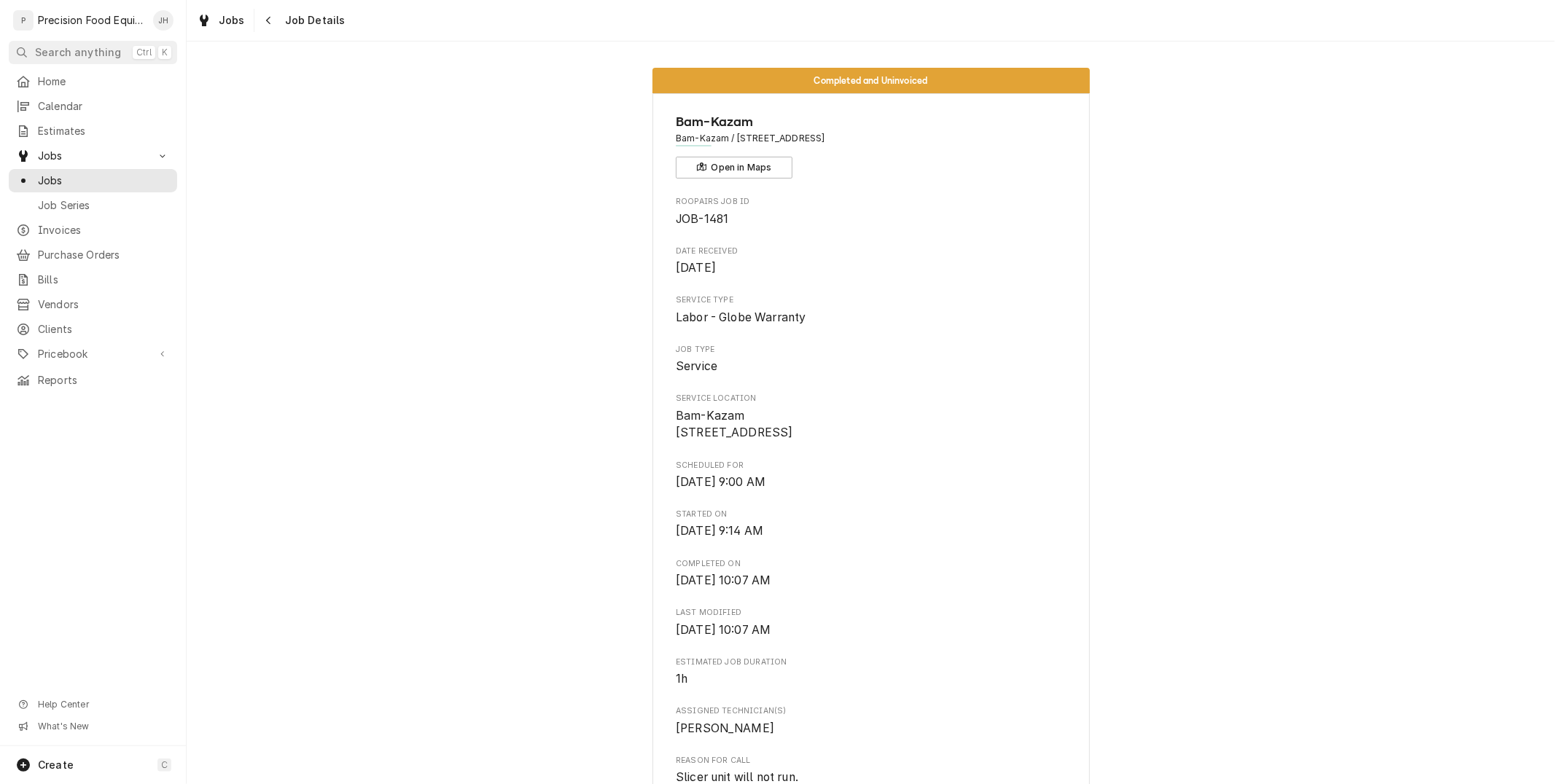
drag, startPoint x: 948, startPoint y: 134, endPoint x: 731, endPoint y: 147, distance: 217.4
click at [731, 147] on div "Bam-Kazam Bam-Kazam / 8999 E Talking Stick Wy, Scottsdale, AZ 85250 Open in Maps" at bounding box center [871, 145] width 390 height 67
copy span "8999 E Talking Stick Wy, Scottsdale, AZ 85250"
click at [262, 22] on div "Navigate back" at bounding box center [269, 20] width 14 height 14
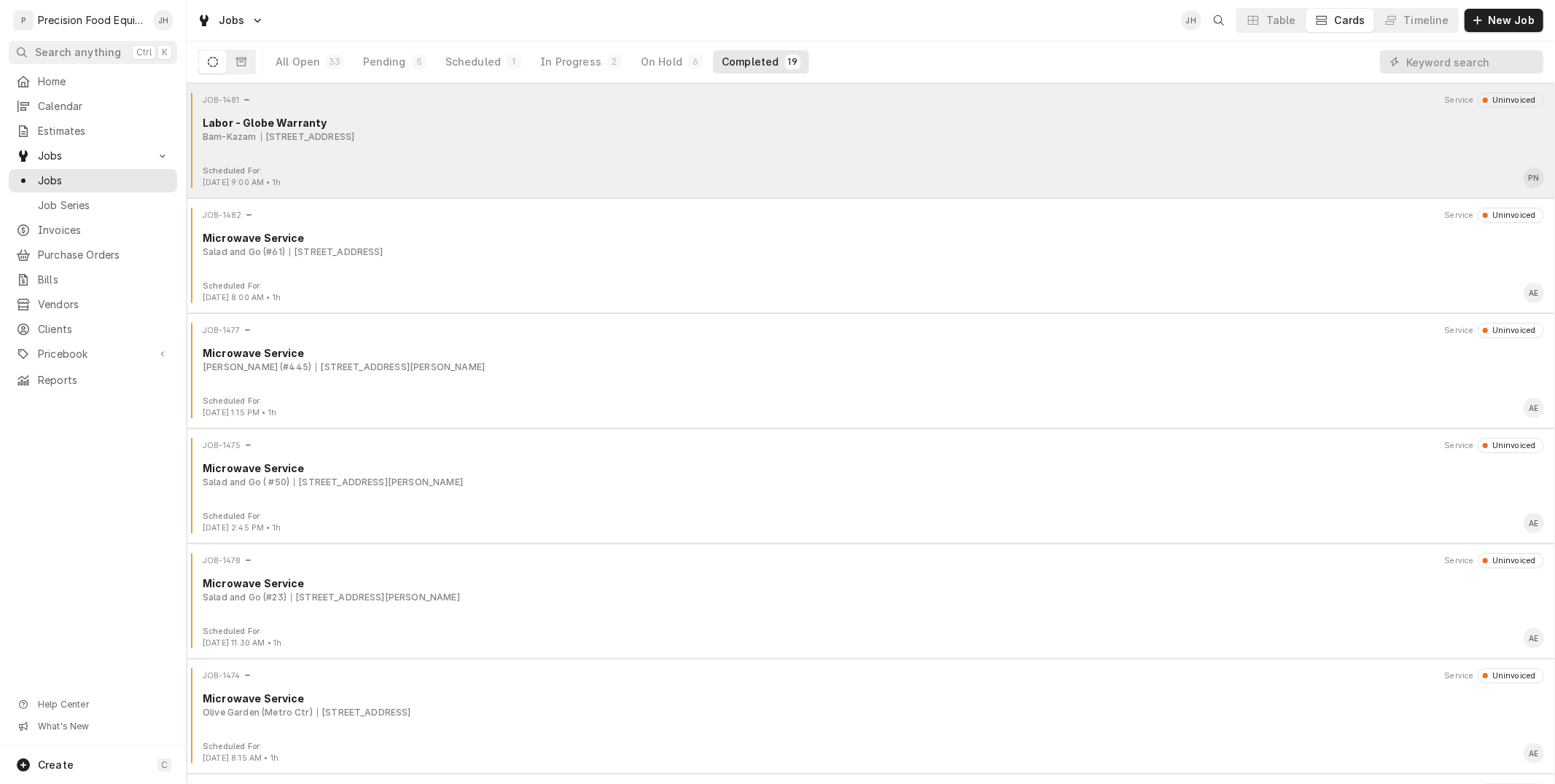
click at [493, 141] on div "Bam-Kazam 8999 E Talking Stick Wy, Scottsdale, AZ 85250" at bounding box center [873, 137] width 1341 height 13
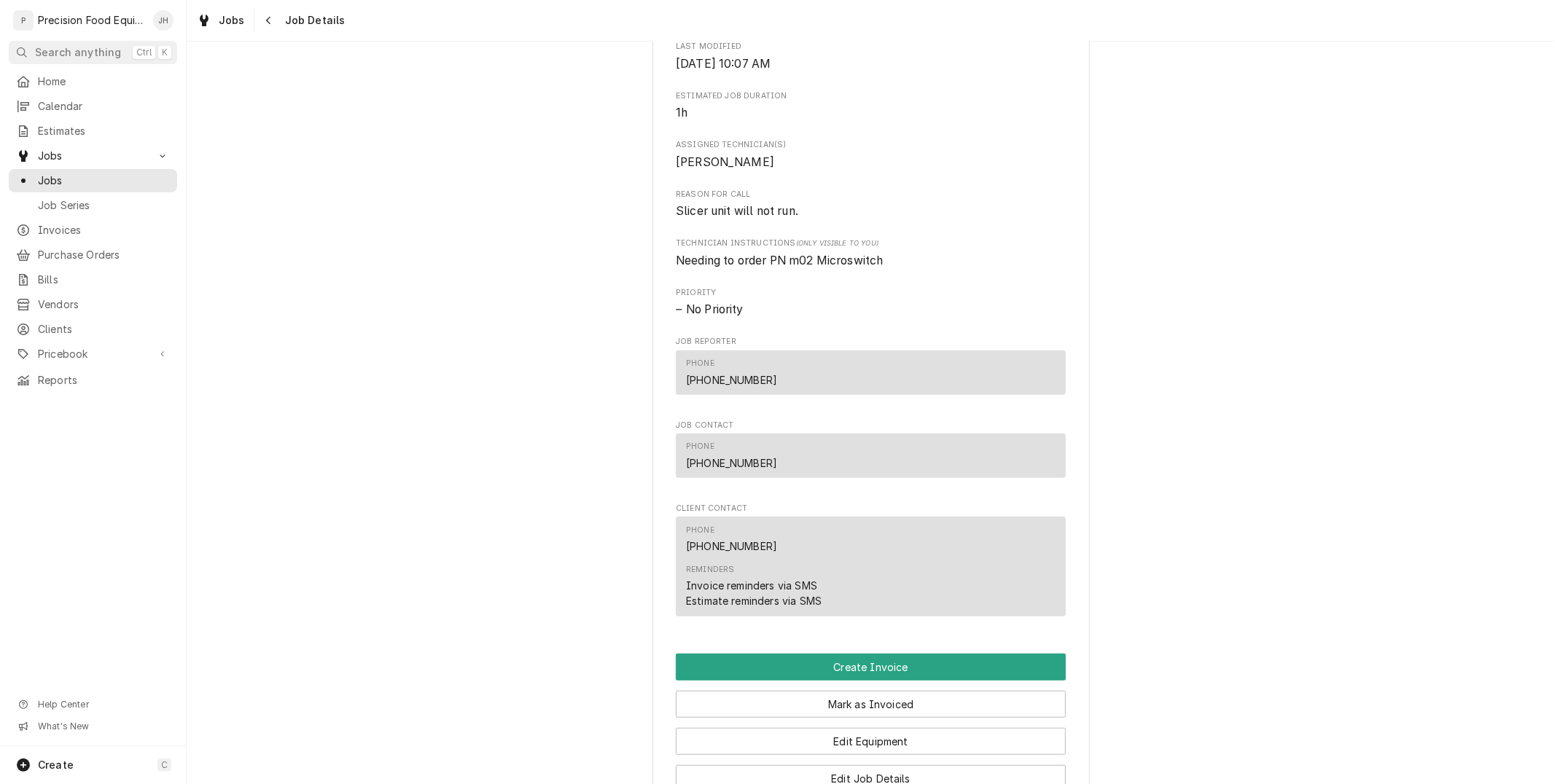
scroll to position [1122, 0]
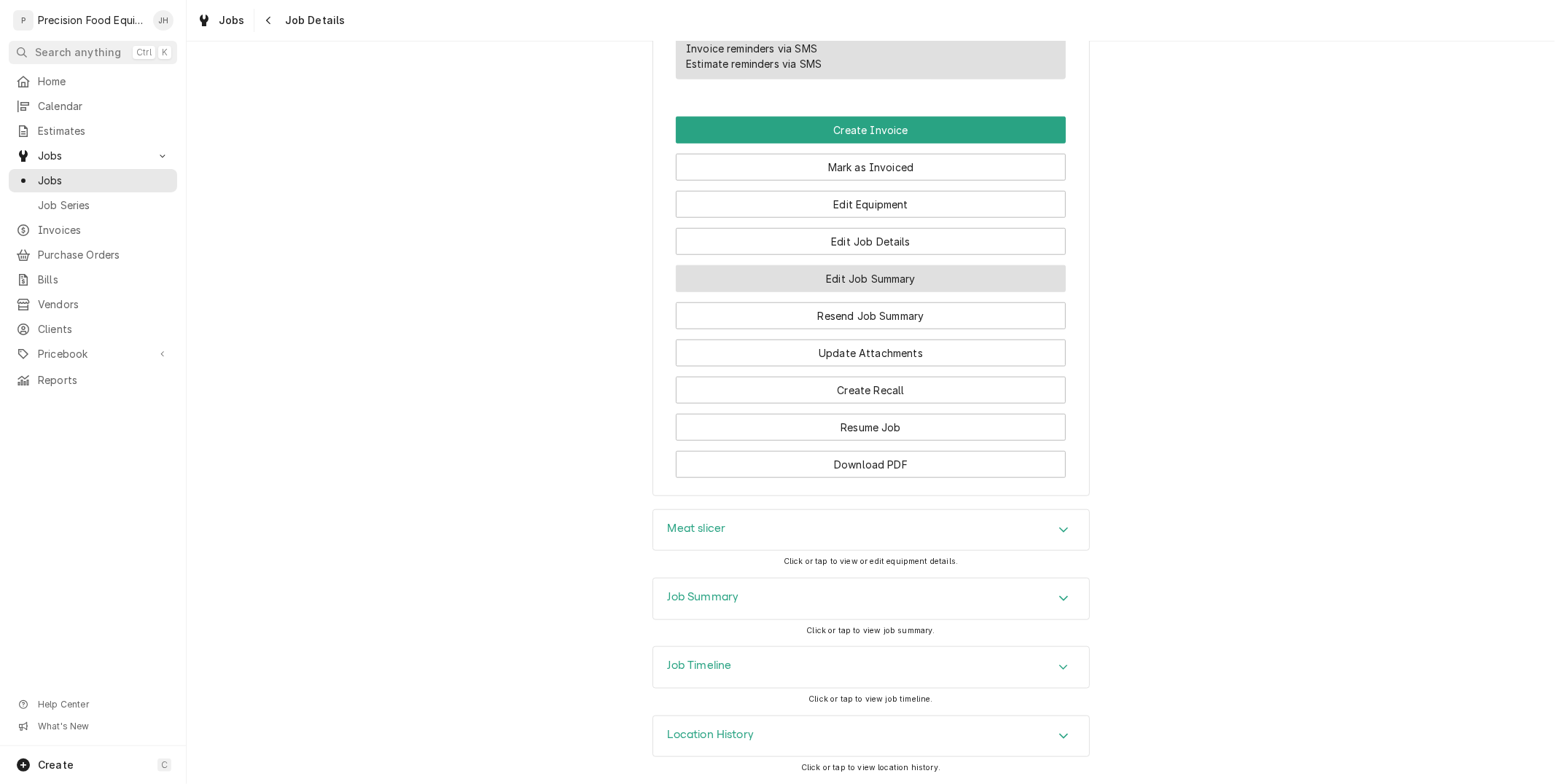
click at [865, 287] on button "Edit Job Summary" at bounding box center [871, 279] width 390 height 27
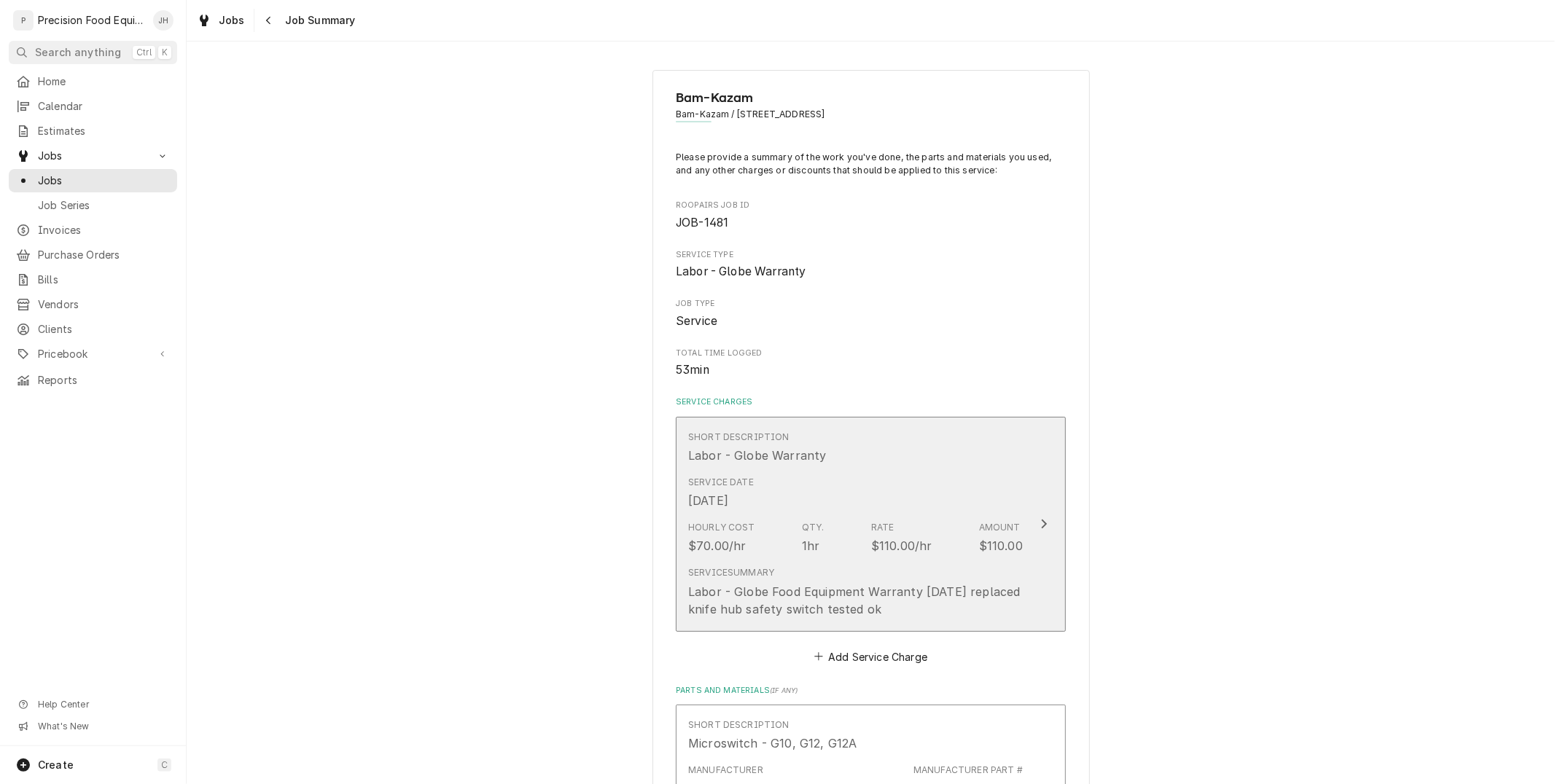
click at [922, 552] on div "$110.00/hr" at bounding box center [902, 546] width 61 height 18
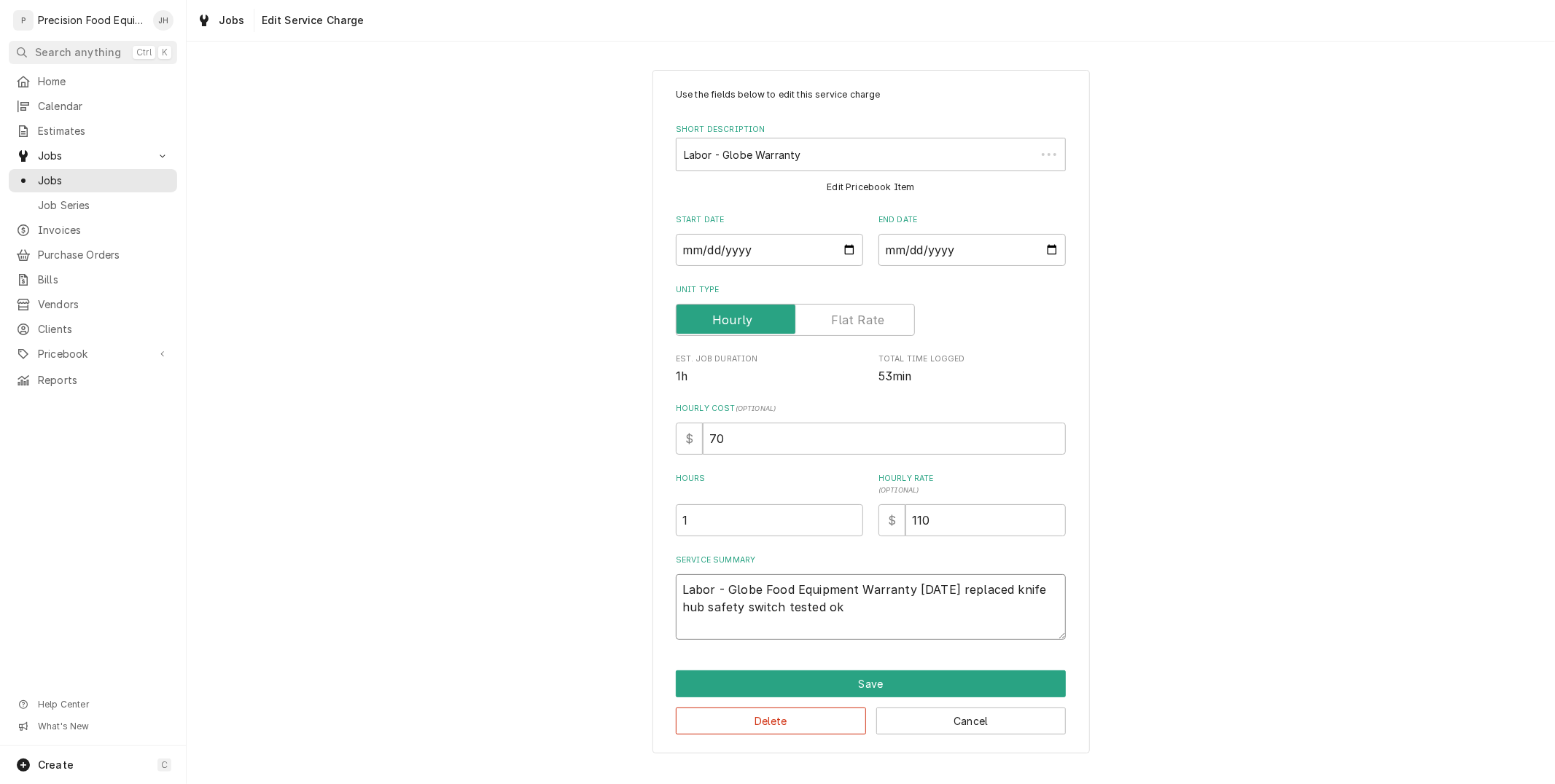
click at [878, 589] on textarea "Labor - Globe Food Equipment Warranty [DATE] replaced knife hub safety switch t…" at bounding box center [871, 607] width 390 height 66
click at [858, 610] on textarea "Labor - Globe Food Equipment Warranty [DATE] replaced knife hub safety switch t…" at bounding box center [871, 607] width 390 height 66
click at [798, 689] on button "Save" at bounding box center [871, 683] width 390 height 27
type textarea "x"
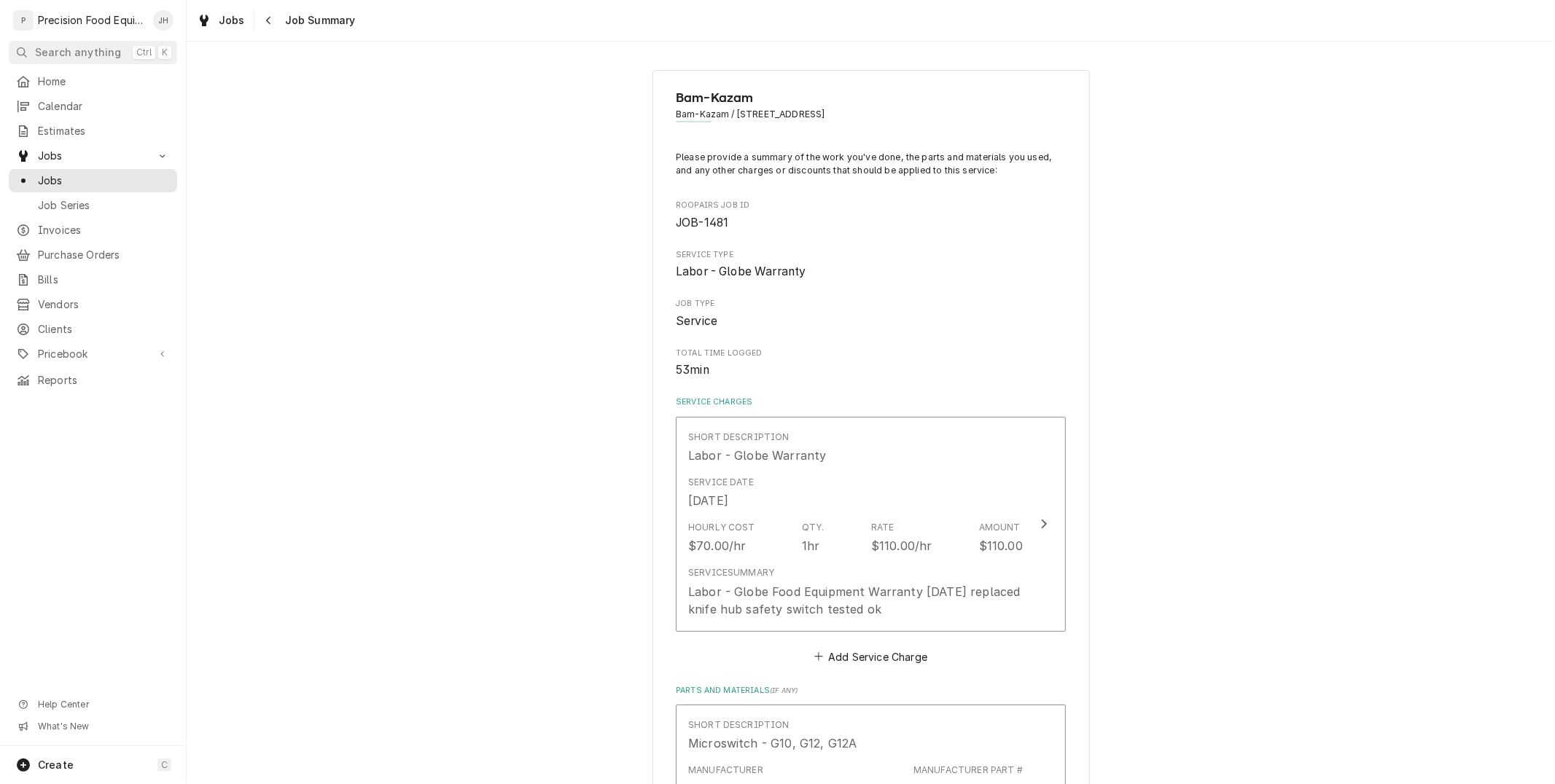
click at [288, 22] on span "Job Summary" at bounding box center [318, 20] width 75 height 14
click at [265, 18] on icon "Navigate back" at bounding box center [268, 20] width 6 height 10
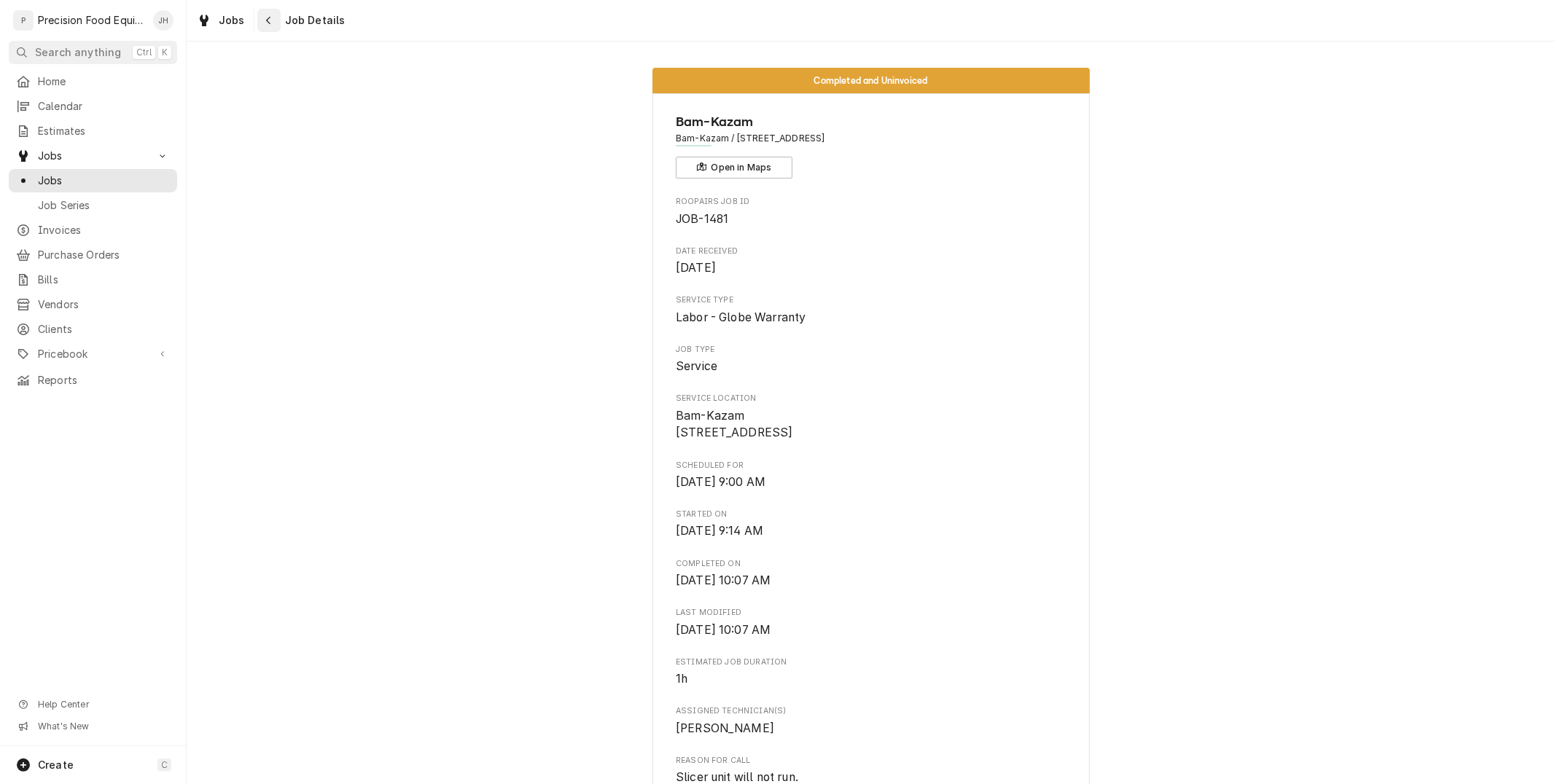
click at [268, 12] on button "Navigate back" at bounding box center [269, 20] width 23 height 23
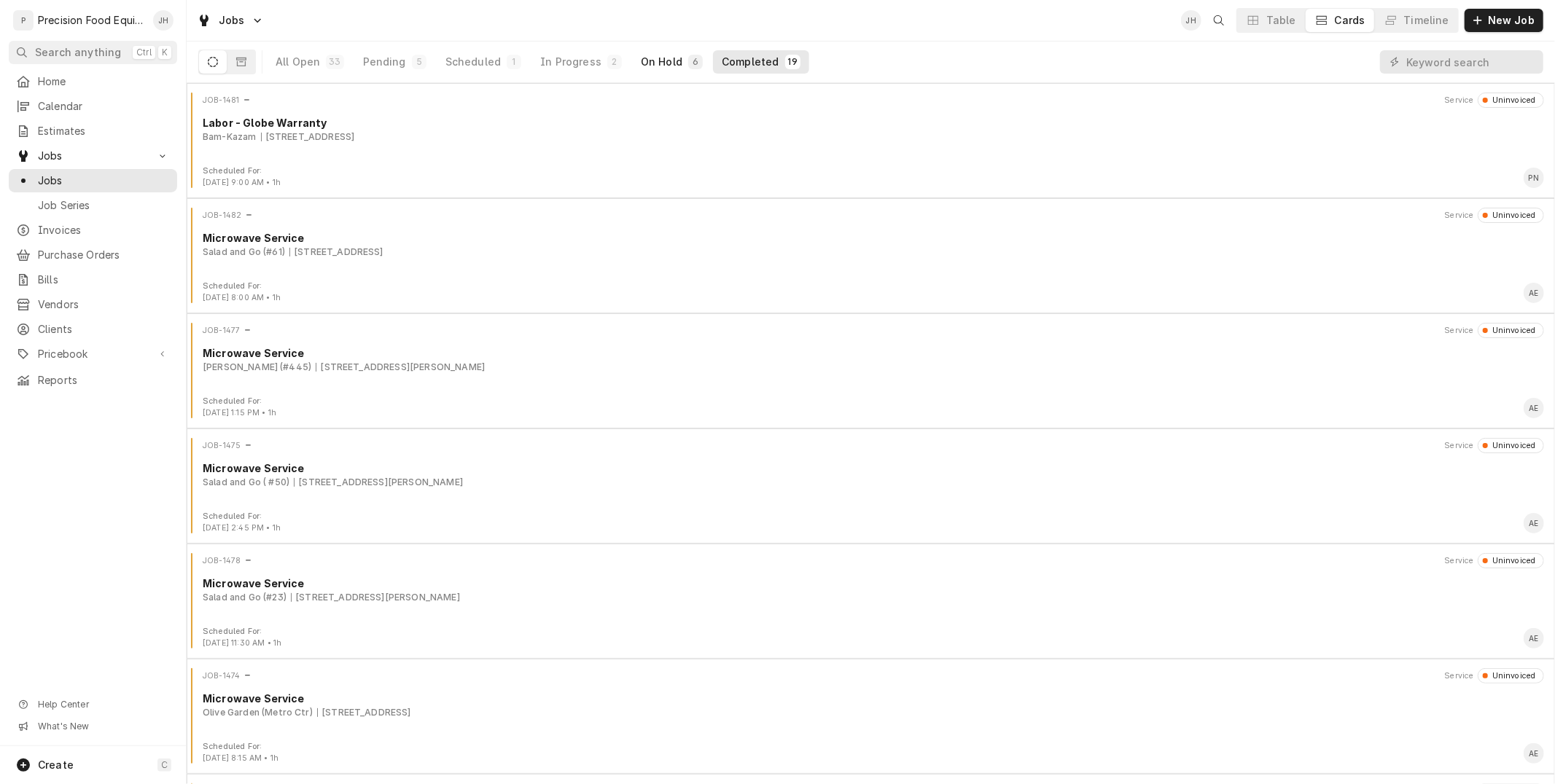
click at [641, 67] on div "On Hold" at bounding box center [661, 61] width 42 height 14
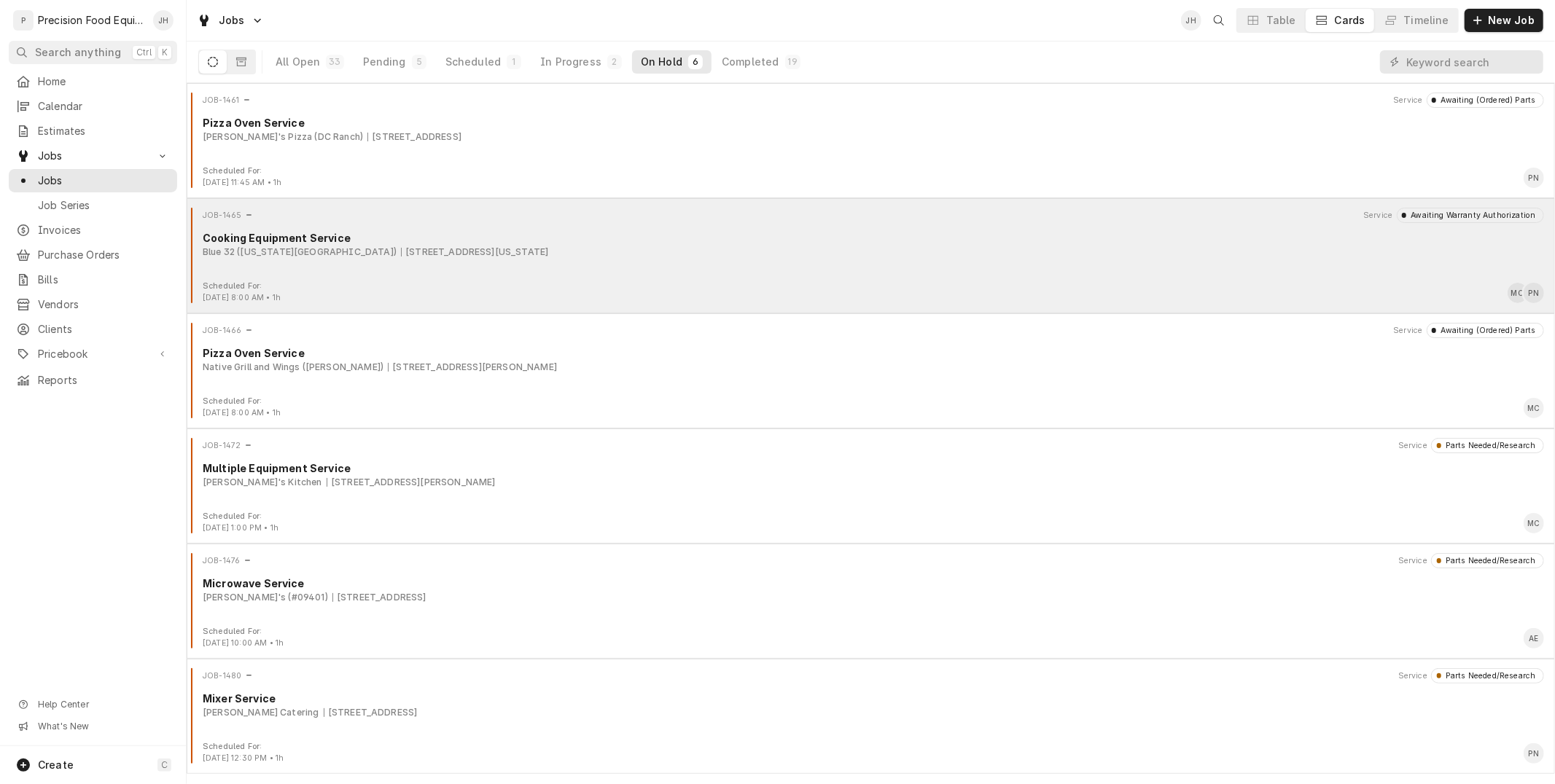
click at [731, 276] on div "JOB-1465 Service Awaiting Warranty Authorization Cooking Equipment Service Blue…" at bounding box center [871, 244] width 1357 height 73
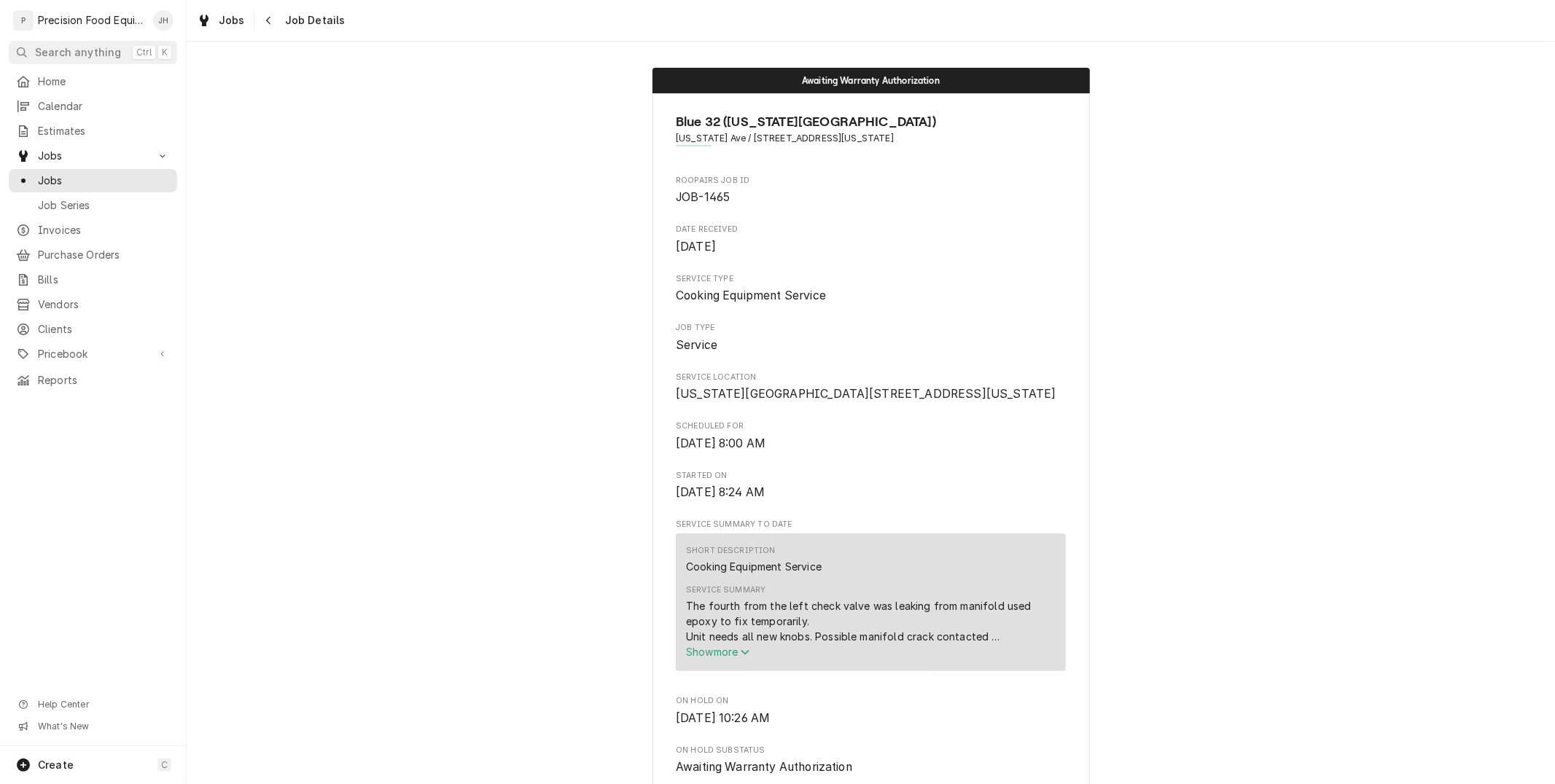
click at [727, 658] on span "Show more" at bounding box center [718, 652] width 64 height 12
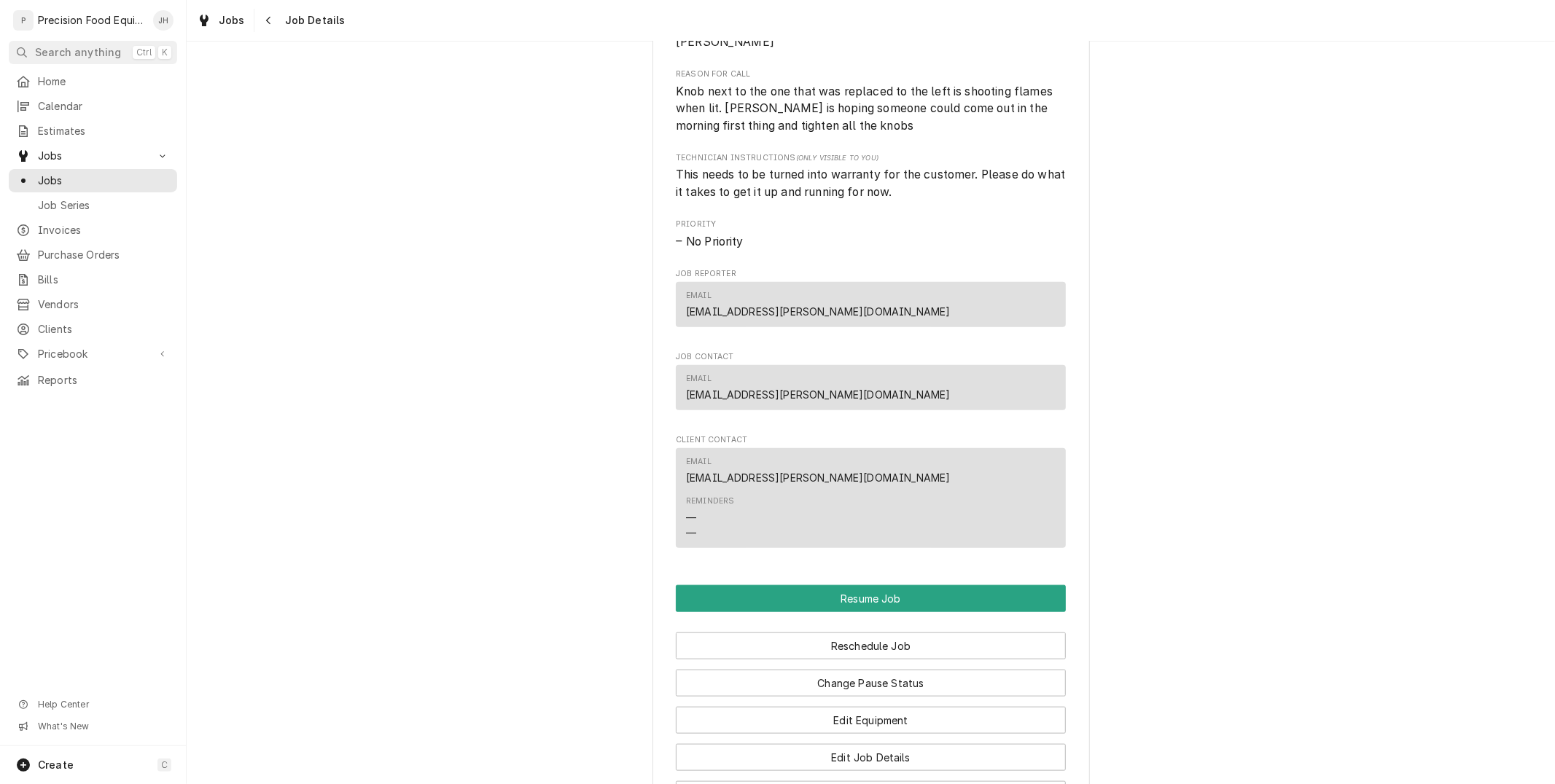
scroll to position [1460, 0]
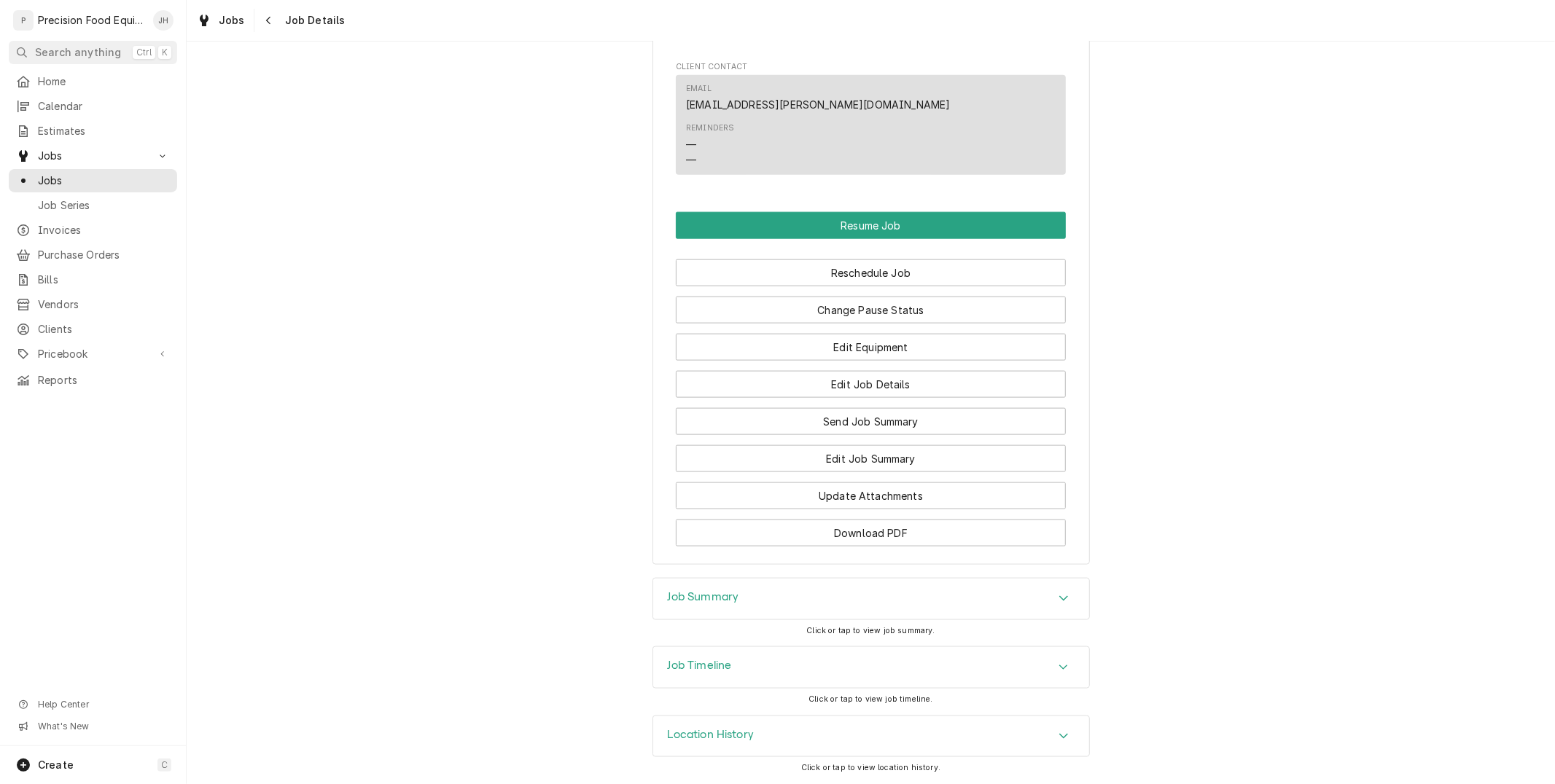
click at [843, 661] on div "Job Timeline" at bounding box center [871, 667] width 436 height 41
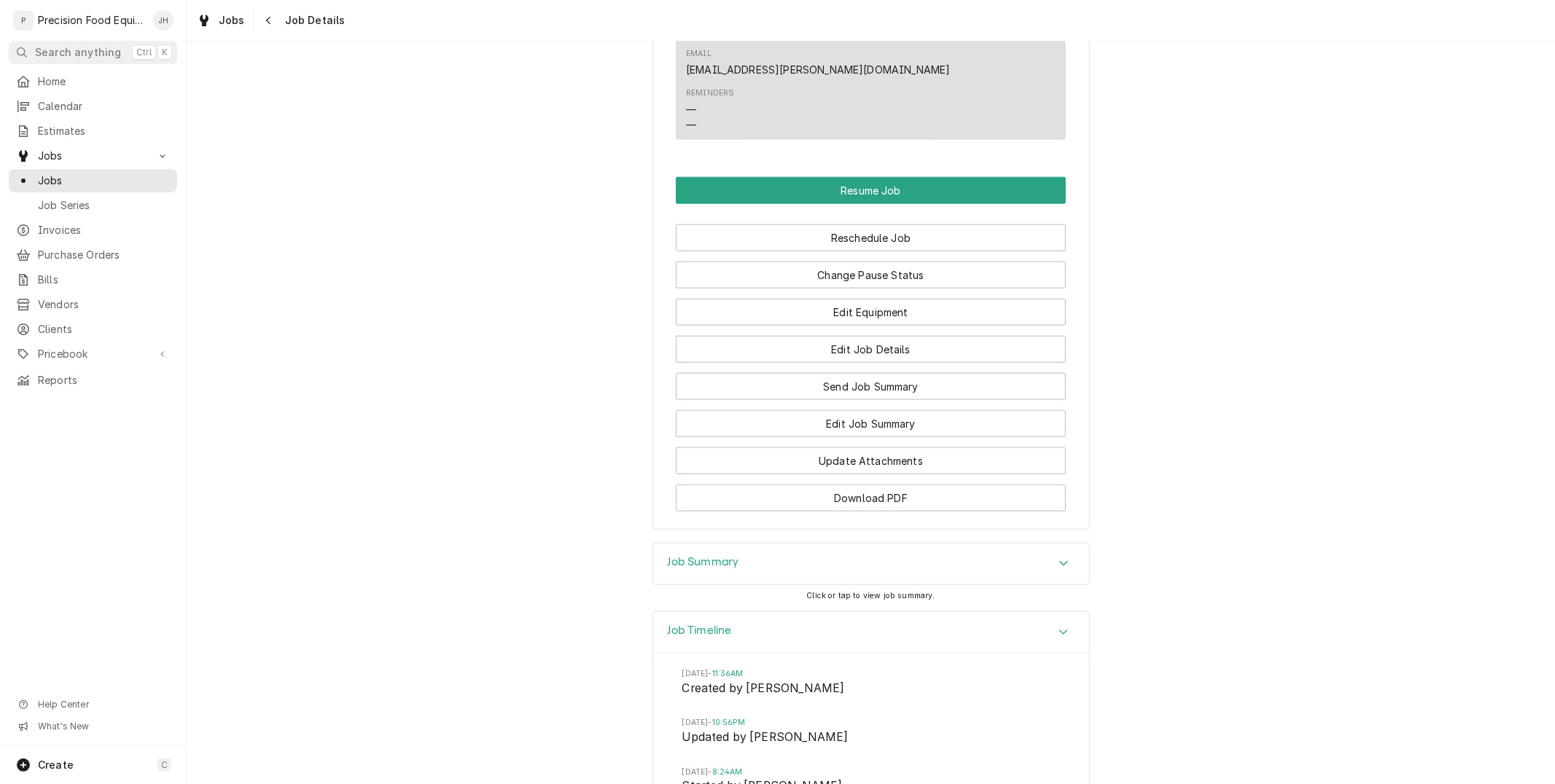
scroll to position [1892, 0]
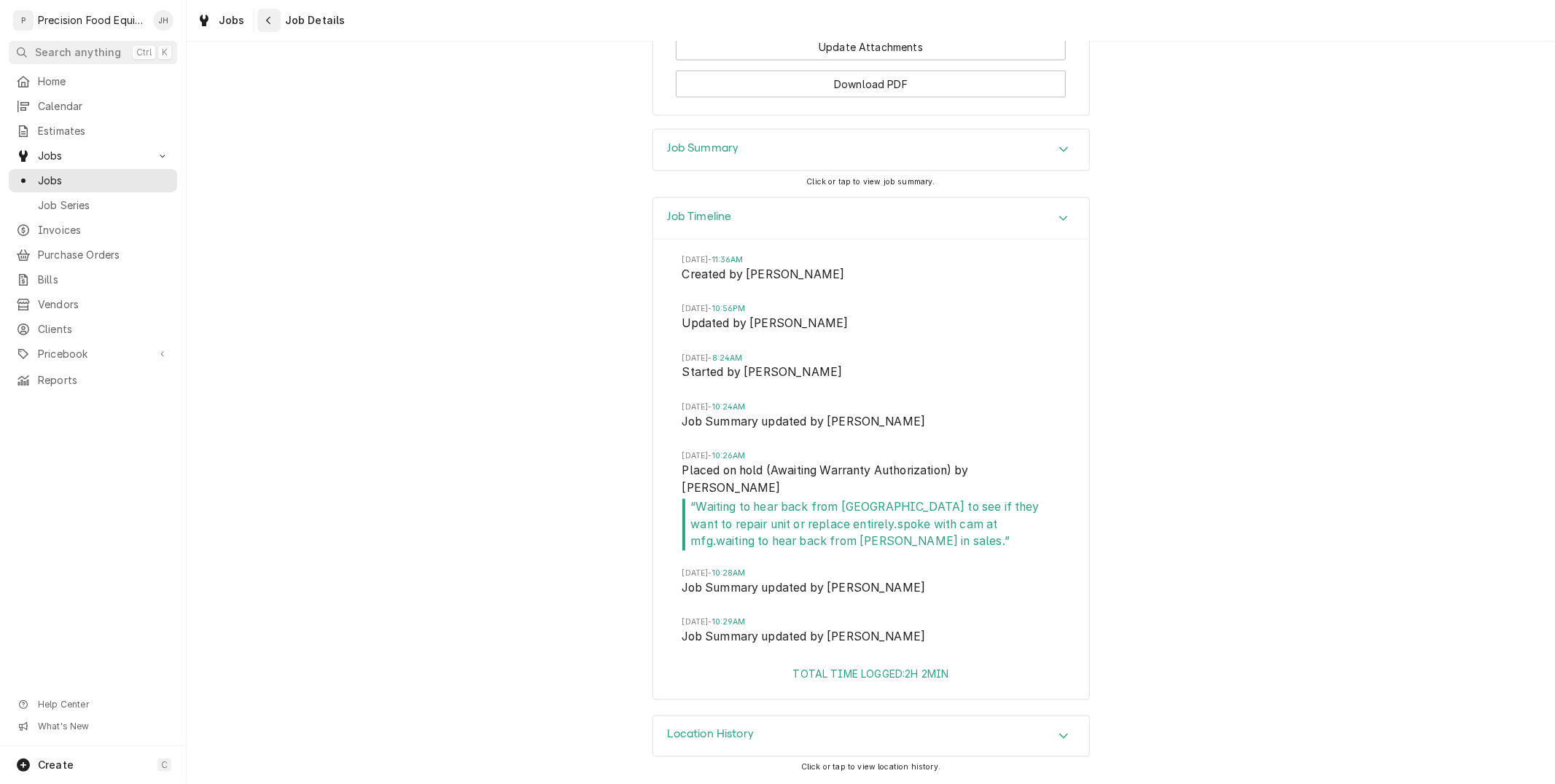
click at [262, 17] on div "Navigate back" at bounding box center [269, 20] width 14 height 14
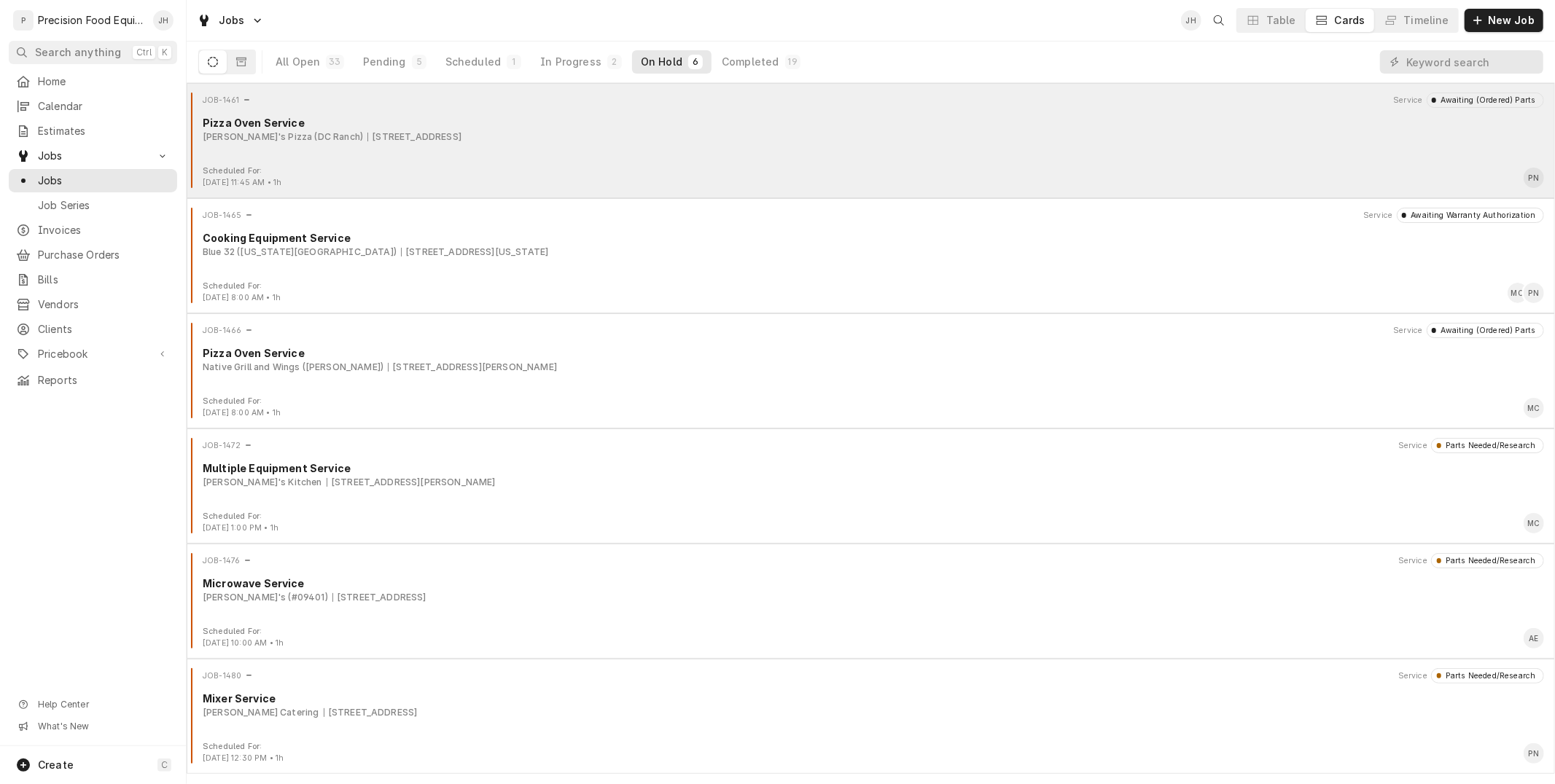
click at [550, 151] on div "JOB-1461 Service Awaiting (Ordered) Parts Pizza Oven Service [PERSON_NAME]'s Pi…" at bounding box center [871, 129] width 1357 height 73
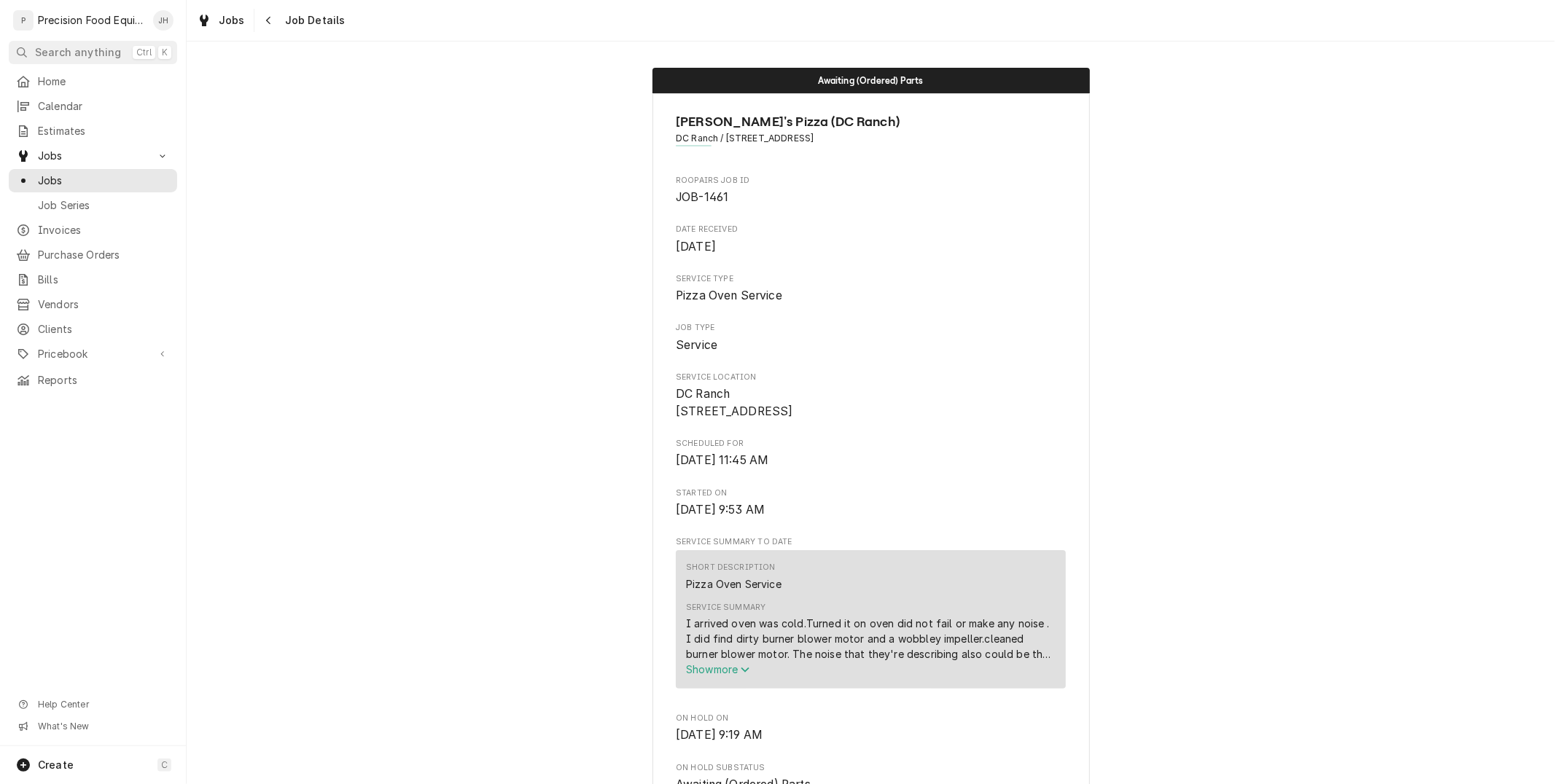
click at [722, 675] on span "Show more" at bounding box center [718, 669] width 64 height 12
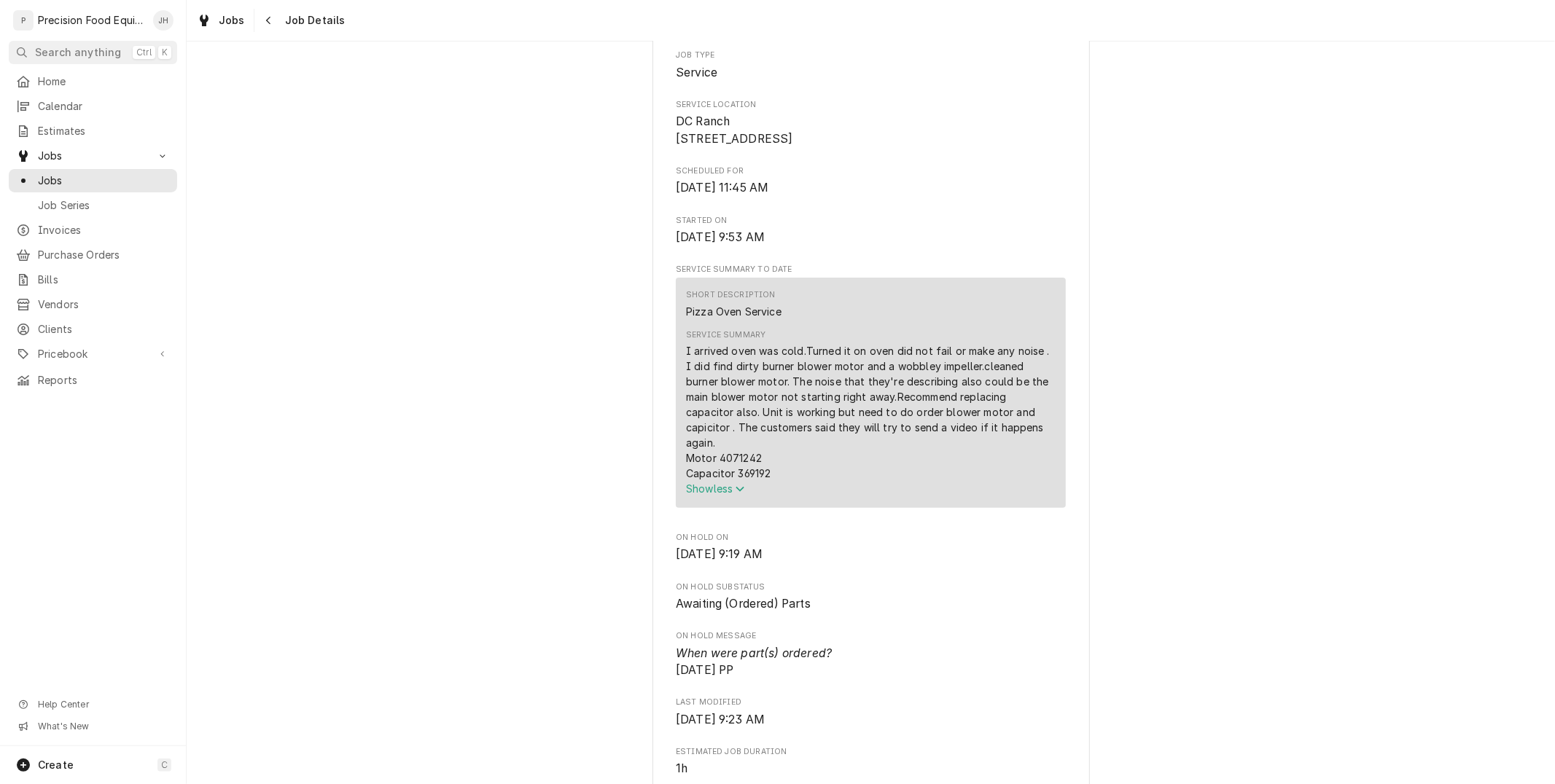
scroll to position [404, 0]
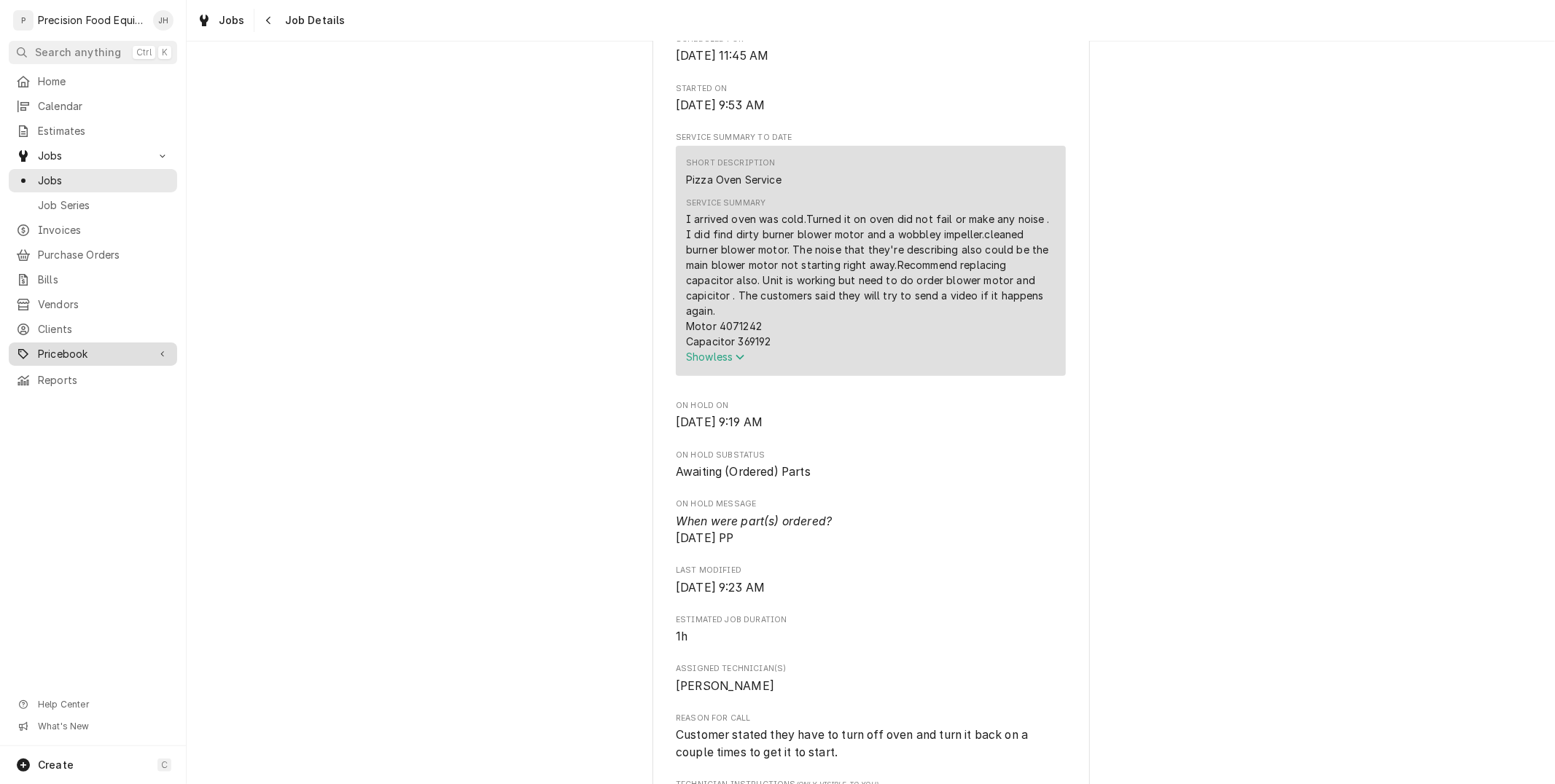
click at [93, 348] on span "Pricebook" at bounding box center [93, 354] width 110 height 14
click at [107, 408] on span "Parts & Materials" at bounding box center [104, 403] width 132 height 14
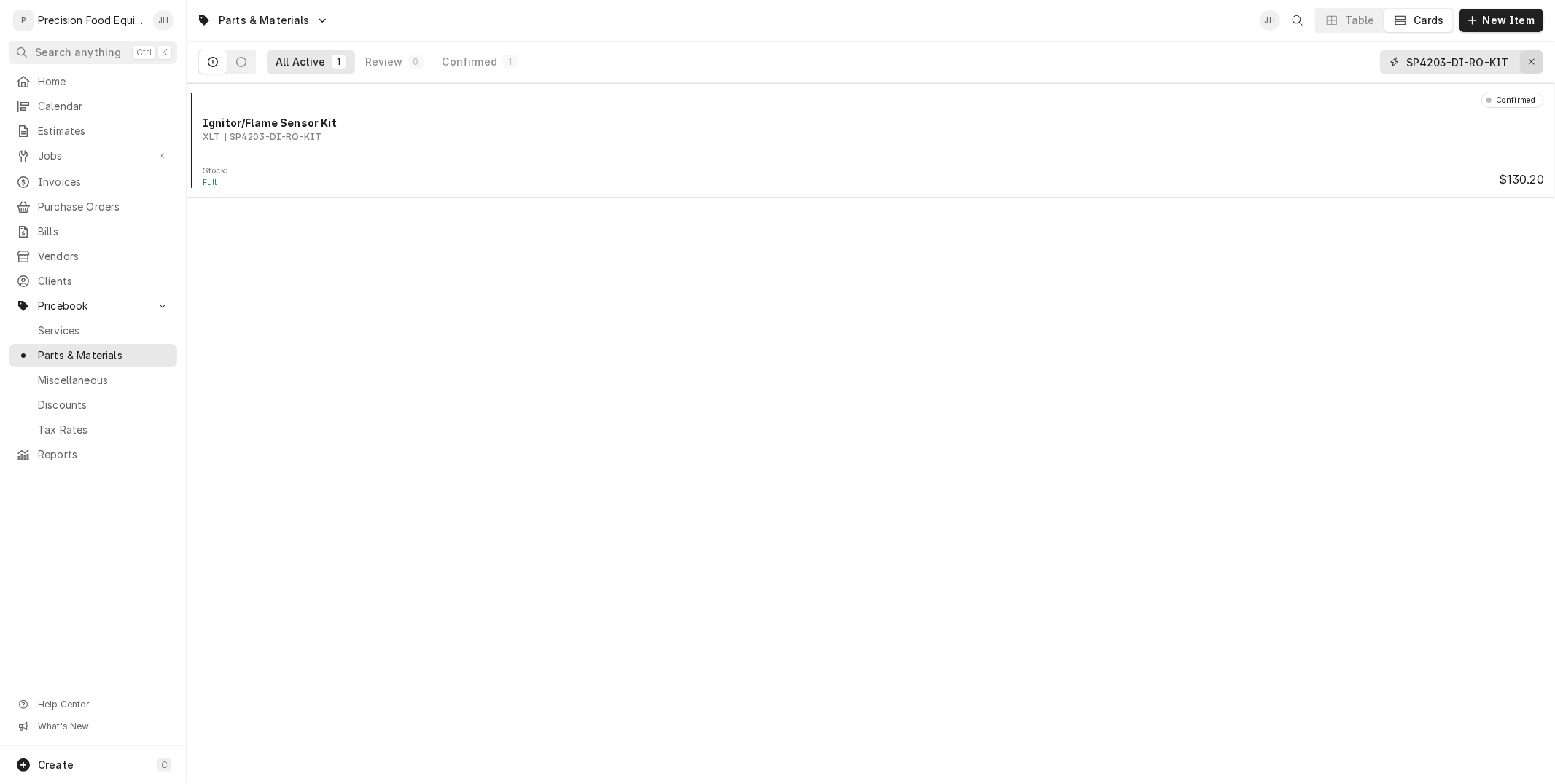
click at [1533, 63] on icon "Erase input" at bounding box center [1531, 61] width 8 height 10
click at [1496, 64] on input "Dynamic Content Wrapper" at bounding box center [1471, 62] width 130 height 23
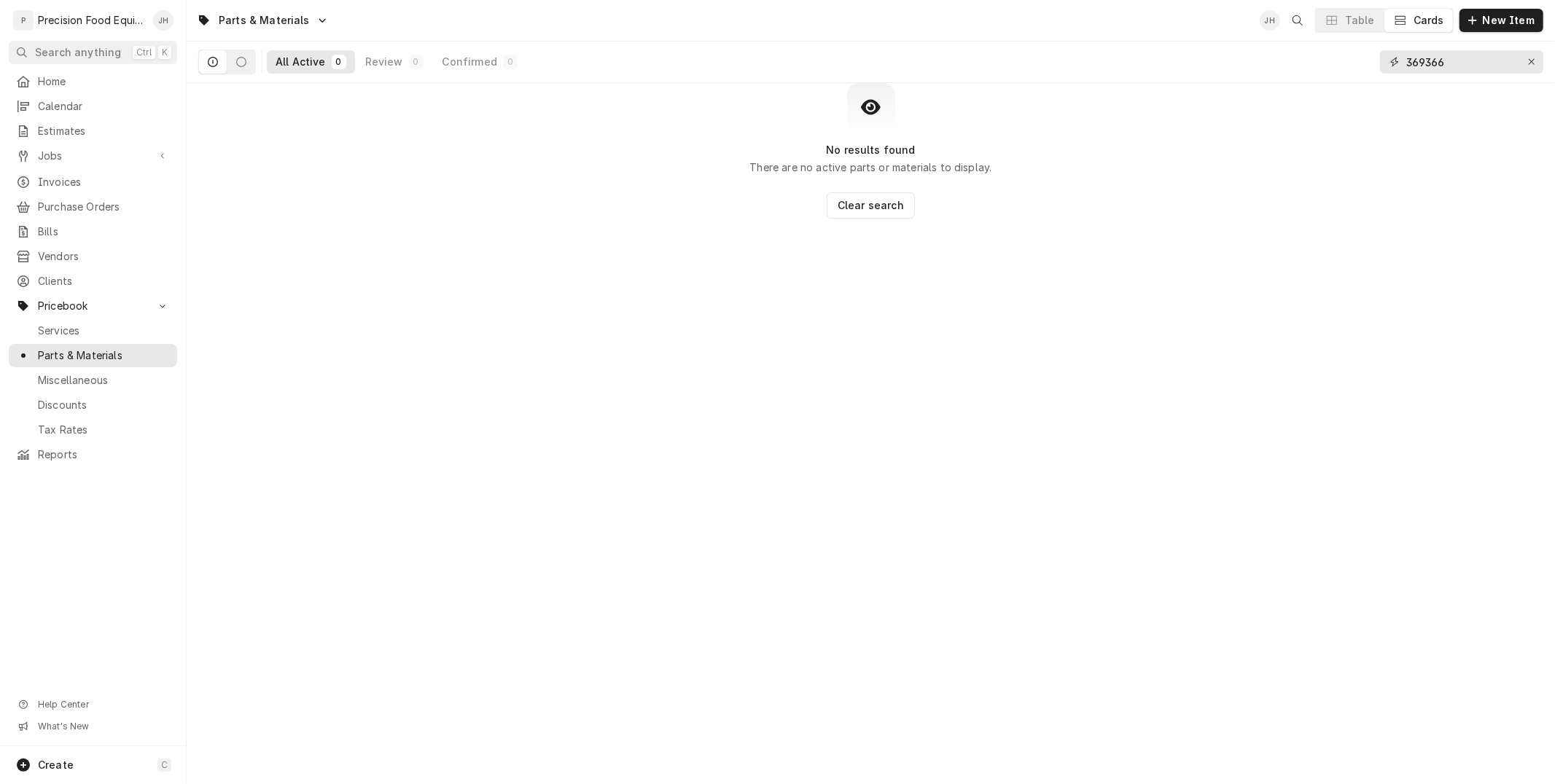
drag, startPoint x: 1488, startPoint y: 53, endPoint x: 1308, endPoint y: 35, distance: 180.9
click at [1308, 35] on div "Parts & Materials JH Table Cards New Item All Active 0 Review 0 Confirmed 0 369…" at bounding box center [871, 41] width 1368 height 83
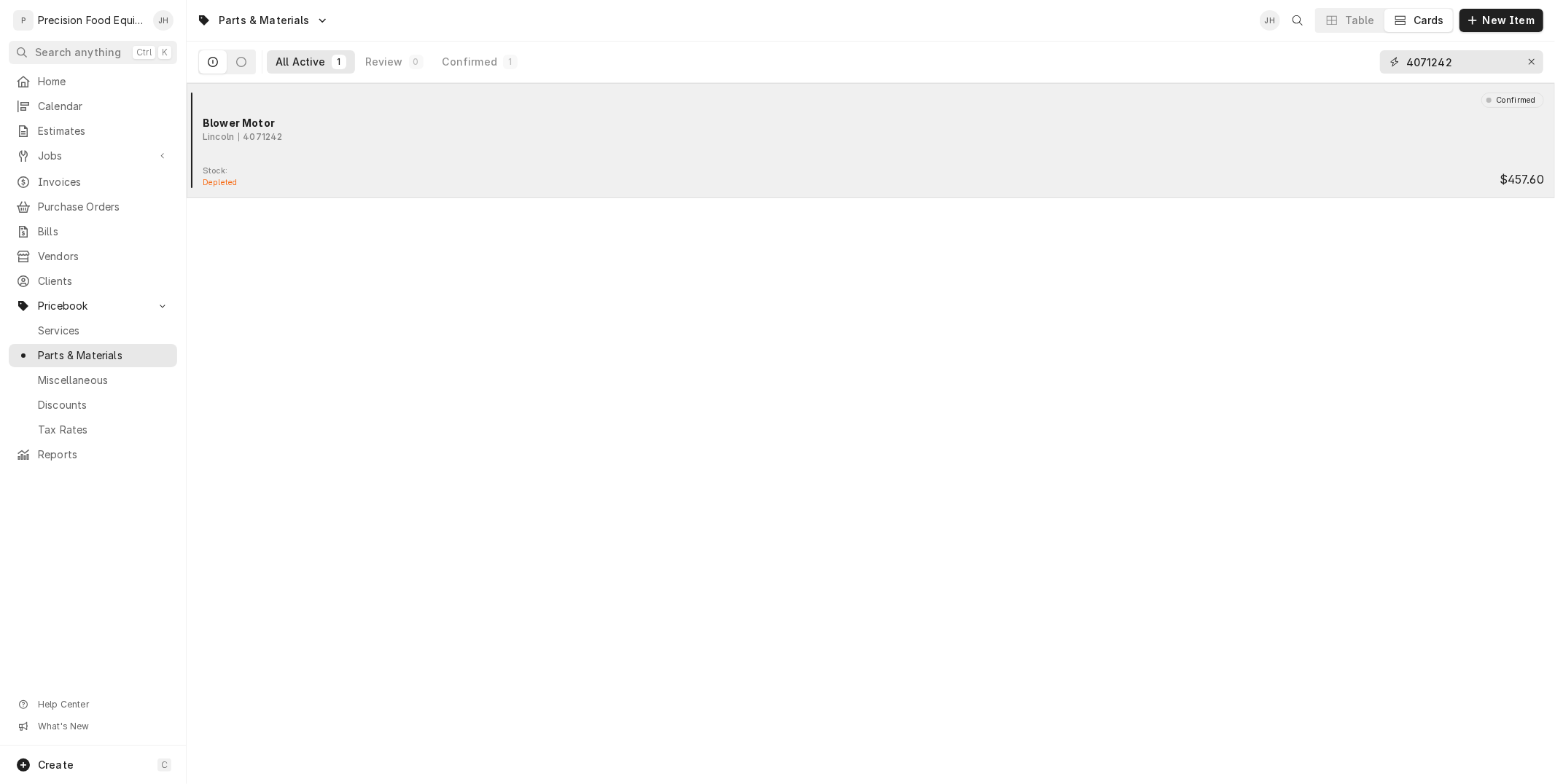
type input "4071242"
click at [646, 133] on div "Lincoln 4071242" at bounding box center [873, 137] width 1341 height 13
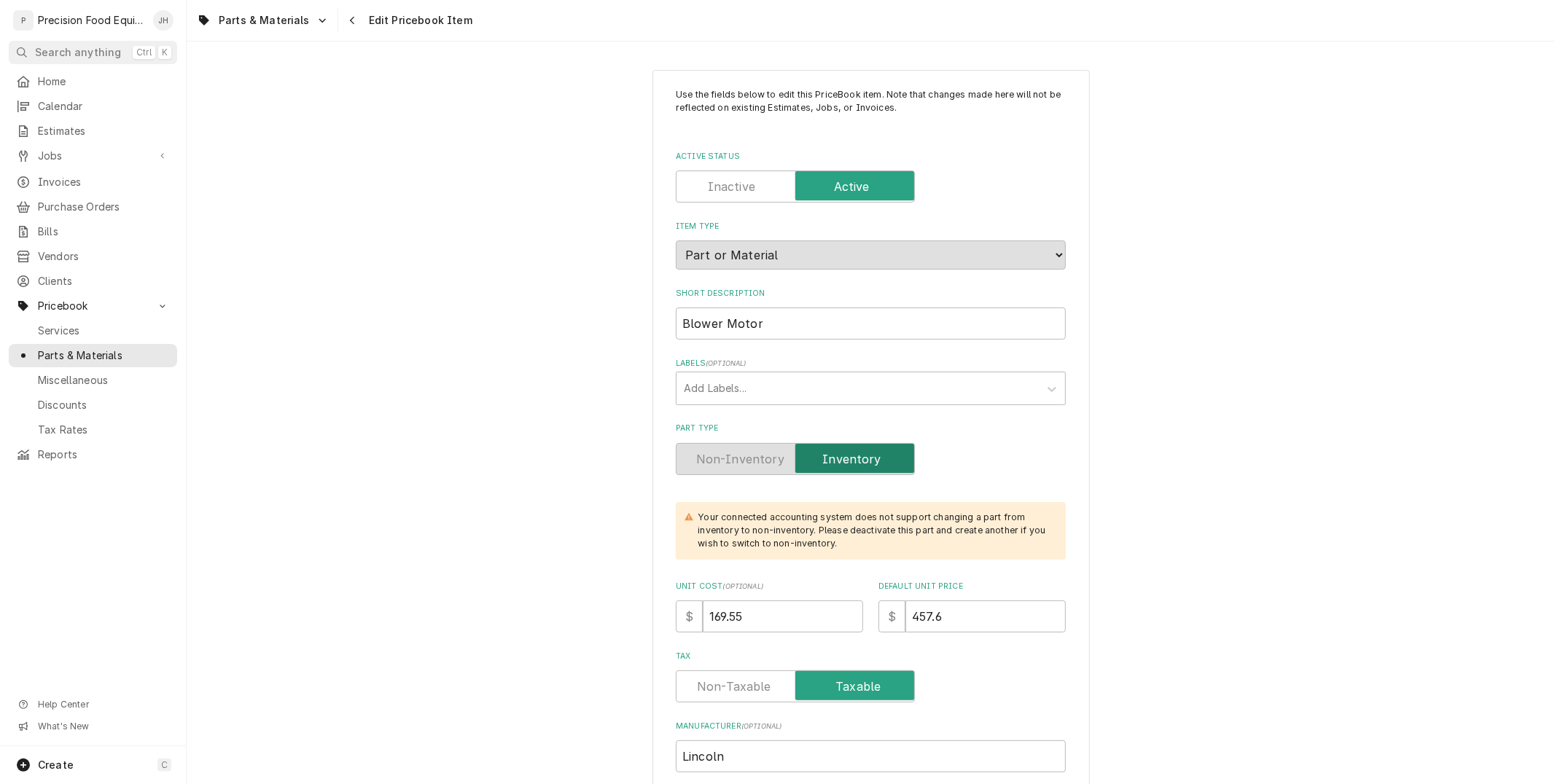
type textarea "x"
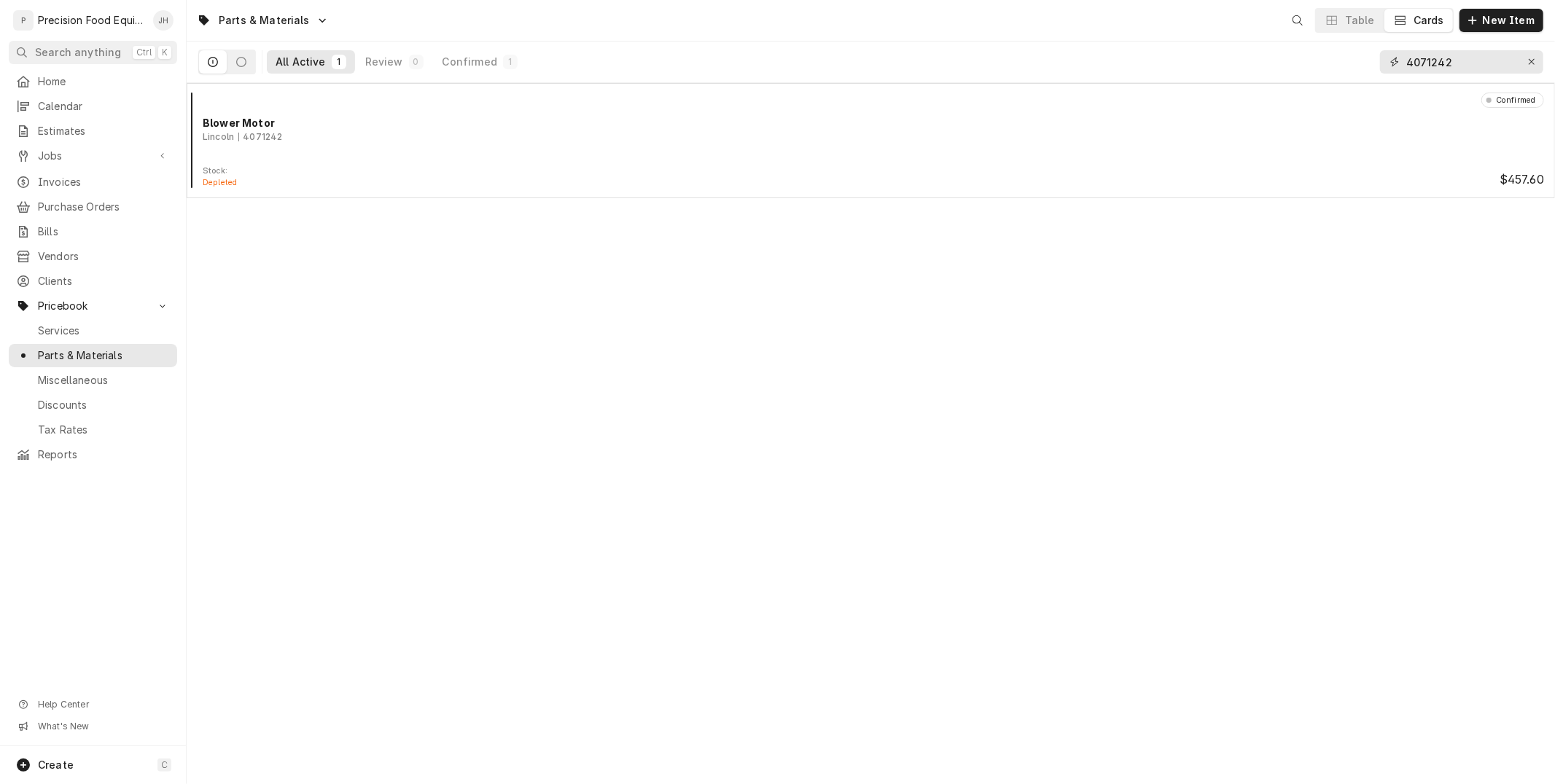
drag, startPoint x: 1486, startPoint y: 62, endPoint x: 1168, endPoint y: 78, distance: 318.4
click at [1168, 77] on div "All Active 1 Review 0 Confirmed 1 4071242" at bounding box center [871, 62] width 1345 height 41
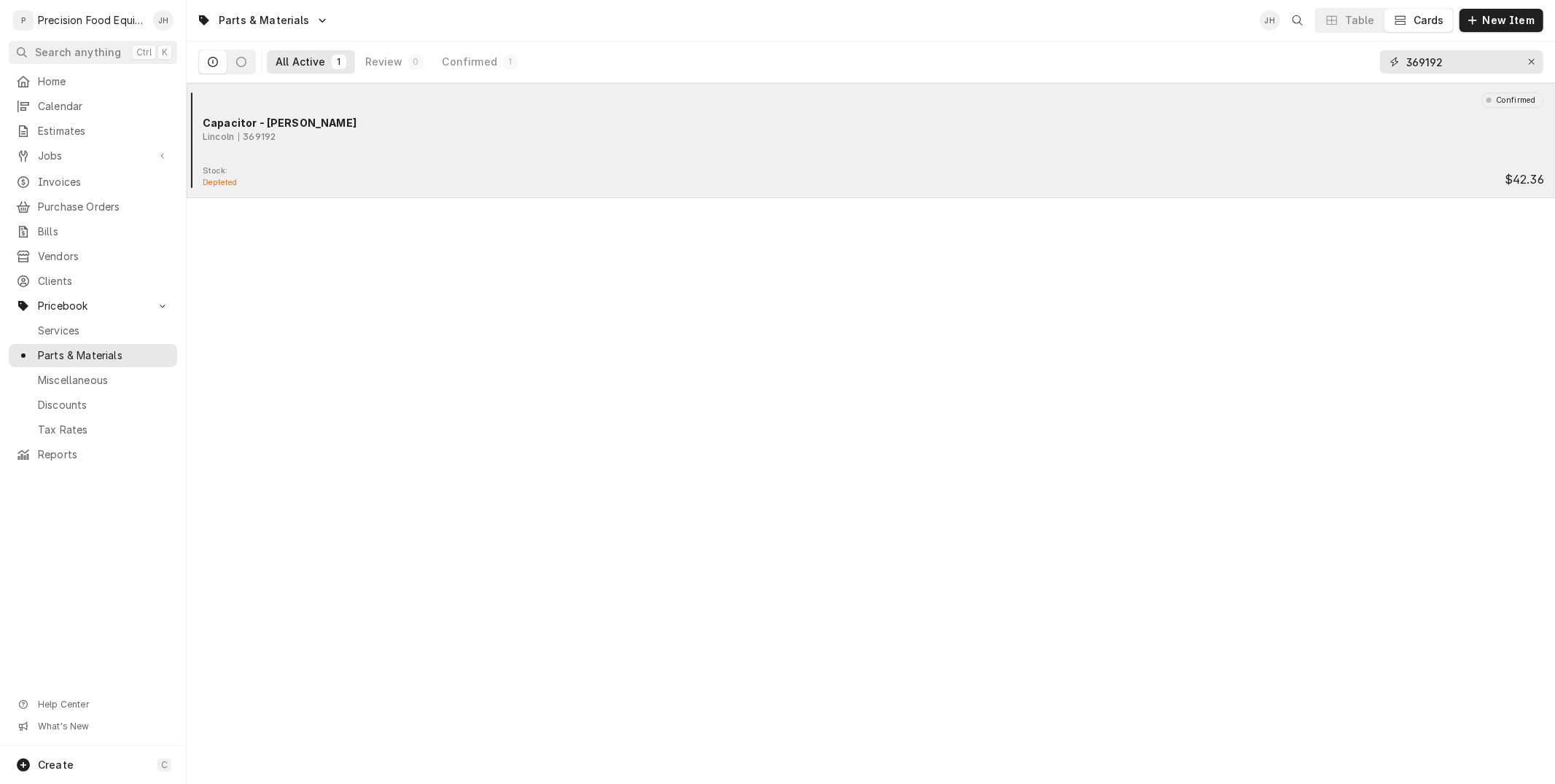
type input "369192"
click at [530, 176] on div "Stock: Depleted $42.36" at bounding box center [871, 177] width 1357 height 23
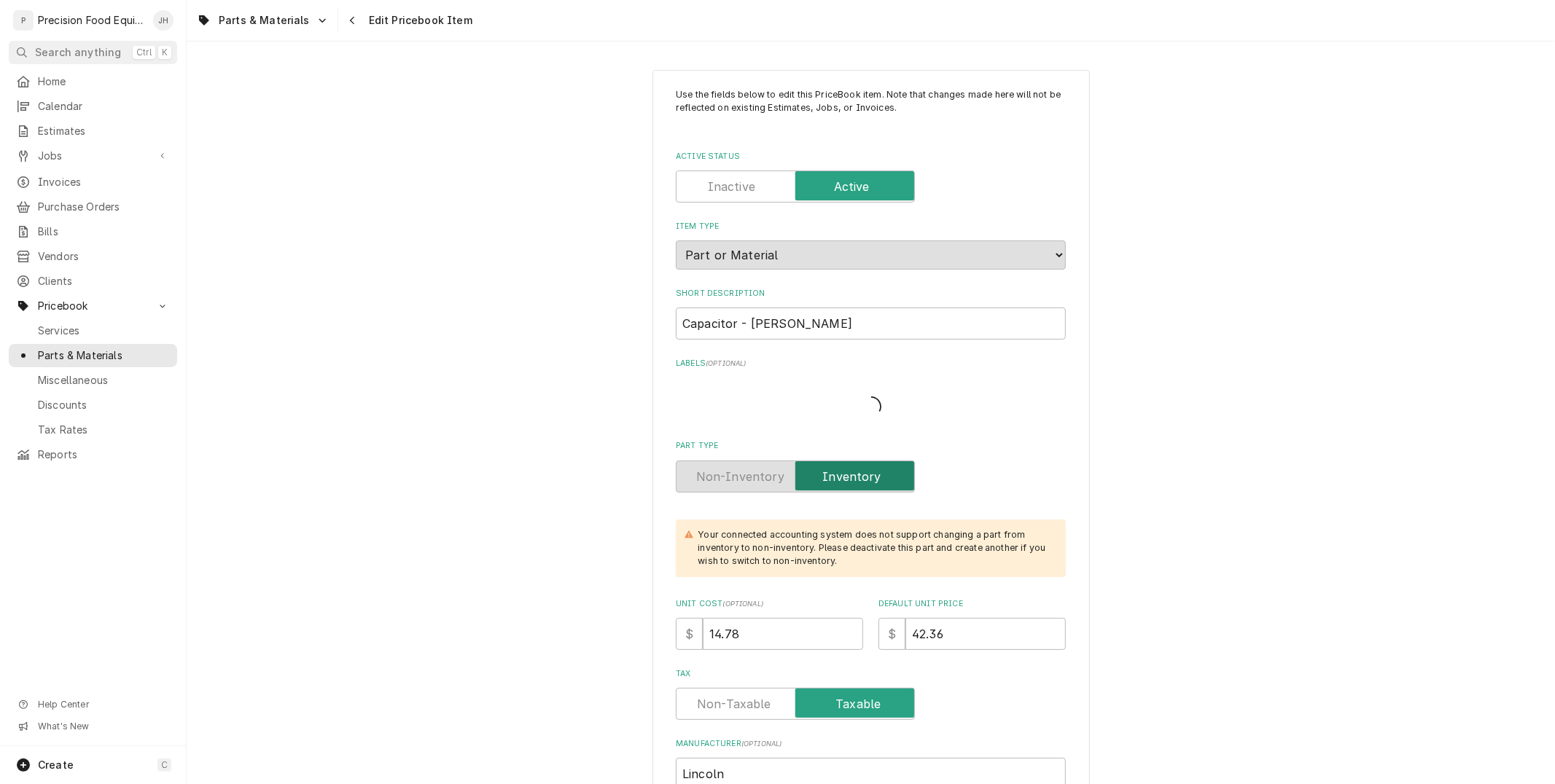
type textarea "x"
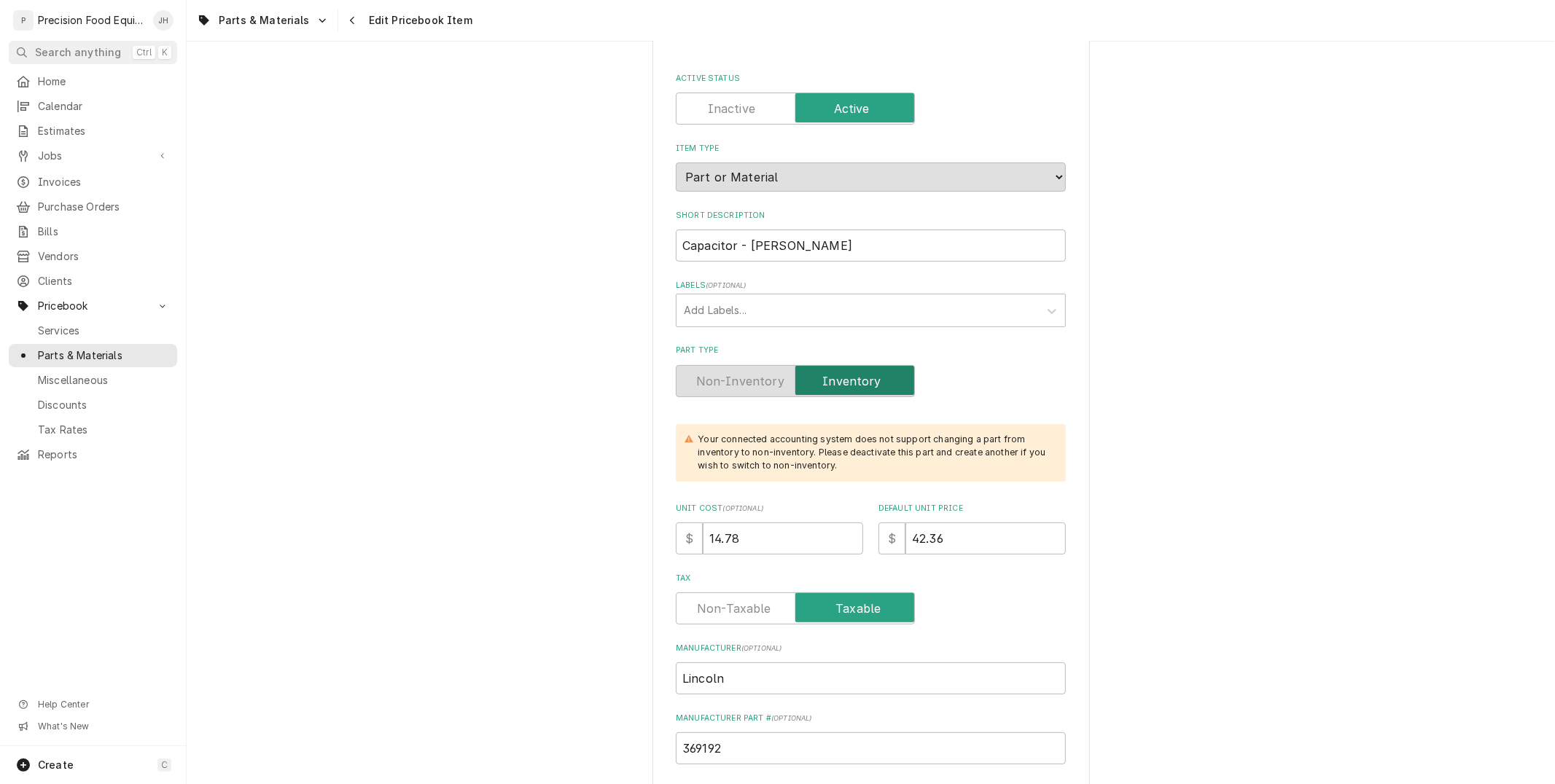
scroll to position [404, 0]
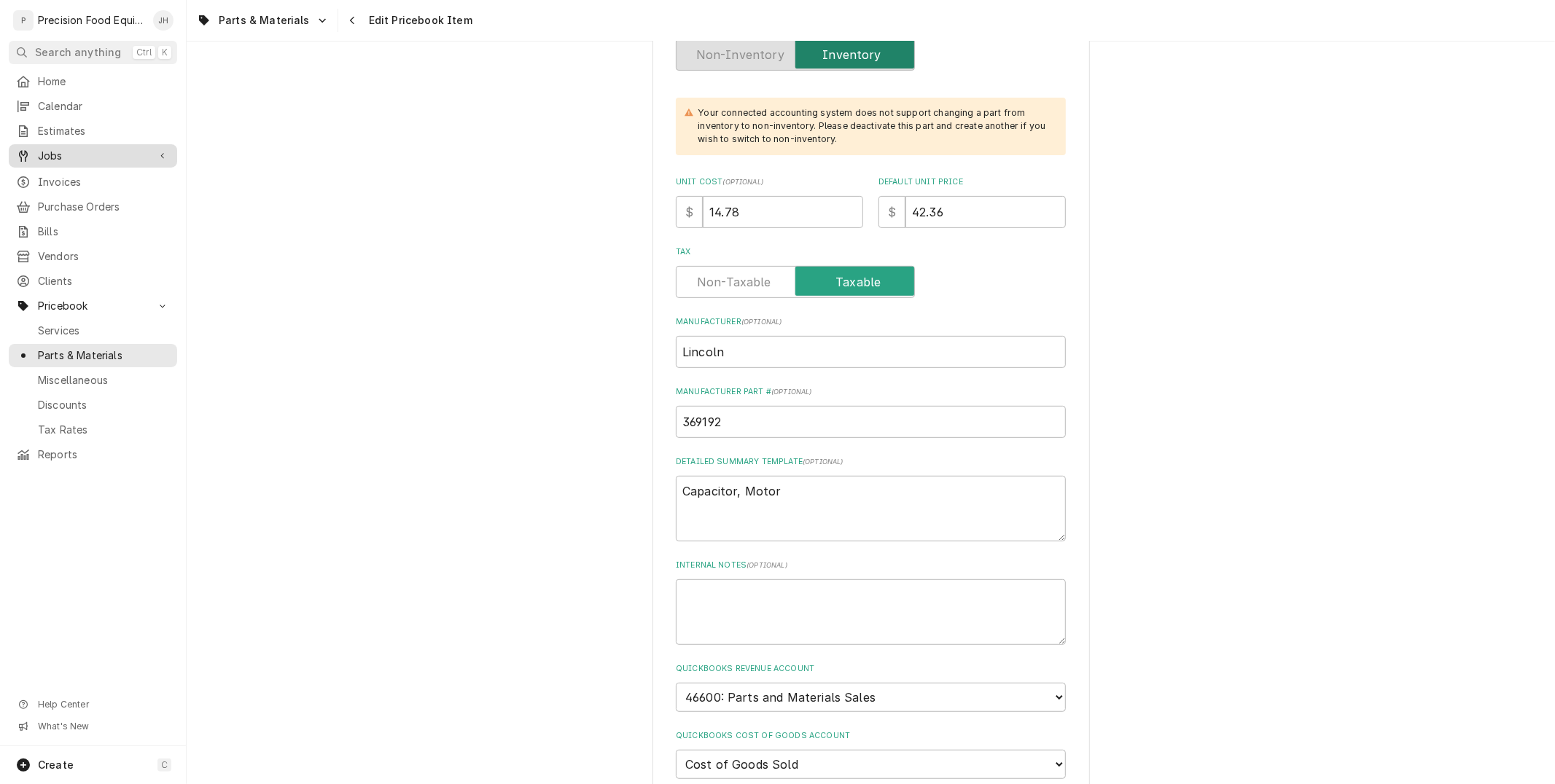
click at [25, 151] on icon "Dynamic Content Wrapper" at bounding box center [23, 156] width 9 height 12
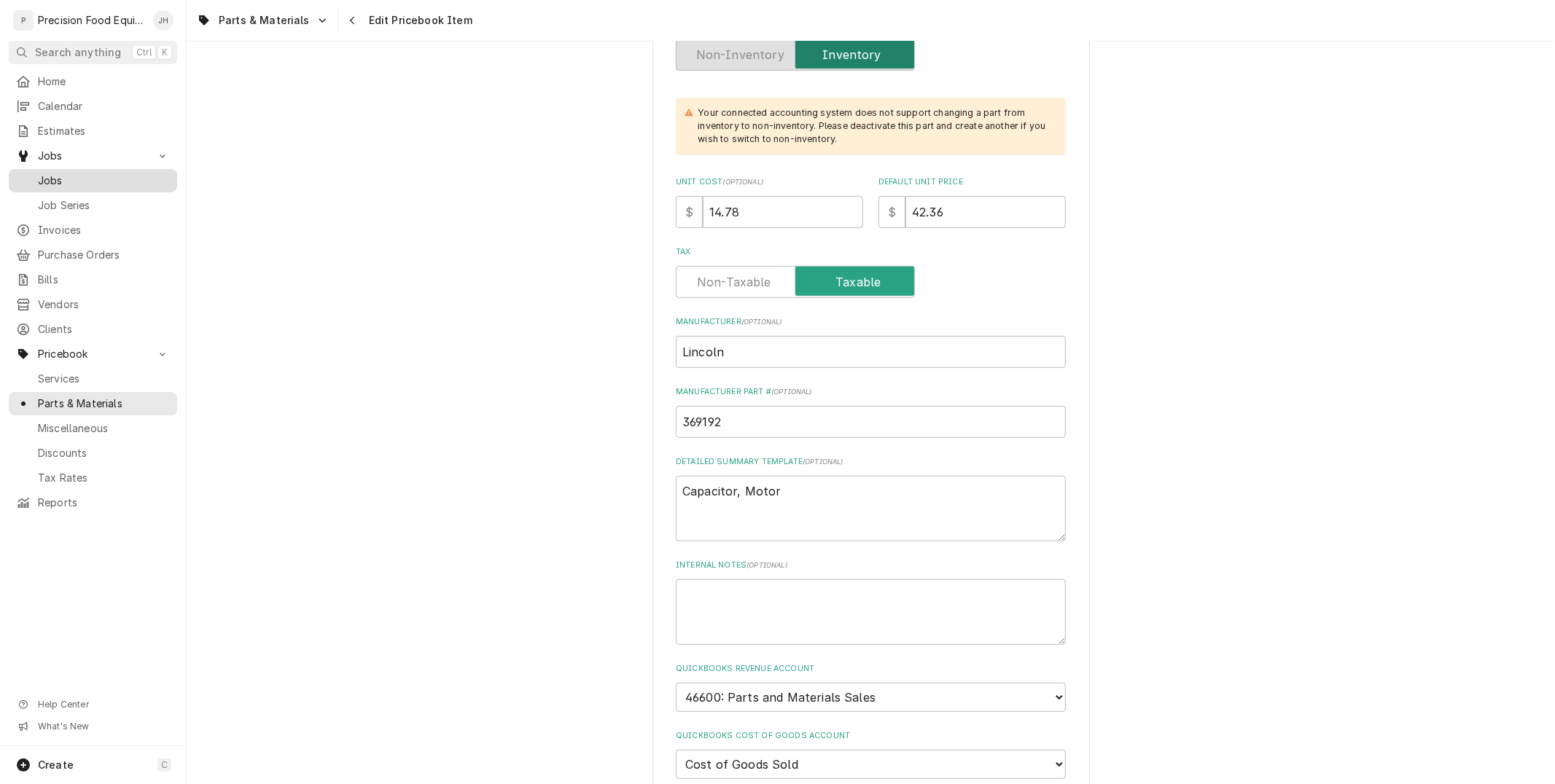
click at [57, 176] on span "Jobs" at bounding box center [104, 181] width 132 height 14
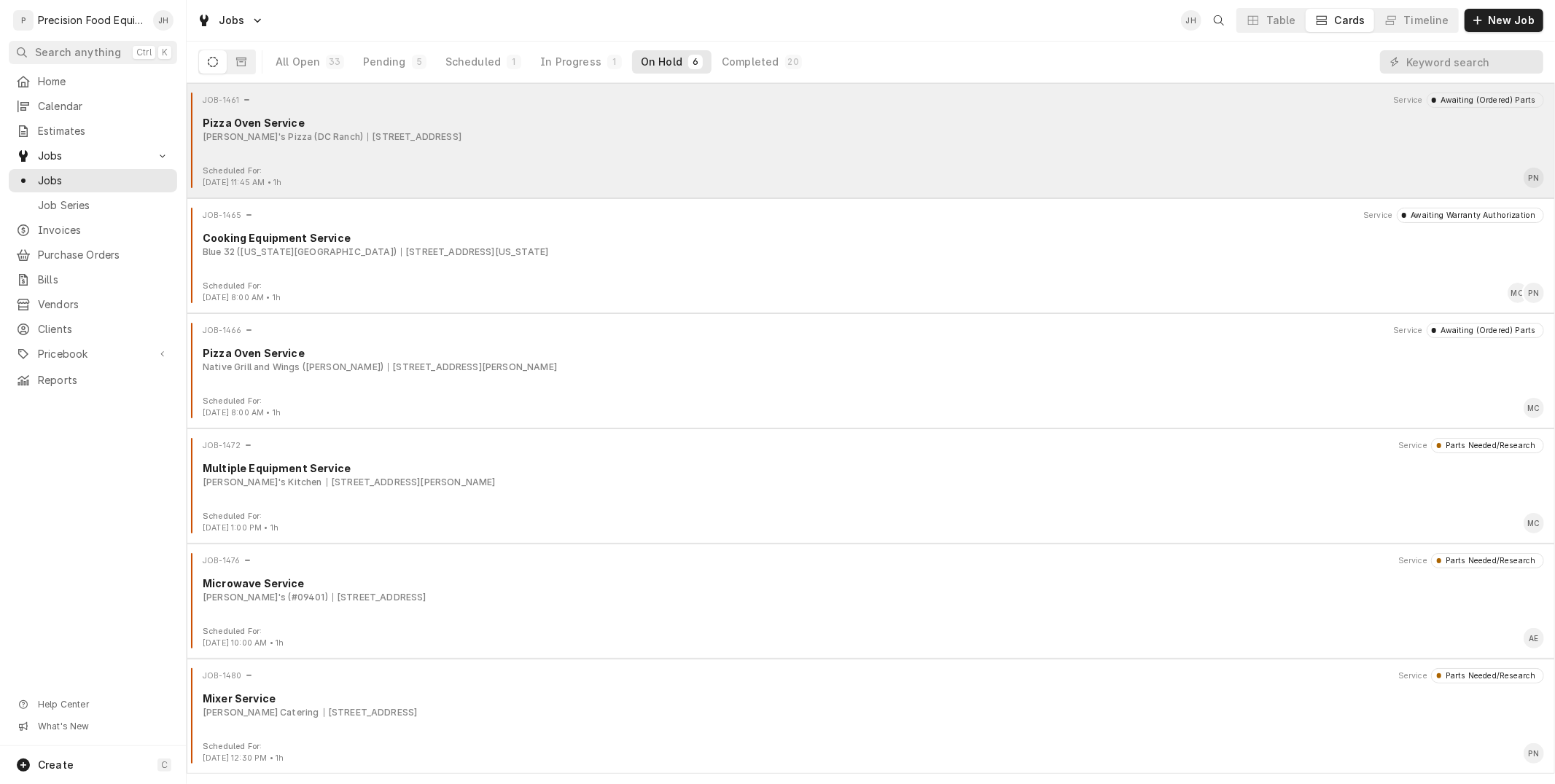
click at [595, 163] on div "JOB-1461 Service Awaiting (Ordered) Parts Pizza Oven Service Vito's Pizza (DC R…" at bounding box center [871, 129] width 1357 height 73
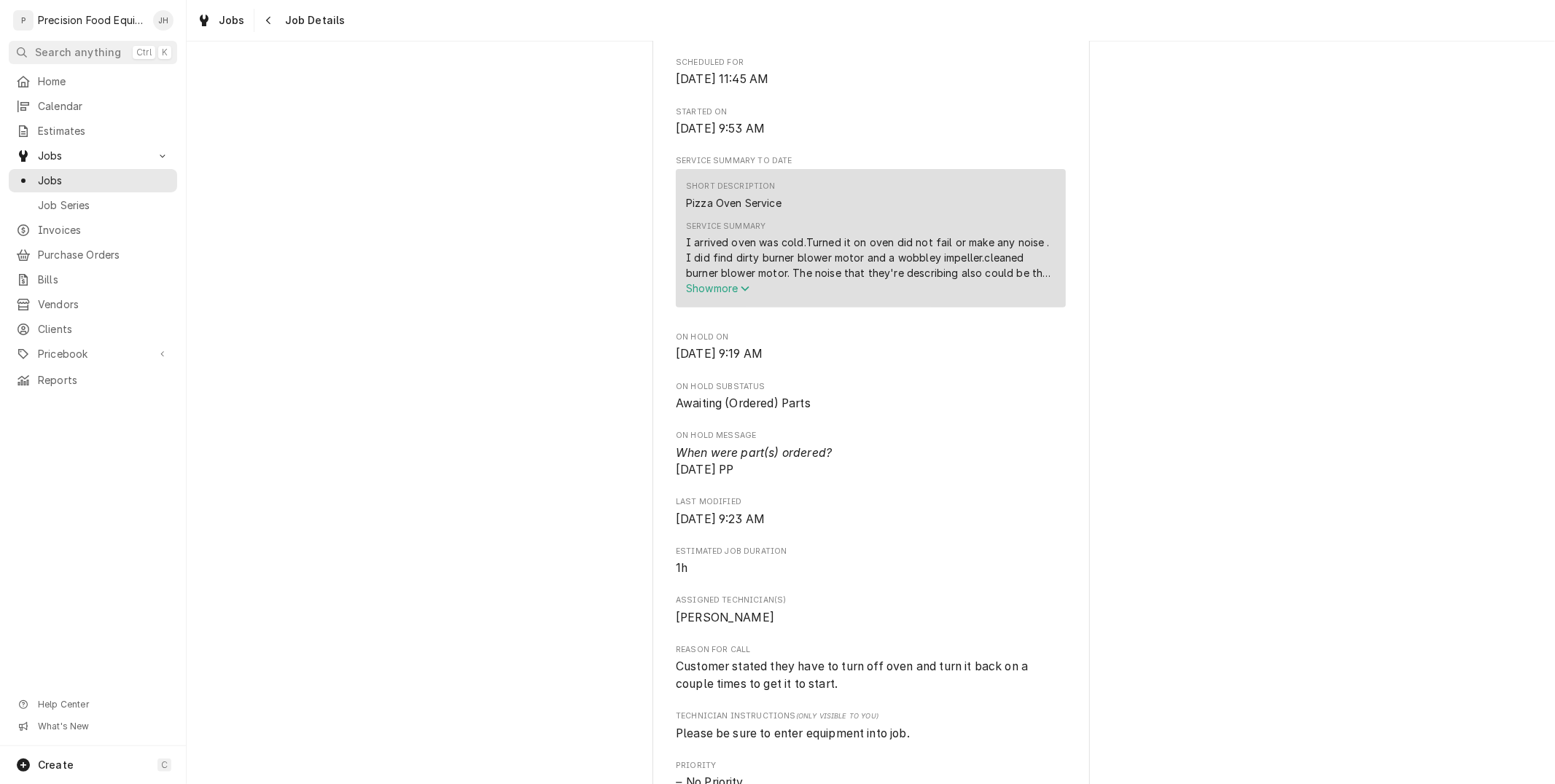
scroll to position [1216, 0]
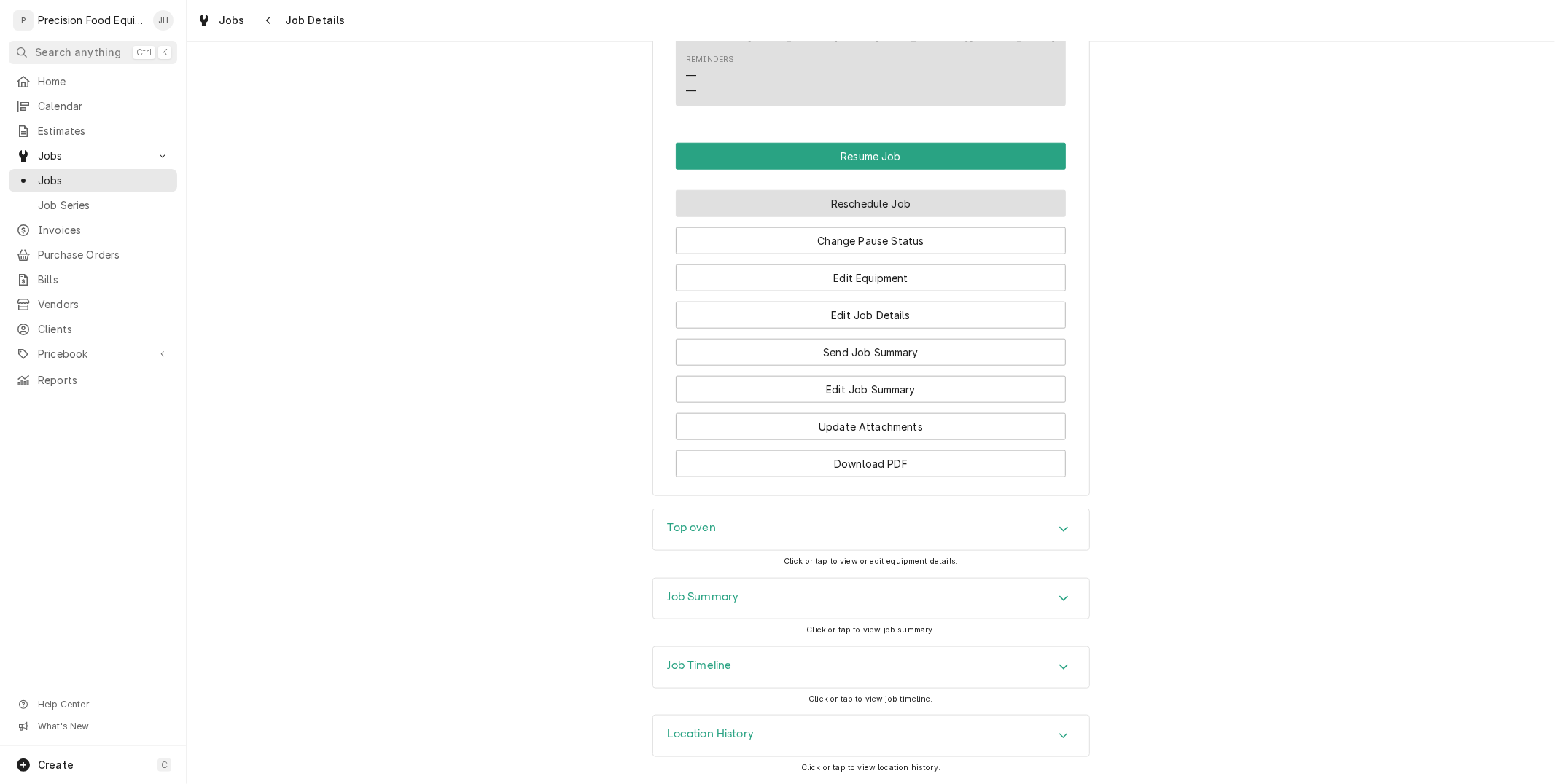
click at [911, 194] on button "Reschedule Job" at bounding box center [871, 204] width 390 height 27
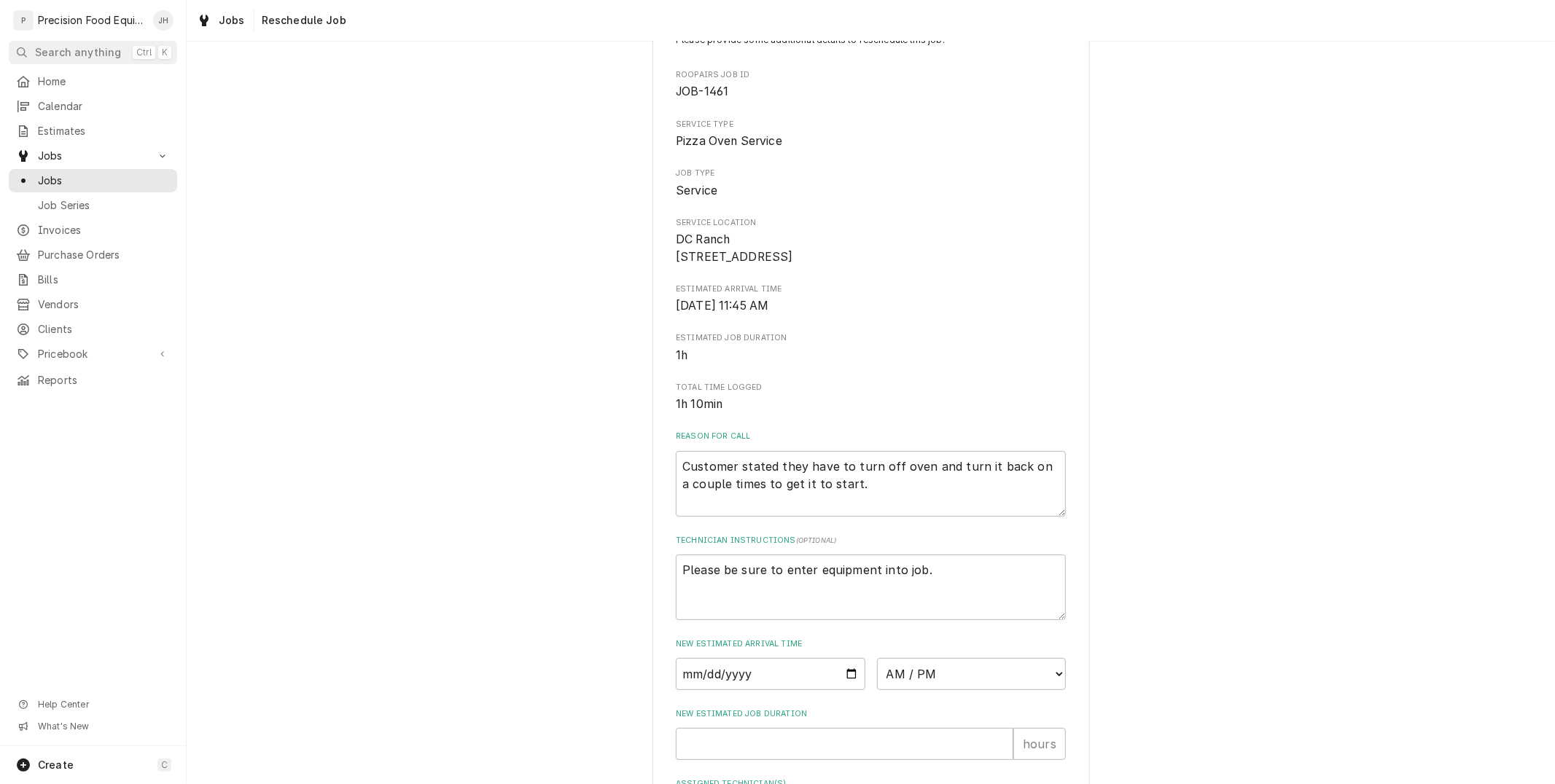
scroll to position [304, 0]
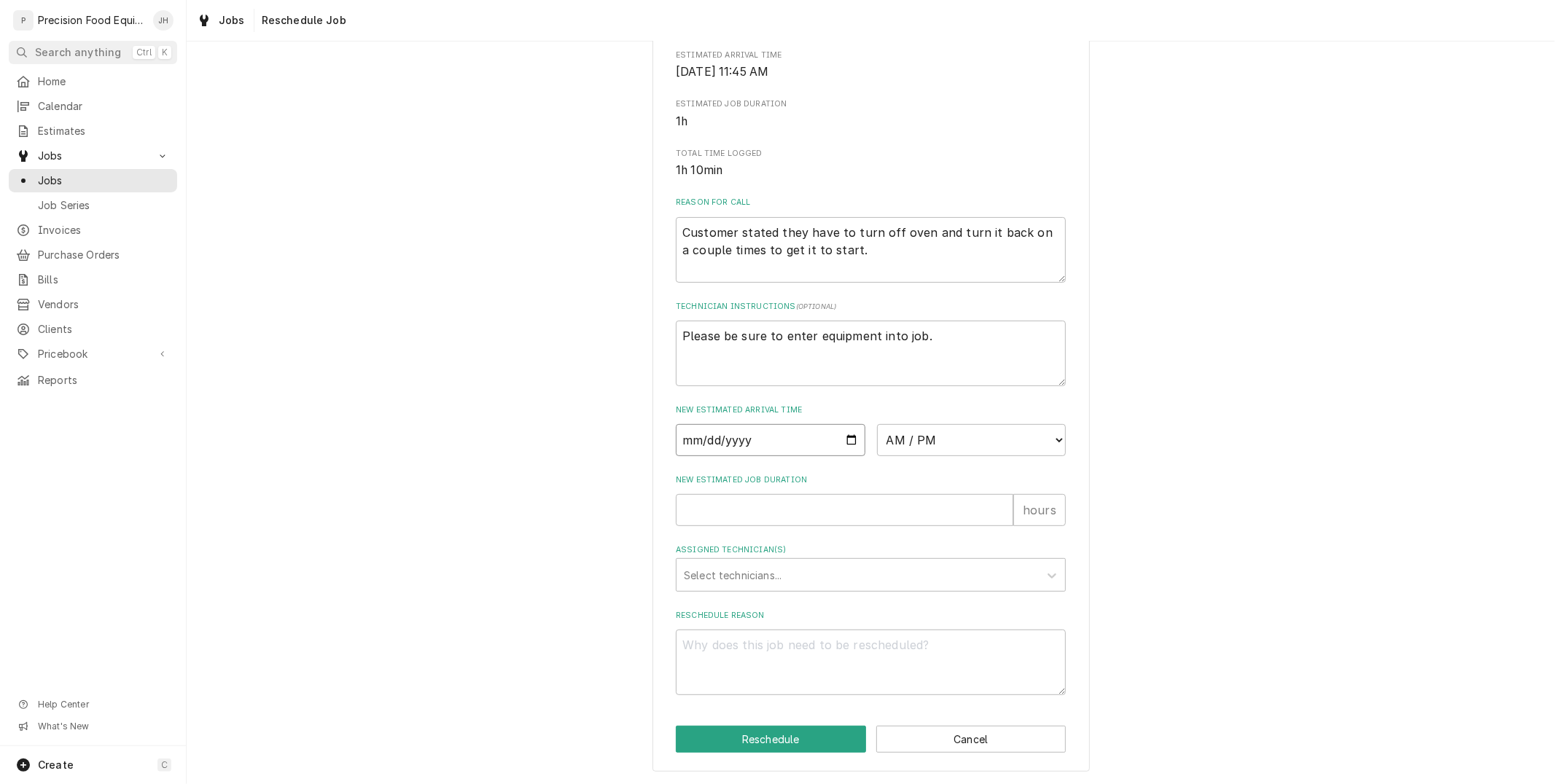
click at [842, 440] on input "Date" at bounding box center [770, 440] width 190 height 32
click at [843, 440] on input "Date" at bounding box center [770, 440] width 190 height 32
type input "2025-09-19"
type textarea "x"
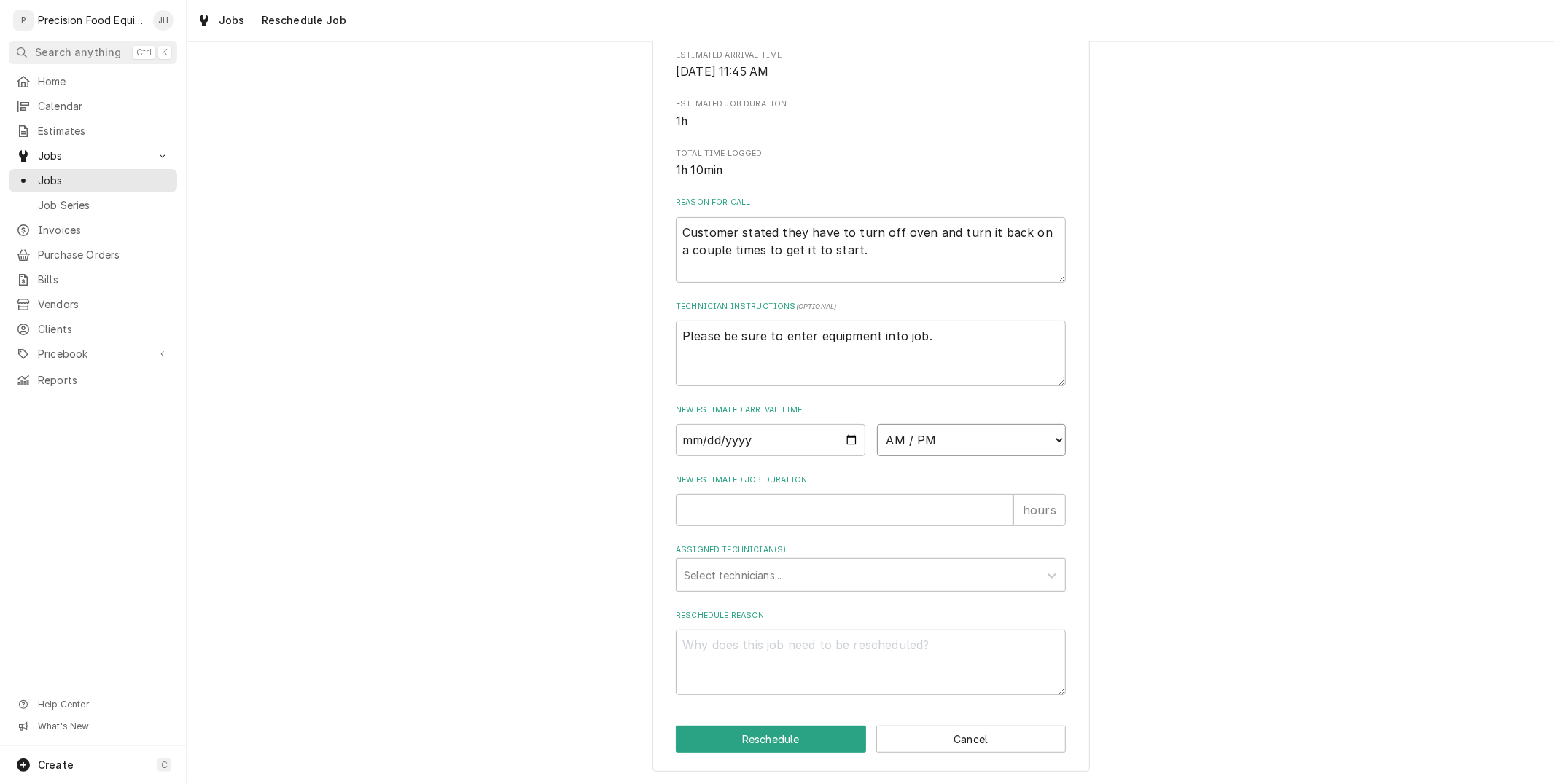
click at [940, 435] on select "AM / PM 6:00 AM 6:15 AM 6:30 AM 6:45 AM 7:00 AM 7:15 AM 7:30 AM 7:45 AM 8:00 AM…" at bounding box center [971, 440] width 190 height 32
select select "08:00:00"
click at [877, 424] on select "AM / PM 6:00 AM 6:15 AM 6:30 AM 6:45 AM 7:00 AM 7:15 AM 7:30 AM 7:45 AM 8:00 AM…" at bounding box center [971, 440] width 190 height 32
click at [831, 513] on input "New Estimated Job Duration" at bounding box center [844, 510] width 337 height 32
type textarea "x"
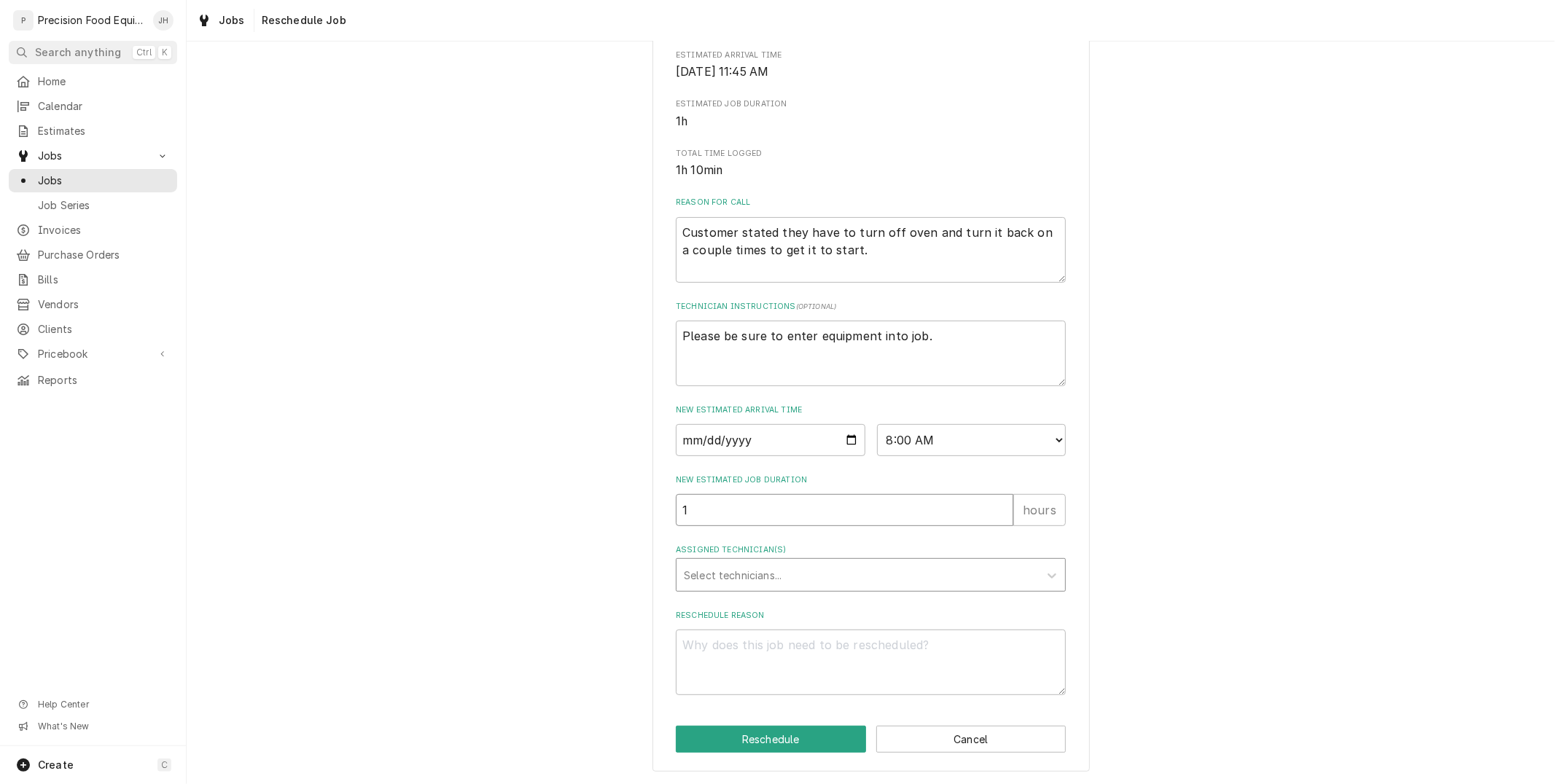
type input "1"
click at [784, 570] on div "Assigned Technician(s)" at bounding box center [857, 574] width 348 height 26
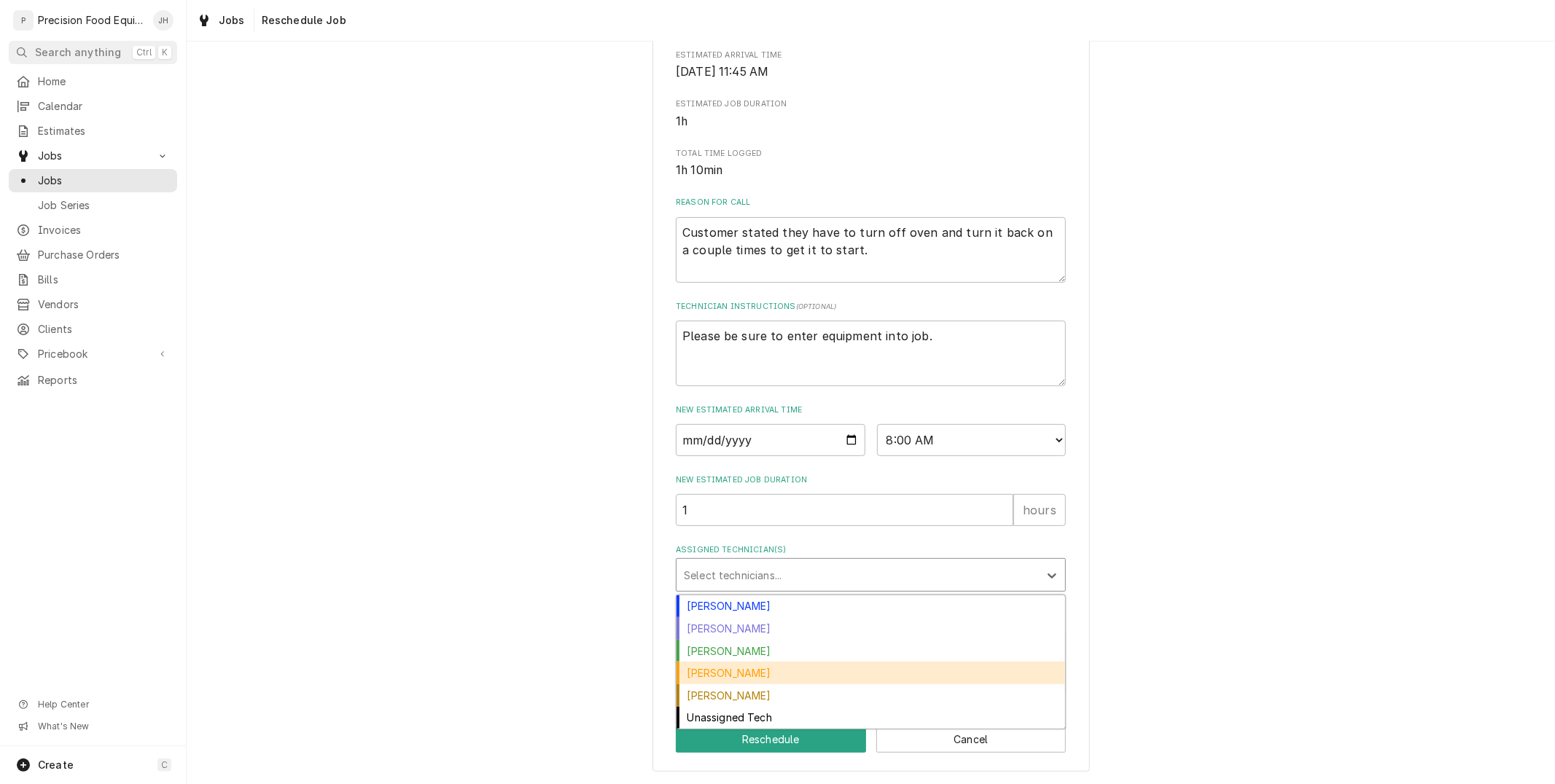
click at [766, 674] on div "Mike Caster" at bounding box center [871, 673] width 388 height 22
type textarea "x"
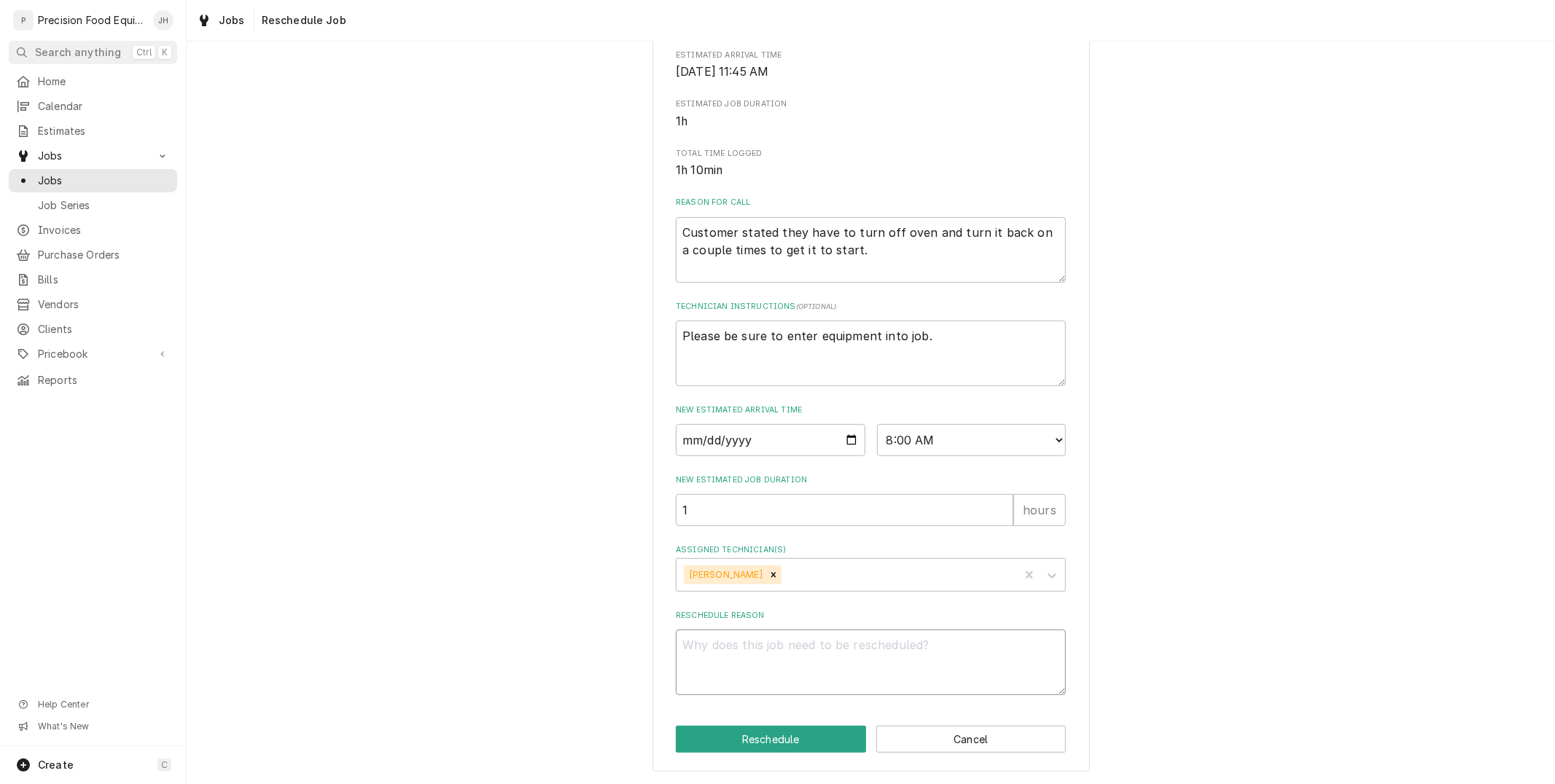
click at [766, 674] on textarea "Reschedule Reason" at bounding box center [871, 662] width 390 height 66
click at [981, 439] on select "AM / PM 6:00 AM 6:15 AM 6:30 AM 6:45 AM 7:00 AM 7:15 AM 7:30 AM 7:45 AM 8:00 AM…" at bounding box center [971, 440] width 190 height 32
select select "09:00:00"
click at [877, 424] on select "AM / PM 6:00 AM 6:15 AM 6:30 AM 6:45 AM 7:00 AM 7:15 AM 7:30 AM 7:45 AM 8:00 AM…" at bounding box center [971, 440] width 190 height 32
type textarea "x"
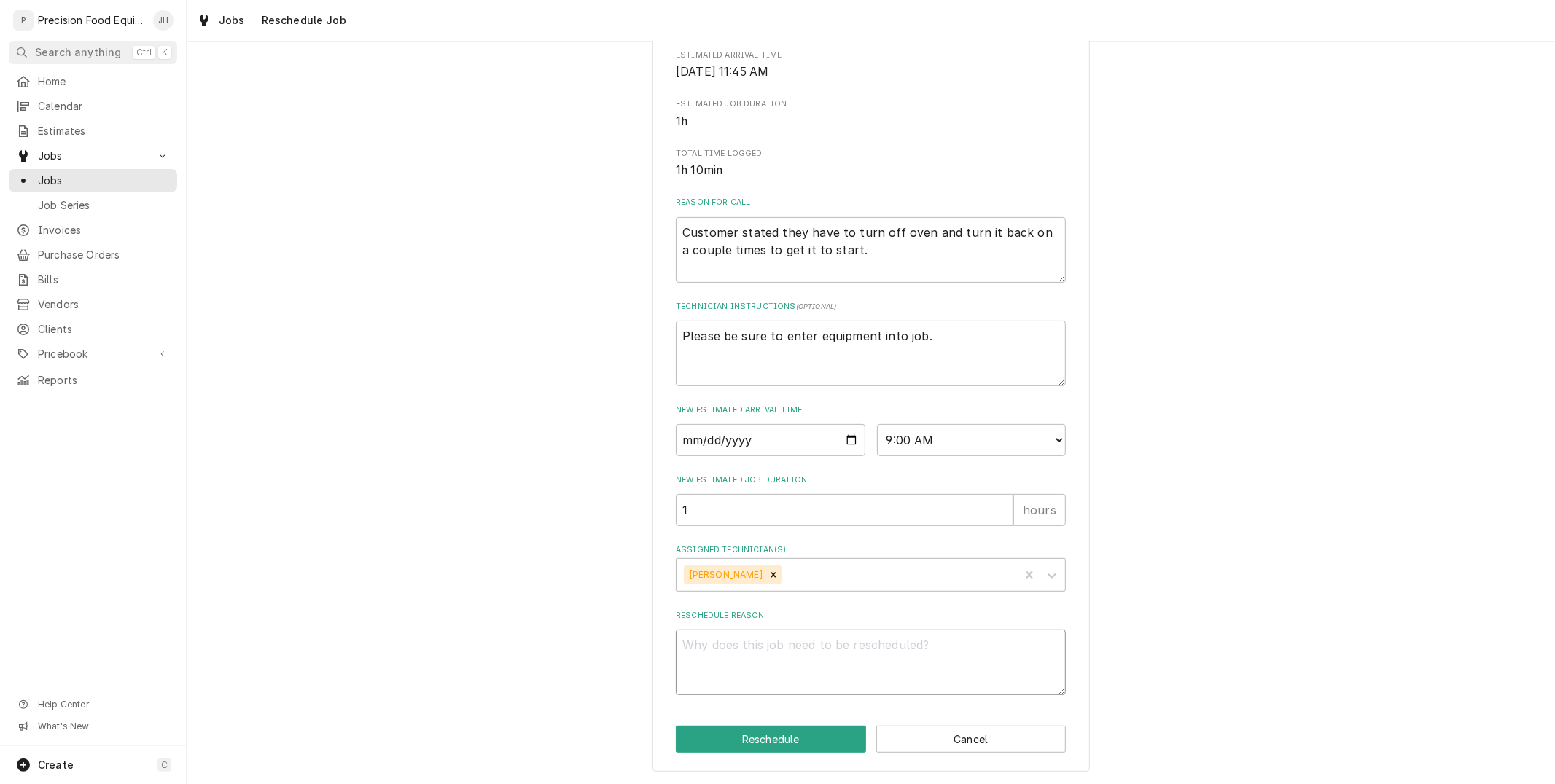
click at [914, 654] on textarea "Reschedule Reason" at bounding box center [871, 662] width 390 height 66
type textarea "P"
type textarea "x"
type textarea "Pa"
type textarea "x"
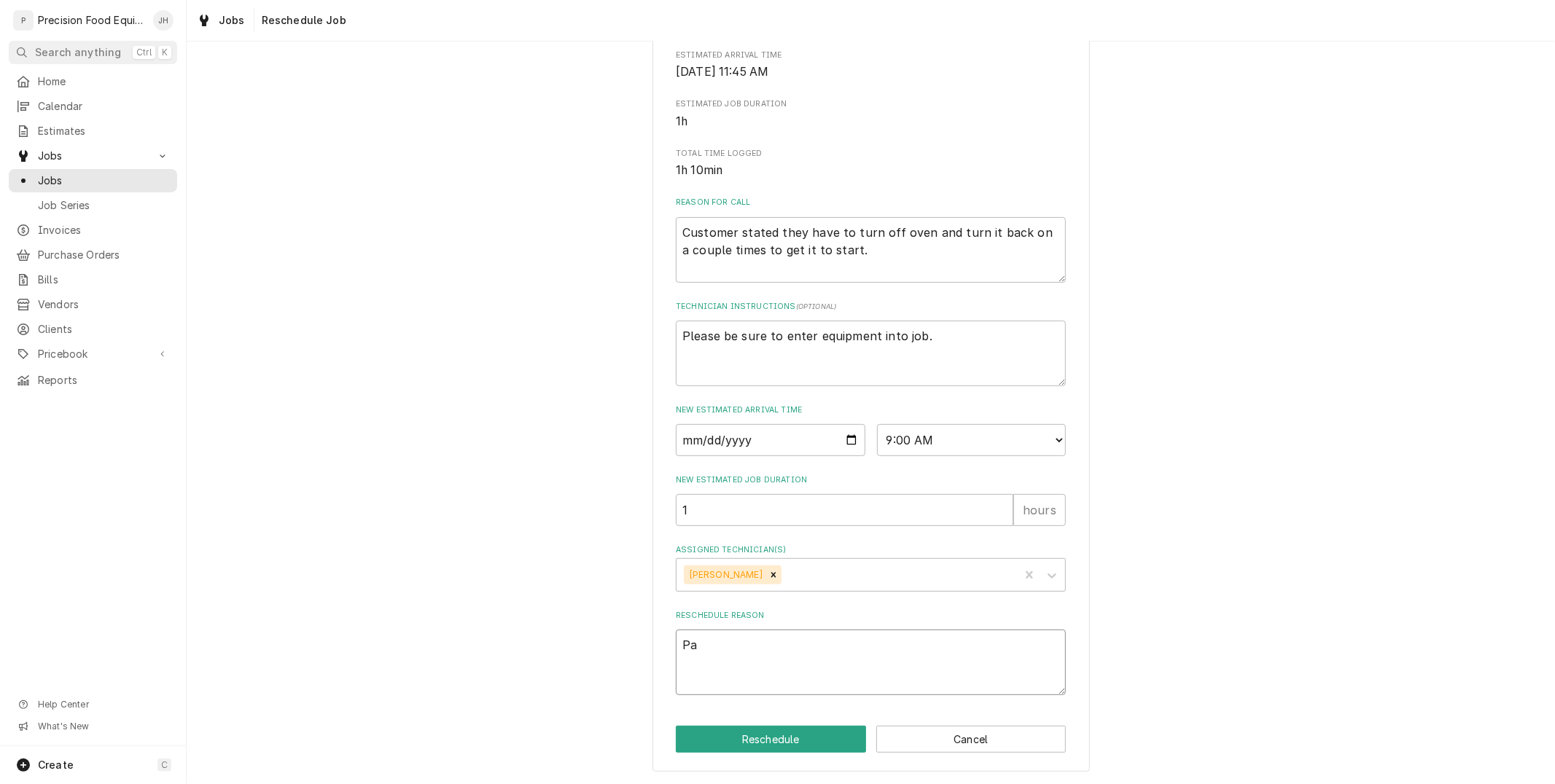
type textarea "Par"
type textarea "x"
type textarea "Part"
type textarea "x"
type textarea "Part"
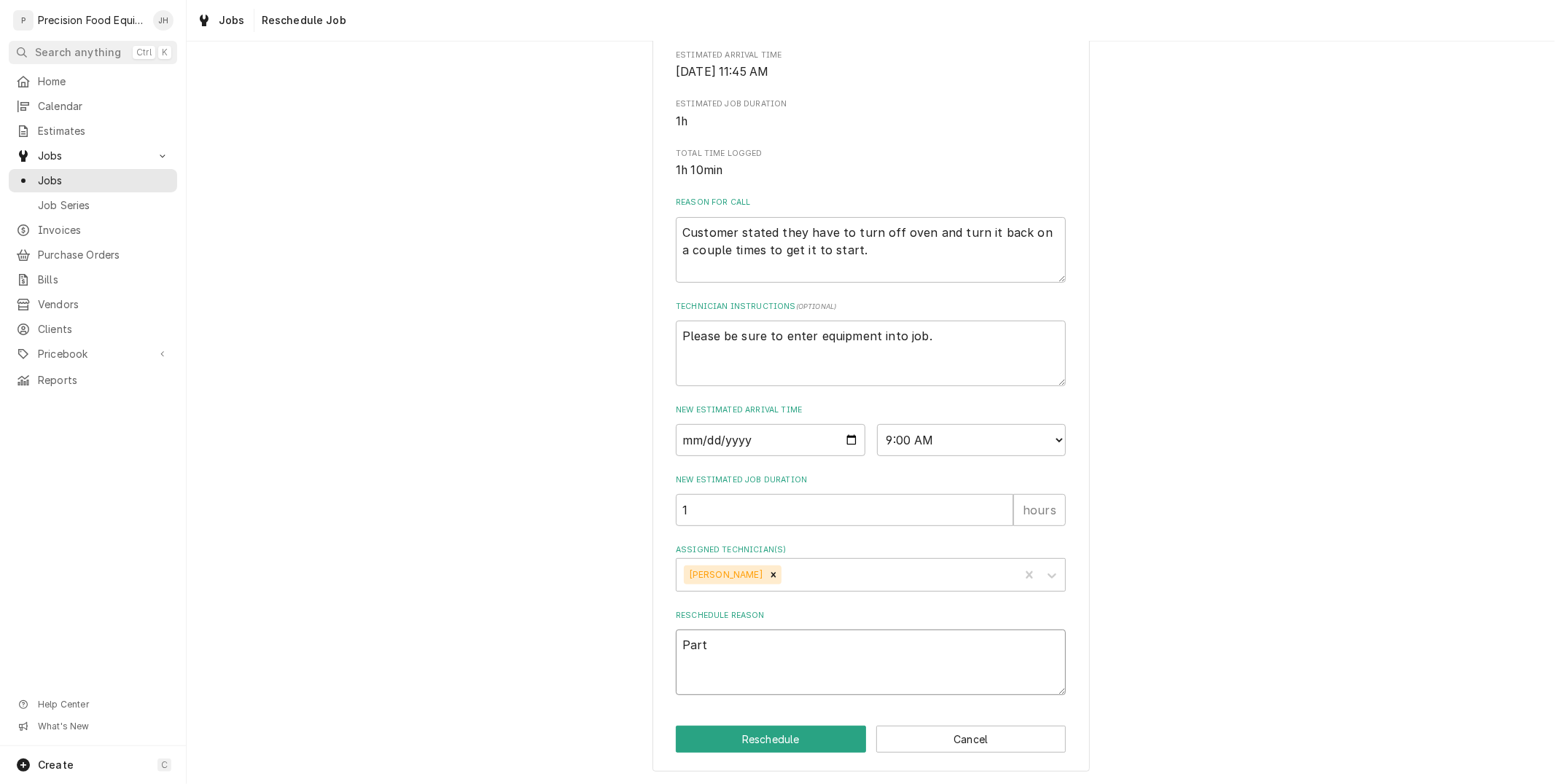
type textarea "x"
type textarea "Part c"
type textarea "x"
type textarea "Part cam"
type textarea "x"
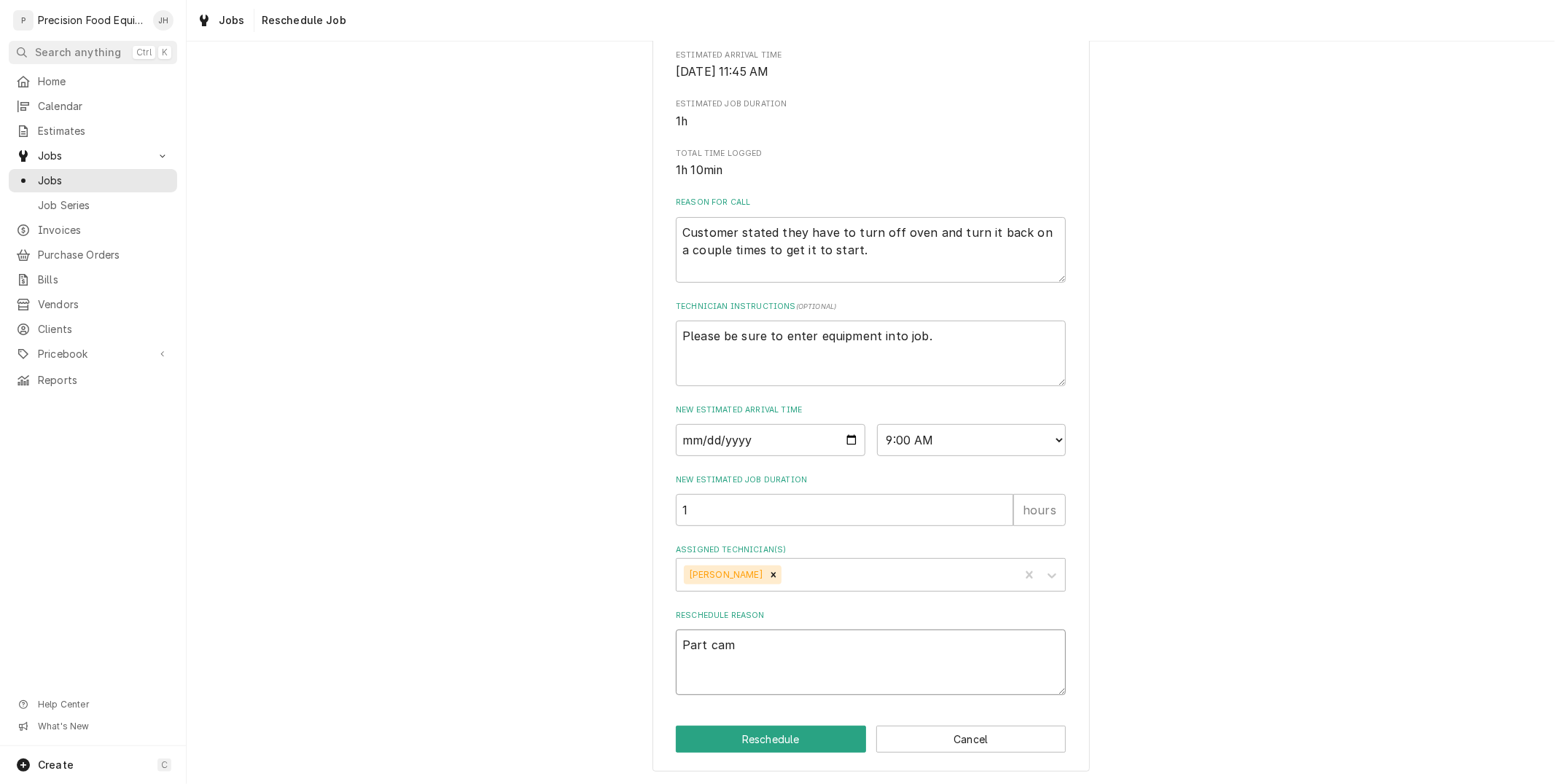
type textarea "Part came"
type textarea "x"
type textarea "Part came"
type textarea "x"
type textarea "Part came i"
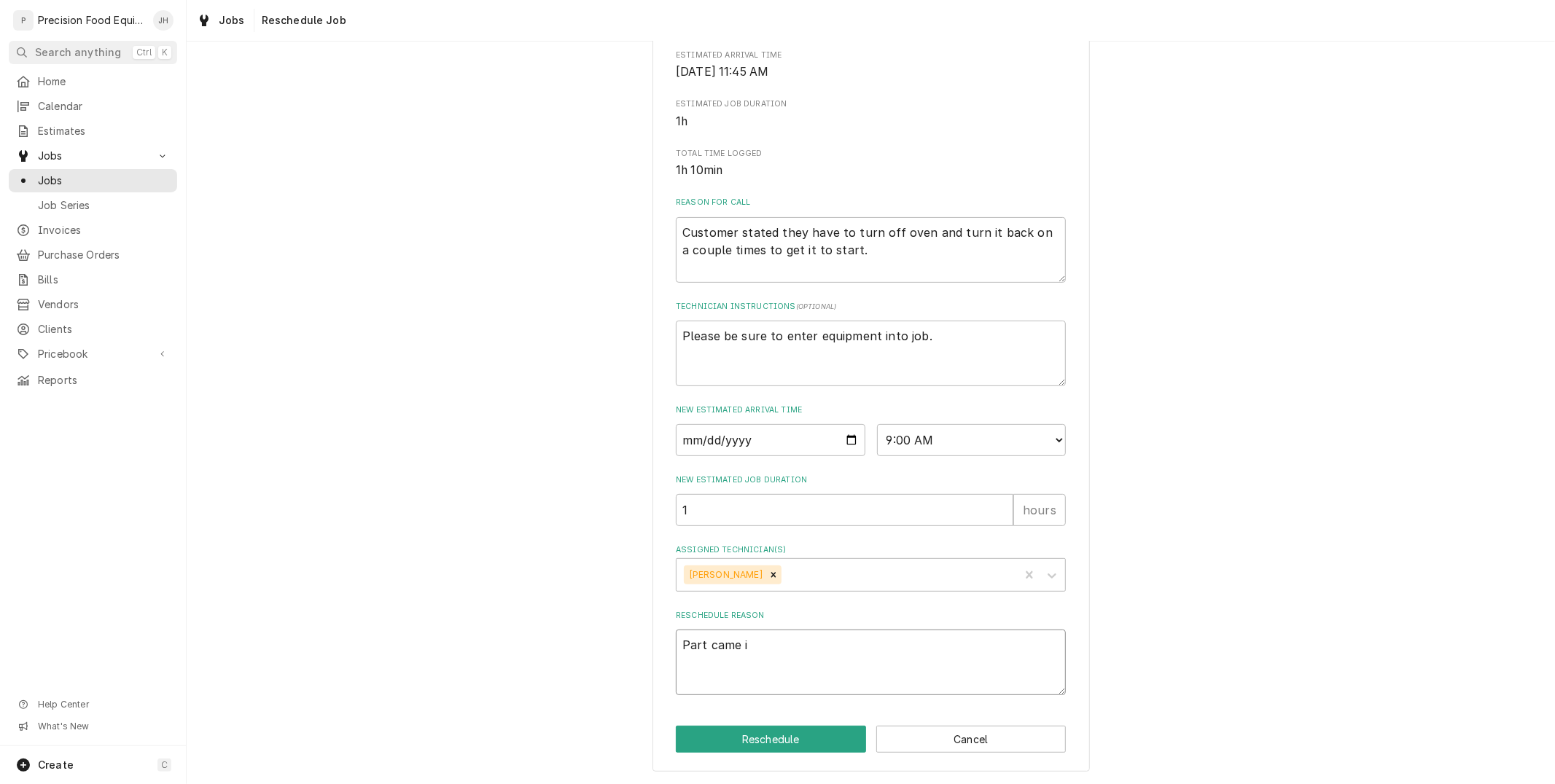
type textarea "x"
type textarea "Part came in"
type textarea "x"
type textarea "Part came in"
click at [781, 750] on button "Reschedule" at bounding box center [771, 740] width 190 height 27
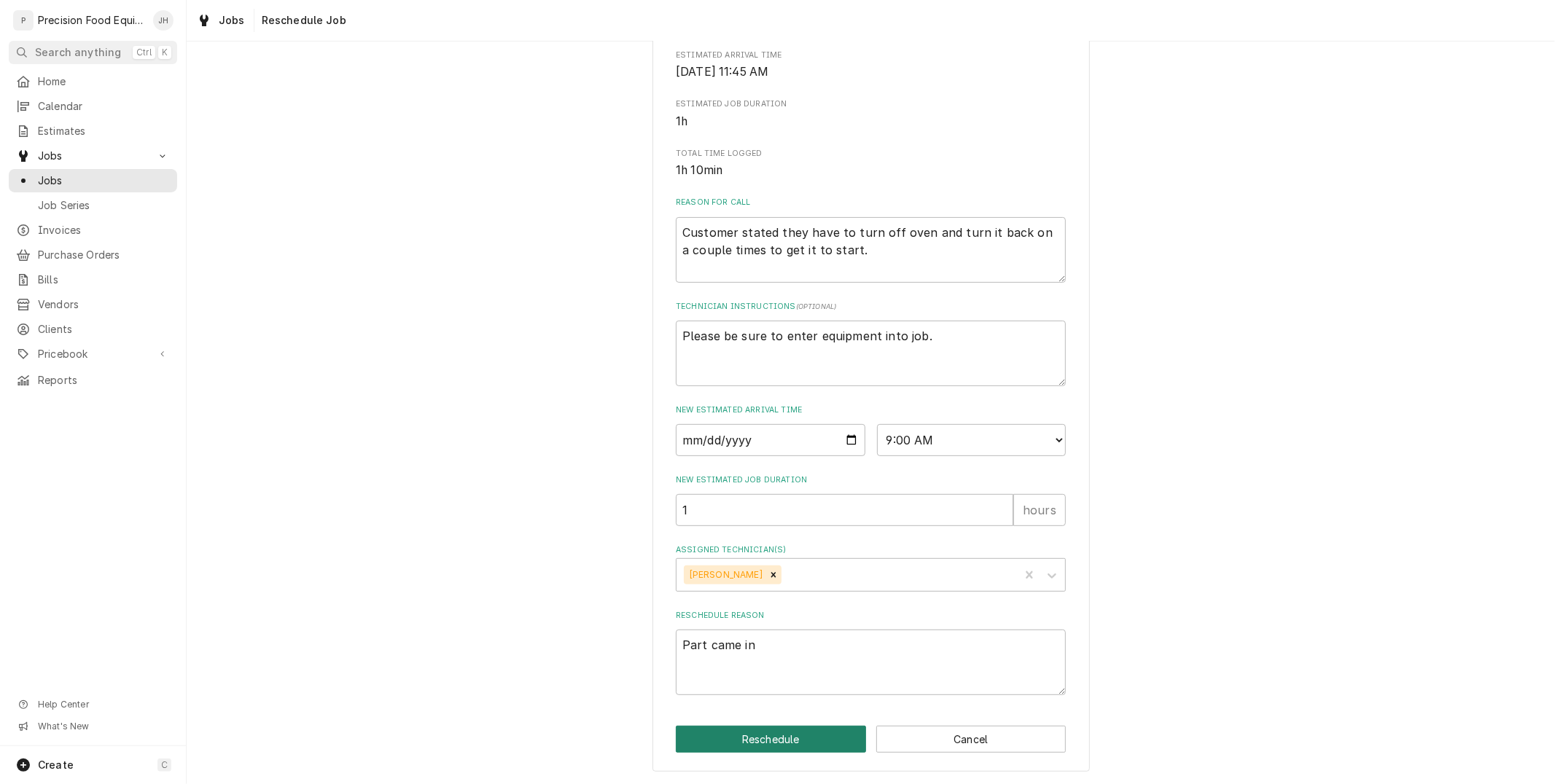
type textarea "x"
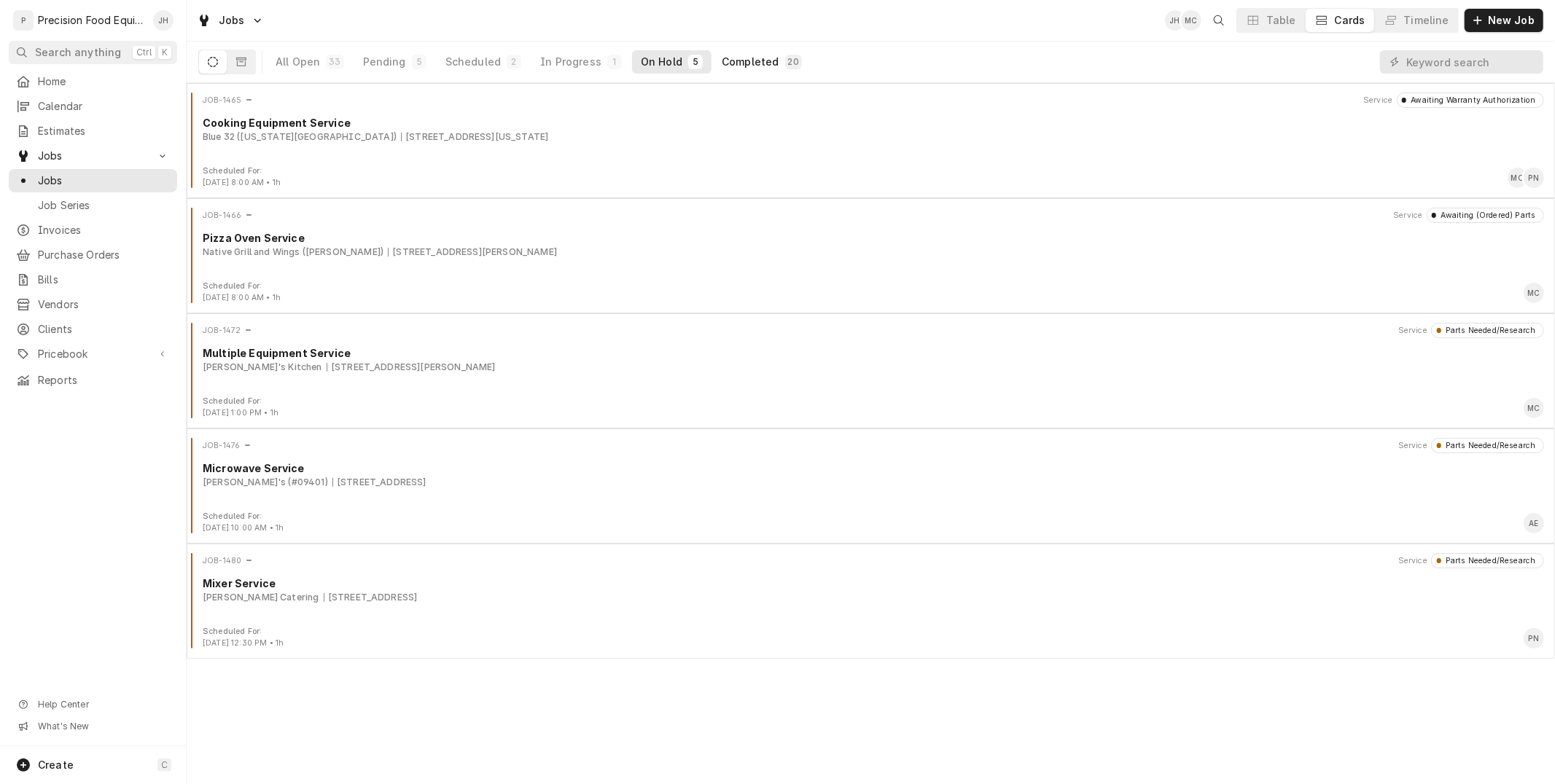
click at [785, 54] on div "20" at bounding box center [793, 61] width 17 height 14
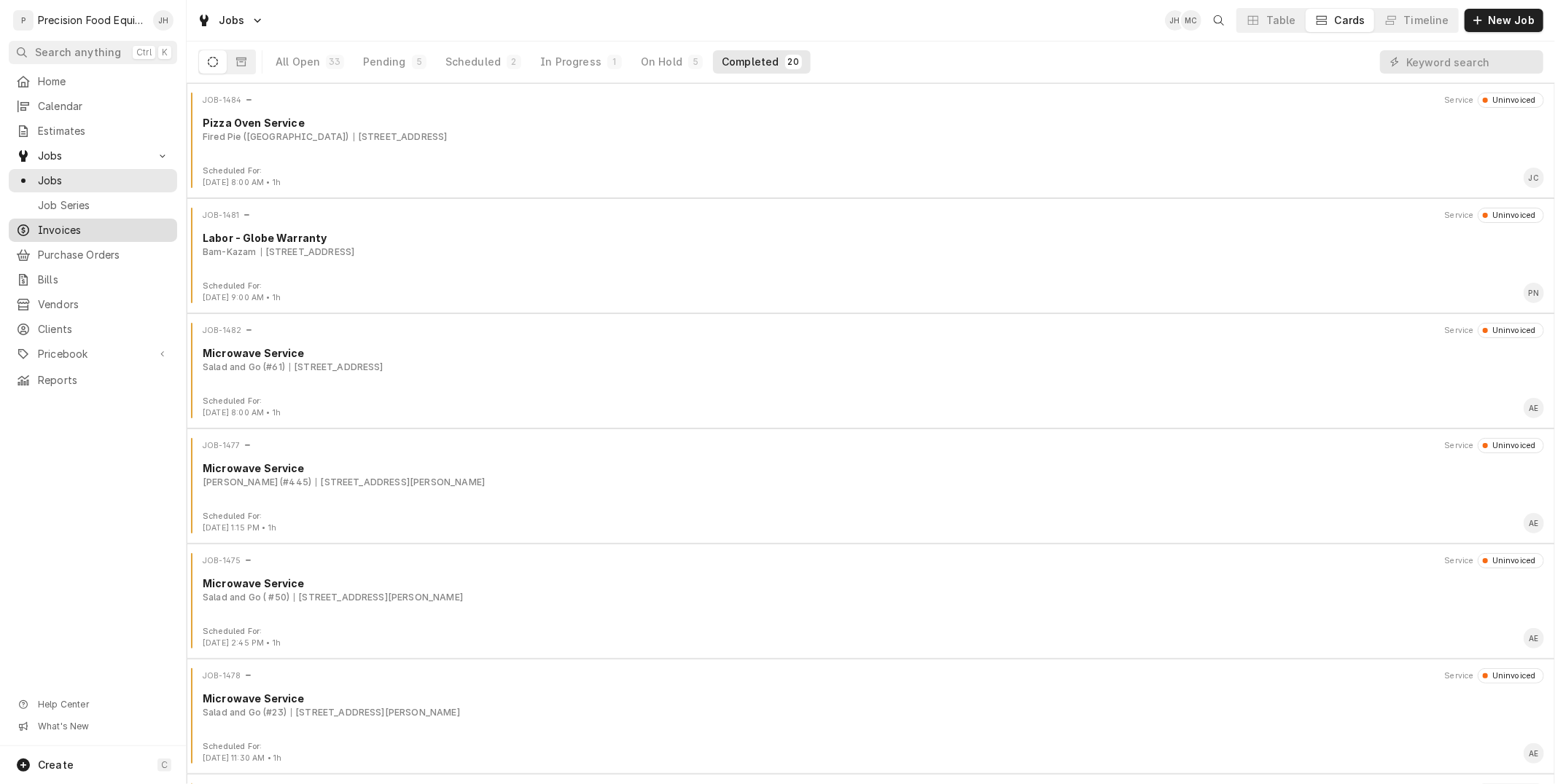
click at [124, 228] on span "Invoices" at bounding box center [104, 230] width 132 height 14
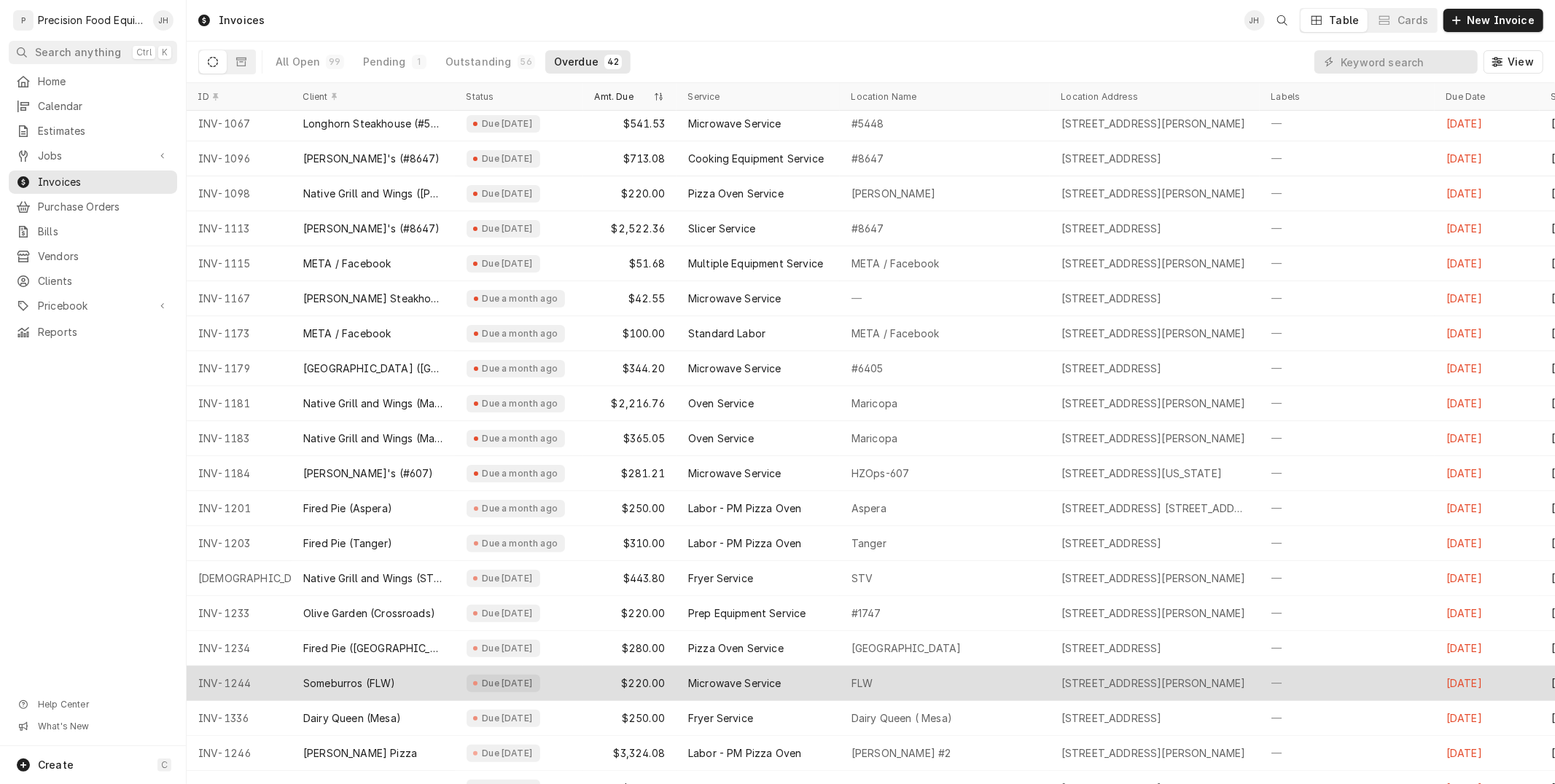
scroll to position [284, 0]
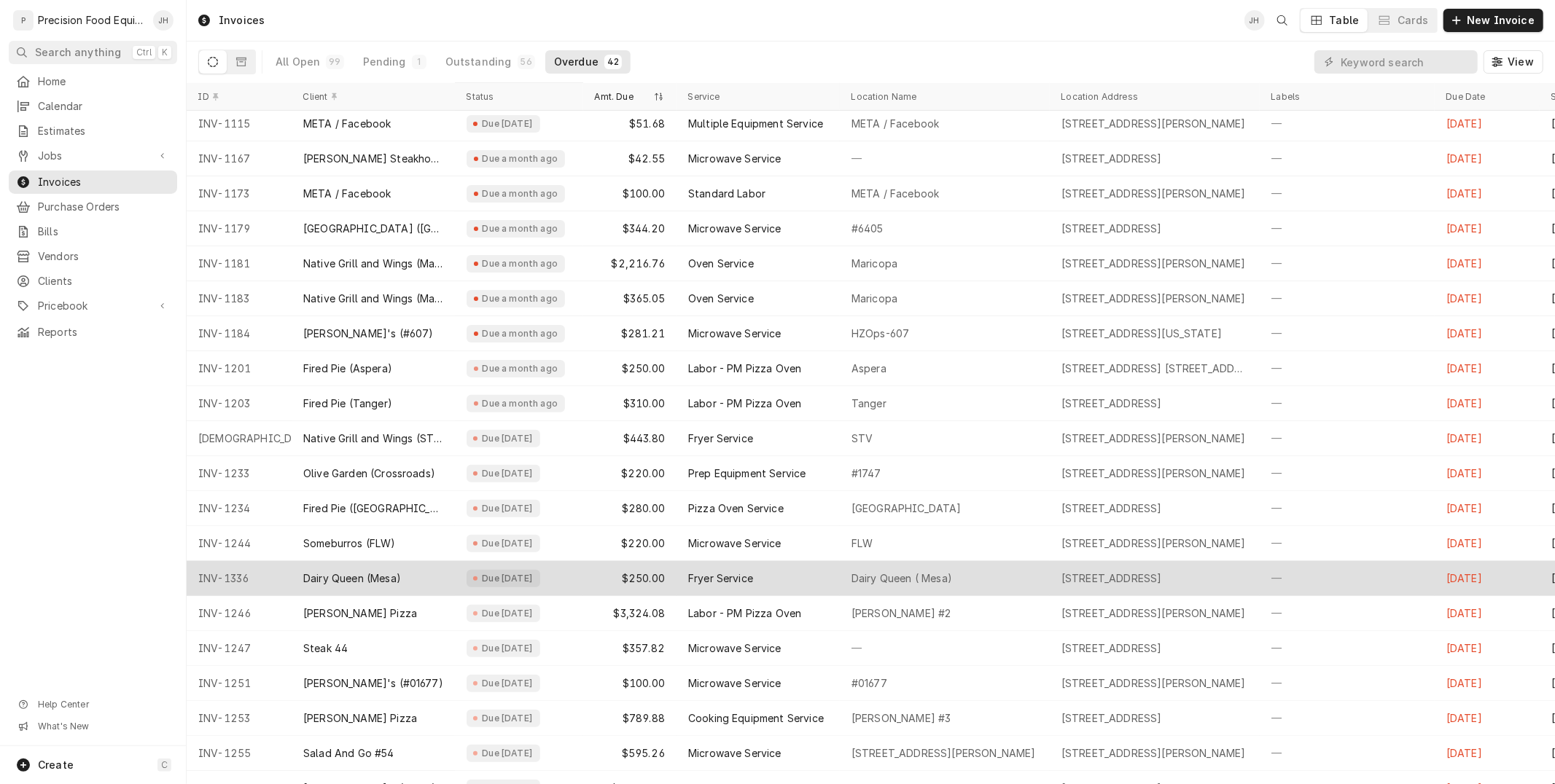
click at [497, 573] on div "Due 16 days ago" at bounding box center [507, 578] width 54 height 12
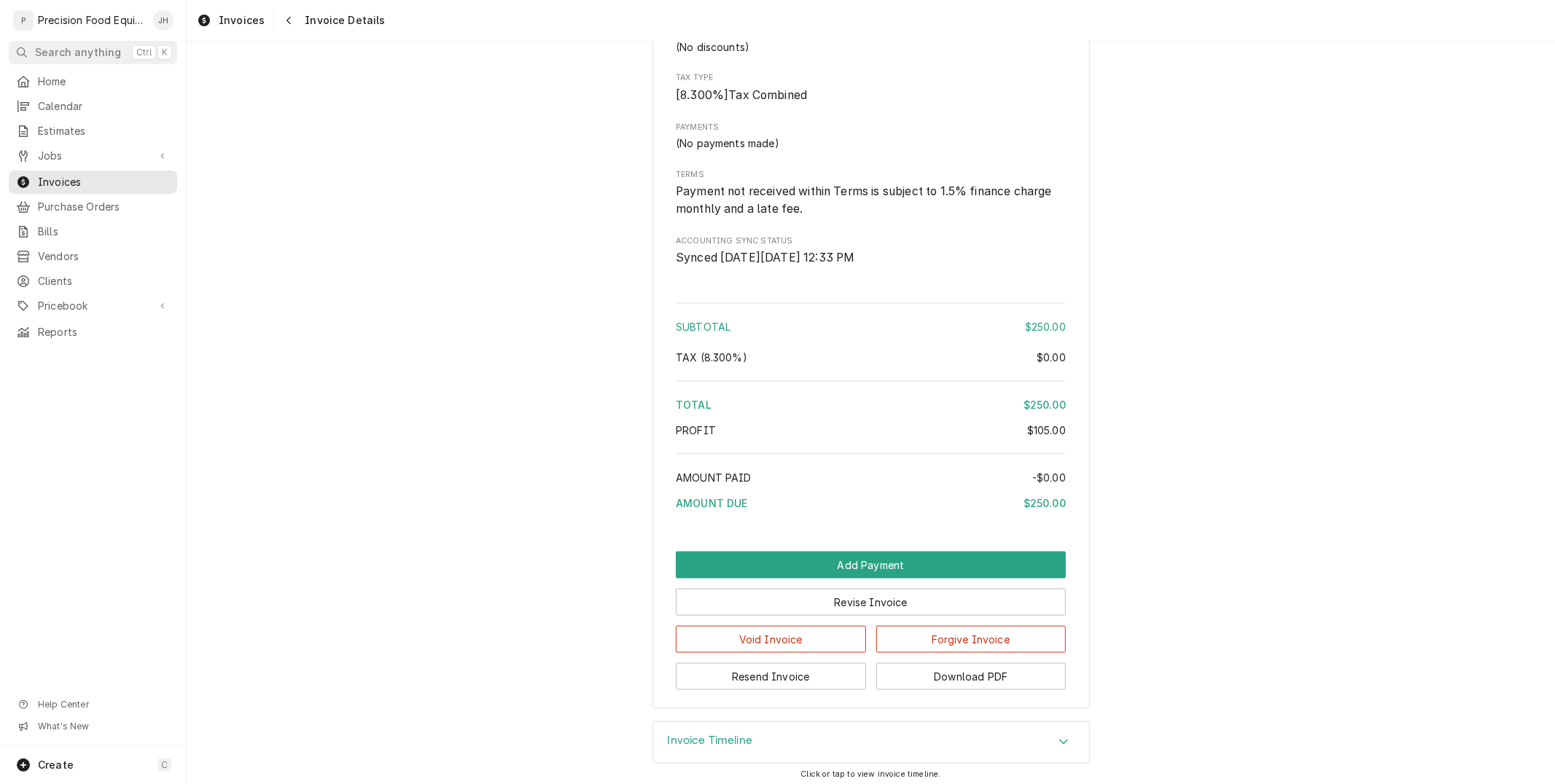
scroll to position [1428, 0]
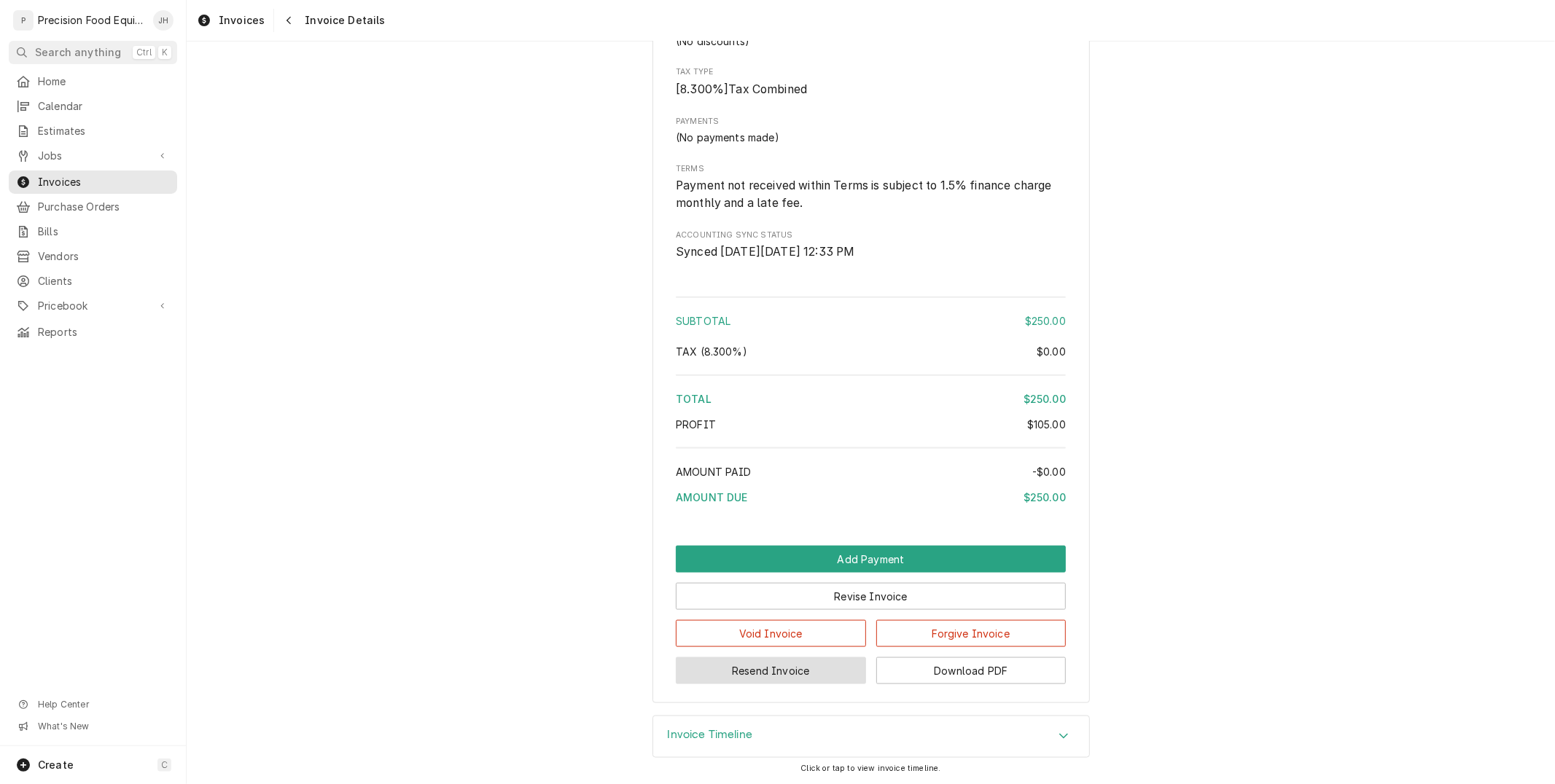
click at [766, 672] on button "Resend Invoice" at bounding box center [771, 671] width 190 height 27
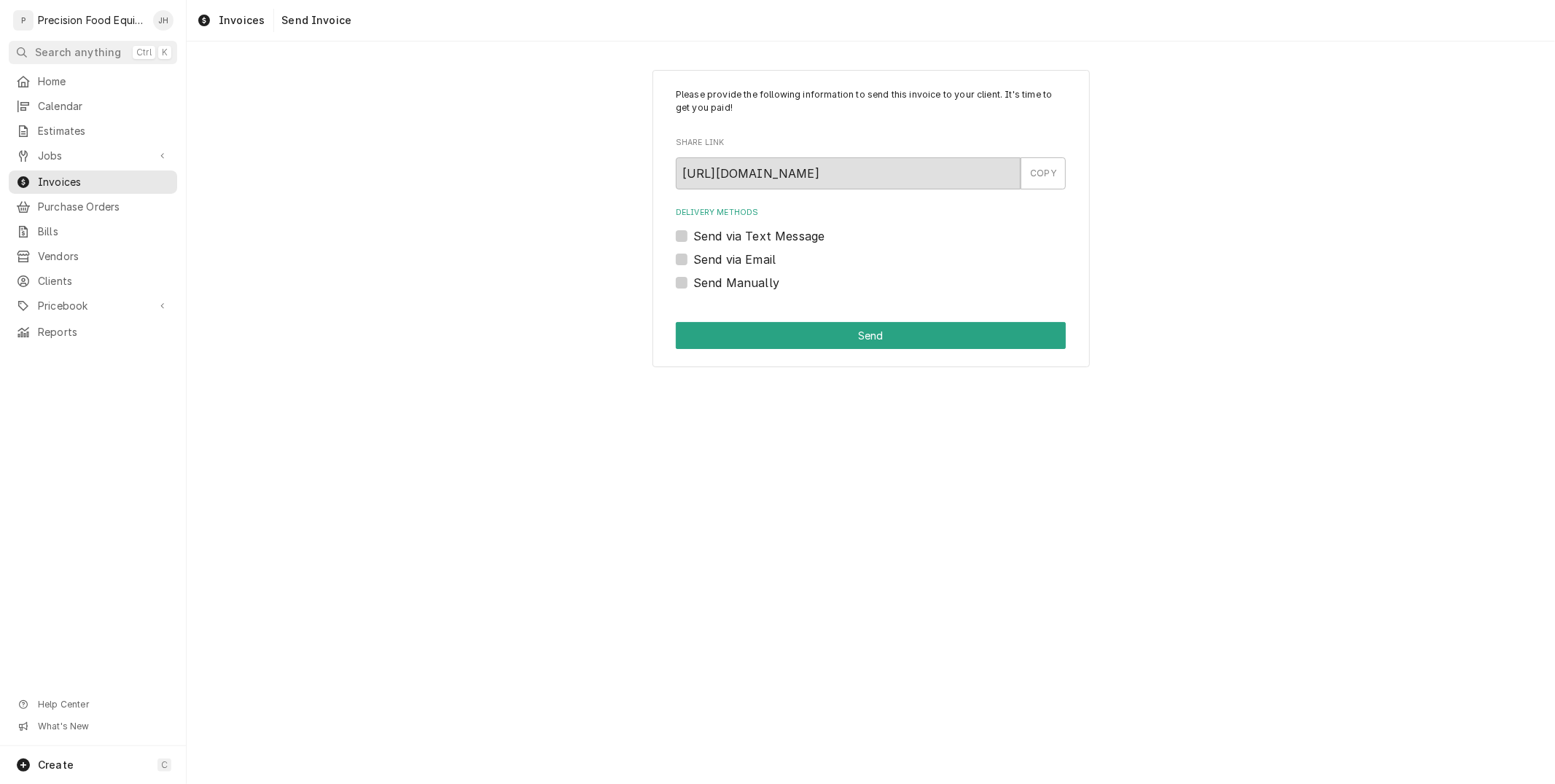
click at [693, 231] on label "Send via Text Message" at bounding box center [758, 236] width 131 height 18
click at [693, 231] on input "Send via Text Message" at bounding box center [888, 243] width 390 height 32
checkbox input "true"
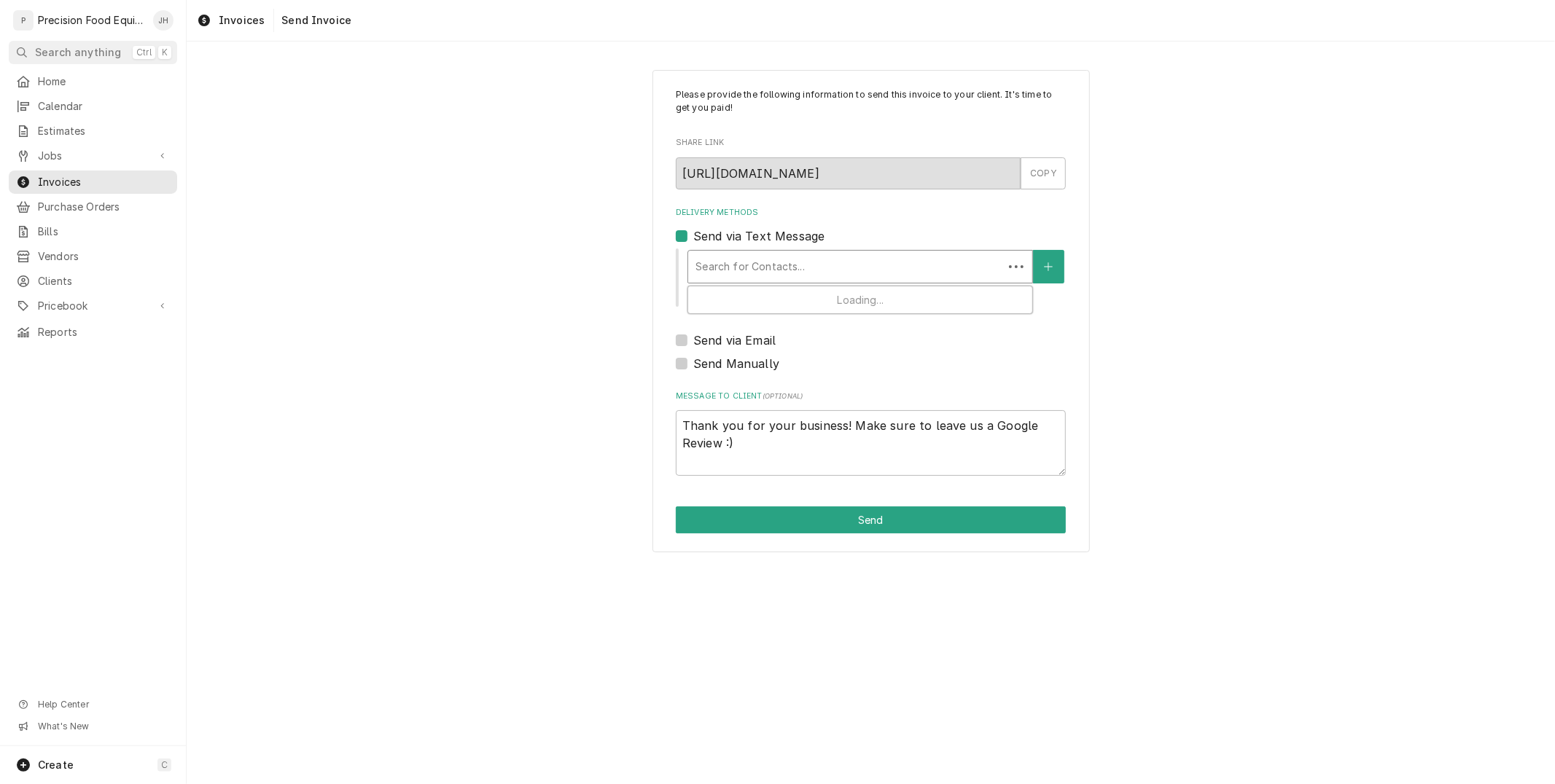
click at [822, 276] on div "Delivery Methods" at bounding box center [845, 266] width 300 height 26
click at [678, 229] on div "Send via Text Message" at bounding box center [871, 236] width 390 height 18
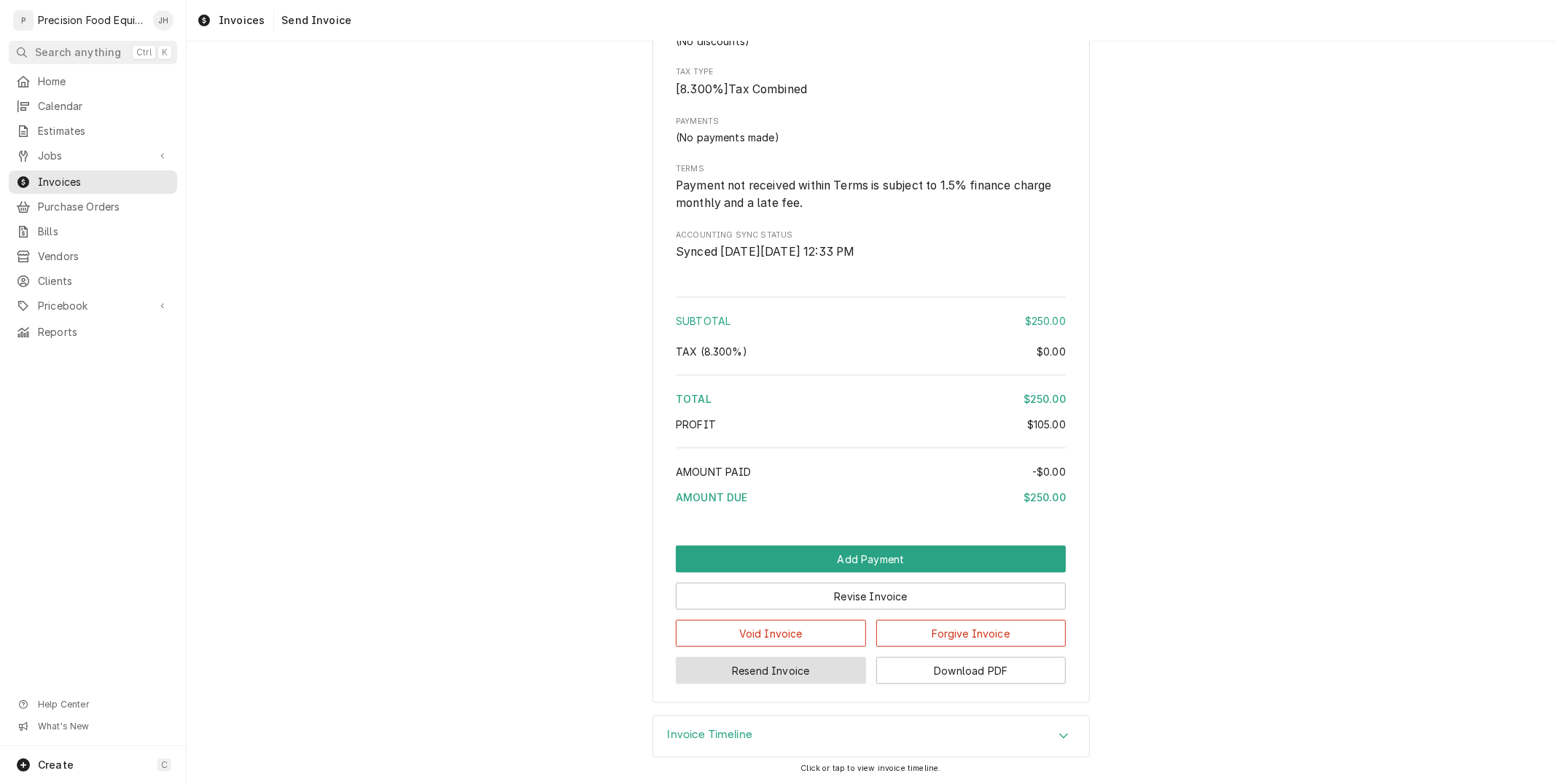
scroll to position [1428, 0]
click at [819, 664] on button "Resend Invoice" at bounding box center [771, 671] width 190 height 27
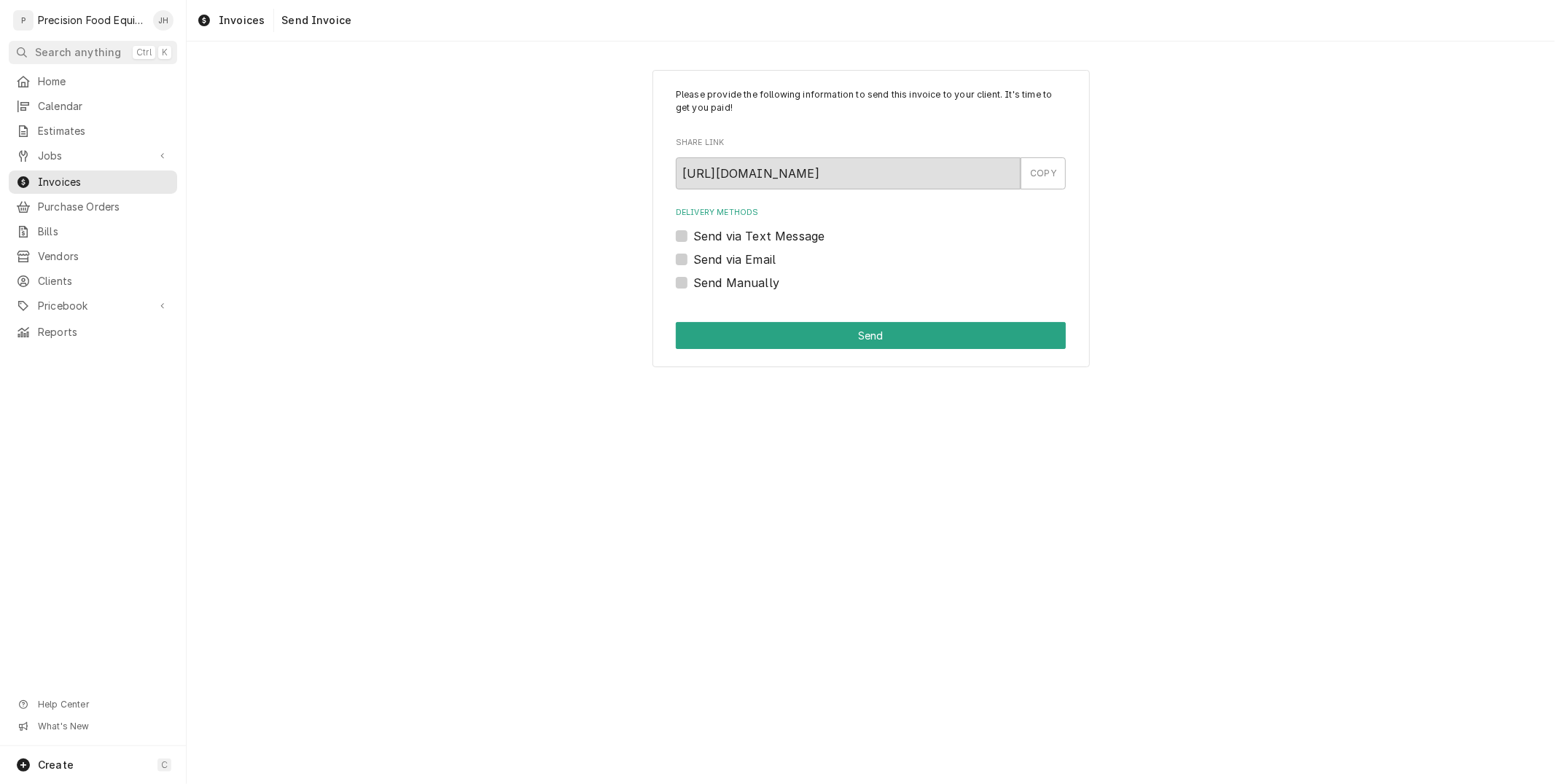
click at [693, 261] on label "Send via Email" at bounding box center [734, 260] width 83 height 18
click at [693, 261] on input "Send via Email" at bounding box center [888, 267] width 390 height 32
checkbox input "true"
type textarea "x"
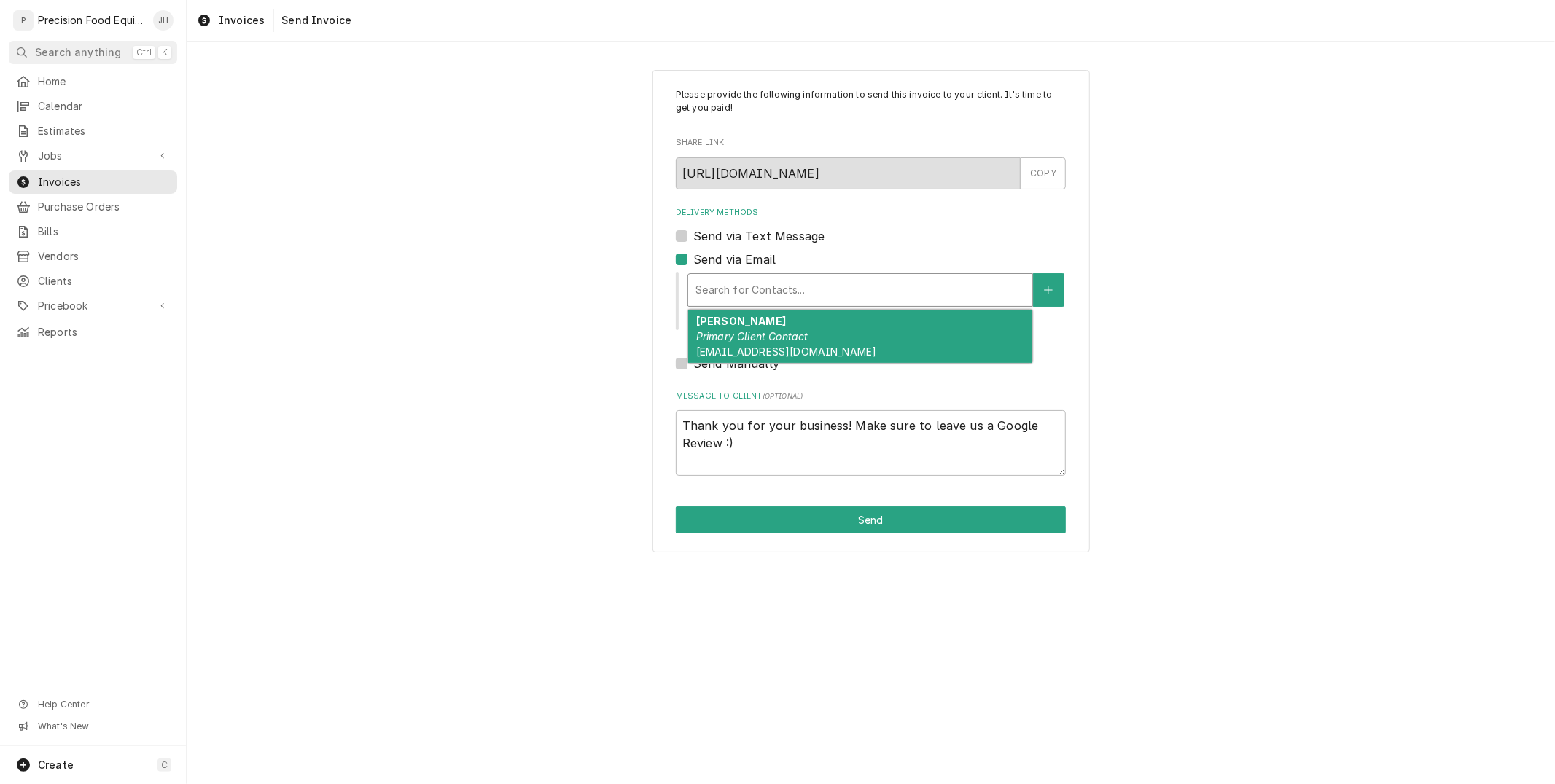
click at [718, 286] on div "Delivery Methods" at bounding box center [860, 289] width 329 height 26
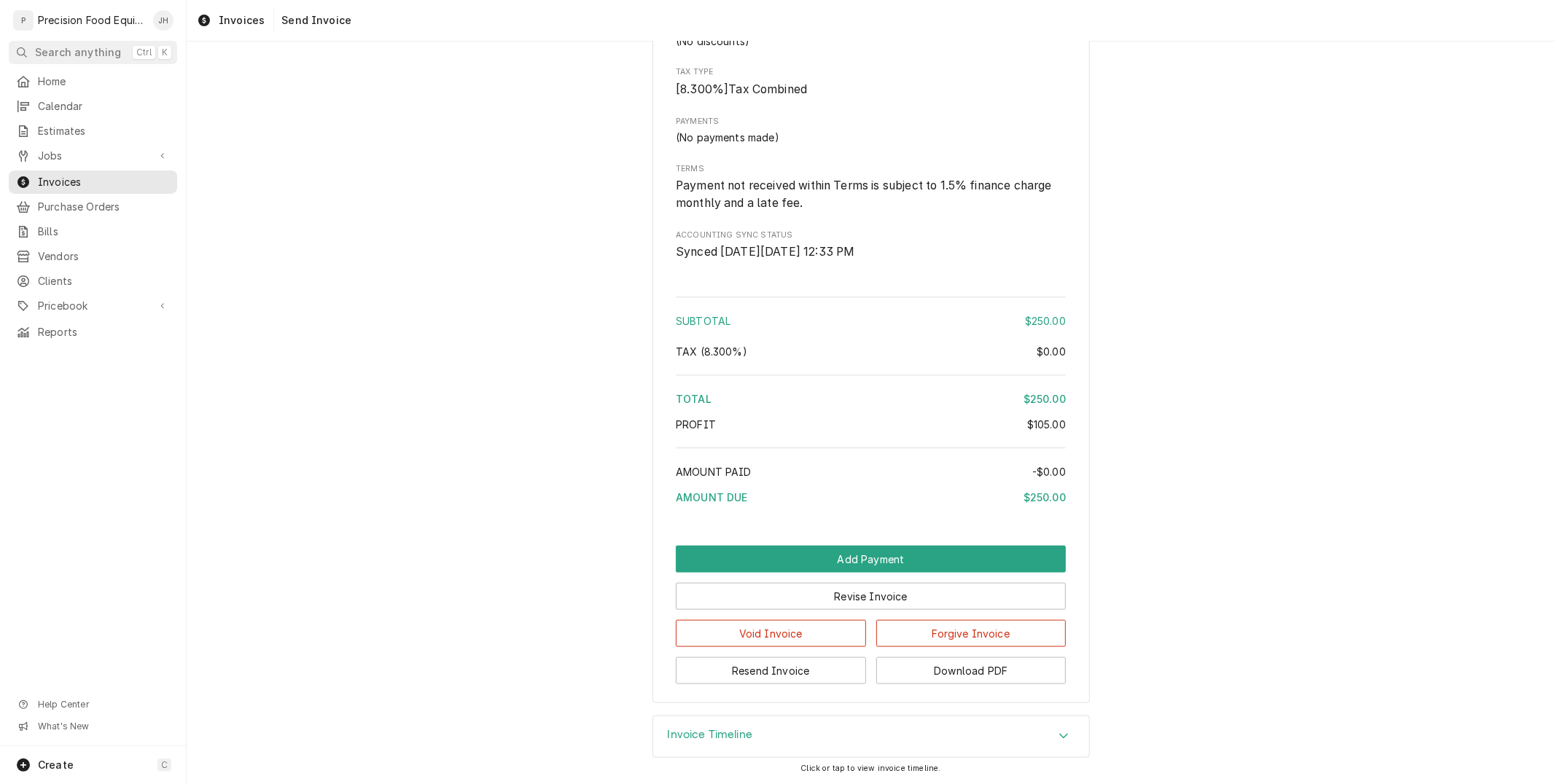
scroll to position [1428, 0]
click at [807, 675] on button "Resend Invoice" at bounding box center [771, 671] width 190 height 27
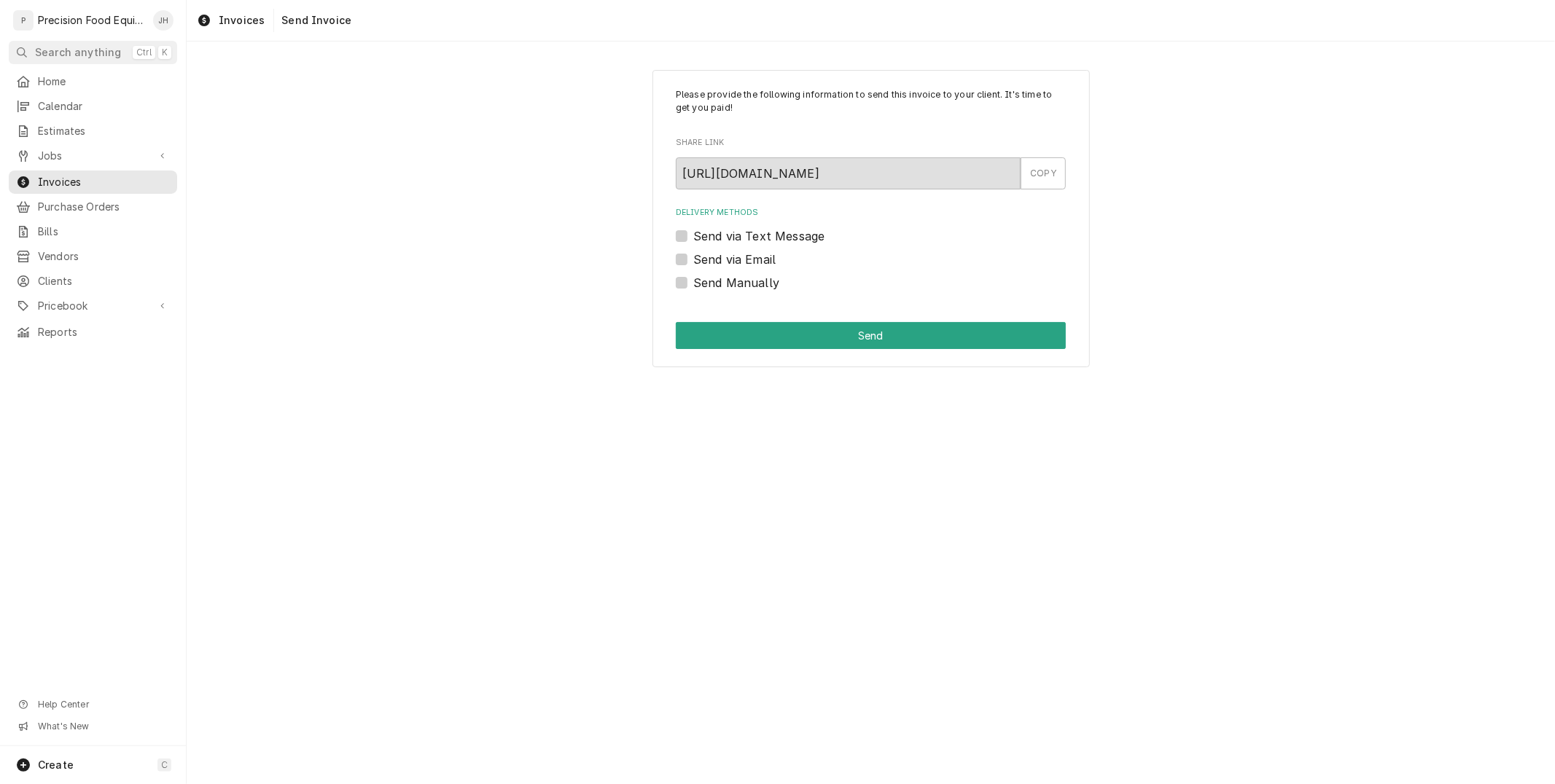
click at [690, 283] on div "Send Manually" at bounding box center [871, 283] width 390 height 18
click at [693, 256] on label "Send via Email" at bounding box center [734, 260] width 83 height 18
click at [693, 256] on input "Send via Email" at bounding box center [888, 267] width 390 height 32
checkbox input "true"
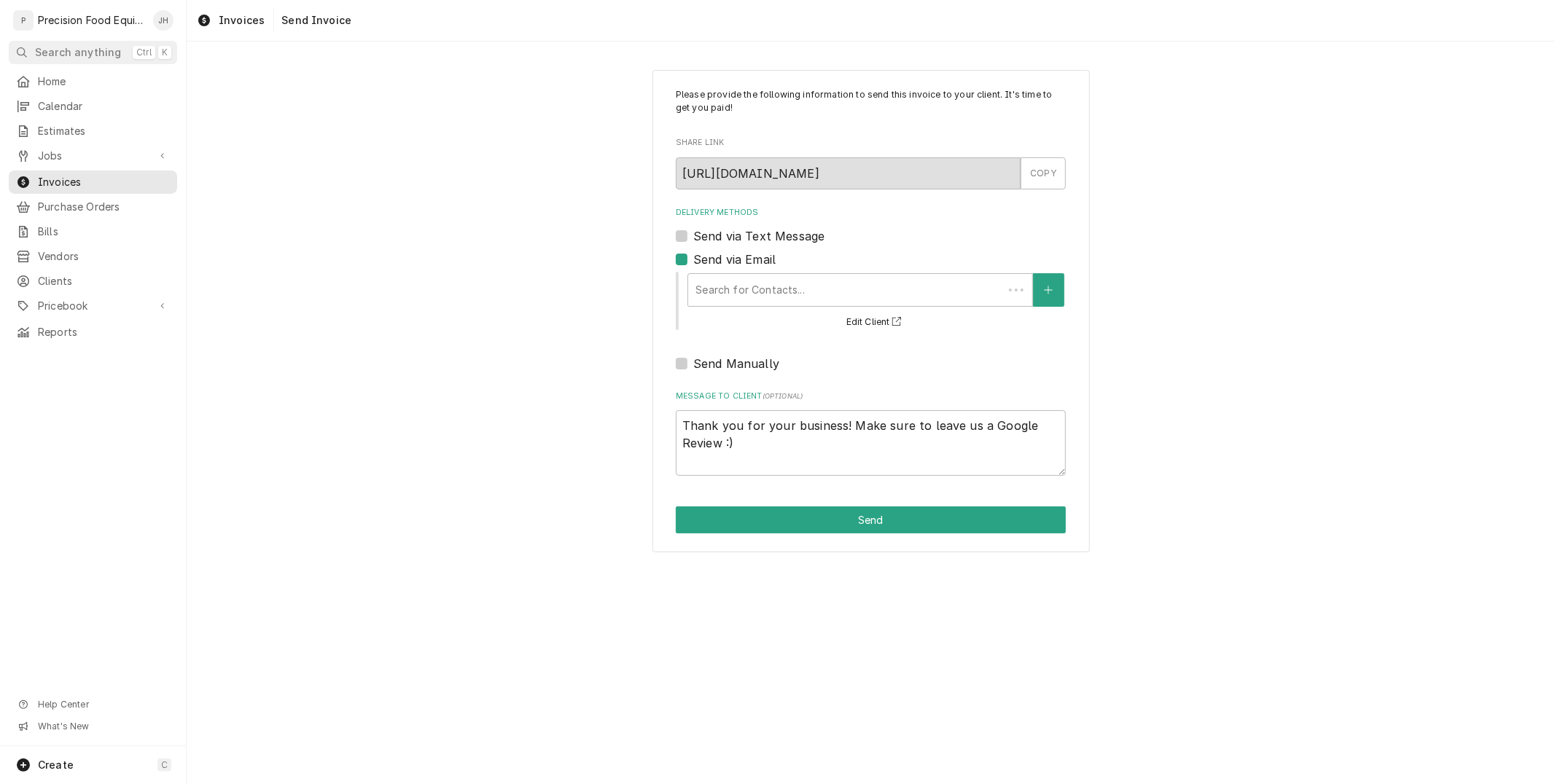
click at [782, 311] on div "Search for Contacts... Edit Client" at bounding box center [876, 301] width 380 height 61
click at [787, 290] on div "Delivery Methods" at bounding box center [860, 289] width 329 height 26
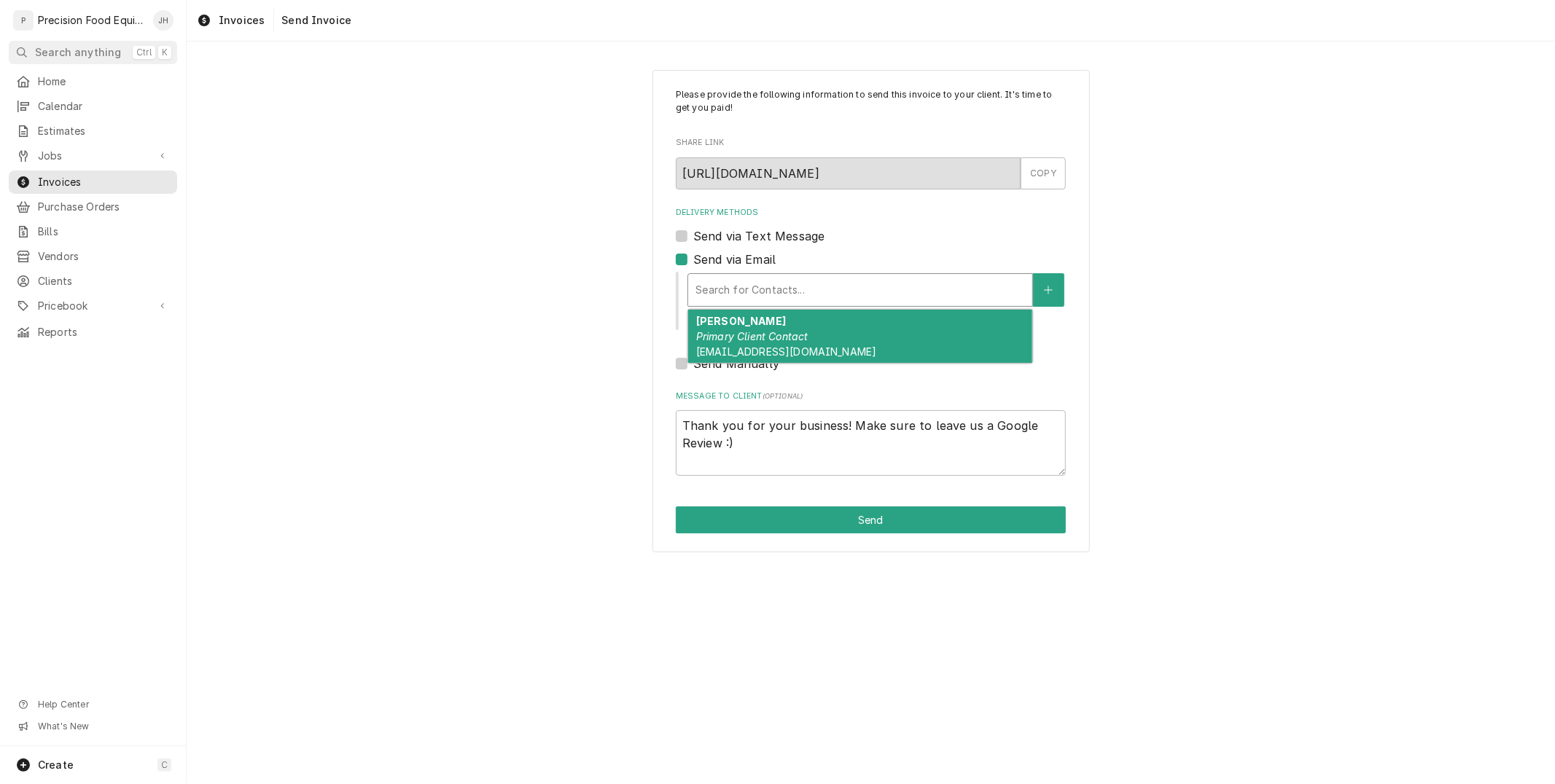
click at [776, 339] on em "Primary Client Contact" at bounding box center [752, 336] width 112 height 12
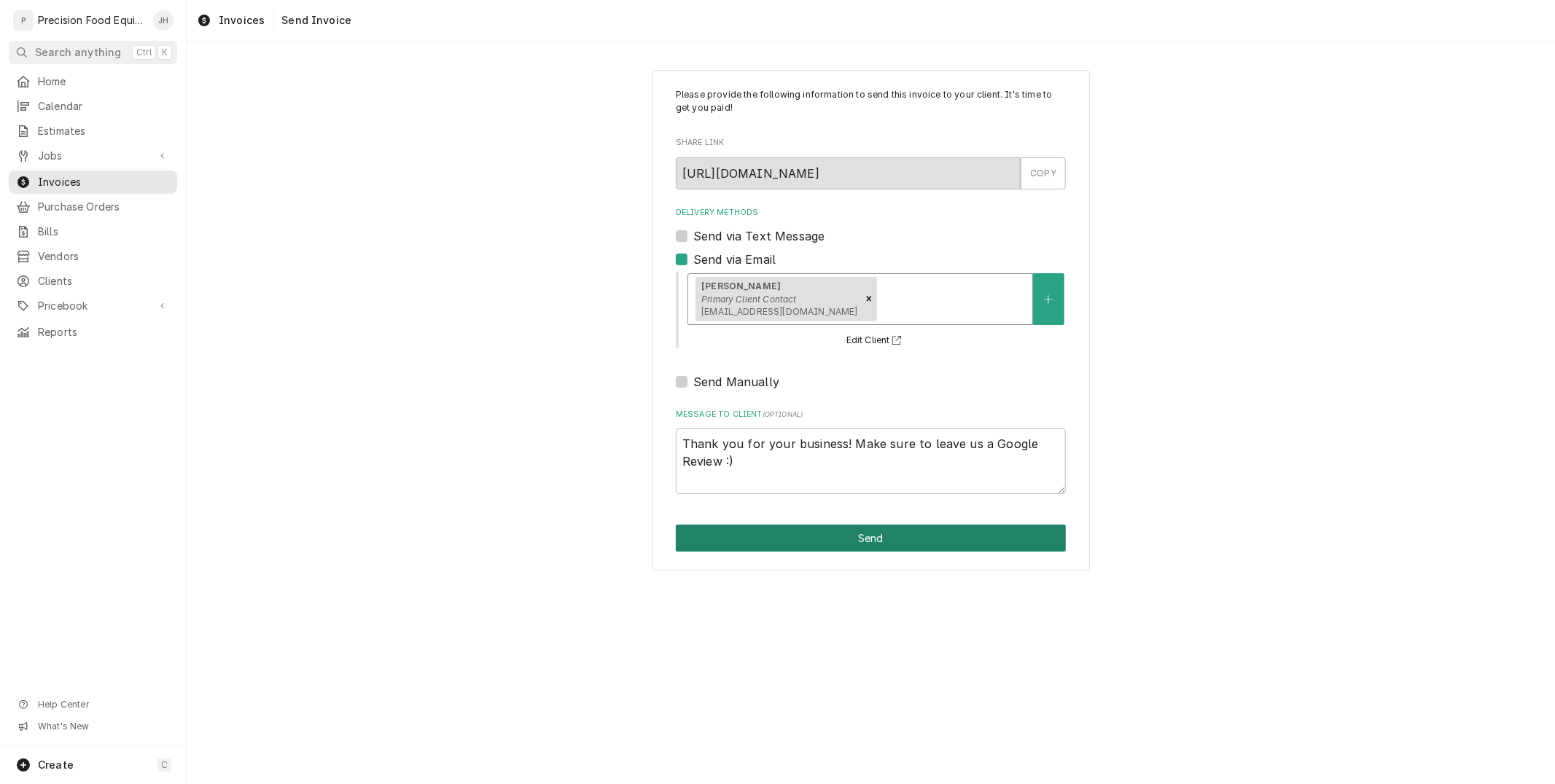
click at [853, 529] on button "Send" at bounding box center [871, 538] width 390 height 27
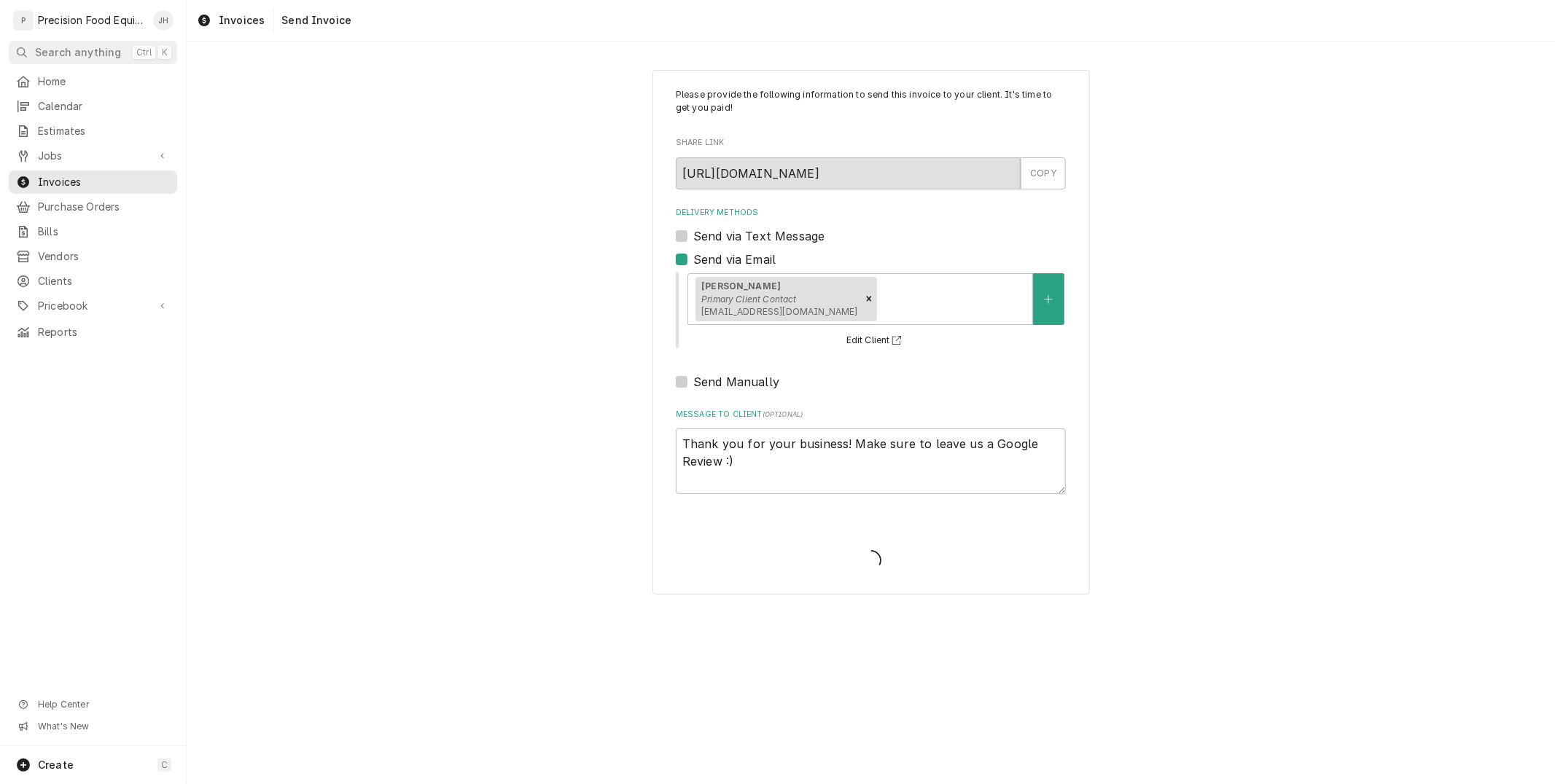
type textarea "x"
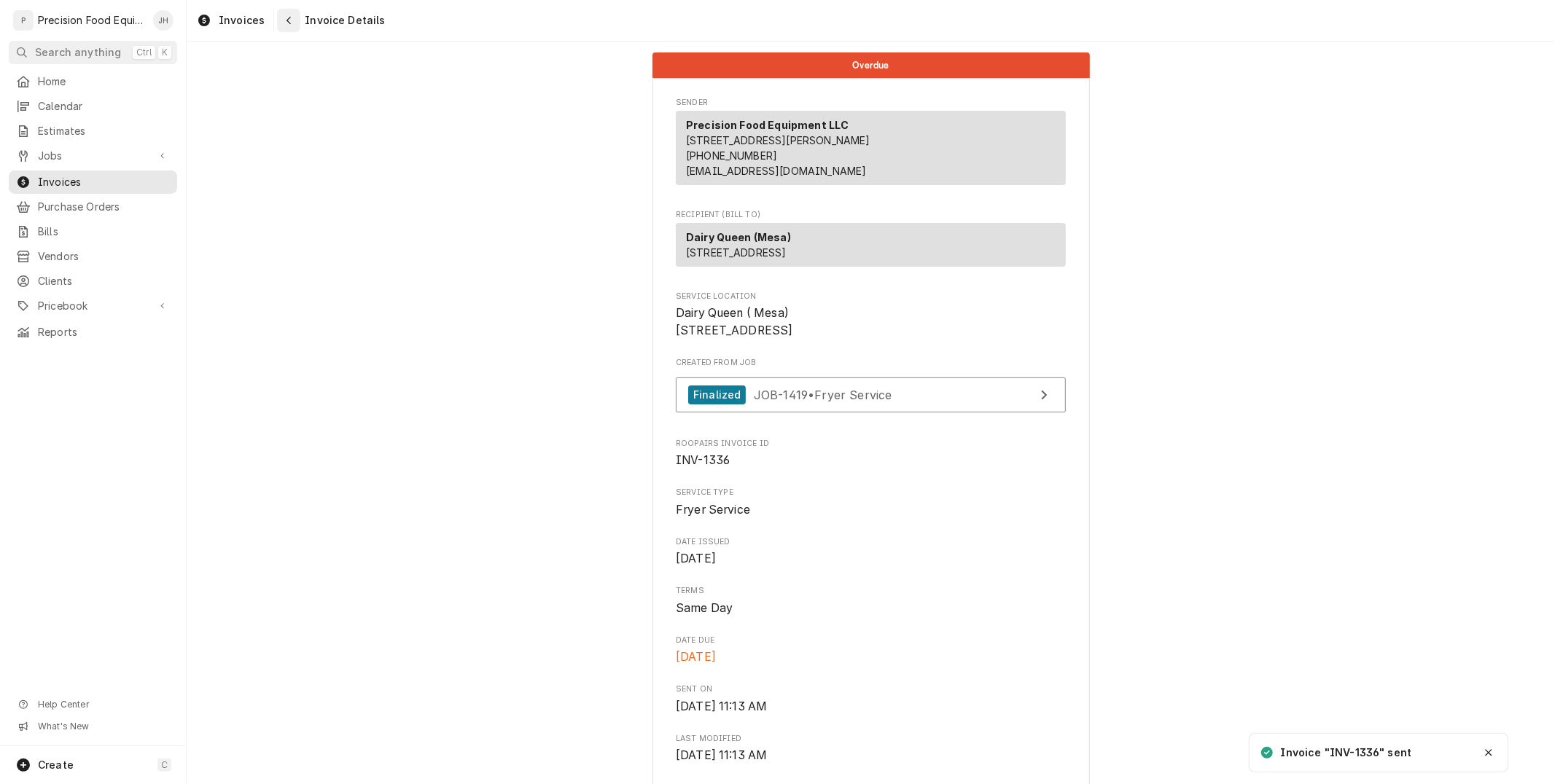
click at [281, 17] on div "Navigate back" at bounding box center [288, 20] width 14 height 14
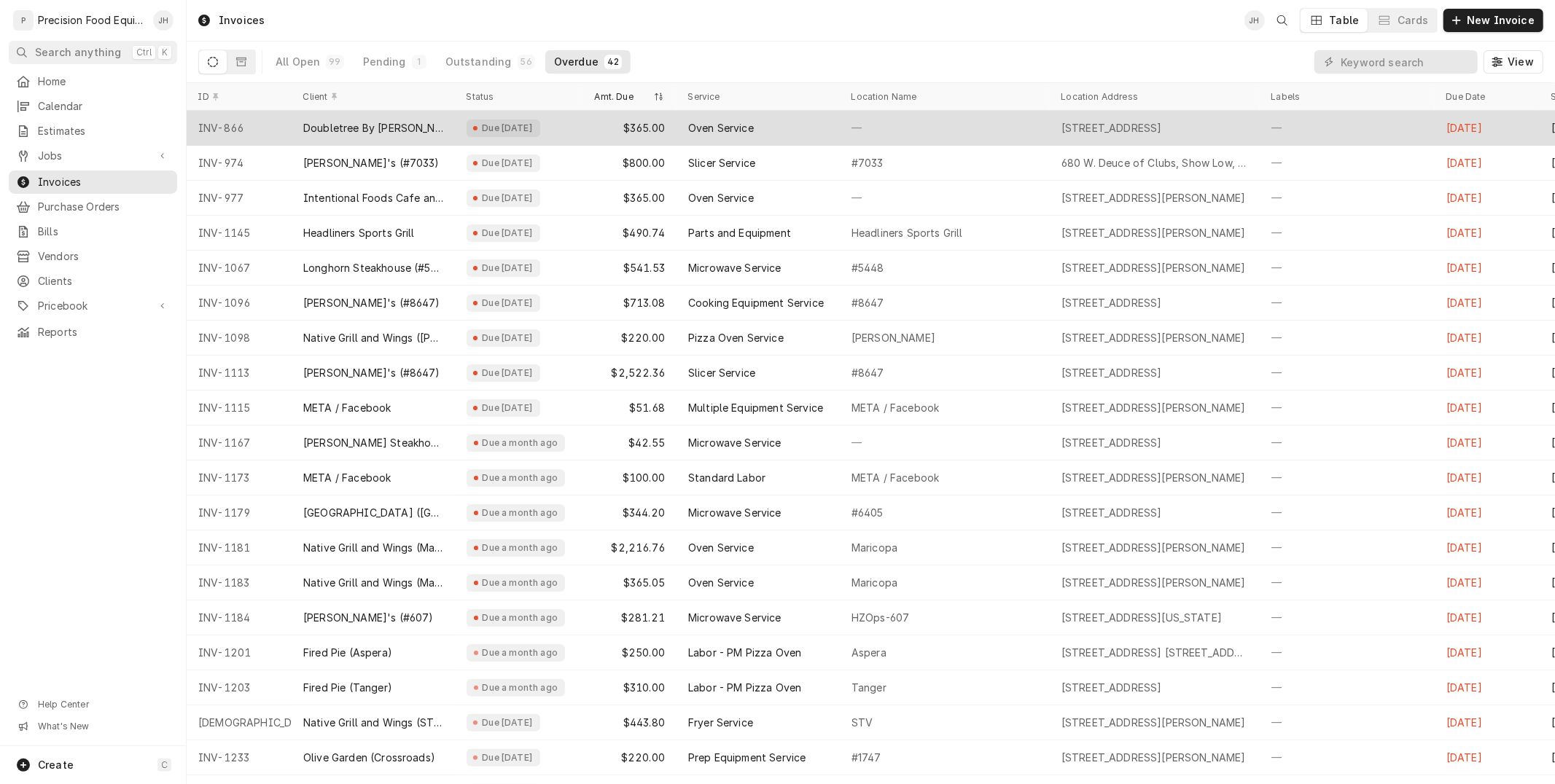
click at [475, 134] on div "Due 4 months ago" at bounding box center [503, 128] width 74 height 18
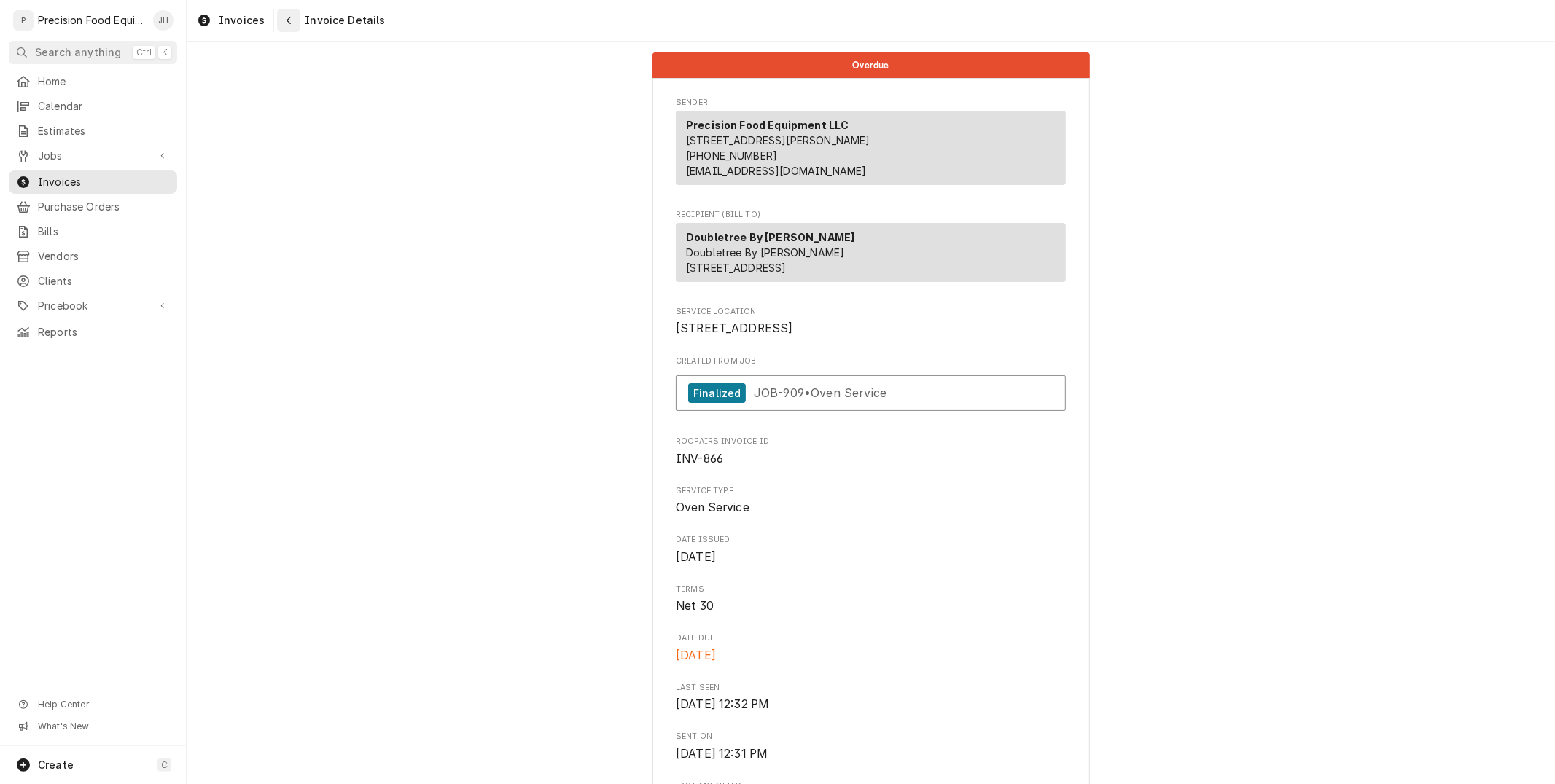
click at [286, 23] on icon "Navigate back" at bounding box center [288, 20] width 6 height 10
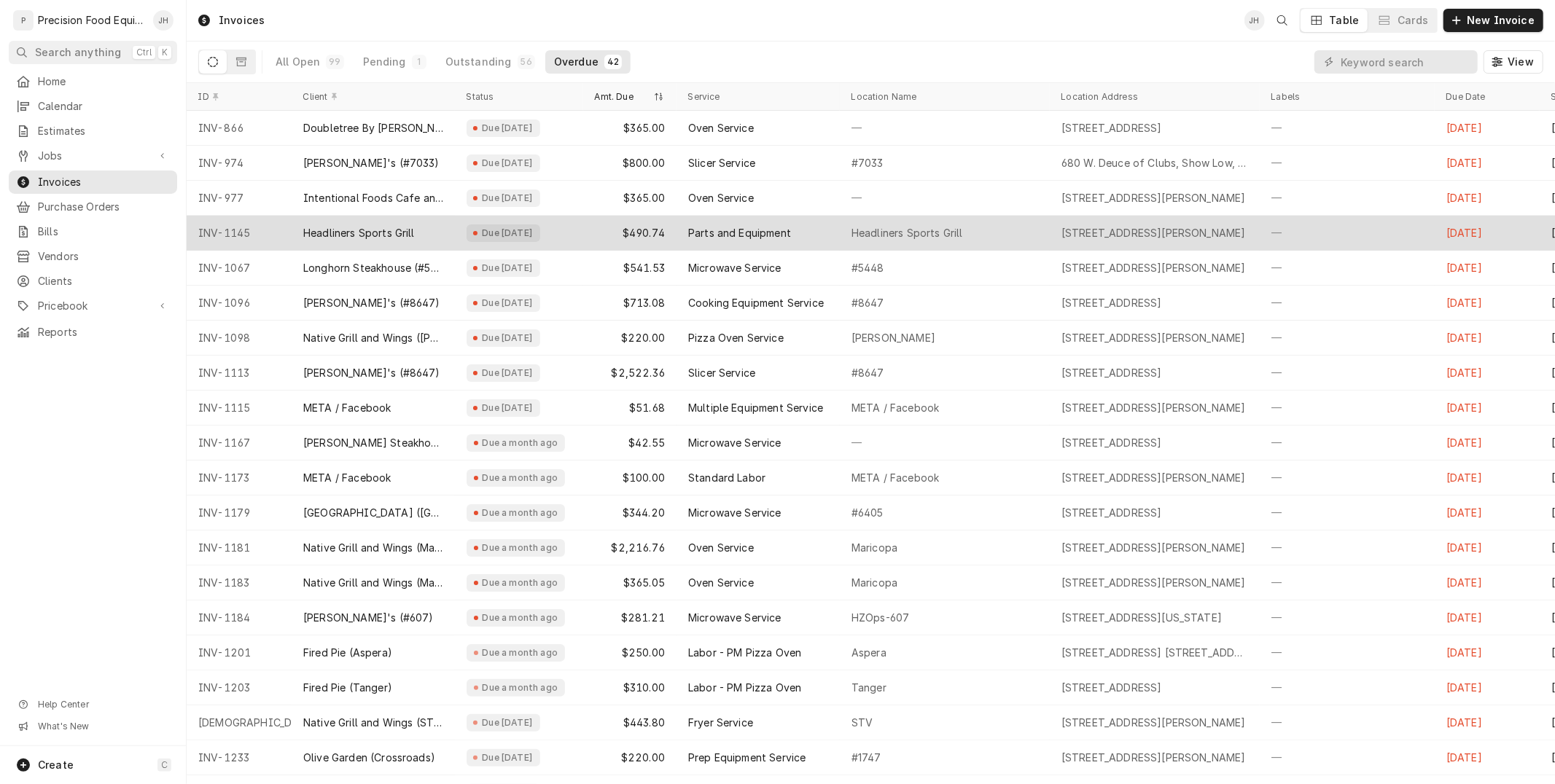
click at [814, 247] on div "Parts and Equipment" at bounding box center [757, 232] width 163 height 35
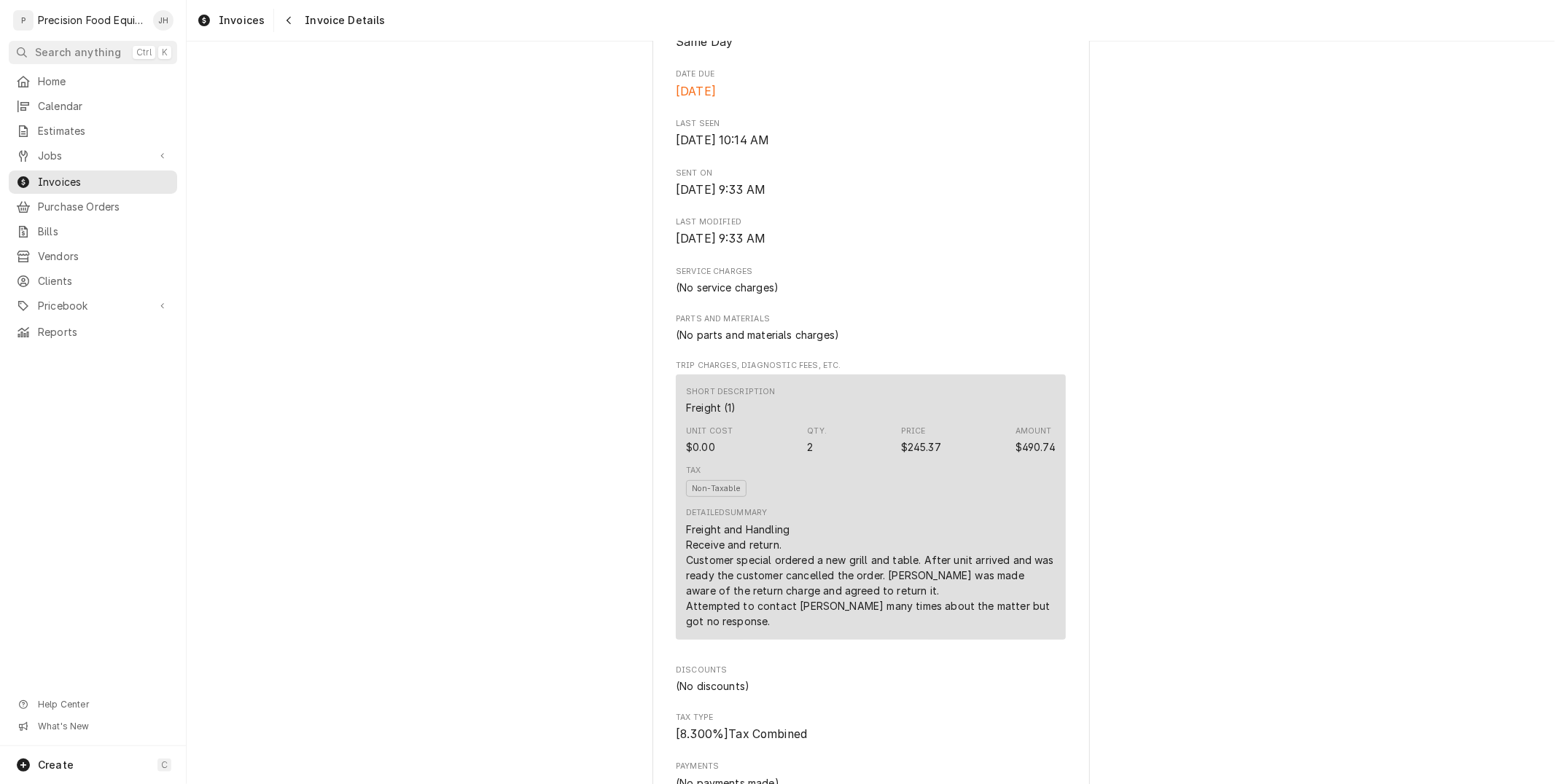
scroll to position [1176, 0]
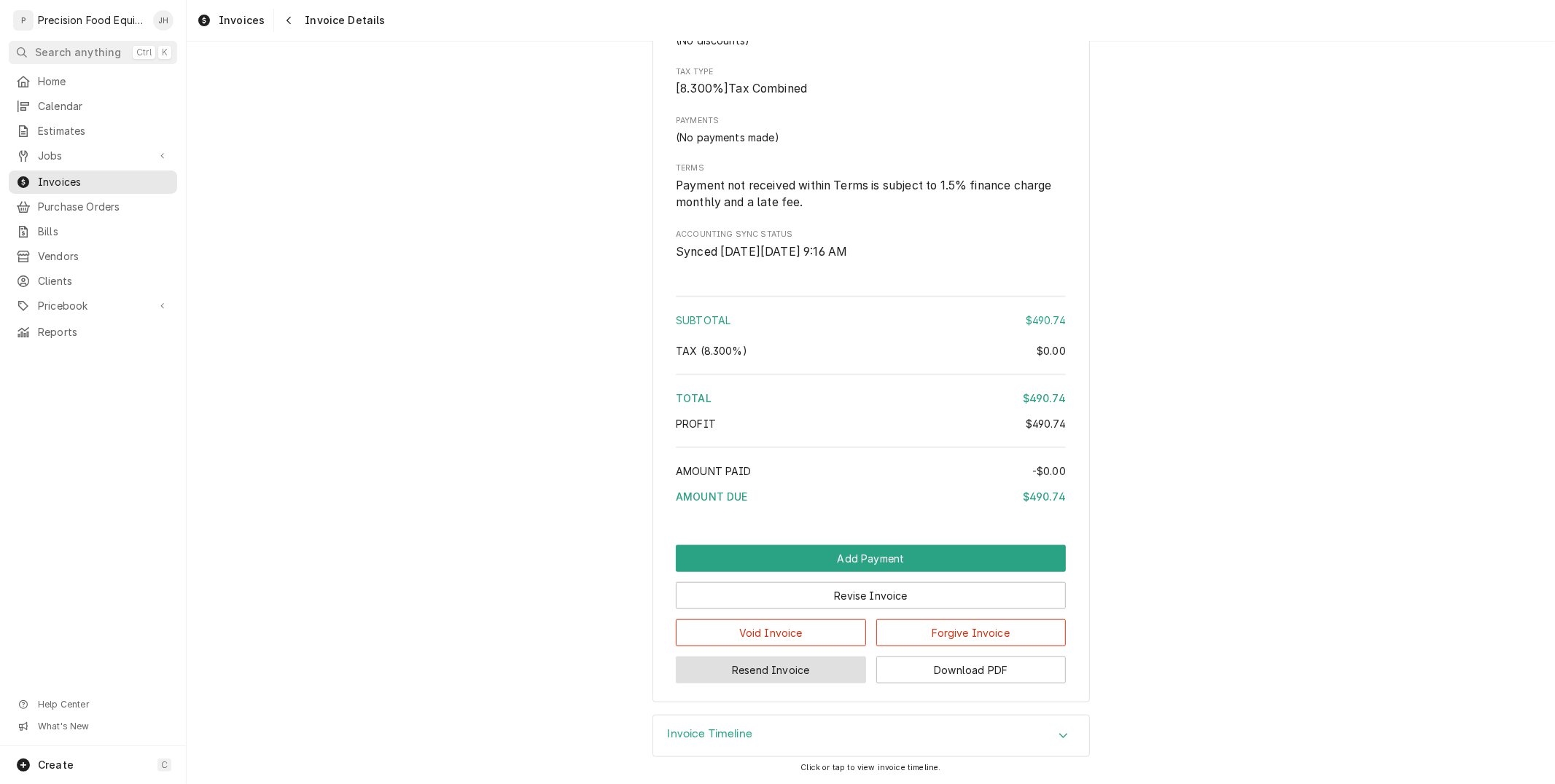
click at [739, 673] on button "Resend Invoice" at bounding box center [771, 670] width 190 height 27
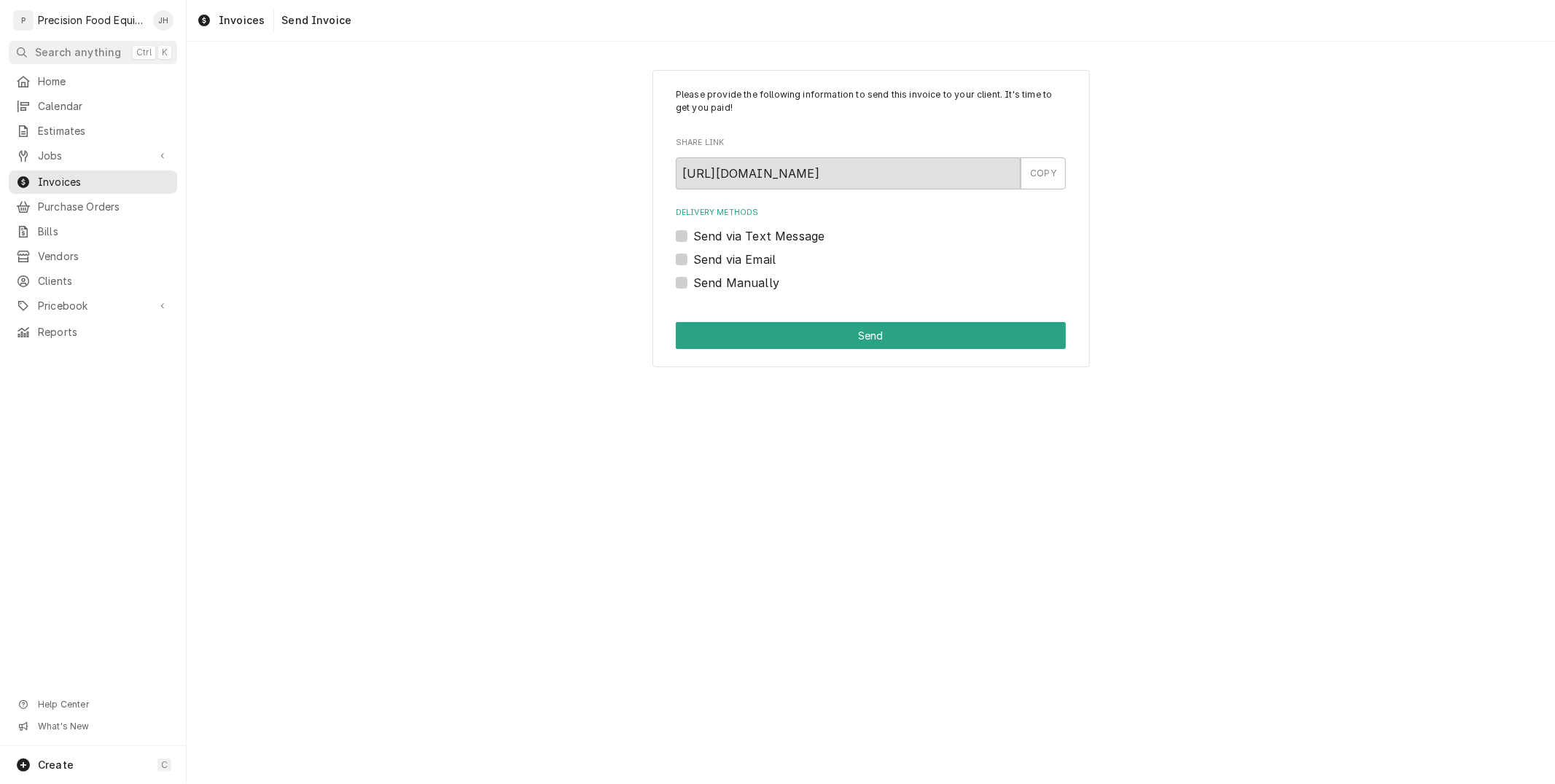
click at [690, 233] on div "Send via Text Message" at bounding box center [871, 236] width 390 height 18
click at [689, 238] on div "Send via Text Message" at bounding box center [871, 236] width 390 height 18
click at [693, 236] on label "Send via Text Message" at bounding box center [758, 236] width 131 height 18
click at [693, 236] on input "Send via Text Message" at bounding box center [888, 243] width 390 height 32
checkbox input "true"
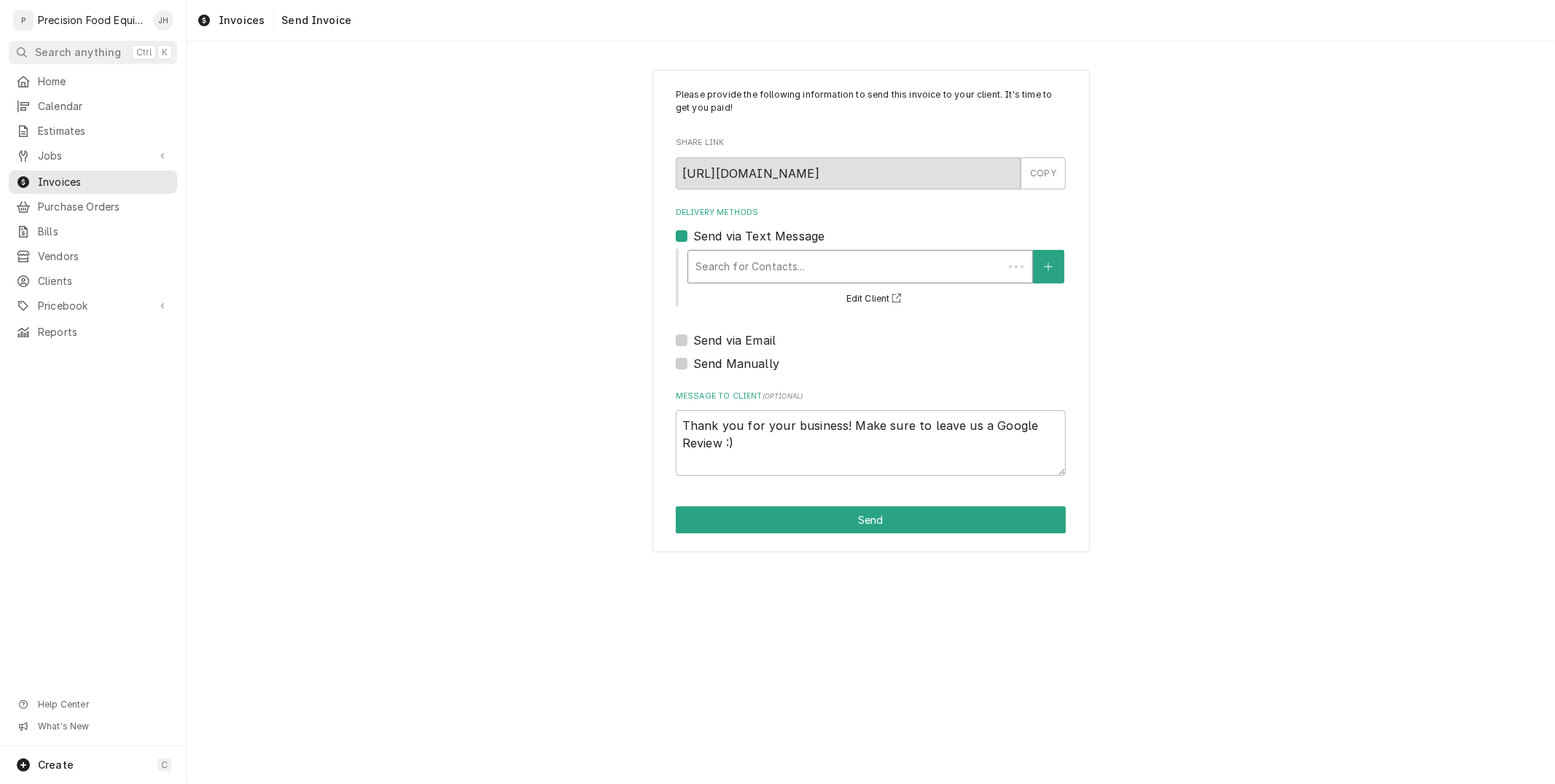
click at [722, 274] on div "Delivery Methods" at bounding box center [845, 266] width 300 height 26
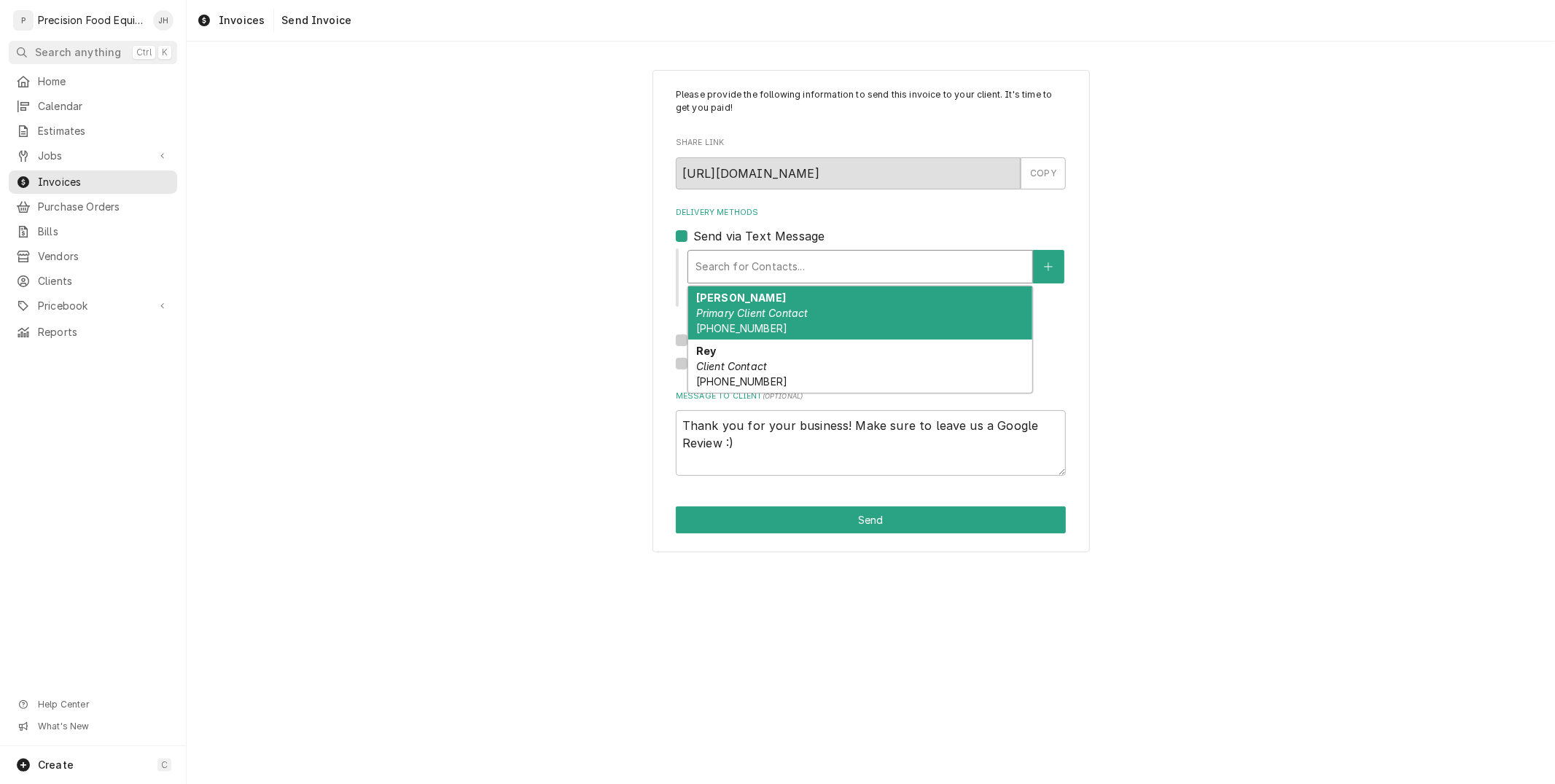
click at [739, 308] on em "Primary Client Contact" at bounding box center [752, 313] width 112 height 12
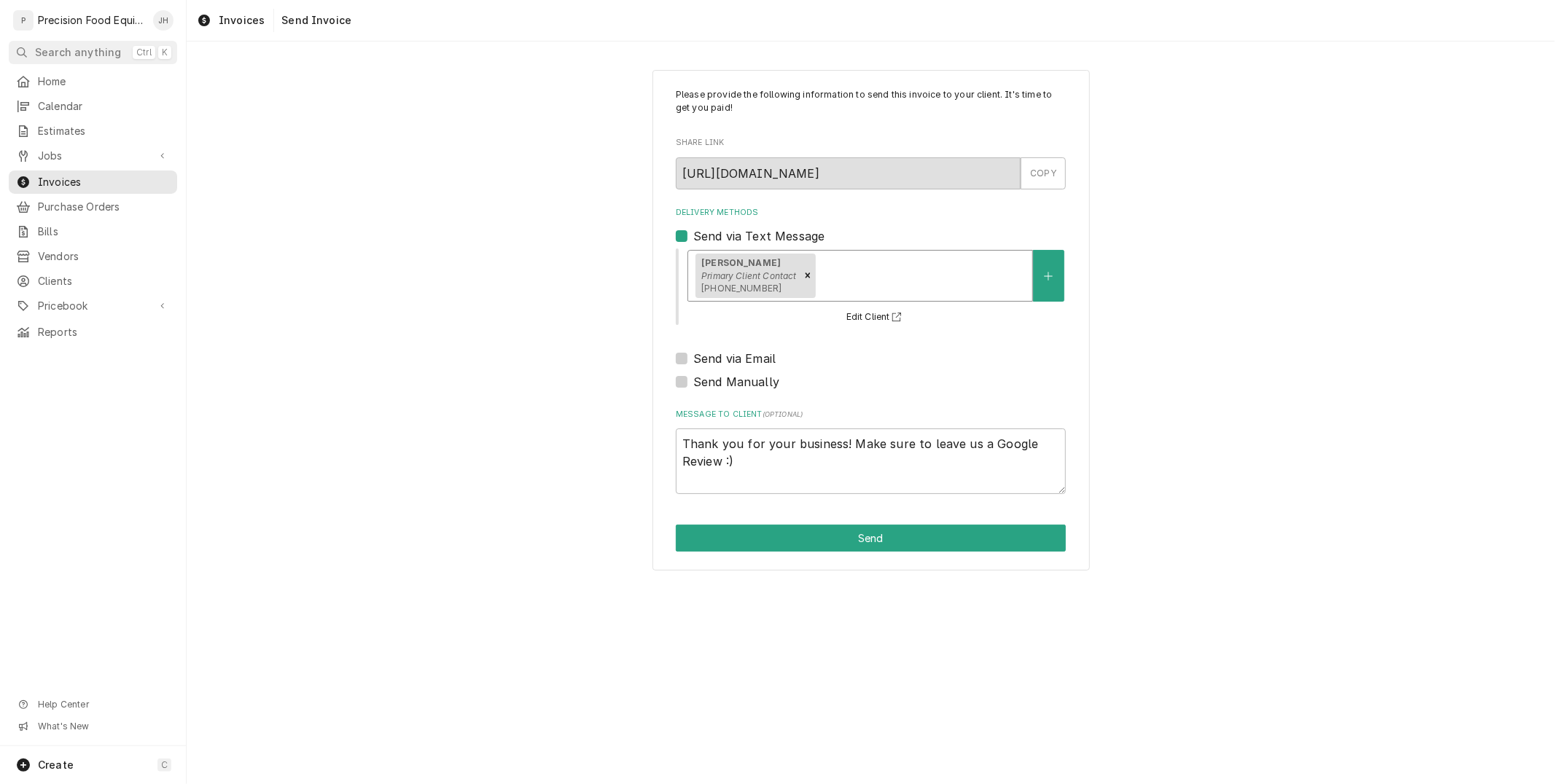
click at [870, 279] on div "Delivery Methods" at bounding box center [922, 275] width 207 height 26
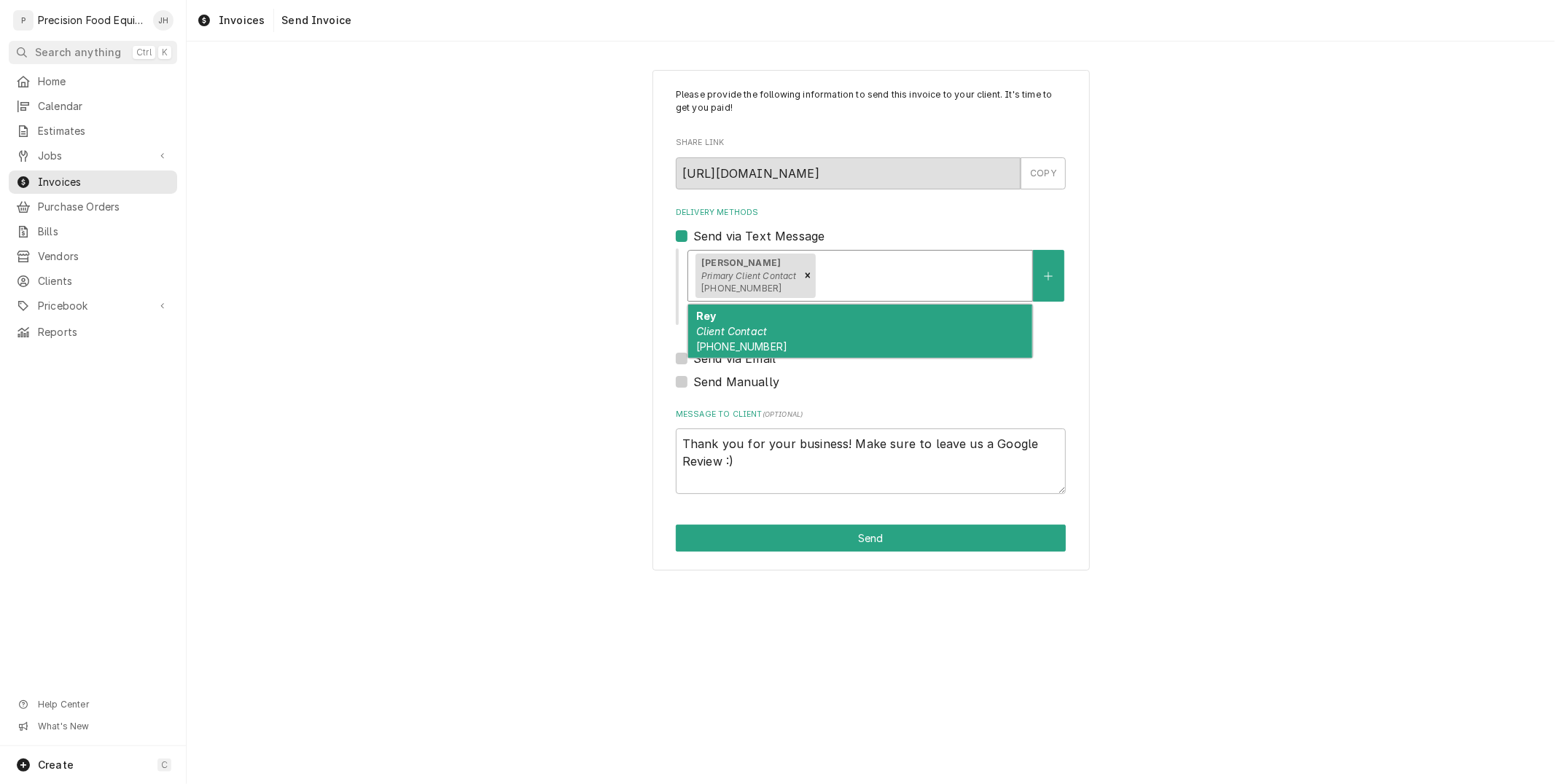
click at [848, 344] on div "Rey Client Contact (602) 810-4536" at bounding box center [860, 331] width 344 height 53
type textarea "x"
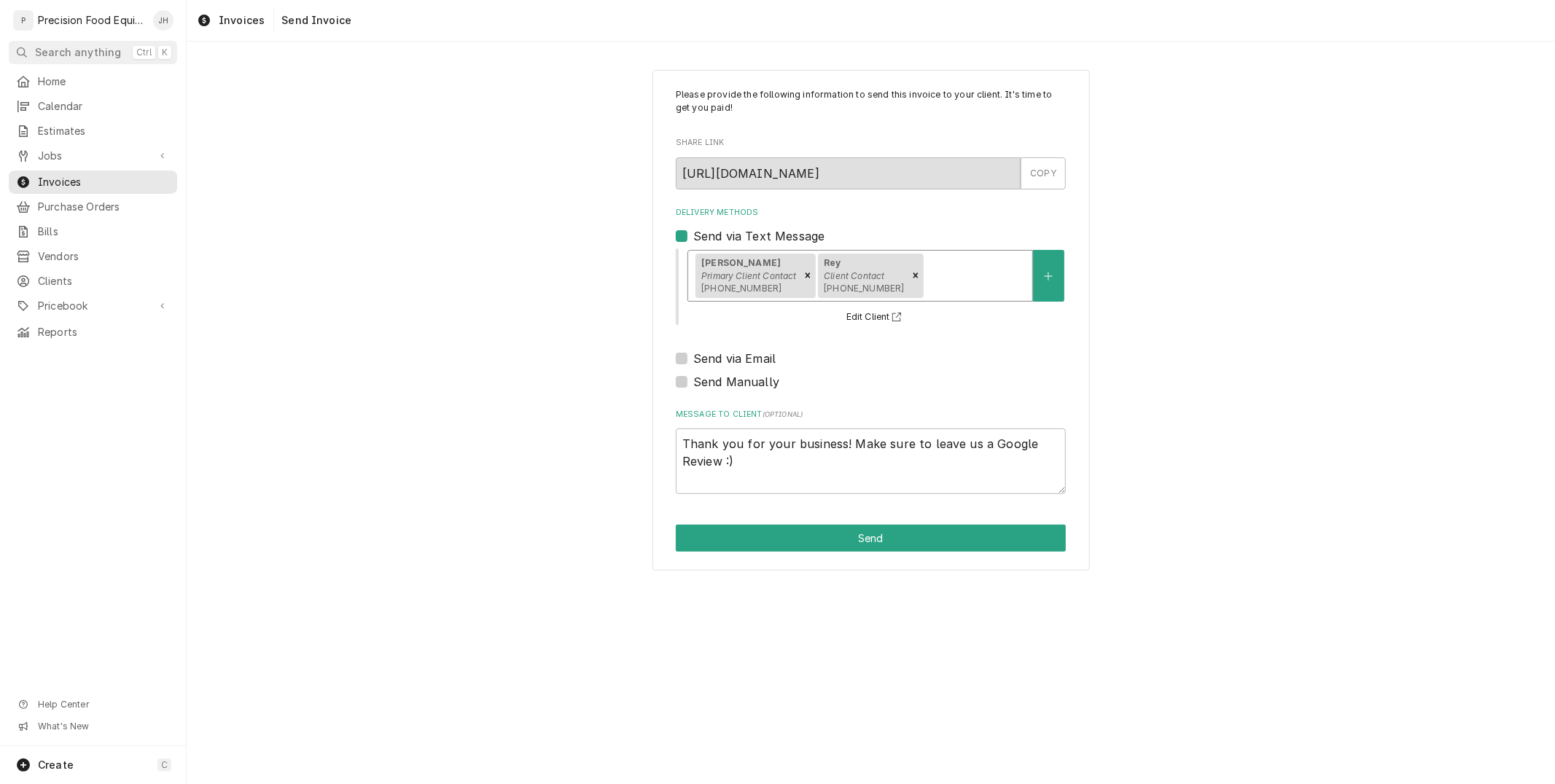
drag, startPoint x: 684, startPoint y: 360, endPoint x: 701, endPoint y: 367, distance: 18.4
click at [693, 358] on label "Send via Email" at bounding box center [734, 359] width 83 height 18
click at [693, 358] on input "Send via Email" at bounding box center [888, 366] width 390 height 32
checkbox input "true"
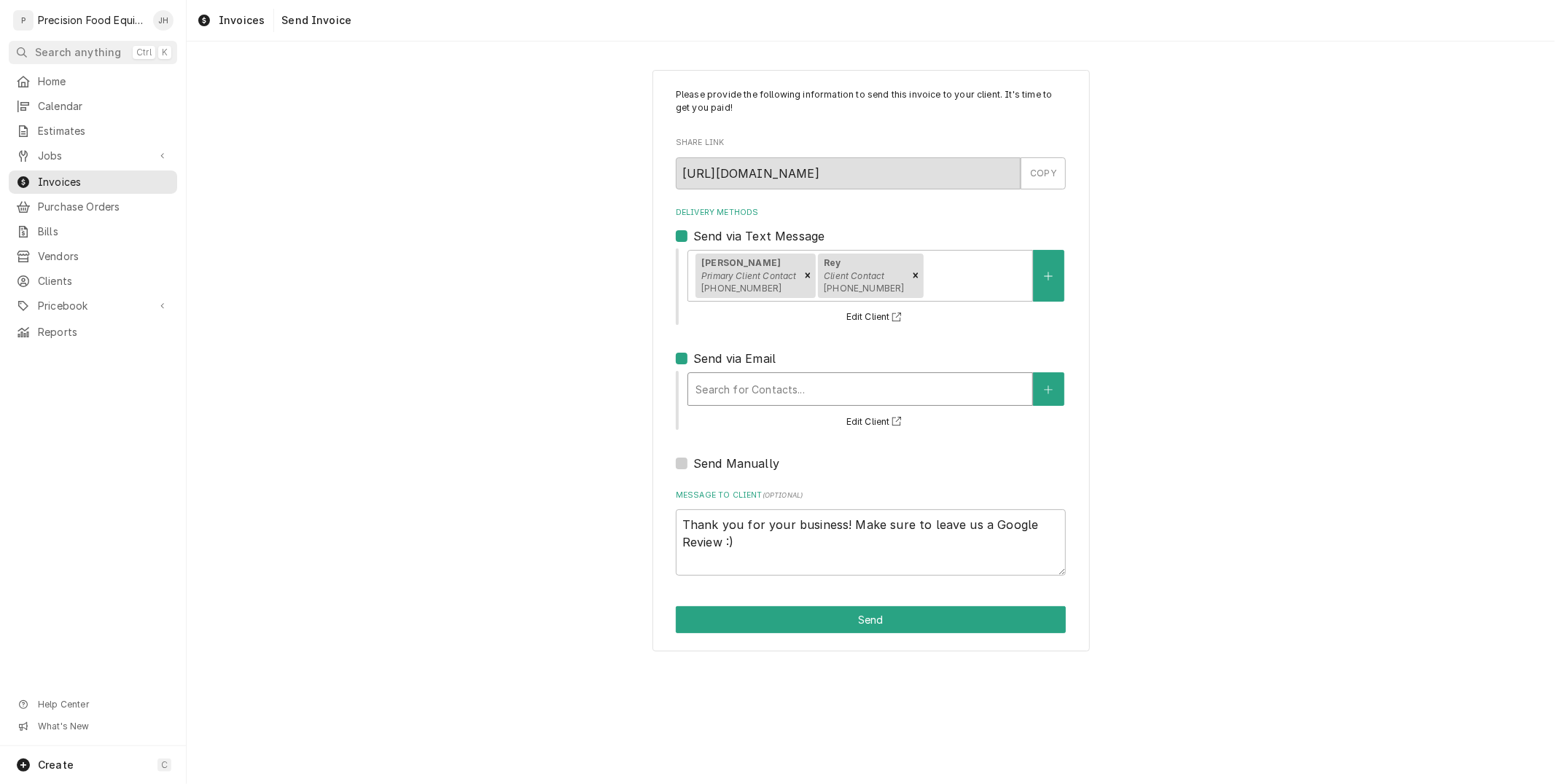
click at [712, 381] on div "Delivery Methods" at bounding box center [860, 389] width 329 height 26
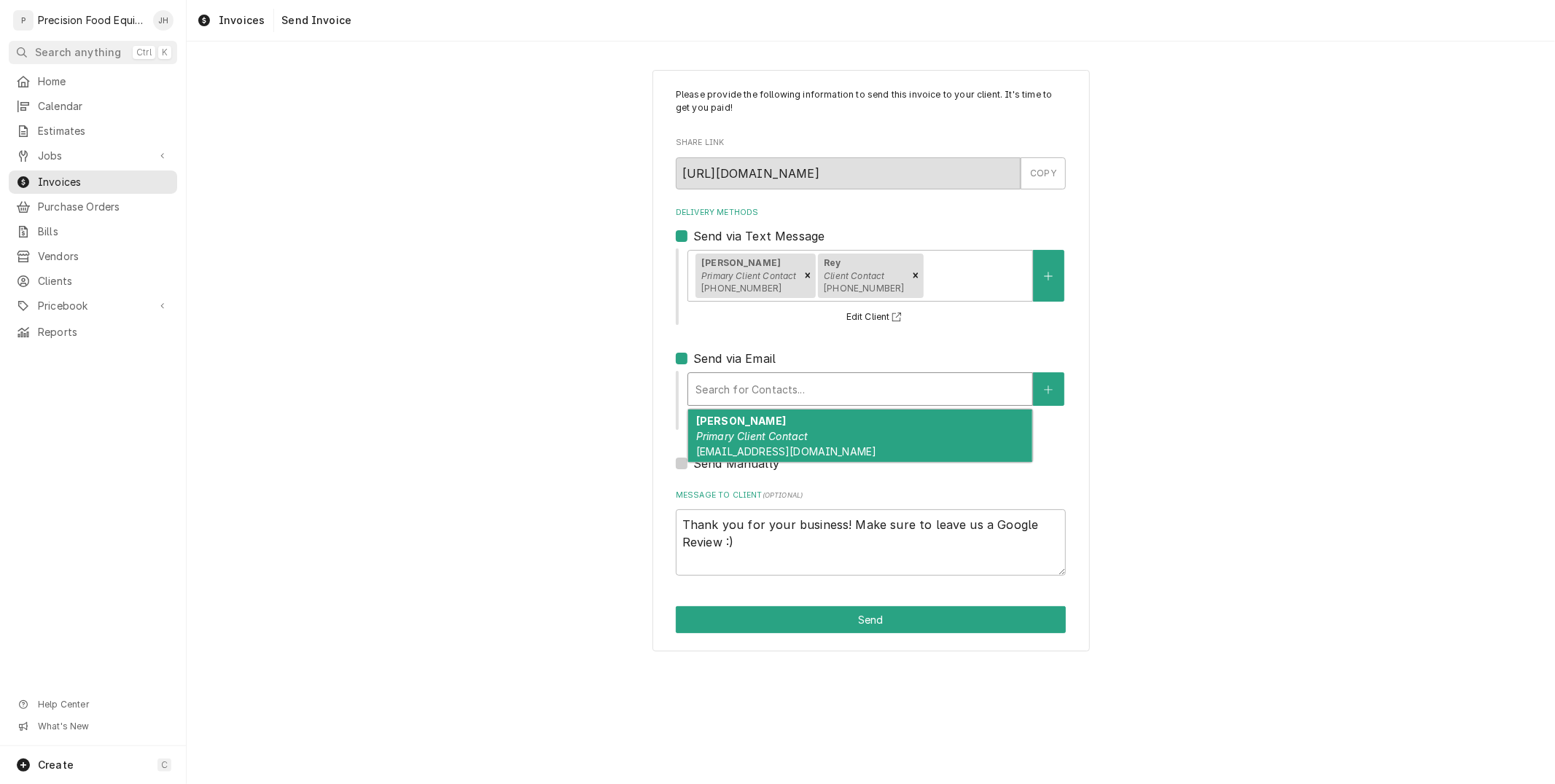
click at [757, 420] on div "Jessica Primary Client Contact headlinerssportsgrill@gmail.com" at bounding box center [860, 436] width 344 height 53
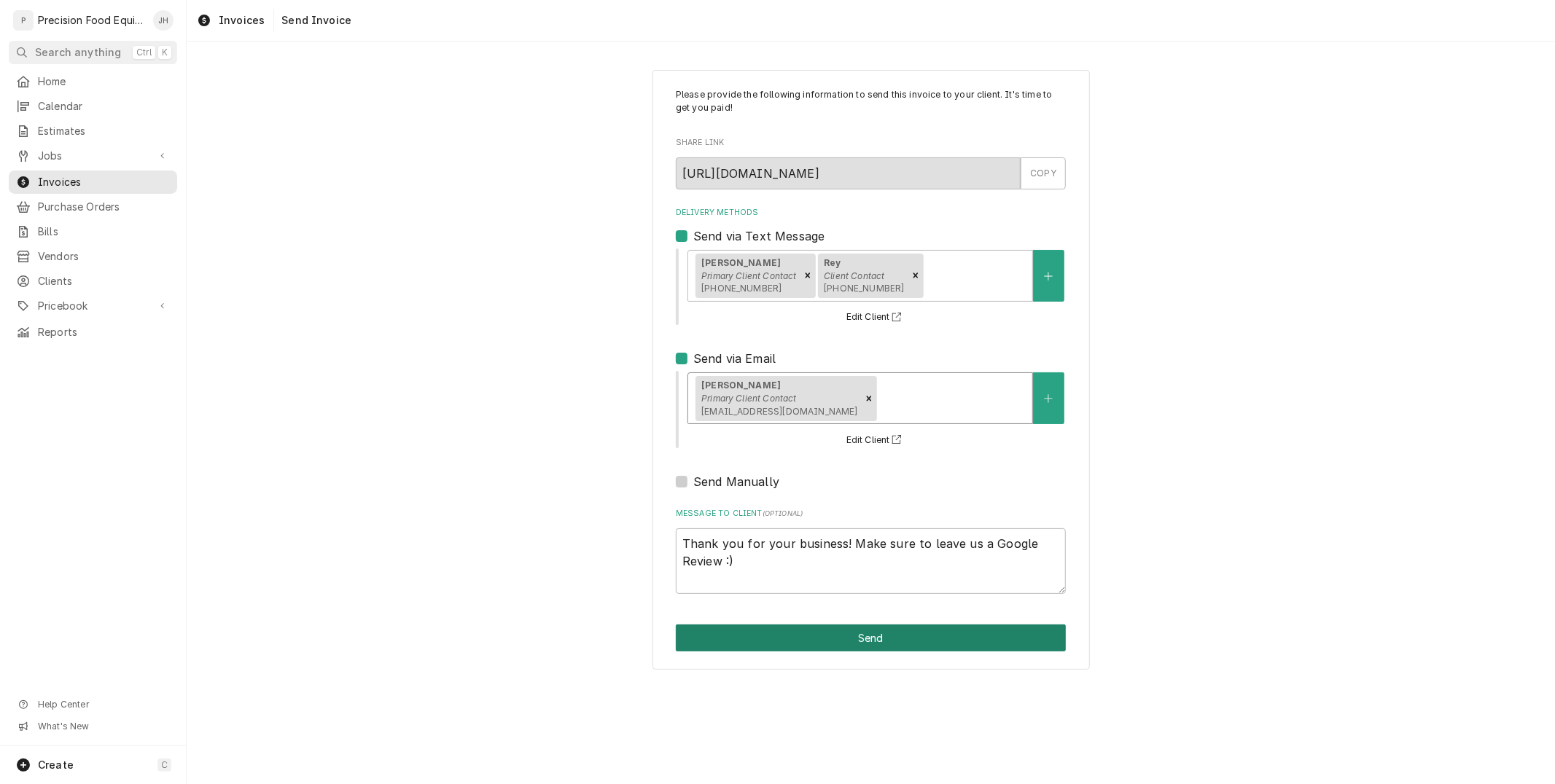
click at [857, 638] on button "Send" at bounding box center [871, 638] width 390 height 27
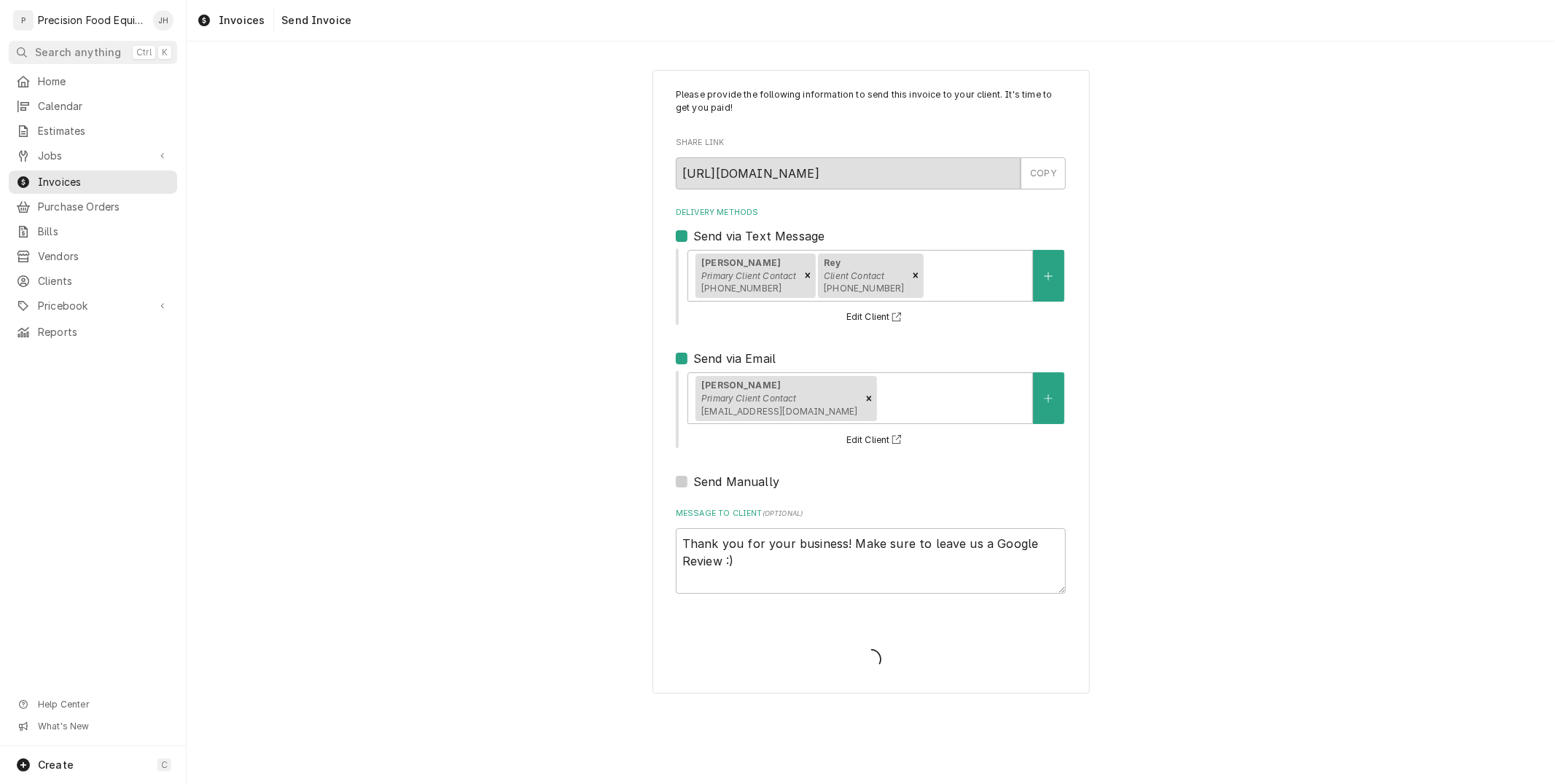
type textarea "x"
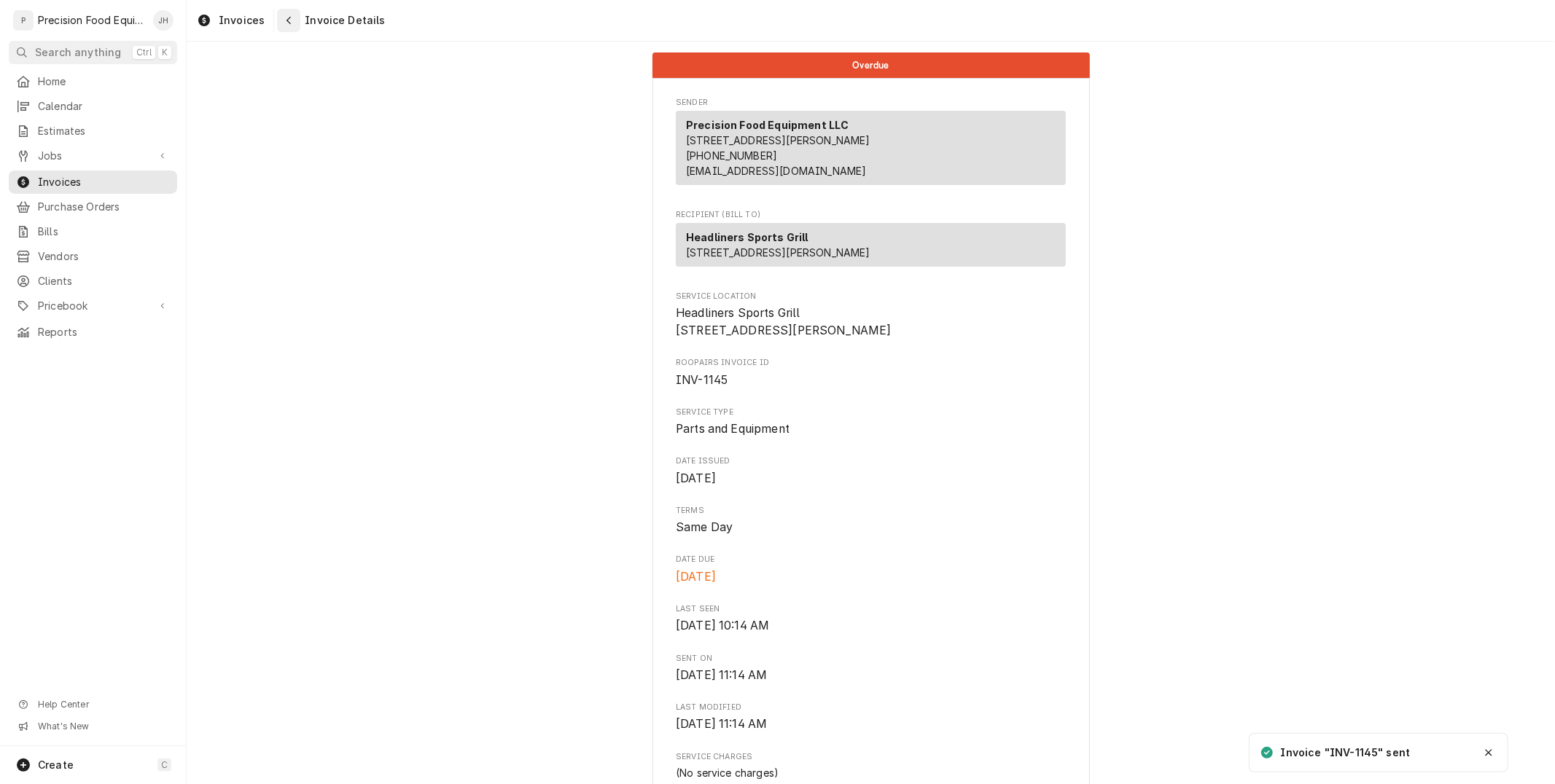
click at [281, 18] on div "Navigate back" at bounding box center [288, 20] width 14 height 14
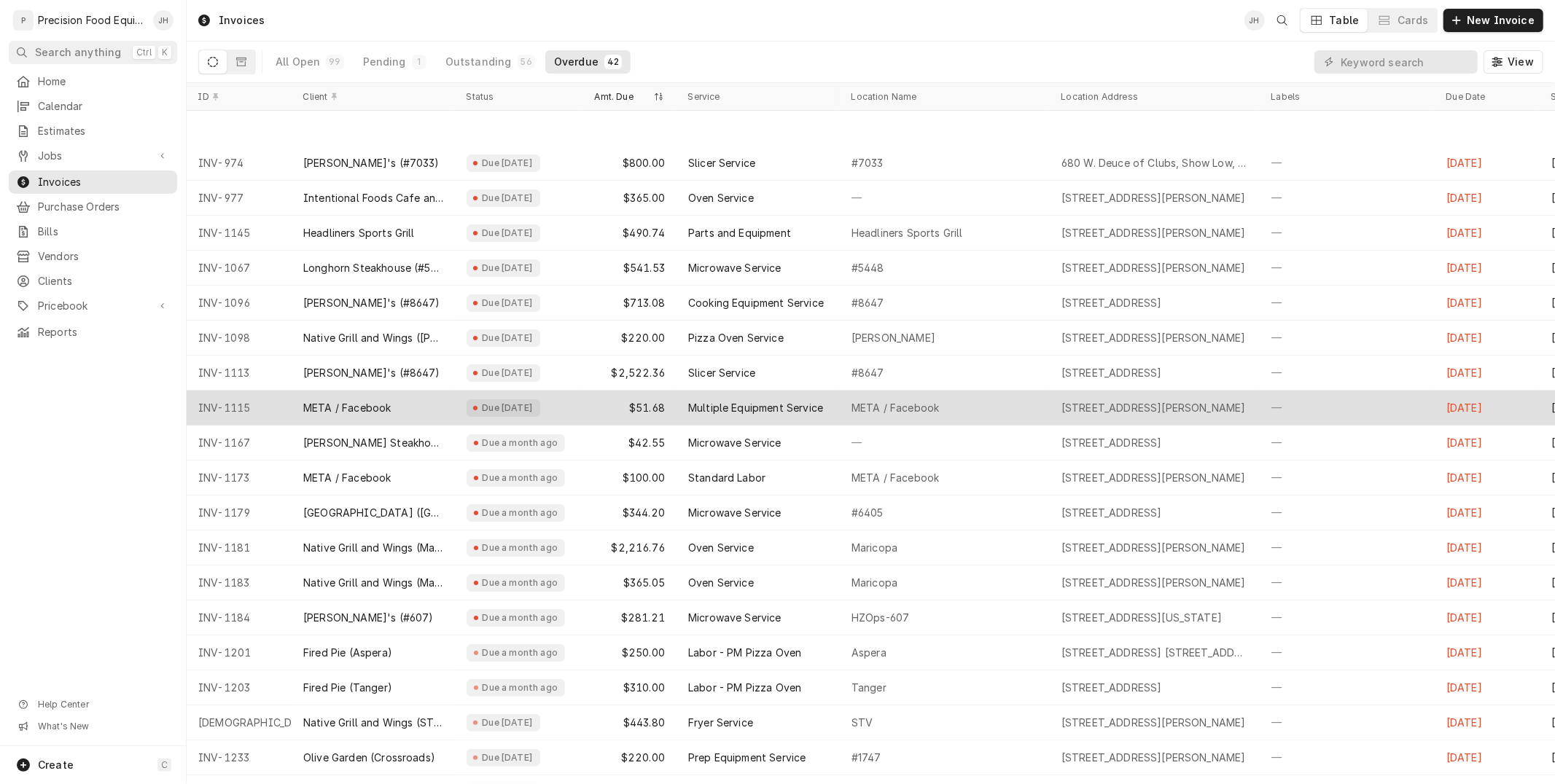
scroll to position [81, 0]
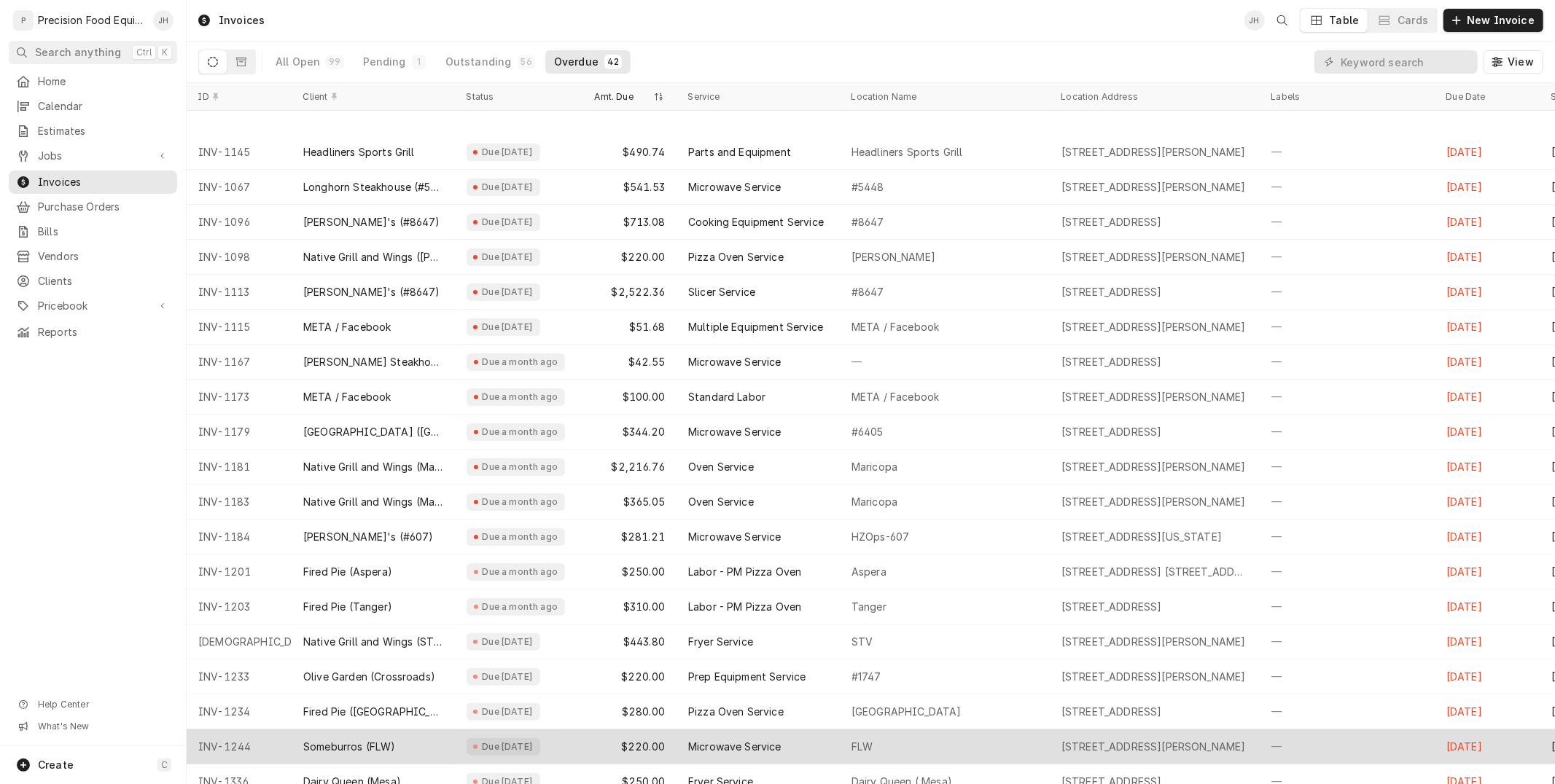
drag, startPoint x: 974, startPoint y: 585, endPoint x: 963, endPoint y: 599, distance: 17.8
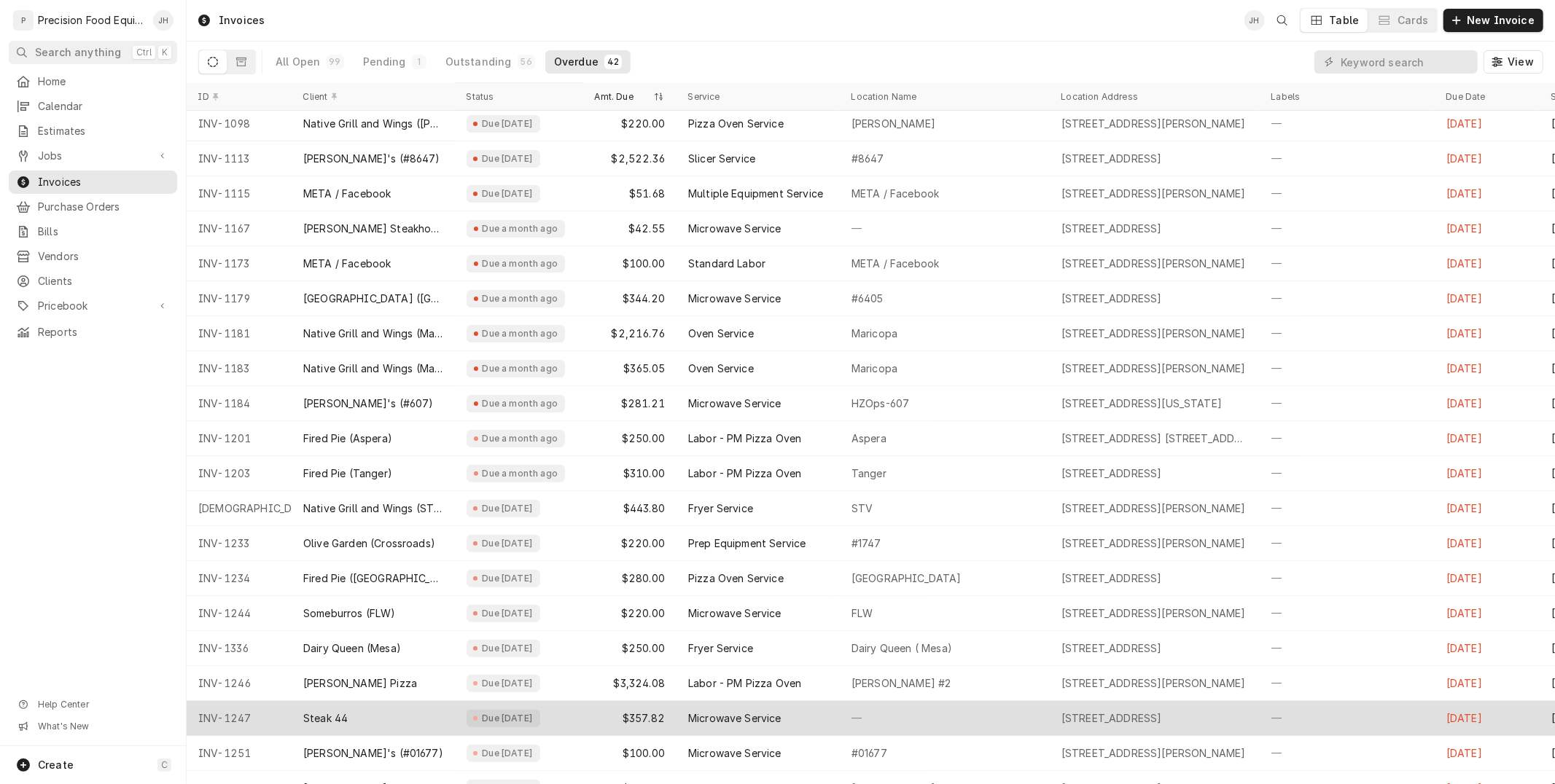
drag, startPoint x: 963, startPoint y: 599, endPoint x: 404, endPoint y: 731, distance: 574.4
click at [402, 732] on div "Steak 44" at bounding box center [373, 718] width 163 height 35
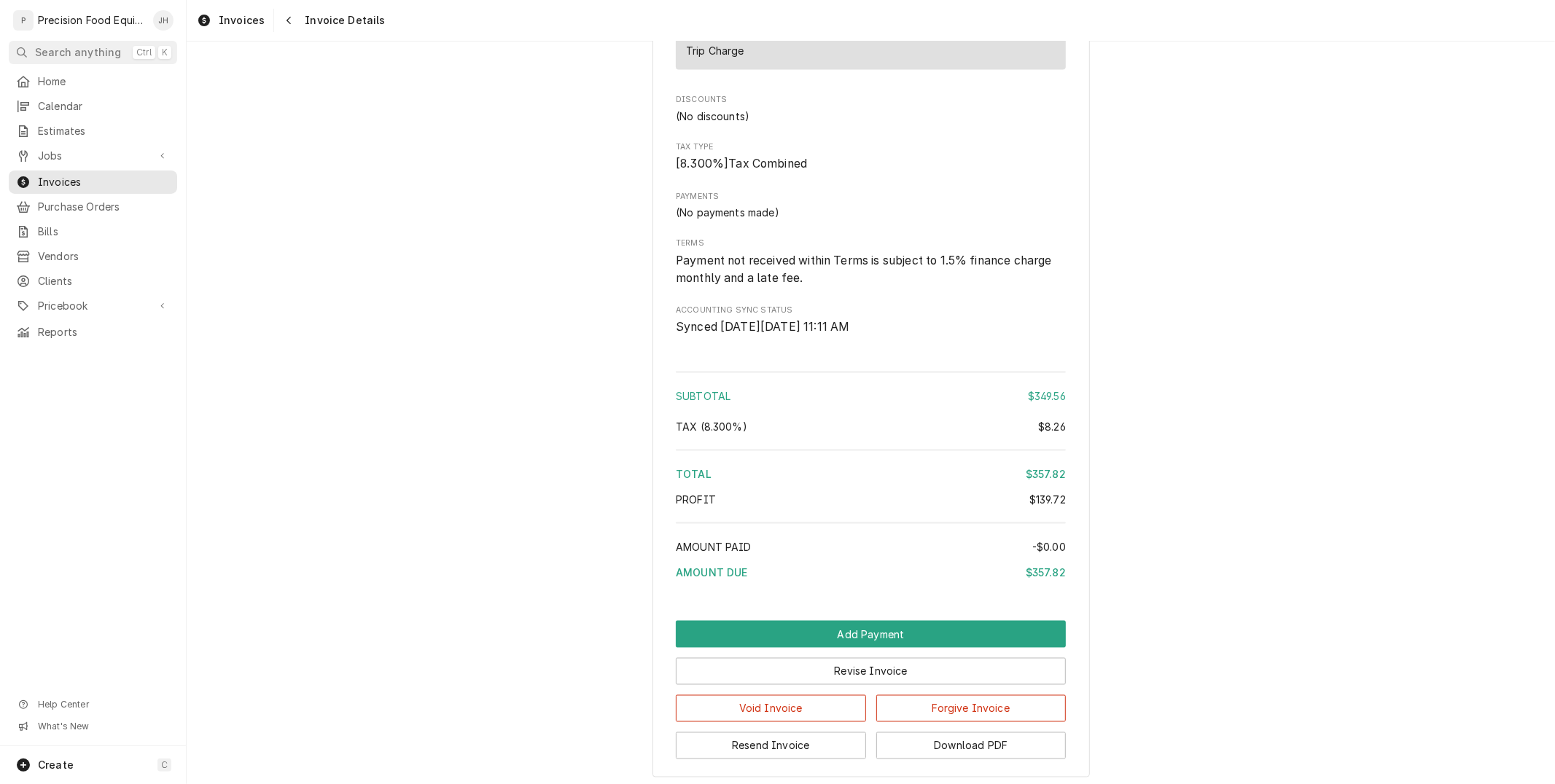
scroll to position [1852, 0]
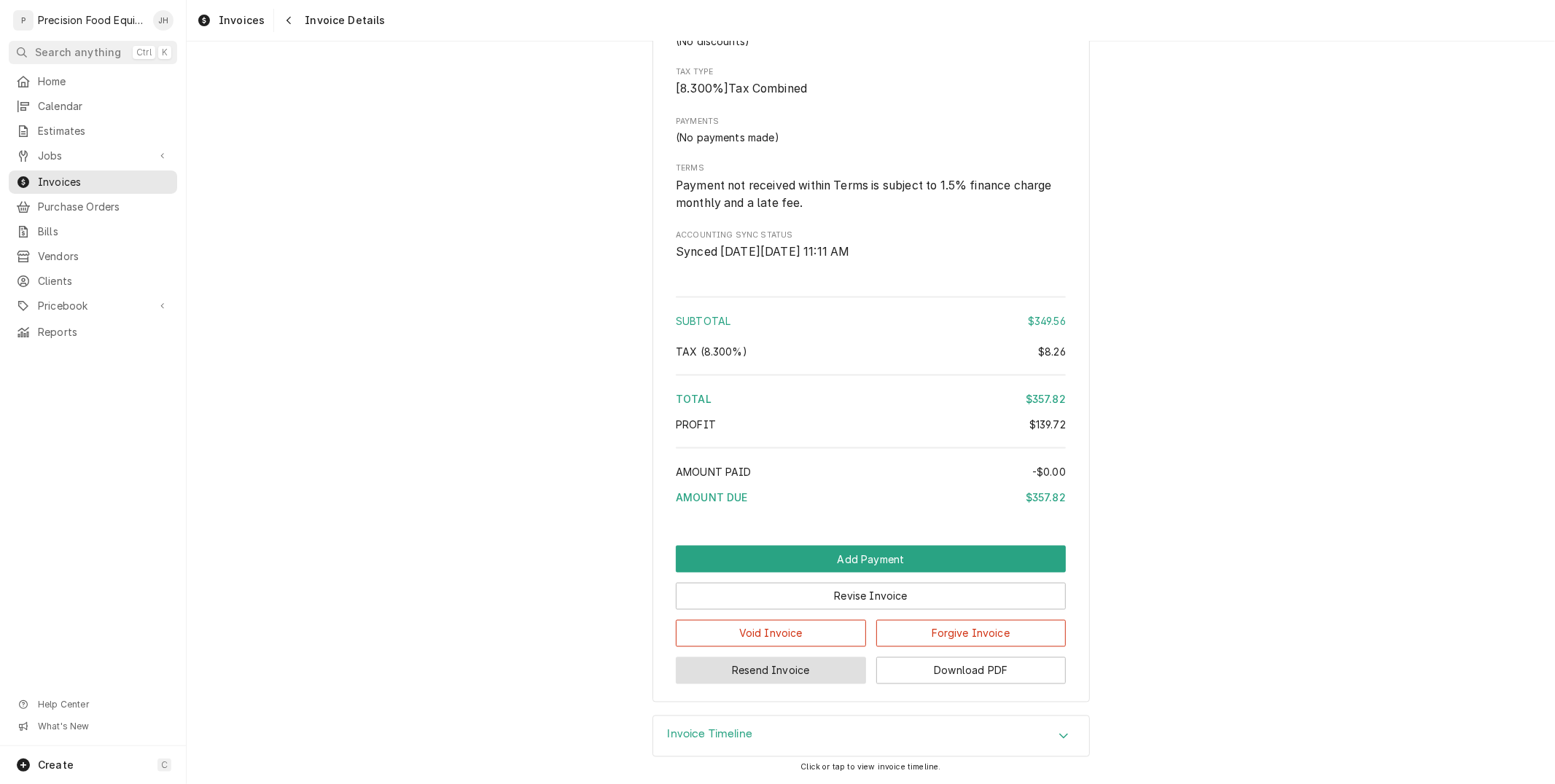
click at [785, 672] on button "Resend Invoice" at bounding box center [771, 671] width 190 height 27
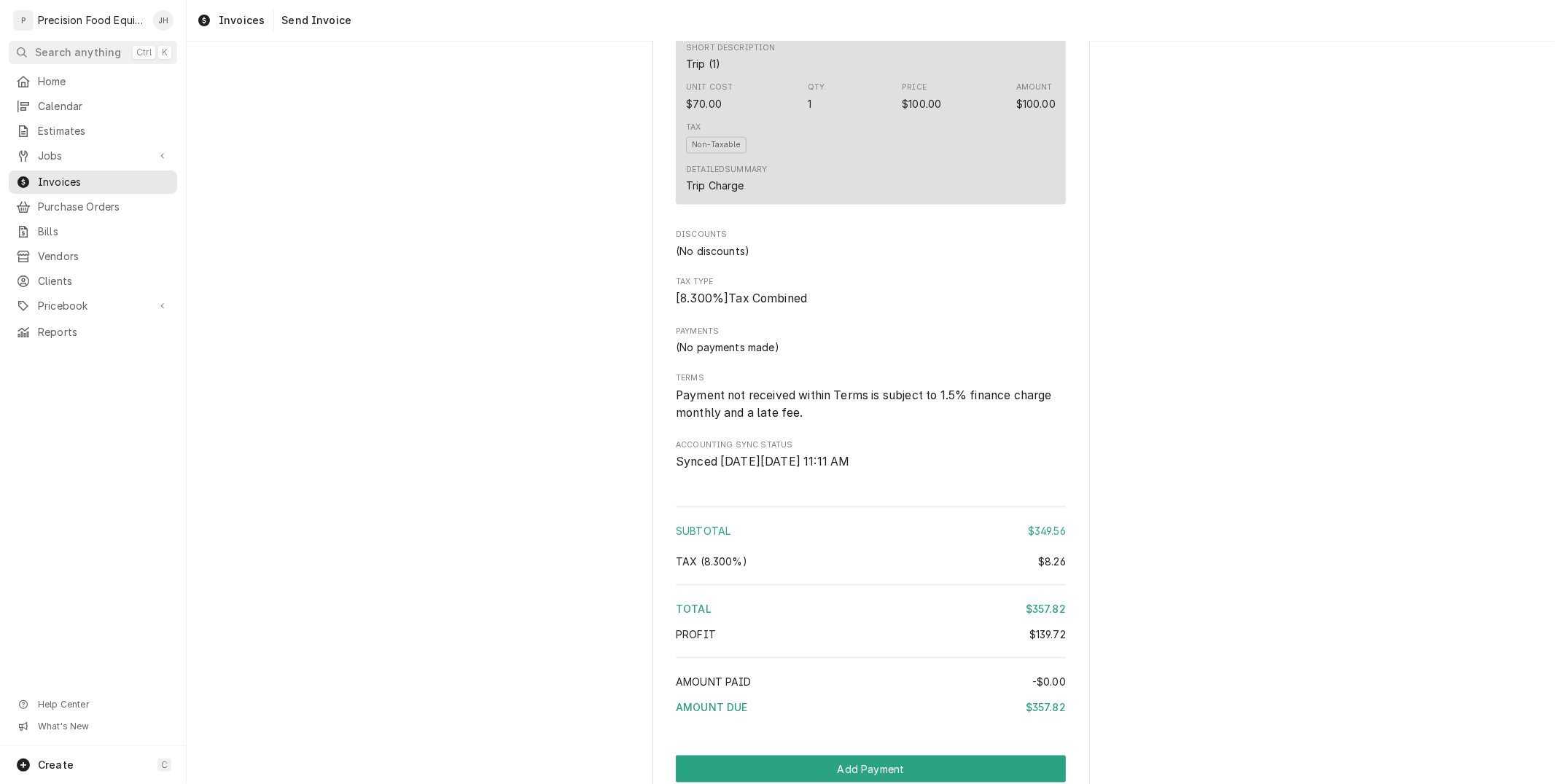
scroll to position [1852, 0]
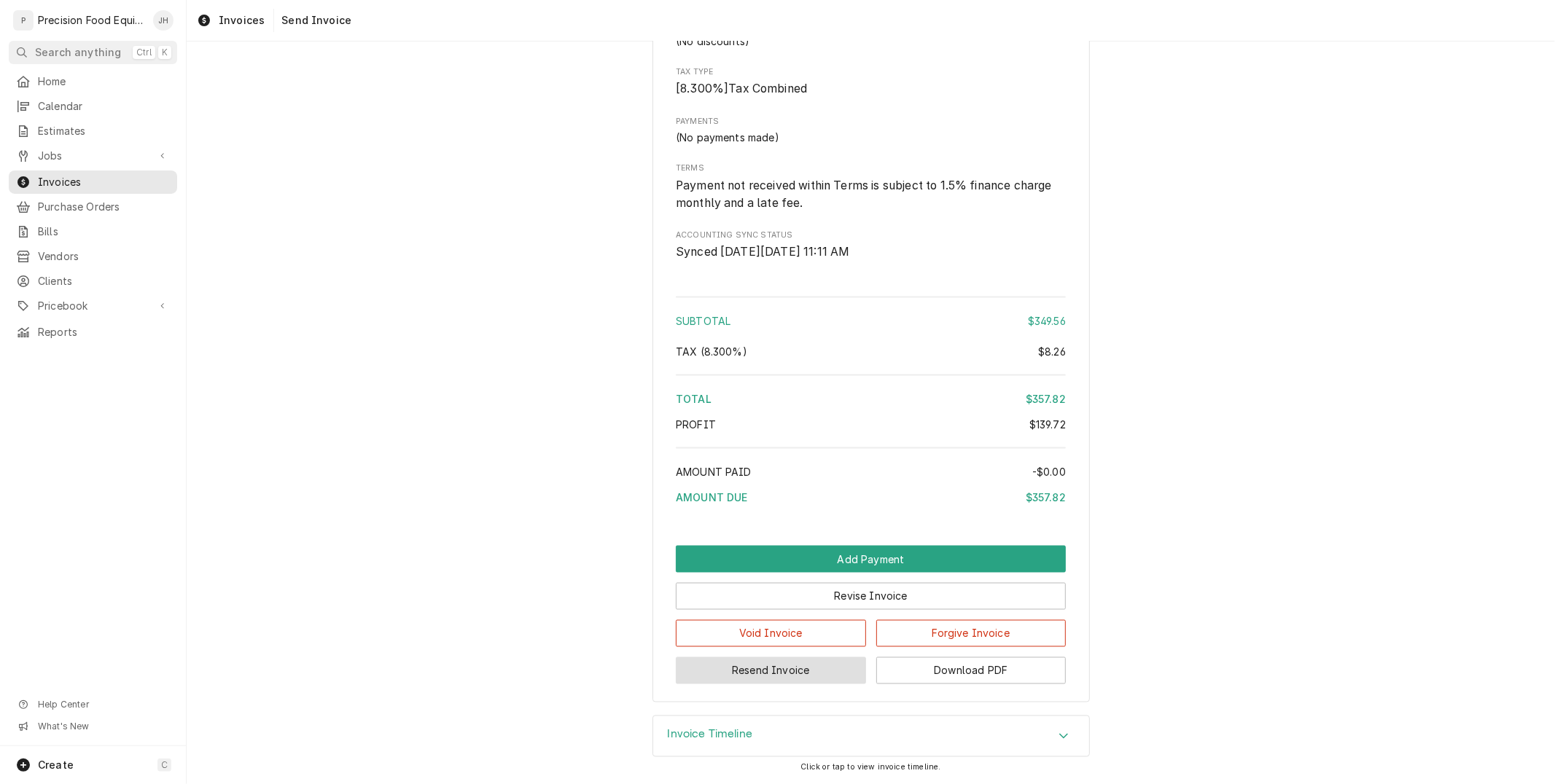
click at [791, 662] on button "Resend Invoice" at bounding box center [771, 671] width 190 height 27
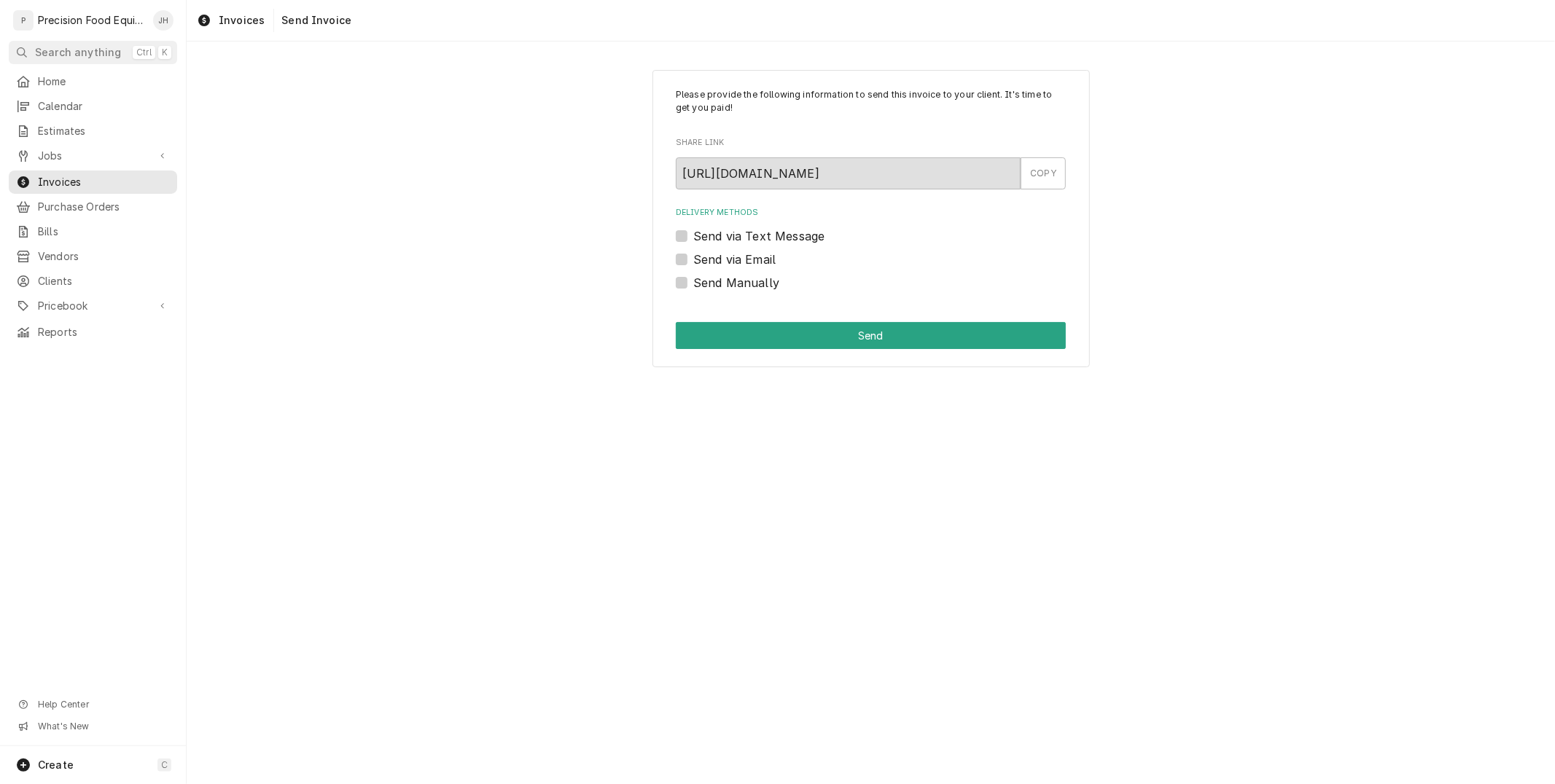
click at [691, 224] on div "Delivery Methods Send via Text Message Send via Email Send Manually" at bounding box center [871, 249] width 390 height 84
click at [693, 234] on label "Send via Text Message" at bounding box center [758, 236] width 131 height 18
click at [693, 234] on input "Send via Text Message" at bounding box center [888, 243] width 390 height 32
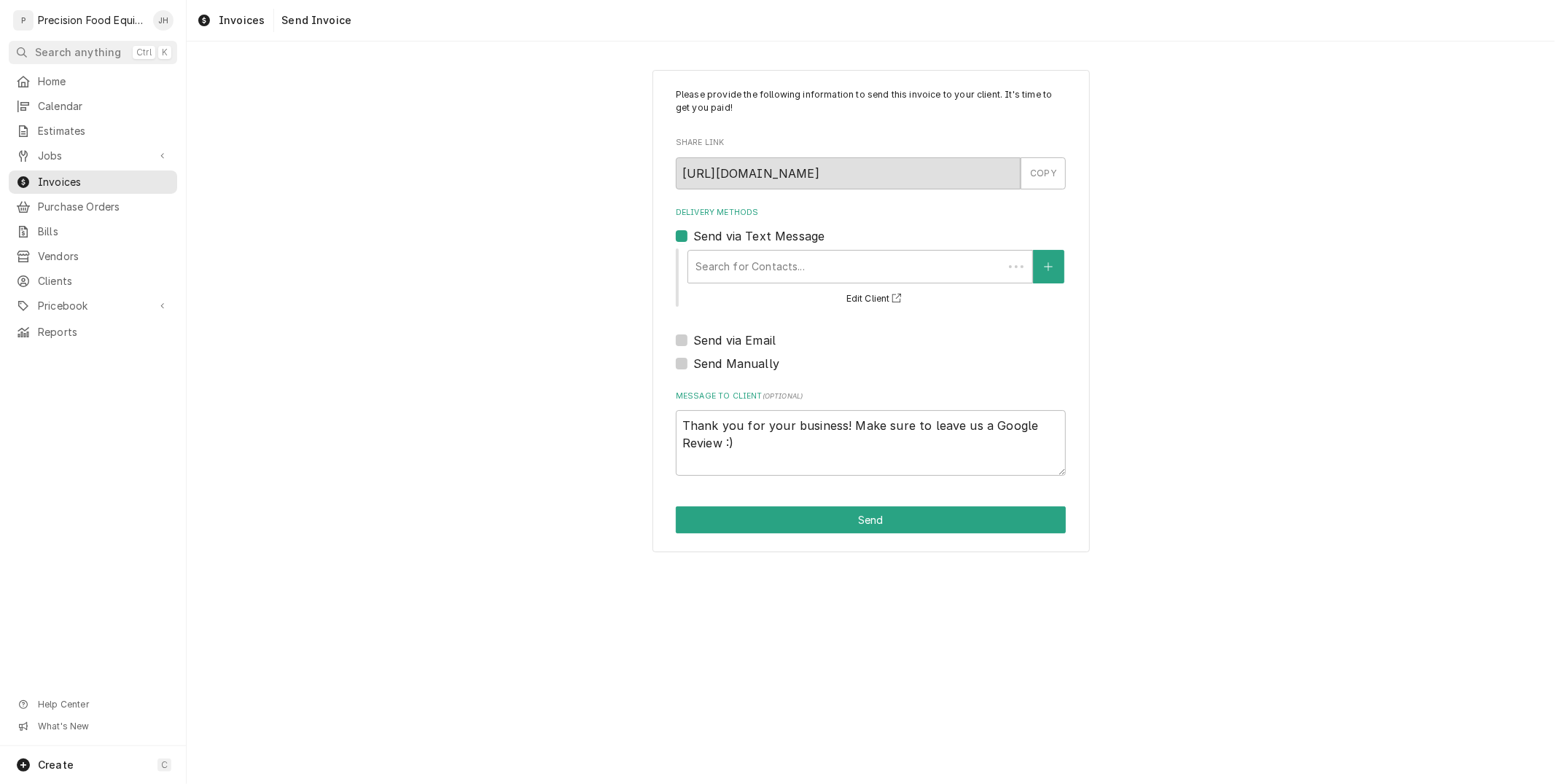
click at [724, 247] on div "Search for Contacts... Edit Client" at bounding box center [876, 278] width 380 height 61
click at [732, 268] on div "Delivery Methods" at bounding box center [860, 266] width 329 height 26
click at [693, 230] on label "Send via Text Message" at bounding box center [758, 236] width 131 height 18
click at [693, 230] on input "Send via Text Message" at bounding box center [888, 243] width 390 height 32
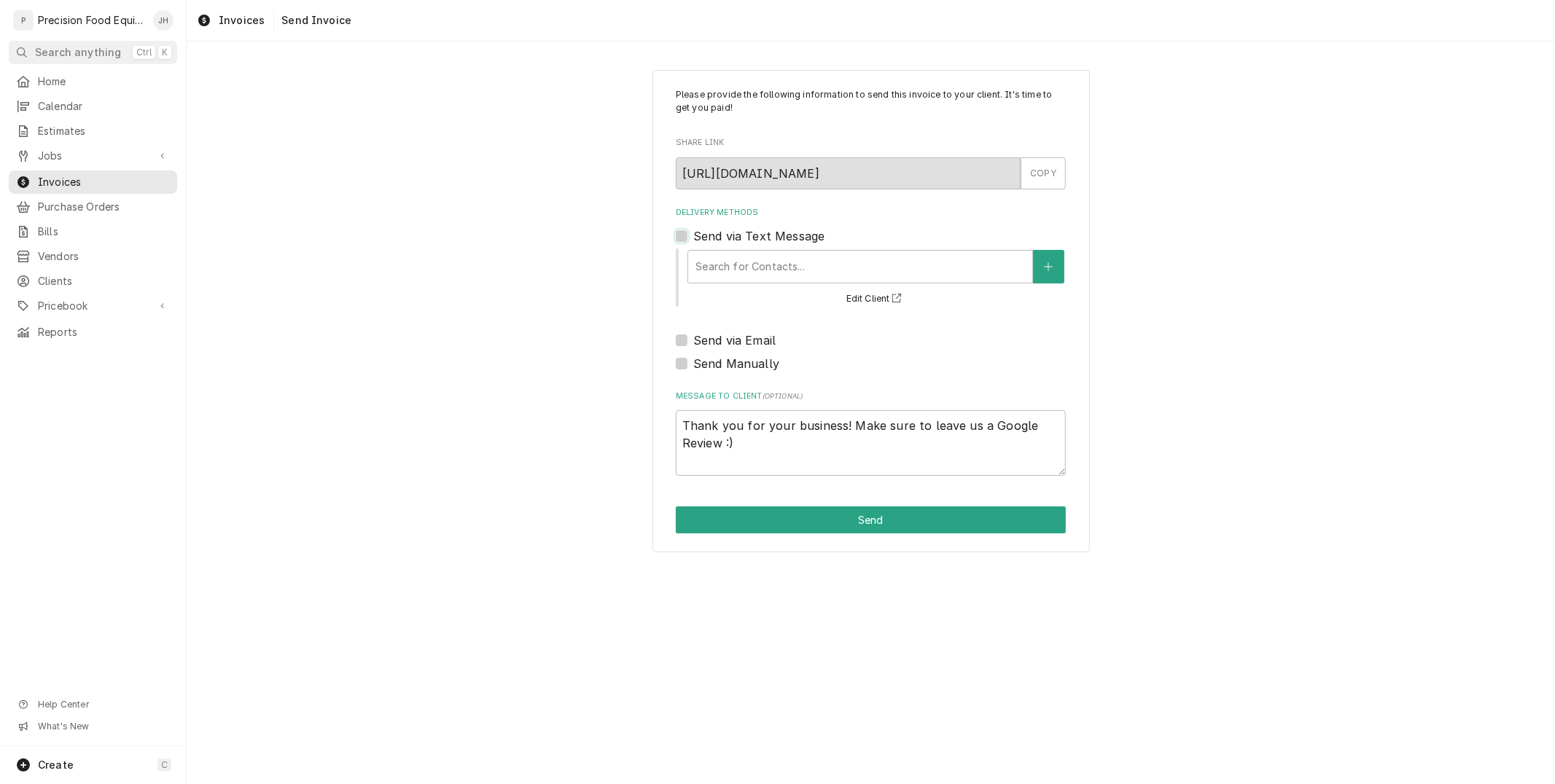
checkbox input "false"
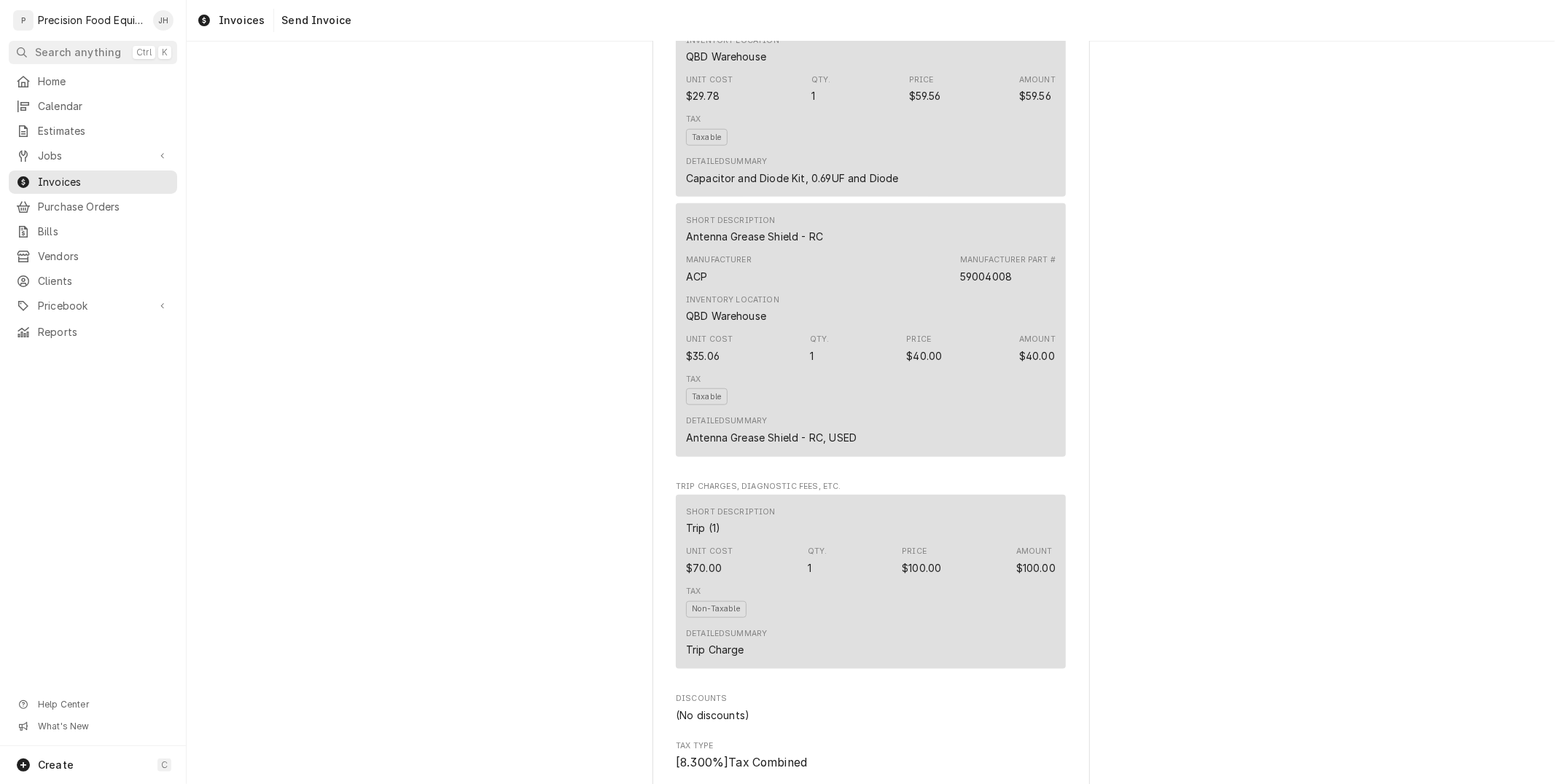
scroll to position [1852, 0]
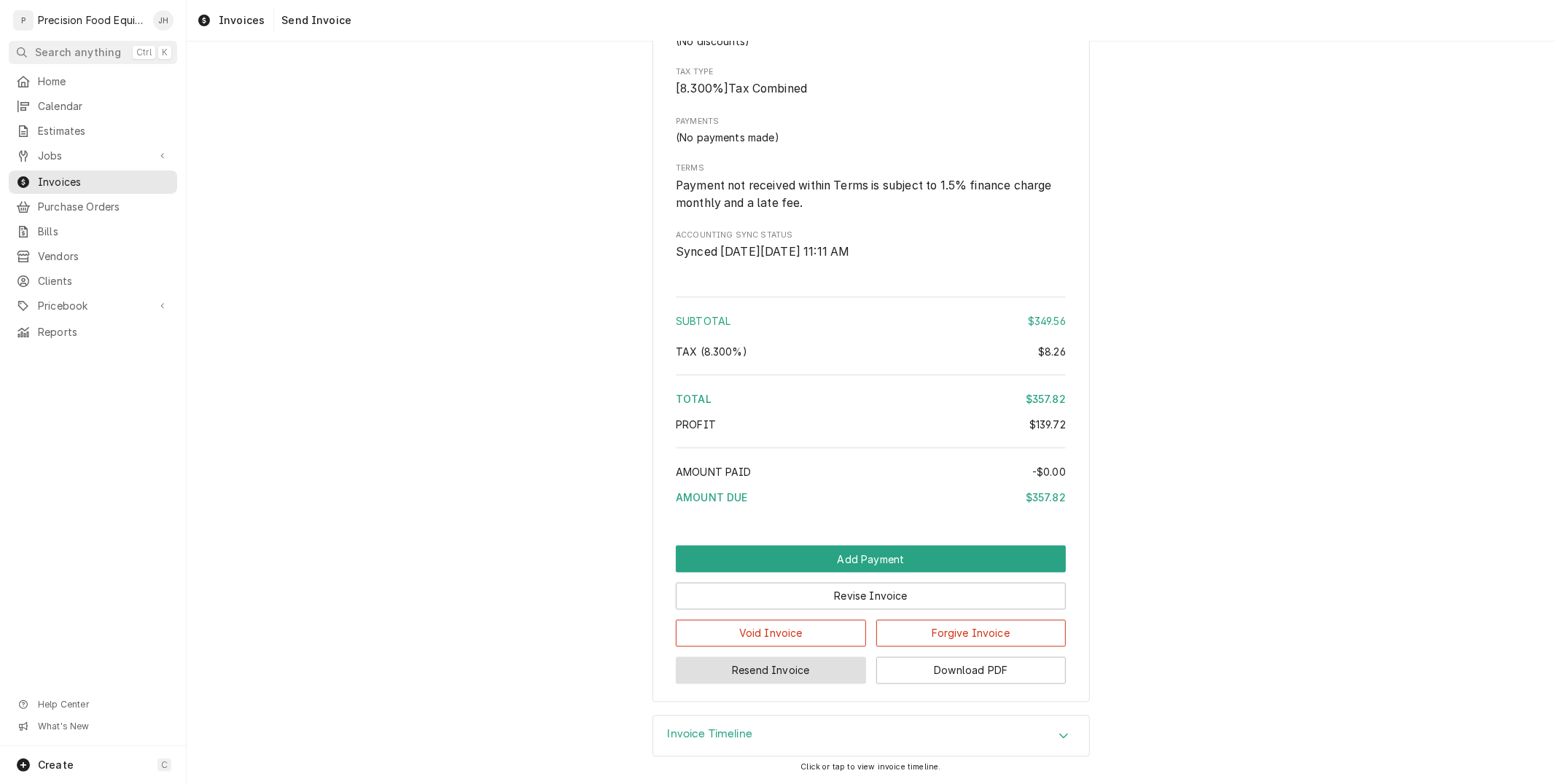
click at [774, 672] on button "Resend Invoice" at bounding box center [771, 671] width 190 height 27
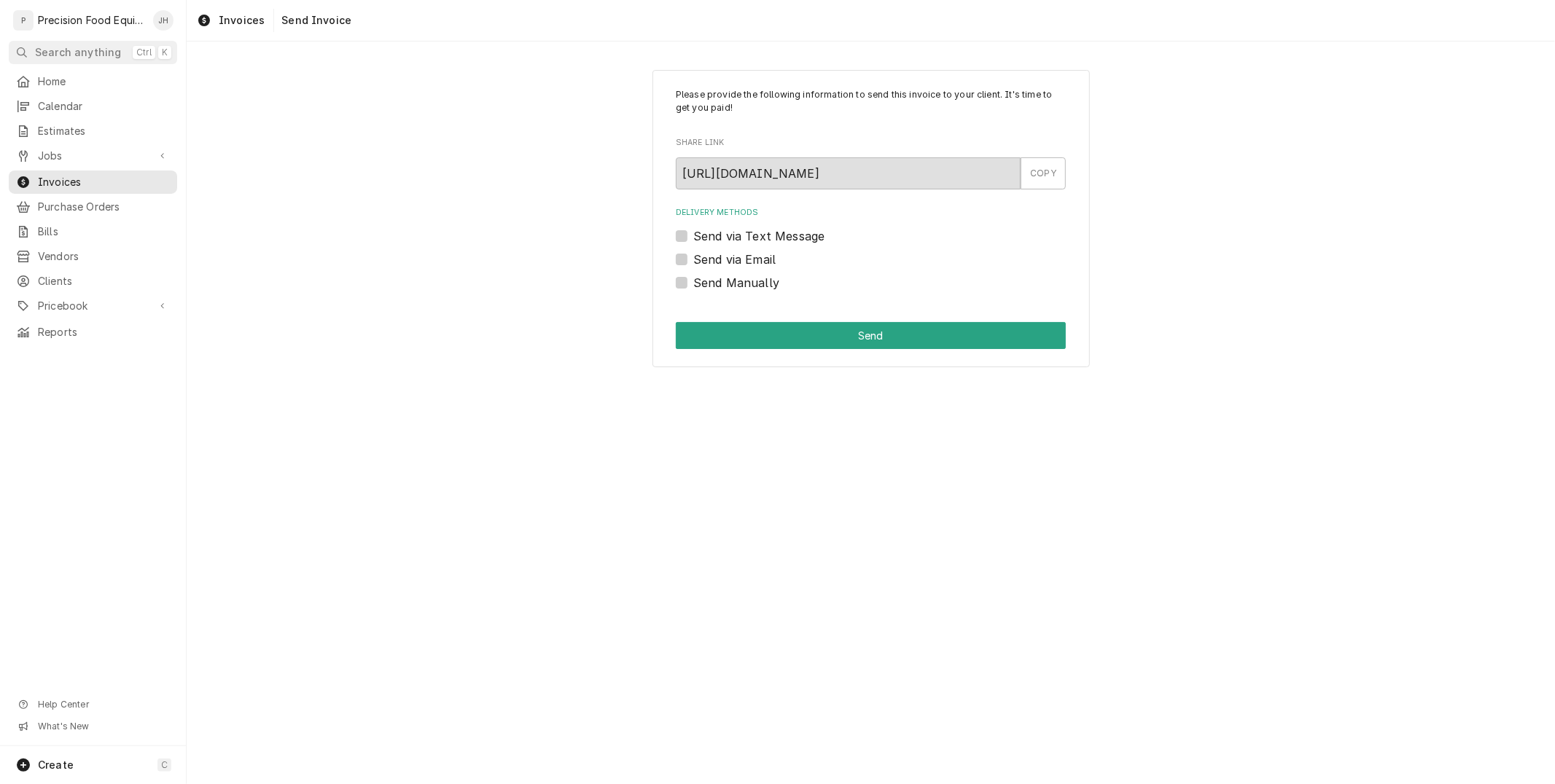
click at [693, 234] on label "Send via Text Message" at bounding box center [758, 236] width 131 height 18
click at [693, 234] on input "Send via Text Message" at bounding box center [888, 243] width 390 height 32
checkbox input "true"
type textarea "x"
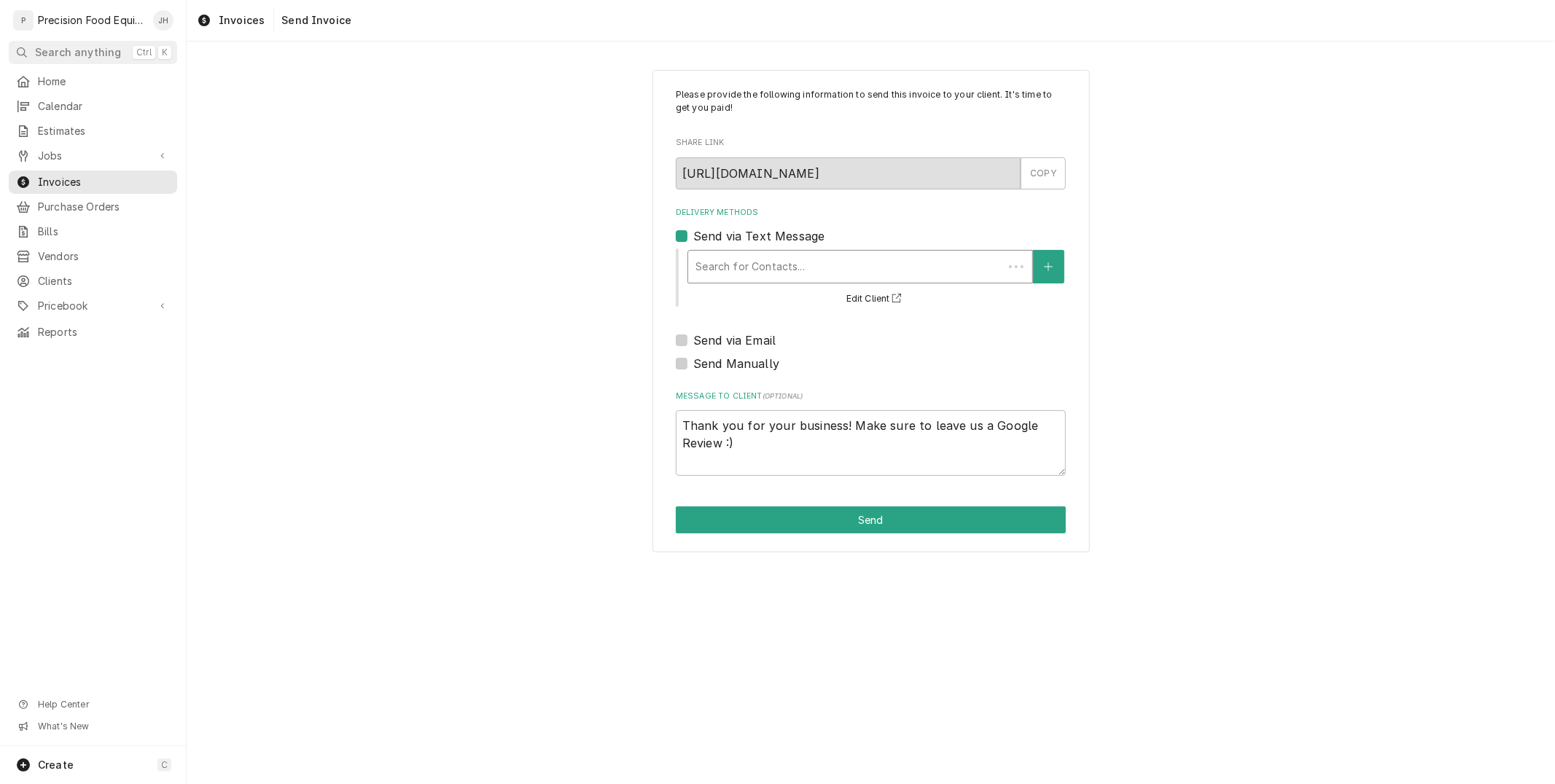
click at [719, 277] on div "Delivery Methods" at bounding box center [845, 266] width 300 height 26
click at [693, 230] on label "Send via Text Message" at bounding box center [758, 236] width 131 height 18
click at [693, 230] on input "Send via Text Message" at bounding box center [888, 243] width 390 height 32
checkbox input "false"
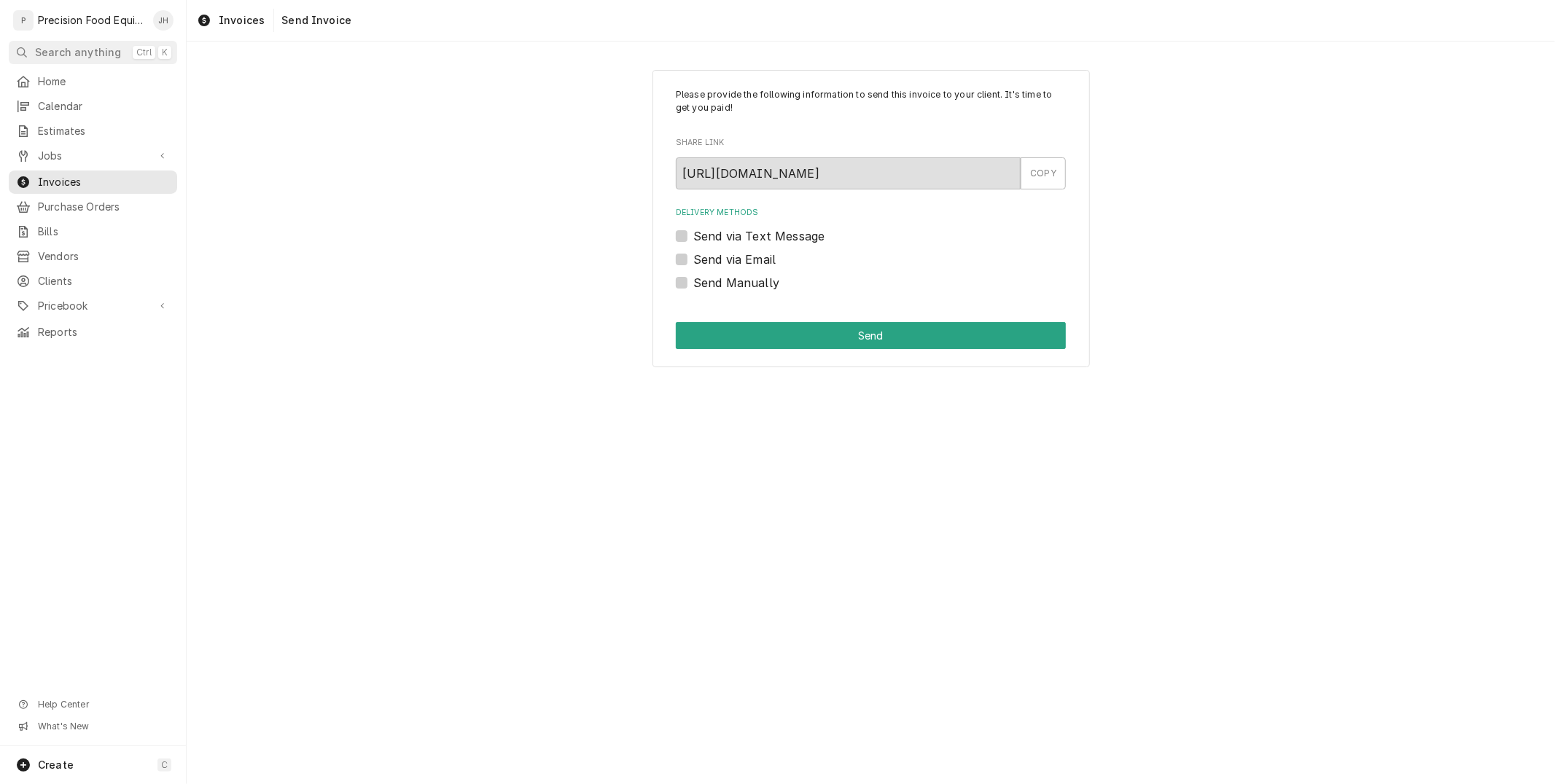
click at [693, 255] on label "Send via Email" at bounding box center [734, 260] width 83 height 18
click at [693, 255] on input "Send via Email" at bounding box center [888, 267] width 390 height 32
checkbox input "true"
type textarea "x"
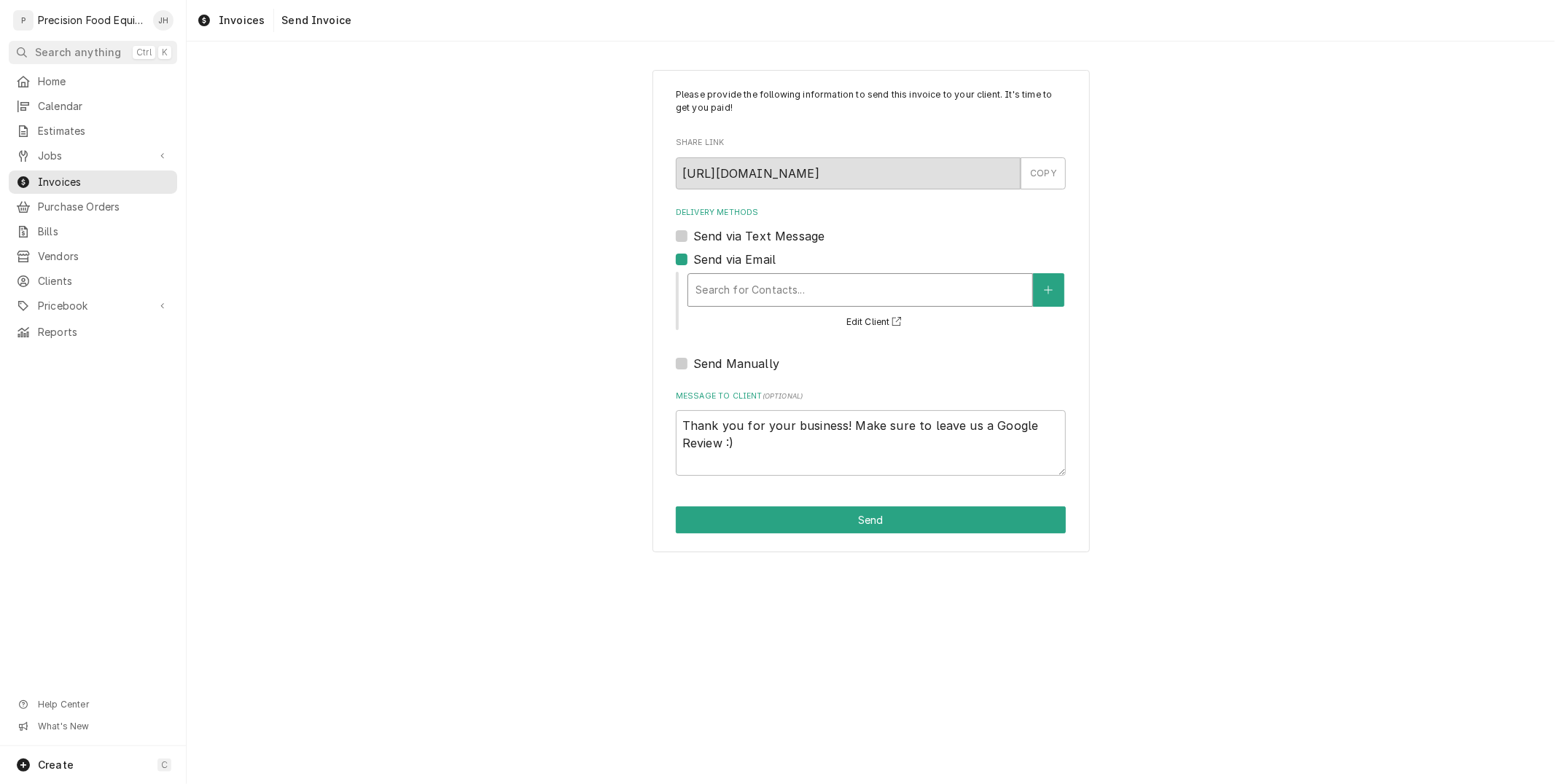
click at [722, 279] on div "Delivery Methods" at bounding box center [860, 289] width 329 height 26
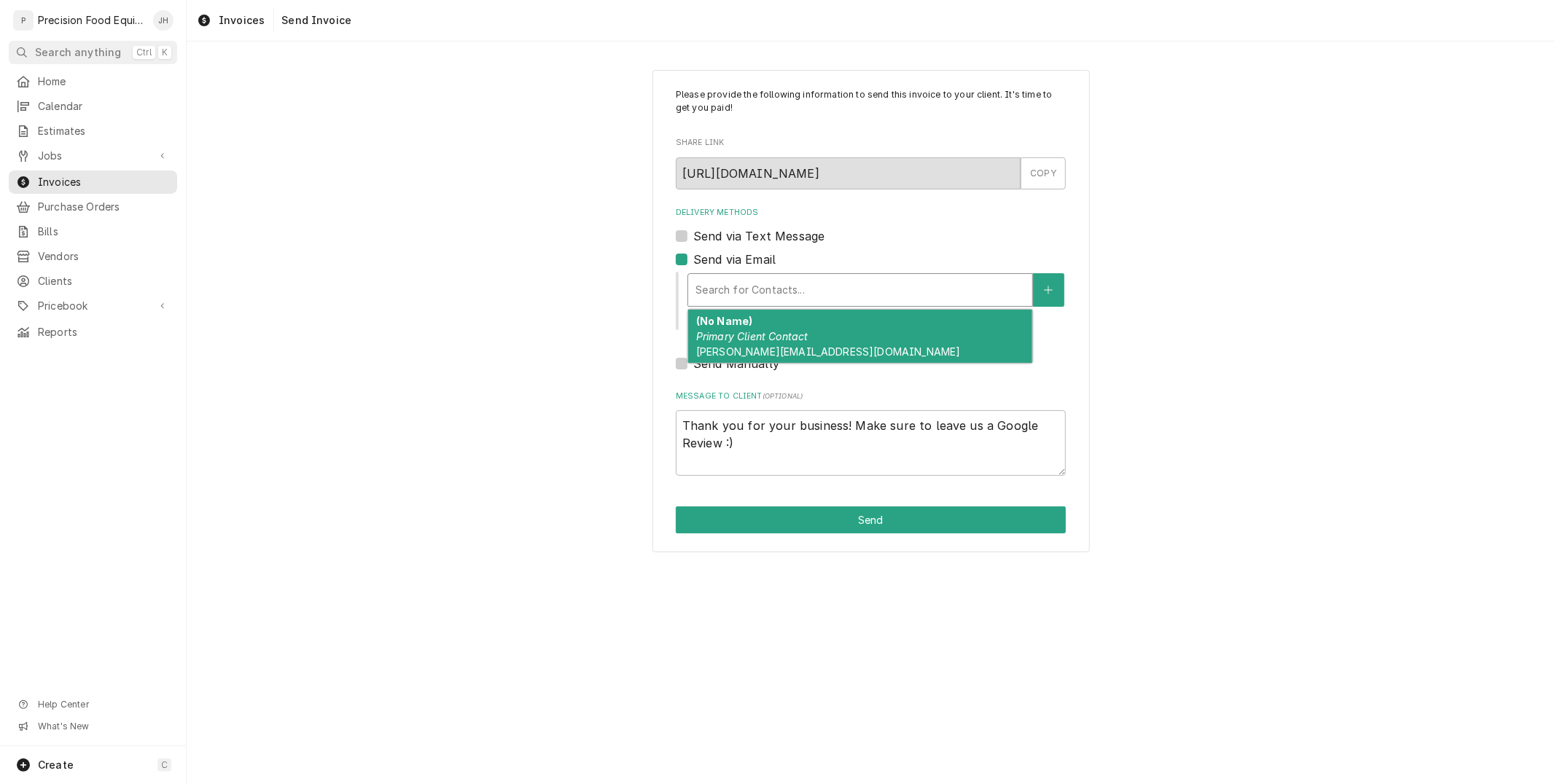
click at [722, 279] on div "Delivery Methods" at bounding box center [860, 289] width 329 height 26
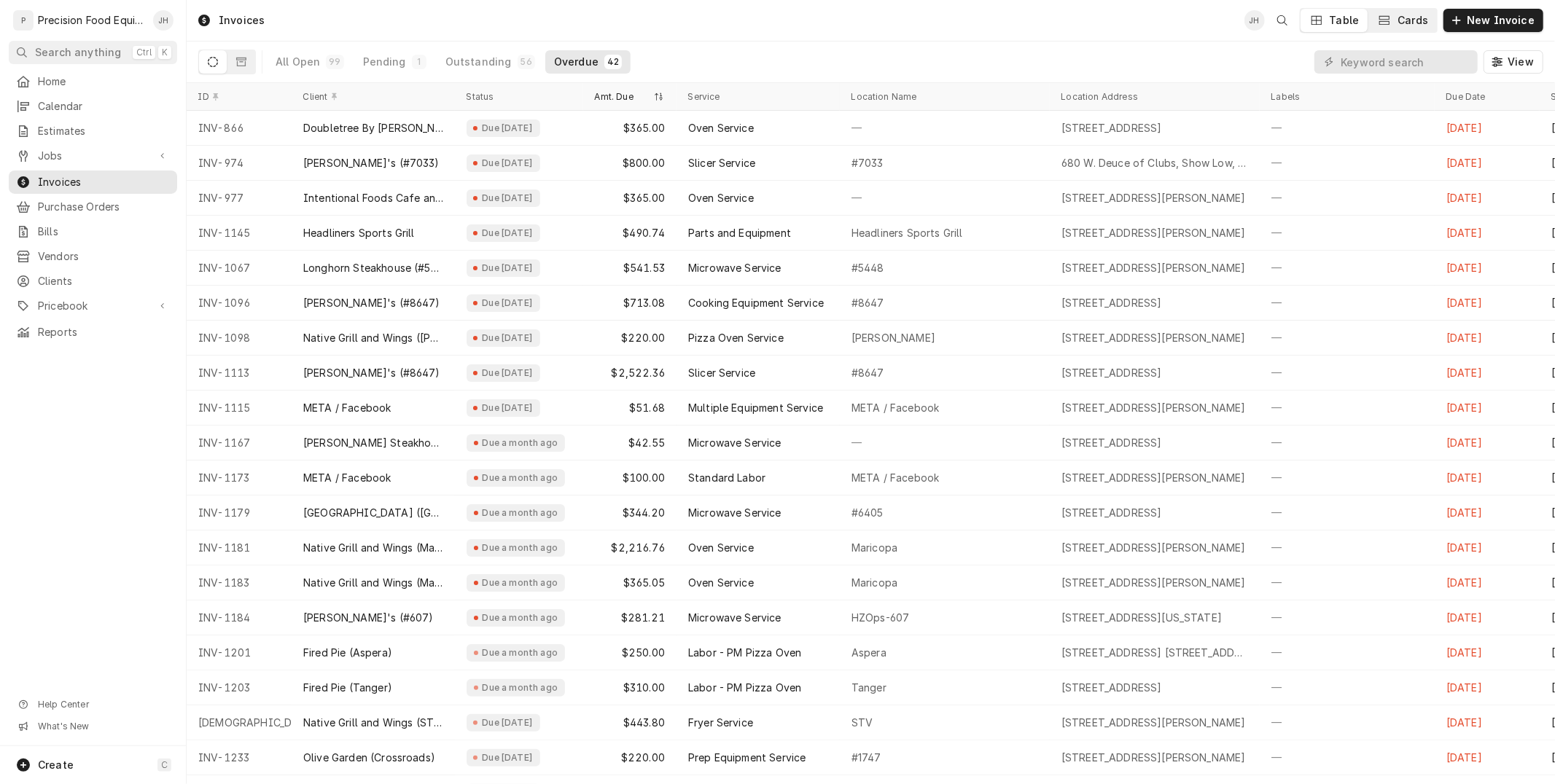
click at [1411, 22] on div "Cards" at bounding box center [1413, 20] width 30 height 14
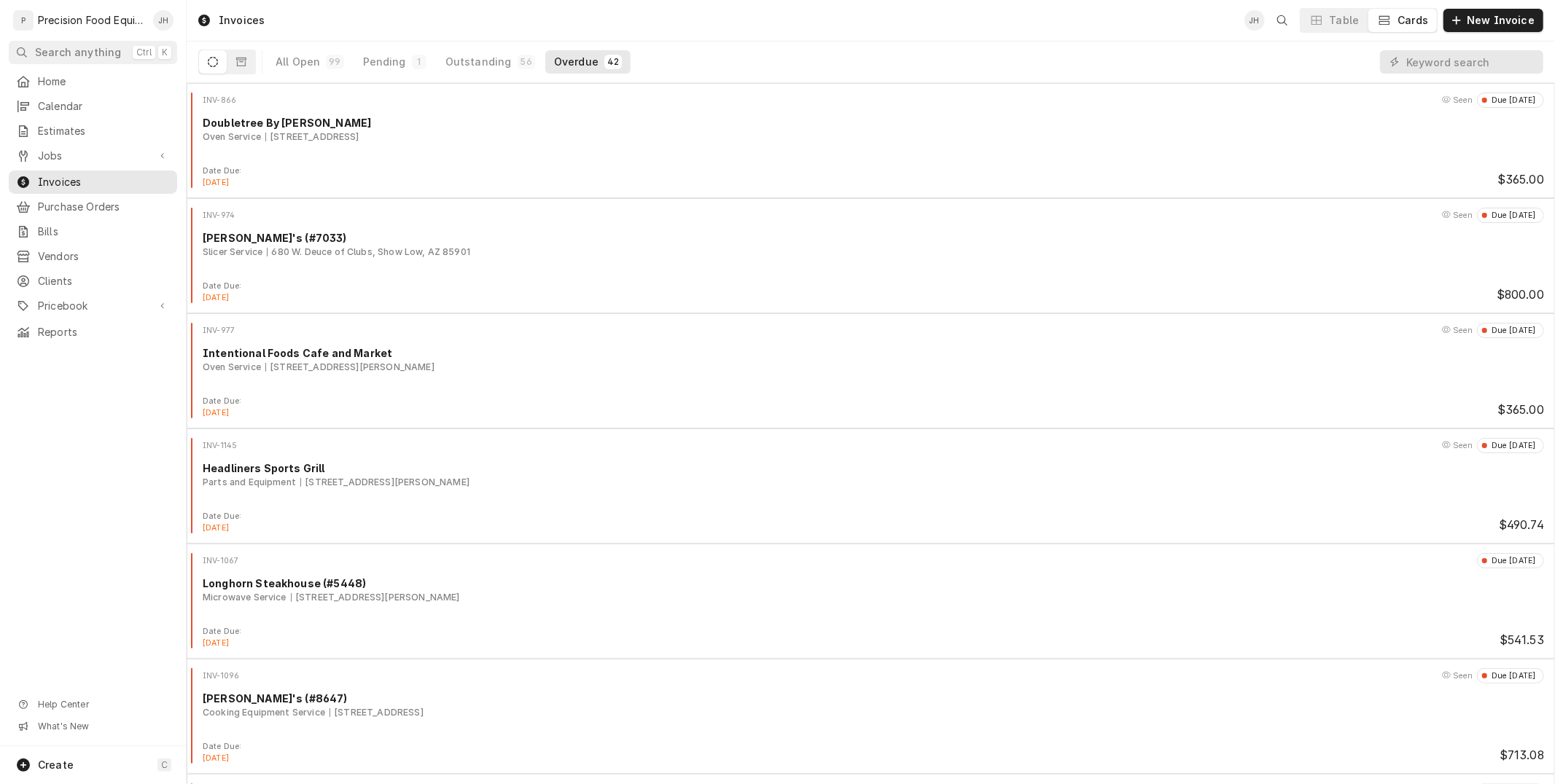
click at [1410, 18] on div "Cards" at bounding box center [1413, 20] width 30 height 14
click at [1400, 15] on button "Cards" at bounding box center [1402, 20] width 69 height 23
click at [59, 158] on span "Jobs" at bounding box center [93, 156] width 110 height 14
click at [57, 184] on span "Jobs" at bounding box center [104, 181] width 132 height 14
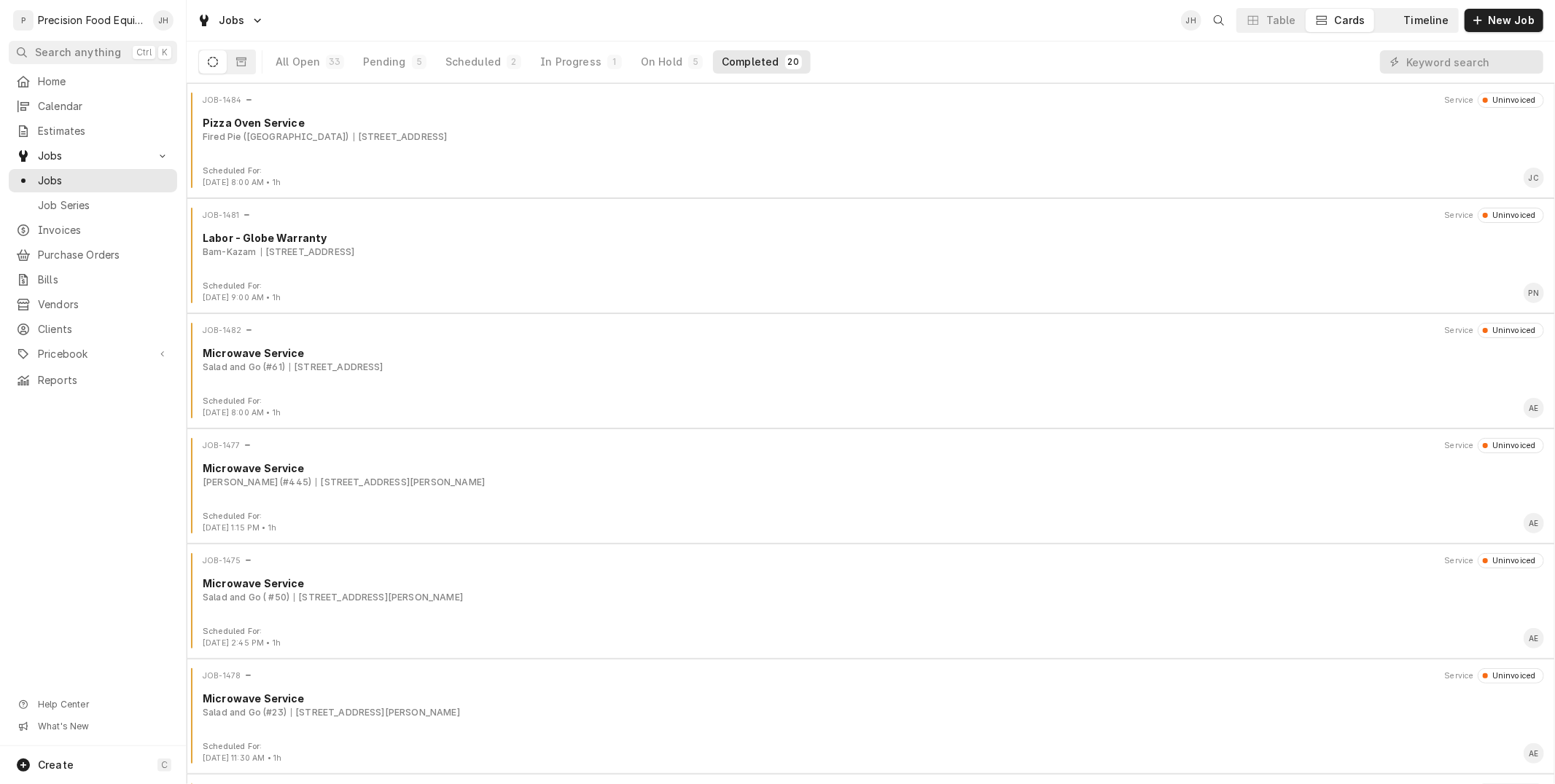
click at [1438, 12] on button "Timeline" at bounding box center [1415, 20] width 83 height 23
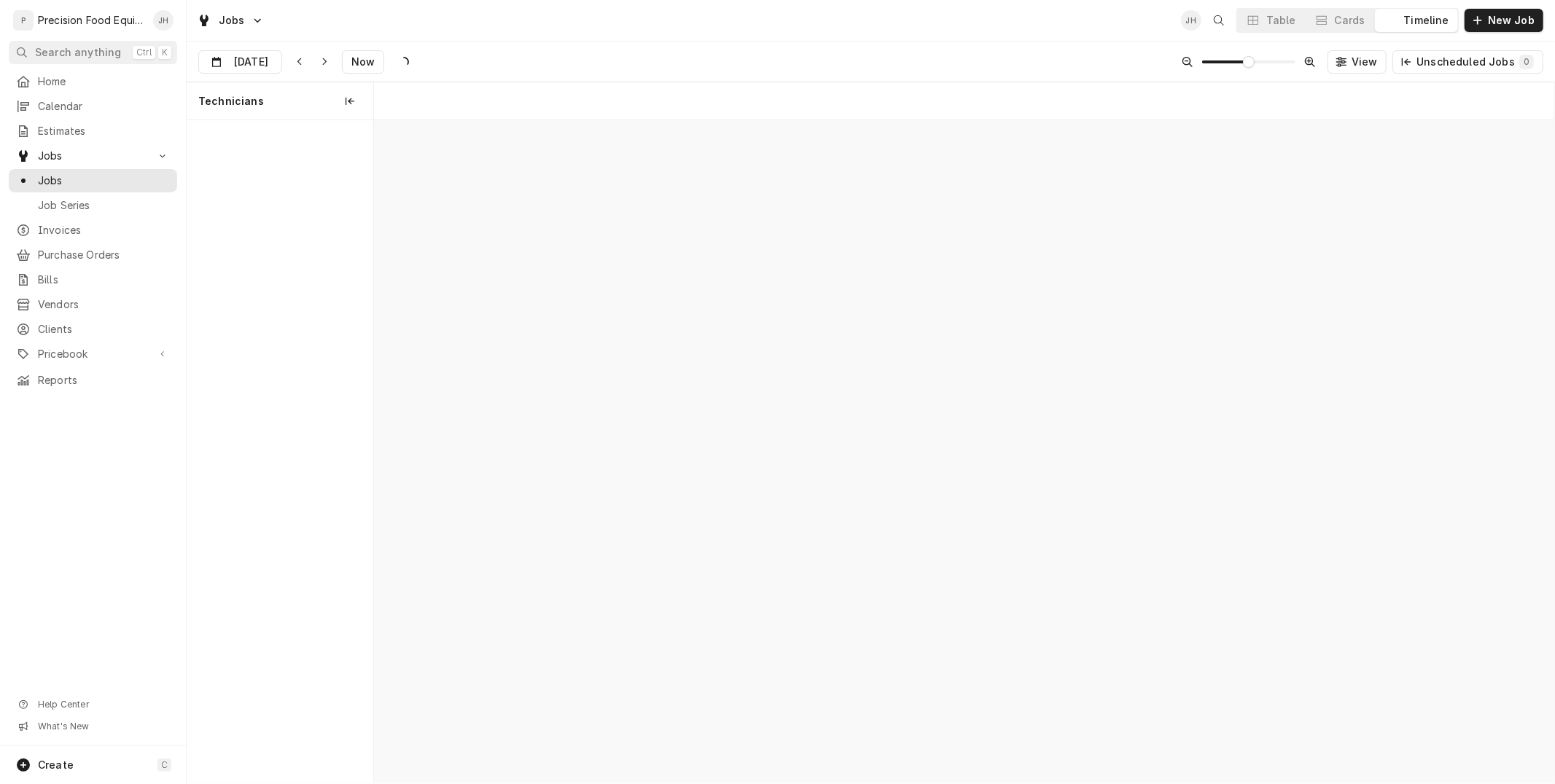
click at [1422, 19] on div "Timeline" at bounding box center [1426, 20] width 45 height 14
click at [1439, 17] on div "Timeline" at bounding box center [1426, 20] width 45 height 14
click at [1438, 17] on div "Timeline" at bounding box center [1426, 20] width 45 height 14
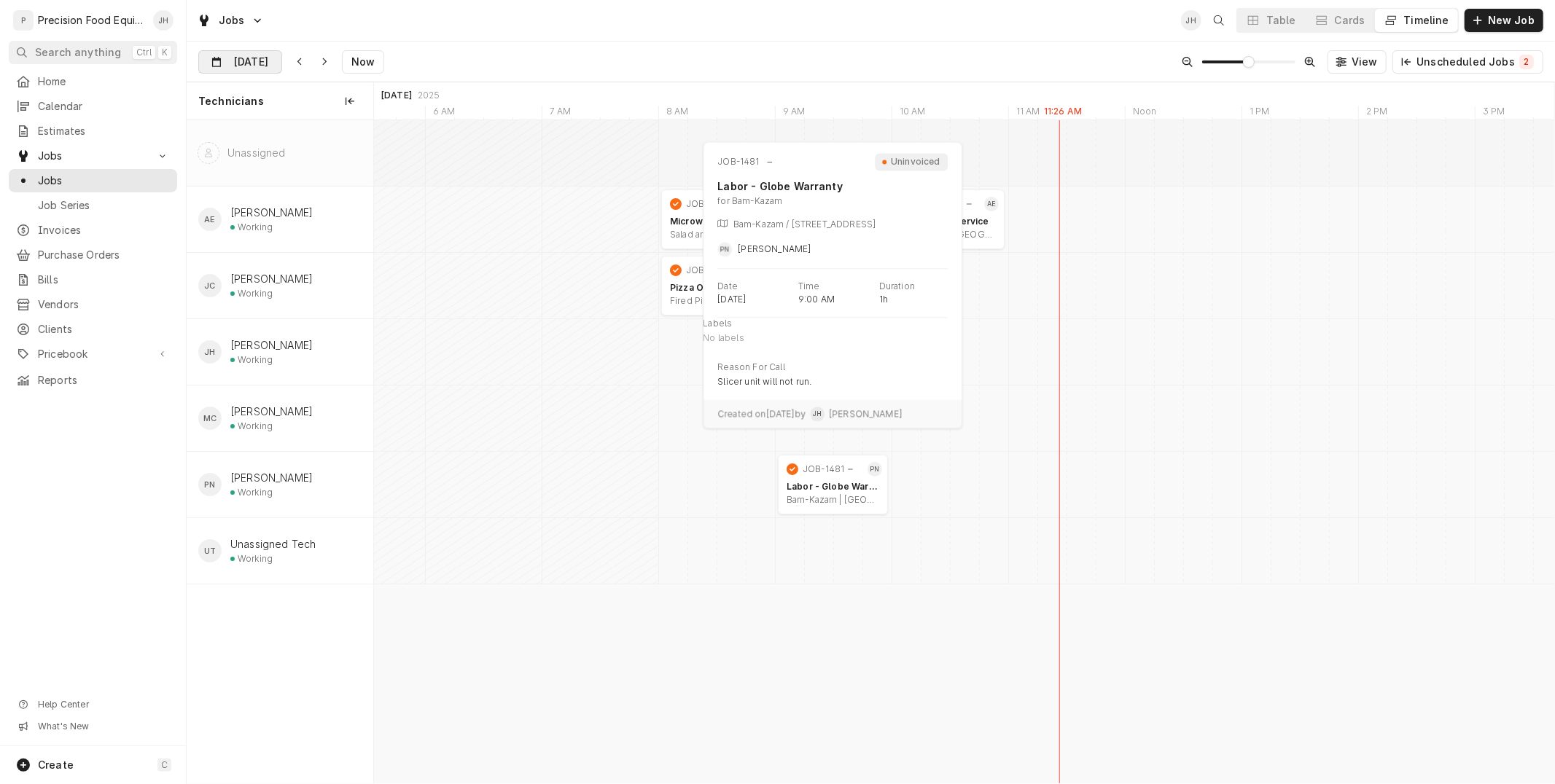
click at [244, 57] on input "Sep 18" at bounding box center [231, 65] width 62 height 28
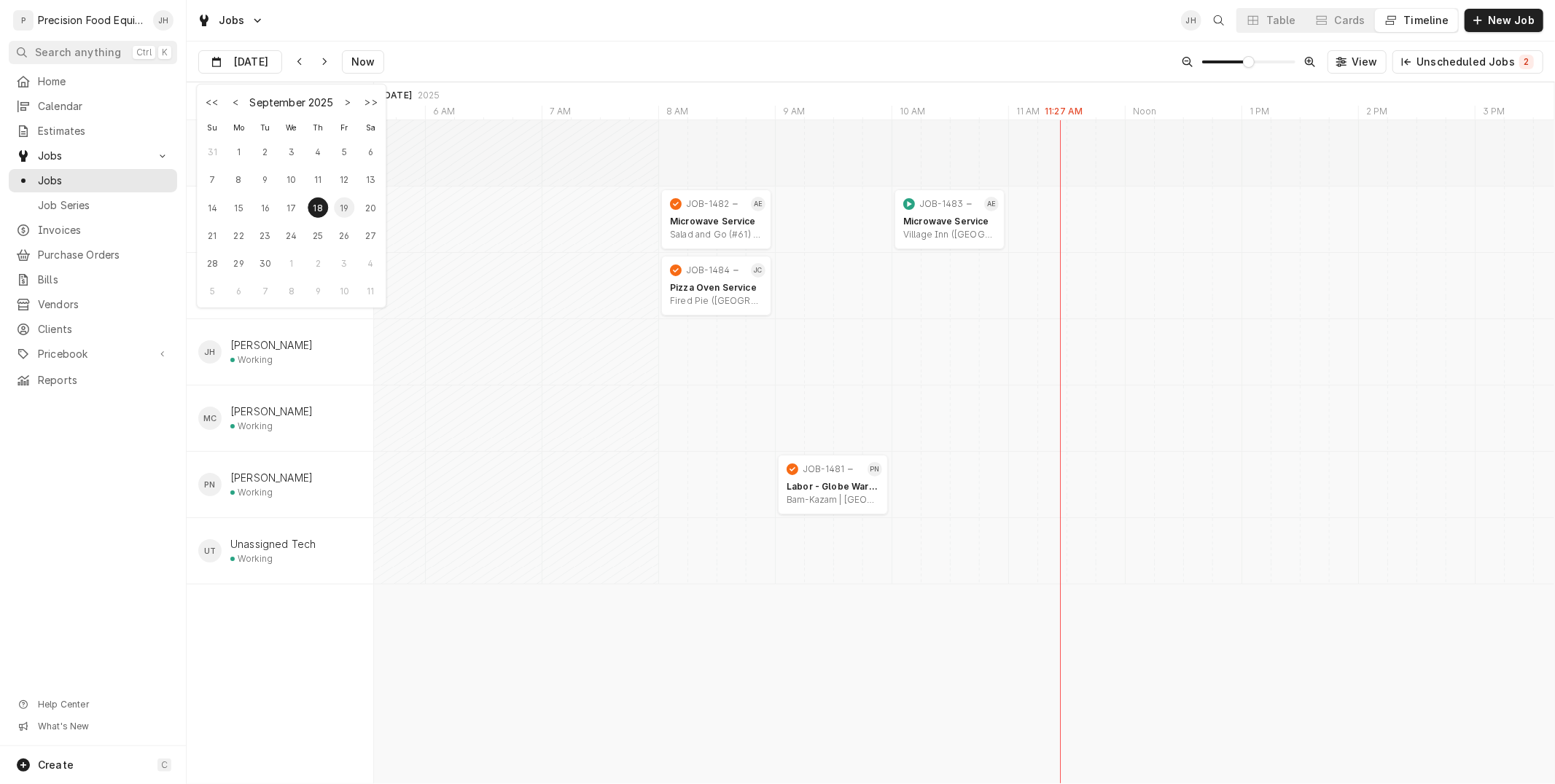
click at [344, 206] on div "19" at bounding box center [344, 207] width 20 height 20
type input "Sep 19"
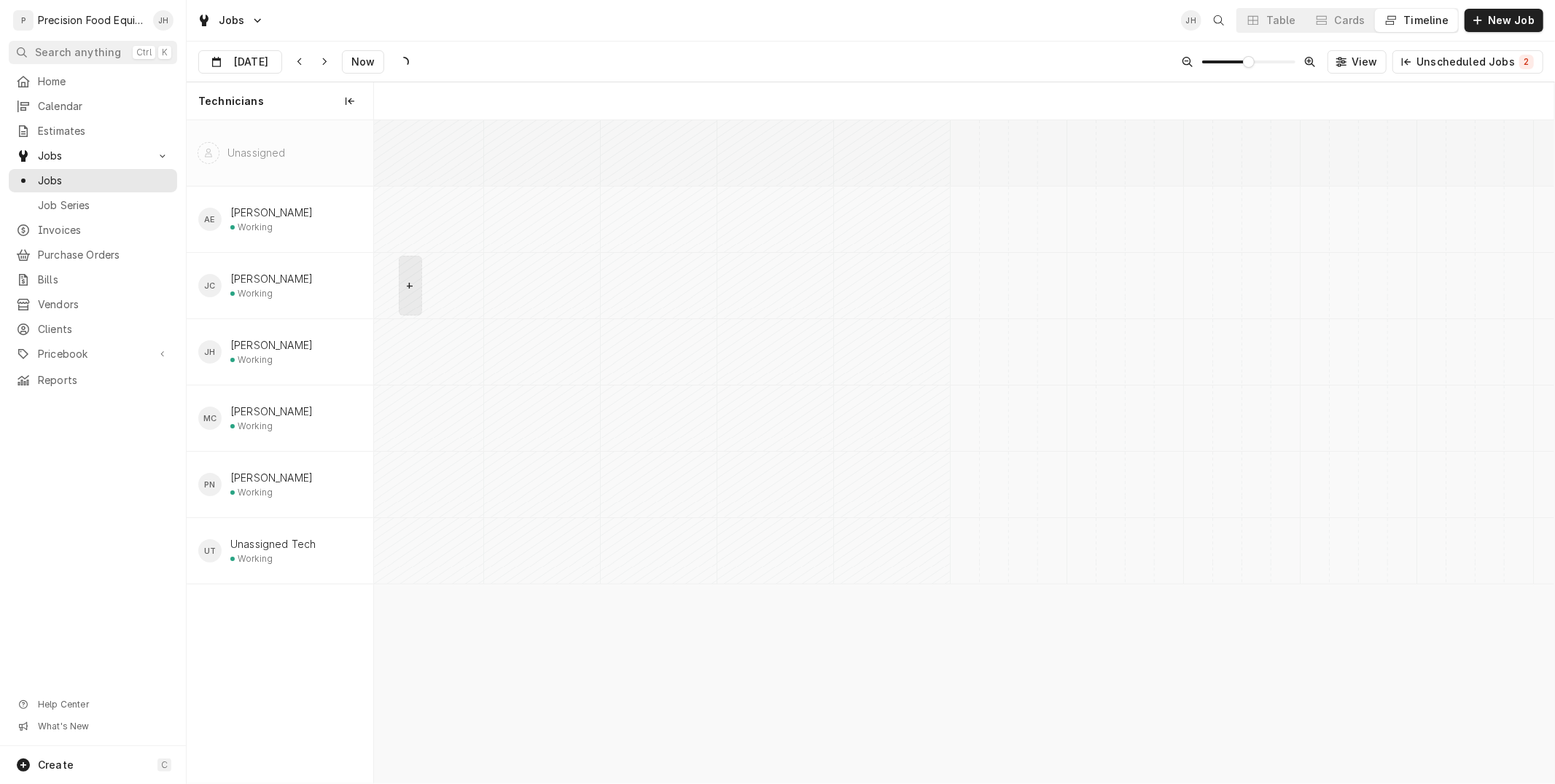
scroll to position [0, 25896]
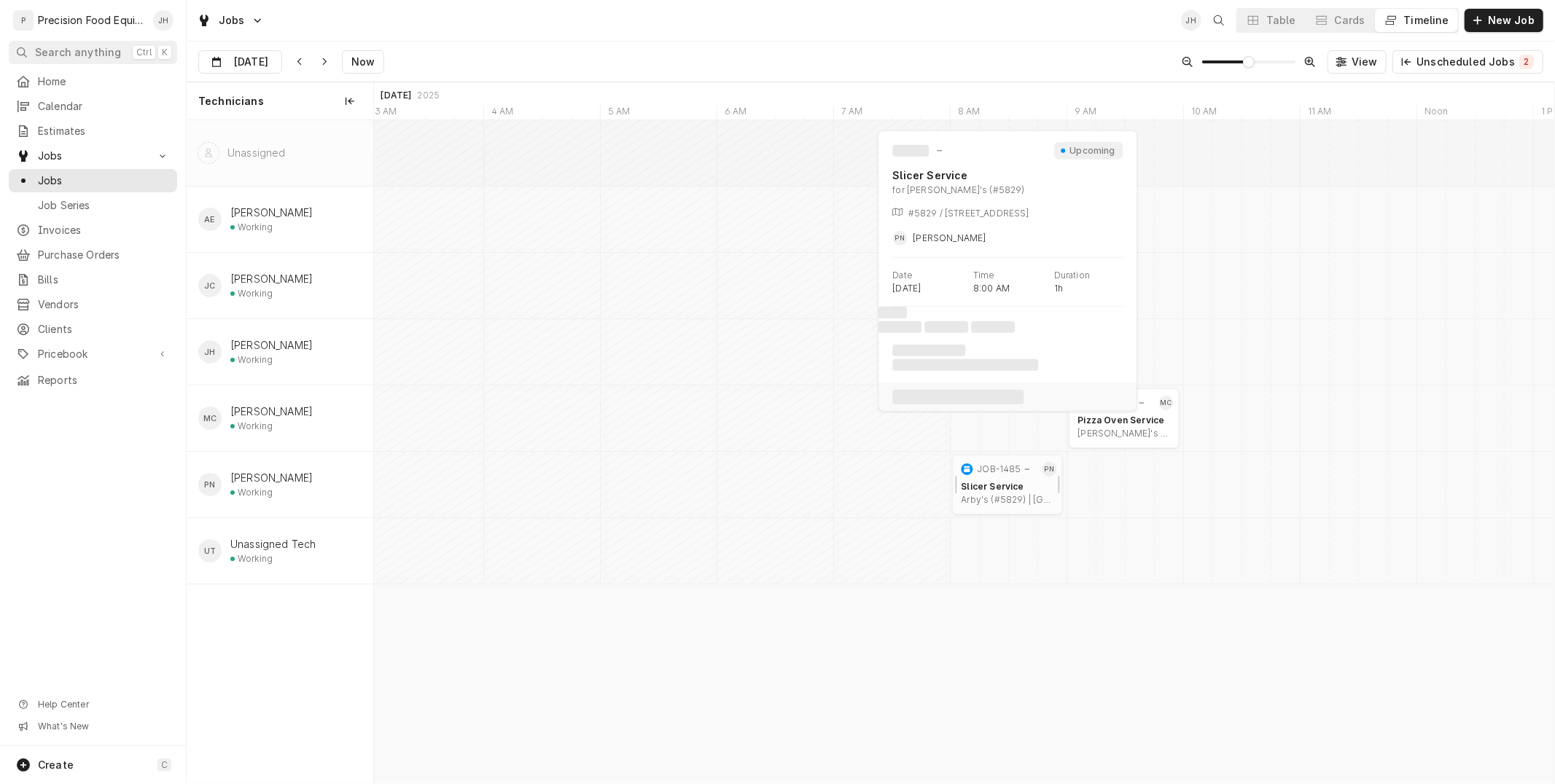
click at [984, 478] on div "Slicer Service Arby's (#5829) | Casa Grande, 85122-4218" at bounding box center [1008, 493] width 99 height 30
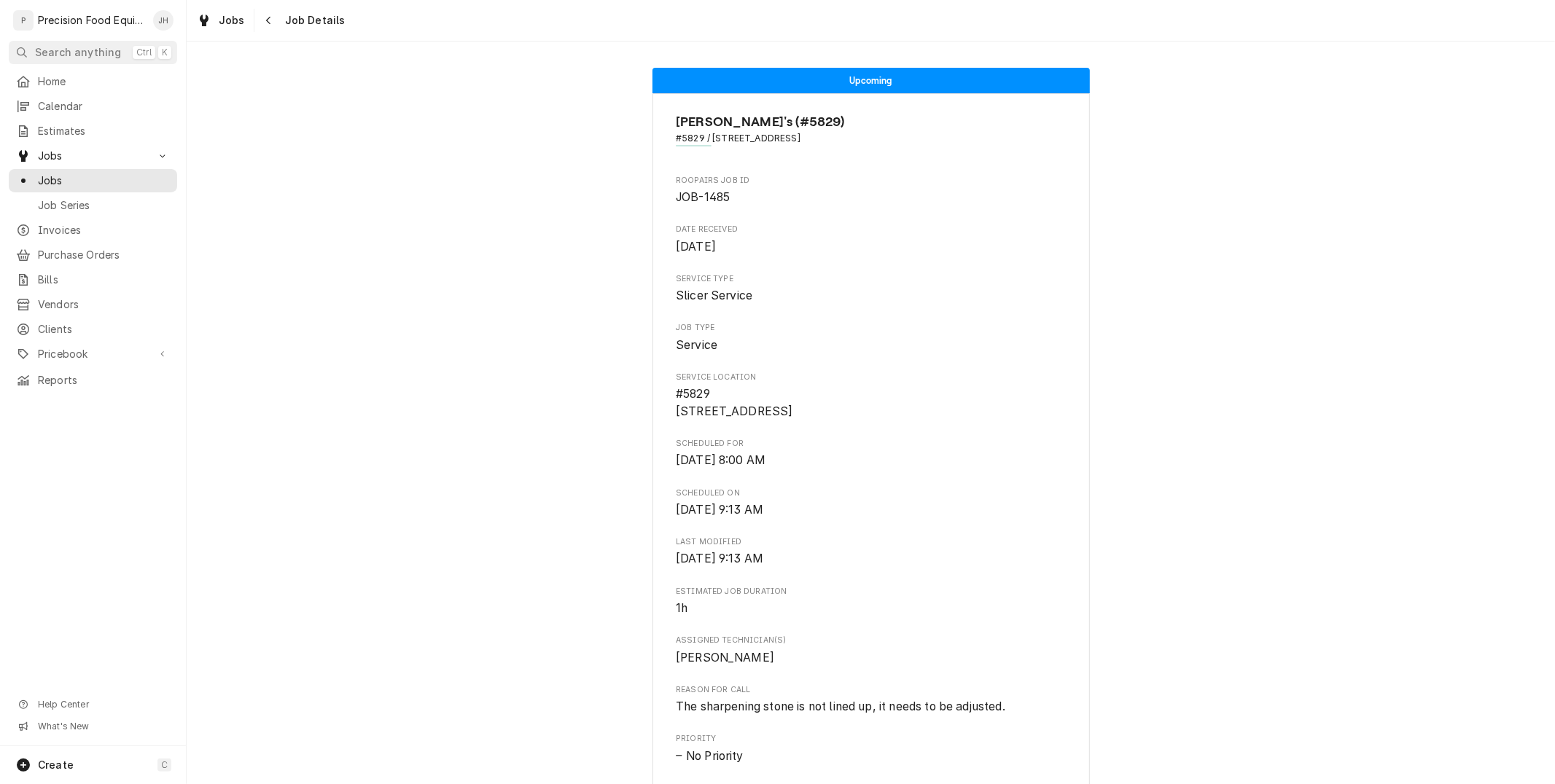
scroll to position [678, 0]
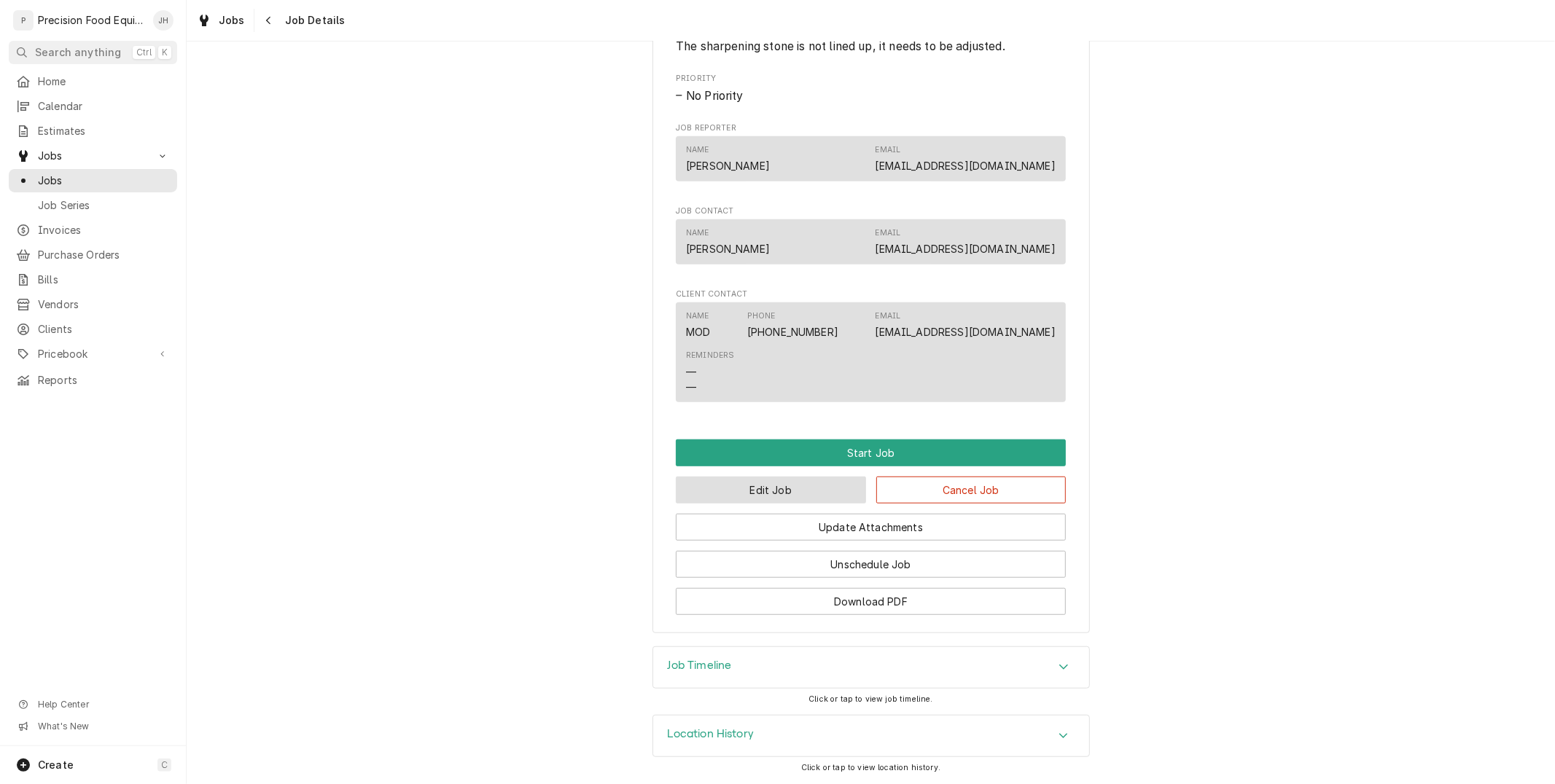
click at [798, 497] on button "Edit Job" at bounding box center [771, 490] width 190 height 27
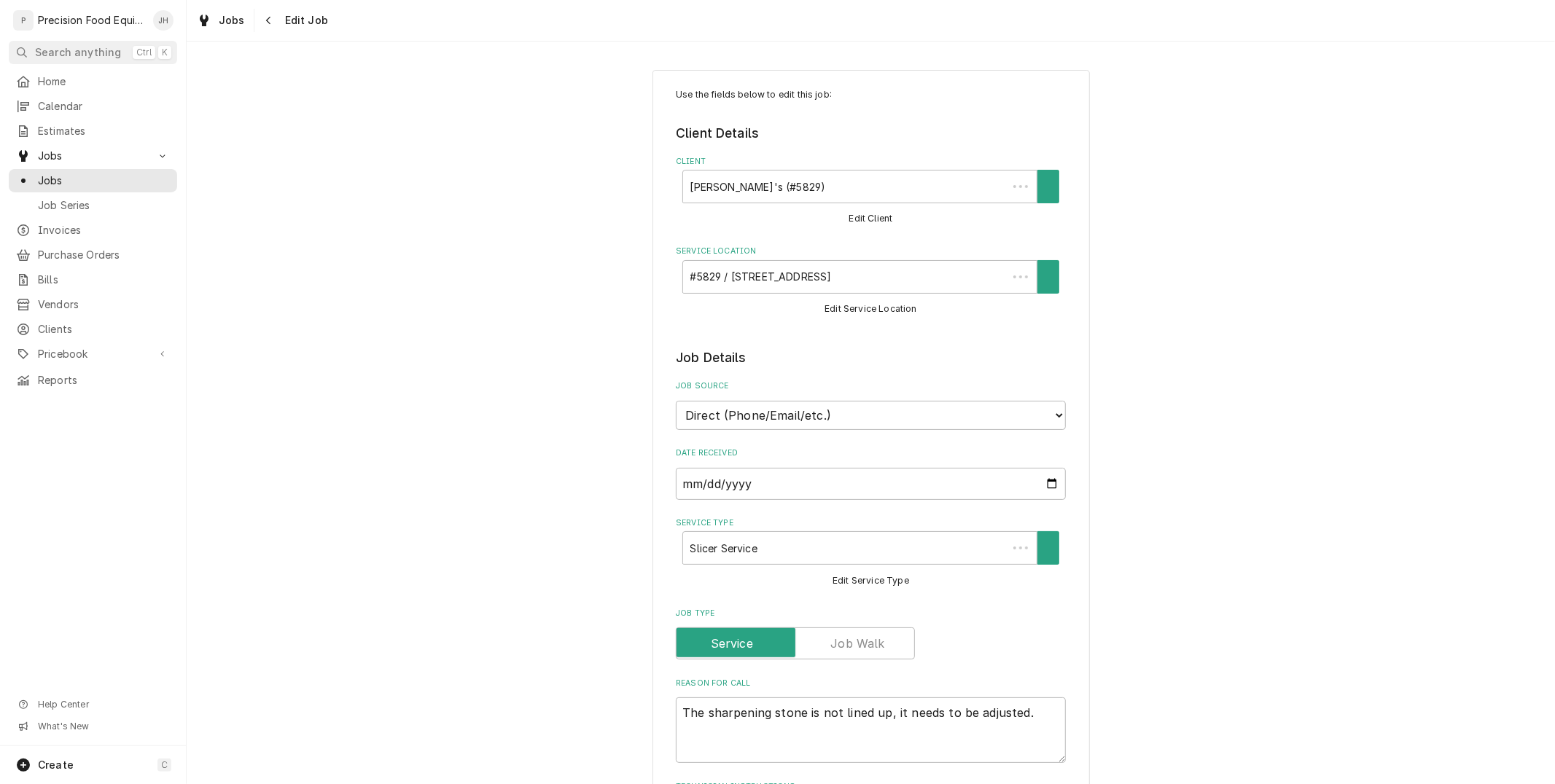
type textarea "x"
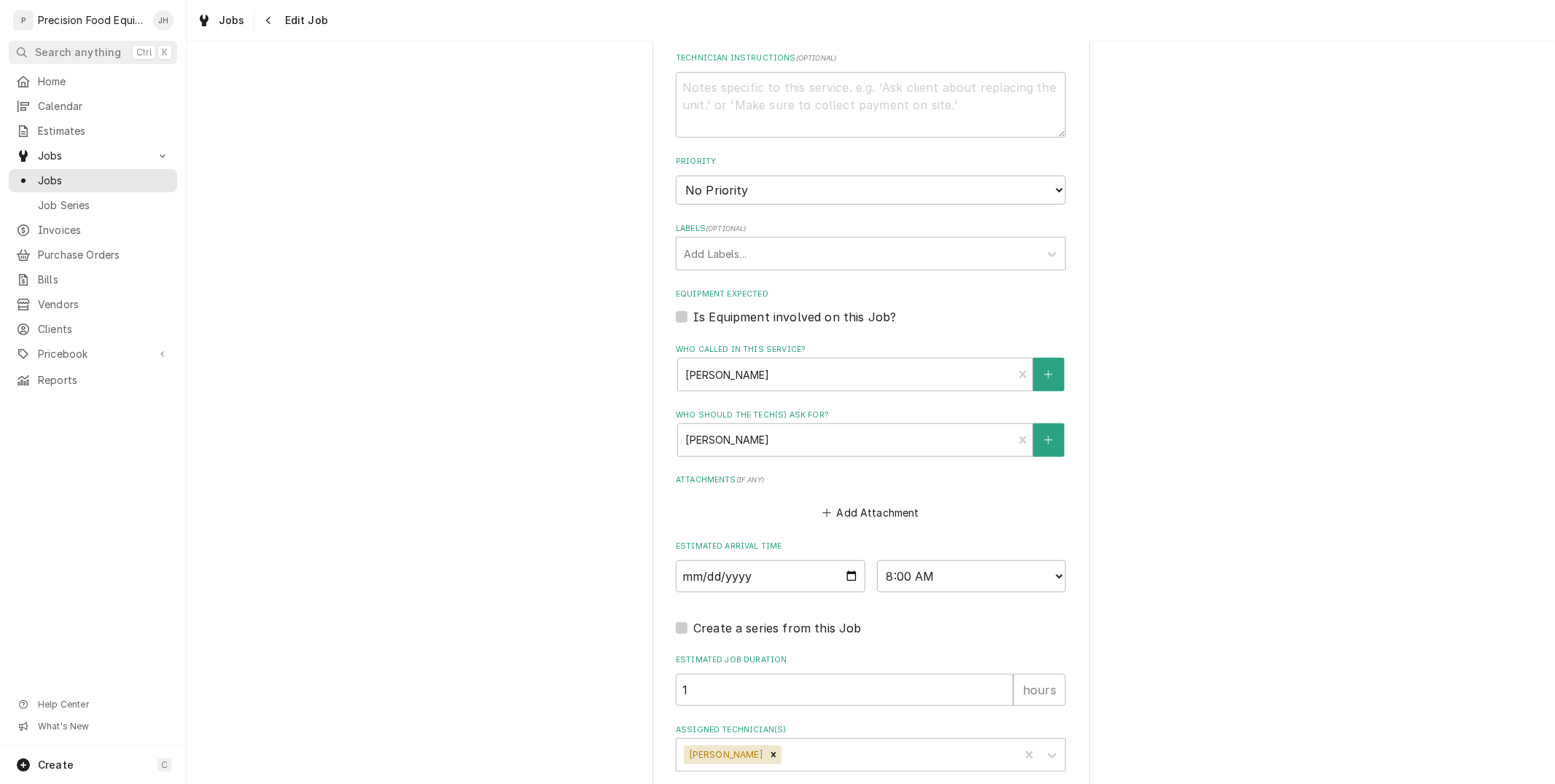
scroll to position [802, 0]
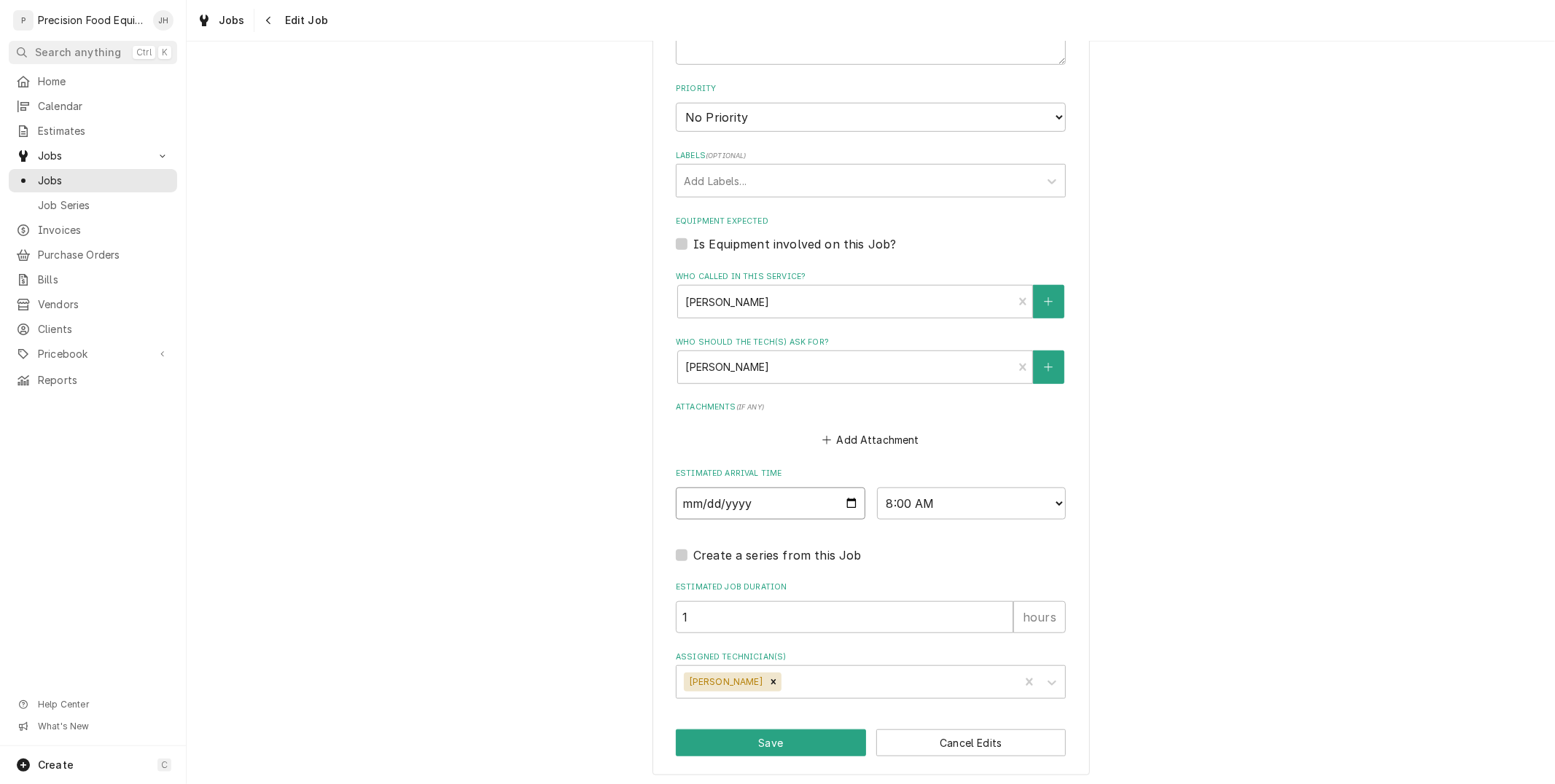
click at [847, 498] on input "2025-09-19" at bounding box center [770, 504] width 190 height 32
type input "2025-09-18"
click at [1000, 506] on select "AM / PM 6:00 AM 6:15 AM 6:30 AM 6:45 AM 7:00 AM 7:15 AM 7:30 AM 7:45 AM 8:00 AM…" at bounding box center [971, 504] width 190 height 32
type textarea "x"
select select "12:30:00"
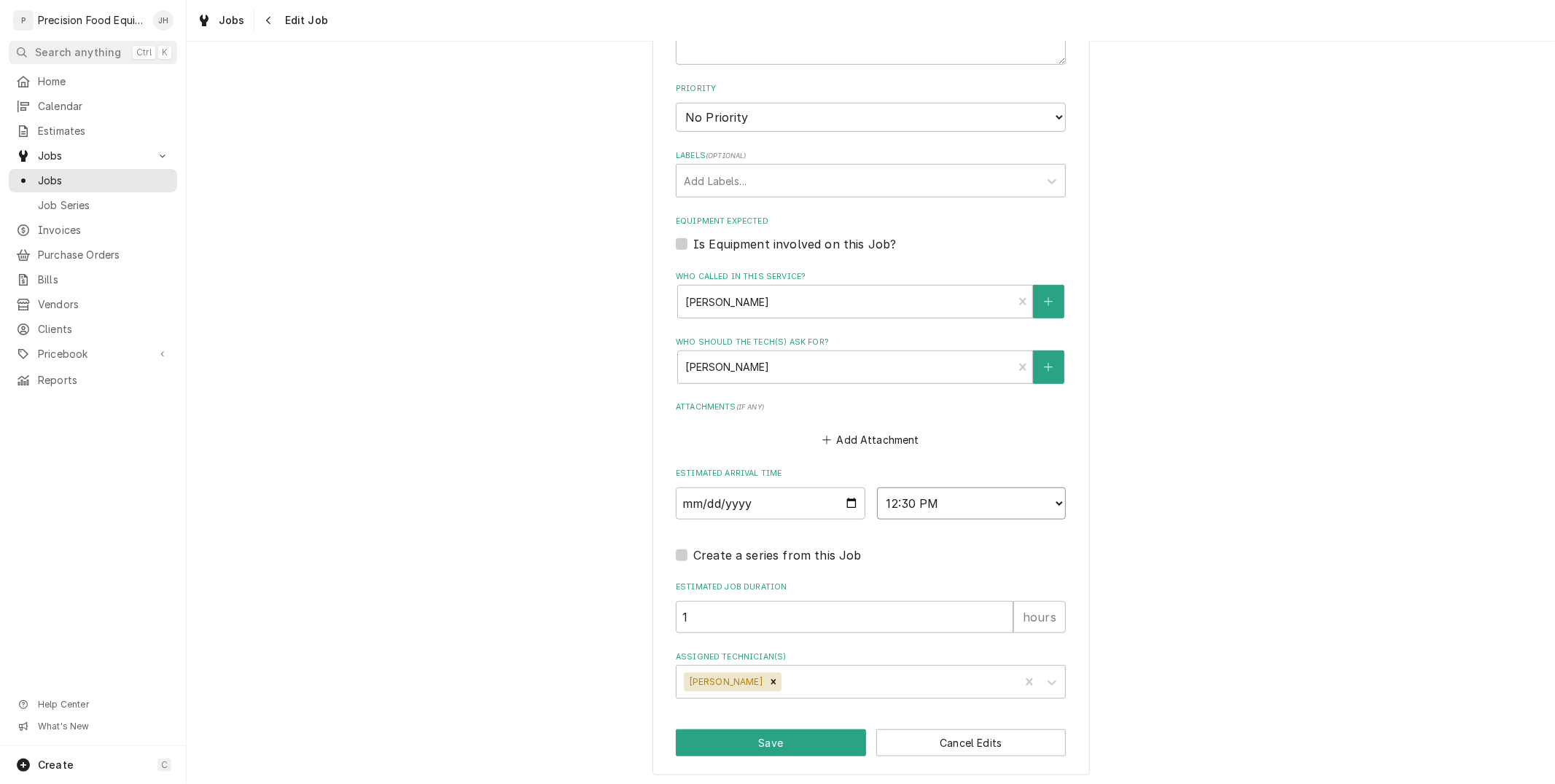
click at [877, 488] on select "AM / PM 6:00 AM 6:15 AM 6:30 AM 6:45 AM 7:00 AM 7:15 AM 7:30 AM 7:45 AM 8:00 AM…" at bounding box center [971, 504] width 190 height 32
click at [834, 730] on button "Save" at bounding box center [771, 743] width 190 height 27
type textarea "x"
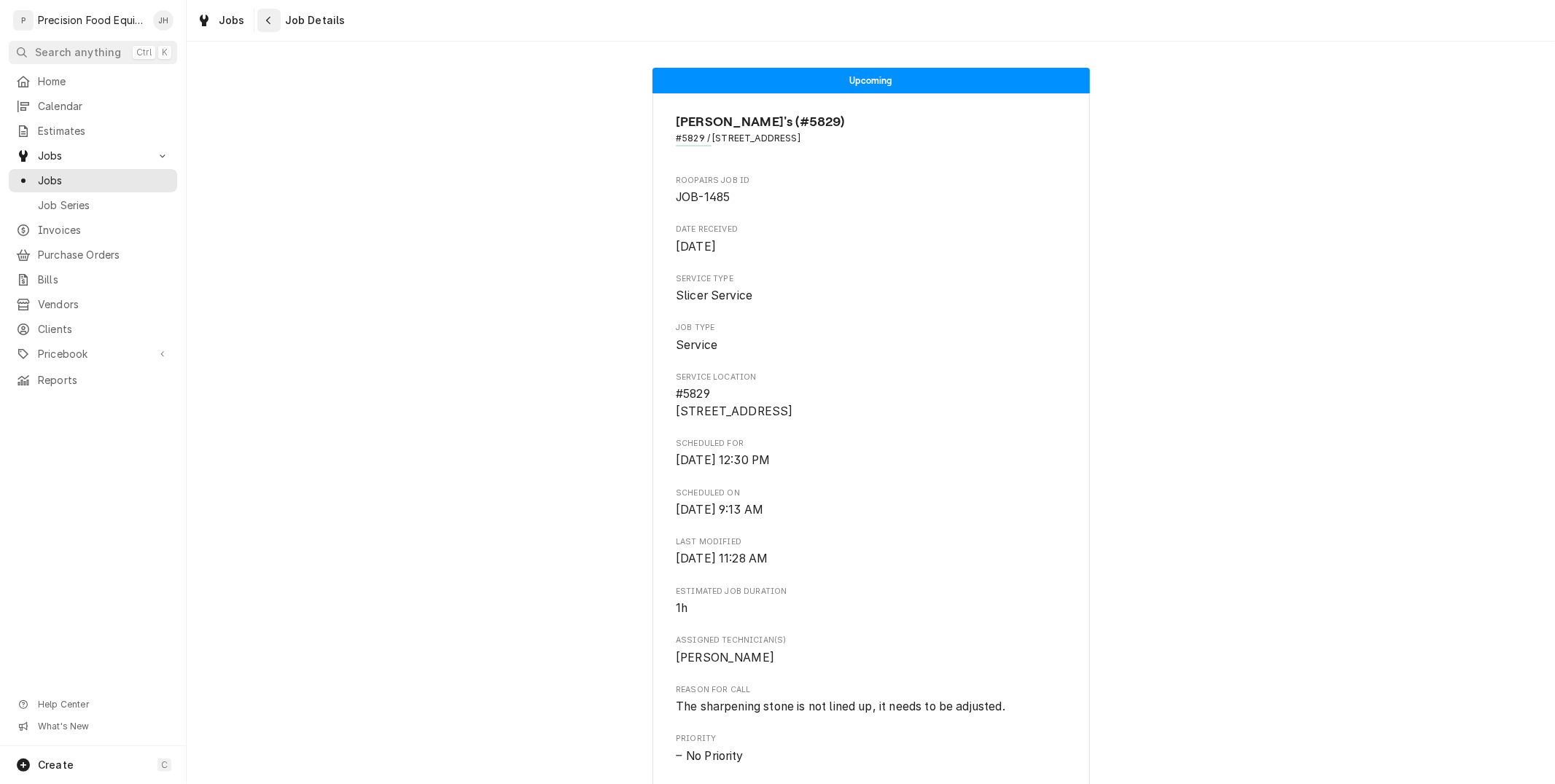
click at [270, 25] on icon "Navigate back" at bounding box center [268, 20] width 6 height 10
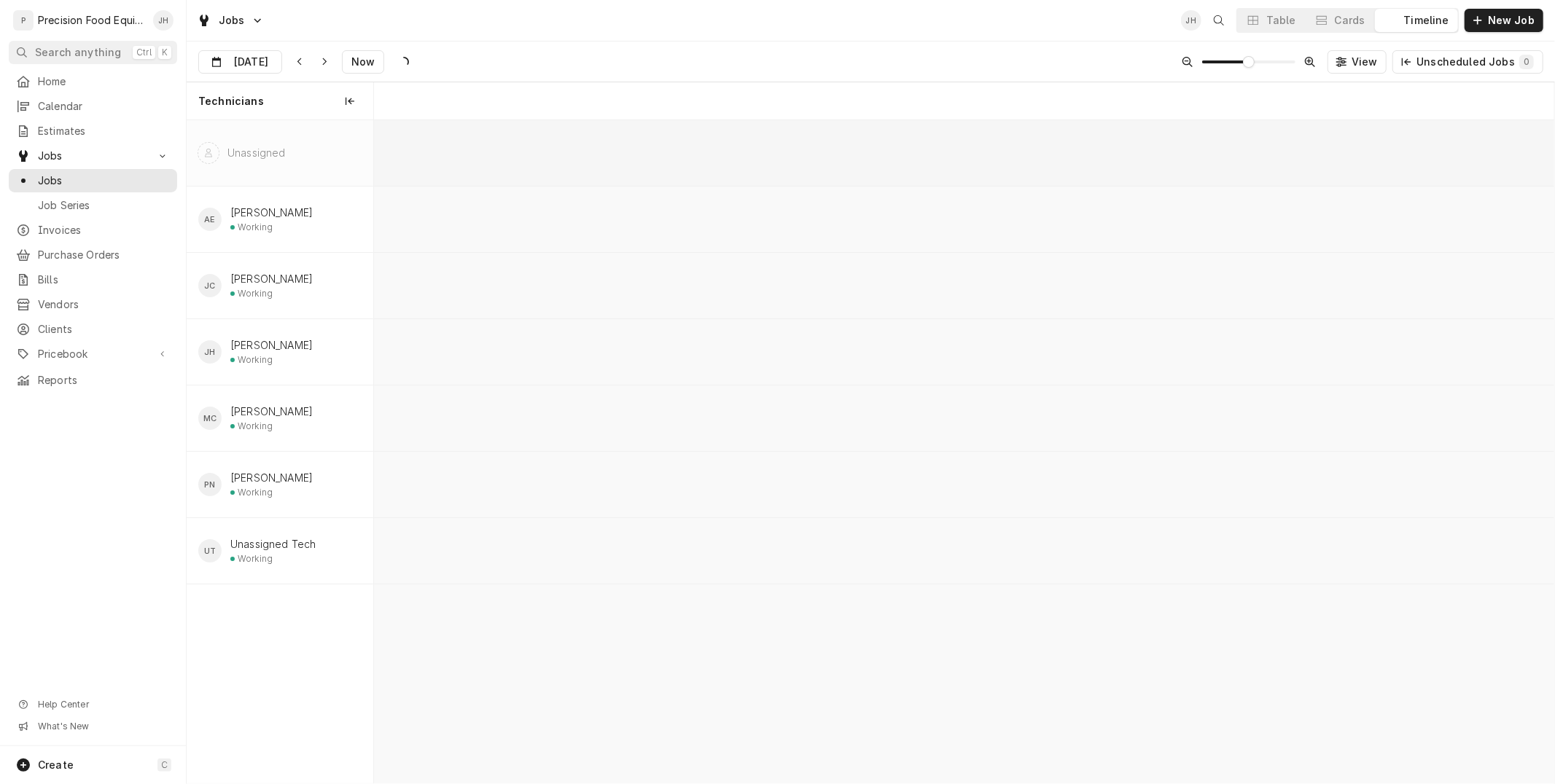
scroll to position [0, 23389]
type input "Sep 19"
click at [1342, 22] on div "Cards" at bounding box center [1349, 20] width 30 height 14
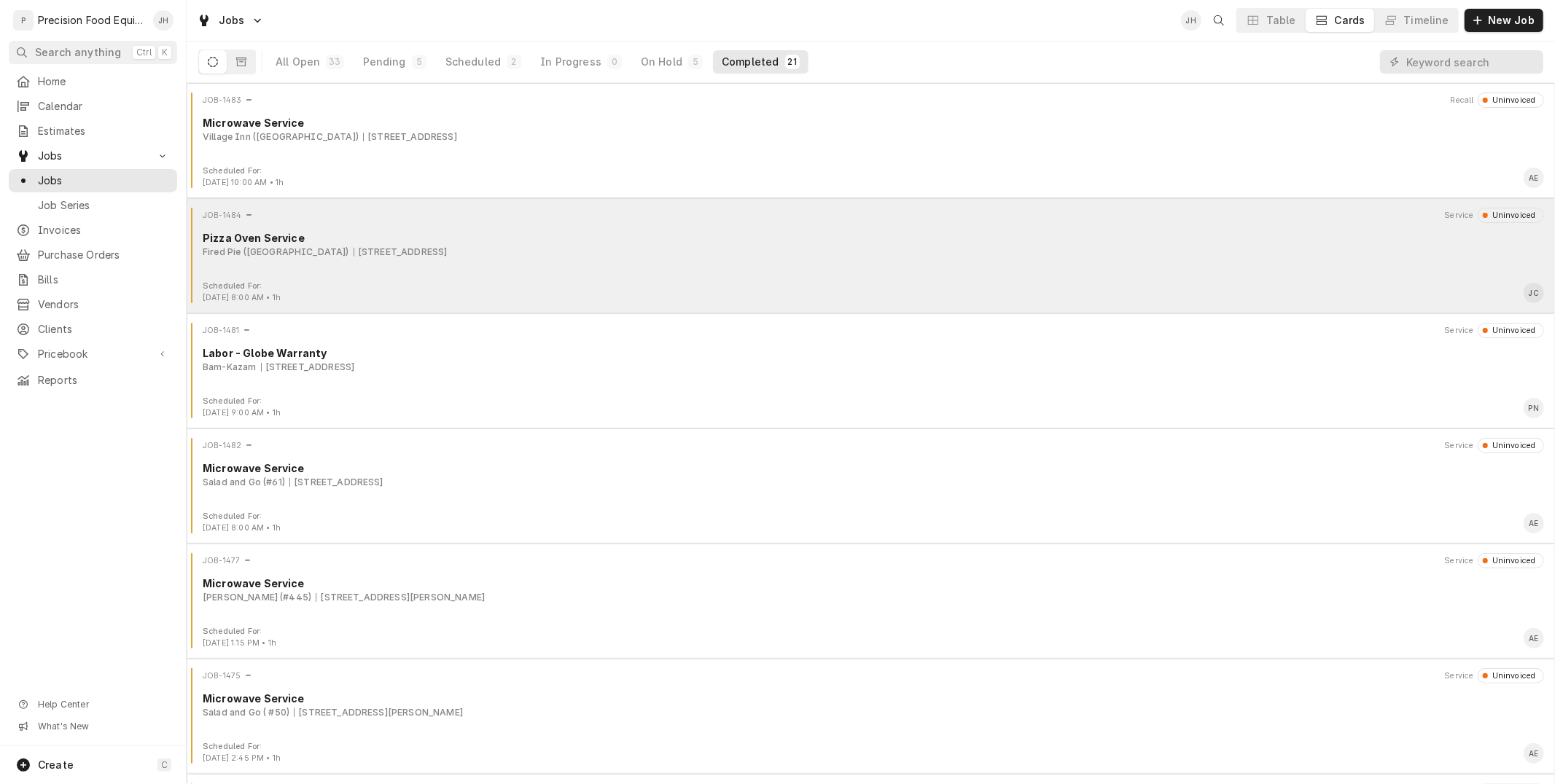
click at [551, 243] on div "Pizza Oven Service" at bounding box center [873, 238] width 1341 height 15
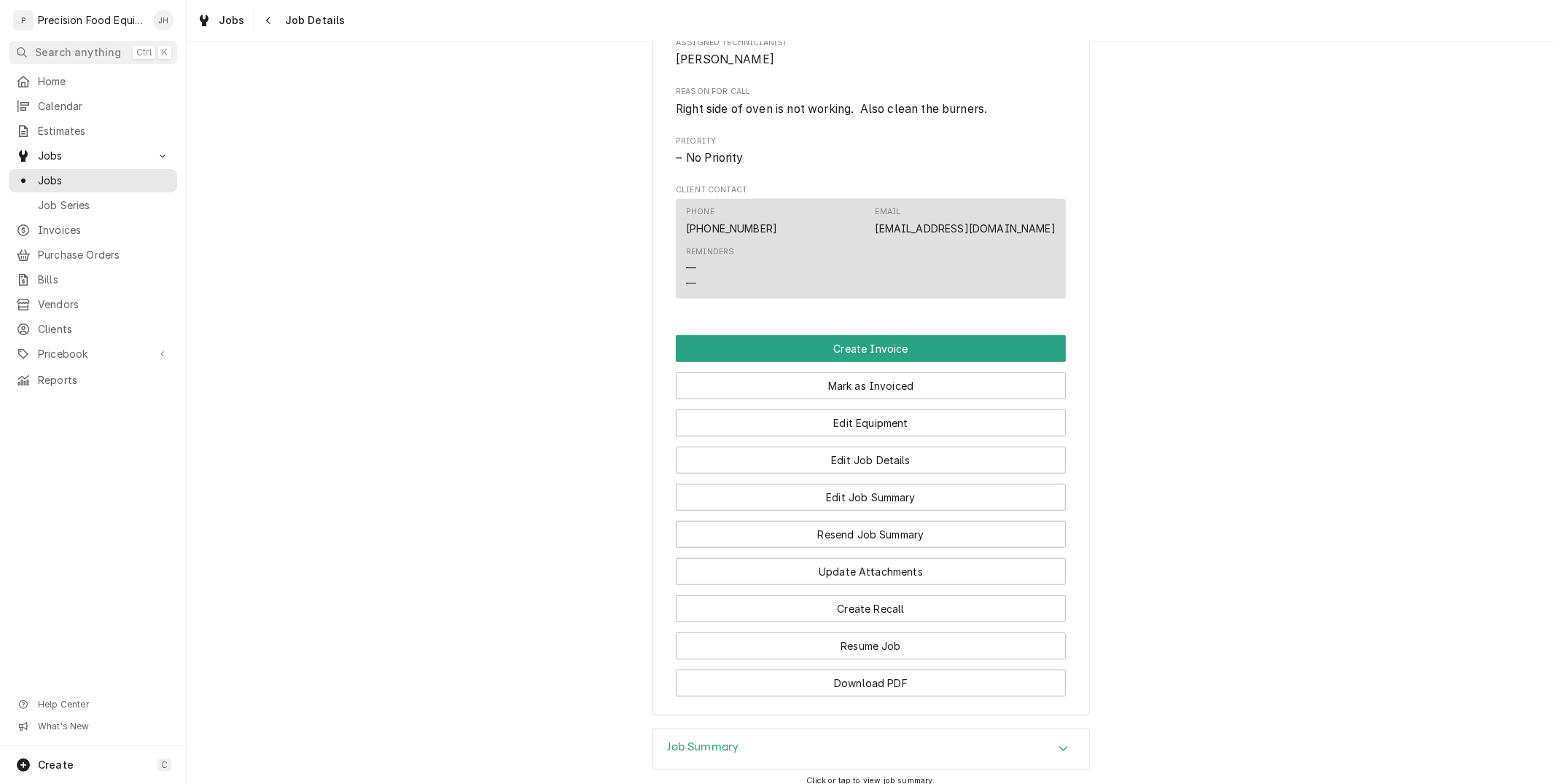
scroll to position [729, 0]
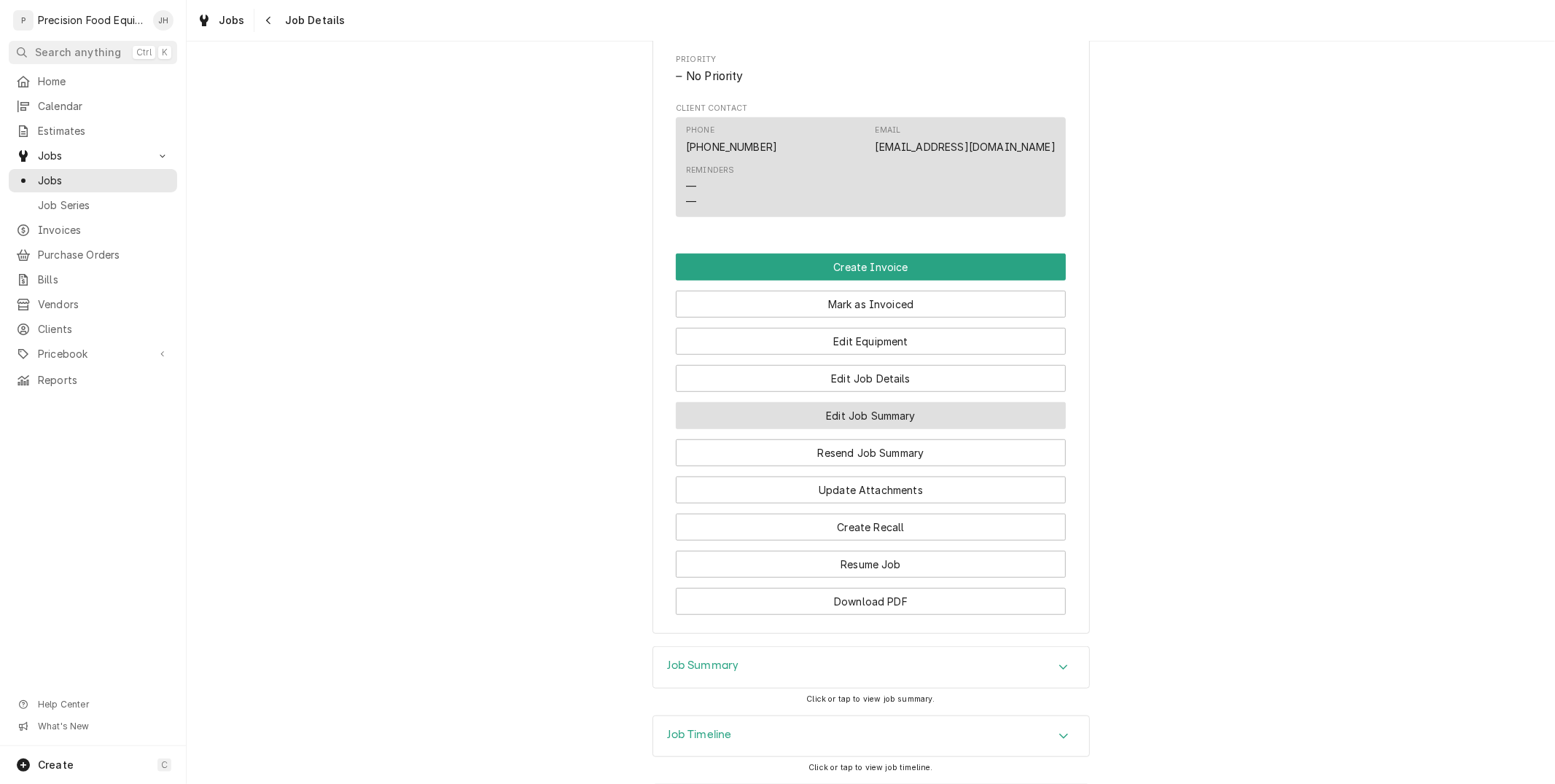
click at [915, 421] on button "Edit Job Summary" at bounding box center [871, 416] width 390 height 27
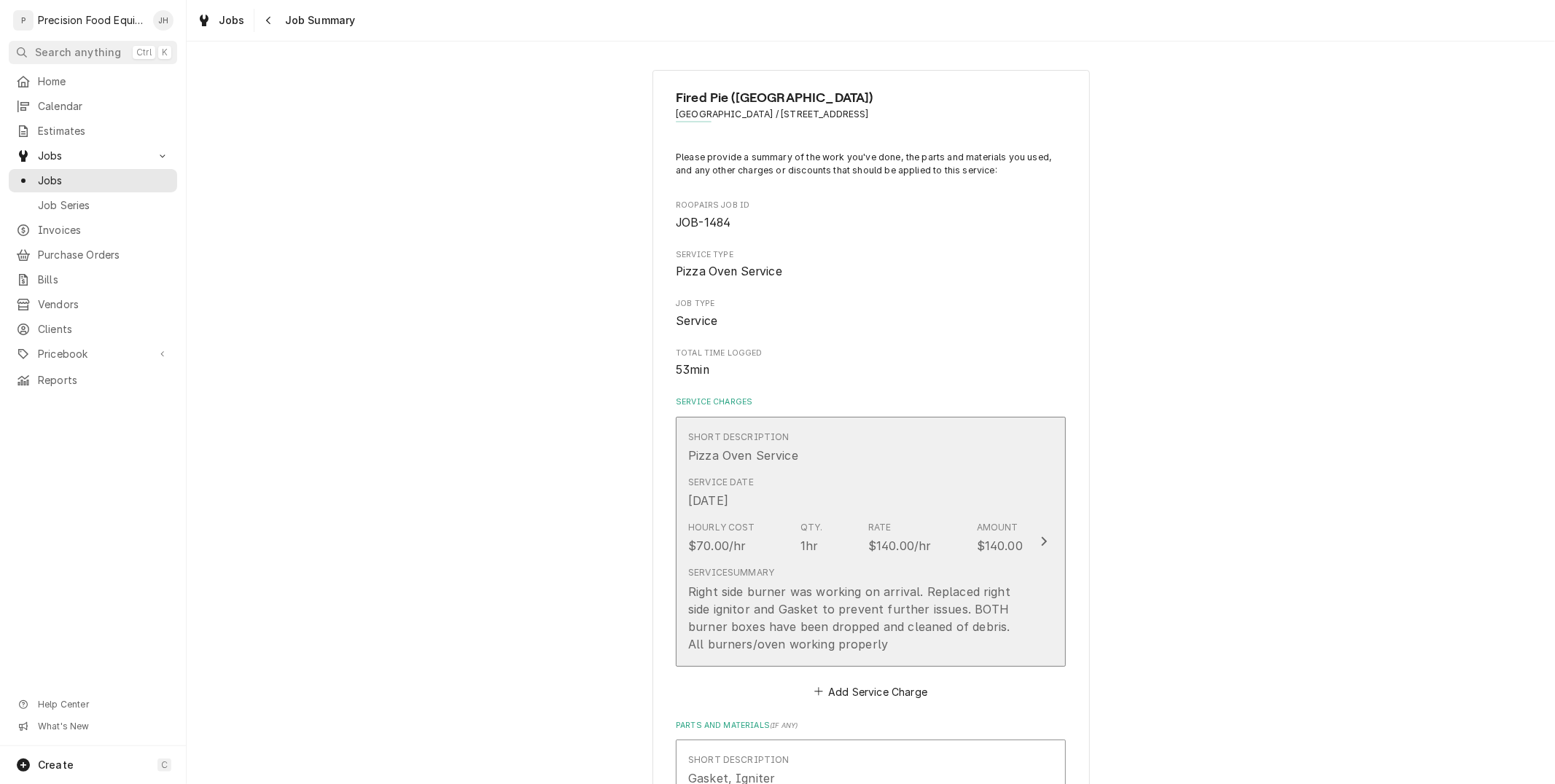
click at [980, 562] on div "Service Summary Right side burner was working on arrival. Replaced right side i…" at bounding box center [855, 610] width 335 height 98
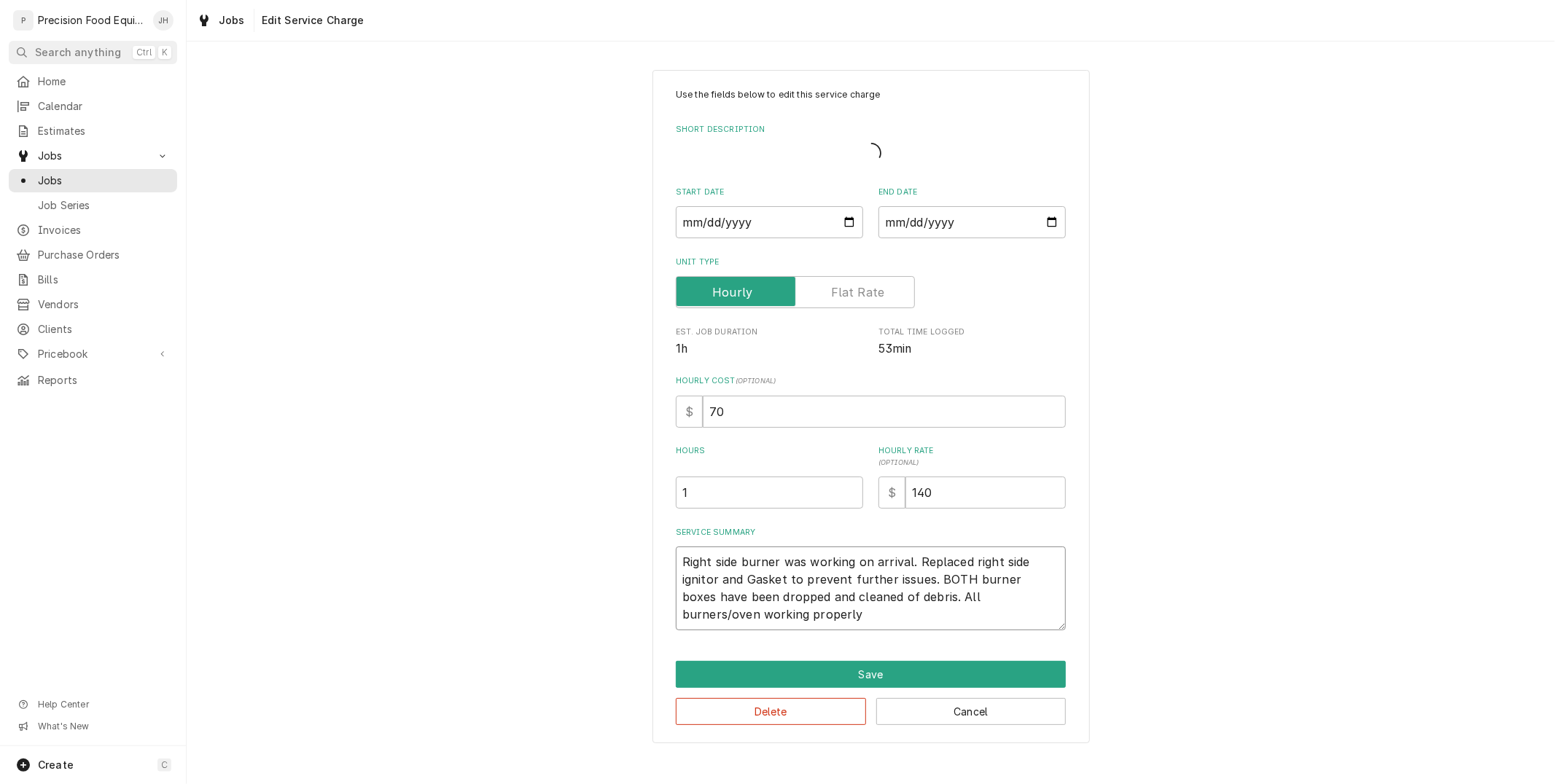
click at [875, 610] on textarea "Right side burner was working on arrival. Replaced right side ignitor and Gaske…" at bounding box center [871, 587] width 390 height 83
click at [784, 609] on textarea "Right side burner was working on arrival. Replaced right side ignitor and Gaske…" at bounding box center [871, 587] width 390 height 83
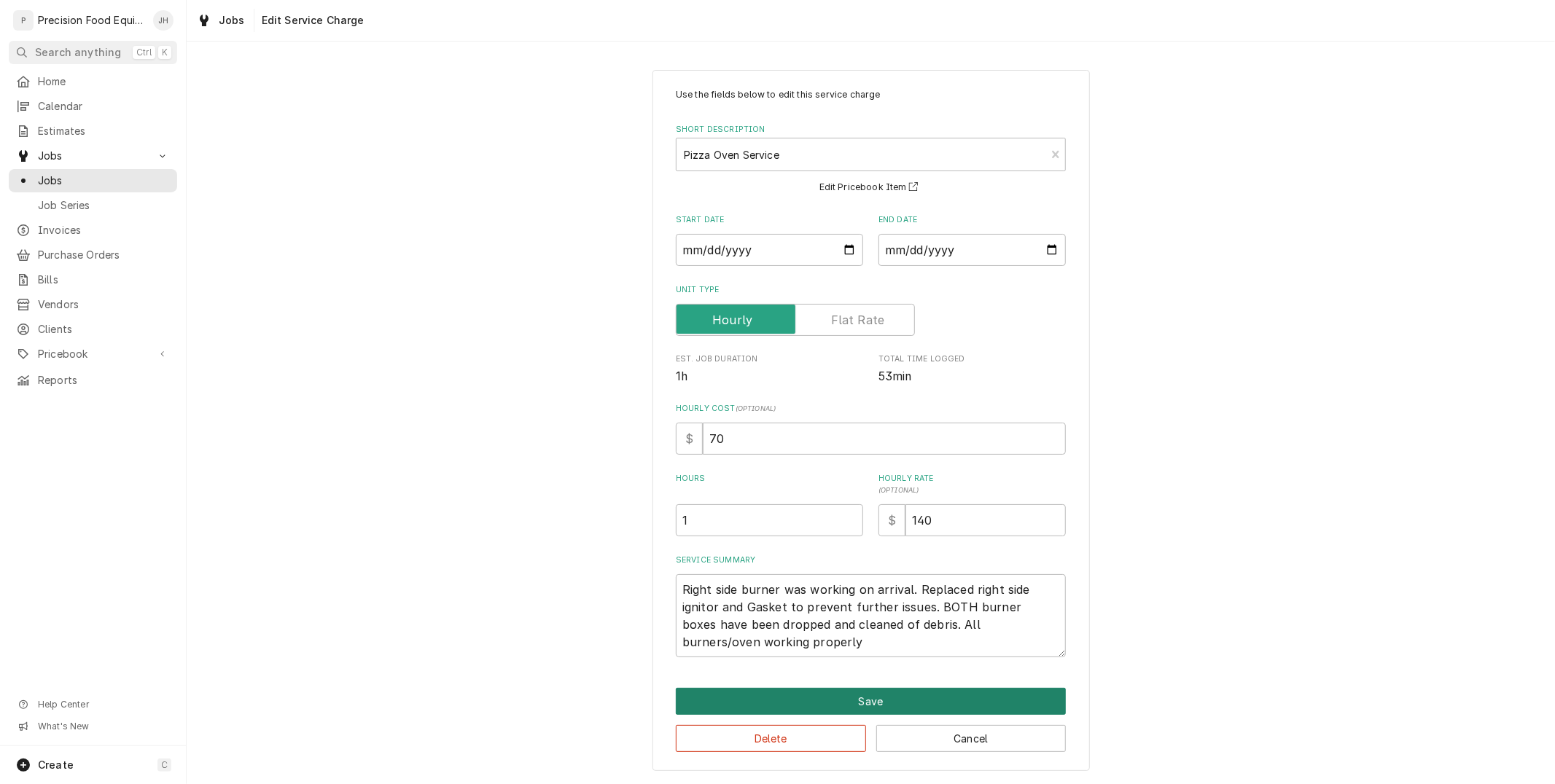
click at [894, 698] on button "Save" at bounding box center [871, 701] width 390 height 27
type textarea "x"
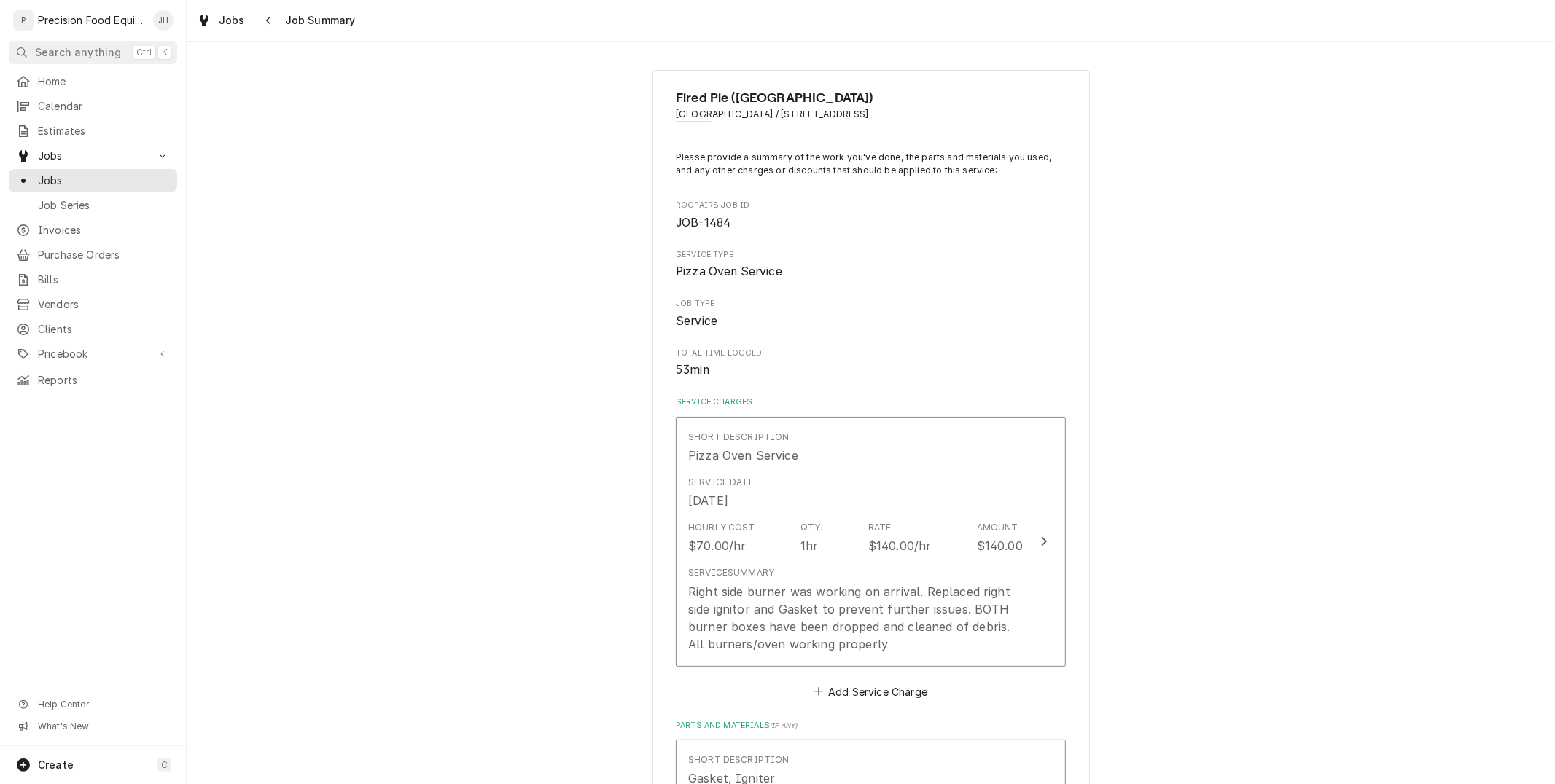
drag, startPoint x: 943, startPoint y: 112, endPoint x: 944, endPoint y: 119, distance: 7.1
click at [922, 113] on span "Avondale / 13070 W. Rancho Santa Fe Blvd, Avondale, AZ 85392" at bounding box center [871, 114] width 390 height 13
click at [958, 124] on div "Fired Pie (Avondale) Avondale / 13070 W. Rancho Santa Fe Blvd, Avondale, AZ 853…" at bounding box center [871, 110] width 390 height 44
drag, startPoint x: 952, startPoint y: 115, endPoint x: 718, endPoint y: 117, distance: 234.0
click at [718, 117] on span "Avondale / 13070 W. Rancho Santa Fe Blvd, Avondale, AZ 85392" at bounding box center [871, 114] width 390 height 13
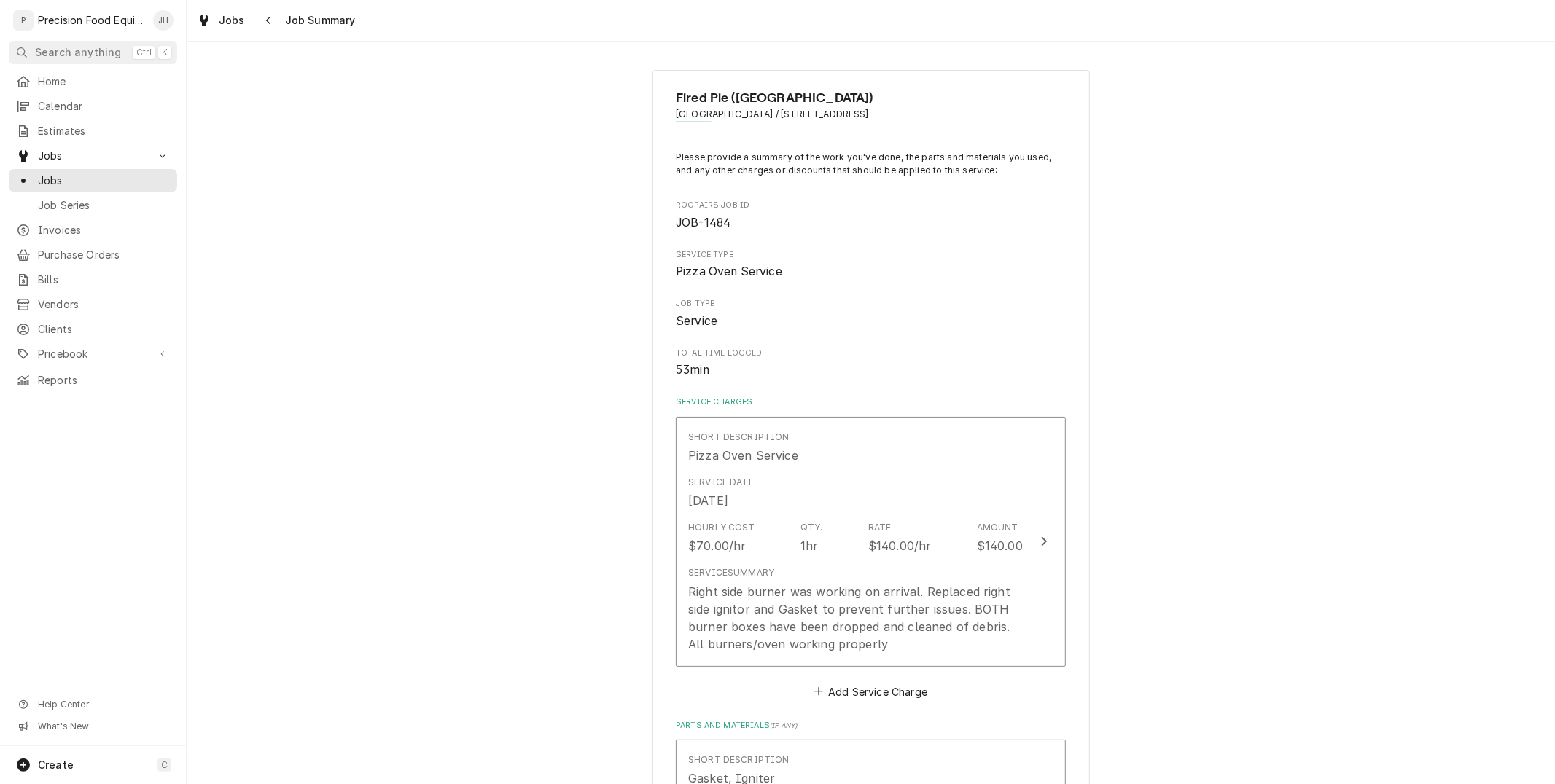
copy span "13070 W. Rancho Santa Fe Blvd, Avondale, AZ 85392"
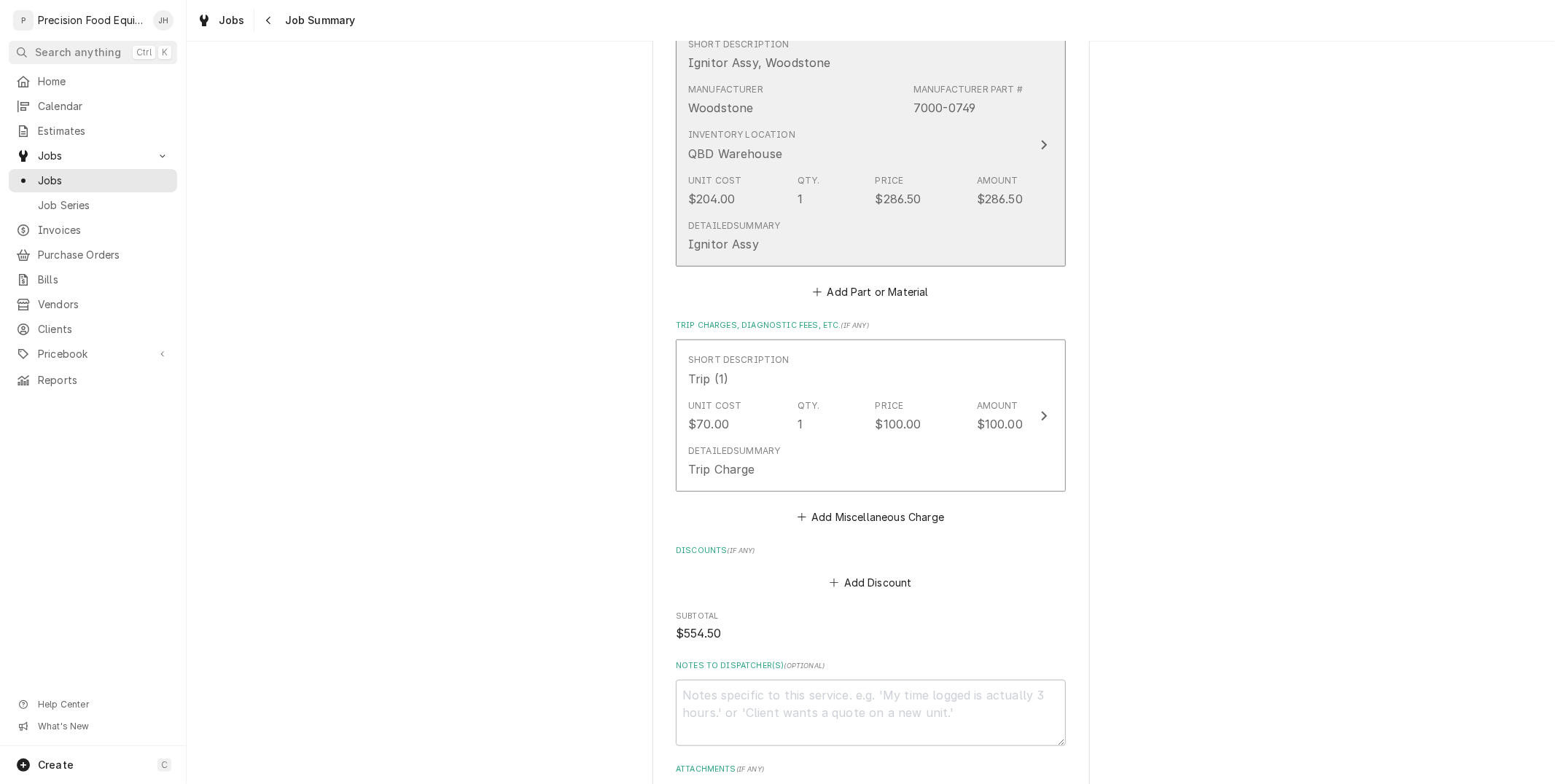
scroll to position [1133, 0]
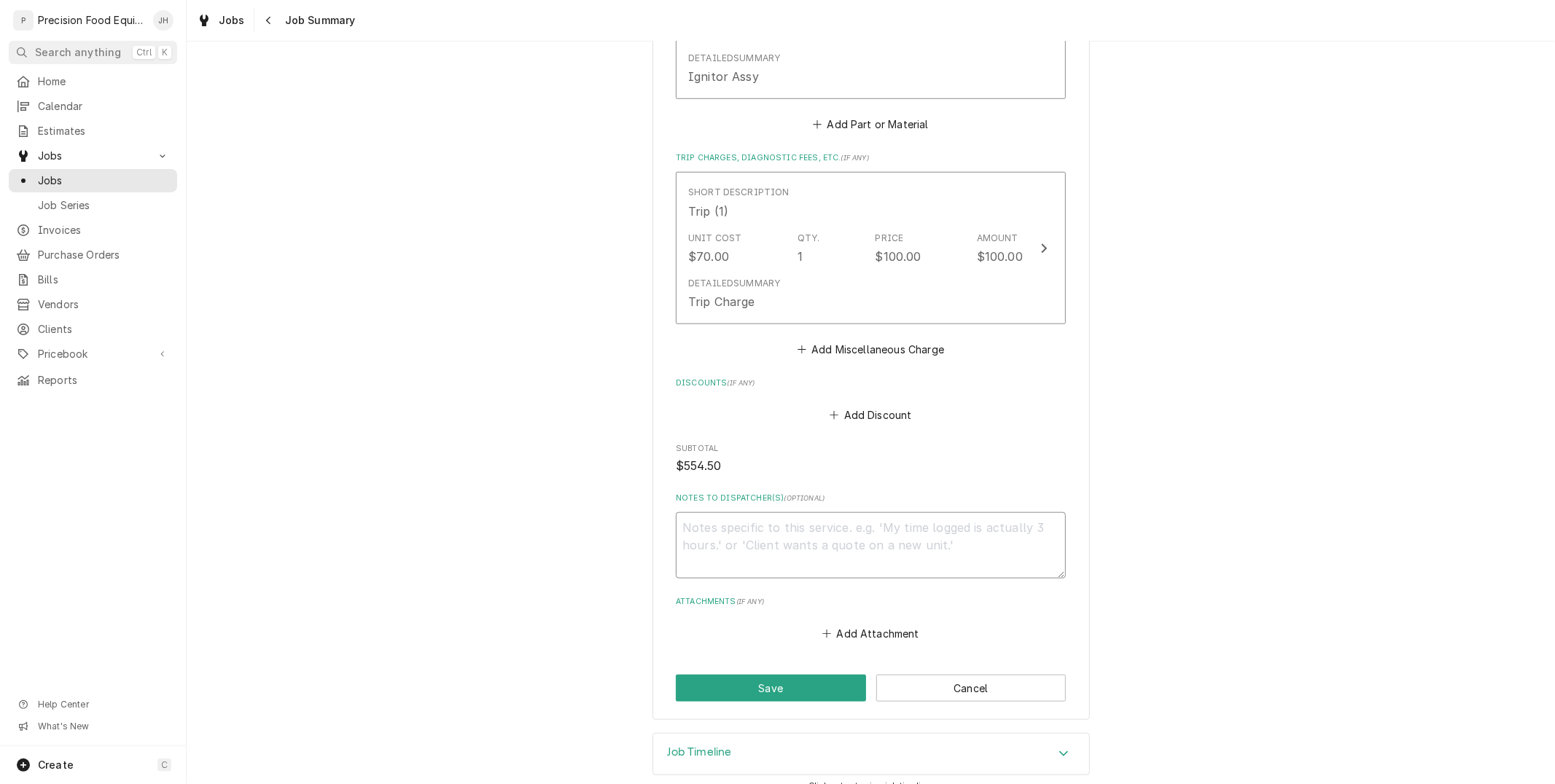
click at [915, 559] on textarea "Notes to Dispatcher(s) ( optional )" at bounding box center [871, 546] width 390 height 66
type textarea "R"
type textarea "x"
type textarea "Rea"
type textarea "x"
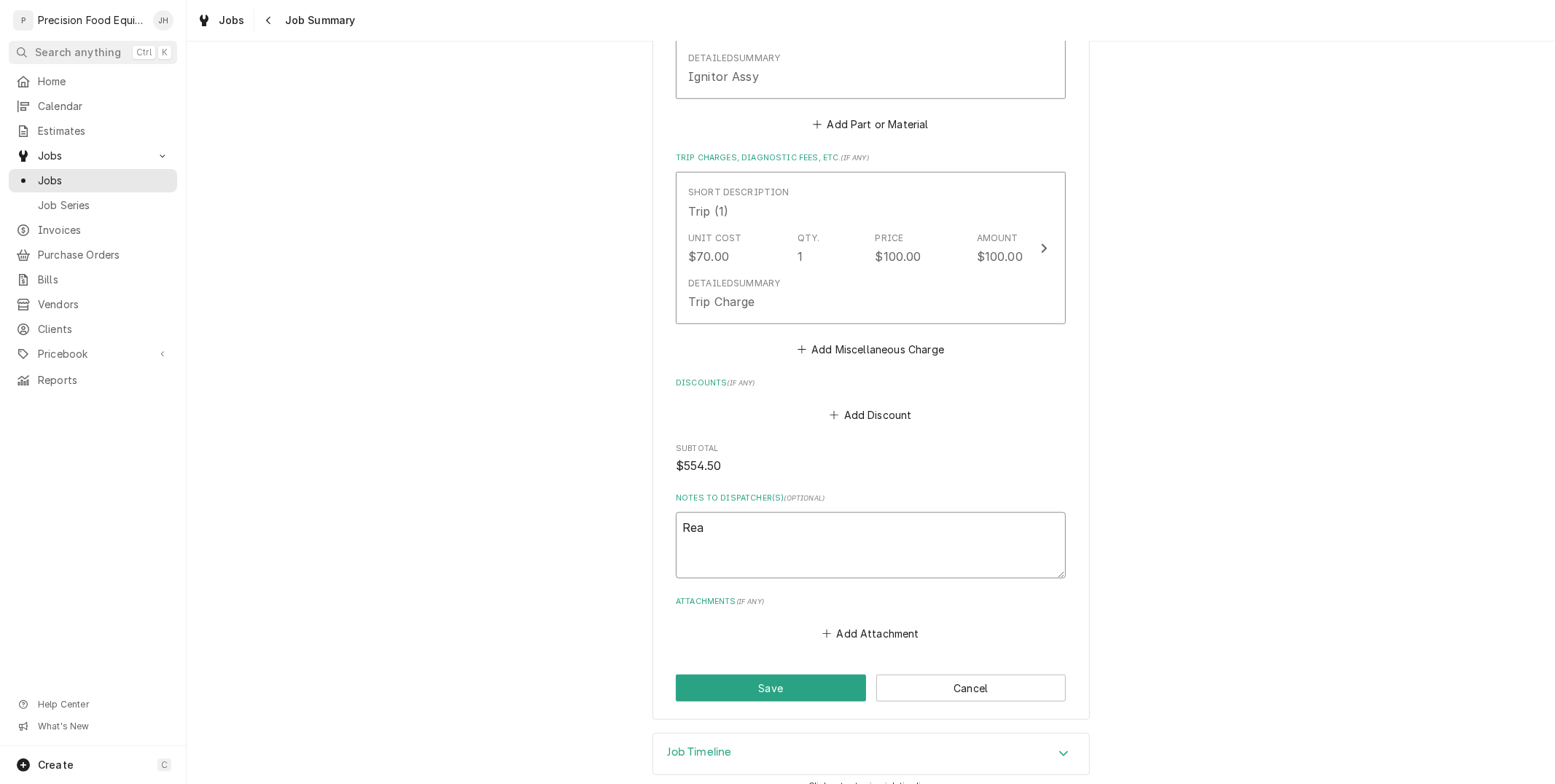
type textarea "Read"
type textarea "x"
type textarea "Ready"
type textarea "x"
type textarea "Ready"
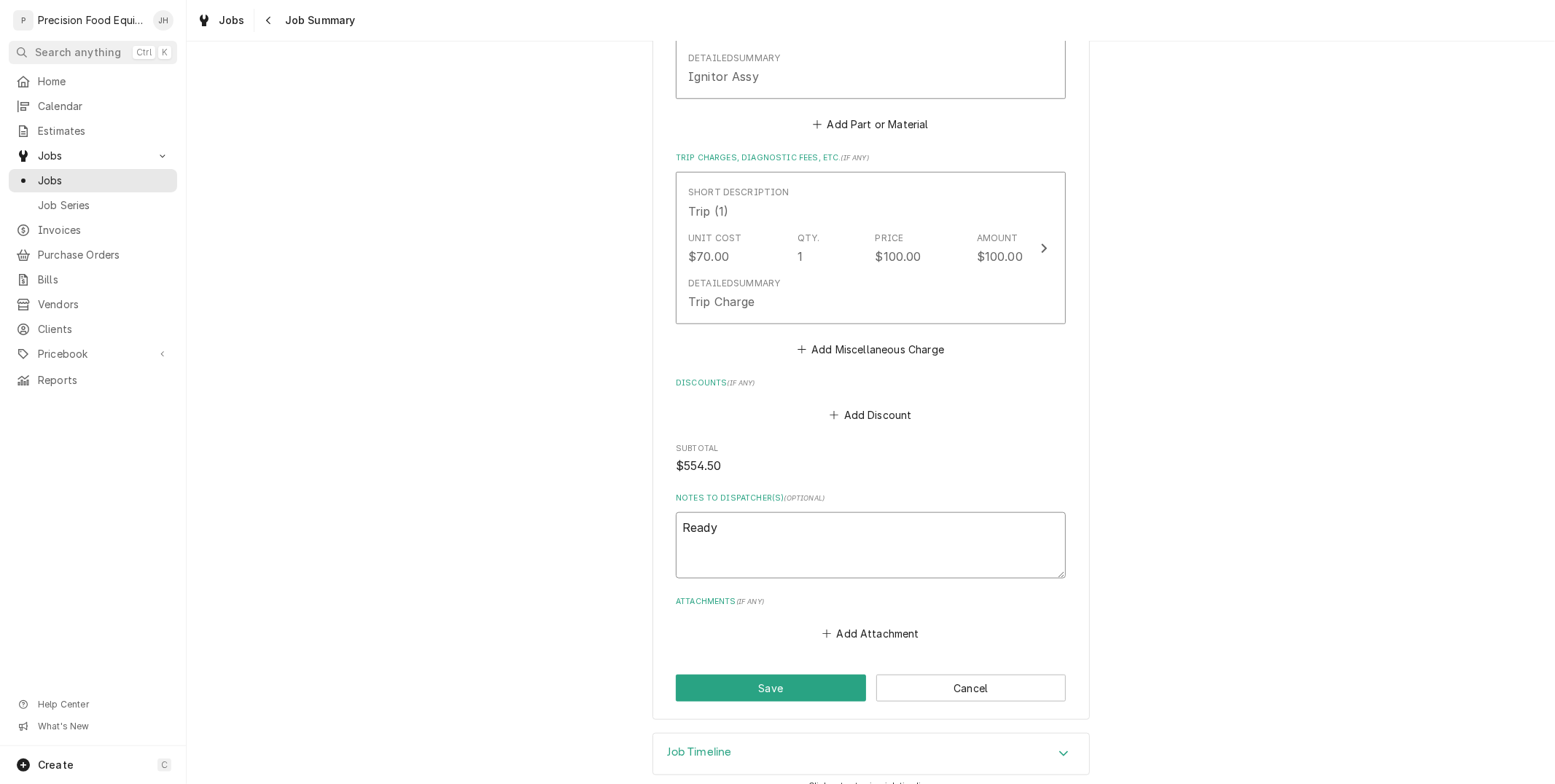
type textarea "x"
type textarea "Ready t"
type textarea "x"
type textarea "Ready to"
type textarea "x"
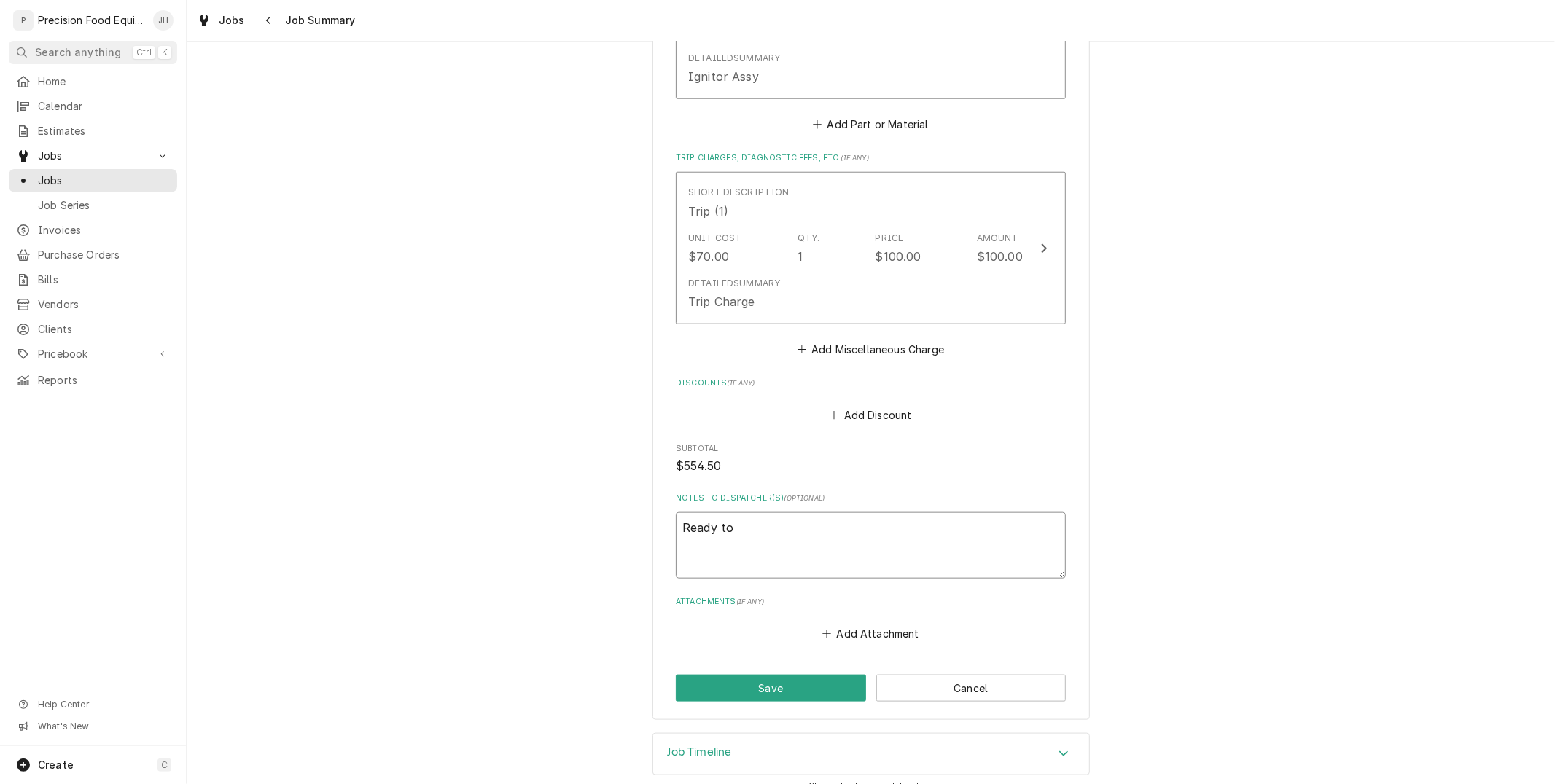
type textarea "Ready to"
type textarea "x"
type textarea "Ready to i"
type textarea "x"
type textarea "Ready to in"
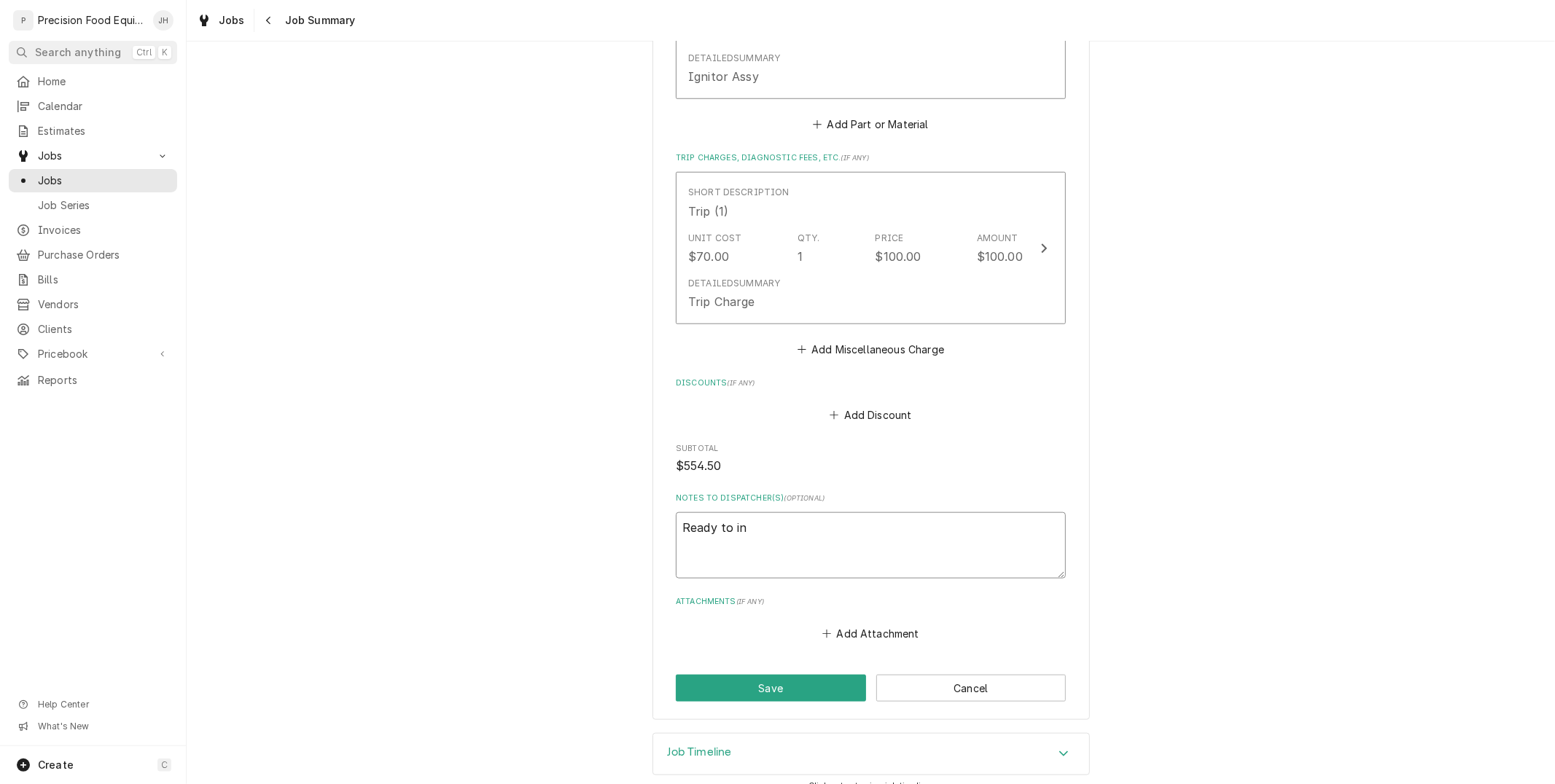
type textarea "x"
type textarea "Ready to inv"
type textarea "x"
type textarea "Ready to invo"
type textarea "x"
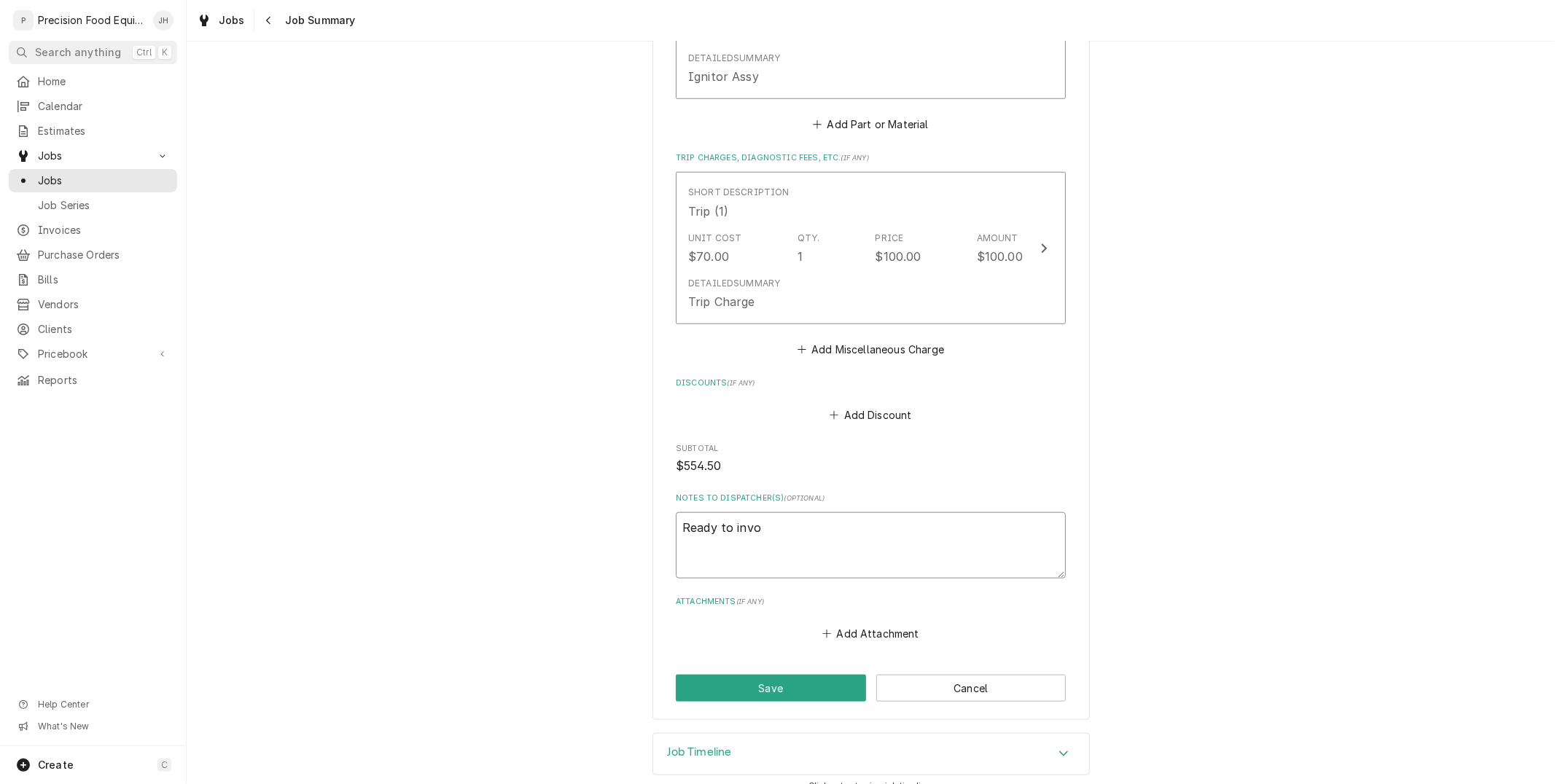
type textarea "Ready to invoi"
type textarea "x"
type textarea "Ready to invoic"
type textarea "x"
type textarea "Ready to invoice"
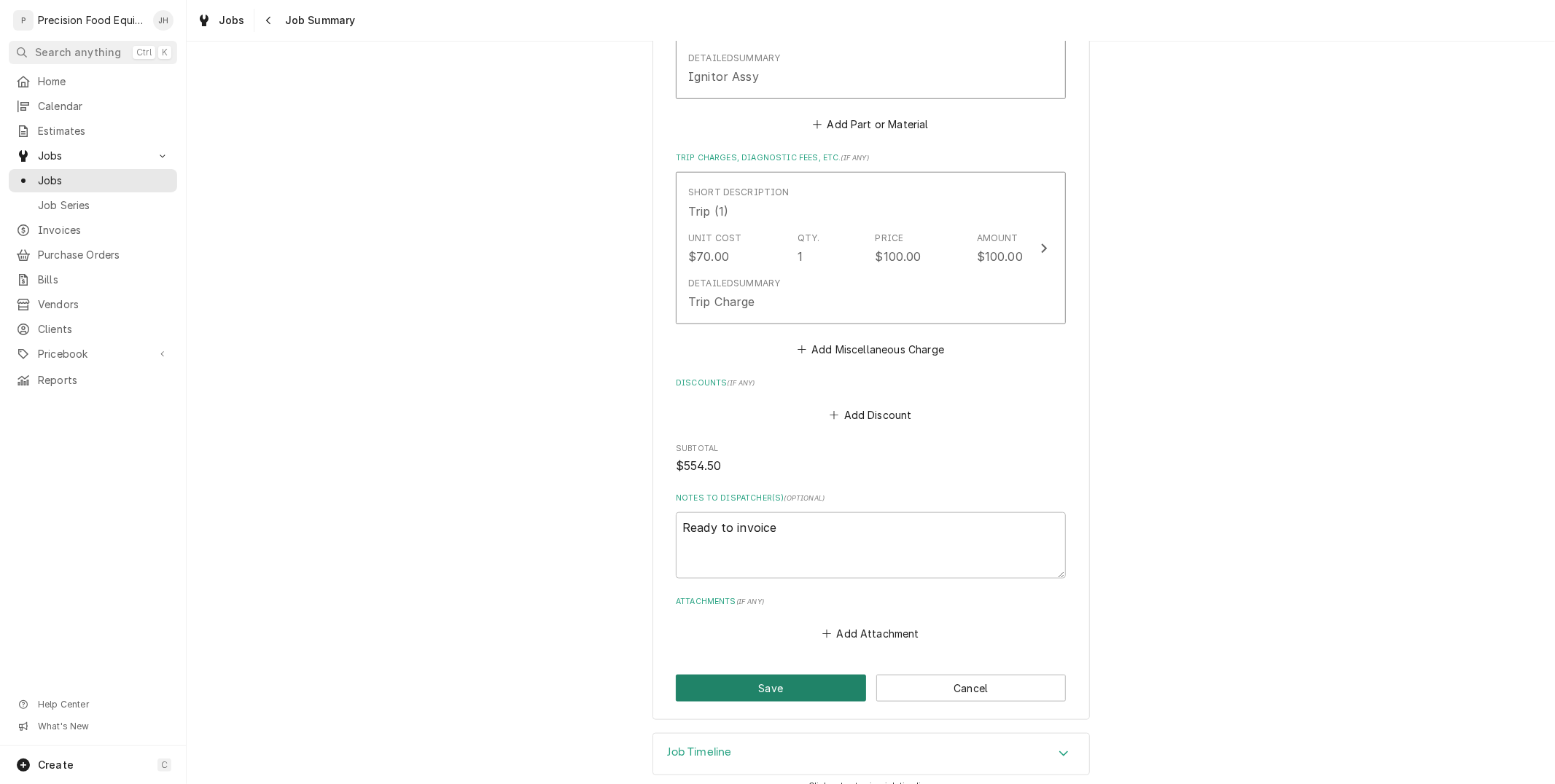
click at [831, 675] on button "Save" at bounding box center [771, 688] width 190 height 27
type textarea "x"
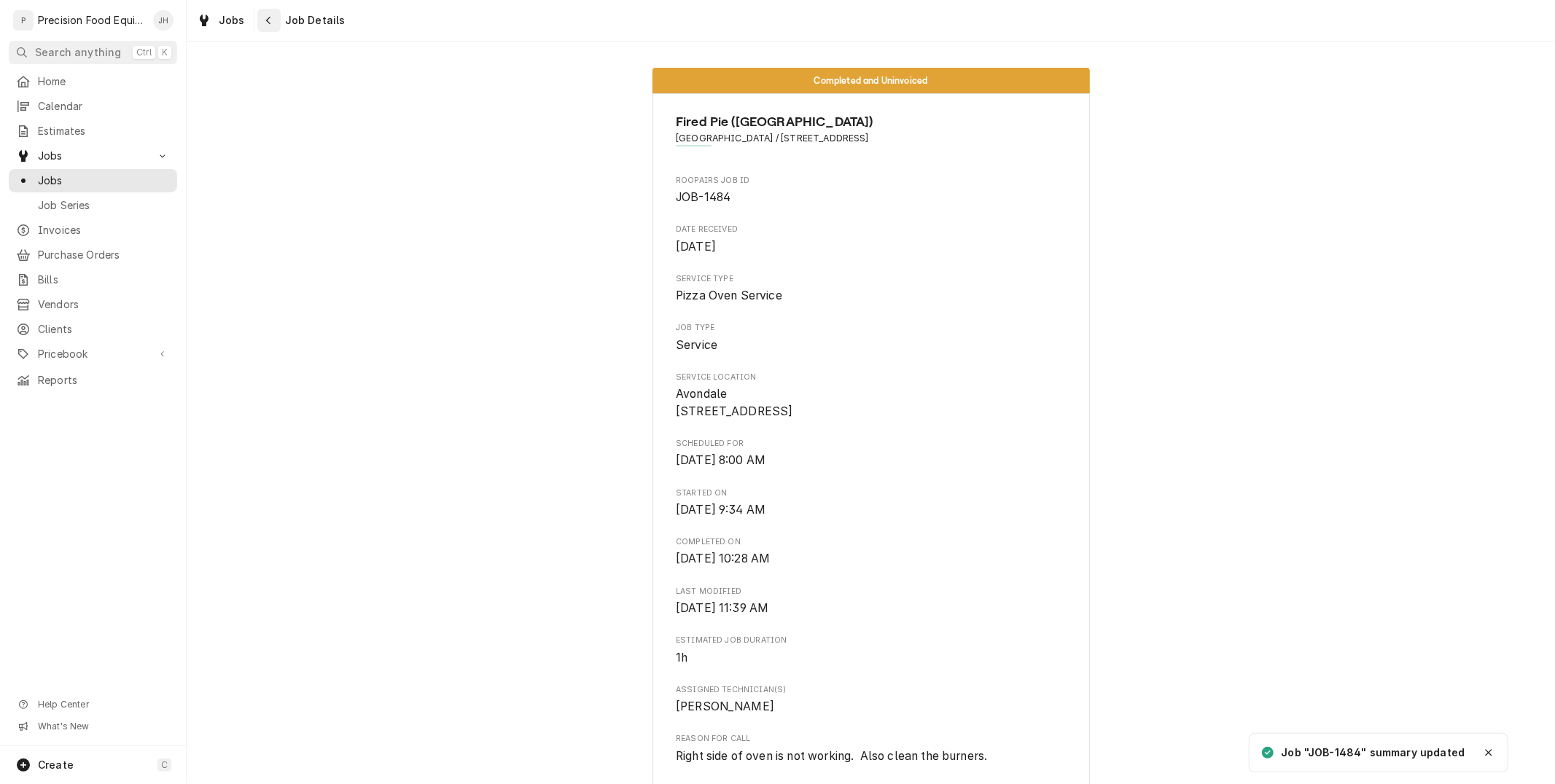
click at [271, 19] on div "Navigate back" at bounding box center [269, 20] width 14 height 14
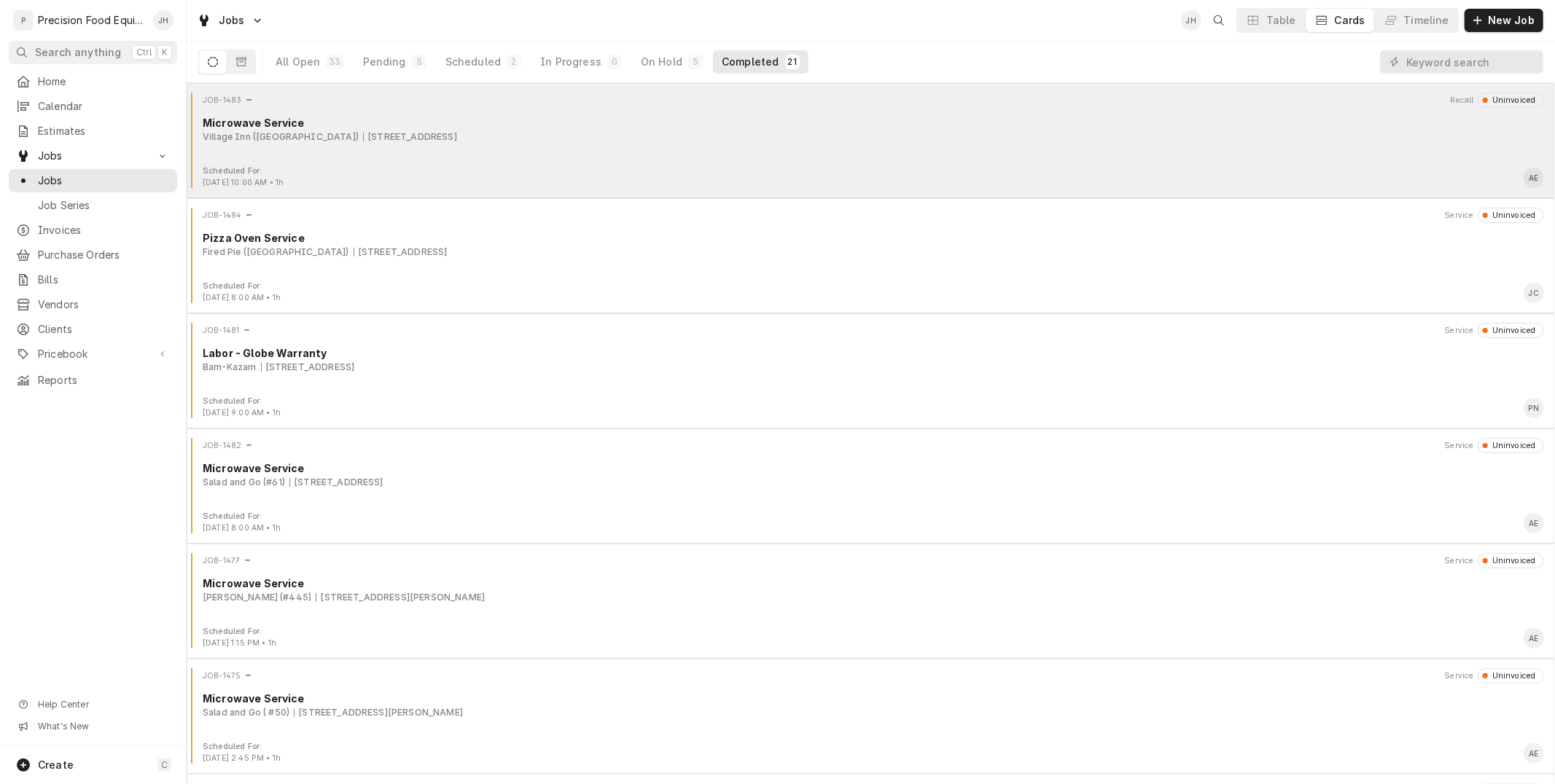
click at [409, 157] on div "JOB-1483 Recall Uninvoiced Microwave Service Village Inn (Signal Butte) 1863 S …" at bounding box center [871, 129] width 1357 height 73
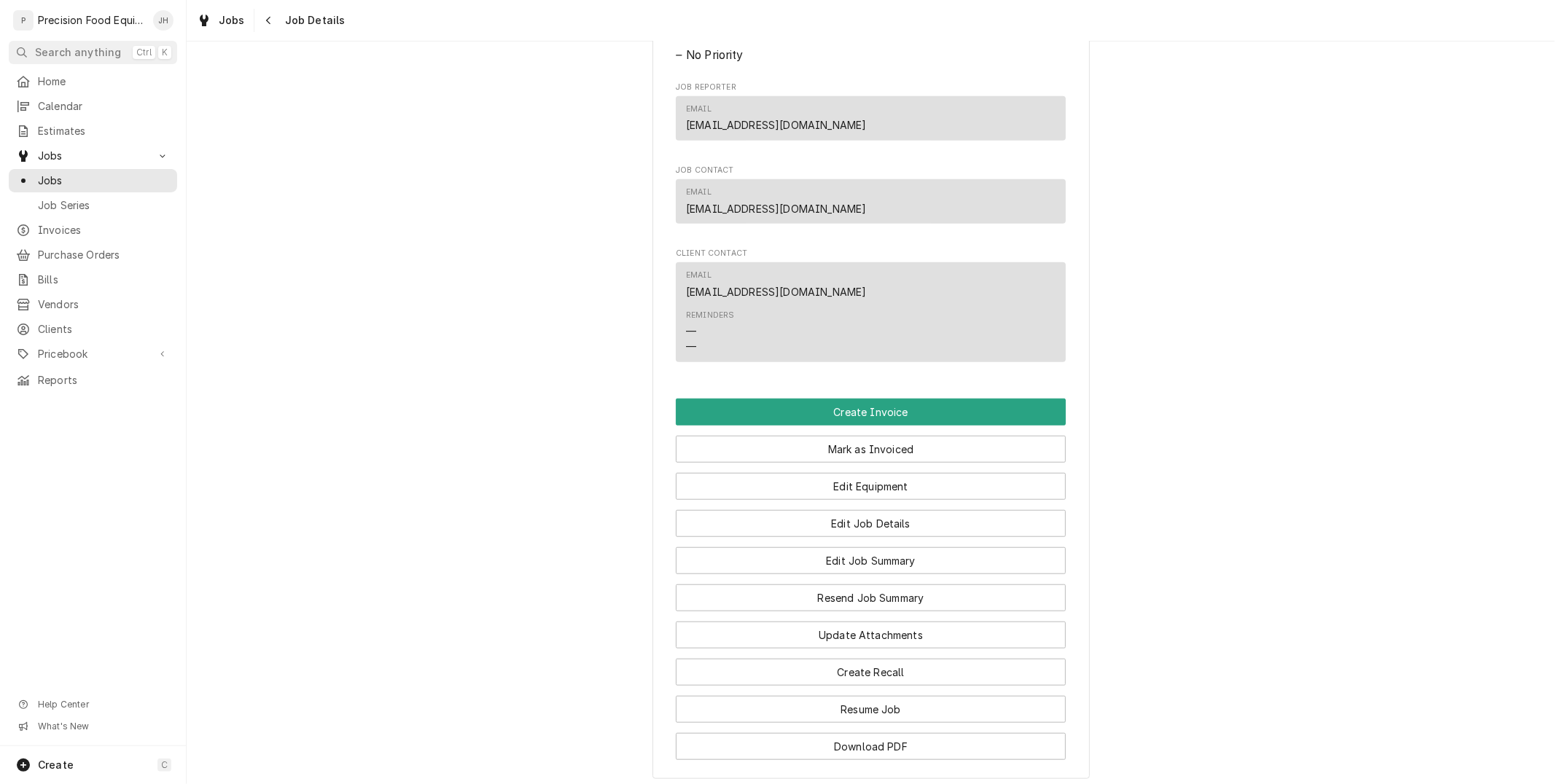
scroll to position [1167, 0]
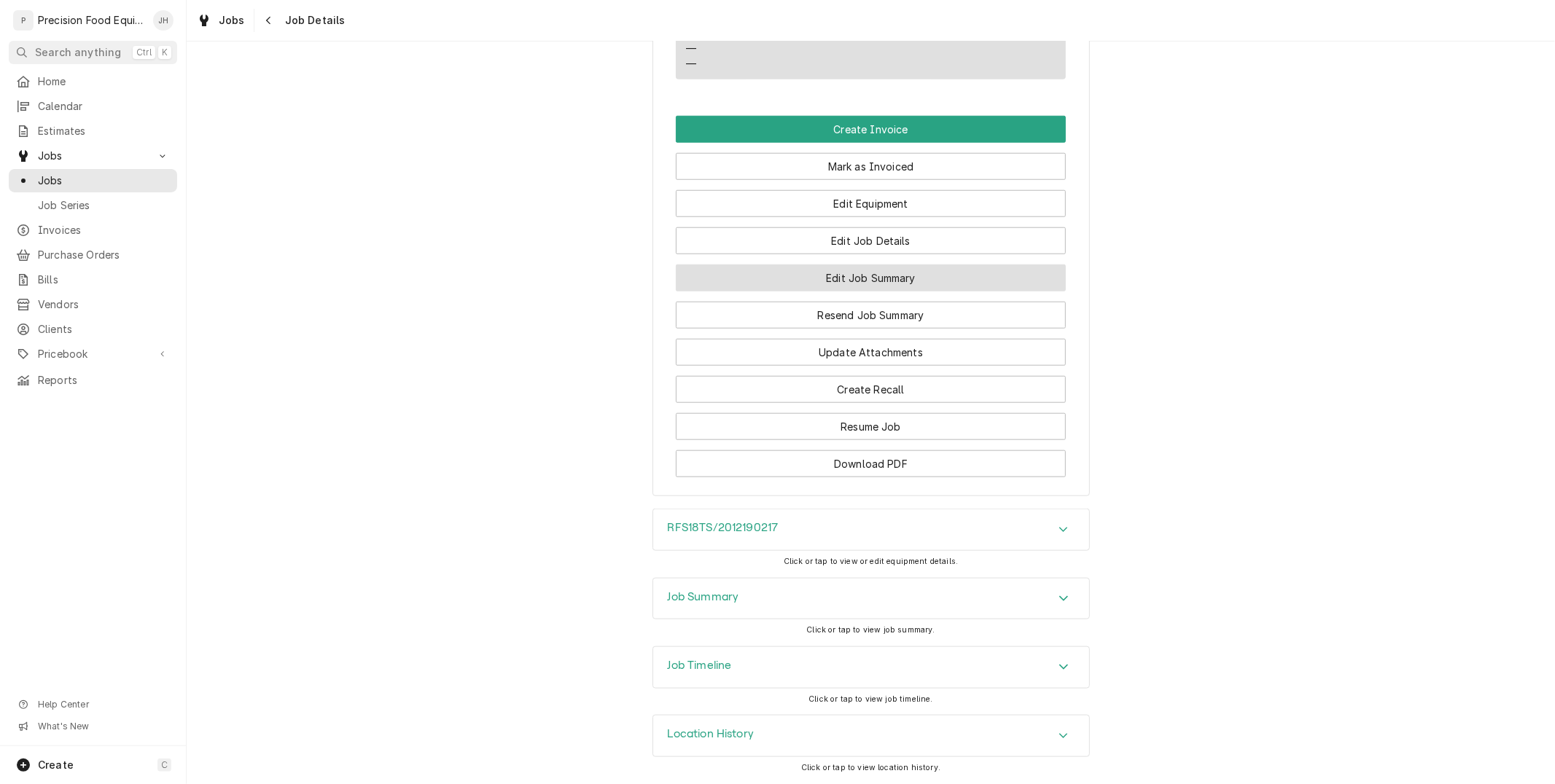
click at [859, 279] on button "Edit Job Summary" at bounding box center [871, 278] width 390 height 27
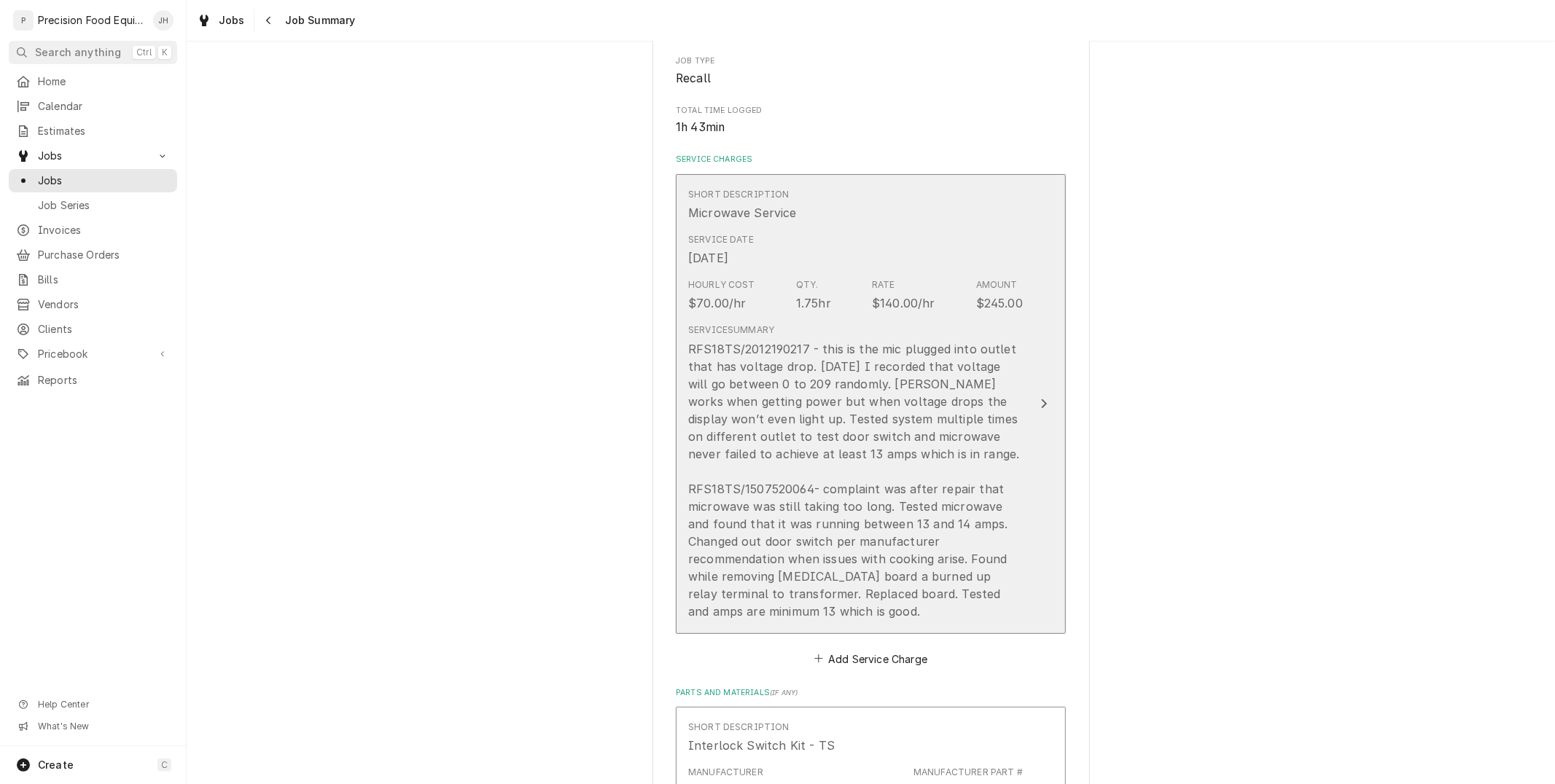
scroll to position [162, 0]
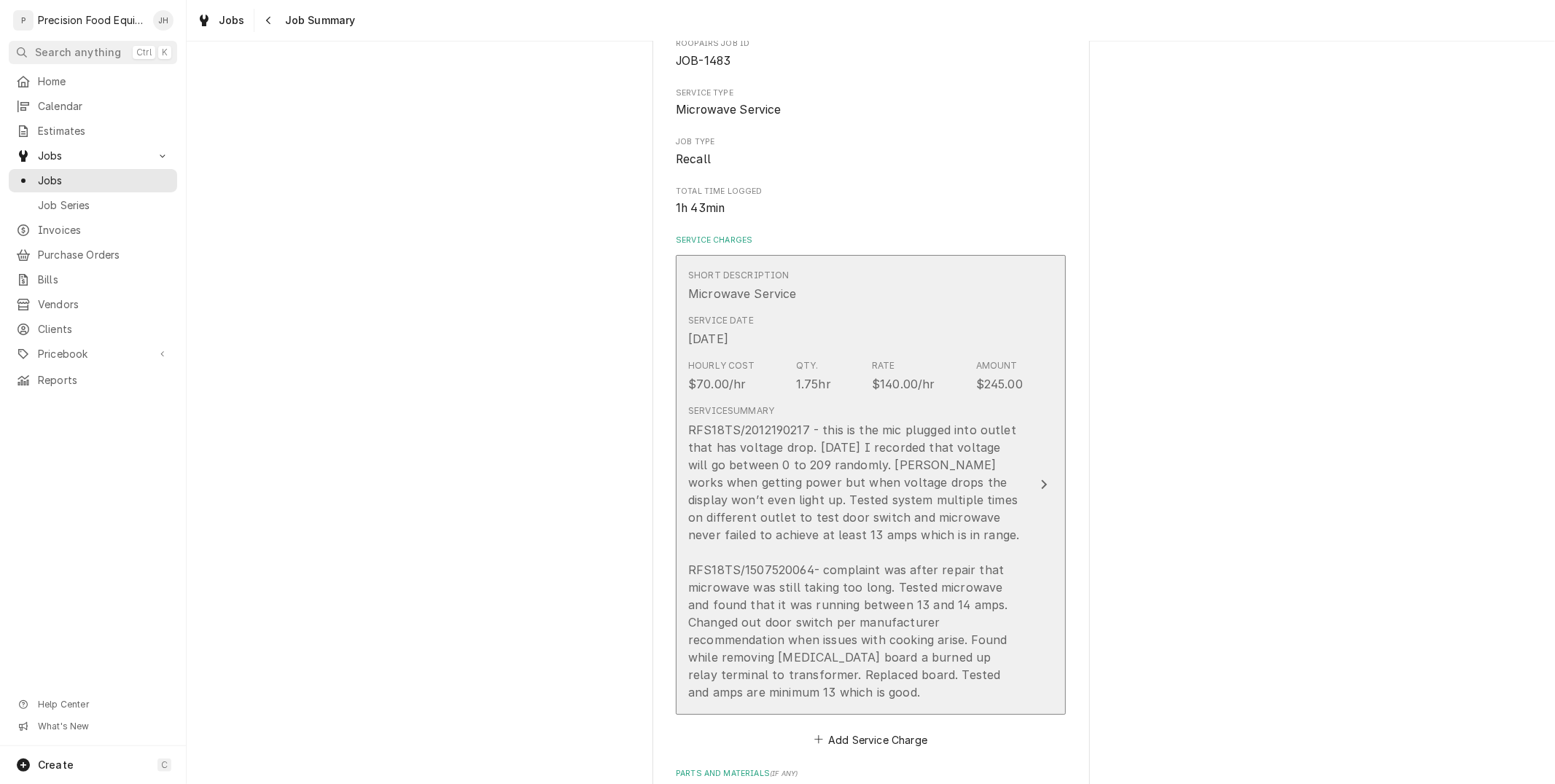
click at [866, 540] on div "RFS18TS/2012190217 - this is the mic plugged into outlet that has voltage drop.…" at bounding box center [855, 561] width 335 height 279
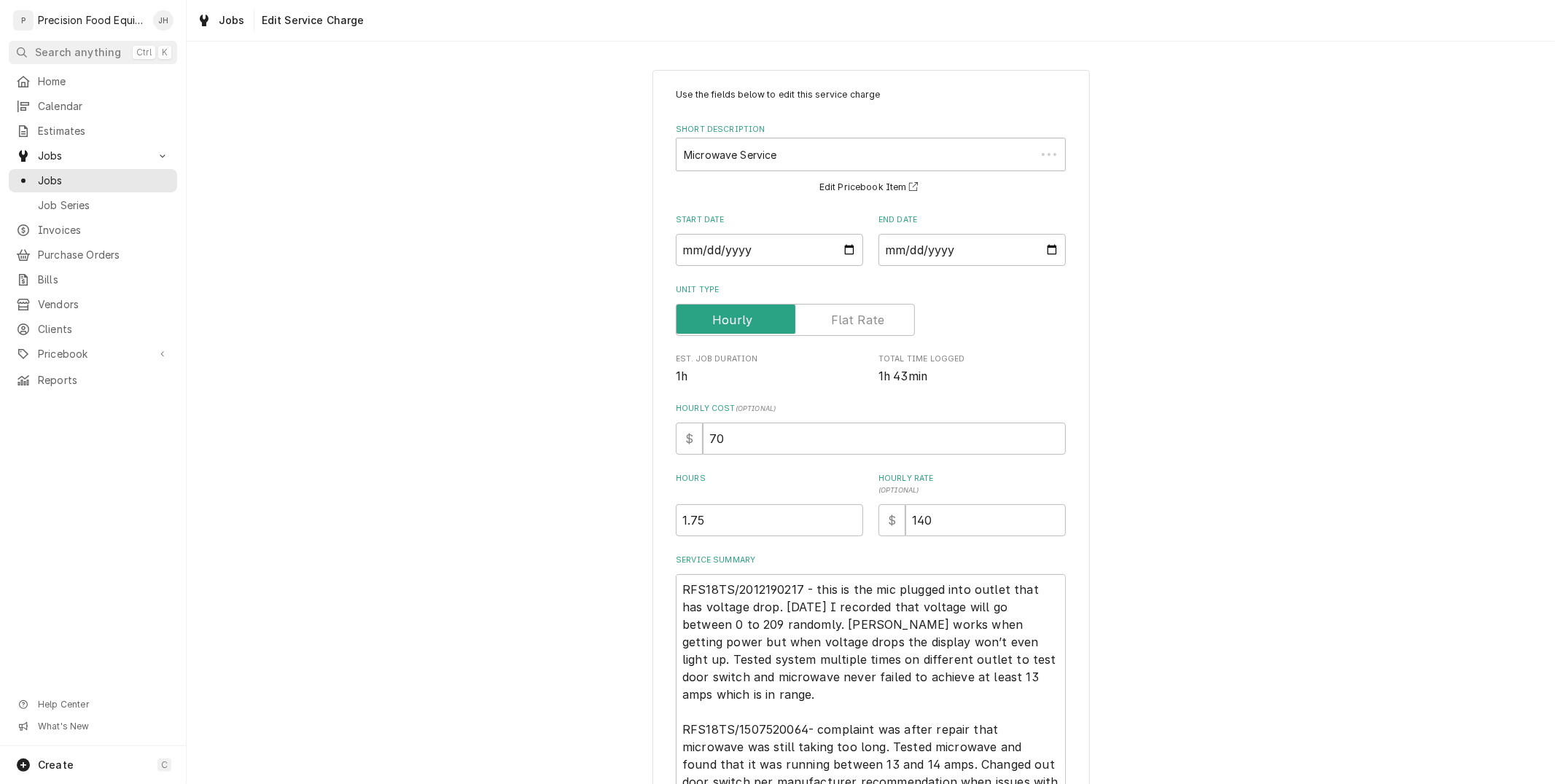
scroll to position [174, 0]
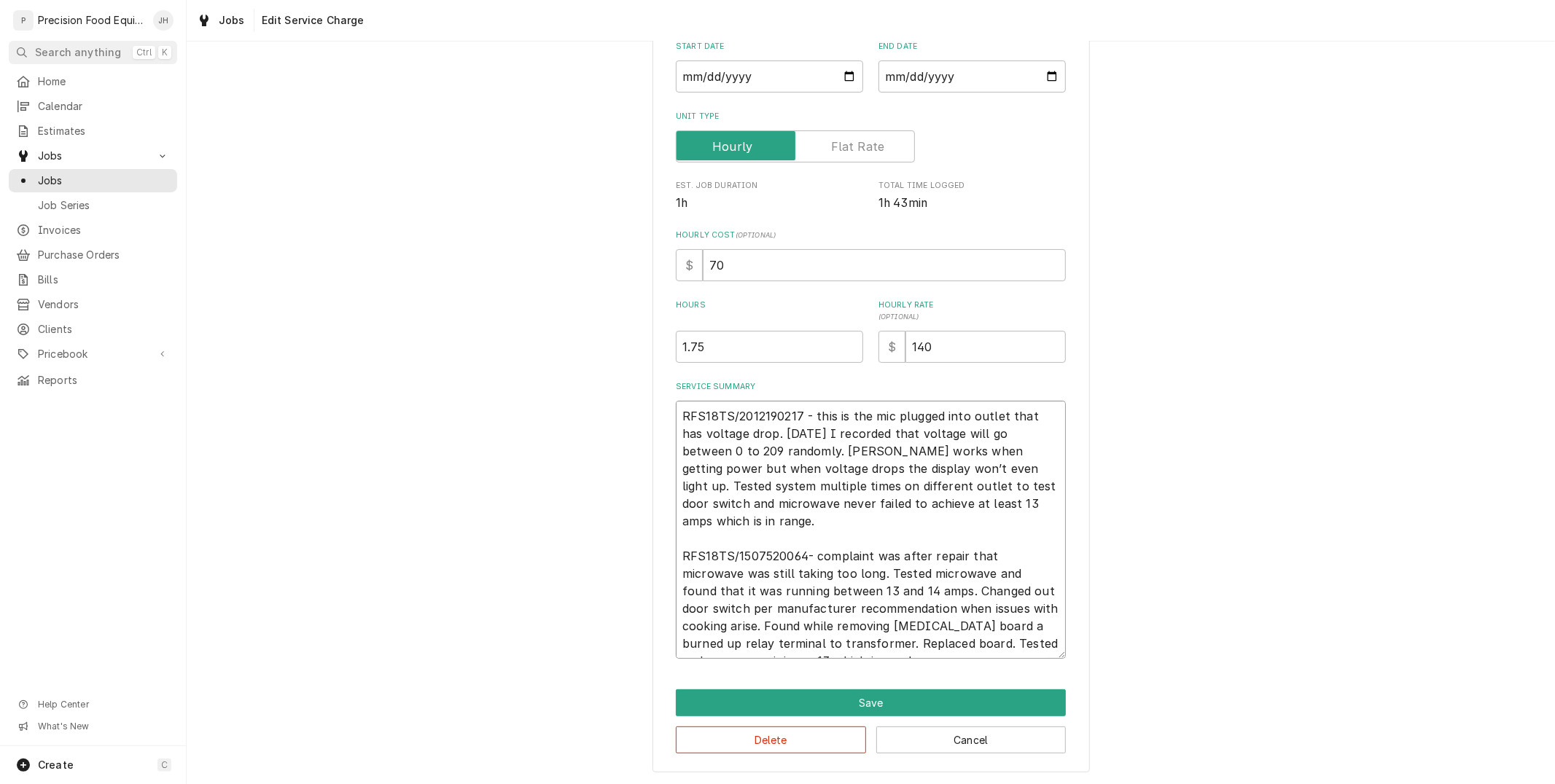
click at [866, 534] on textarea "RFS18TS/2012190217 - this is the mic plugged into outlet that has voltage drop.…" at bounding box center [871, 529] width 390 height 258
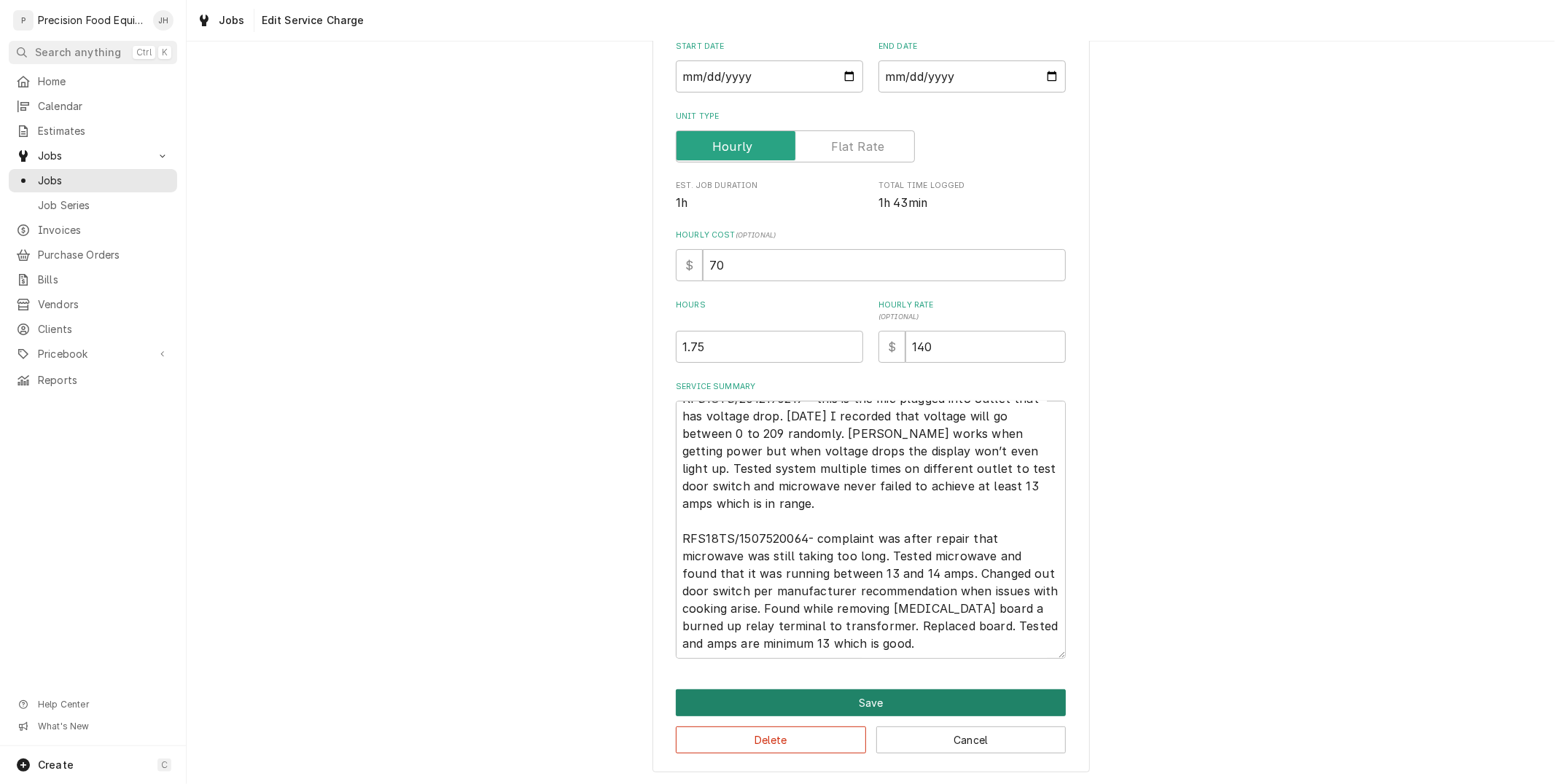
click at [900, 704] on button "Save" at bounding box center [871, 703] width 390 height 27
type textarea "x"
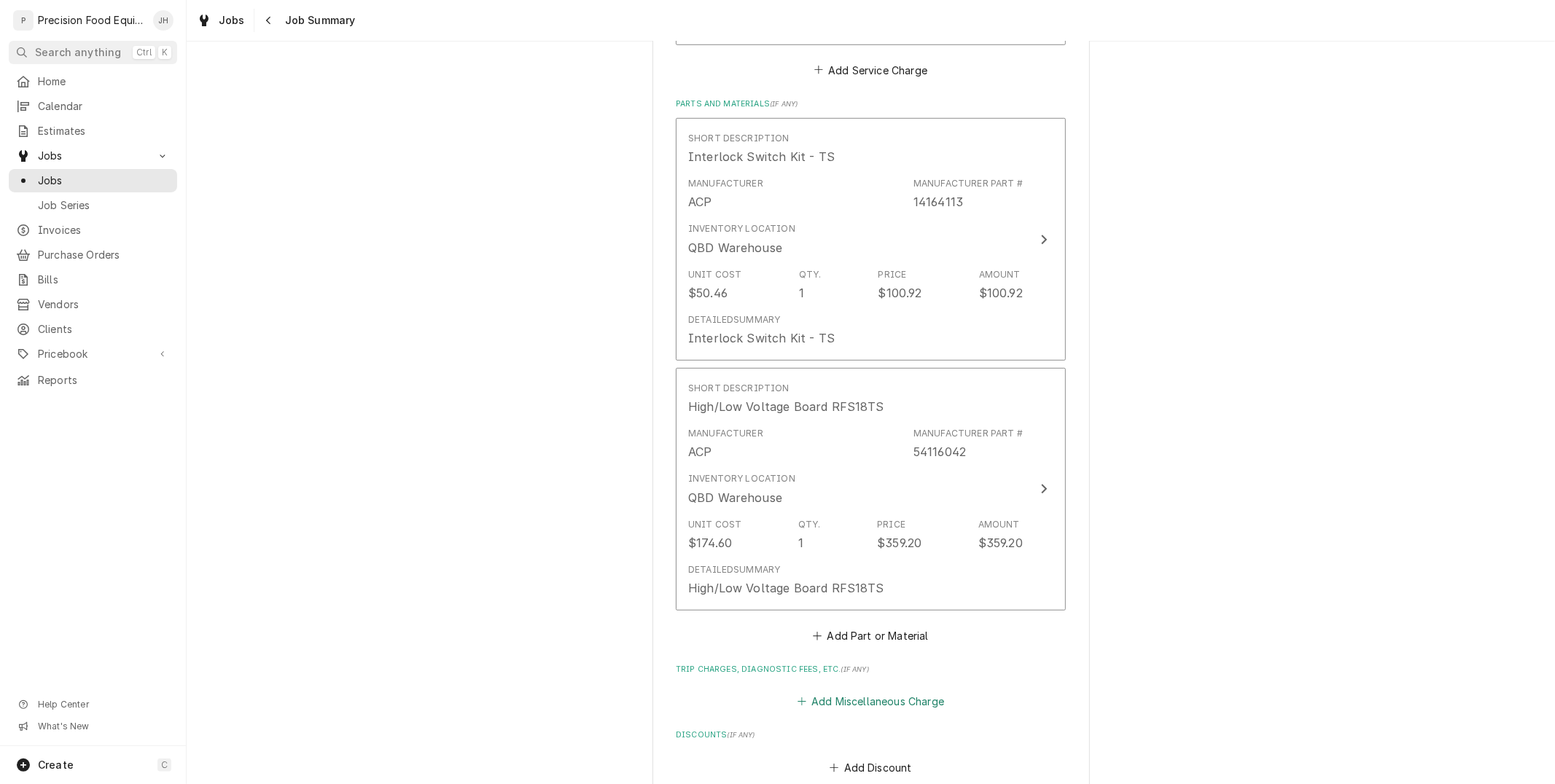
scroll to position [810, 0]
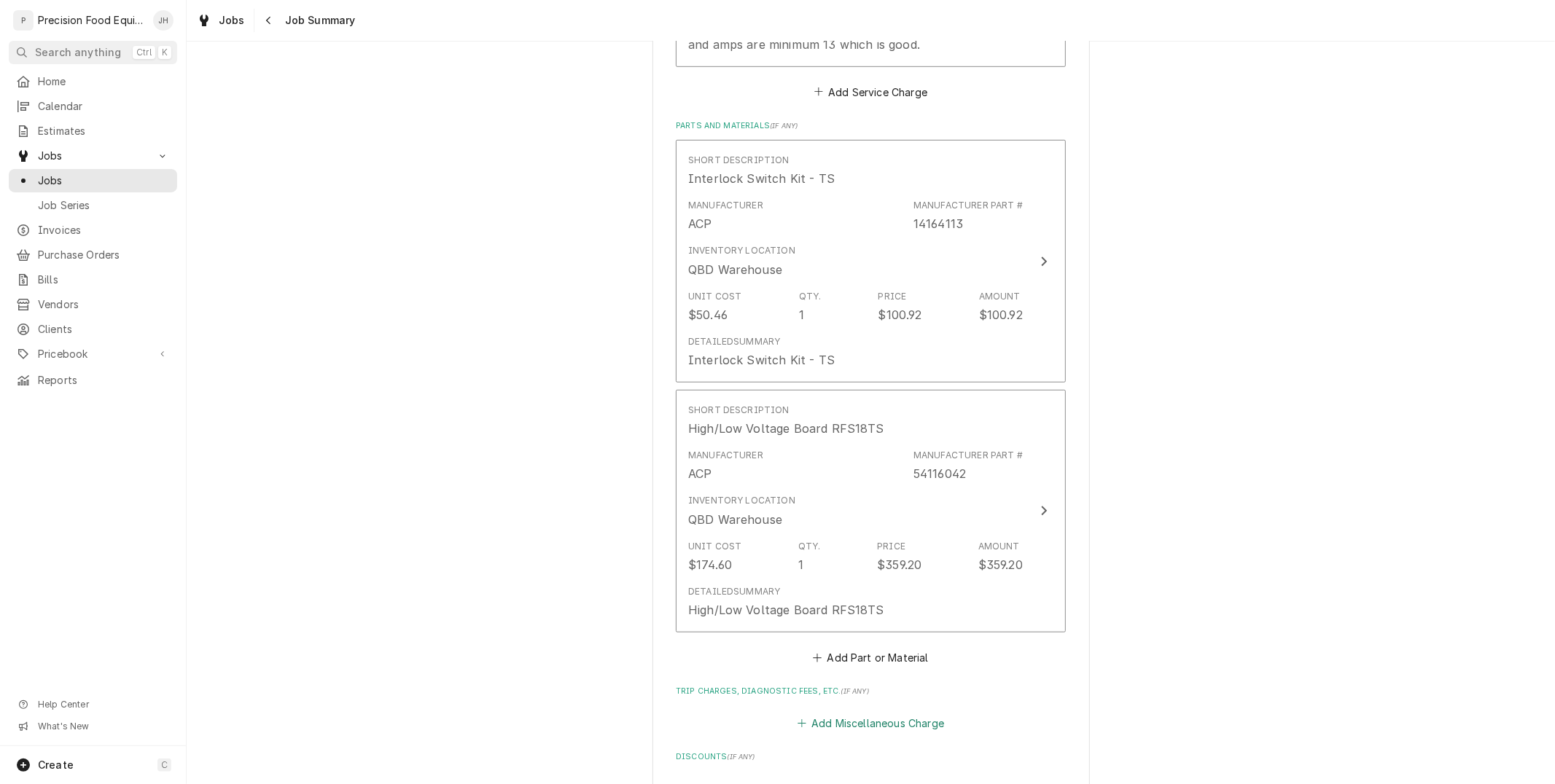
click at [916, 725] on button "Add Miscellaneous Charge" at bounding box center [871, 723] width 151 height 20
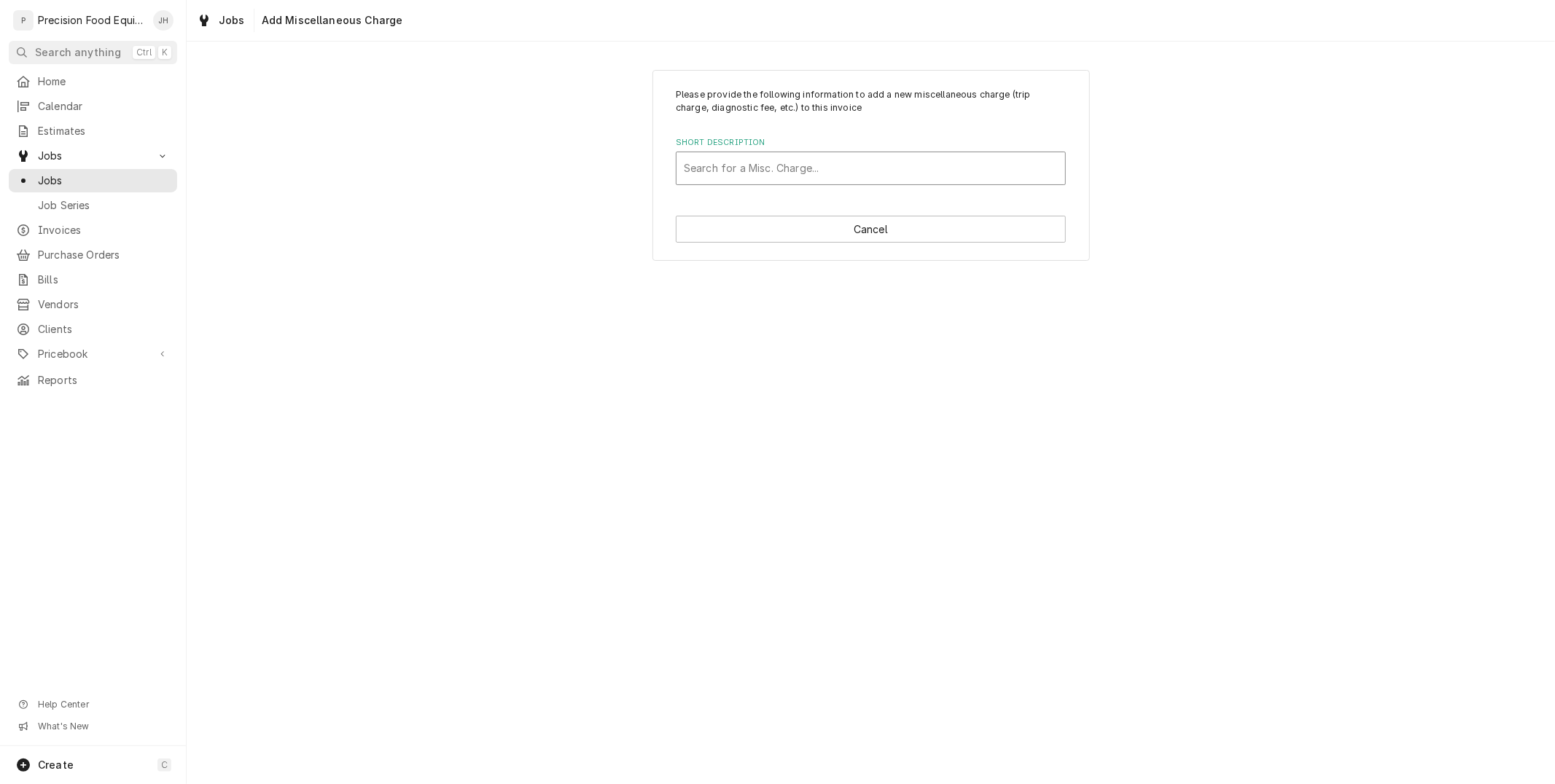
click at [803, 164] on div "Short Description" at bounding box center [871, 167] width 374 height 26
type input "tr"
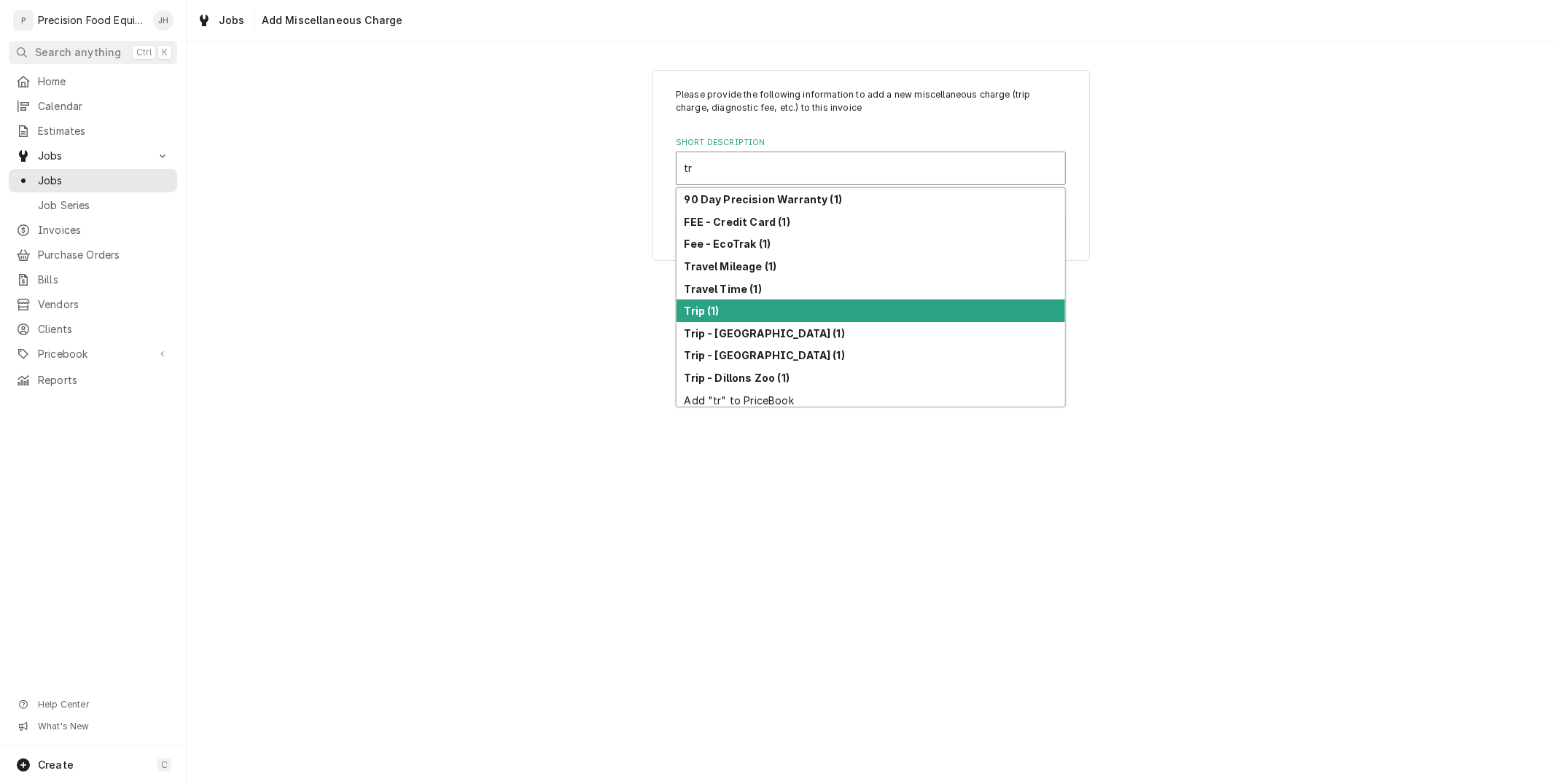
click at [782, 304] on div "Trip (1)" at bounding box center [871, 311] width 388 height 22
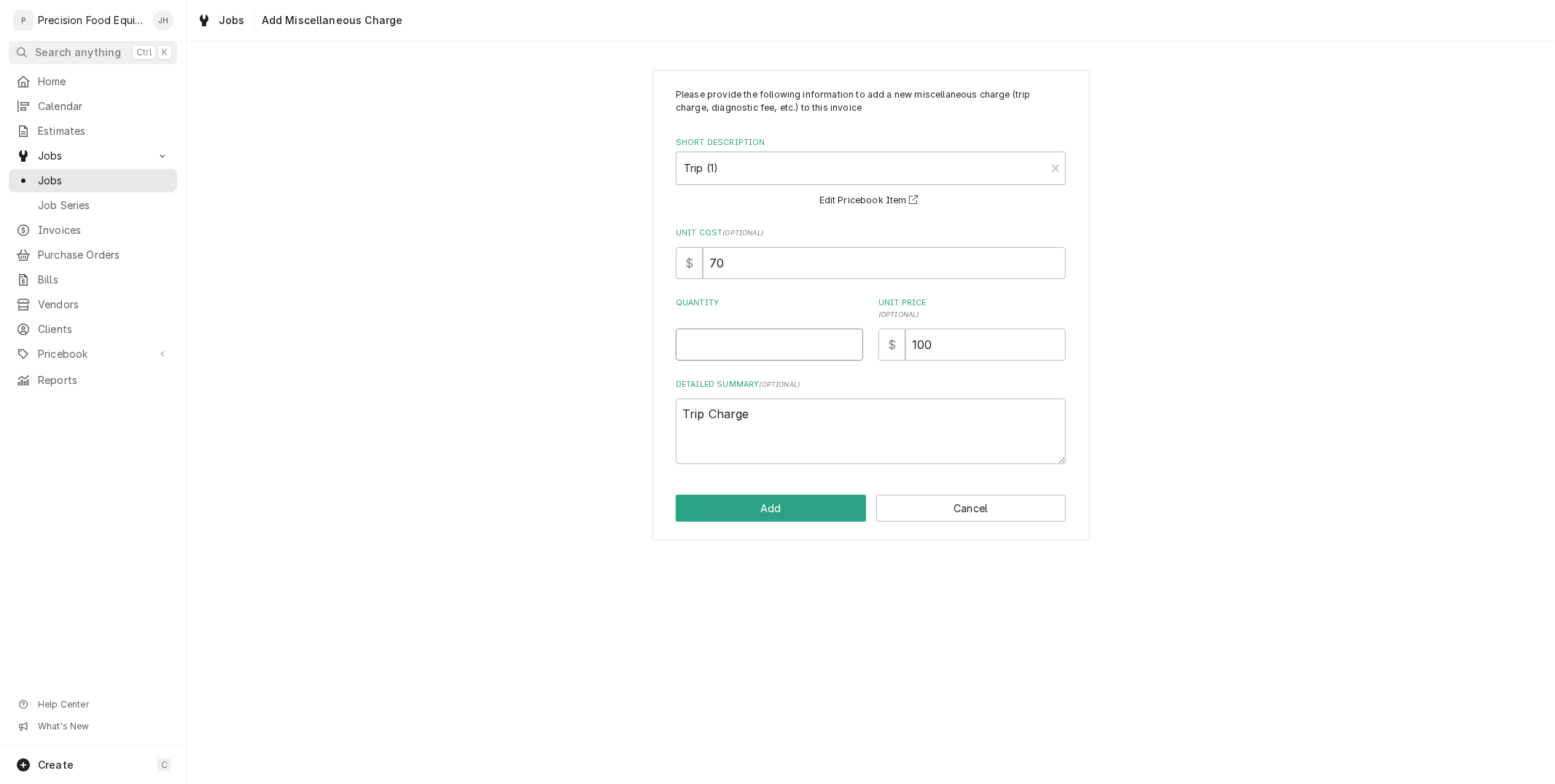
click at [779, 352] on input "Quantity" at bounding box center [769, 344] width 187 height 32
type textarea "x"
type input "1"
click at [712, 498] on button "Add" at bounding box center [771, 508] width 190 height 27
type textarea "x"
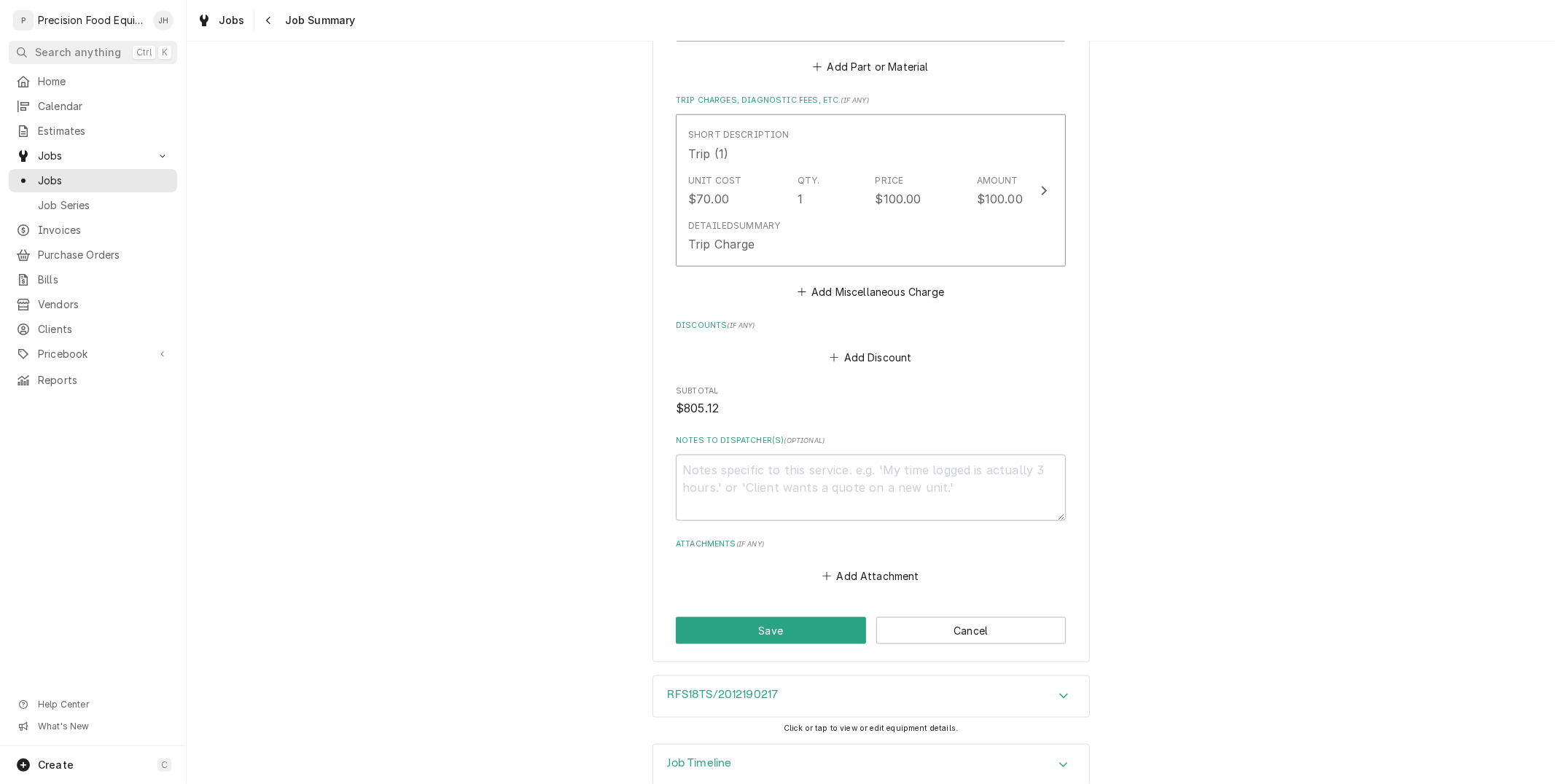
scroll to position [1430, 0]
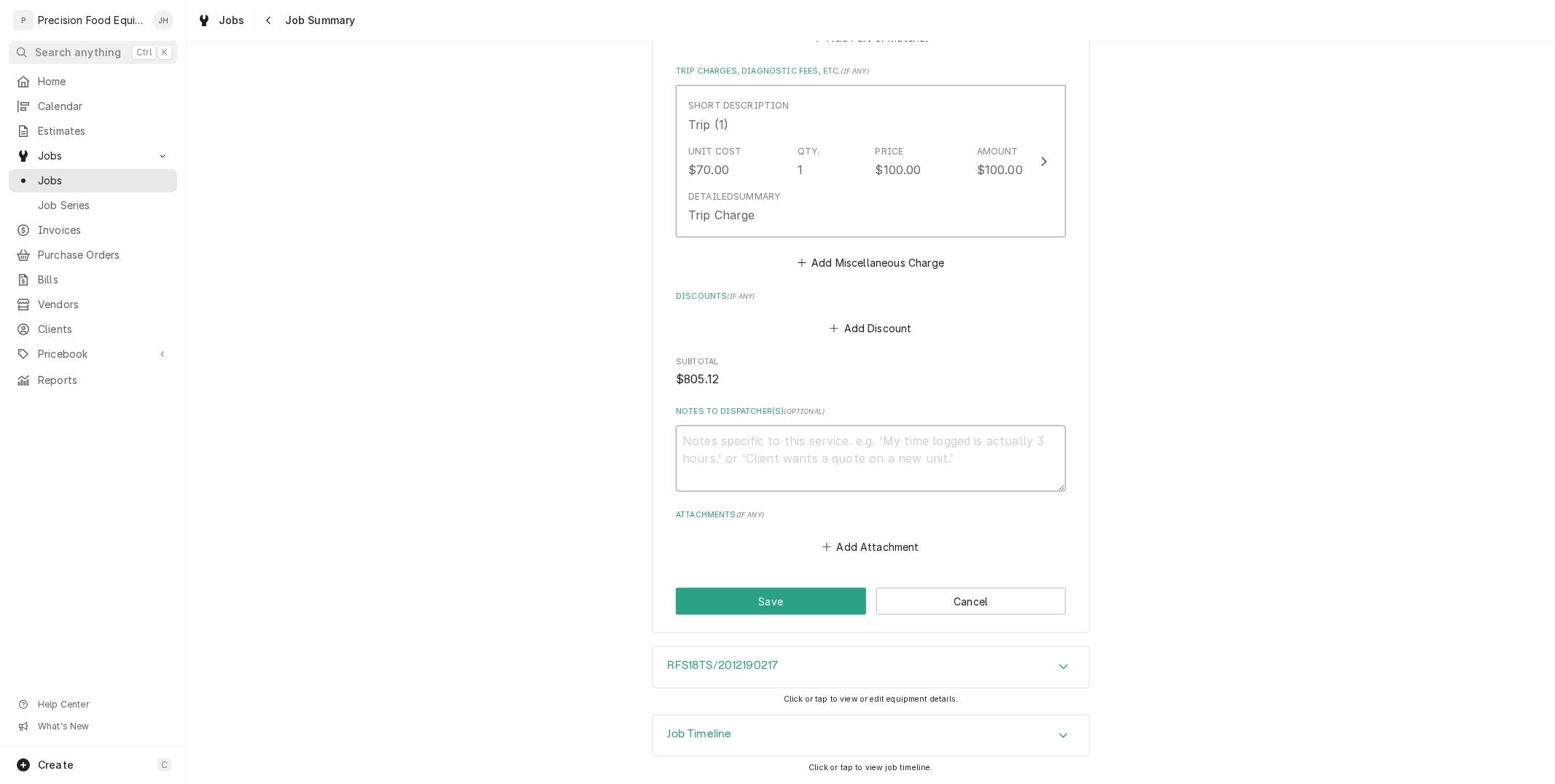
click at [890, 457] on textarea "Notes to Dispatcher(s) ( optional )" at bounding box center [871, 458] width 390 height 66
type textarea "R"
type textarea "x"
type textarea "Re"
type textarea "x"
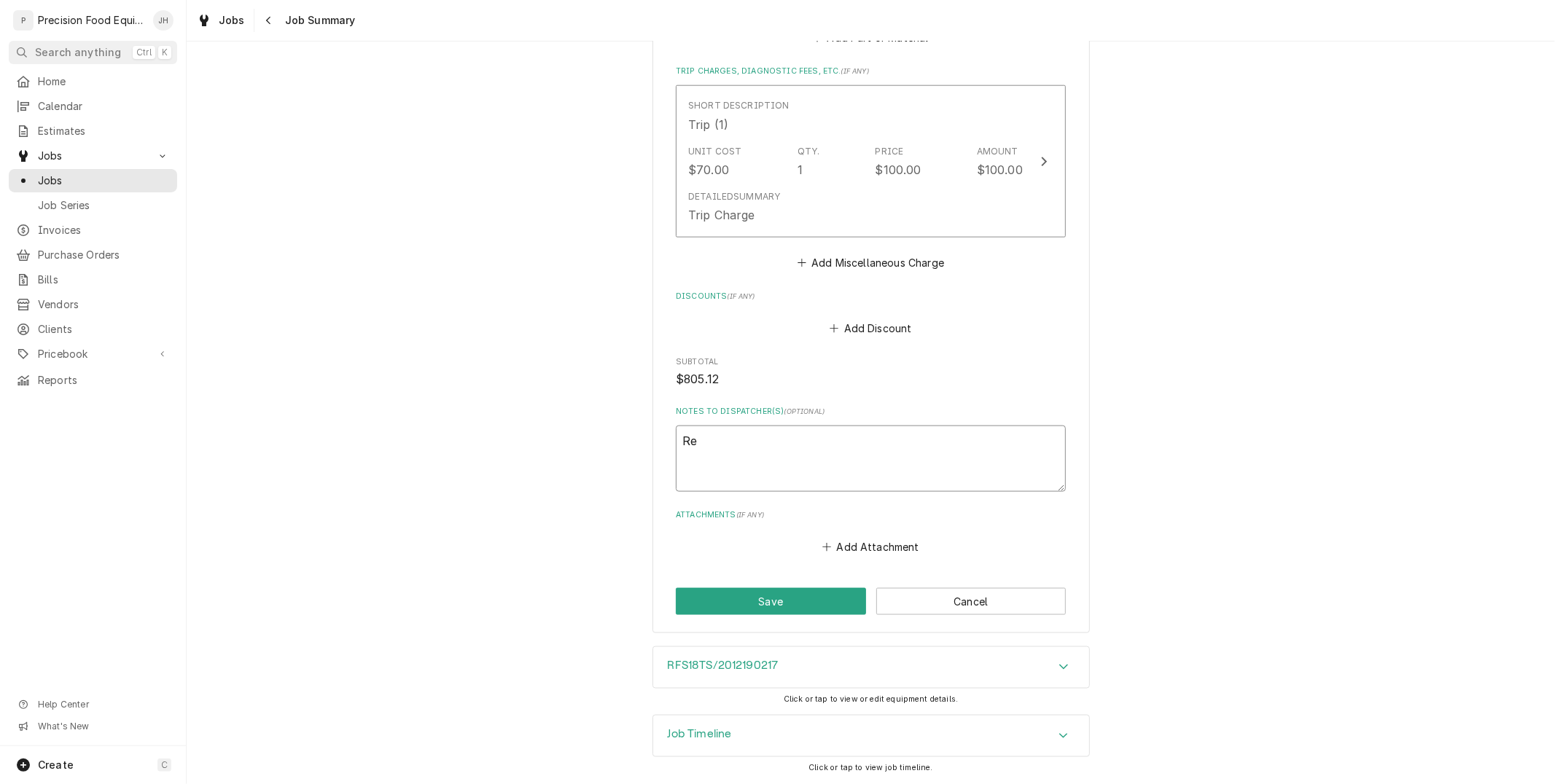
type textarea "Rea"
type textarea "x"
type textarea "Read"
type textarea "x"
type textarea "Ready"
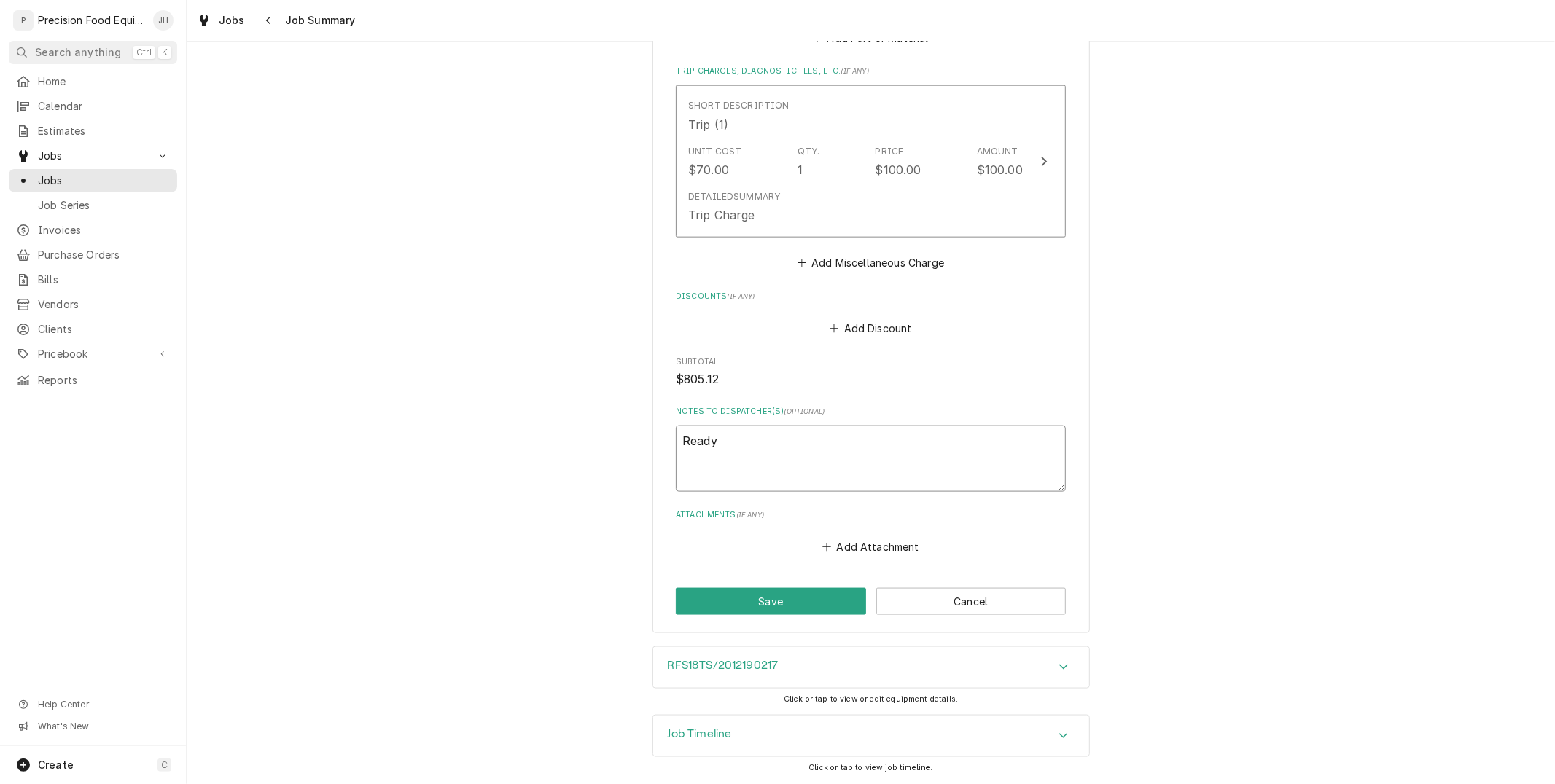
type textarea "x"
type textarea "Ready"
type textarea "x"
type textarea "Ready to"
type textarea "x"
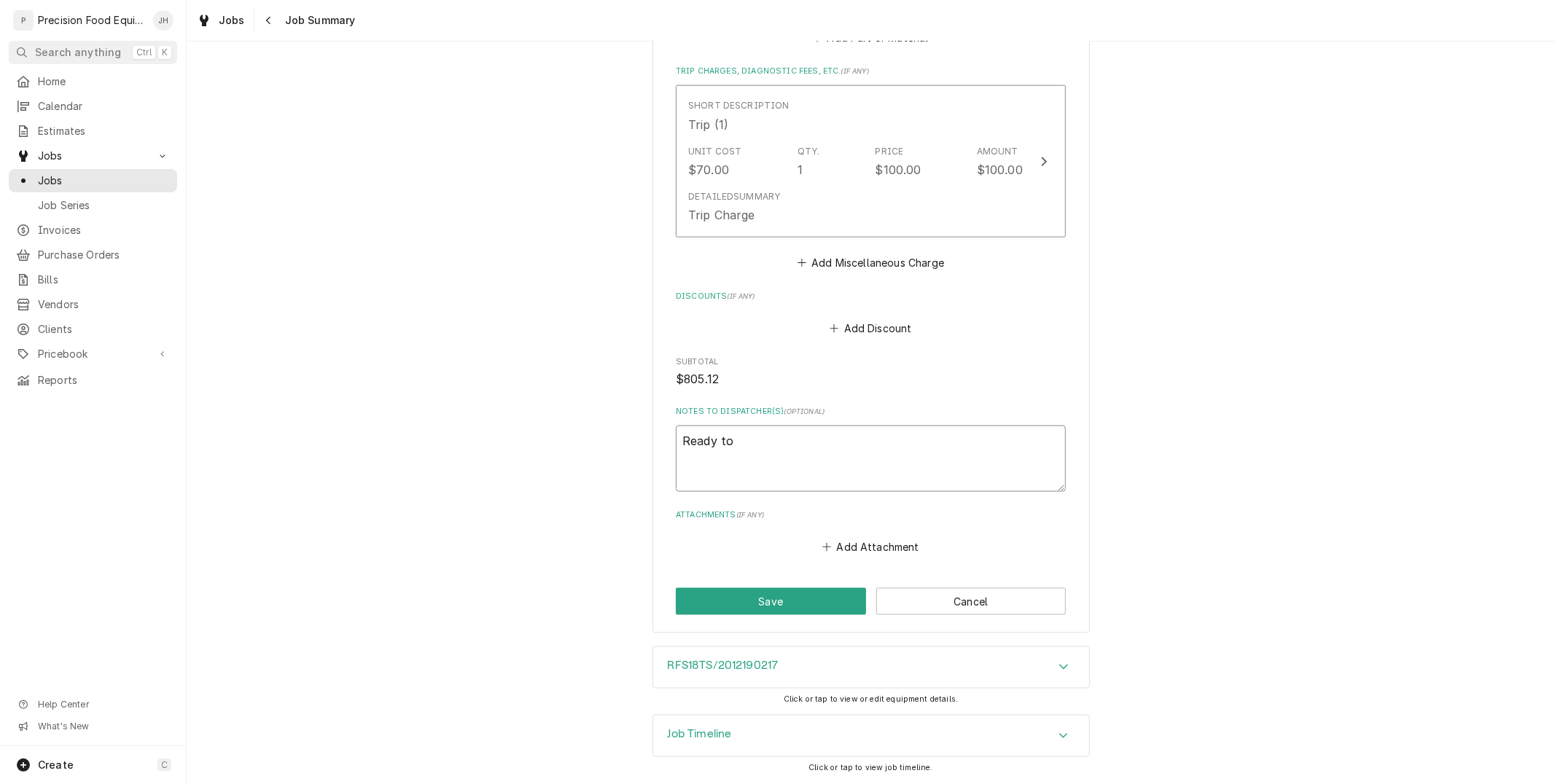
type textarea "Ready to"
type textarea "x"
type textarea "Ready to i"
type textarea "x"
type textarea "Ready to in"
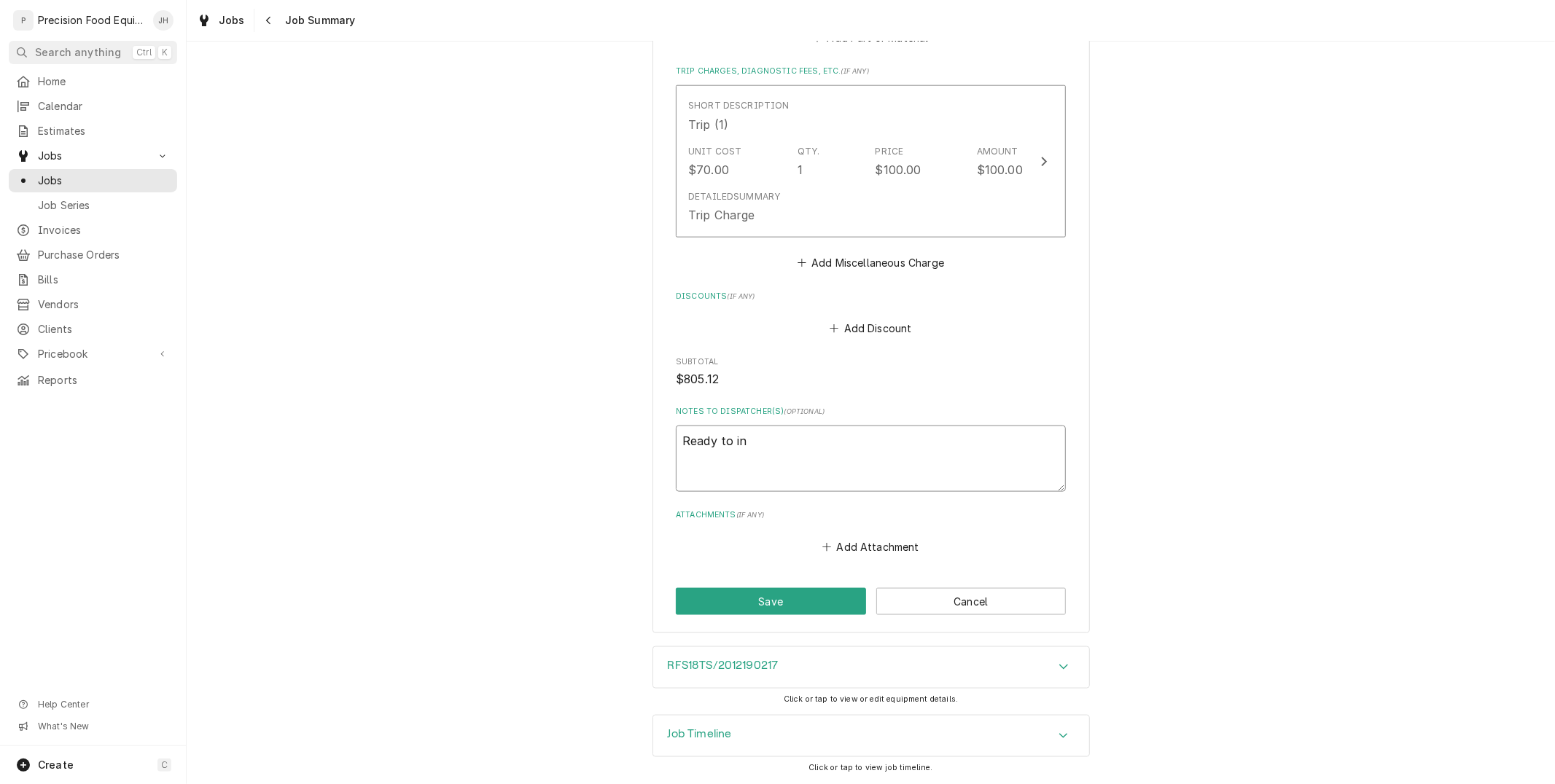
type textarea "x"
type textarea "Ready to inv"
type textarea "x"
type textarea "Ready to invo"
type textarea "x"
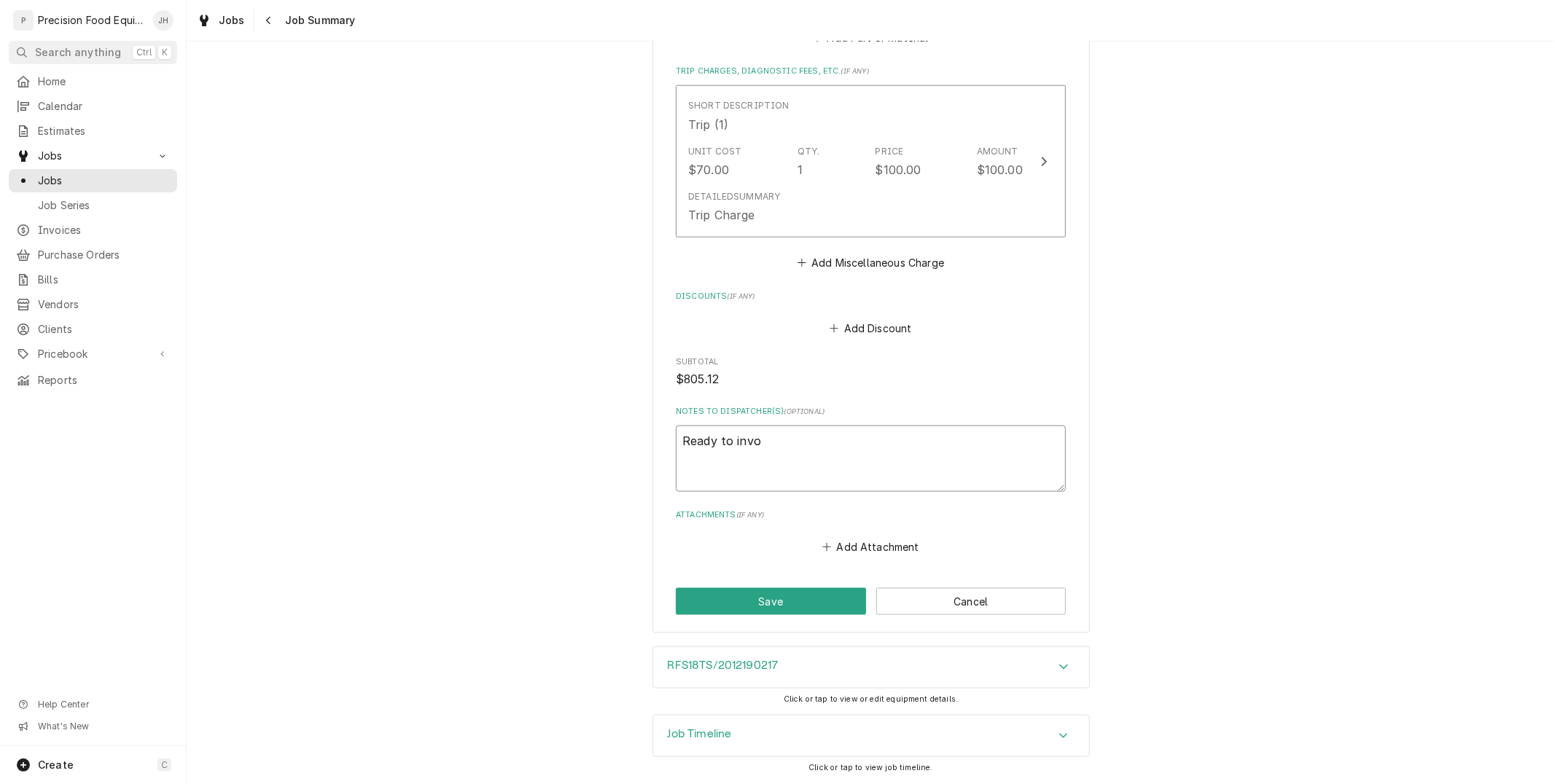
type textarea "Ready to invoi"
type textarea "x"
type textarea "Ready to invoic"
type textarea "x"
type textarea "Ready to invoice"
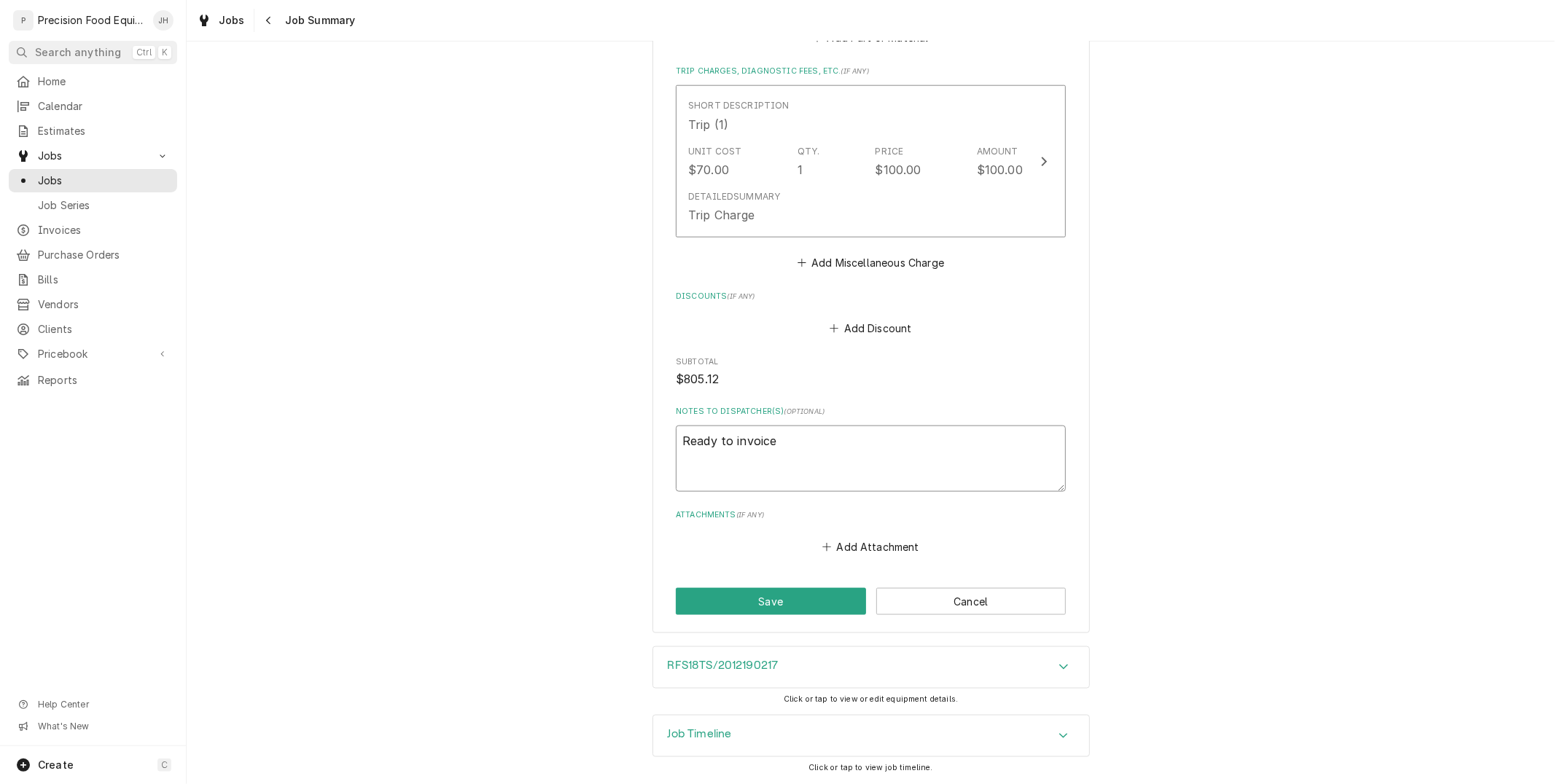
type textarea "x"
type textarea "Ready to invoice"
click at [797, 592] on button "Save" at bounding box center [771, 602] width 190 height 27
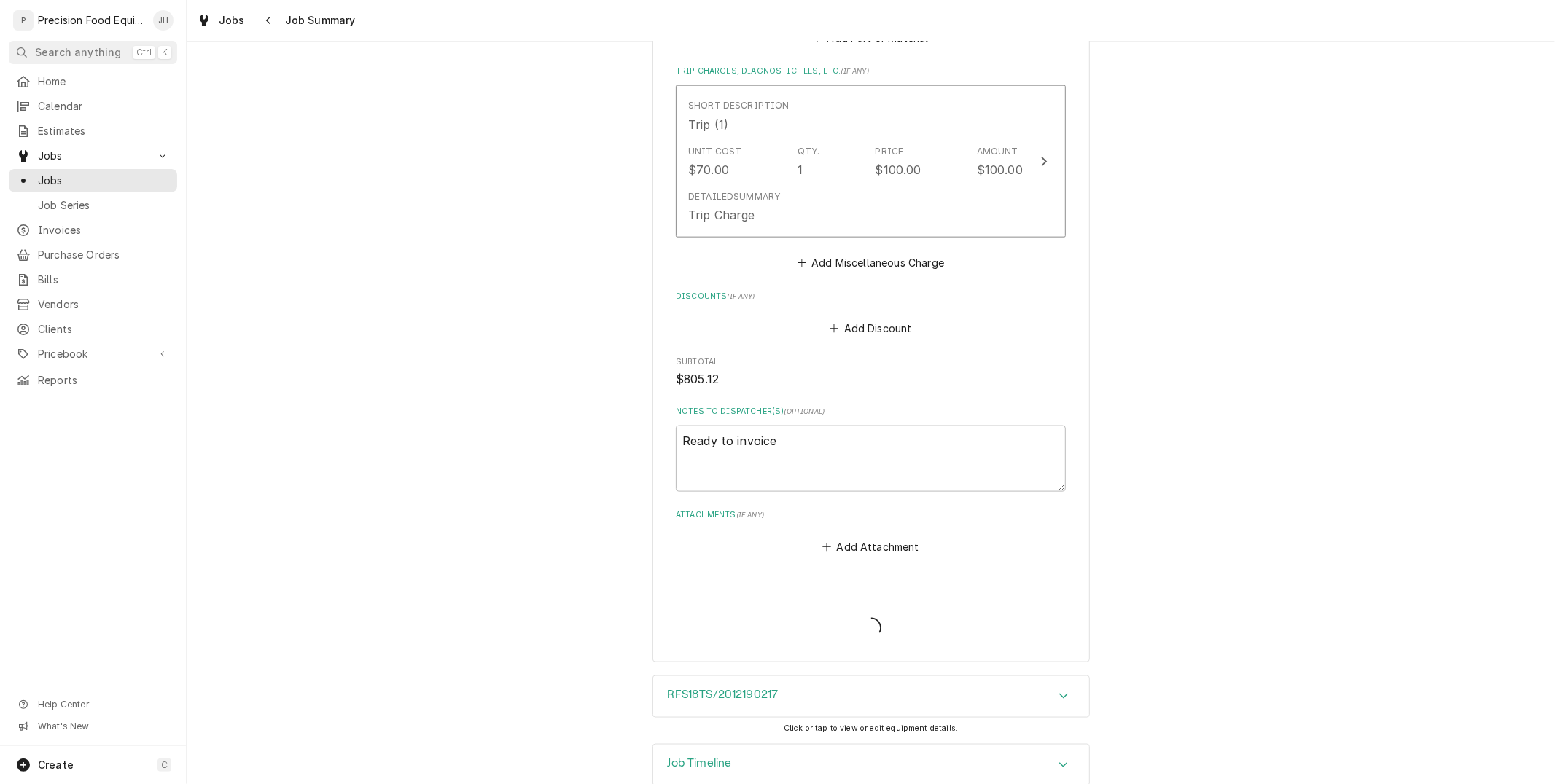
type textarea "x"
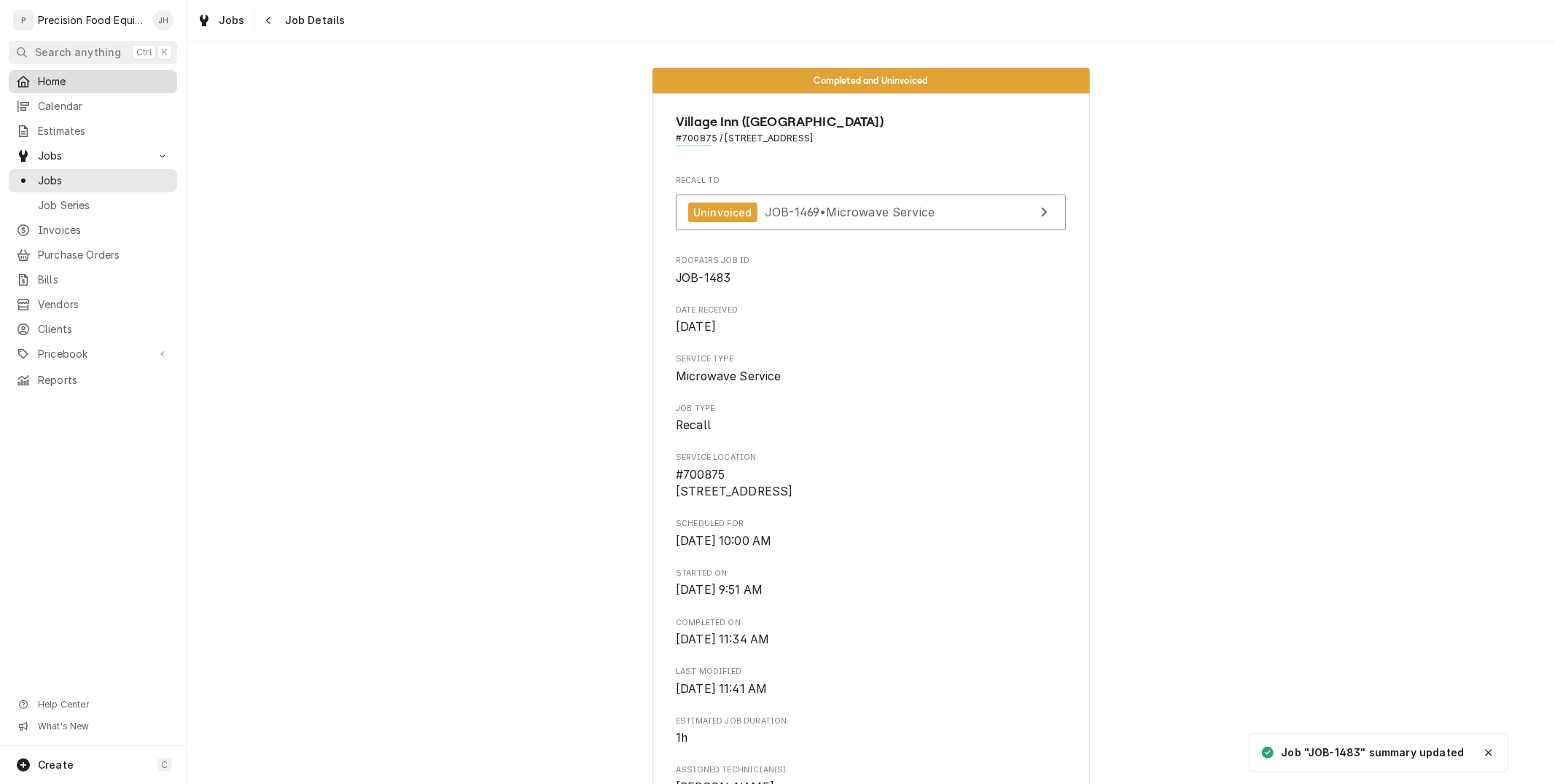
click at [67, 75] on span "Home" at bounding box center [104, 82] width 132 height 14
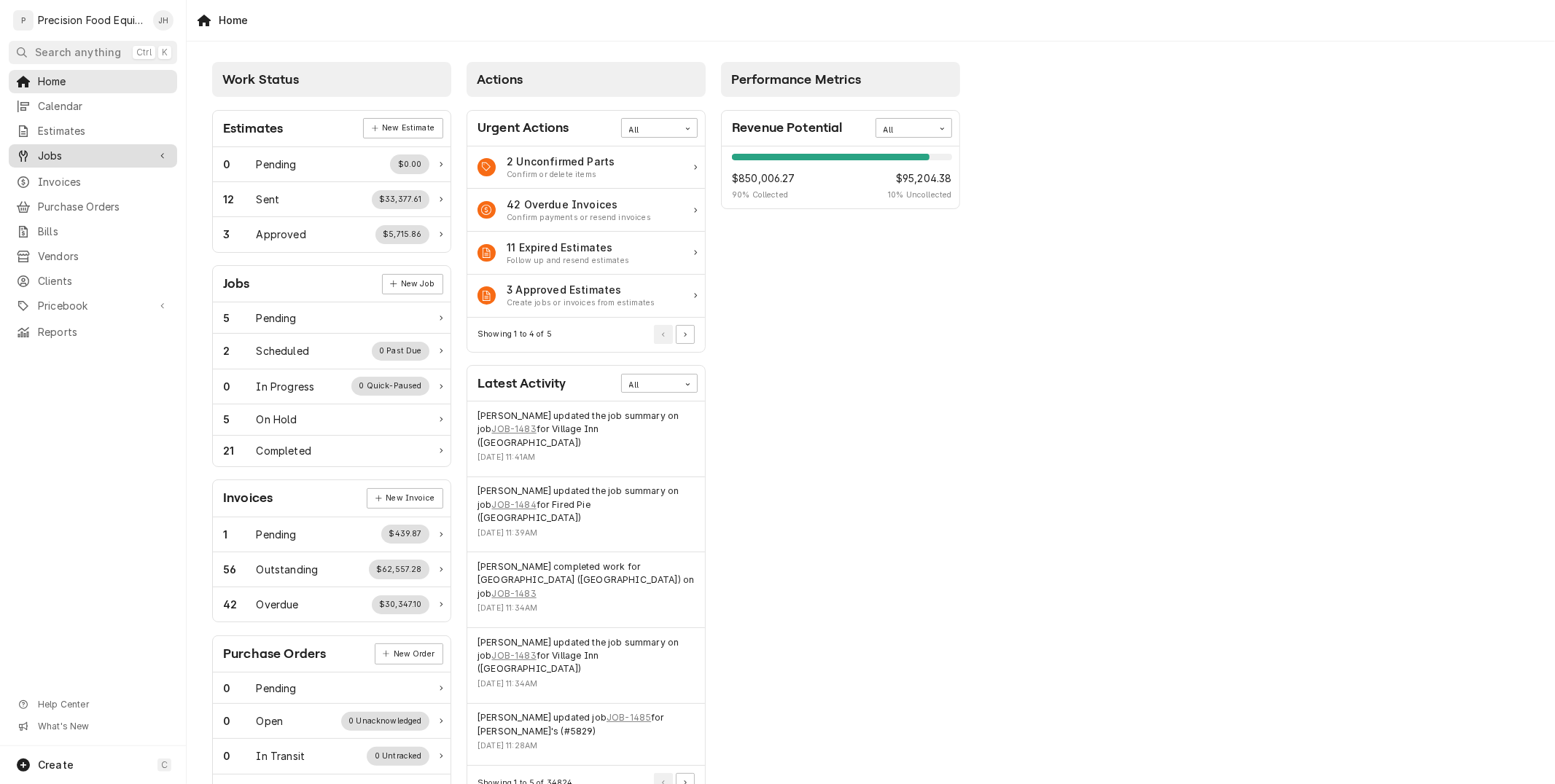
click at [60, 147] on div "Jobs" at bounding box center [93, 156] width 163 height 18
click at [64, 229] on span "Invoices" at bounding box center [104, 230] width 132 height 14
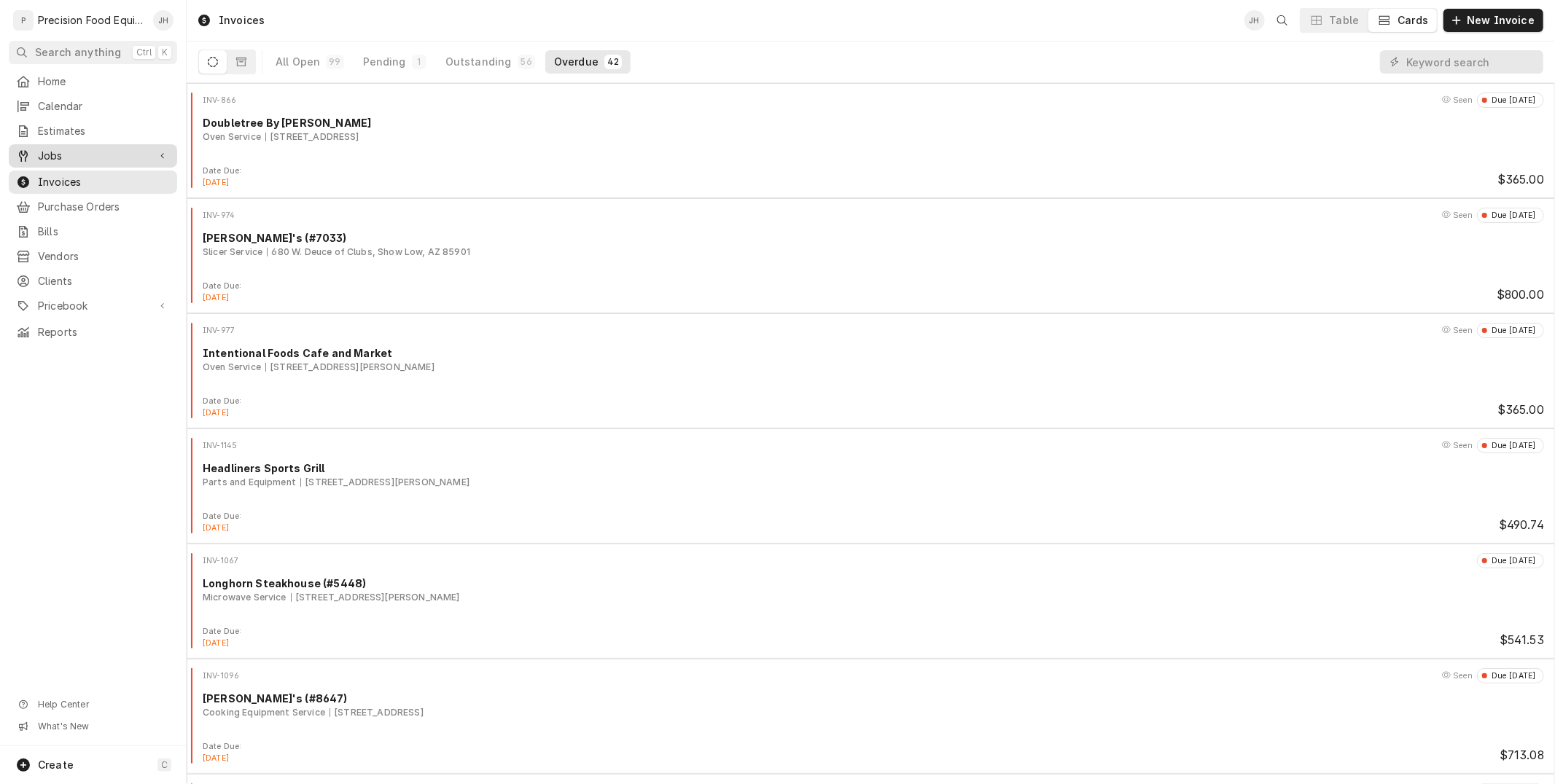
drag, startPoint x: 86, startPoint y: 158, endPoint x: 91, endPoint y: 166, distance: 9.4
click at [86, 158] on span "Jobs" at bounding box center [93, 156] width 110 height 14
click at [54, 182] on span "Jobs" at bounding box center [104, 181] width 132 height 14
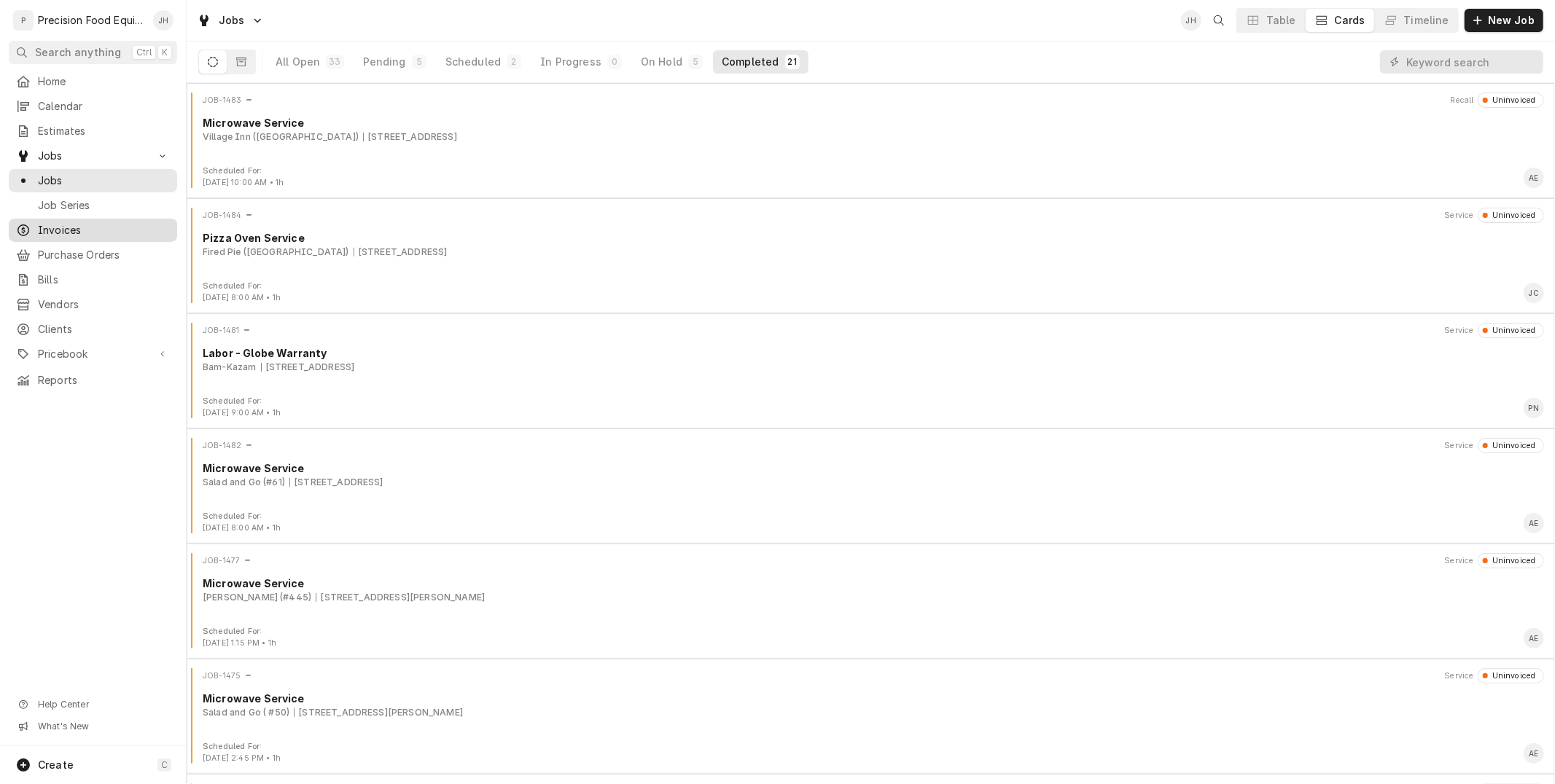
click at [75, 224] on span "Invoices" at bounding box center [104, 230] width 132 height 14
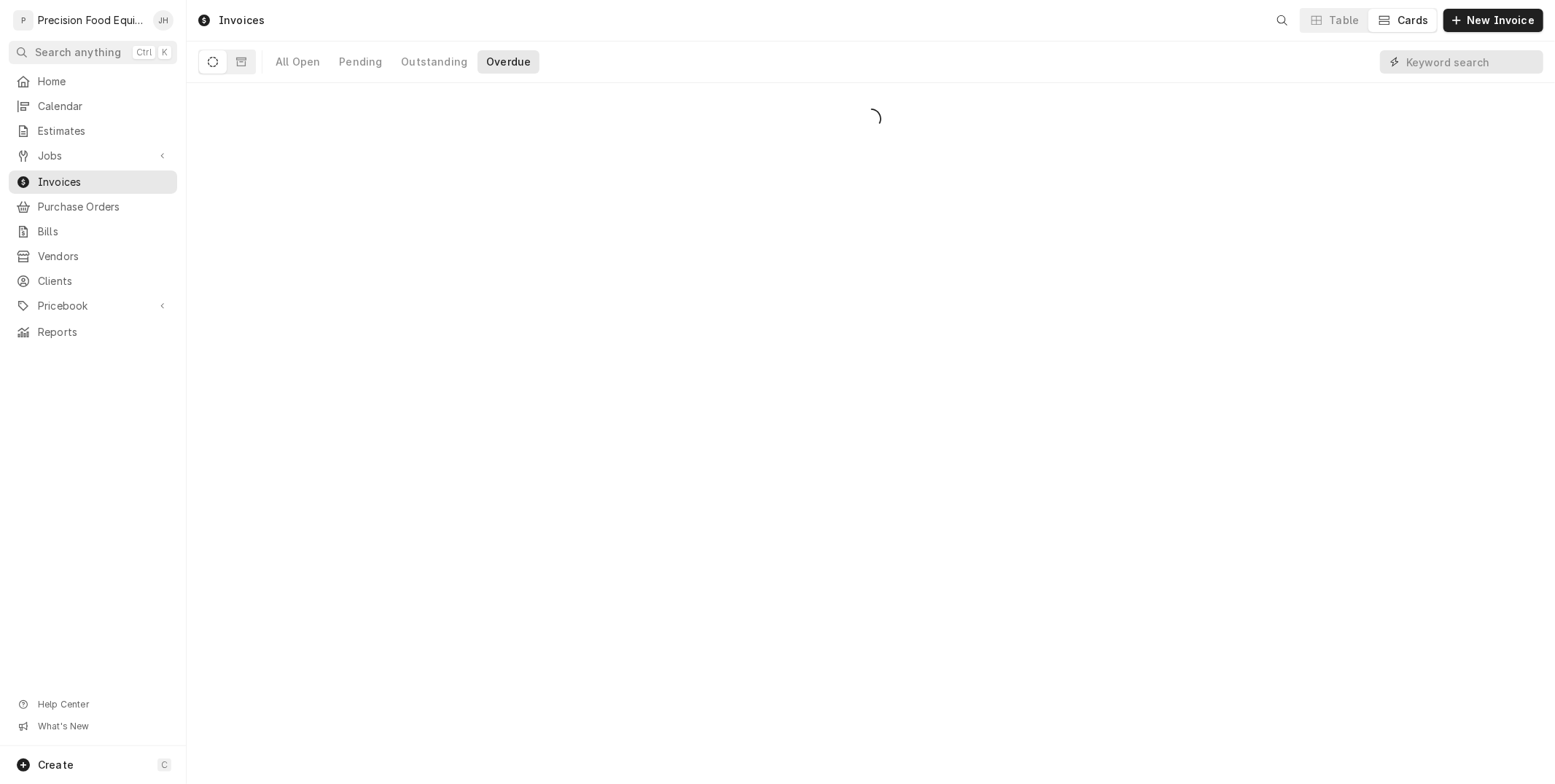
click at [1433, 61] on input "Dynamic Content Wrapper" at bounding box center [1471, 62] width 130 height 23
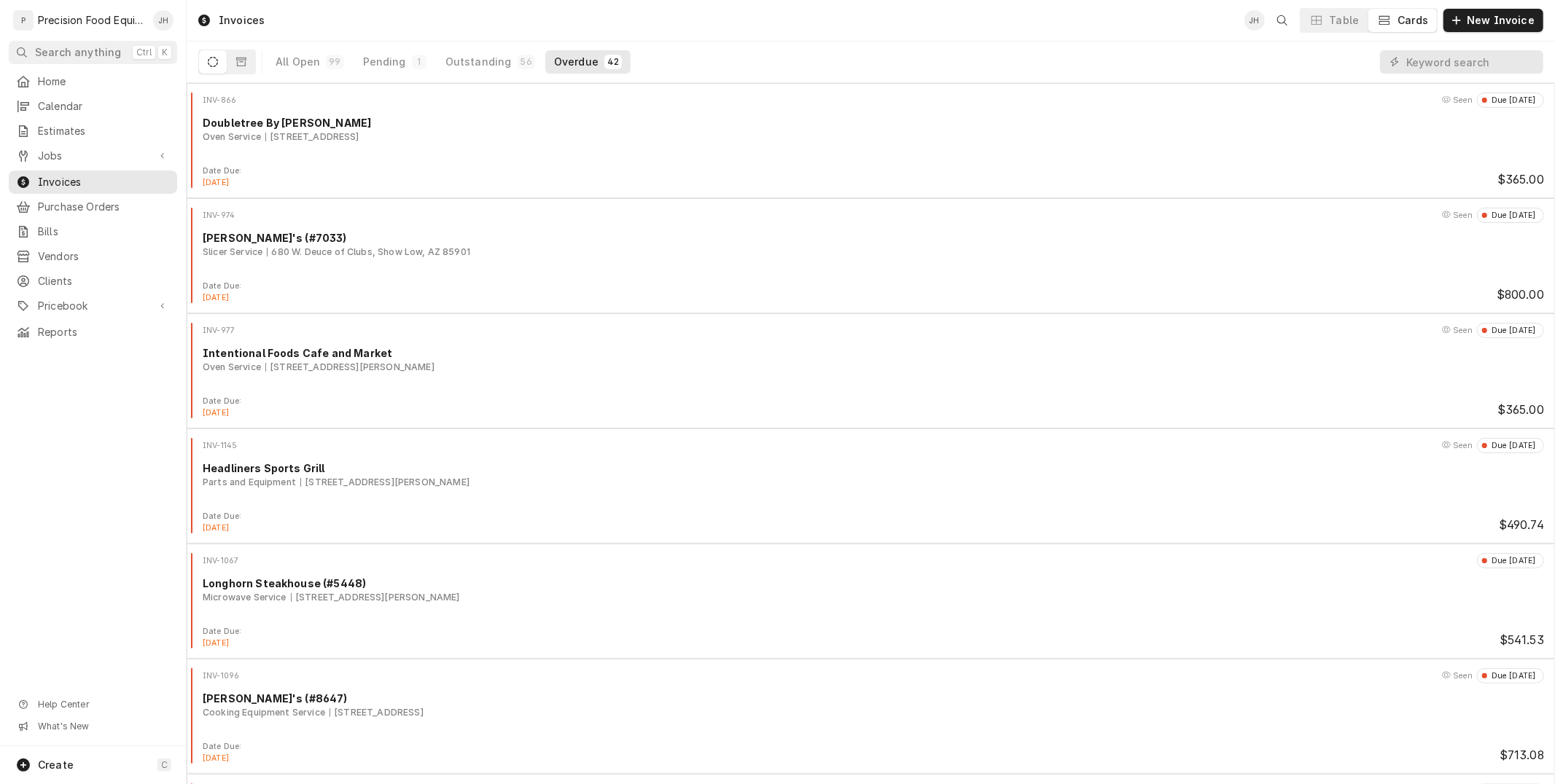
click at [1455, 62] on input "Dynamic Content Wrapper" at bounding box center [1471, 62] width 130 height 23
click at [56, 151] on span "Jobs" at bounding box center [93, 156] width 110 height 14
click at [78, 158] on span "Jobs" at bounding box center [93, 156] width 110 height 14
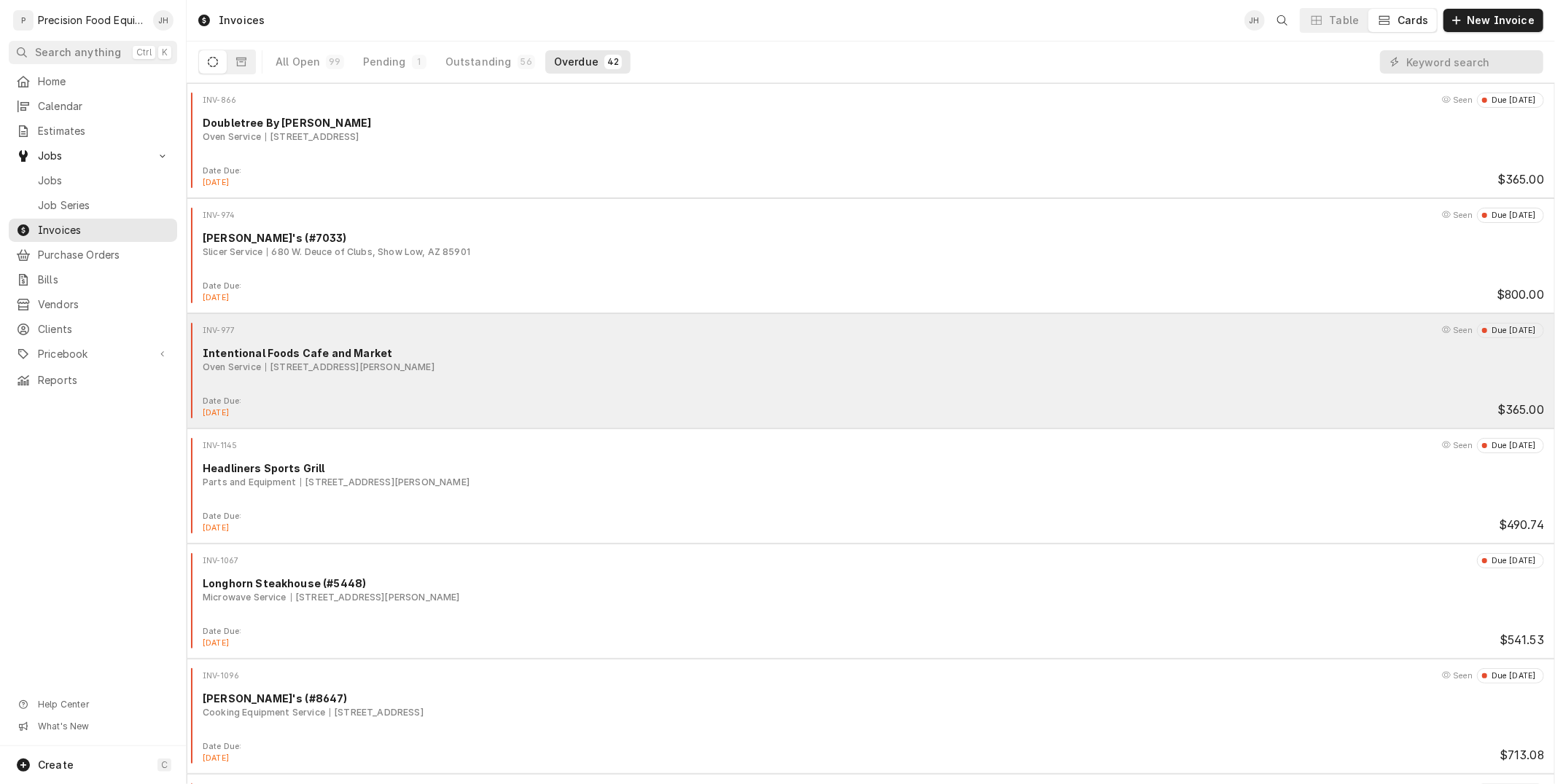
click at [99, 227] on span "Invoices" at bounding box center [104, 230] width 132 height 14
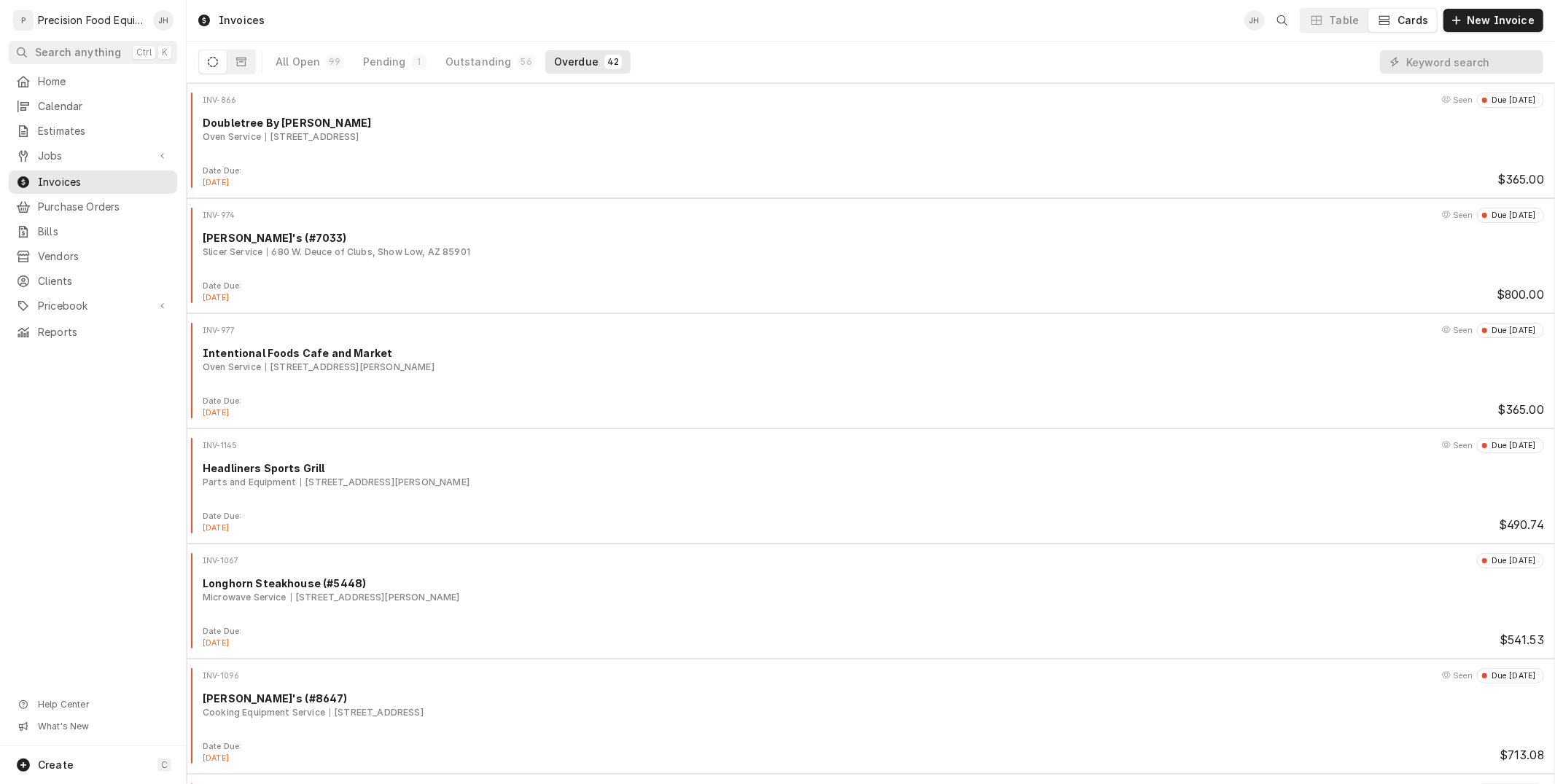
click at [1423, 64] on input "Dynamic Content Wrapper" at bounding box center [1471, 62] width 130 height 23
click at [1421, 61] on input "Dynamic Content Wrapper" at bounding box center [1471, 62] width 130 height 23
click at [1430, 62] on input "Dynamic Content Wrapper" at bounding box center [1471, 62] width 130 height 23
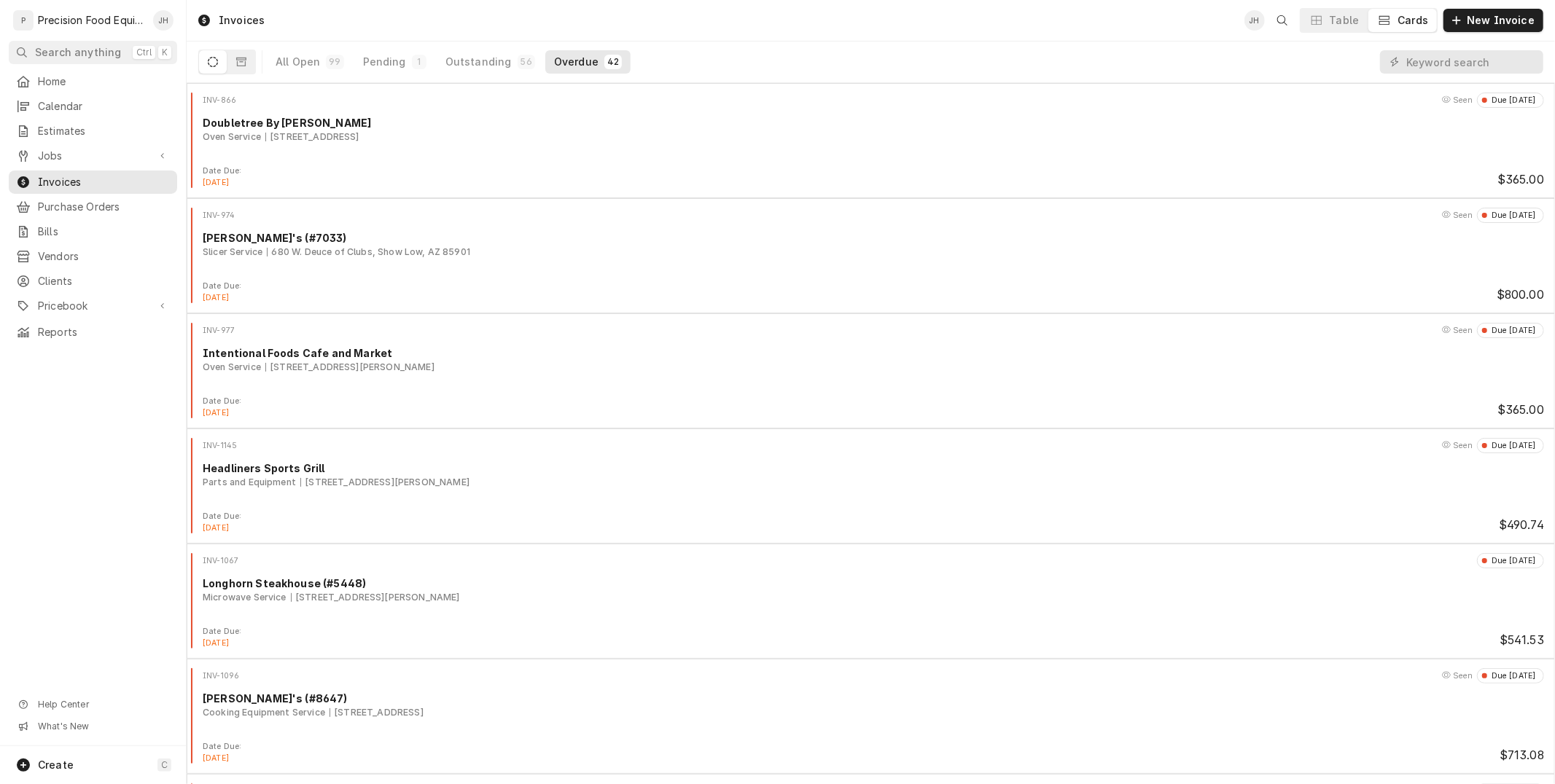
click at [1430, 62] on input "Dynamic Content Wrapper" at bounding box center [1471, 62] width 130 height 23
click at [1434, 59] on input "Dynamic Content Wrapper" at bounding box center [1471, 62] width 130 height 23
click at [1445, 59] on input "Dynamic Content Wrapper" at bounding box center [1471, 62] width 130 height 23
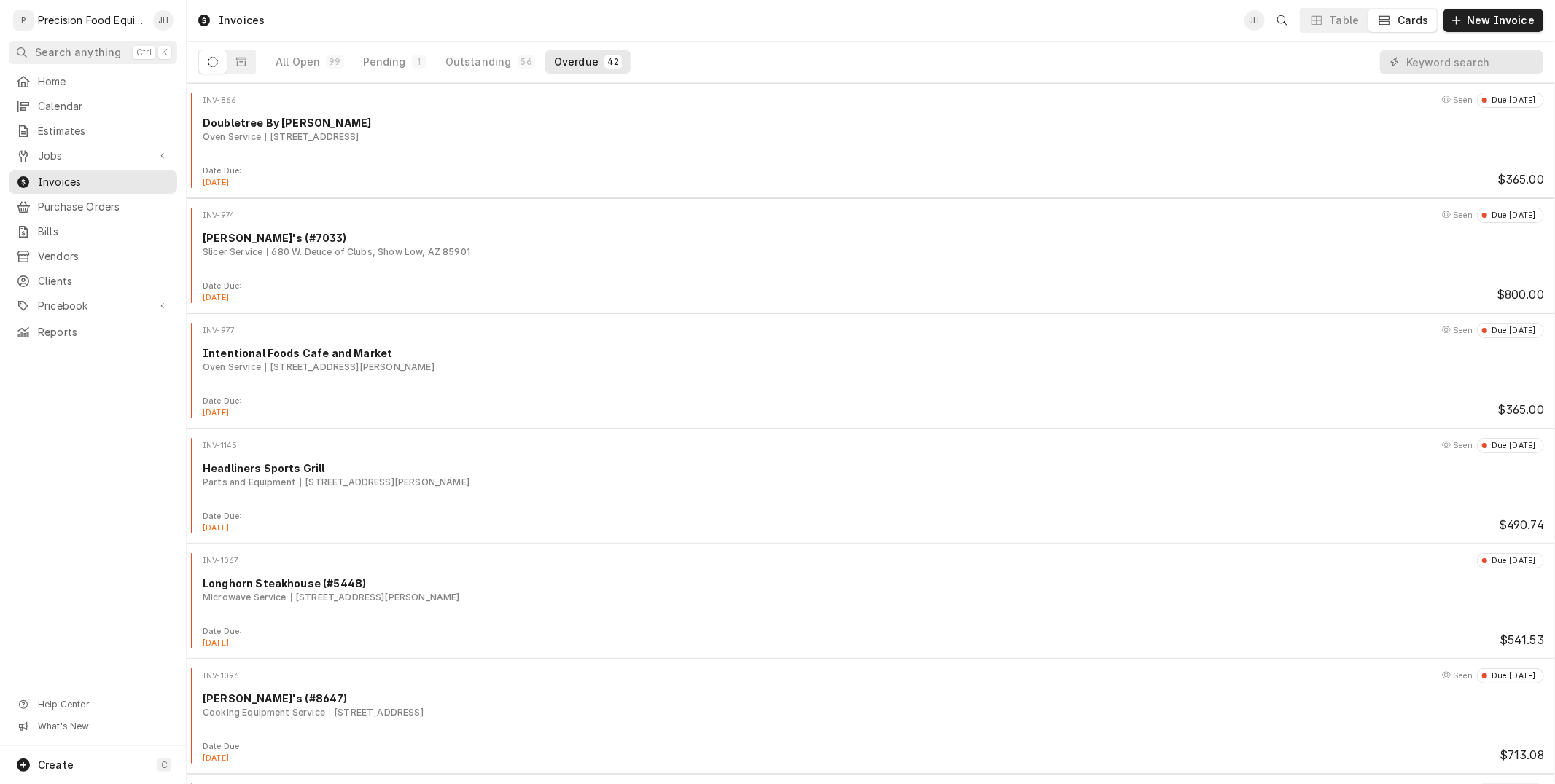
click at [1445, 62] on input "Dynamic Content Wrapper" at bounding box center [1471, 62] width 130 height 23
click at [1443, 61] on input "Dynamic Content Wrapper" at bounding box center [1471, 62] width 130 height 23
click at [1435, 64] on input "Dynamic Content Wrapper" at bounding box center [1471, 62] width 130 height 23
click at [62, 156] on span "Jobs" at bounding box center [93, 156] width 110 height 14
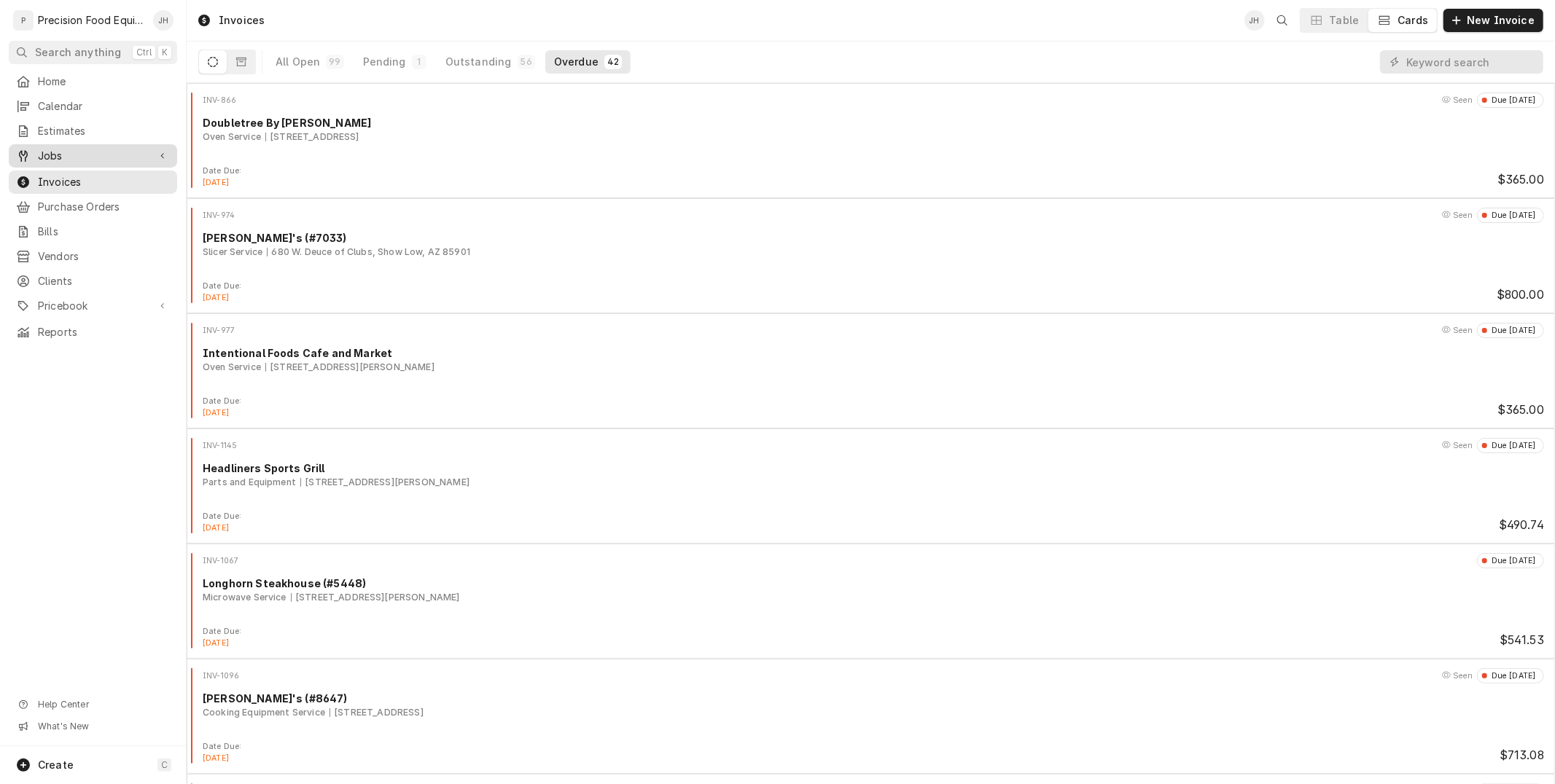
click at [62, 156] on span "Jobs" at bounding box center [93, 156] width 110 height 14
click at [45, 158] on span "Jobs" at bounding box center [93, 156] width 110 height 14
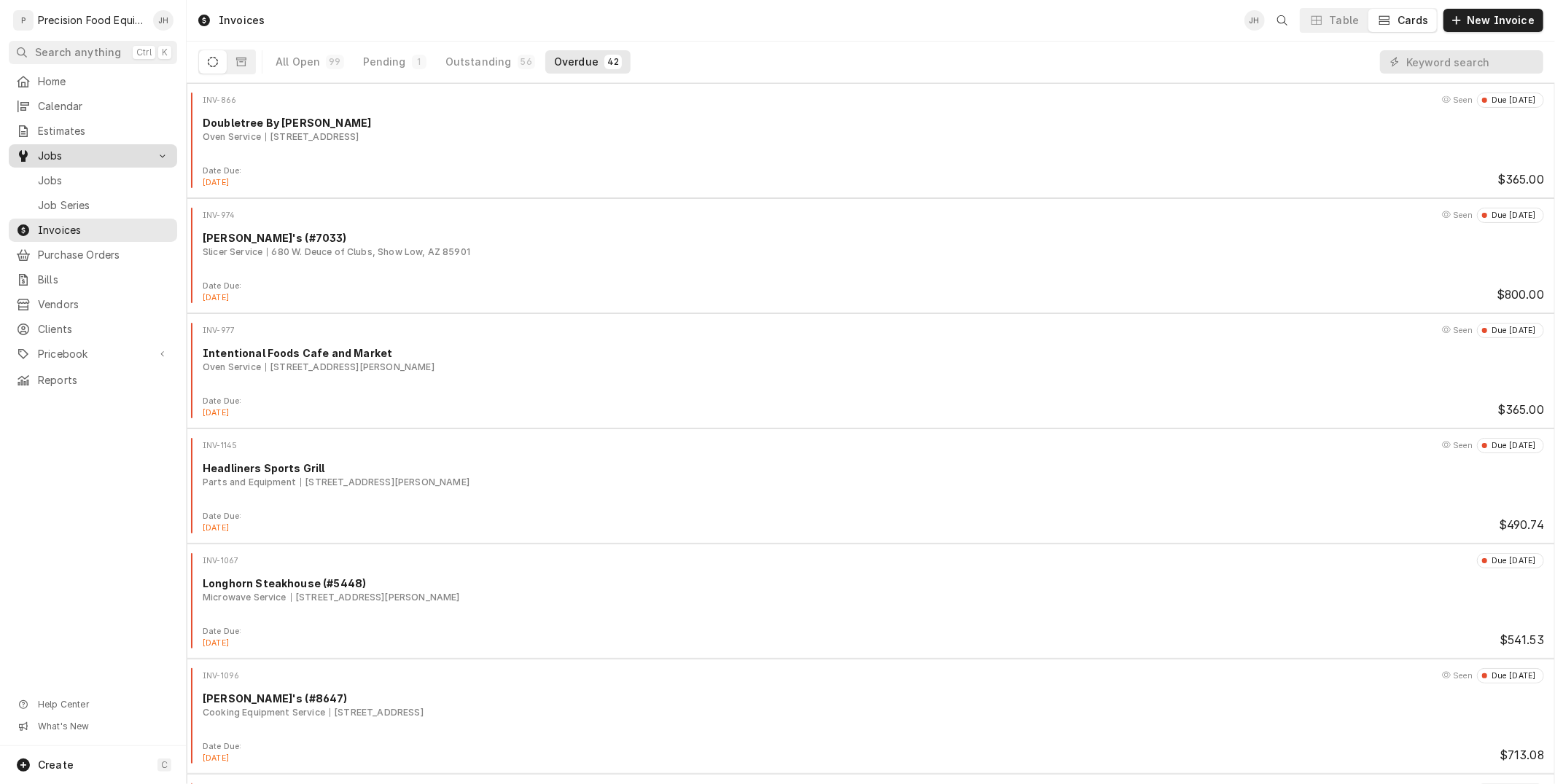
click at [45, 158] on span "Jobs" at bounding box center [93, 156] width 110 height 14
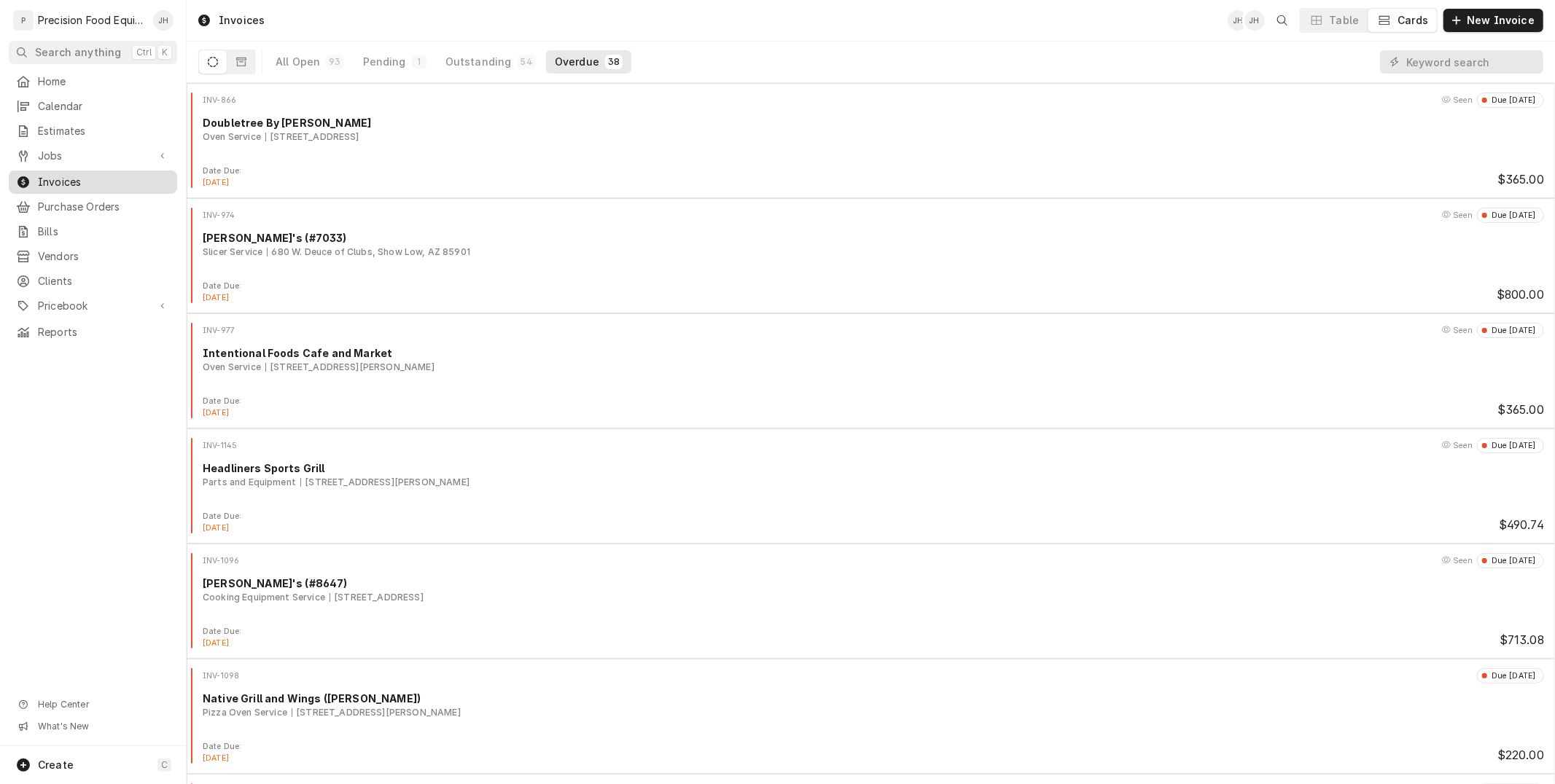
click at [105, 175] on span "Invoices" at bounding box center [104, 182] width 132 height 14
click at [97, 89] on div "Home" at bounding box center [93, 82] width 163 height 18
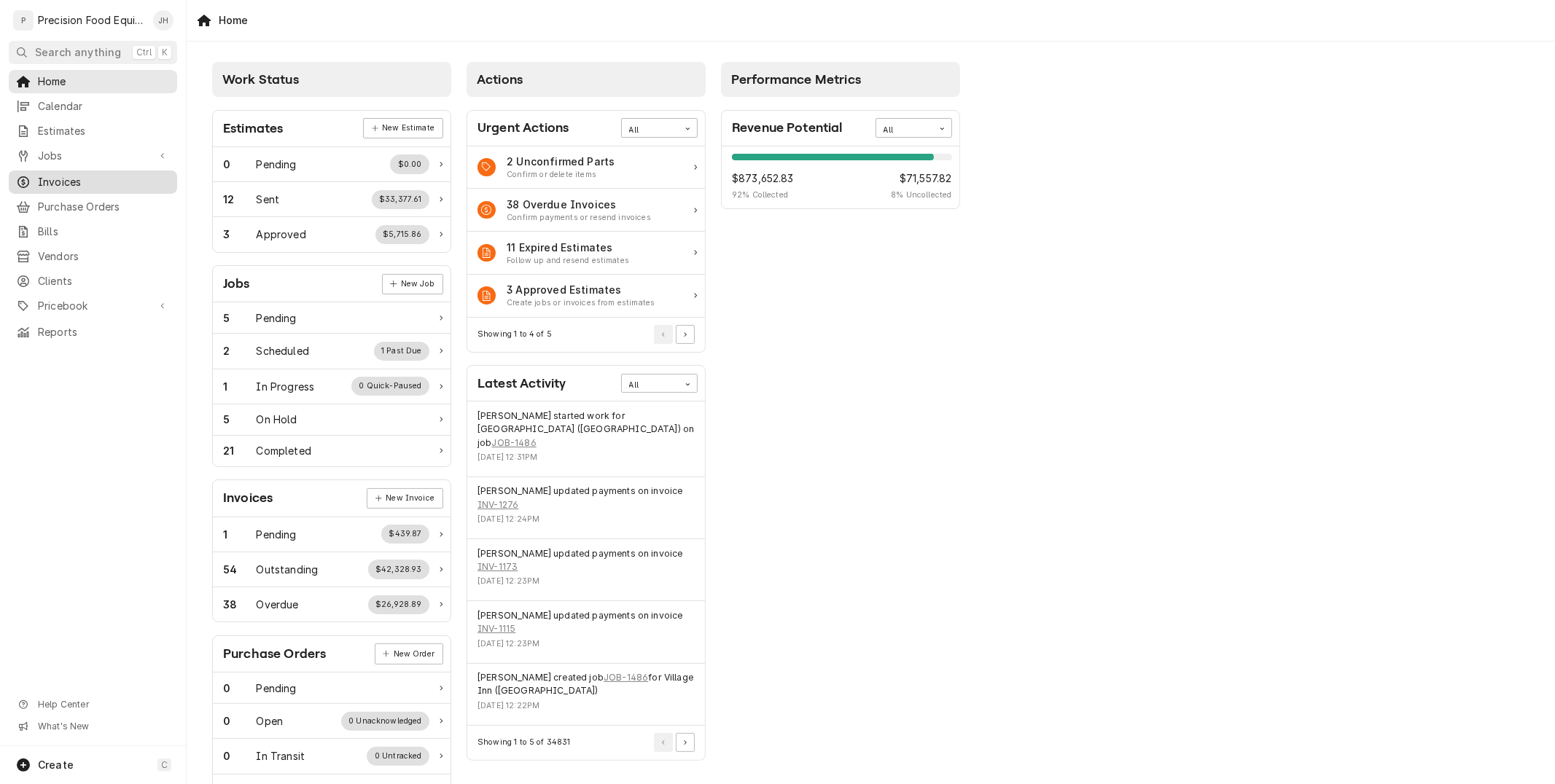
click at [61, 180] on span "Invoices" at bounding box center [104, 182] width 132 height 14
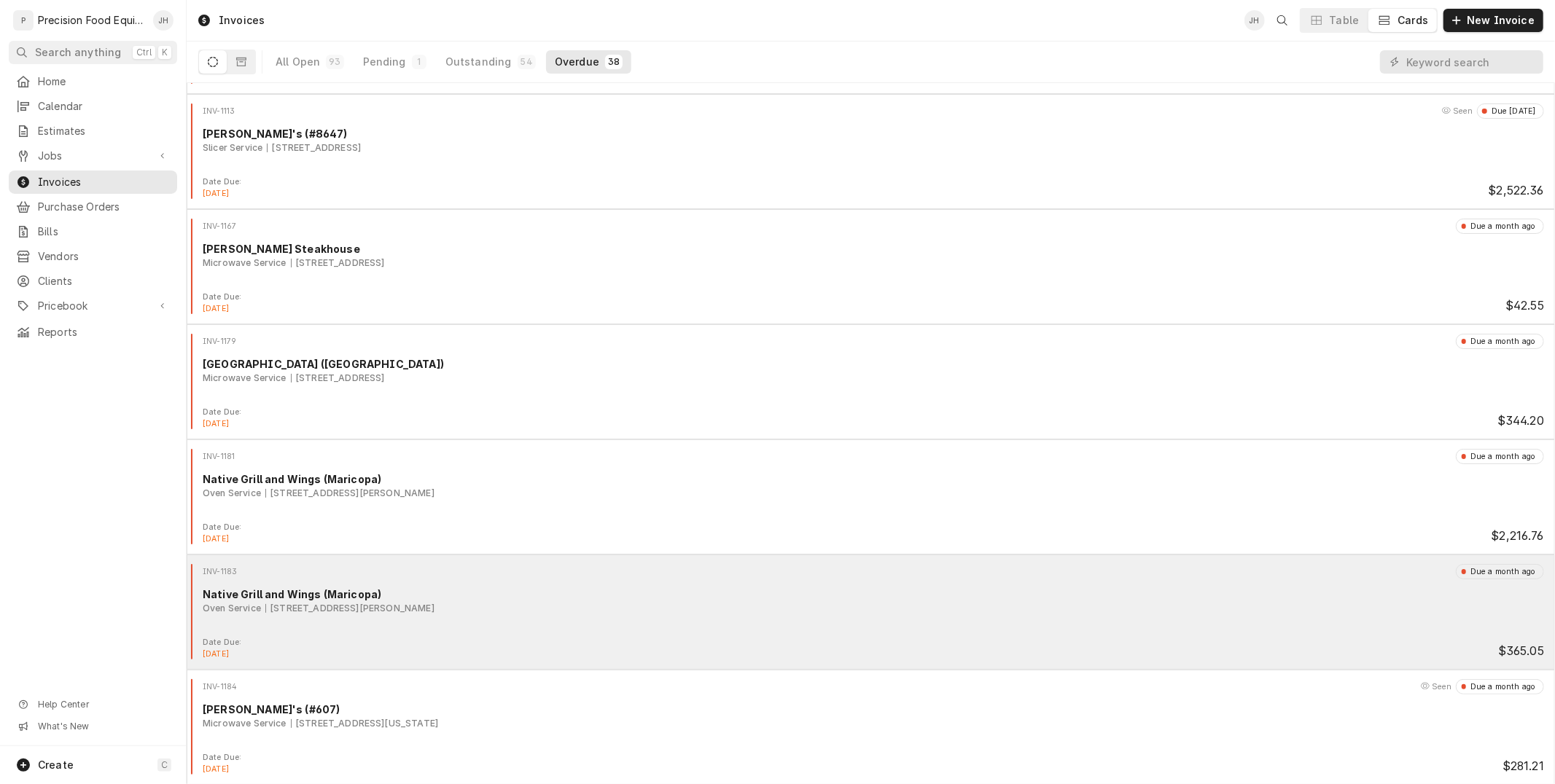
scroll to position [1166, 0]
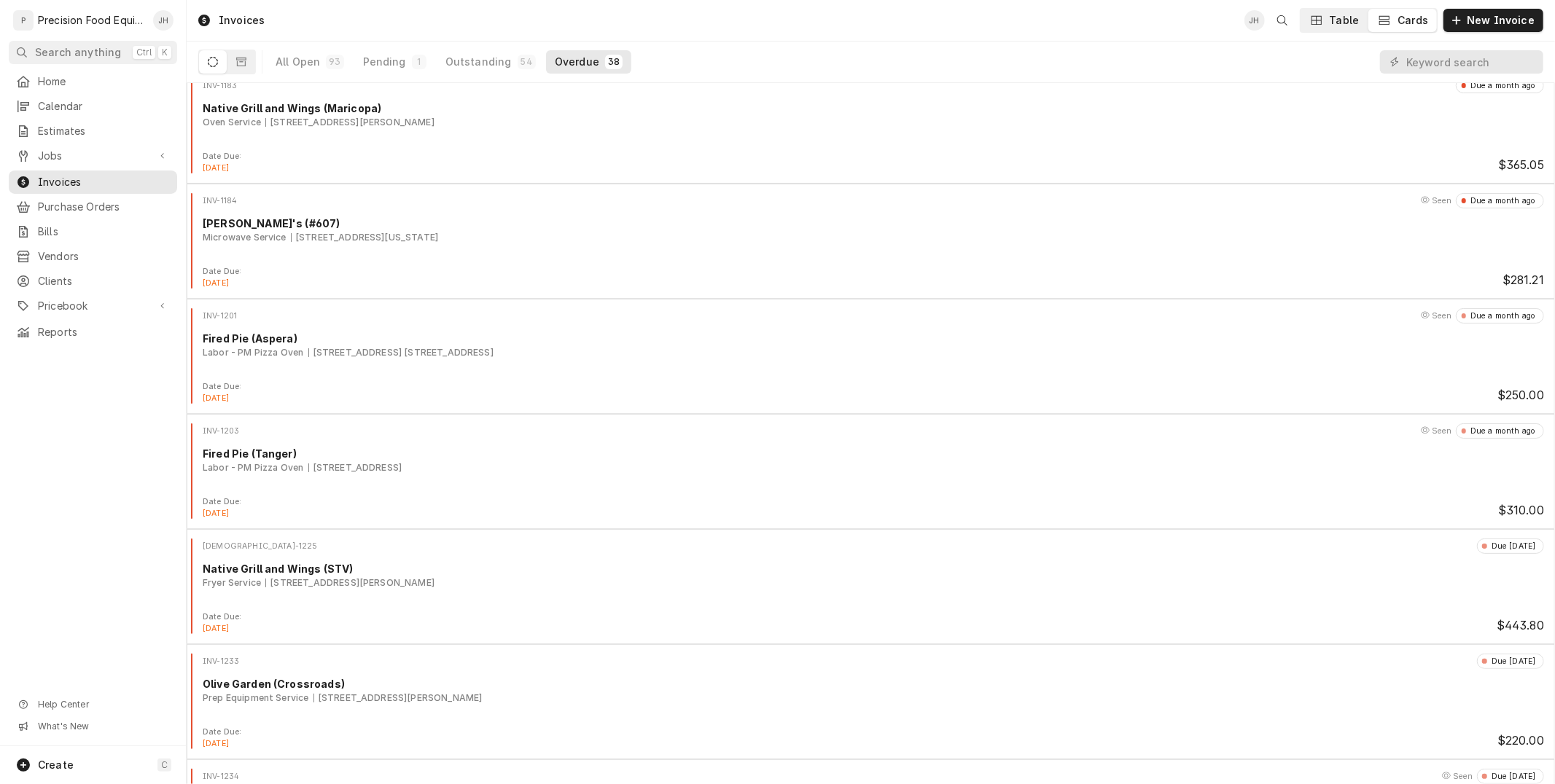
click at [1341, 24] on div "Table" at bounding box center [1345, 20] width 30 height 14
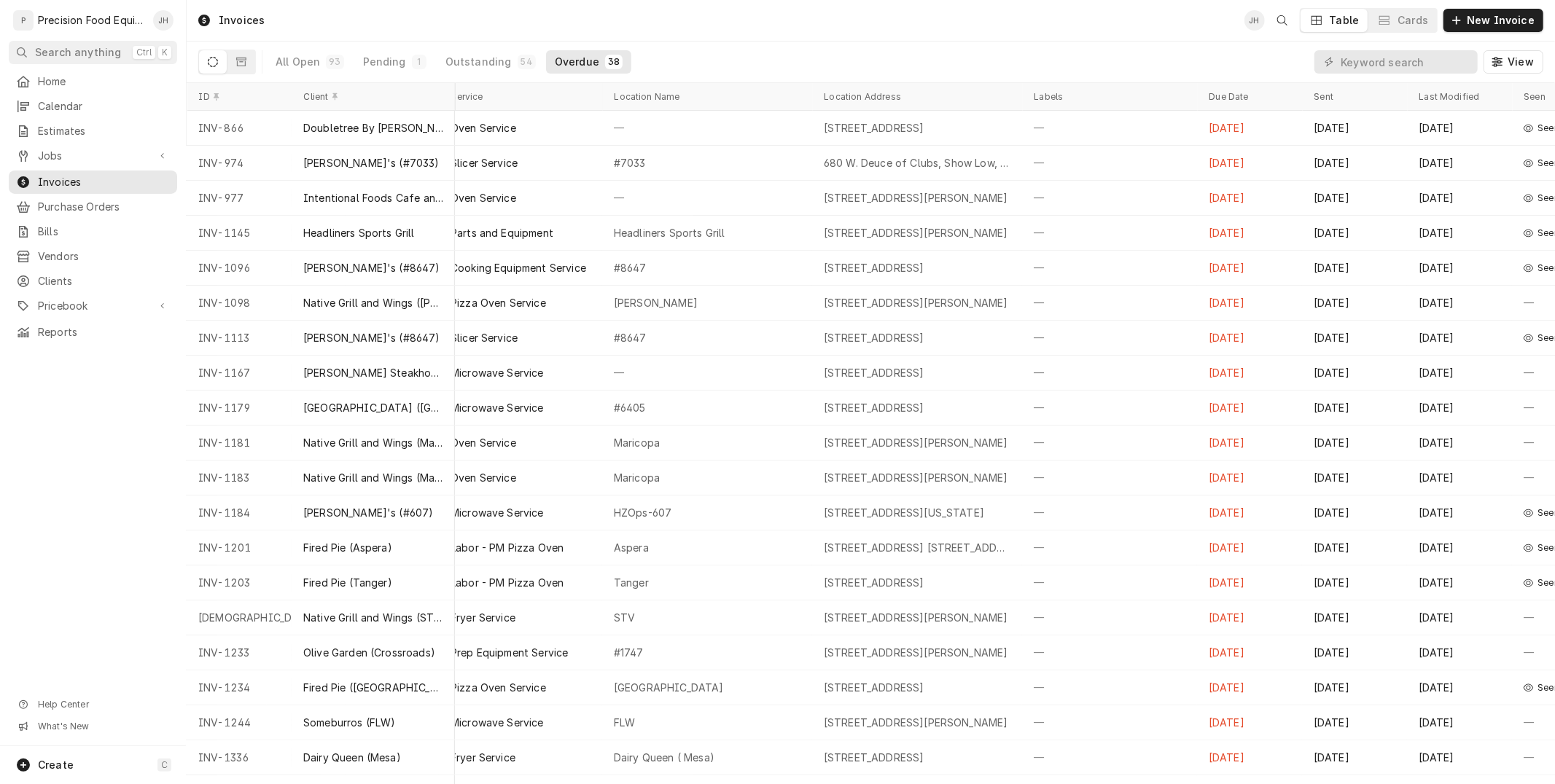
scroll to position [0, 256]
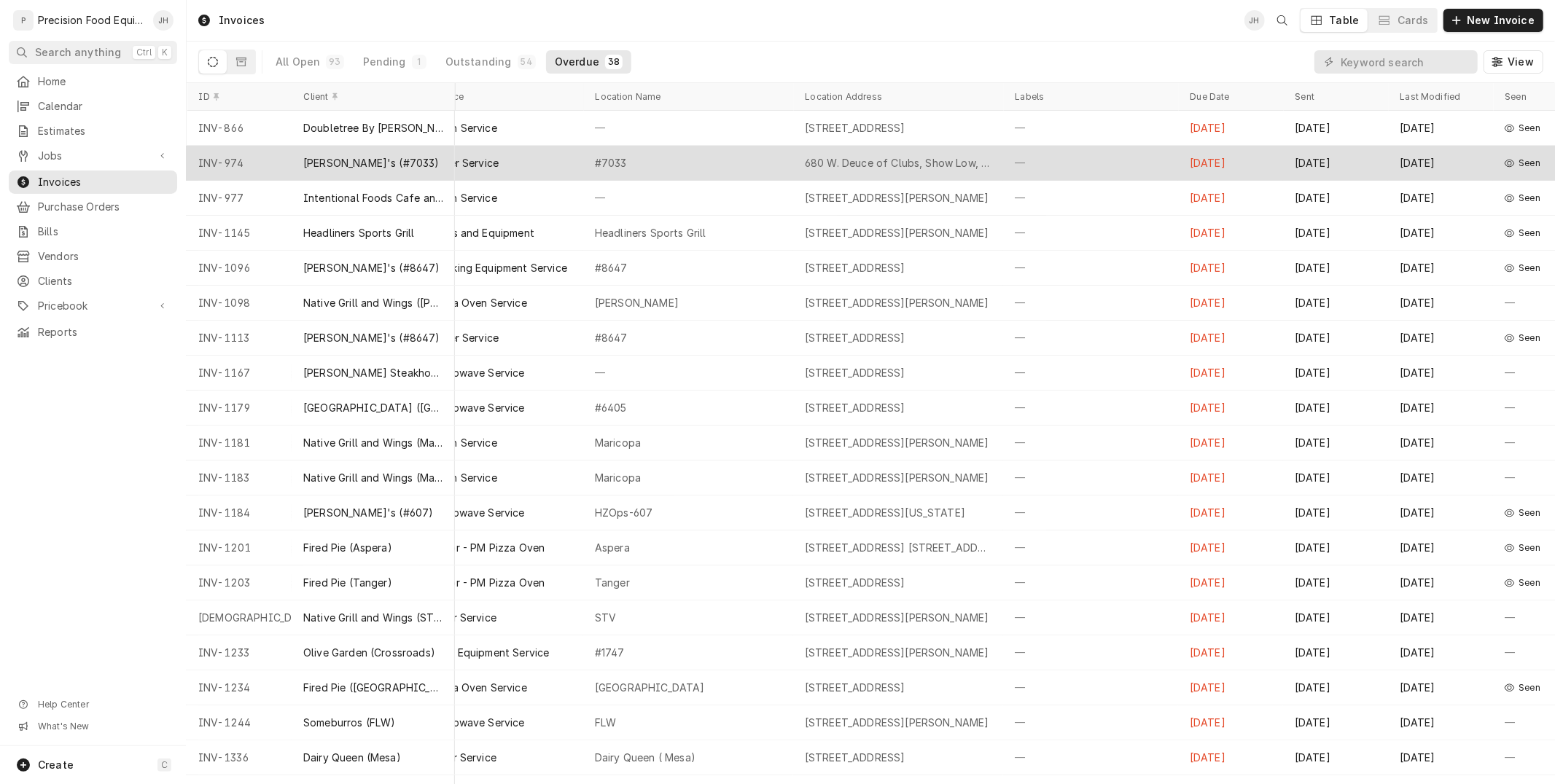
click at [1298, 733] on tbody "INV-866 Doubletree By Hilton Due 4 months ago $365.00 Oven Service — 1800 S. Sa…" at bounding box center [613, 447] width 1368 height 674
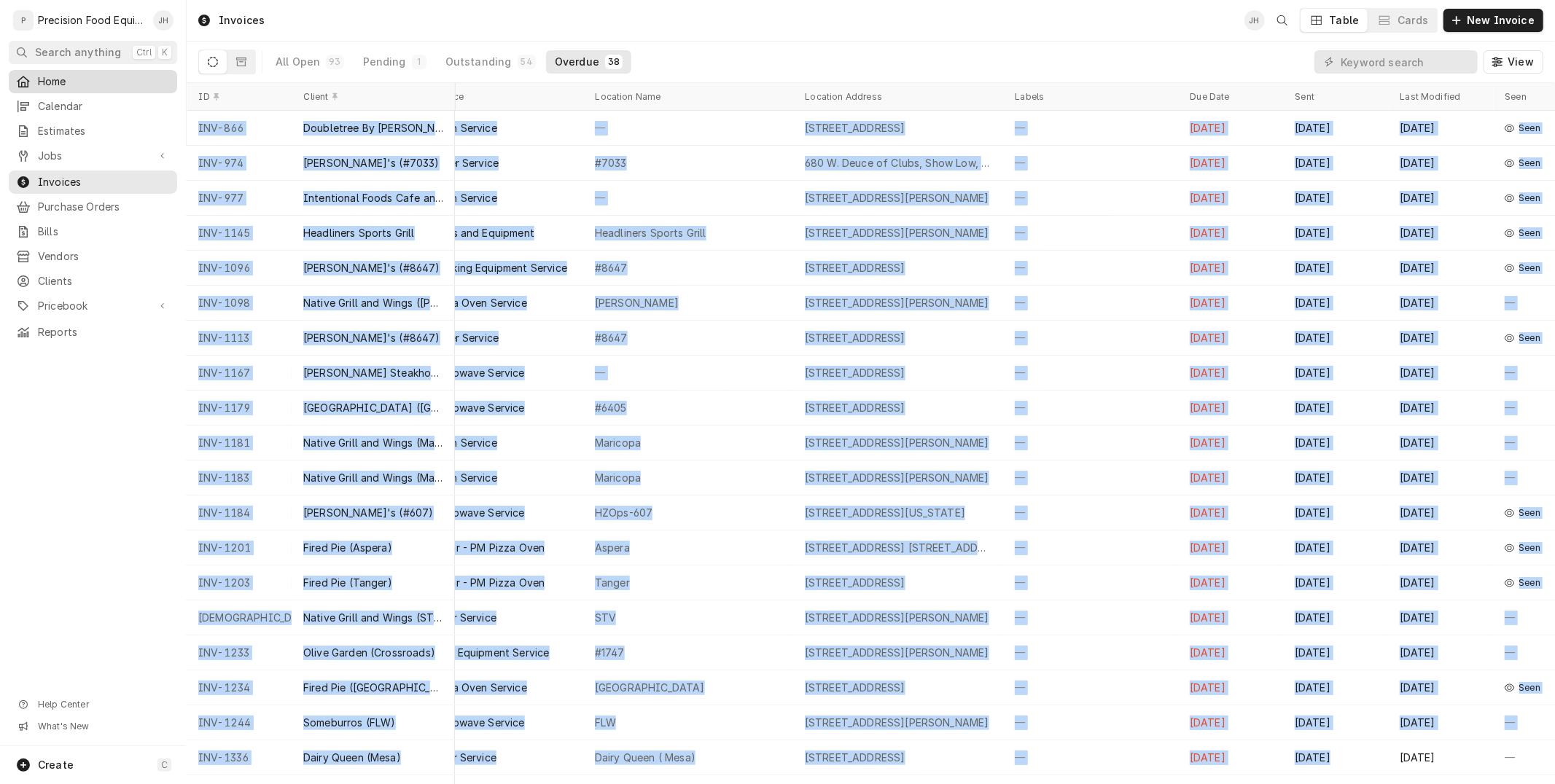
click at [104, 84] on span "Home" at bounding box center [104, 82] width 132 height 14
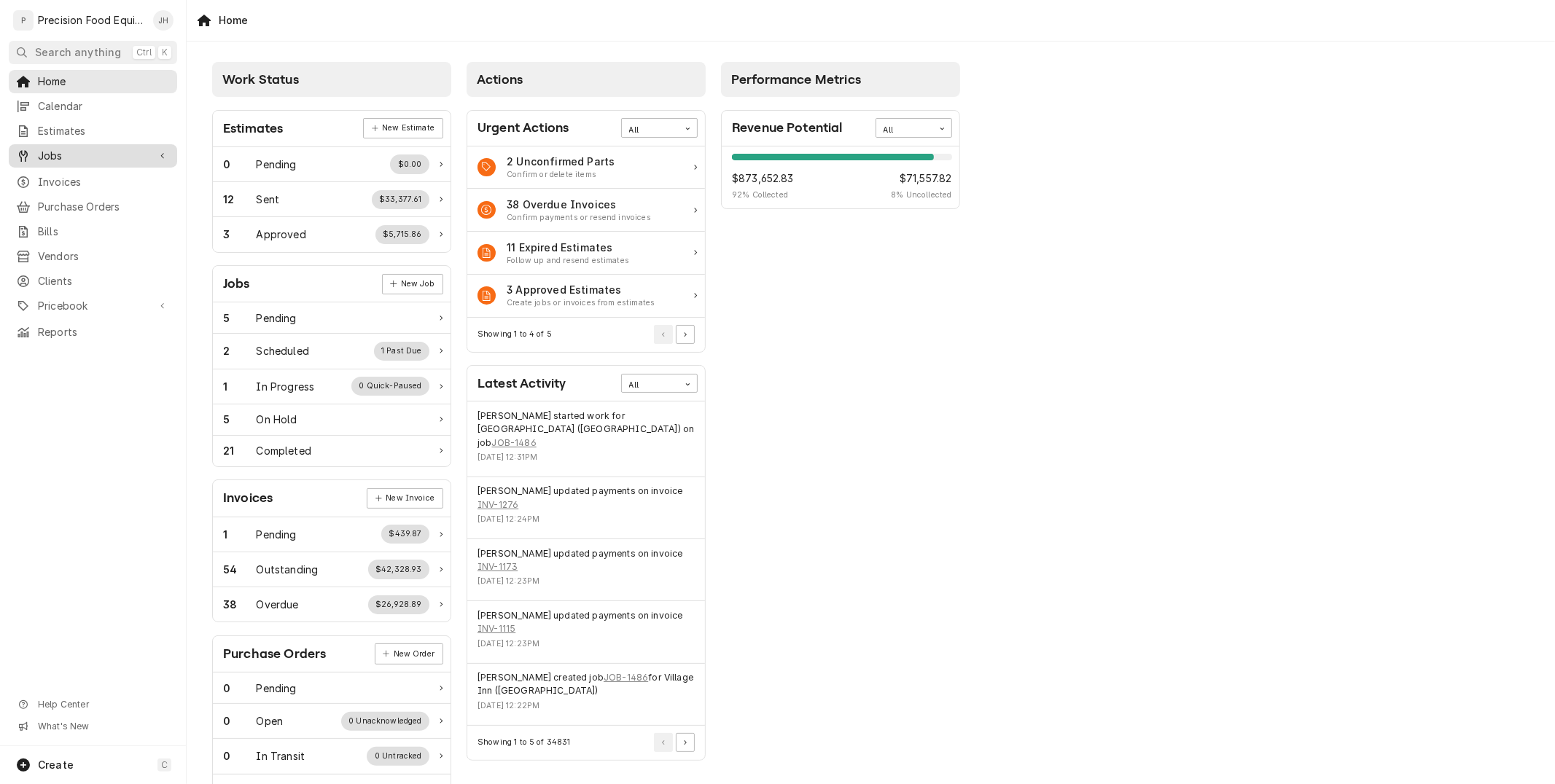
click at [53, 162] on span "Jobs" at bounding box center [93, 156] width 110 height 14
click at [70, 178] on span "Jobs" at bounding box center [104, 181] width 132 height 14
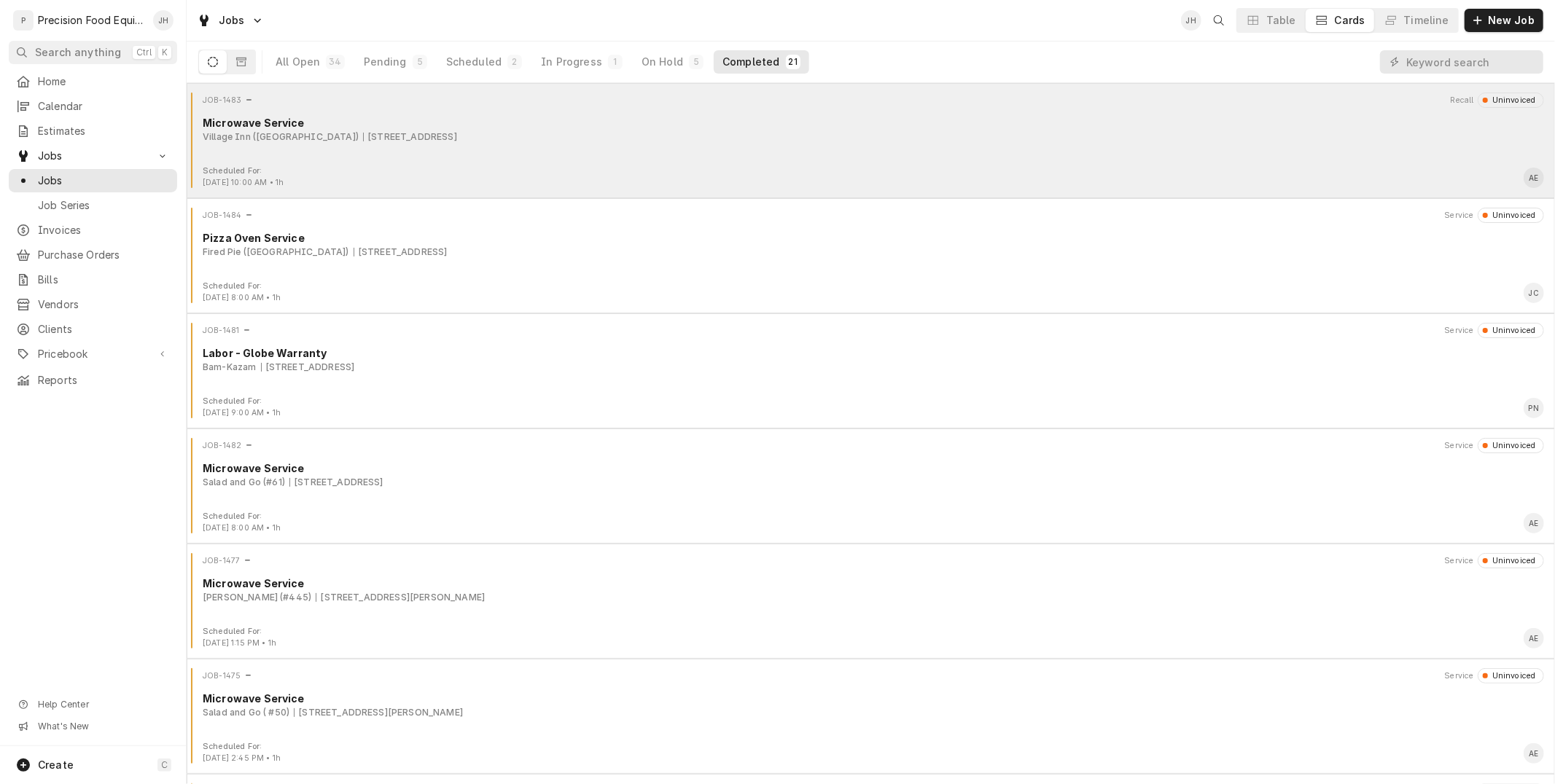
click at [542, 171] on div "Scheduled For: [DATE] 10:00 AM • 1h AE" at bounding box center [871, 177] width 1357 height 23
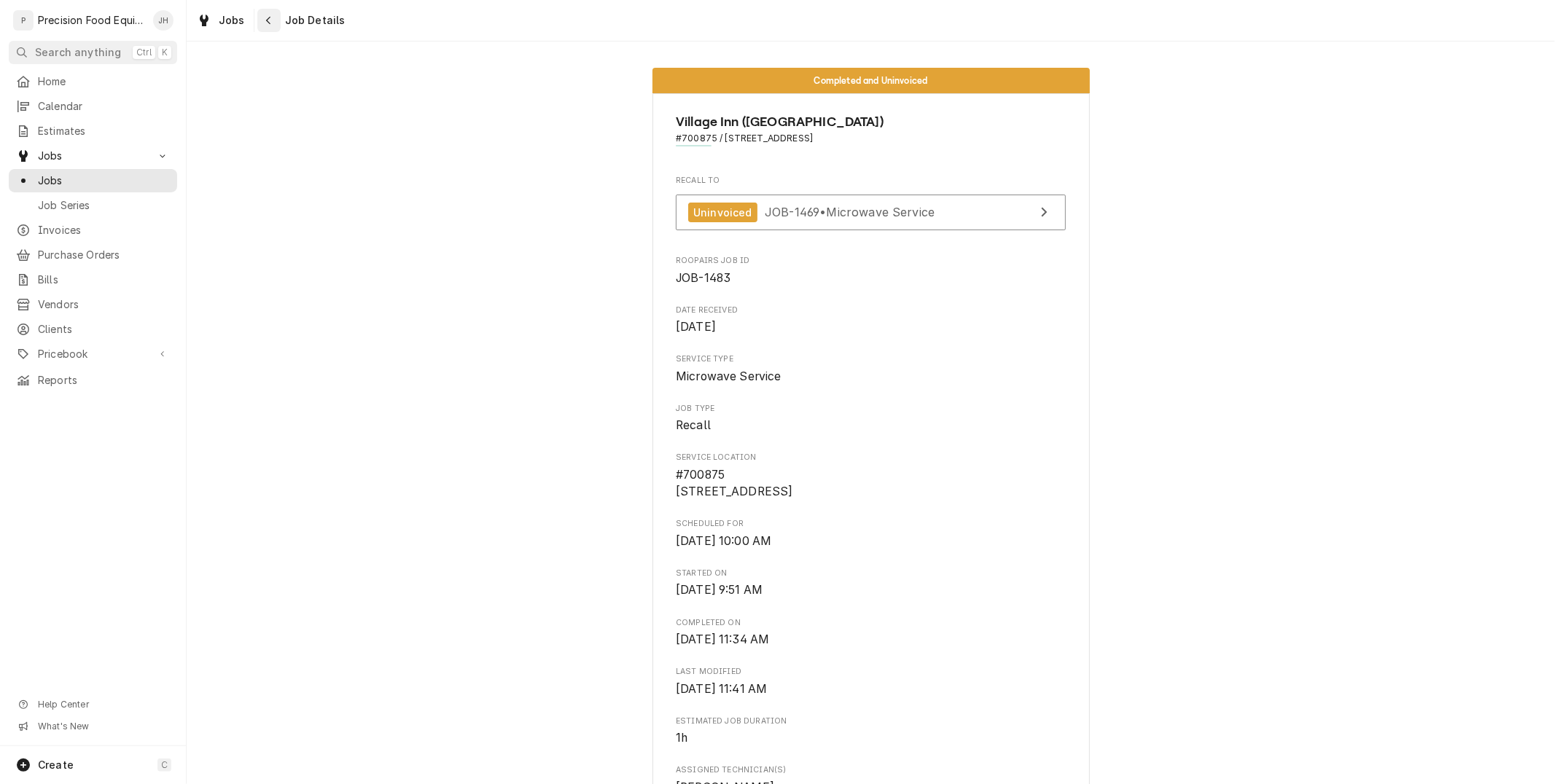
click at [258, 17] on button "Navigate back" at bounding box center [269, 20] width 23 height 23
